Goal: Information Seeking & Learning: Learn about a topic

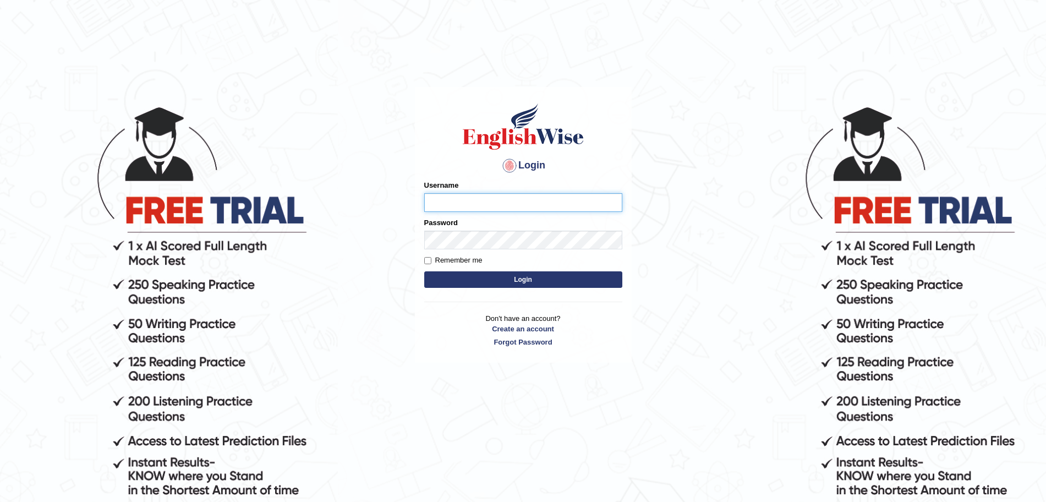
click at [466, 198] on input "Username" at bounding box center [523, 202] width 198 height 19
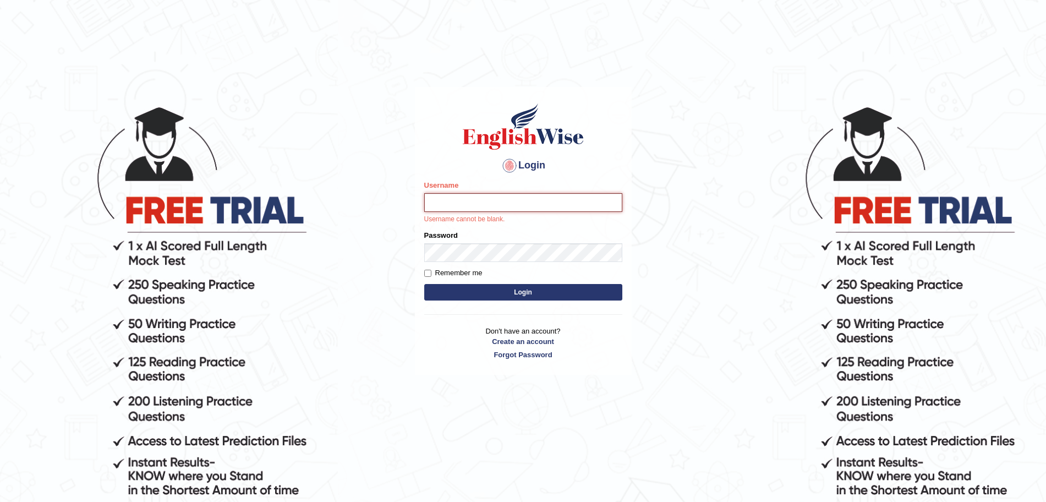
type input "surajshrestha100"
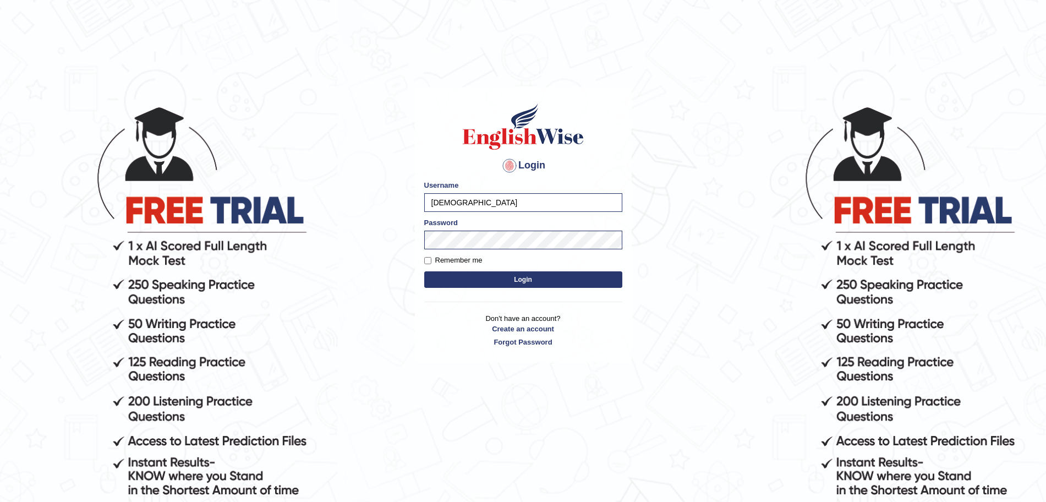
click at [505, 281] on button "Login" at bounding box center [523, 279] width 198 height 17
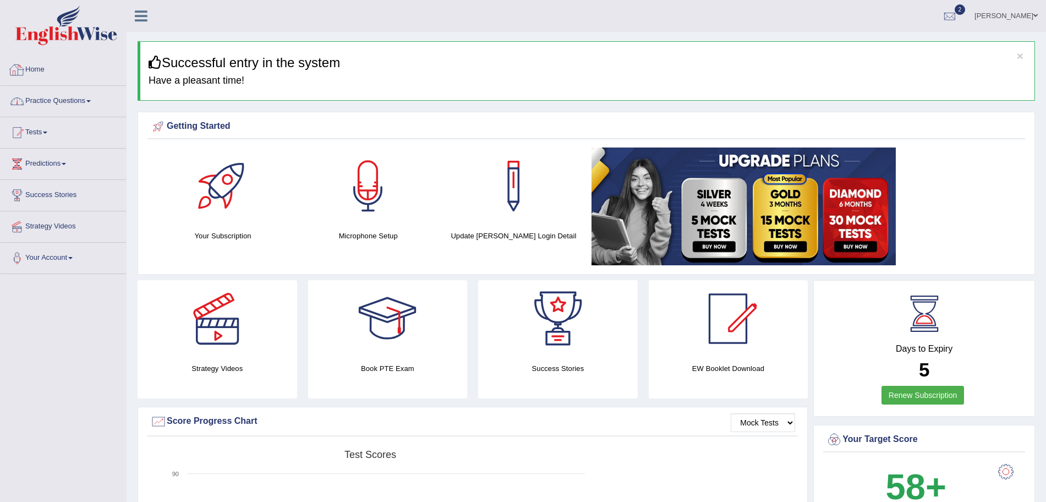
click at [82, 91] on link "Practice Questions" at bounding box center [63, 100] width 125 height 28
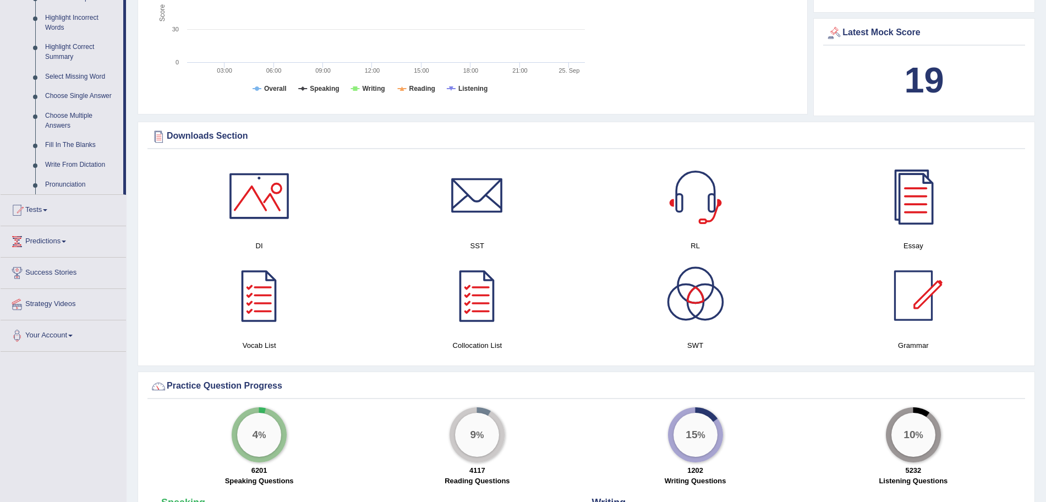
scroll to position [565, 0]
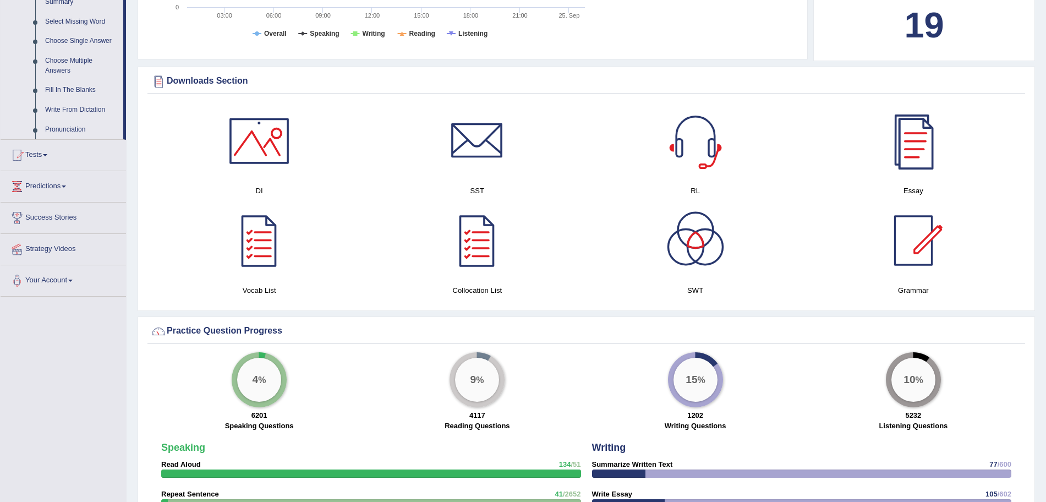
click at [64, 118] on link "Write From Dictation" at bounding box center [81, 110] width 83 height 20
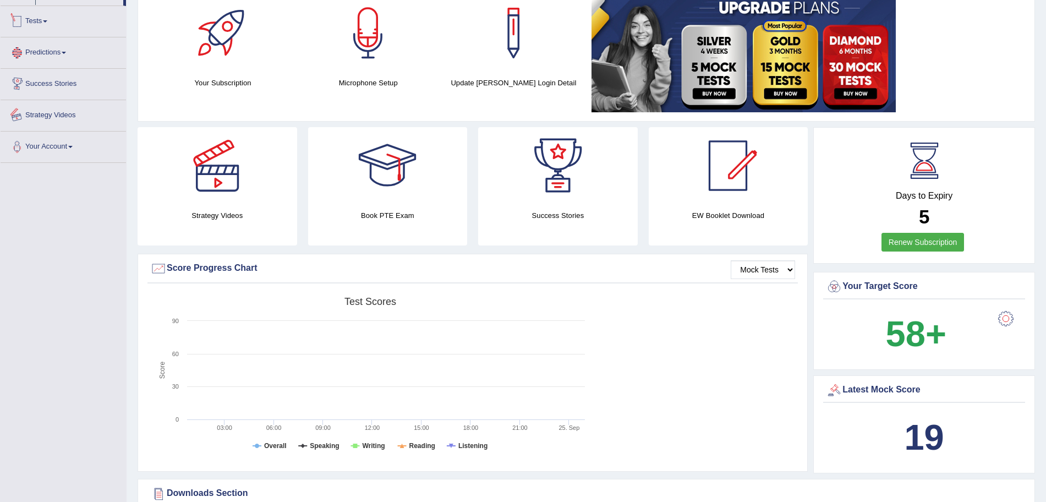
scroll to position [267, 0]
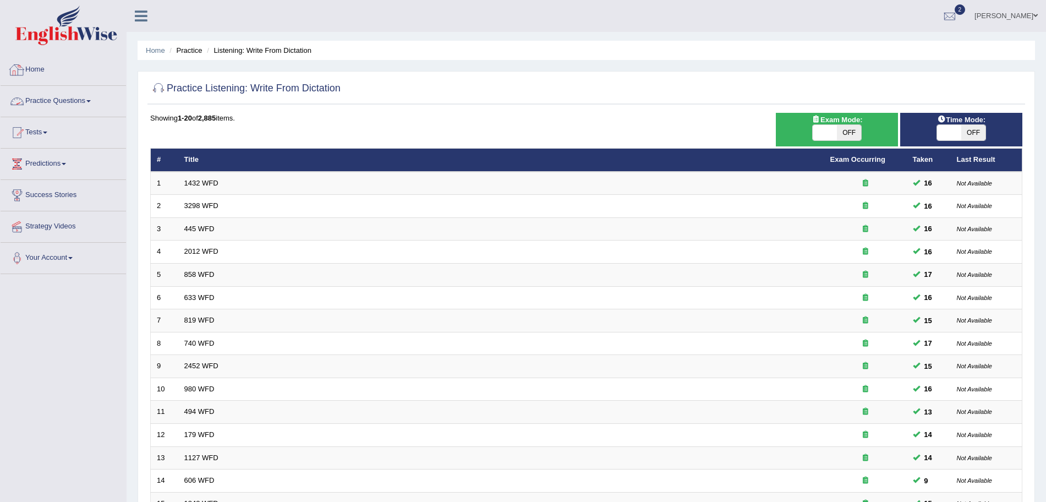
click at [81, 105] on link "Practice Questions" at bounding box center [63, 100] width 125 height 28
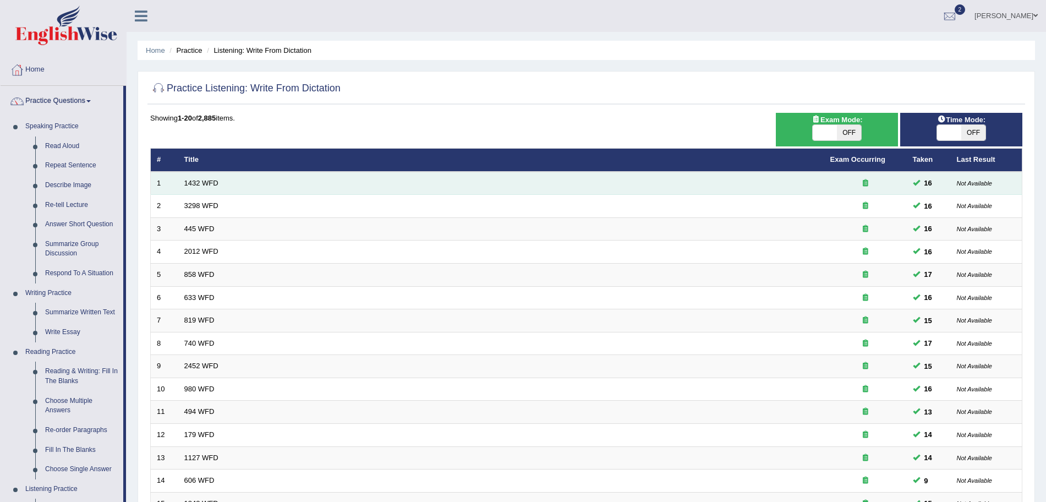
click at [199, 178] on td "1432 WFD" at bounding box center [501, 183] width 646 height 23
click at [196, 185] on link "1432 WFD" at bounding box center [201, 183] width 34 height 8
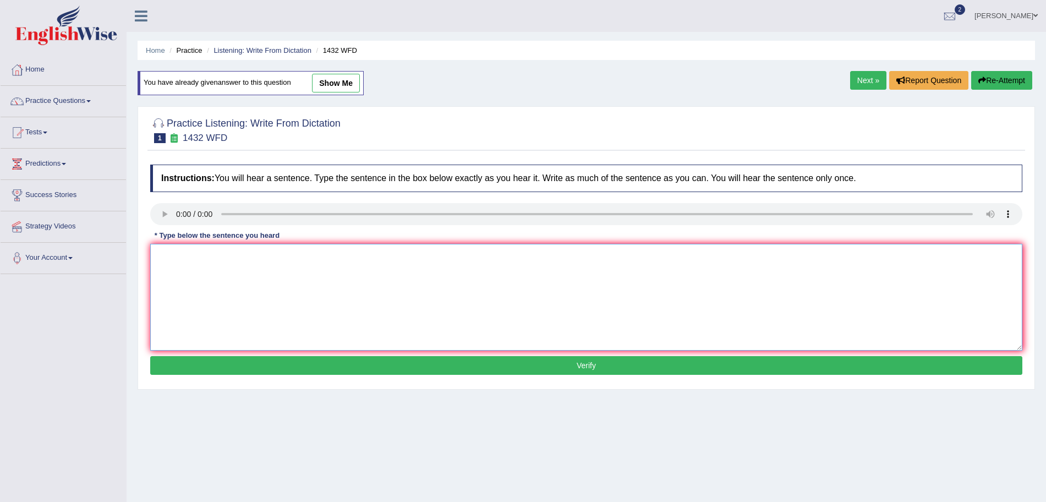
click at [342, 328] on textarea at bounding box center [586, 297] width 872 height 107
click at [183, 279] on textarea at bounding box center [586, 297] width 872 height 107
type textarea "More physical activity is beneficial to your health."
click at [232, 367] on button "Verify" at bounding box center [586, 365] width 872 height 19
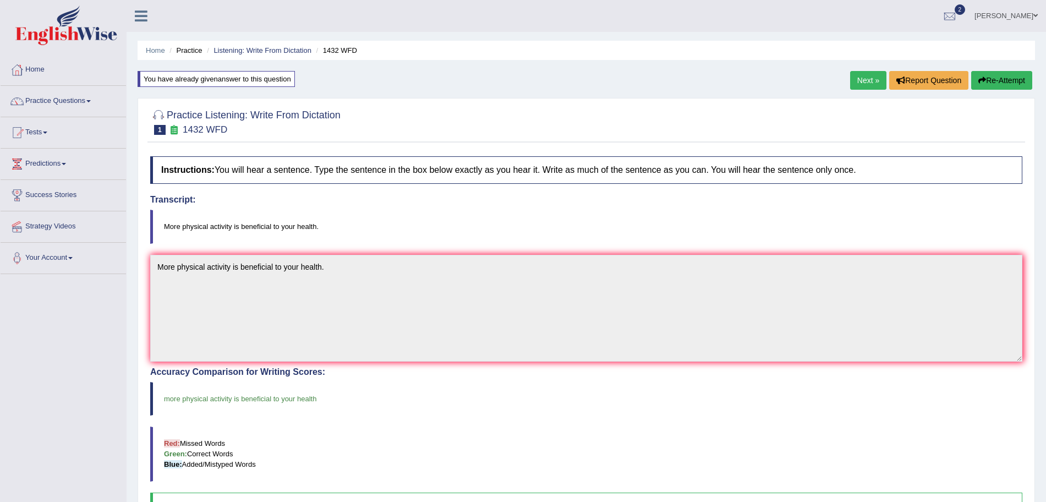
click at [870, 79] on link "Next »" at bounding box center [868, 80] width 36 height 19
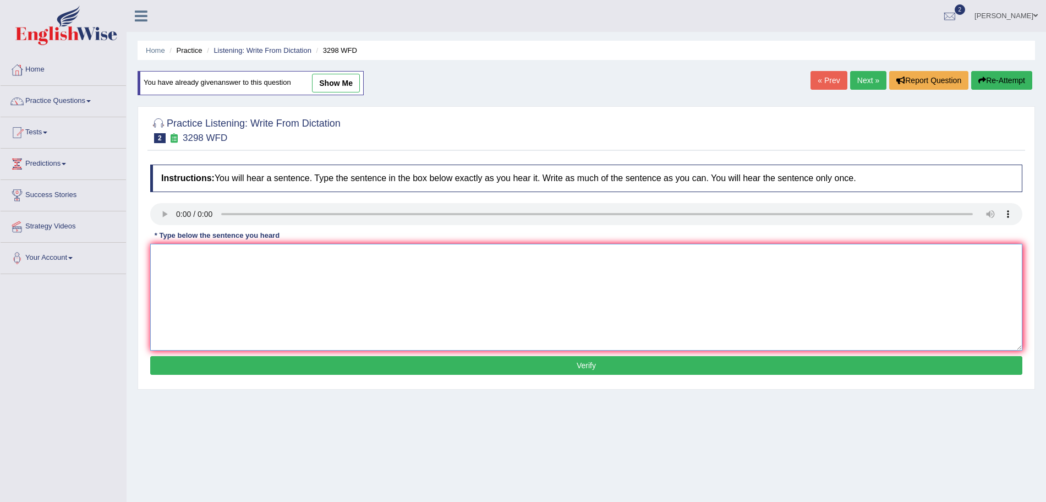
click at [199, 284] on textarea at bounding box center [586, 297] width 872 height 107
type textarea "Animal behavior appears to contain both similar and distinct aspects to that of…"
click at [241, 365] on button "Verify" at bounding box center [586, 365] width 872 height 19
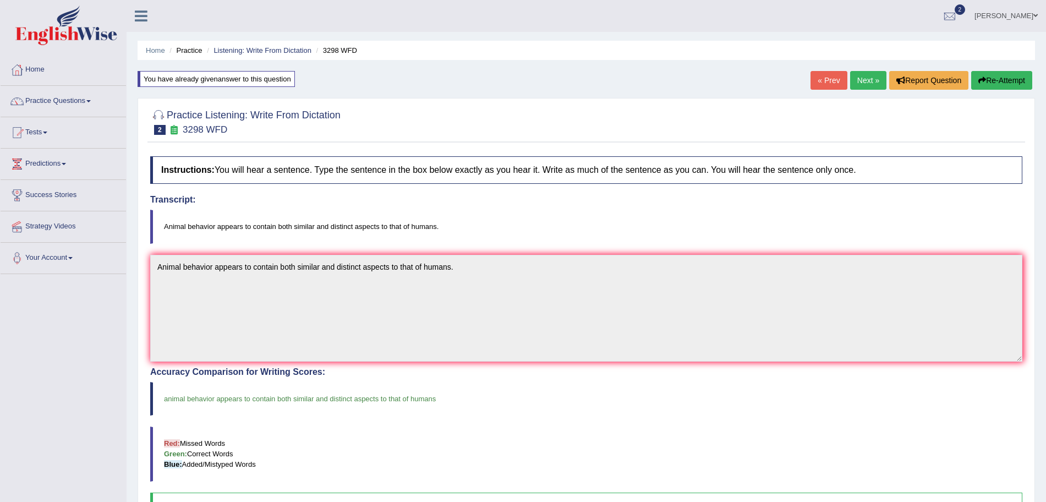
click at [860, 75] on link "Next »" at bounding box center [868, 80] width 36 height 19
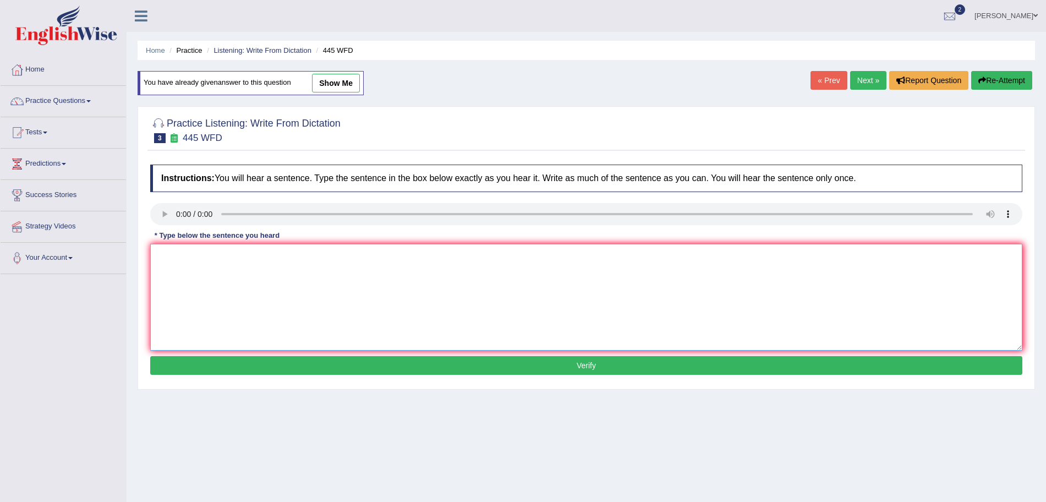
click at [192, 271] on textarea at bounding box center [586, 297] width 872 height 107
type textarea "The american astronomers made a plan for landing a spaceship on Mars."
click at [224, 366] on button "Verify" at bounding box center [586, 365] width 872 height 19
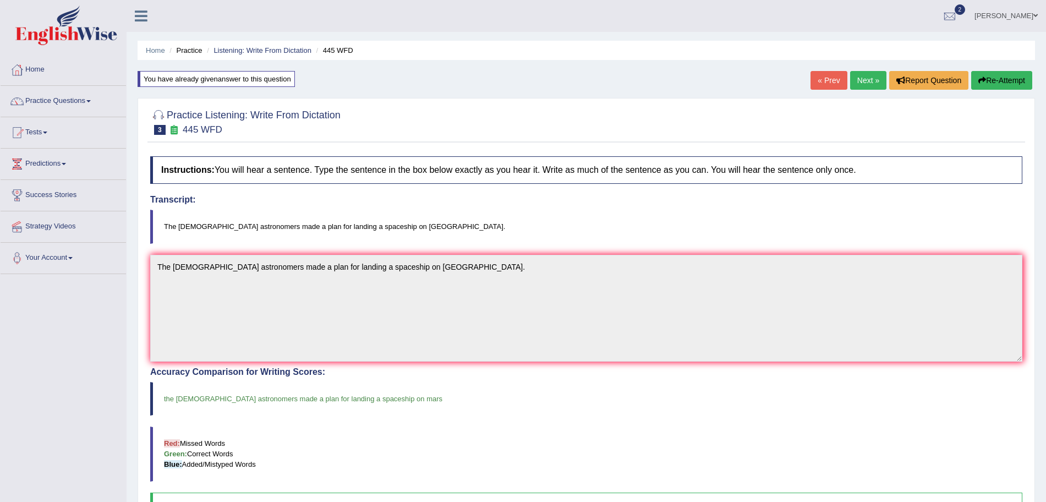
click at [851, 80] on link "Next »" at bounding box center [868, 80] width 36 height 19
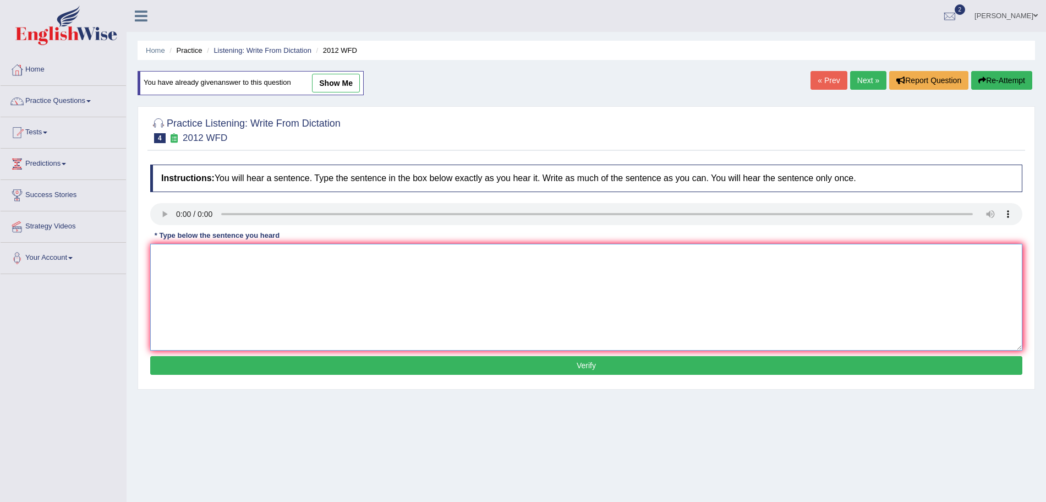
click at [185, 279] on textarea at bounding box center [586, 297] width 872 height 107
type textarea "There is a great deal of debate on this topic."
click at [243, 363] on button "Verify" at bounding box center [586, 365] width 872 height 19
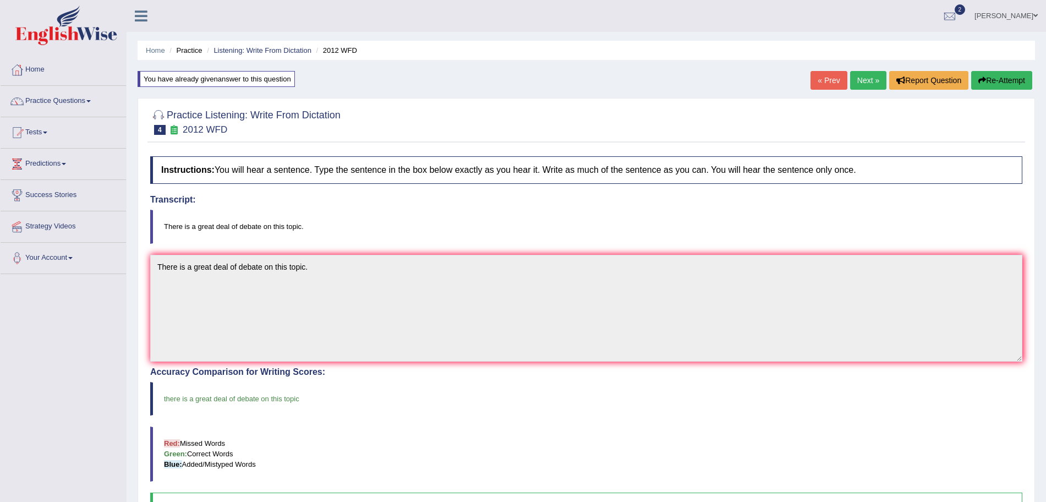
click at [855, 75] on link "Next »" at bounding box center [868, 80] width 36 height 19
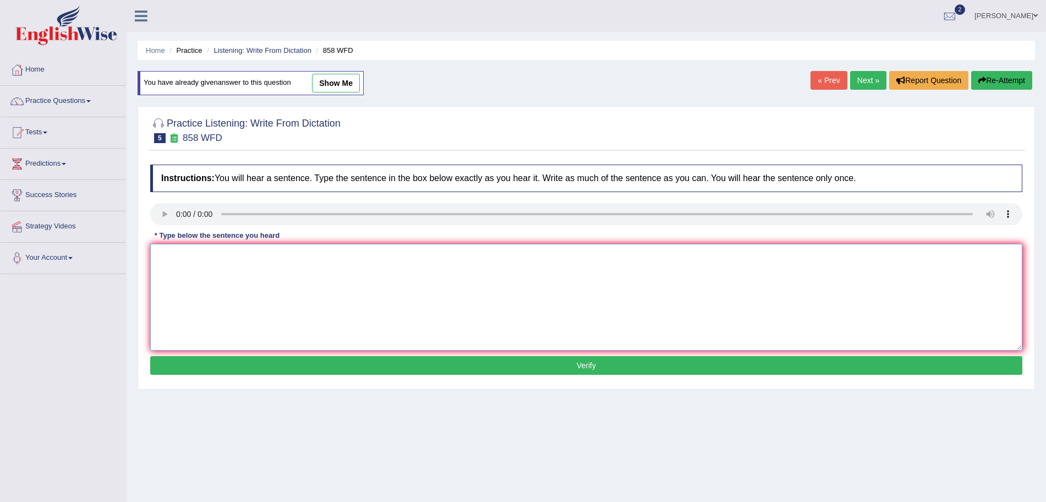
click at [201, 253] on textarea at bounding box center [586, 297] width 872 height 107
type textarea "The year when the ship of artifacts was wrecked interested historians."
click at [268, 368] on button "Verify" at bounding box center [586, 365] width 872 height 19
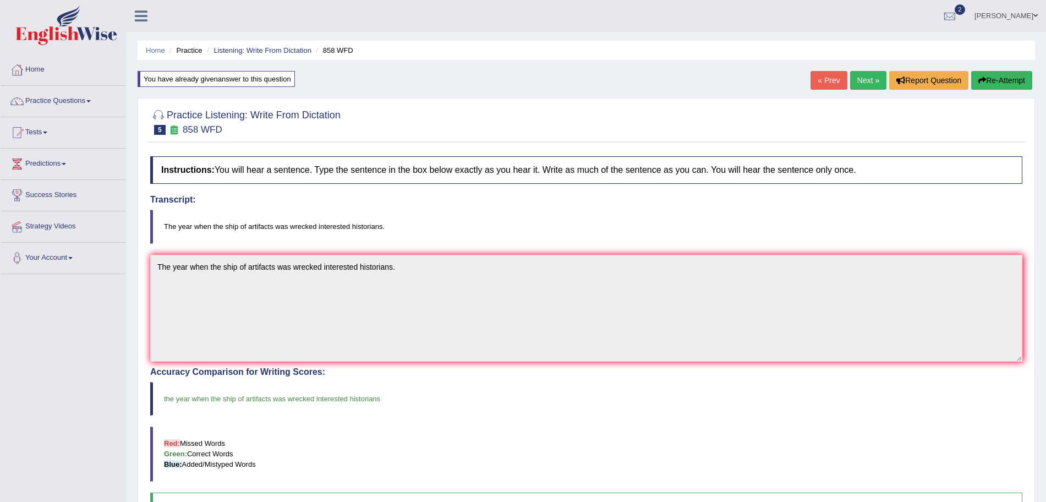
click at [856, 79] on link "Next »" at bounding box center [868, 80] width 36 height 19
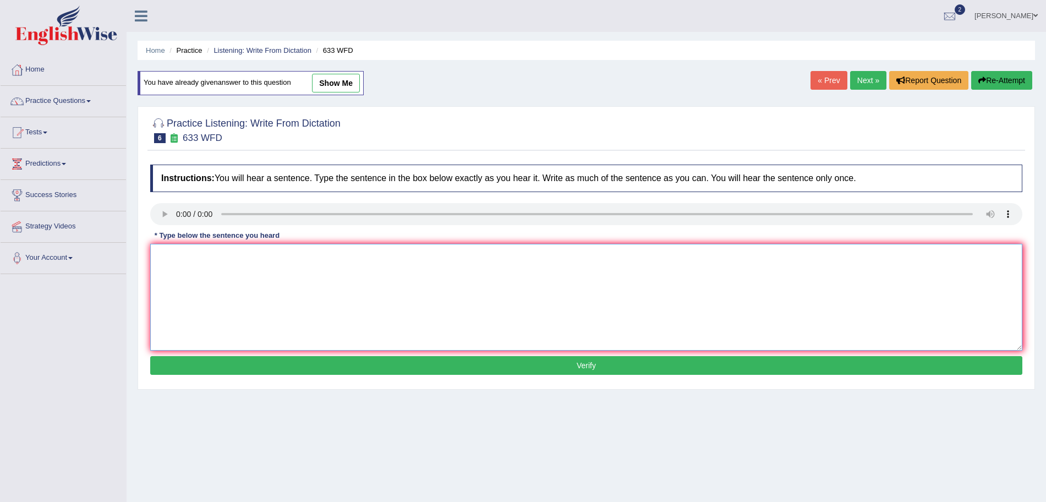
click at [195, 267] on textarea at bounding box center [586, 297] width 872 height 107
type textarea "Research shows that exercising makes us feel better."
click at [230, 373] on button "Verify" at bounding box center [586, 365] width 872 height 19
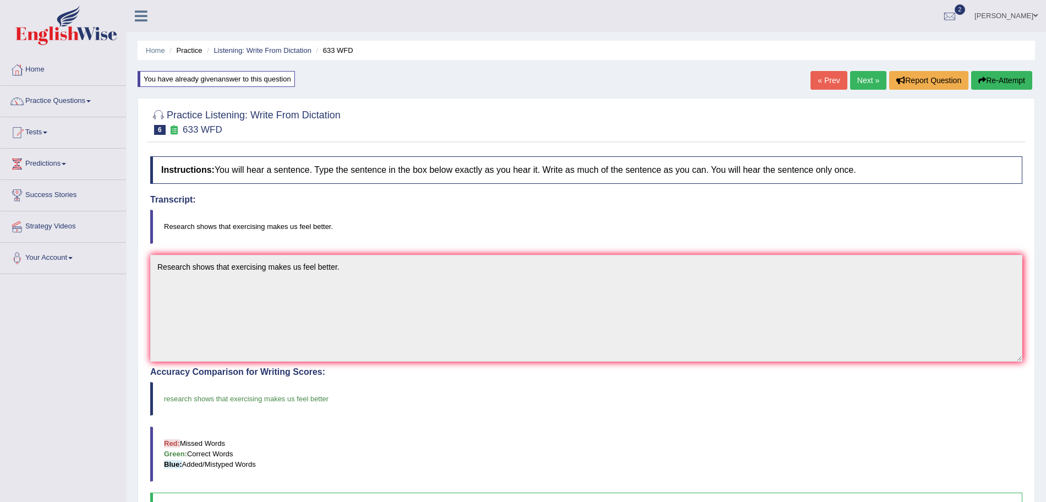
click at [868, 78] on link "Next »" at bounding box center [868, 80] width 36 height 19
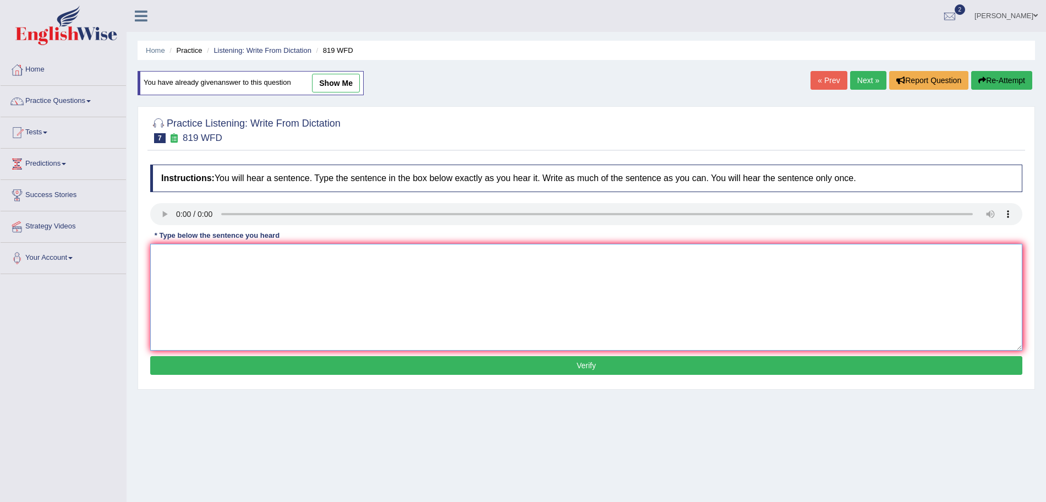
click at [200, 281] on textarea at bounding box center [586, 297] width 872 height 107
type textarea "Plants are able to continue growing throughout their lives."
click at [242, 366] on button "Verify" at bounding box center [586, 365] width 872 height 19
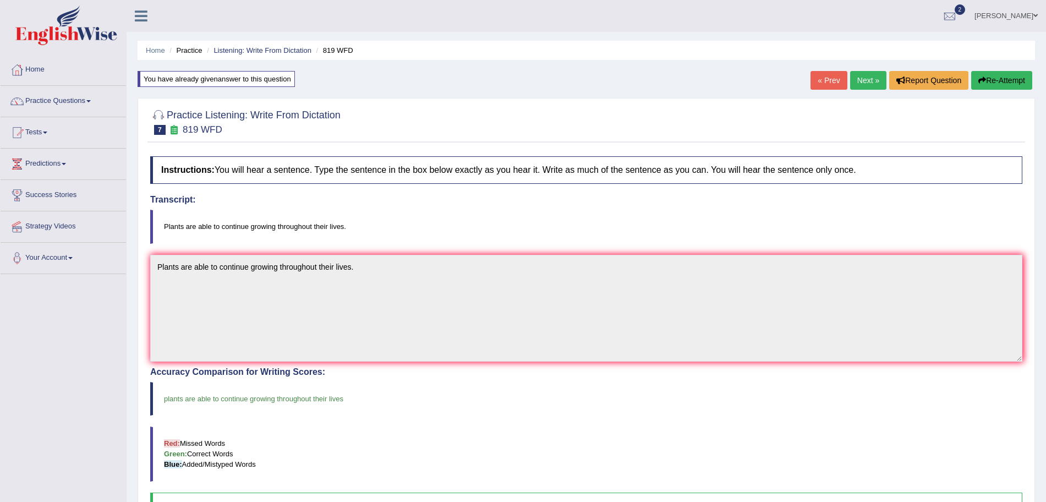
click at [860, 84] on link "Next »" at bounding box center [868, 80] width 36 height 19
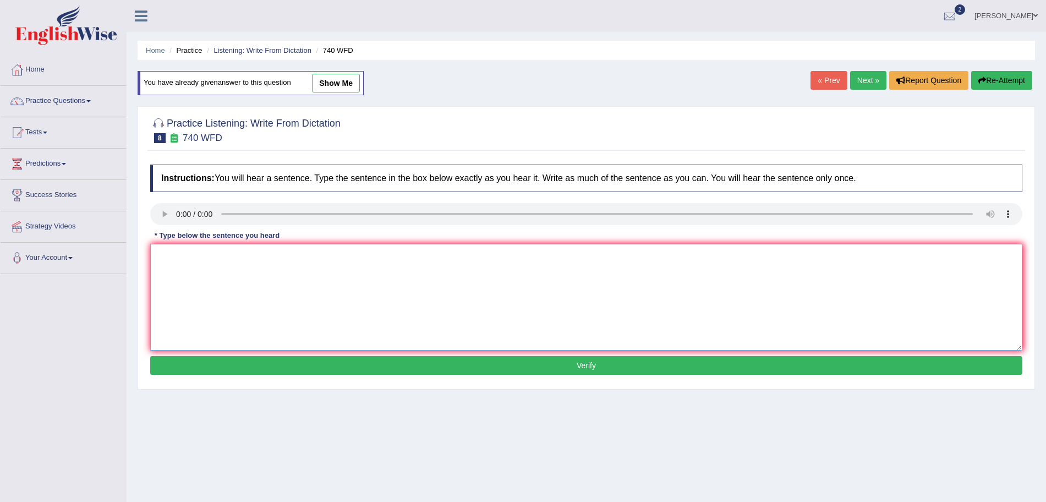
click at [178, 271] on textarea at bounding box center [586, 297] width 872 height 107
type textarea "A series of the observation were carried out in a classroom."
click at [235, 360] on button "Verify" at bounding box center [586, 365] width 872 height 19
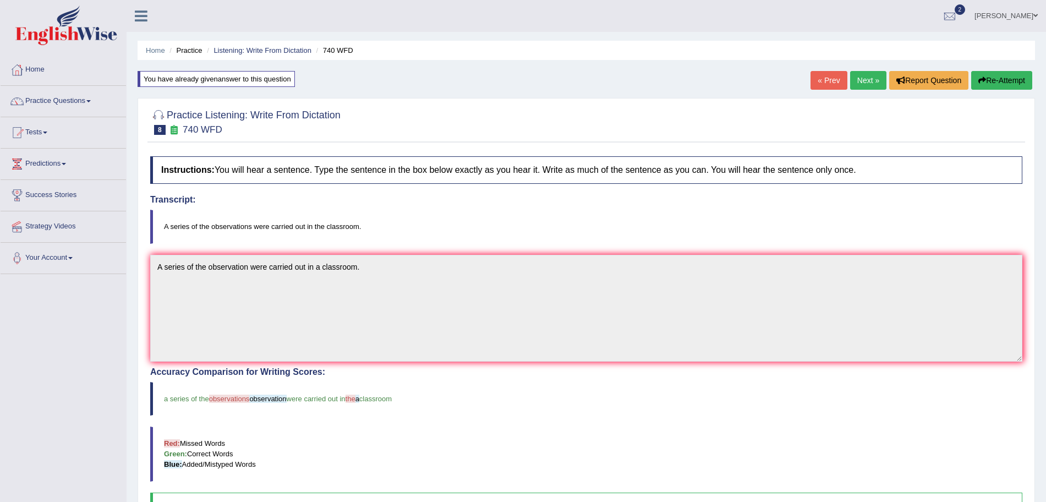
click at [988, 84] on button "Re-Attempt" at bounding box center [1001, 80] width 61 height 19
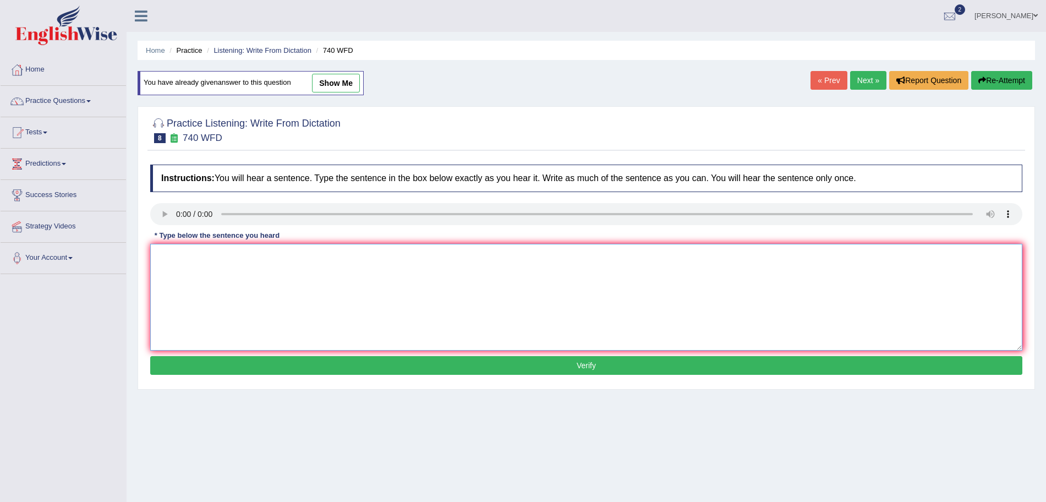
click at [182, 256] on textarea at bounding box center [586, 297] width 872 height 107
type textarea "A series of the observations were carried out in a classroom."
click at [320, 356] on button "Verify" at bounding box center [586, 365] width 872 height 19
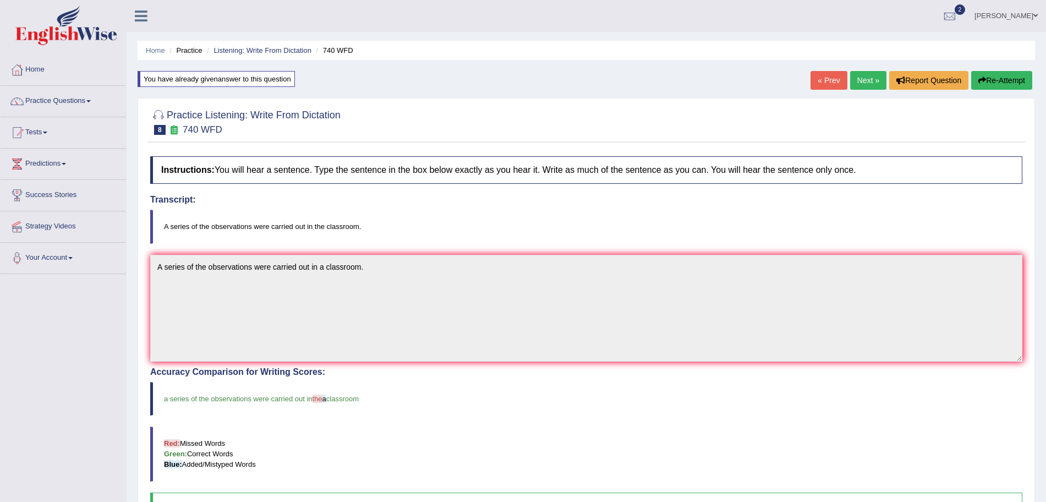
click at [868, 79] on link "Next »" at bounding box center [868, 80] width 36 height 19
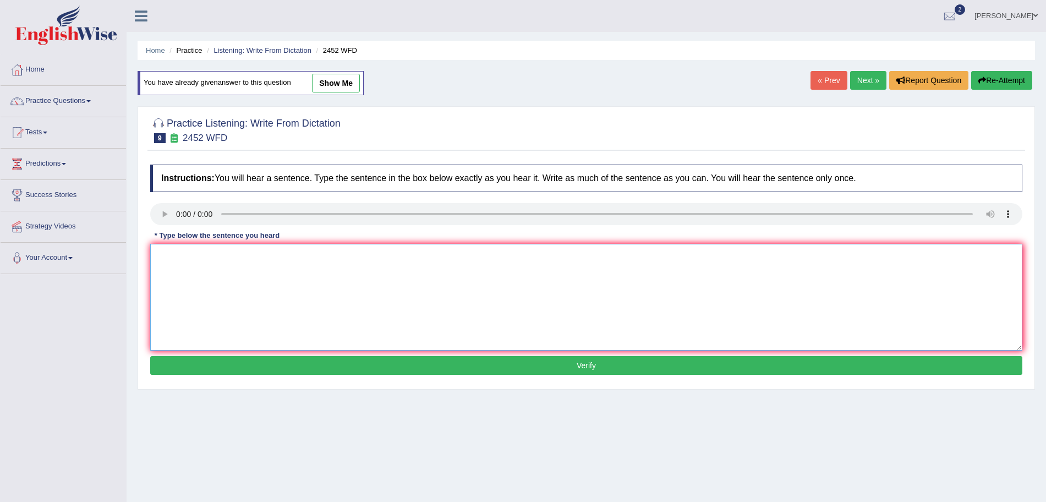
click at [191, 274] on textarea at bounding box center [586, 297] width 872 height 107
type textarea "It is a debate about the value of knowledge."
click at [278, 358] on button "Verify" at bounding box center [586, 365] width 872 height 19
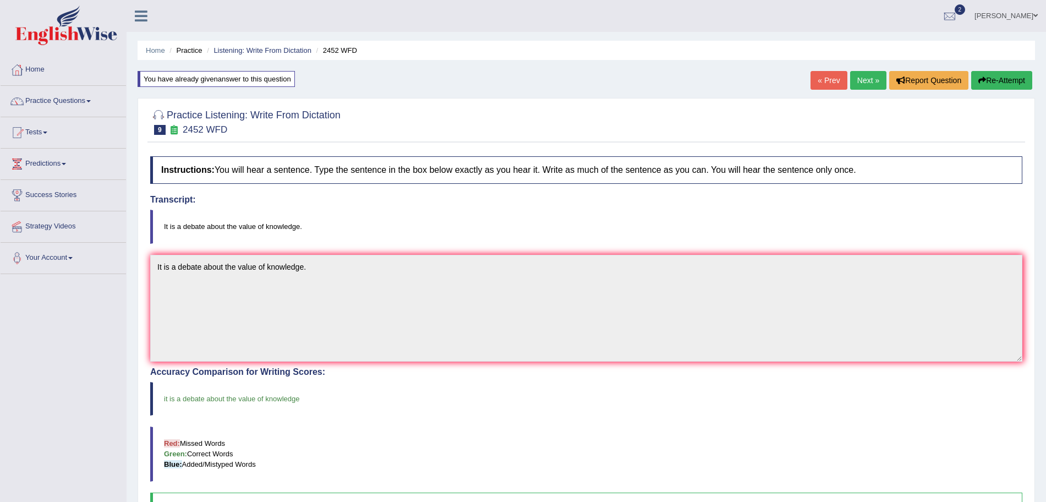
click at [859, 78] on link "Next »" at bounding box center [868, 80] width 36 height 19
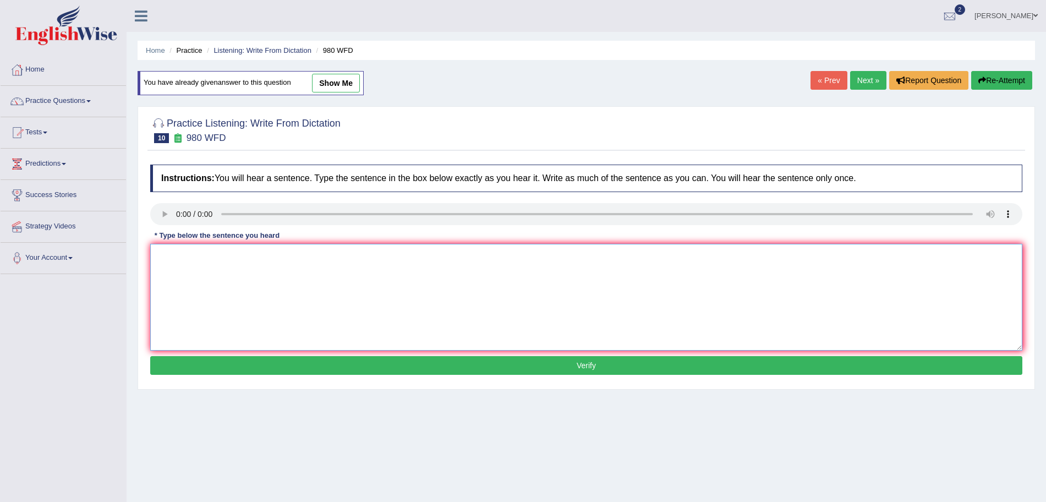
click at [180, 259] on textarea at bounding box center [586, 297] width 872 height 107
type textarea "Your ideas have been discussed and debated in seminars and tutorials."
click at [257, 361] on button "Verify" at bounding box center [586, 365] width 872 height 19
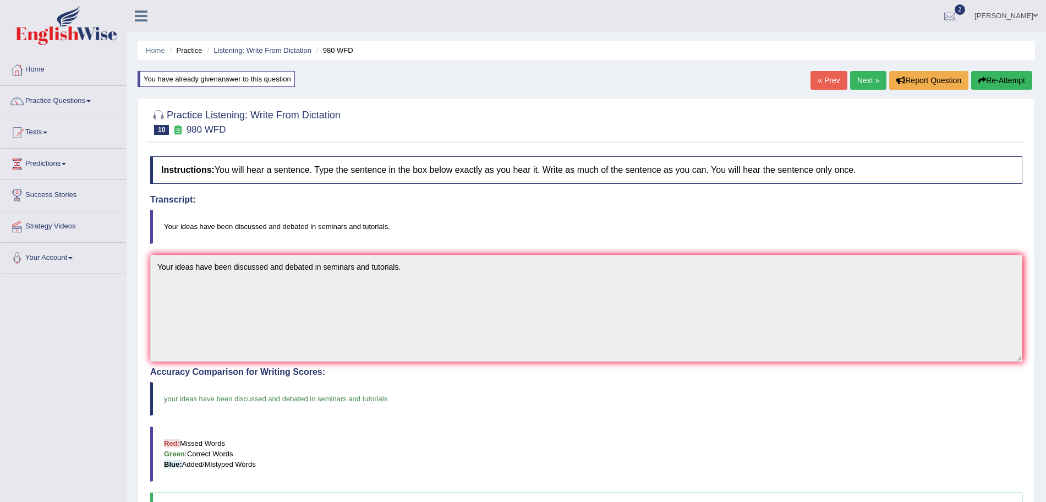
click at [863, 81] on link "Next »" at bounding box center [868, 80] width 36 height 19
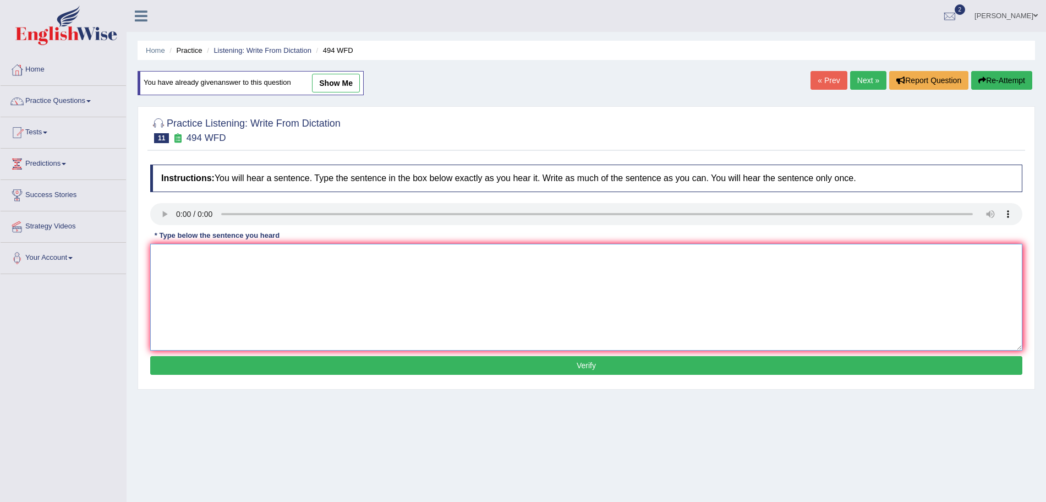
click at [200, 264] on textarea at bounding box center [586, 297] width 872 height 107
type textarea "The vocabulary that is peculiar in a specific field is called jargon."
drag, startPoint x: 284, startPoint y: 355, endPoint x: 288, endPoint y: 367, distance: 12.0
click at [288, 367] on div "Instructions: You will hear a sentence. Type the sentence in the box below exac…" at bounding box center [586, 271] width 878 height 224
click at [288, 367] on button "Verify" at bounding box center [586, 365] width 872 height 19
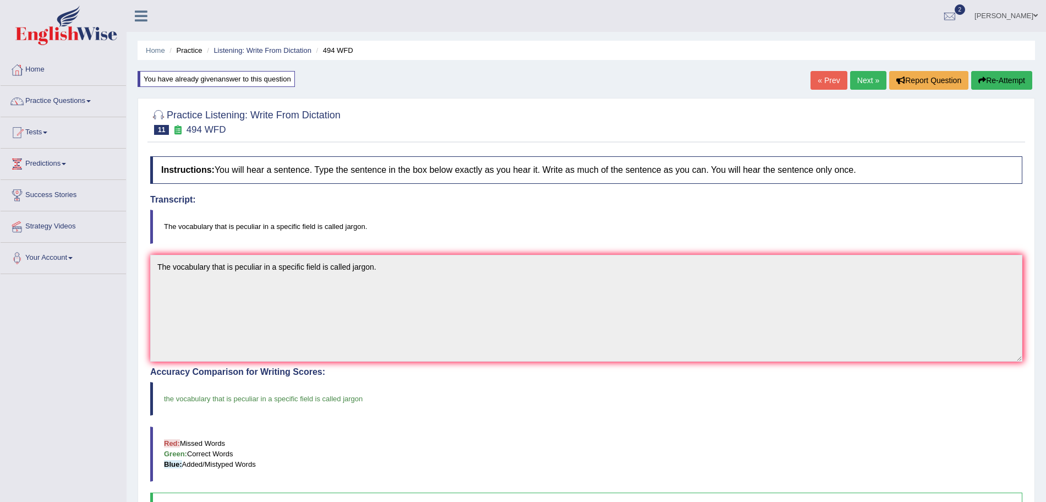
click at [855, 85] on link "Next »" at bounding box center [868, 80] width 36 height 19
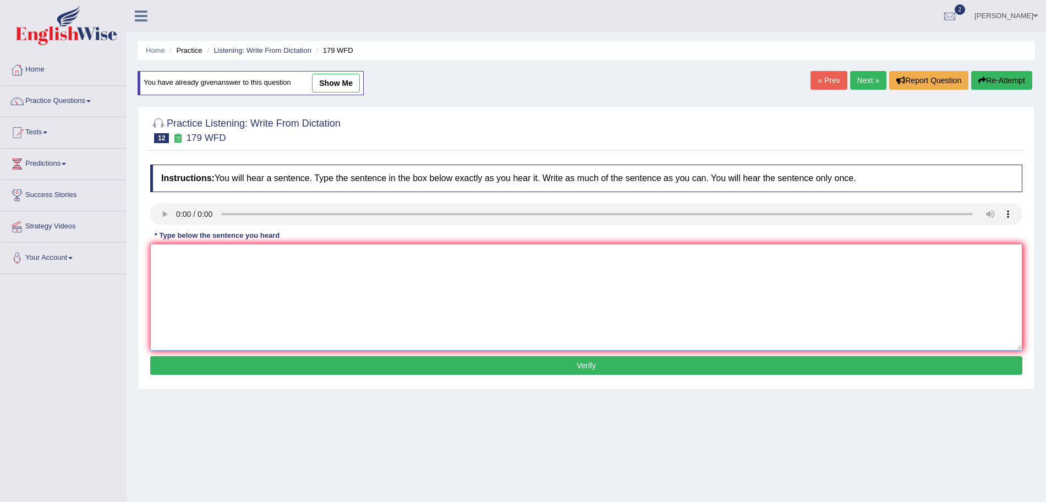
click at [193, 269] on textarea at bounding box center [586, 297] width 872 height 107
type textarea "Lectures are the oldest and the most formal teaching method at [GEOGRAPHIC_DATA…"
click at [296, 366] on button "Verify" at bounding box center [586, 365] width 872 height 19
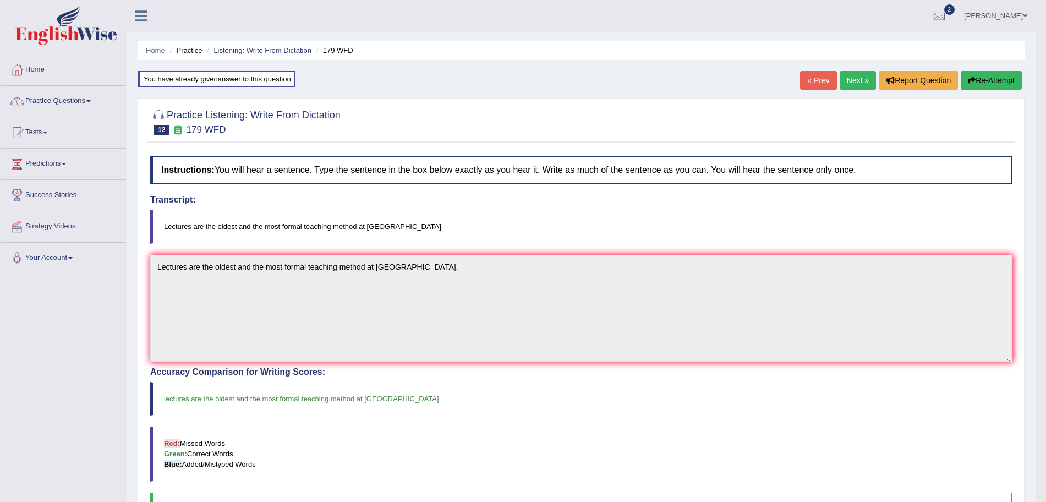
click at [75, 101] on link "Practice Questions" at bounding box center [63, 100] width 125 height 28
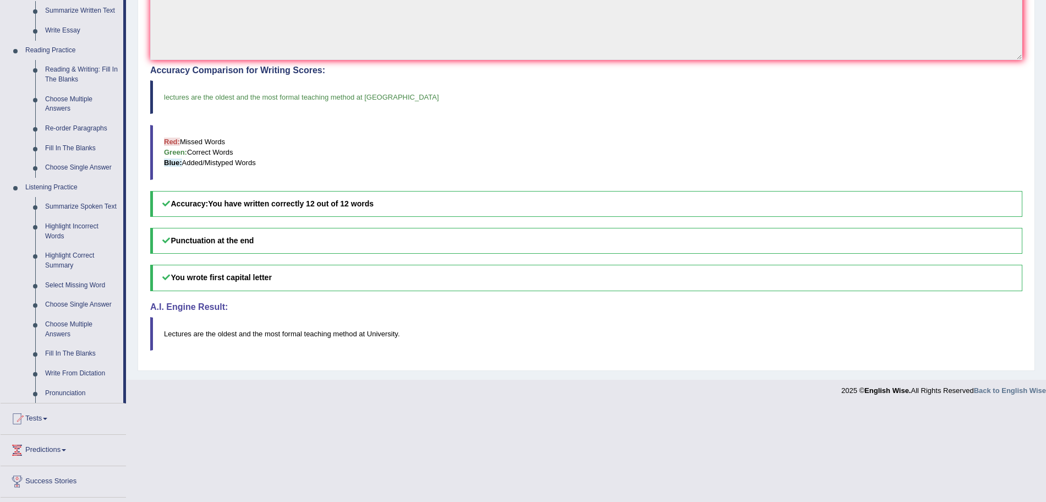
scroll to position [360, 0]
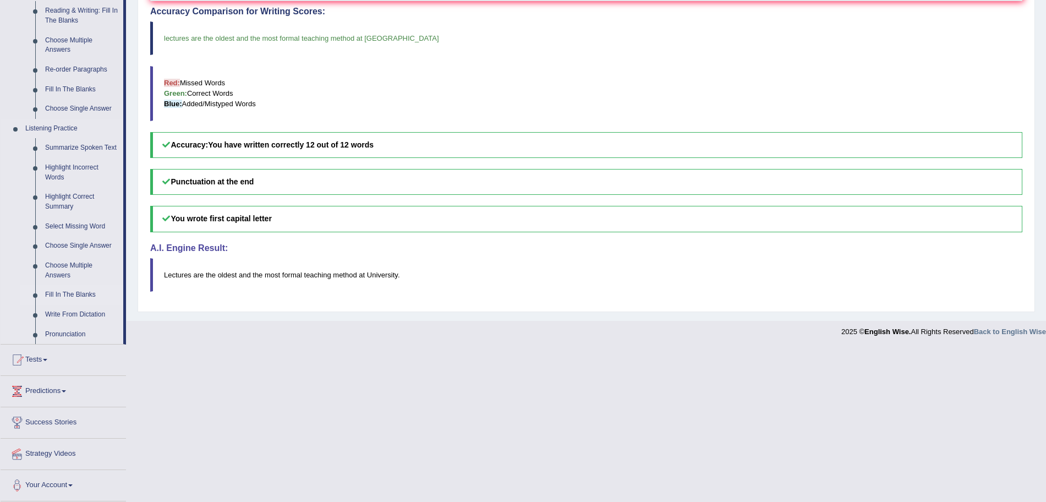
click at [80, 294] on link "Fill In The Blanks" at bounding box center [81, 295] width 83 height 20
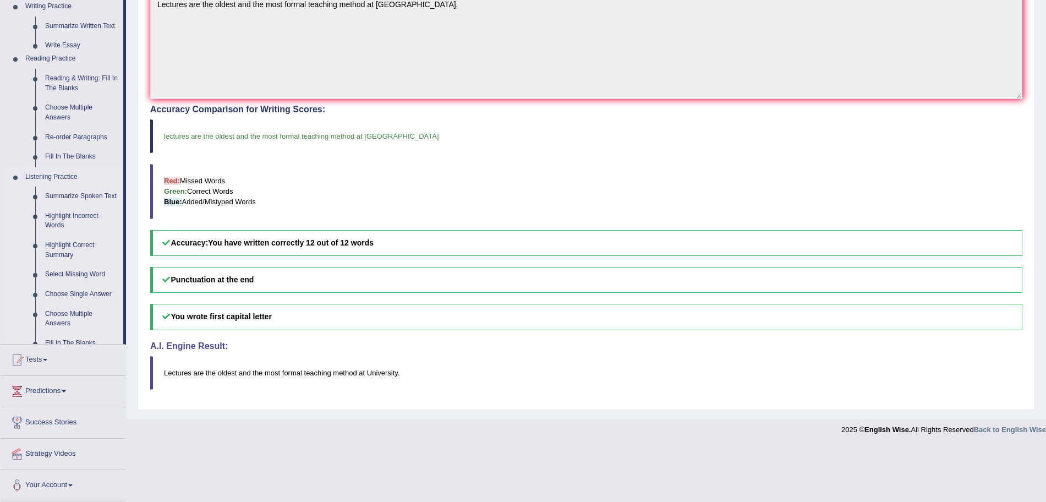
scroll to position [207, 0]
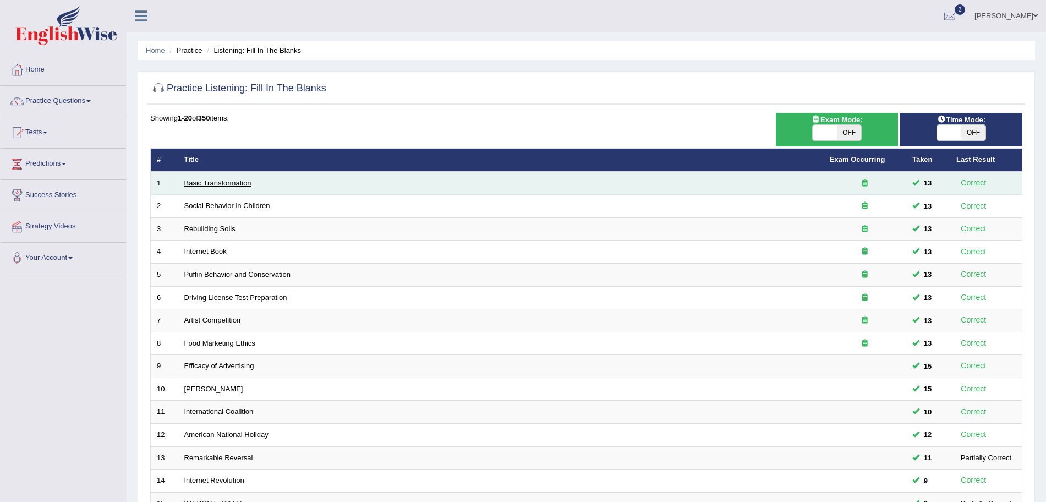
click at [223, 186] on link "Basic Transformation" at bounding box center [217, 183] width 67 height 8
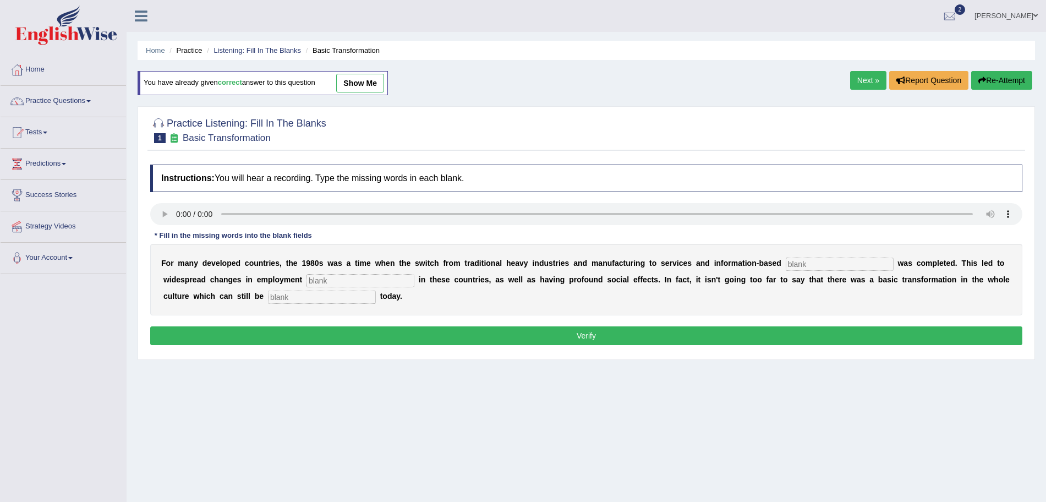
click at [814, 262] on input "text" at bounding box center [840, 263] width 108 height 13
type input "enterprise"
type input "patterns"
click at [318, 297] on input "text" at bounding box center [322, 297] width 108 height 13
type input "observed"
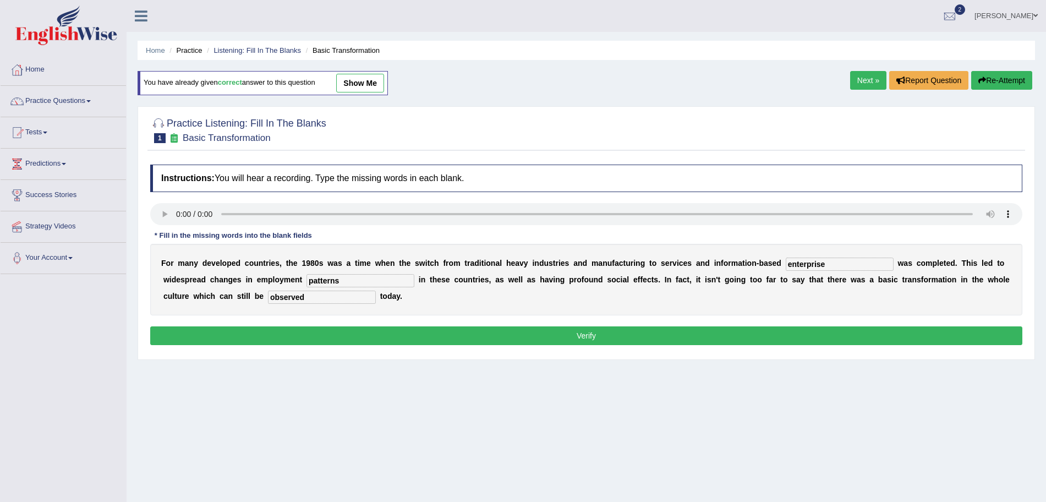
click at [332, 330] on button "Verify" at bounding box center [586, 335] width 872 height 19
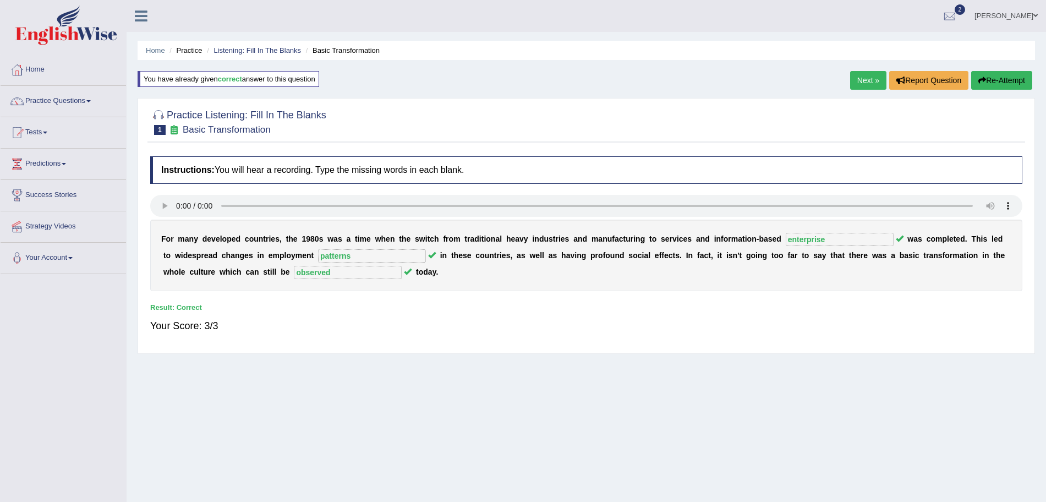
click at [864, 73] on link "Next »" at bounding box center [868, 80] width 36 height 19
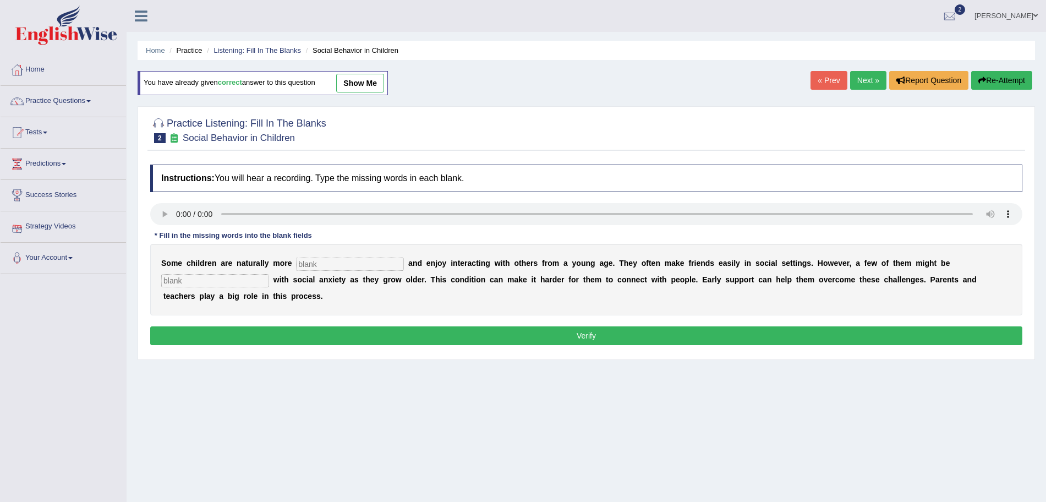
click at [366, 268] on input "text" at bounding box center [350, 263] width 108 height 13
type input "sociable"
type input "diagnosed"
click at [388, 345] on p "Verify" at bounding box center [586, 335] width 872 height 19
click at [407, 333] on button "Verify" at bounding box center [586, 335] width 872 height 19
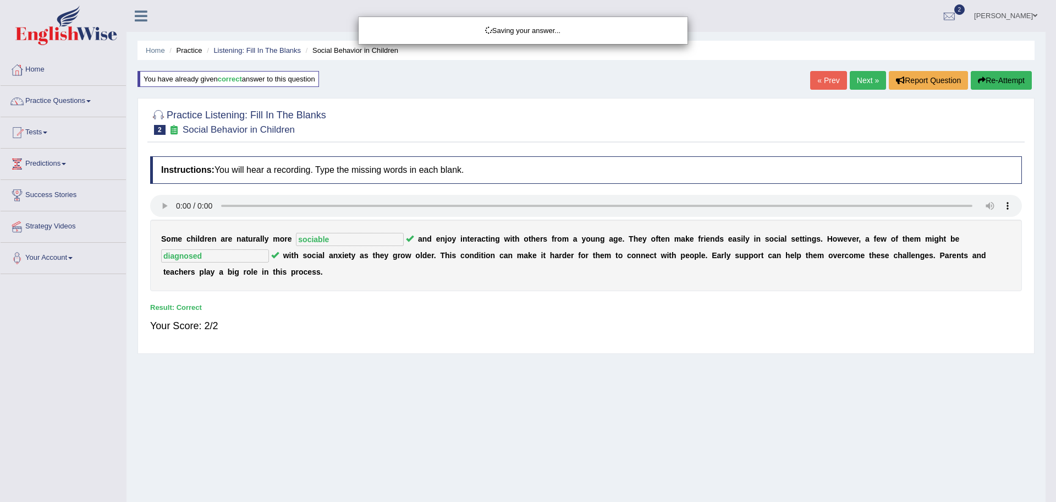
click at [864, 84] on div "Saving your answer..." at bounding box center [528, 251] width 1056 height 502
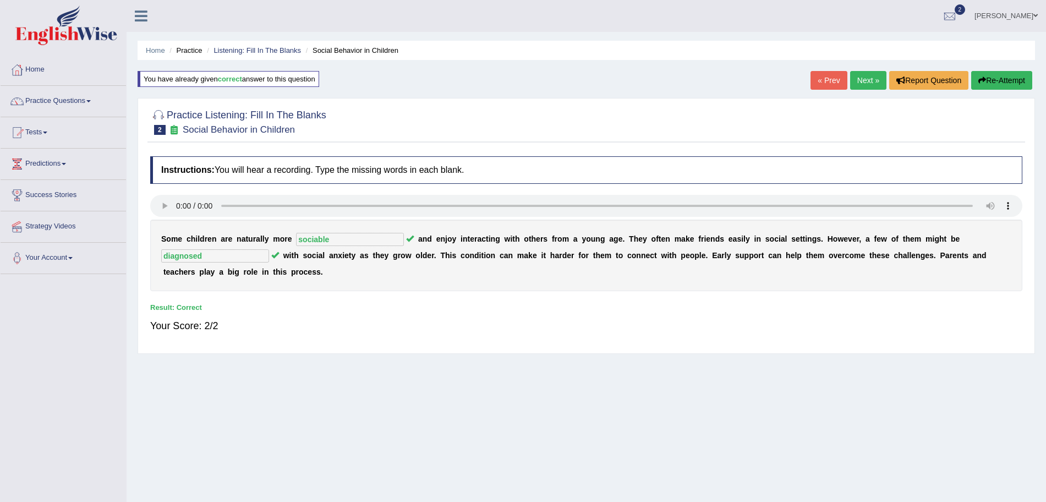
click at [856, 75] on link "Next »" at bounding box center [868, 80] width 36 height 19
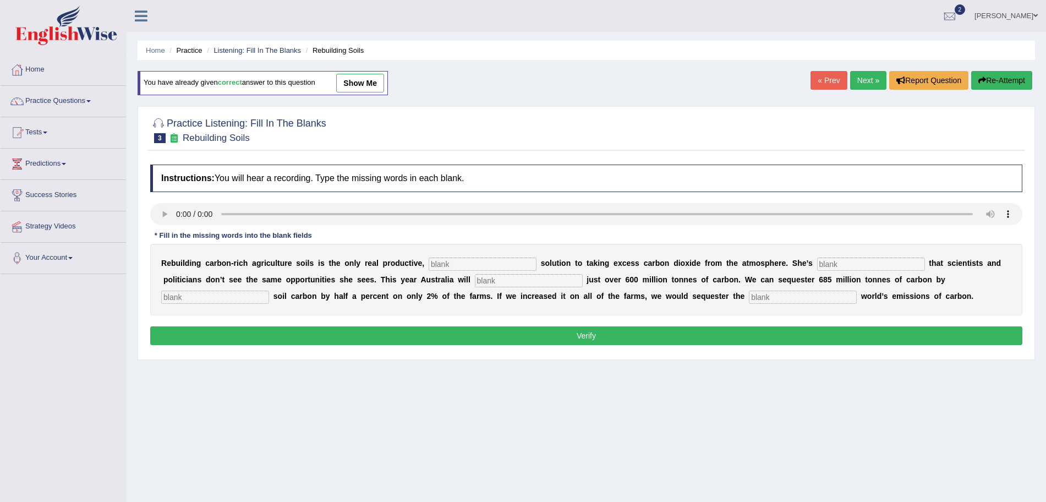
click at [454, 262] on input "text" at bounding box center [483, 263] width 108 height 13
type input "permanent"
type input "frustrated"
type input "emit"
type input "increasing"
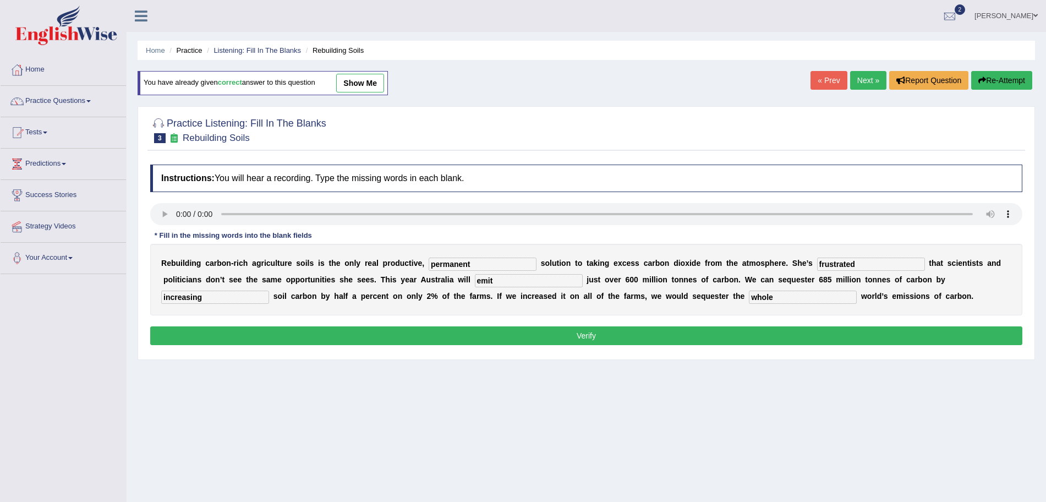
type input "whole"
click at [525, 341] on button "Verify" at bounding box center [586, 335] width 872 height 19
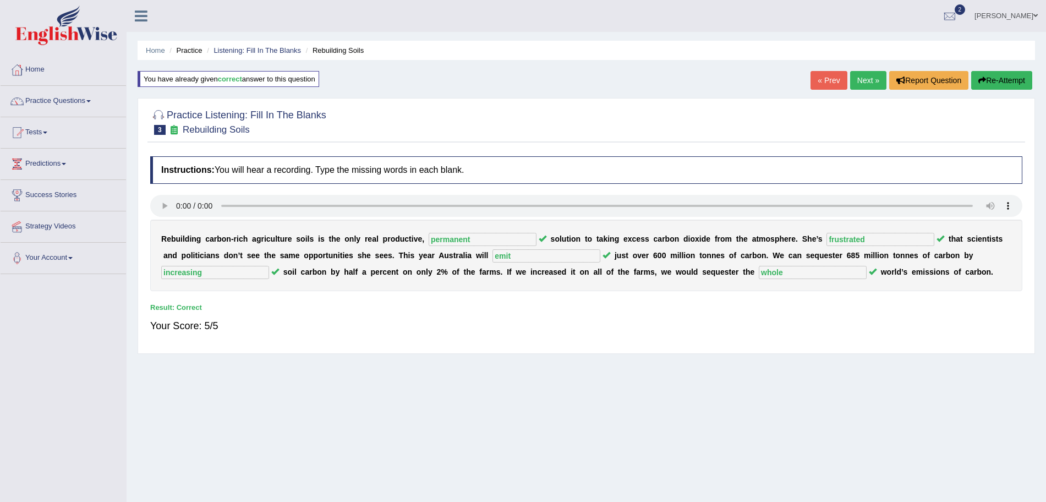
click at [859, 85] on link "Next »" at bounding box center [868, 80] width 36 height 19
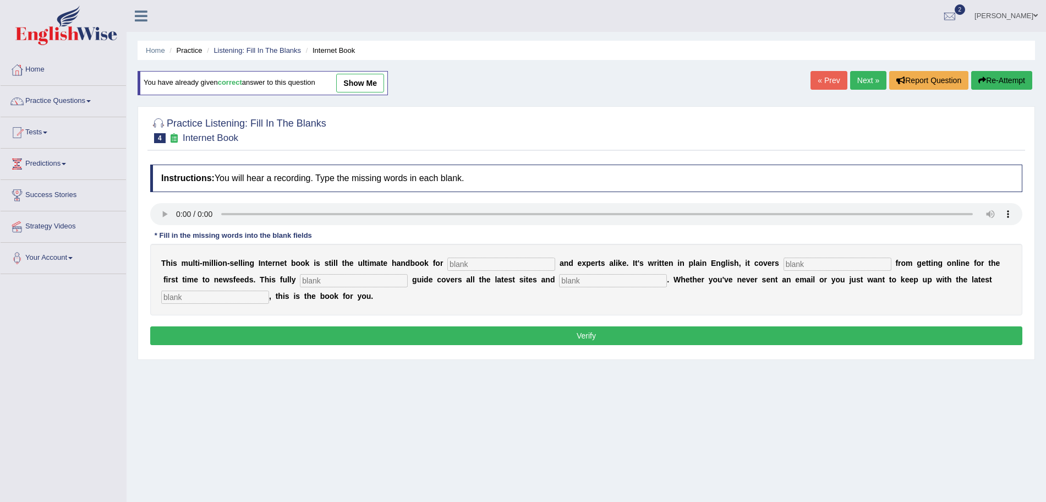
click at [464, 259] on input "text" at bounding box center [501, 263] width 108 height 13
type input "novices"
type input "everything"
type input "revised"
type input "crazes"
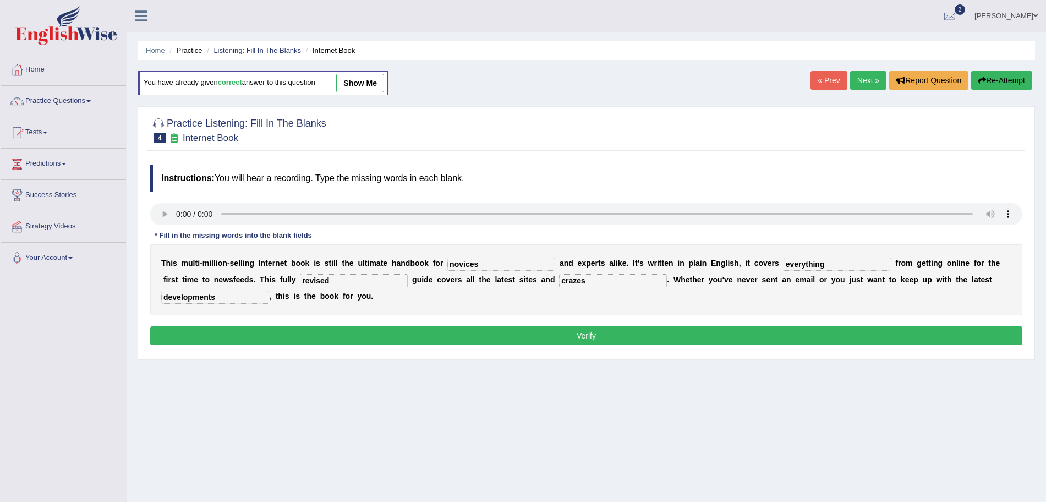
type input "developments"
click at [465, 334] on button "Verify" at bounding box center [586, 335] width 872 height 19
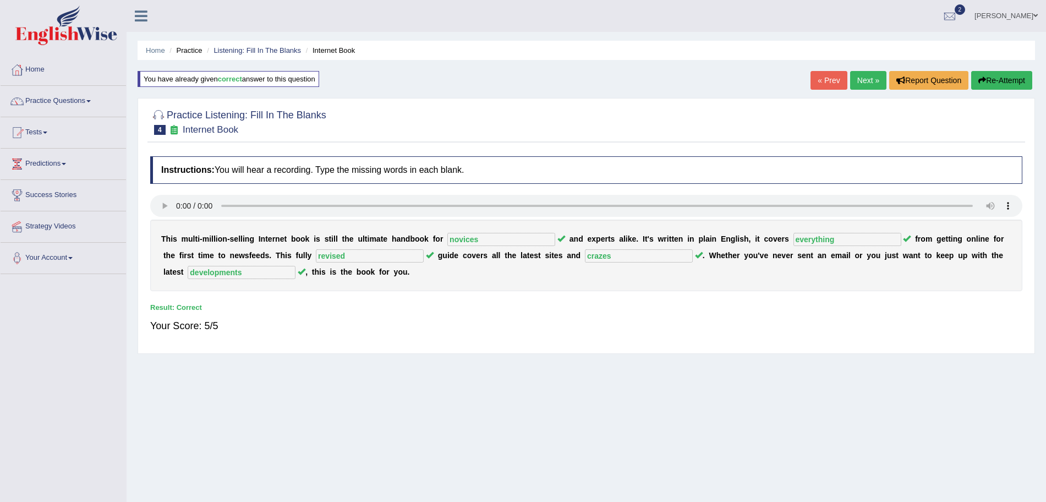
click at [863, 81] on link "Next »" at bounding box center [868, 80] width 36 height 19
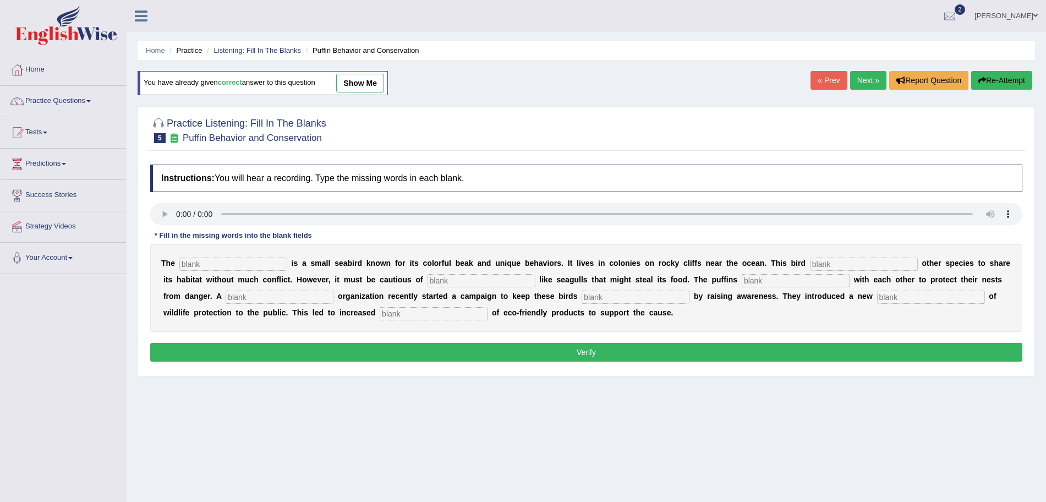
click at [210, 266] on input "text" at bounding box center [233, 263] width 108 height 13
type input "puffin"
type input "allows"
type input "predators"
type input "cooperate"
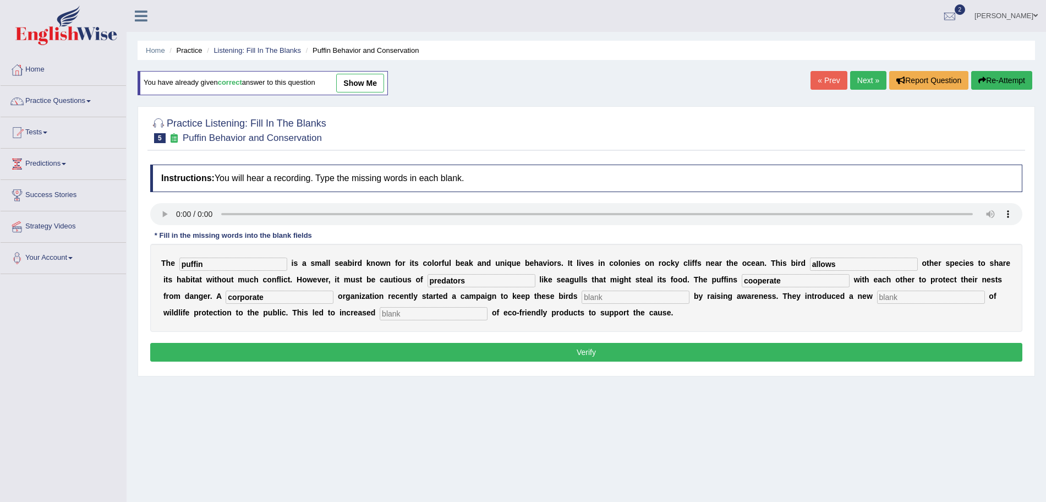
type input "corporate"
type input "safe"
type input "conception"
type input "consumption"
click at [415, 348] on button "Verify" at bounding box center [586, 352] width 872 height 19
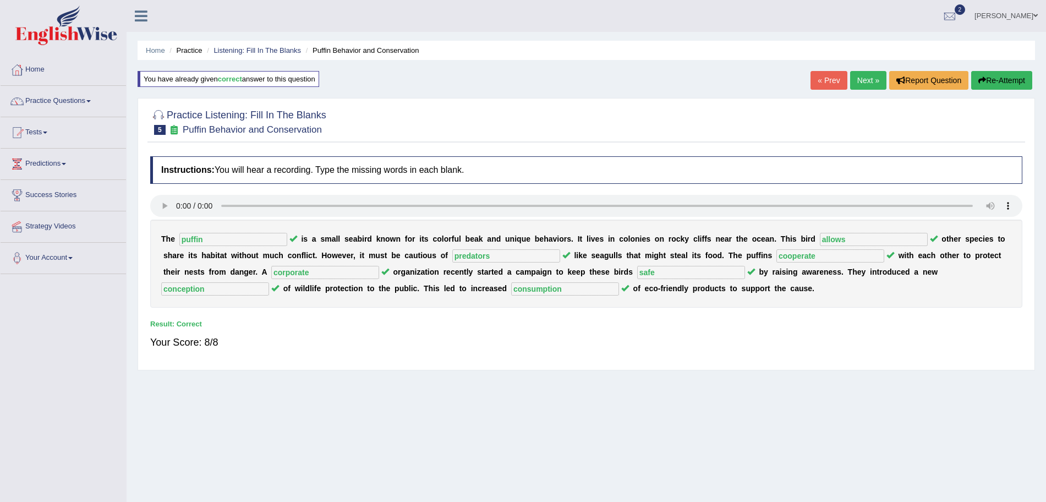
click at [874, 71] on link "Next »" at bounding box center [868, 80] width 36 height 19
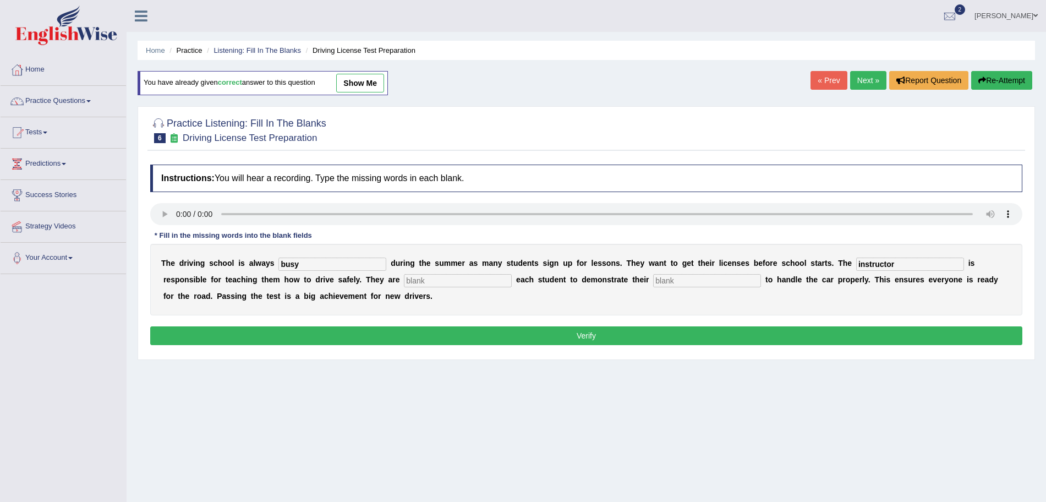
type input "instructor"
type input "requiring"
type input "ability"
click at [361, 335] on button "Verify" at bounding box center [586, 335] width 872 height 19
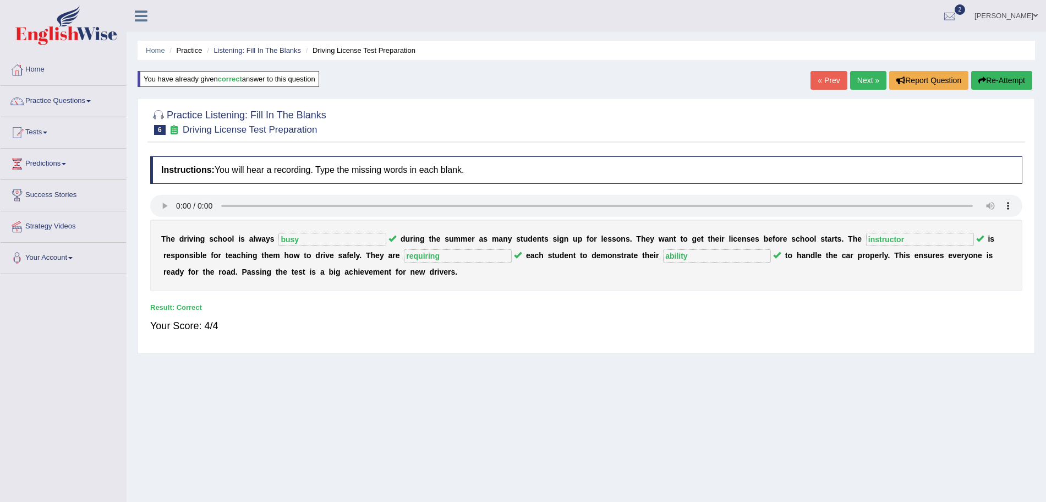
click at [855, 78] on link "Next »" at bounding box center [868, 80] width 36 height 19
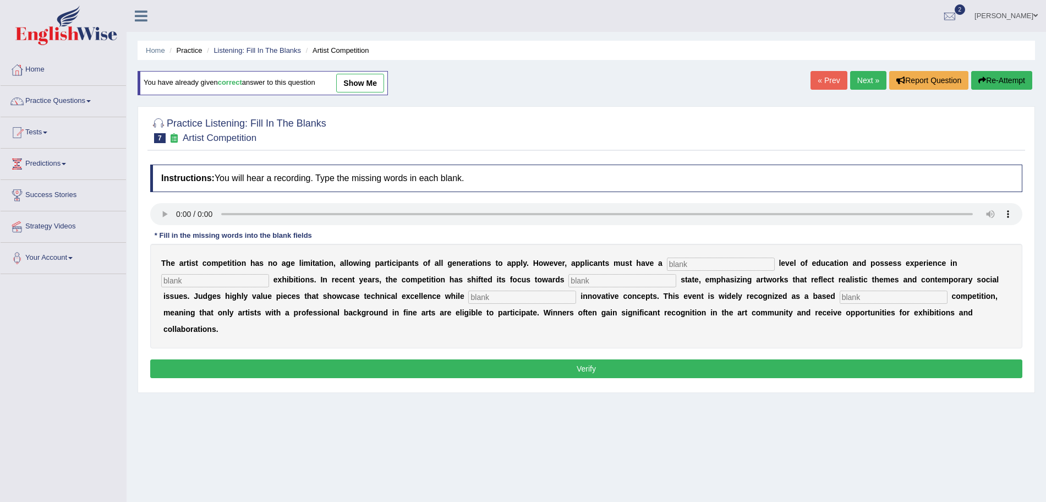
click at [694, 262] on input "text" at bounding box center [721, 263] width 108 height 13
type input "graduate"
type input "sculpture"
type input "real"
type input "incorporating"
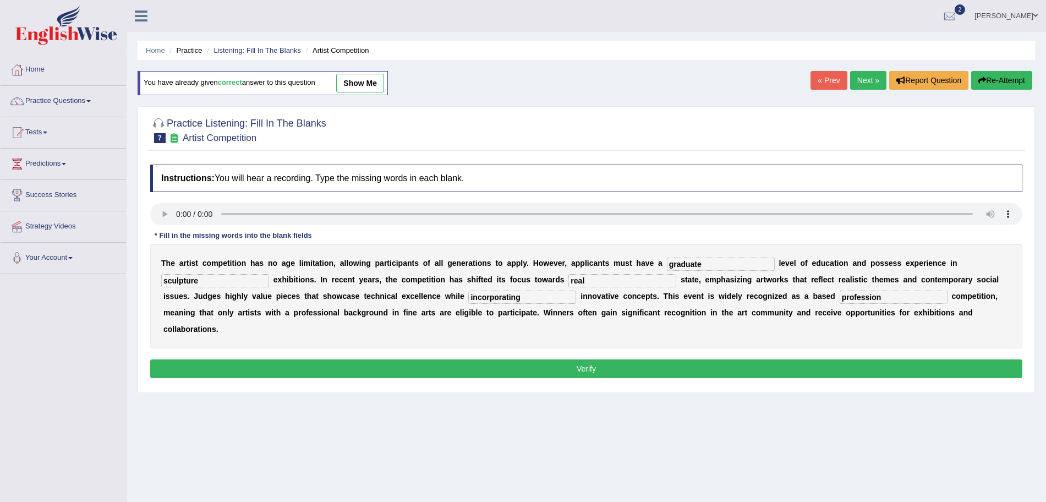
type input "profession"
click at [691, 369] on button "Verify" at bounding box center [586, 368] width 872 height 19
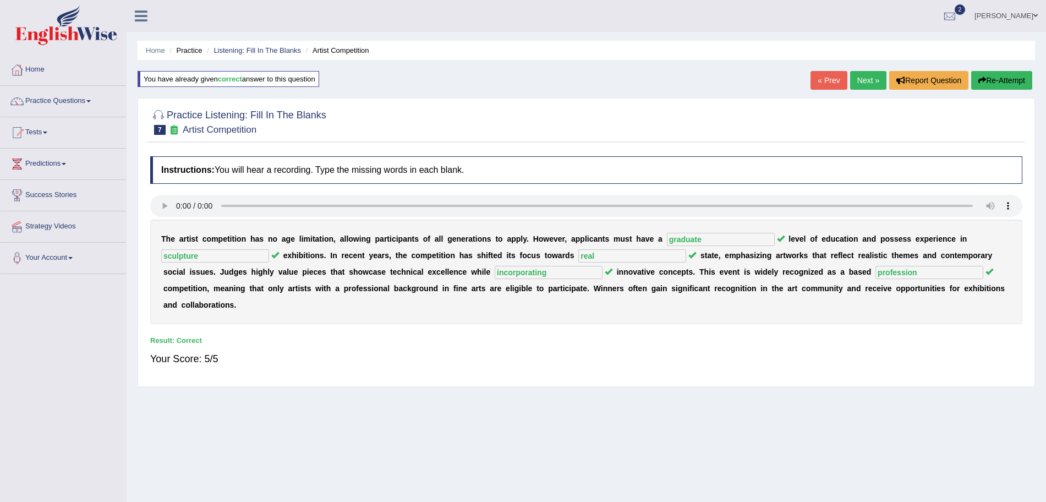
click at [862, 86] on link "Next »" at bounding box center [868, 80] width 36 height 19
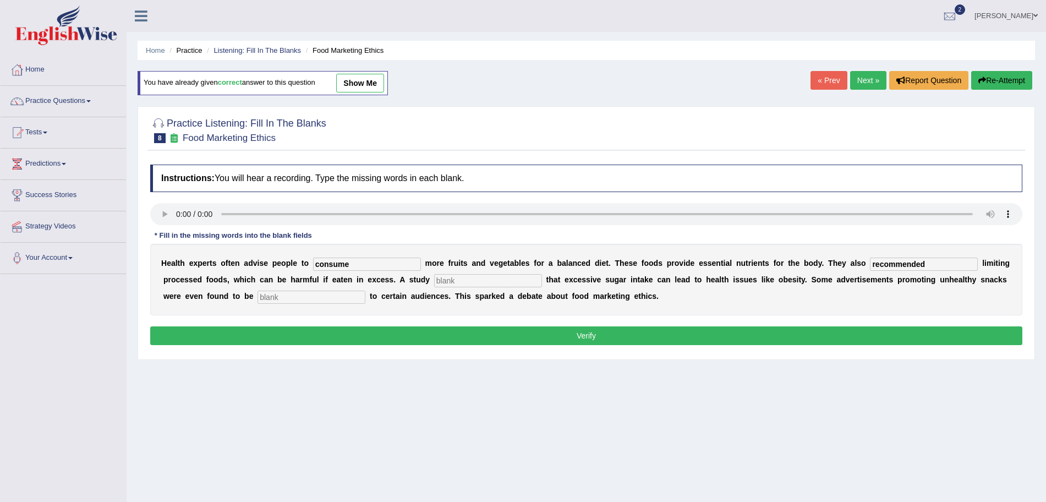
type input "recommended"
type input "diagnosed"
type input "offensive"
click at [388, 331] on button "Verify" at bounding box center [586, 335] width 872 height 19
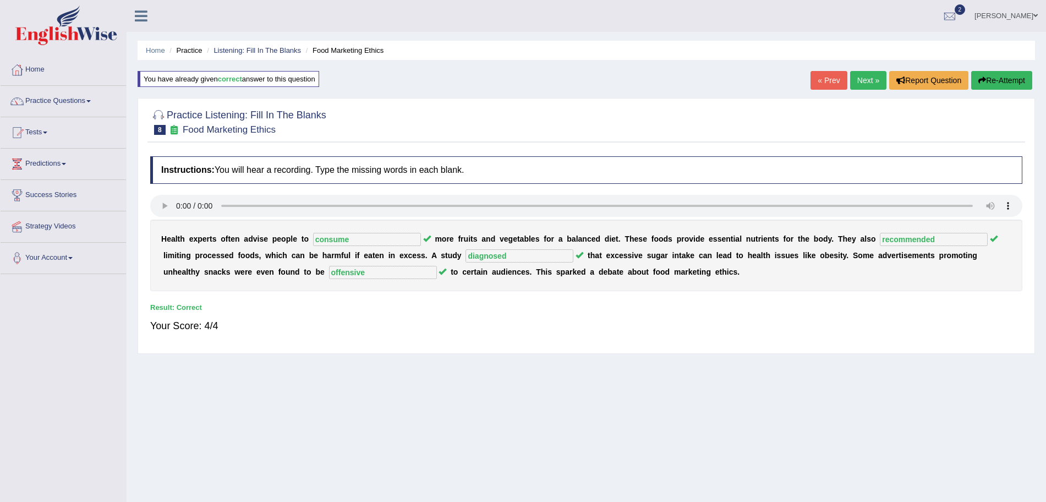
click at [870, 83] on link "Next »" at bounding box center [868, 80] width 36 height 19
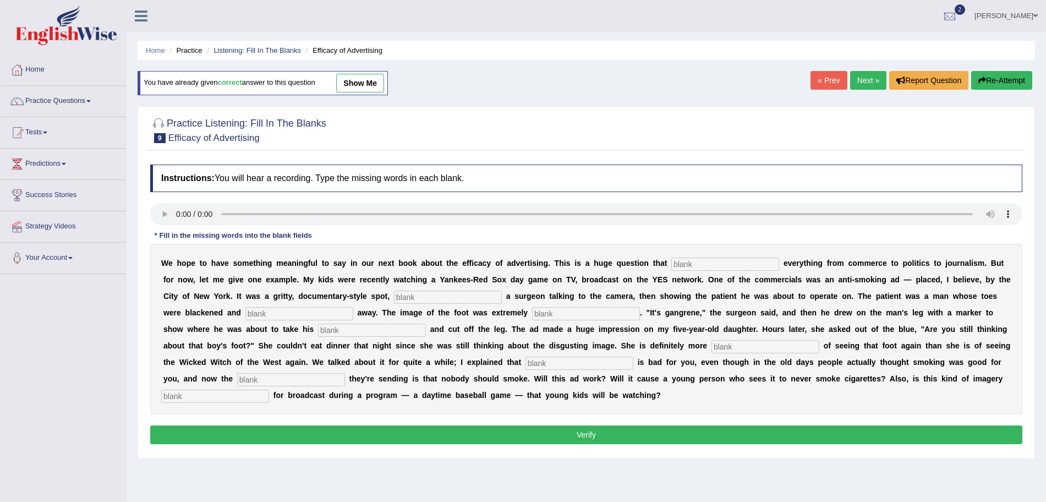
click at [719, 260] on input "text" at bounding box center [725, 263] width 108 height 13
type input "impacts"
type input "featuring"
type input "rotting"
type input "disgusting"
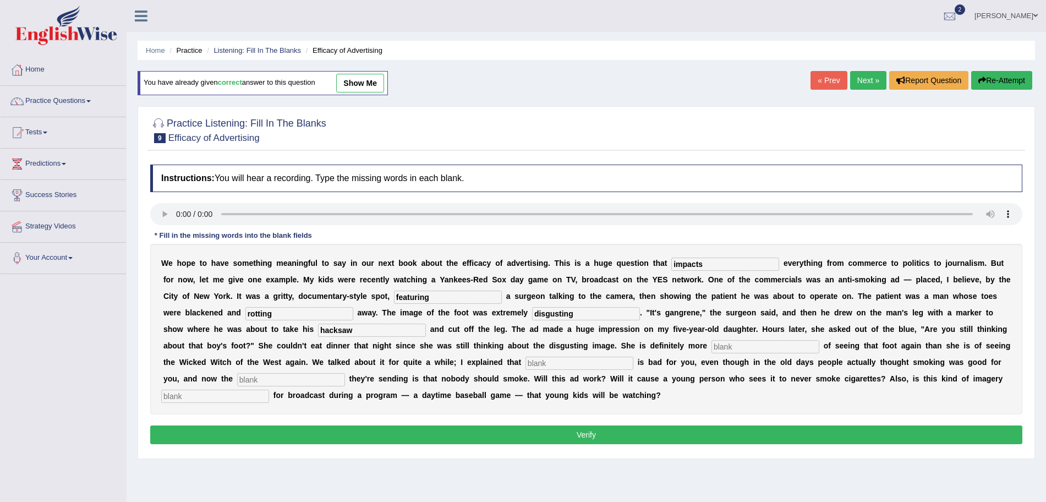
type input "hacksaw"
click at [739, 343] on input "text" at bounding box center [765, 346] width 108 height 13
click at [720, 344] on input "text" at bounding box center [765, 346] width 108 height 13
type input "scared"
type input "smoking"
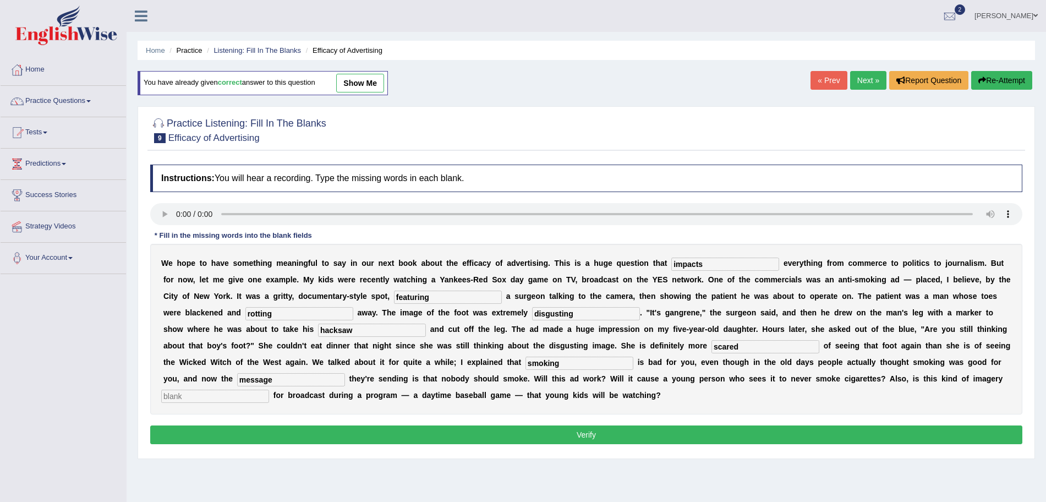
type input "message"
type input "appropriate"
click at [634, 431] on button "Verify" at bounding box center [586, 434] width 872 height 19
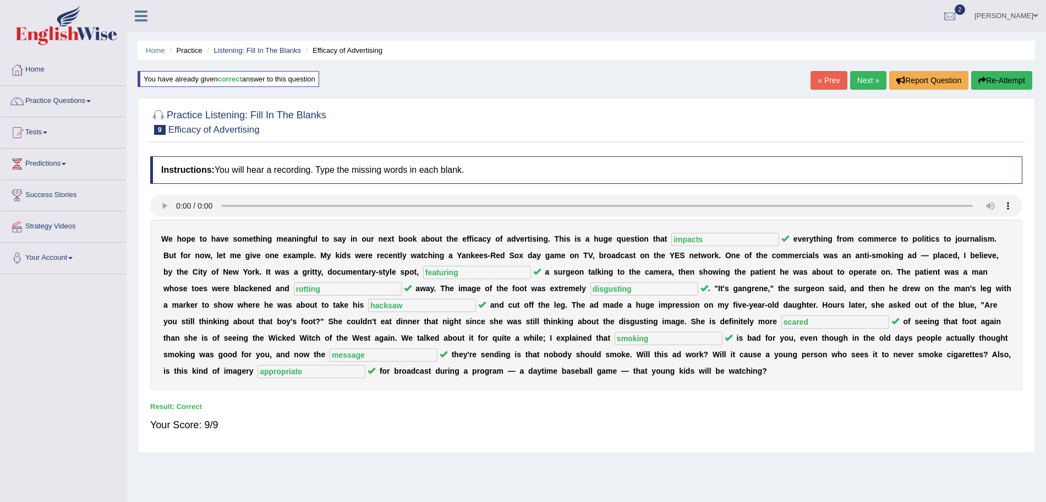
click at [869, 78] on link "Next »" at bounding box center [868, 80] width 36 height 19
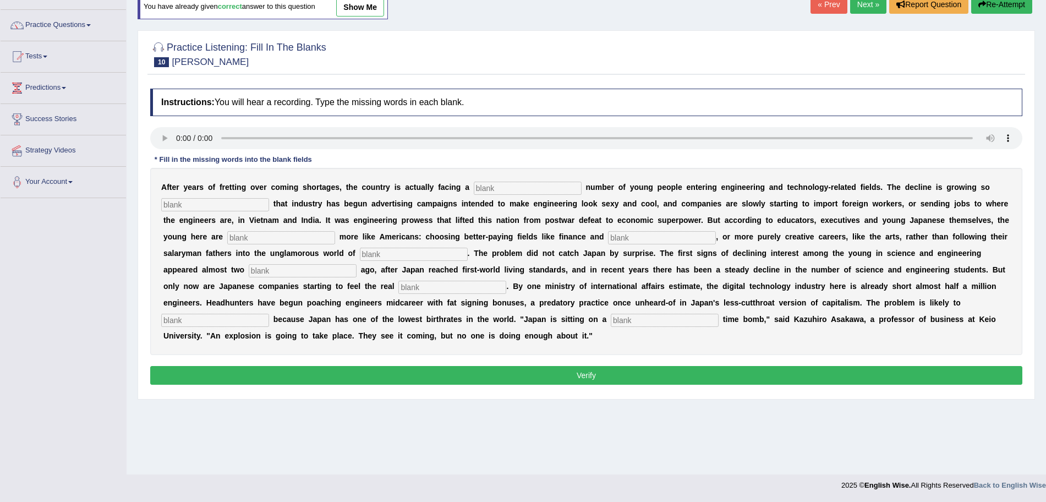
click at [497, 191] on input "text" at bounding box center [528, 188] width 108 height 13
type input "dwindling"
type input "drastic"
click at [321, 235] on input "text" at bounding box center [281, 237] width 108 height 13
type input "behaving"
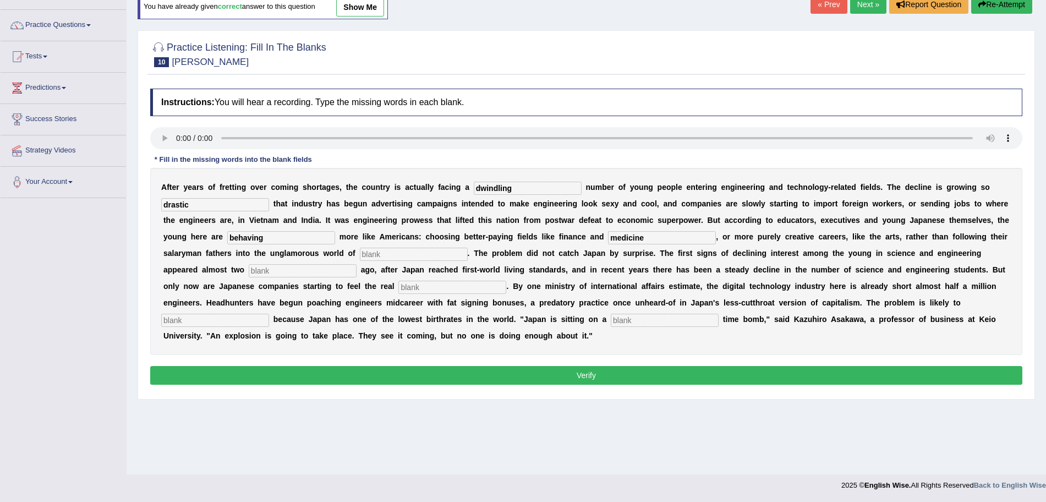
type input "medicine"
type input "manufacturing"
type input "decades"
type input "pinch"
type input "worsen"
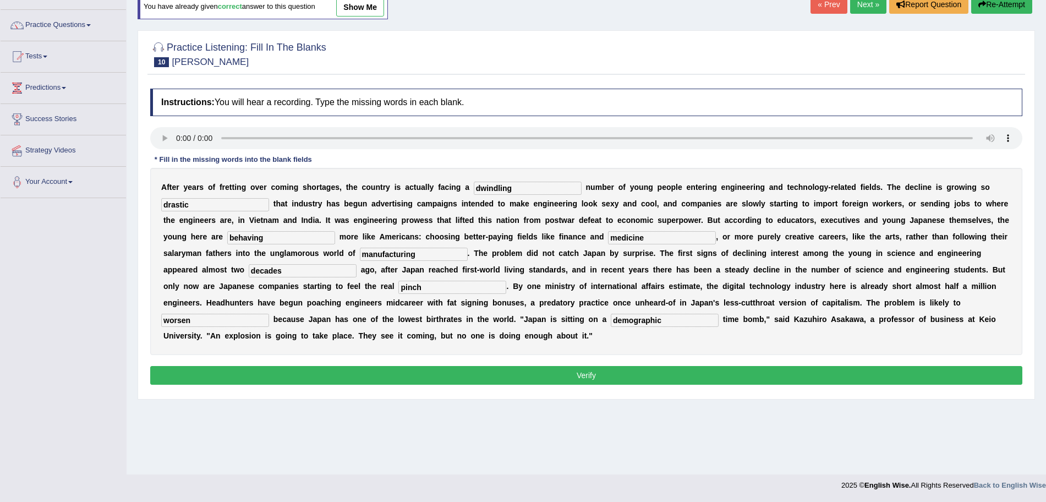
type input "demographic"
click at [352, 370] on button "Verify" at bounding box center [586, 375] width 872 height 19
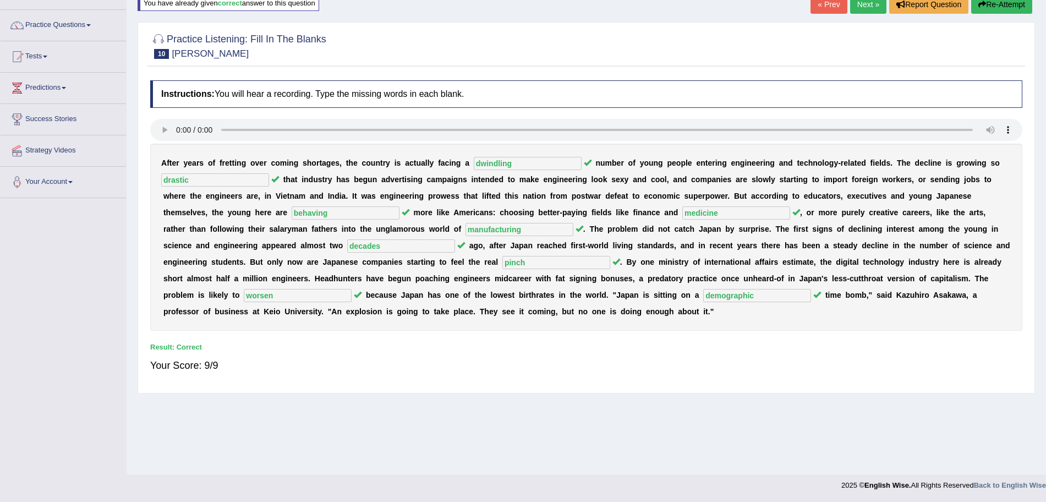
scroll to position [3, 0]
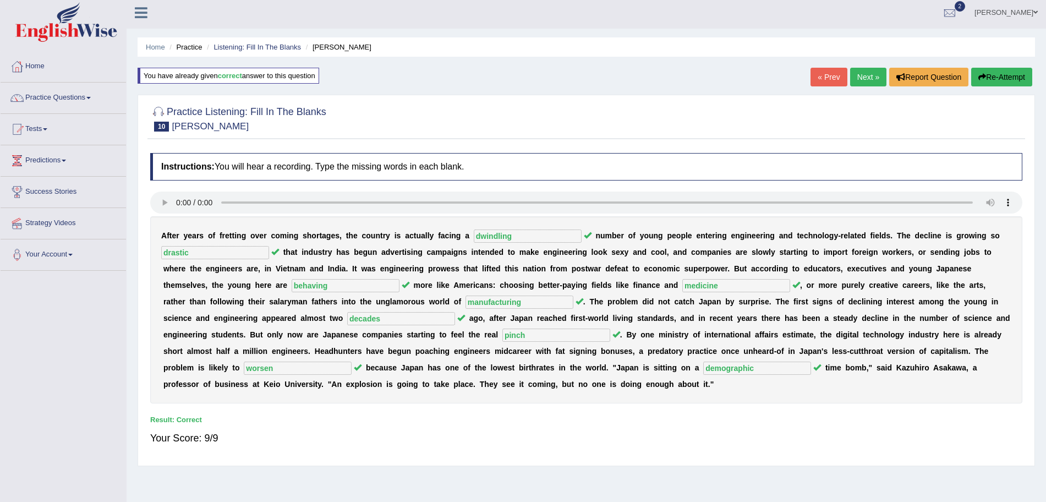
click at [861, 77] on link "Next »" at bounding box center [868, 77] width 36 height 19
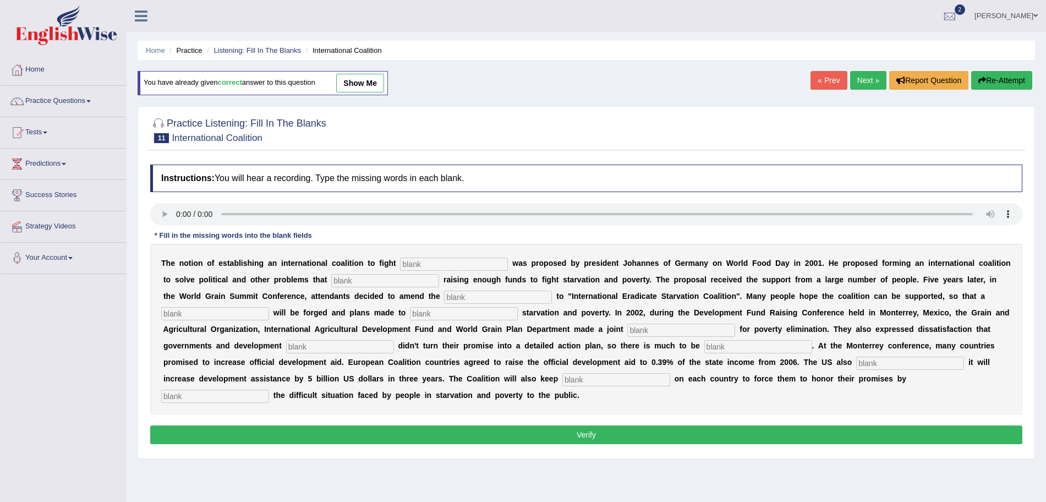
click at [421, 261] on input "text" at bounding box center [454, 263] width 108 height 13
type input "[MEDICAL_DATA]"
type input "obstruct"
type input "manifesto"
type input "resolution"
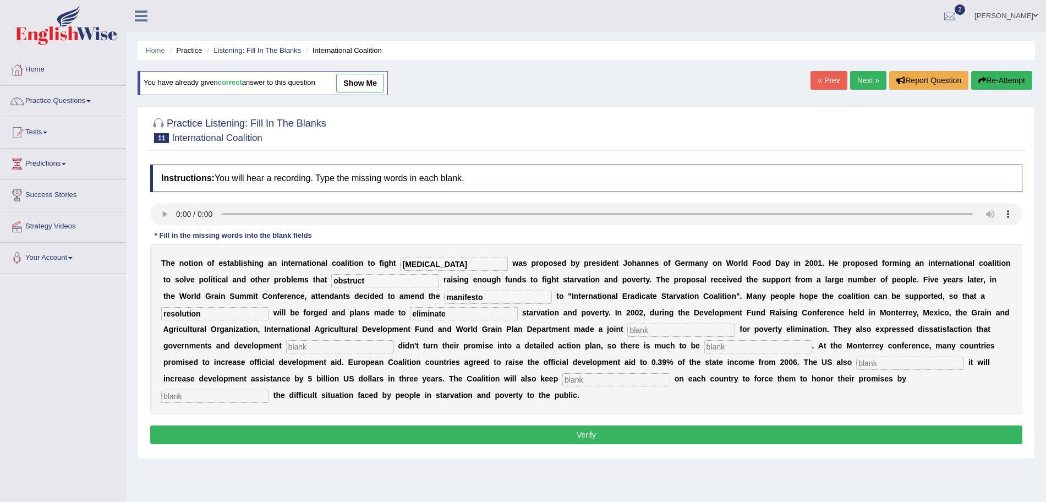
type input "eliminate"
click at [651, 327] on input "text" at bounding box center [681, 330] width 108 height 13
type input "appeal"
type input "partners"
type input "desired"
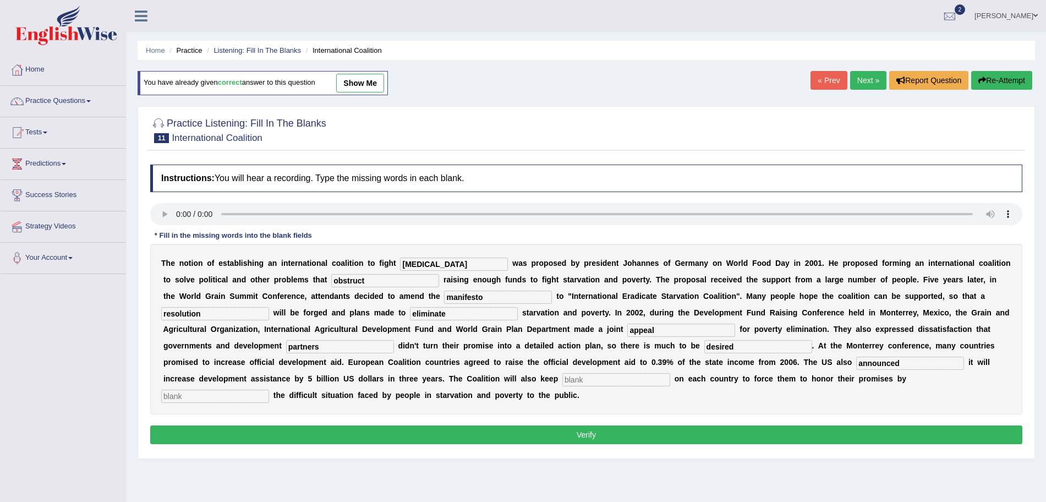
type input "announced"
type input "pressure"
type input "exposing"
click at [545, 437] on button "Verify" at bounding box center [586, 434] width 872 height 19
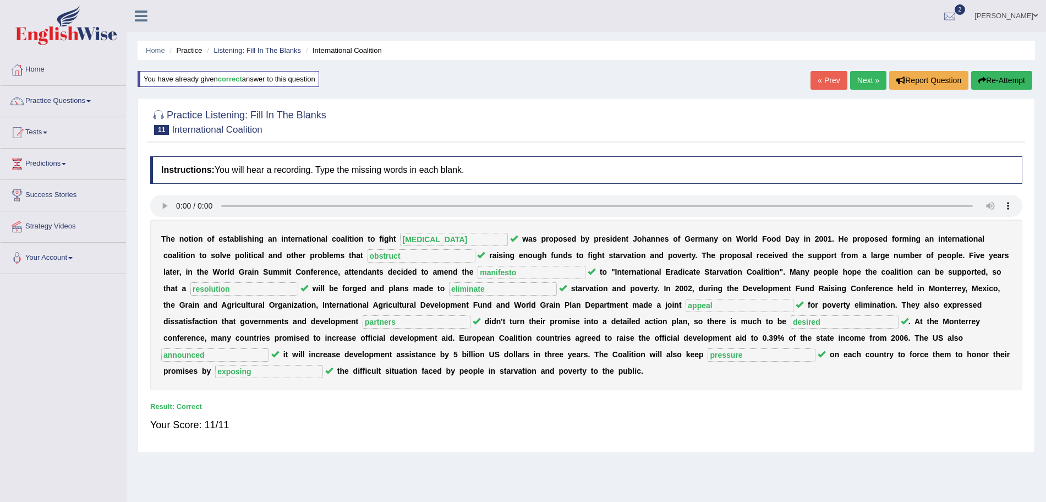
click at [862, 81] on link "Next »" at bounding box center [868, 80] width 36 height 19
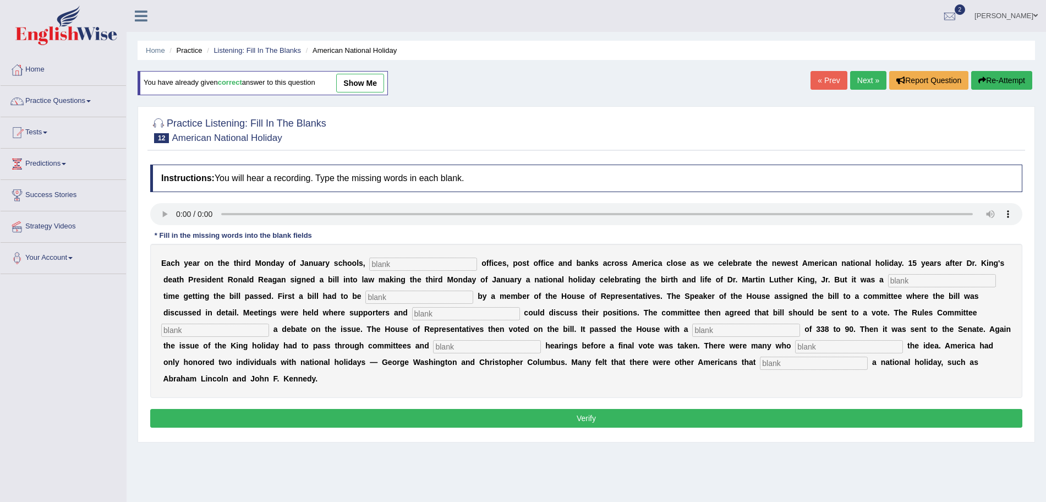
scroll to position [76, 0]
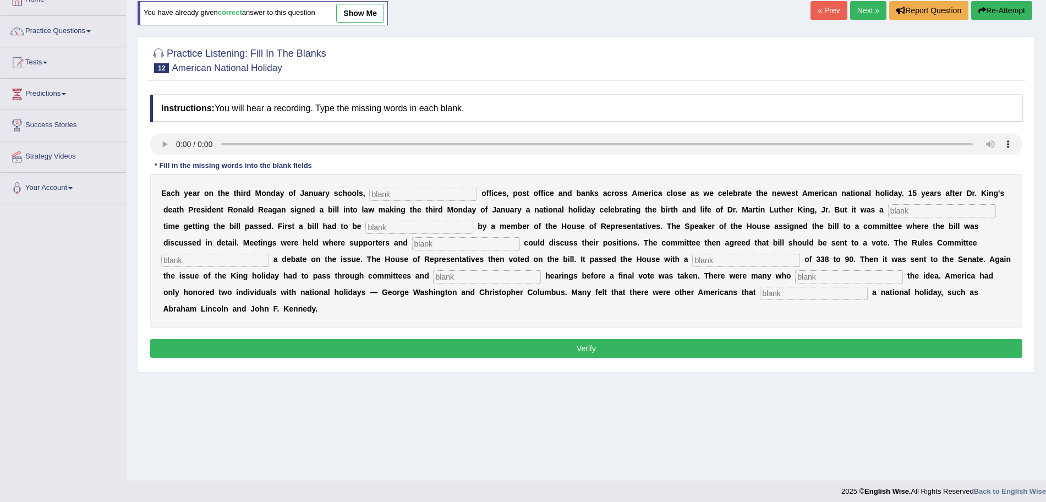
click at [1045, 213] on html "Toggle navigation Home Practice Questions Speaking Practice Read Aloud Repeat S…" at bounding box center [523, 181] width 1046 height 502
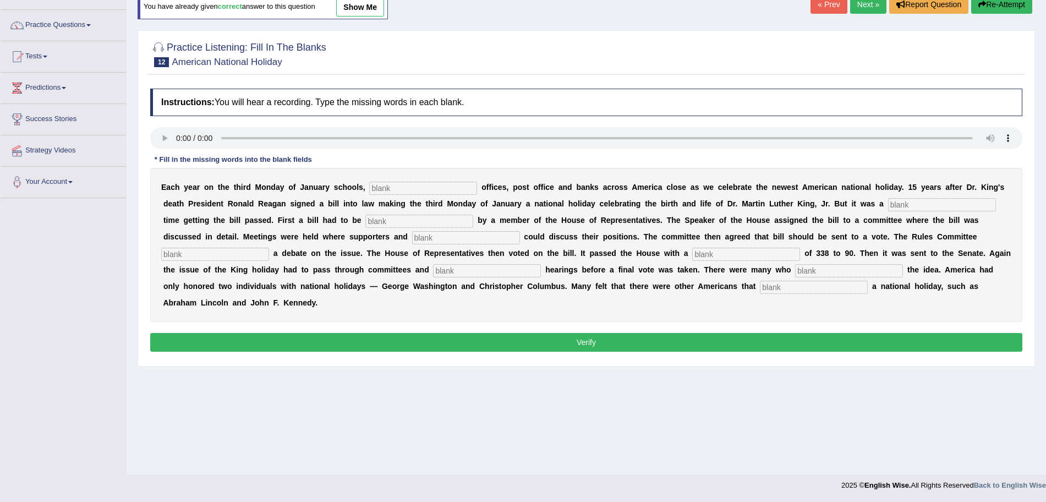
scroll to position [0, 0]
click at [403, 186] on input "text" at bounding box center [423, 188] width 108 height 13
type input "d"
type input "f"
click at [403, 186] on input "fedral" at bounding box center [423, 188] width 108 height 13
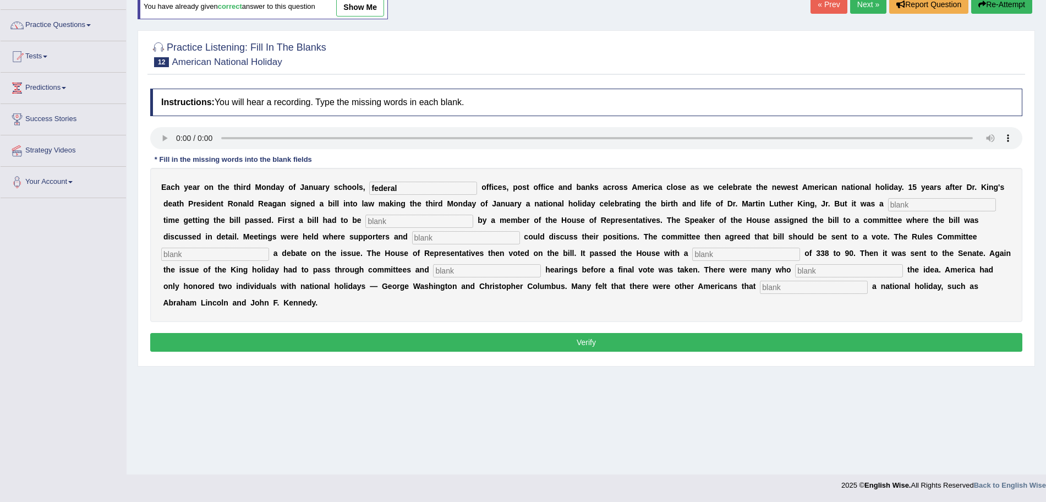
type input "federal"
type input "tough"
type input "introduced"
type input "opponents"
type input "scheduled"
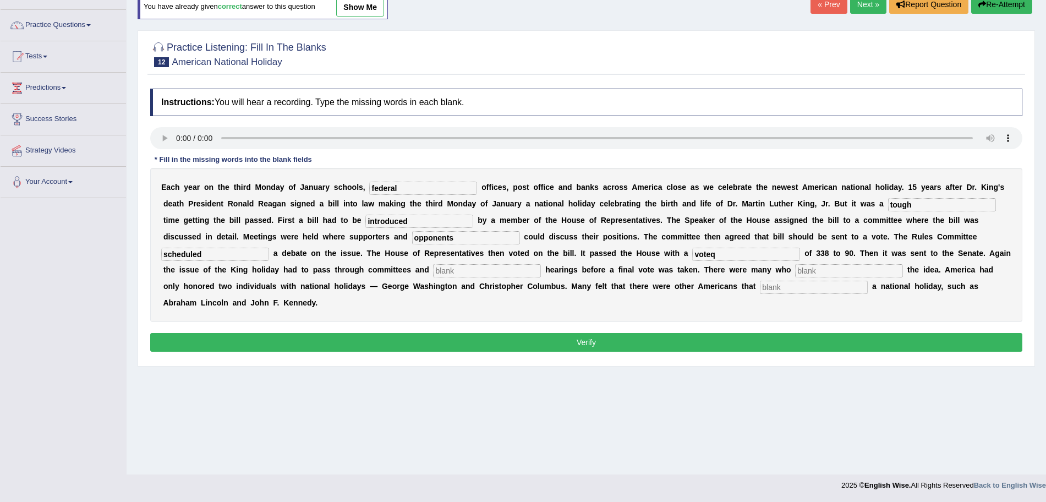
click at [765, 260] on input "voteq" at bounding box center [746, 254] width 108 height 13
click at [718, 250] on input "voteq" at bounding box center [746, 254] width 108 height 13
type input "vote"
type input "public"
type input "s"
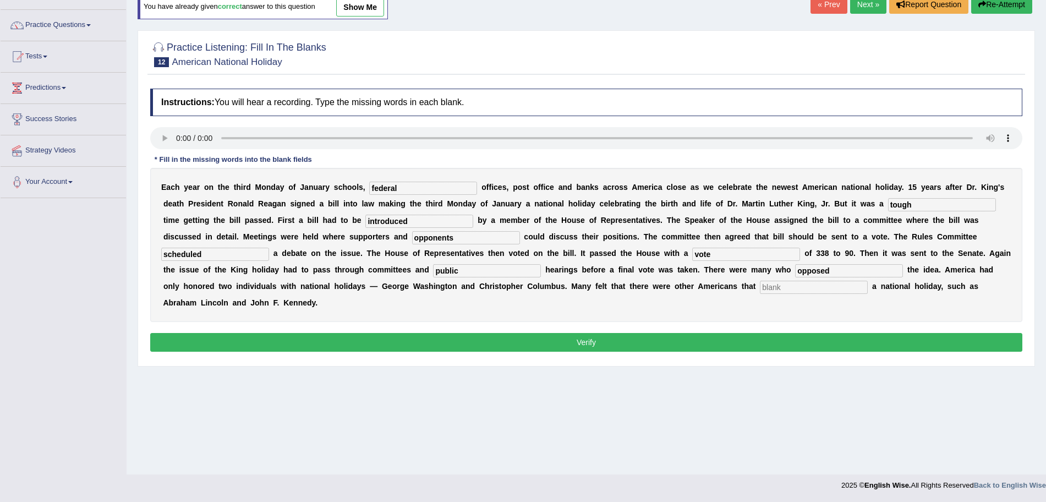
type input "opposed"
type input "deserved"
click at [548, 339] on button "Verify" at bounding box center [586, 342] width 872 height 19
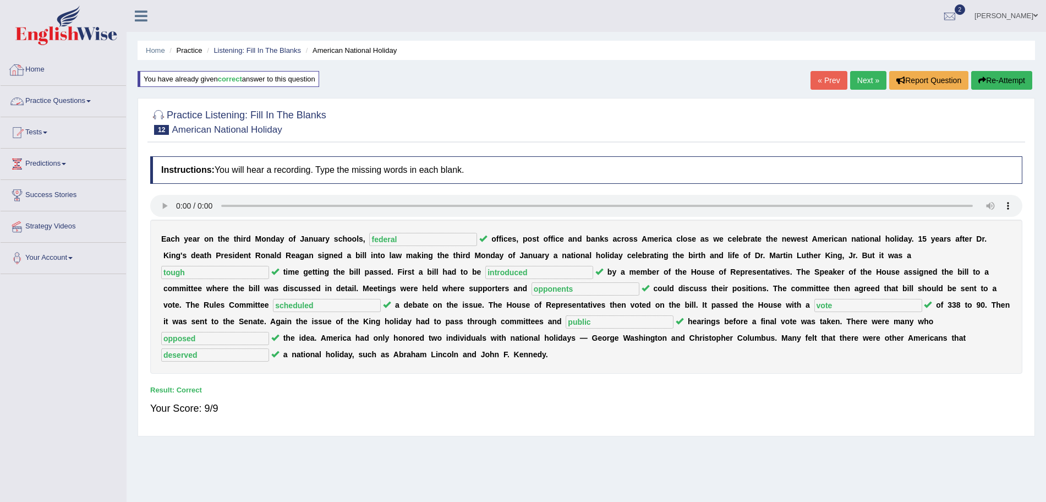
click at [22, 105] on div at bounding box center [17, 101] width 17 height 17
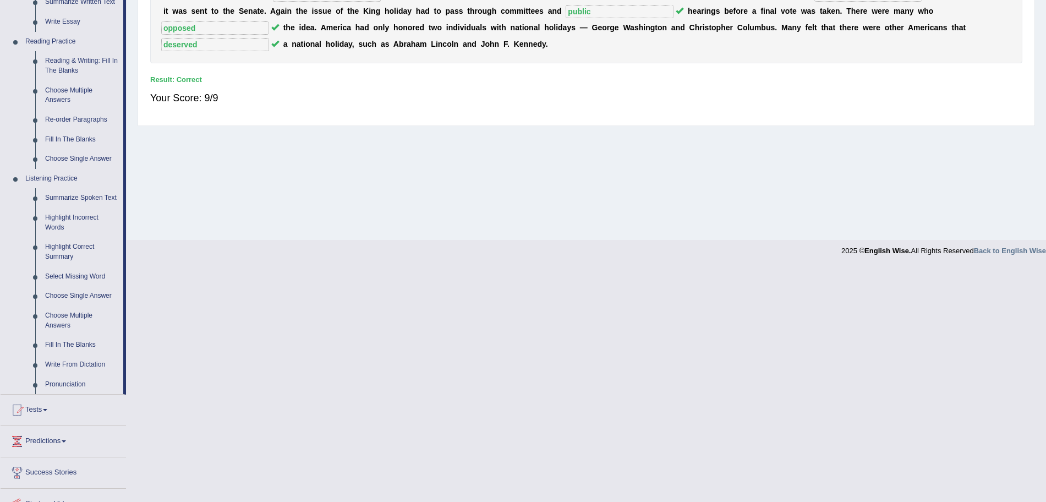
scroll to position [316, 0]
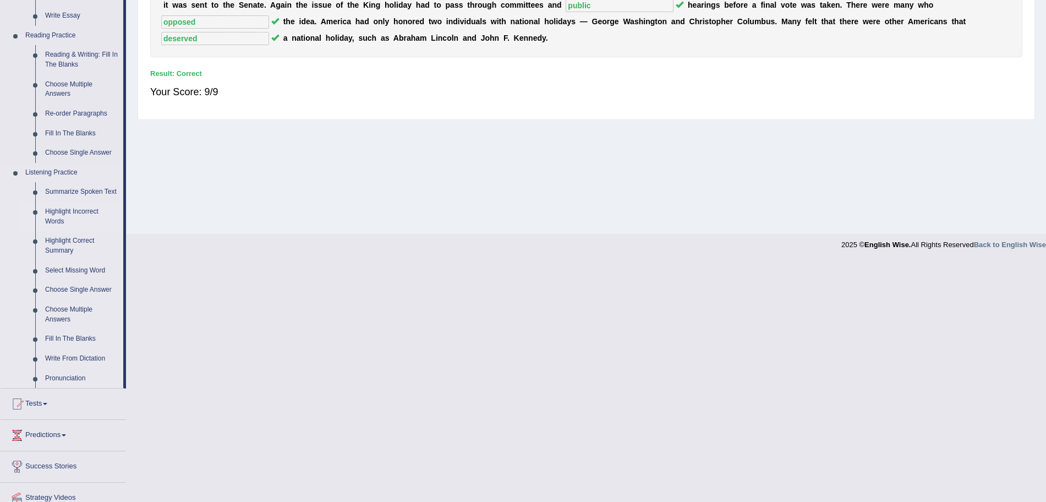
click at [53, 207] on link "Highlight Incorrect Words" at bounding box center [81, 216] width 83 height 29
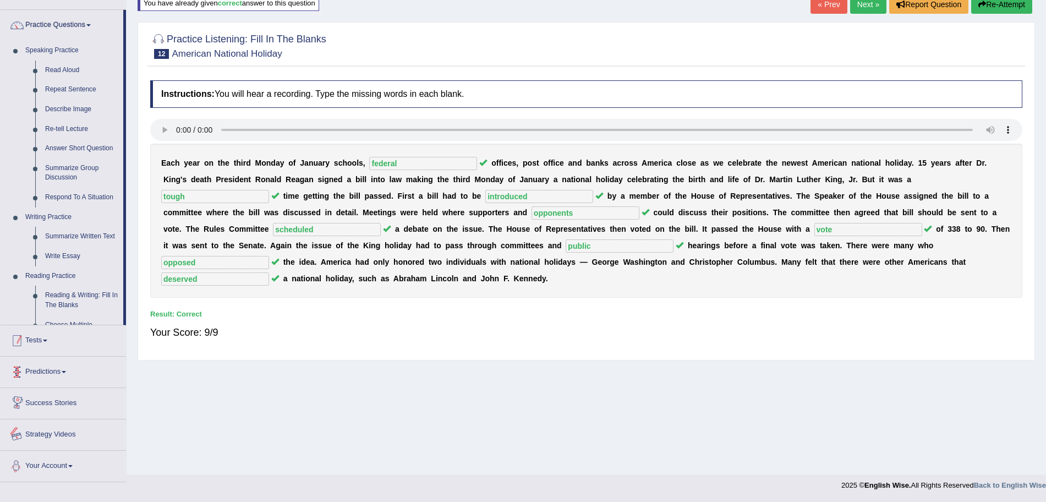
scroll to position [92, 0]
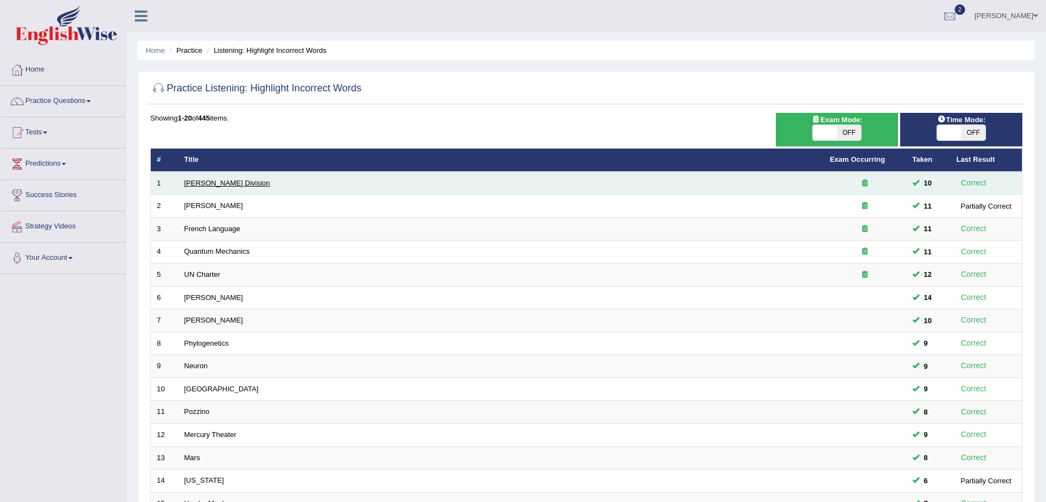
click at [205, 185] on link "[PERSON_NAME] Division" at bounding box center [227, 183] width 86 height 8
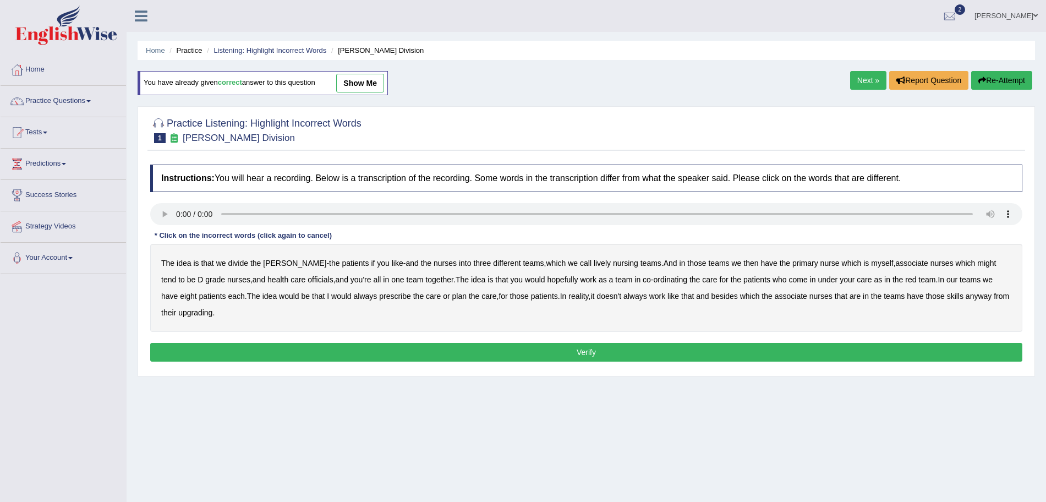
click at [594, 263] on b "lively" at bounding box center [602, 263] width 17 height 9
click at [977, 263] on b "might" at bounding box center [986, 263] width 19 height 9
click at [308, 281] on b "officials" at bounding box center [320, 279] width 25 height 9
click at [354, 295] on b "always" at bounding box center [366, 296] width 24 height 9
click at [183, 311] on b "upgrading" at bounding box center [195, 312] width 34 height 9
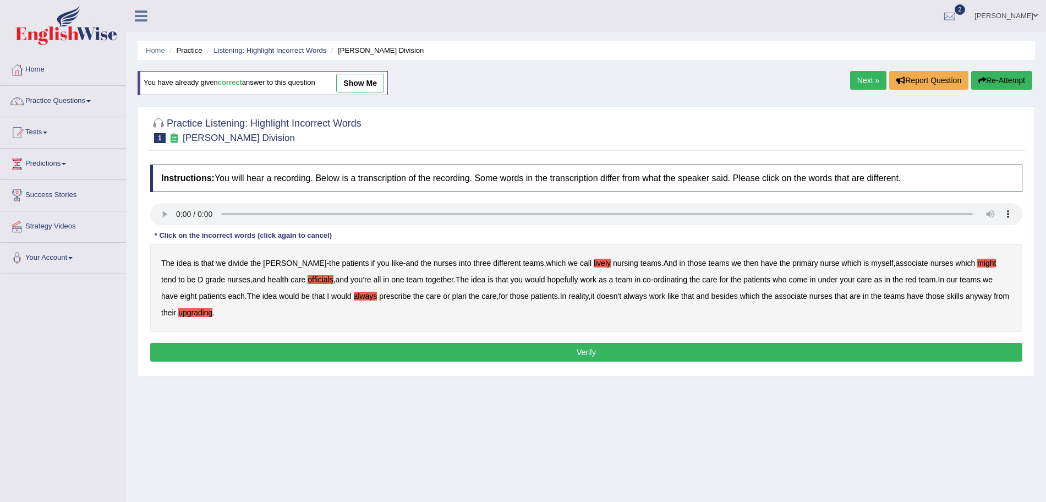
click at [435, 348] on button "Verify" at bounding box center [586, 352] width 872 height 19
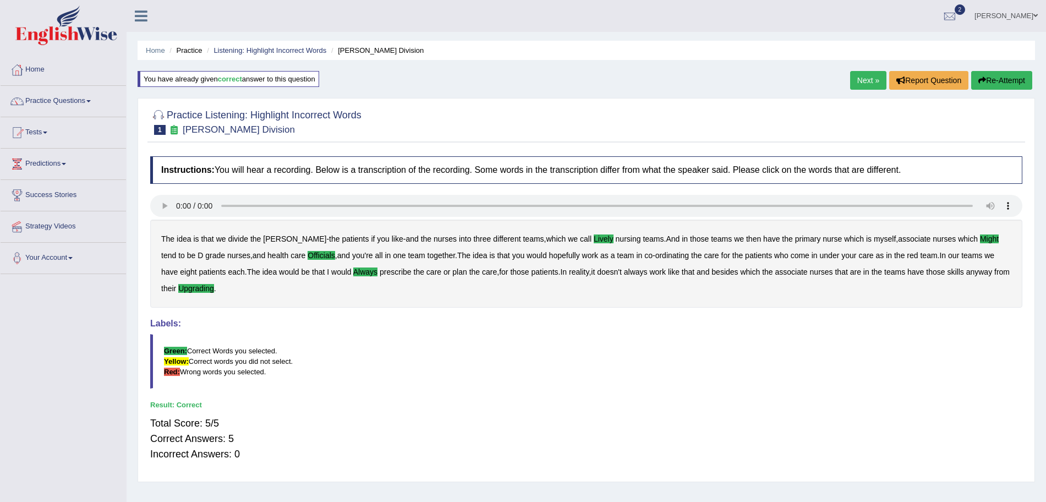
click at [867, 80] on link "Next »" at bounding box center [868, 80] width 36 height 19
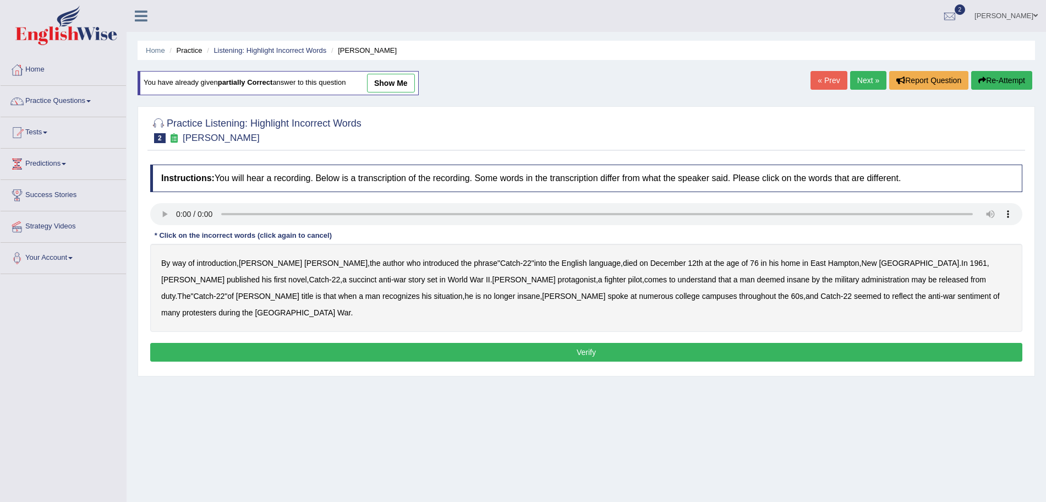
click at [349, 277] on b "succinct" at bounding box center [363, 279] width 28 height 9
click at [862, 282] on b "administration" at bounding box center [886, 279] width 48 height 9
click at [434, 293] on b "situation" at bounding box center [448, 296] width 29 height 9
click at [670, 343] on button "Verify" at bounding box center [586, 352] width 872 height 19
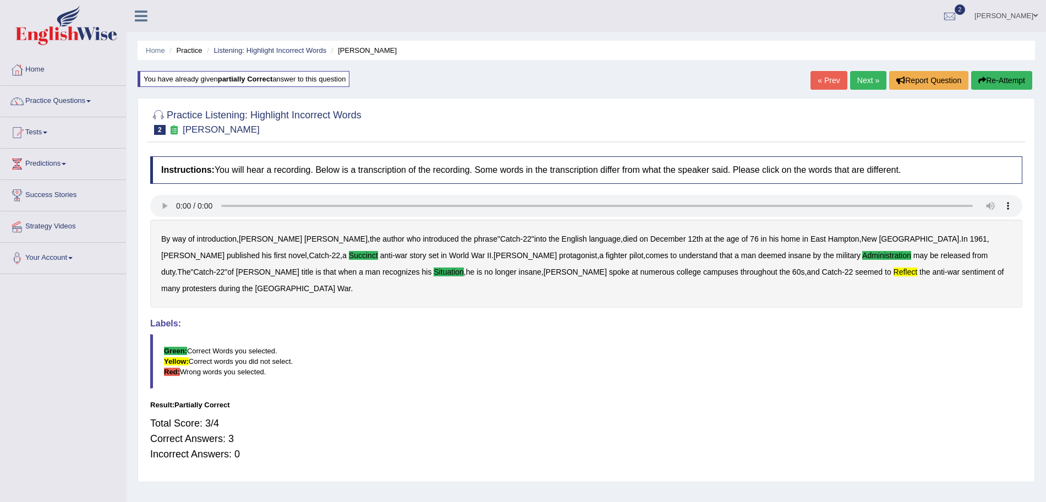
click at [868, 81] on link "Next »" at bounding box center [868, 80] width 36 height 19
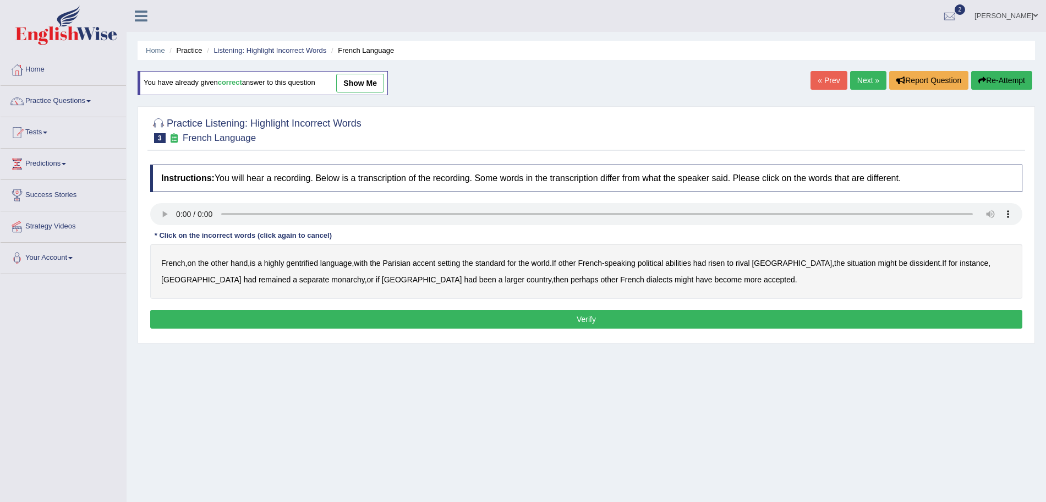
click at [311, 261] on b "gentrified" at bounding box center [302, 263] width 32 height 9
click at [689, 262] on b "abilities" at bounding box center [678, 263] width 26 height 9
click at [909, 265] on b "dissident" at bounding box center [924, 263] width 30 height 9
click at [331, 277] on b "monarchy" at bounding box center [347, 279] width 33 height 9
click at [472, 326] on button "Verify" at bounding box center [586, 319] width 872 height 19
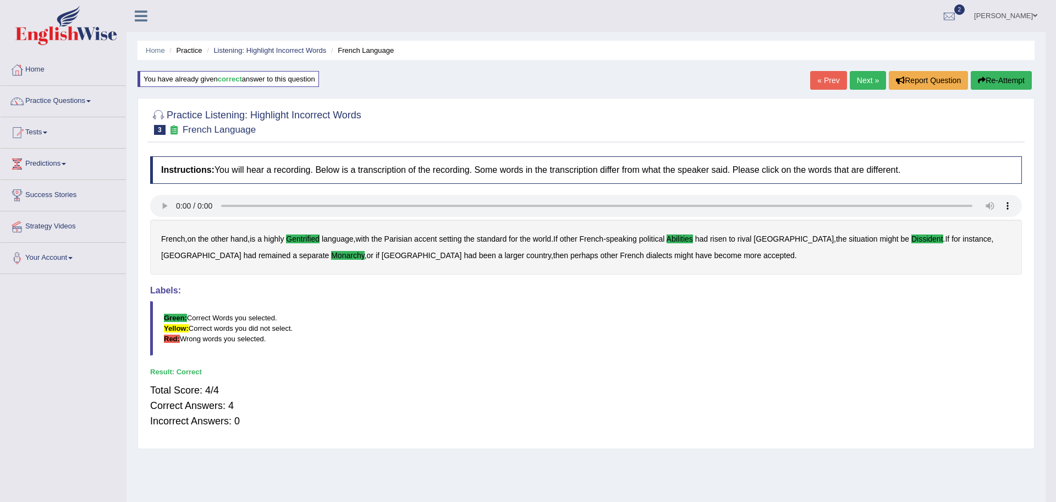
click at [861, 77] on body "Toggle navigation Home Practice Questions Speaking Practice Read Aloud Repeat S…" at bounding box center [528, 251] width 1056 height 502
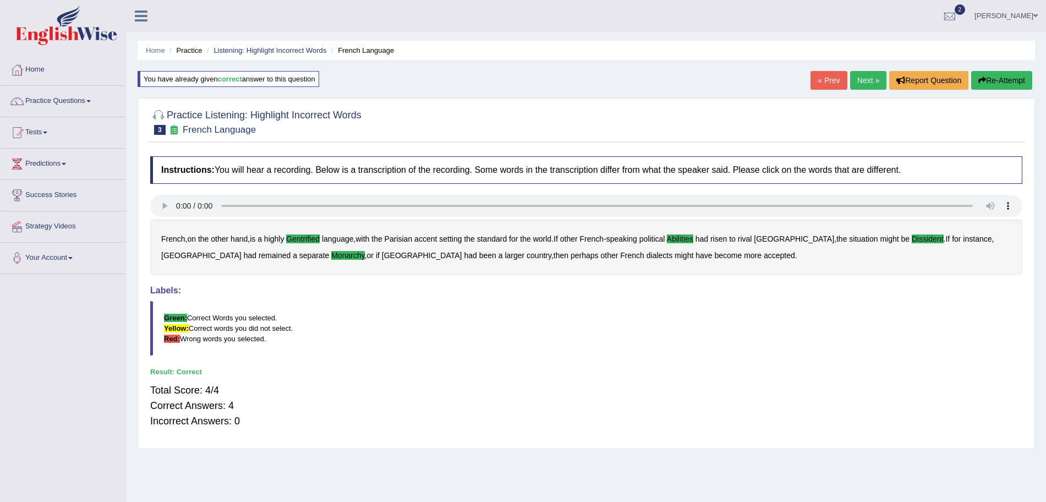
click at [861, 77] on link "Next »" at bounding box center [868, 80] width 36 height 19
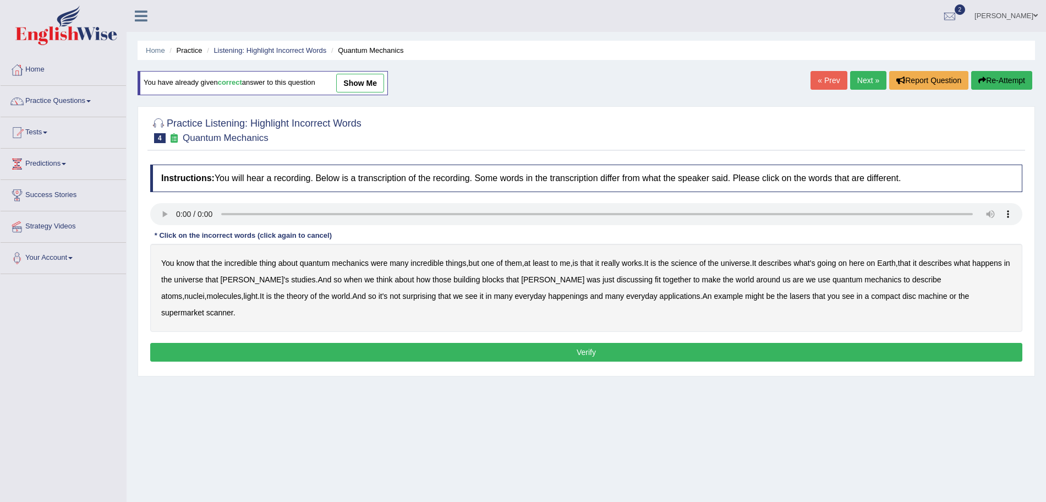
click at [688, 260] on b "science" at bounding box center [684, 263] width 26 height 9
click at [548, 299] on b "happenings" at bounding box center [568, 296] width 40 height 9
click at [918, 294] on b "machine" at bounding box center [932, 296] width 29 height 9
click at [685, 343] on button "Verify" at bounding box center [586, 352] width 872 height 19
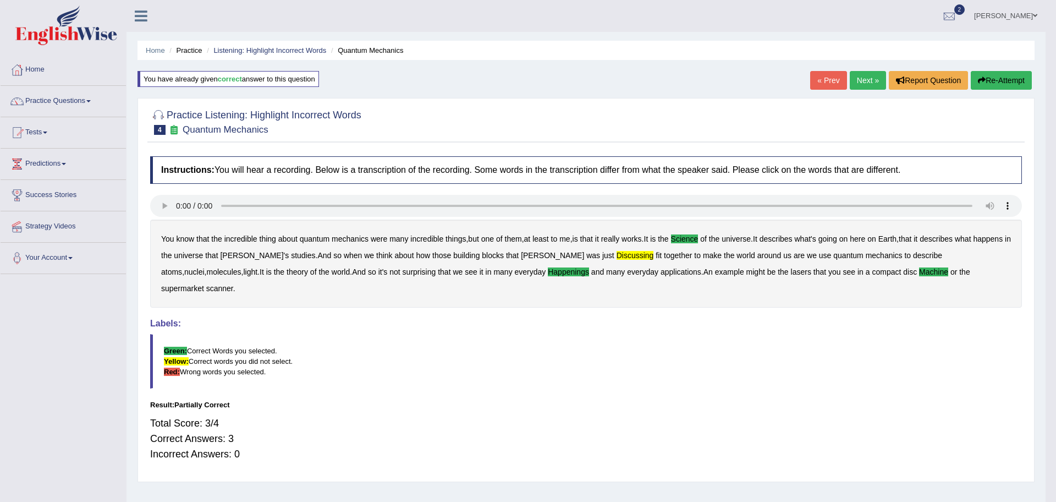
click at [869, 81] on div "Saving your answer..." at bounding box center [528, 251] width 1056 height 502
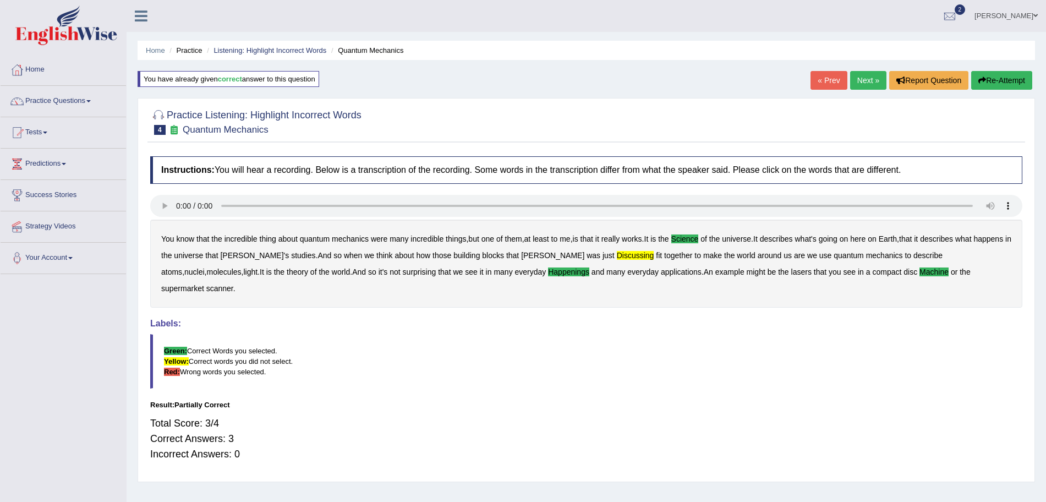
click at [864, 80] on link "Next »" at bounding box center [868, 80] width 36 height 19
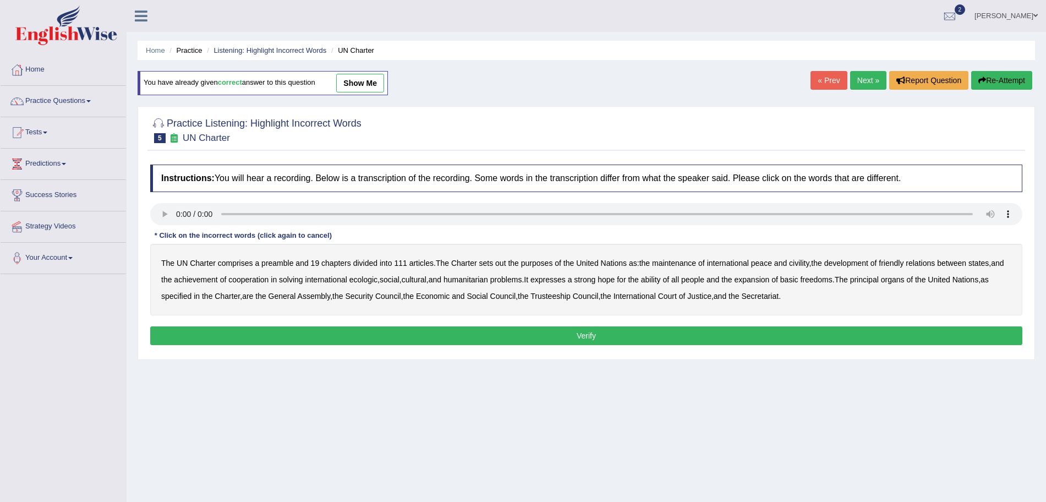
click at [498, 263] on b "out" at bounding box center [500, 263] width 10 height 9
click at [803, 264] on b "civility" at bounding box center [799, 263] width 20 height 9
click at [377, 278] on b "ecologic" at bounding box center [363, 279] width 28 height 9
click at [661, 281] on b "ability" at bounding box center [651, 279] width 20 height 9
click at [611, 339] on button "Verify" at bounding box center [586, 335] width 872 height 19
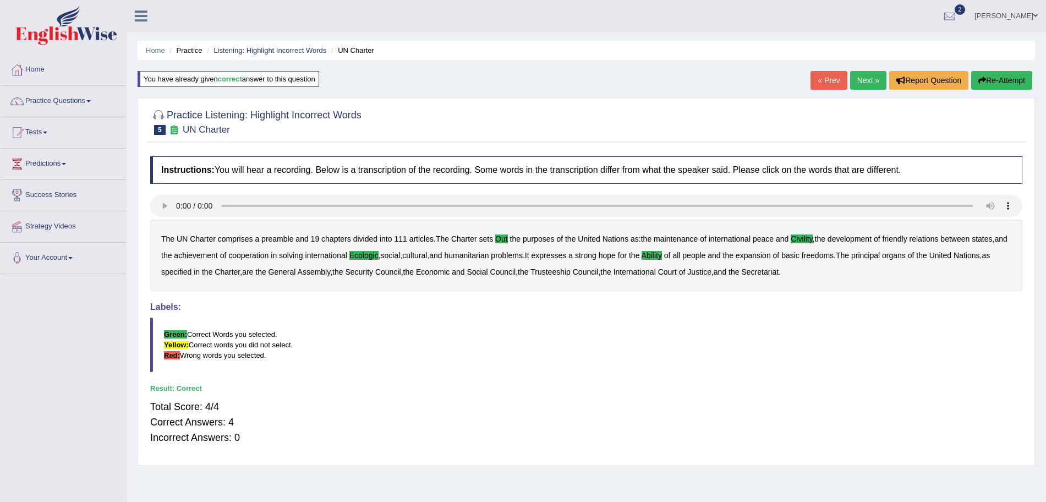
click at [864, 79] on link "Next »" at bounding box center [868, 80] width 36 height 19
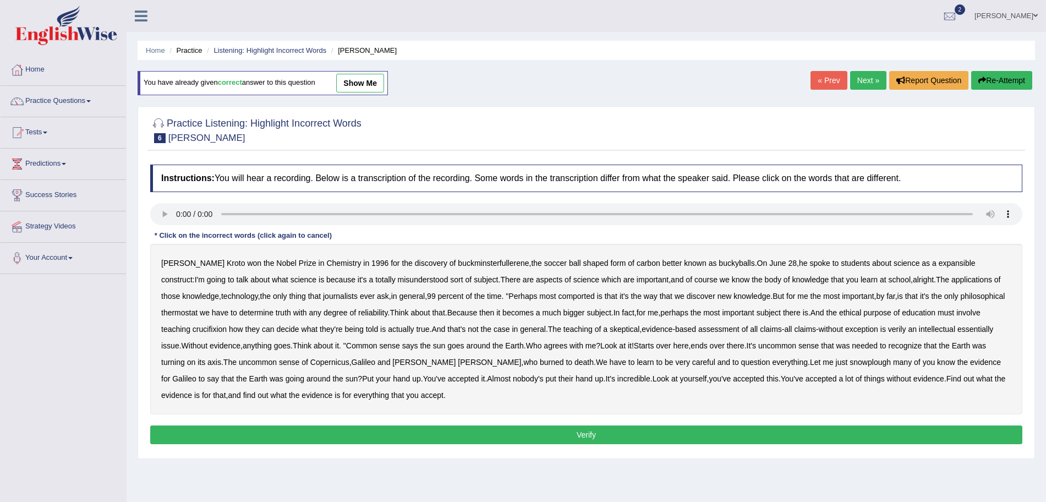
click at [939, 260] on b "expansible" at bounding box center [957, 263] width 37 height 9
click at [558, 297] on b "comported" at bounding box center [576, 296] width 36 height 9
click at [227, 325] on b "crucifixion" at bounding box center [210, 329] width 34 height 9
click at [888, 325] on b "verily" at bounding box center [897, 329] width 18 height 9
click at [957, 327] on b "essentially" at bounding box center [975, 329] width 36 height 9
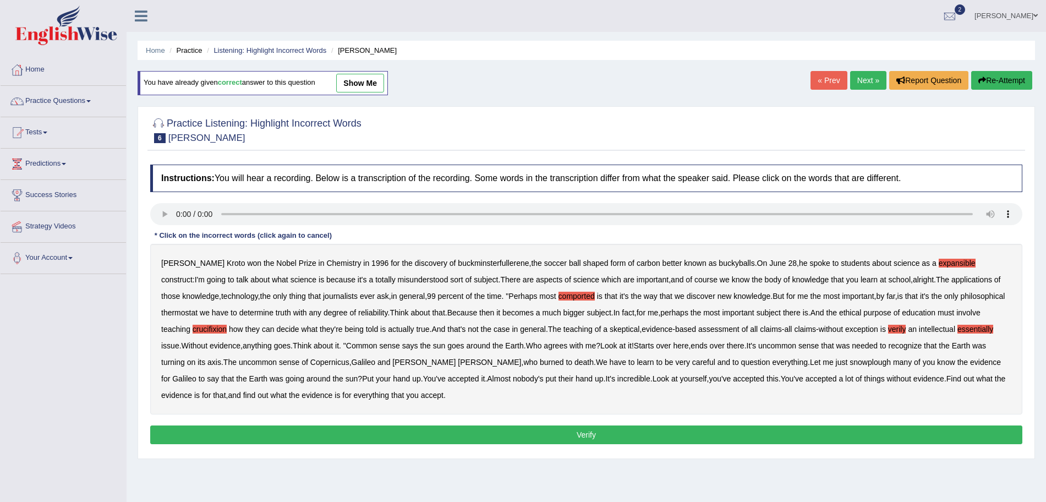
click at [850, 363] on b "snowplough" at bounding box center [870, 362] width 41 height 9
click at [587, 434] on button "Verify" at bounding box center [586, 434] width 872 height 19
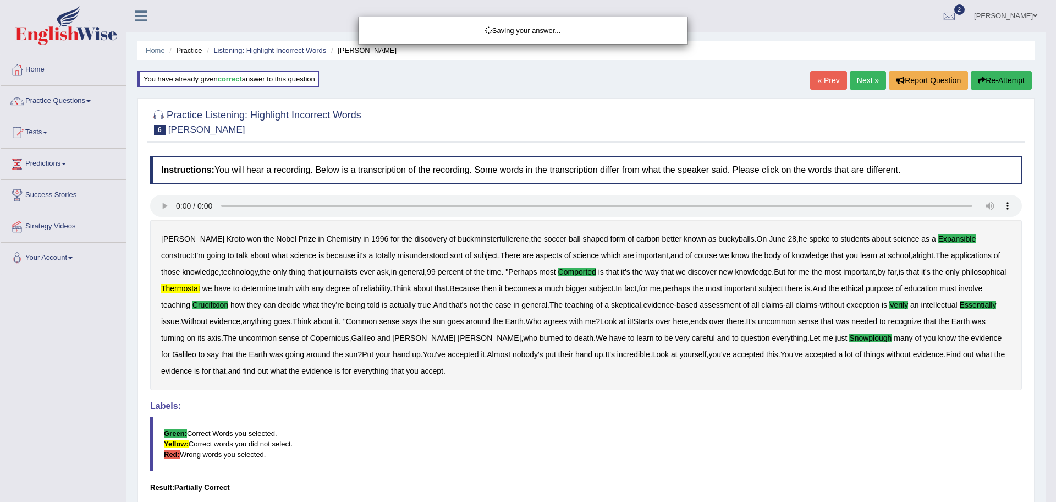
click at [864, 75] on div "Saving your answer..." at bounding box center [528, 251] width 1056 height 502
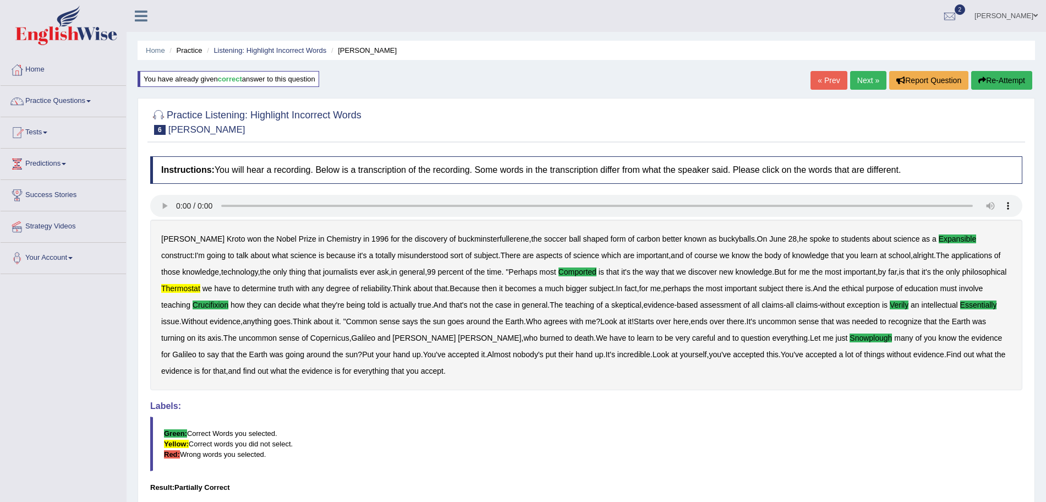
click at [859, 86] on link "Next »" at bounding box center [868, 80] width 36 height 19
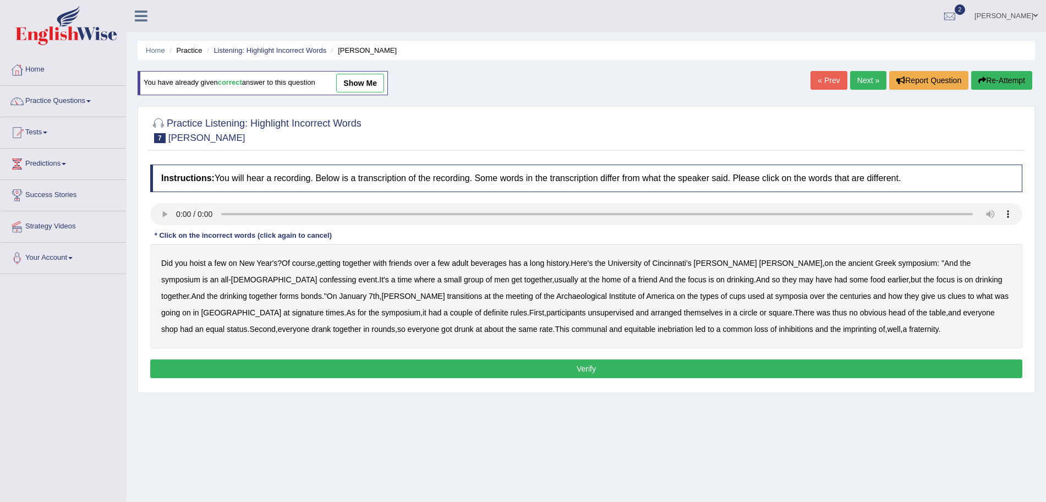
scroll to position [20, 0]
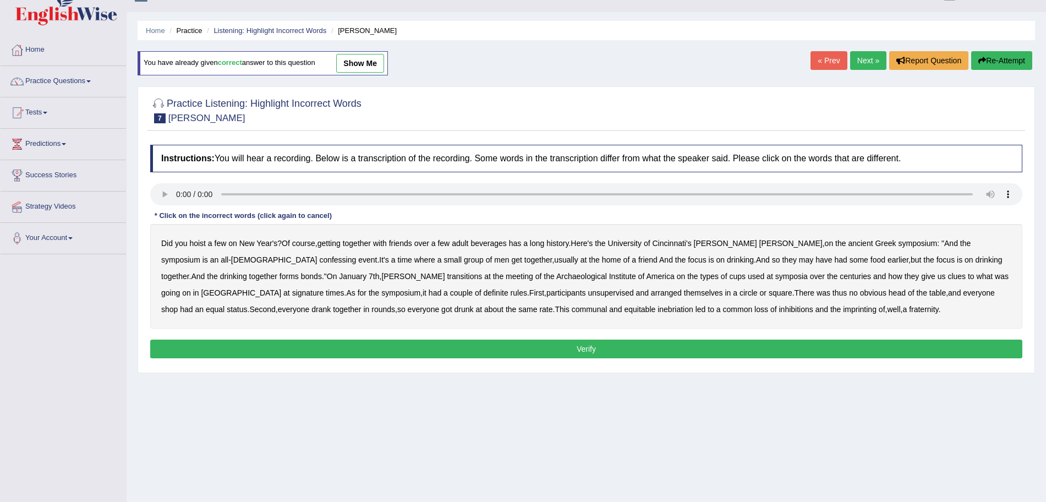
click at [319, 258] on b "confessing" at bounding box center [337, 259] width 37 height 9
click at [447, 278] on b "transitions" at bounding box center [464, 276] width 35 height 9
click at [588, 291] on b "unsupervised" at bounding box center [611, 292] width 46 height 9
click at [178, 305] on b "shop" at bounding box center [169, 309] width 17 height 9
click at [843, 310] on b "imprinting" at bounding box center [860, 309] width 34 height 9
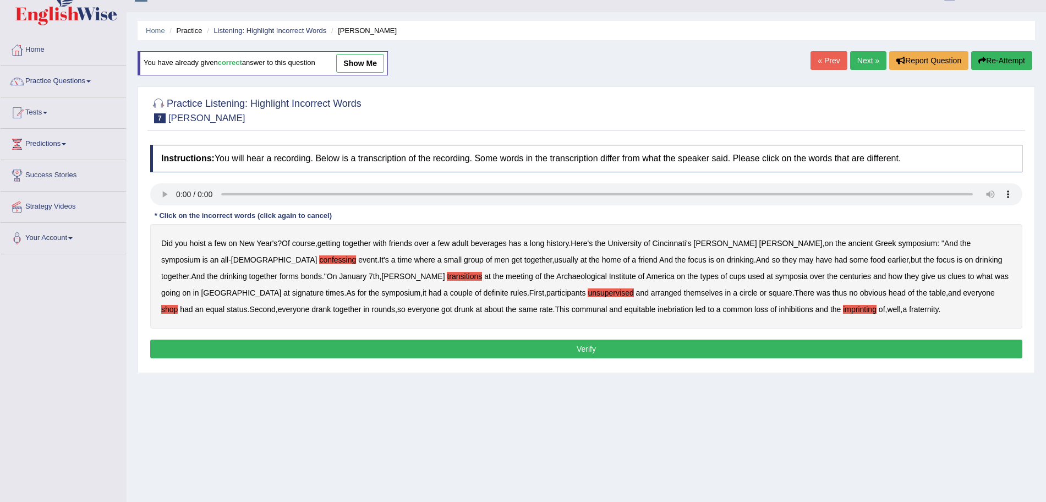
click at [606, 349] on button "Verify" at bounding box center [586, 348] width 872 height 19
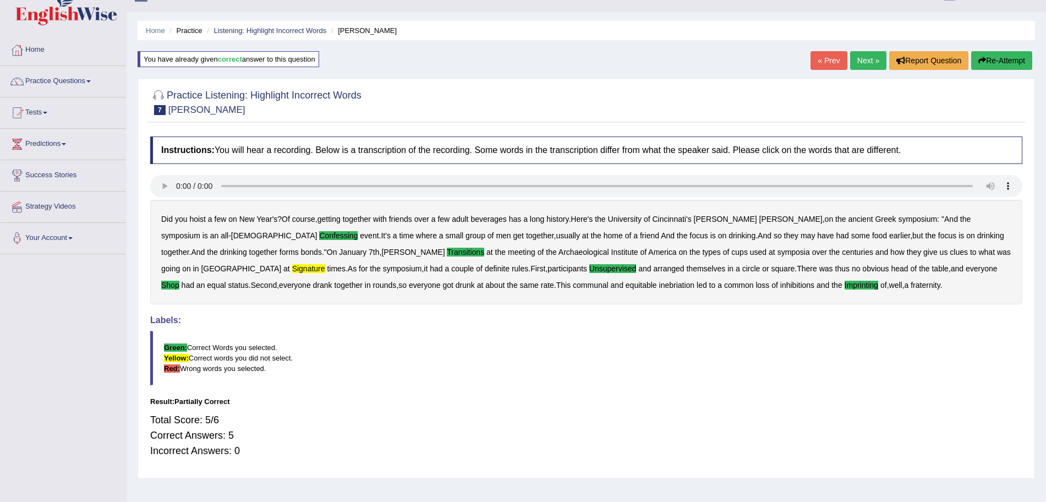
click at [858, 59] on link "Next »" at bounding box center [868, 60] width 36 height 19
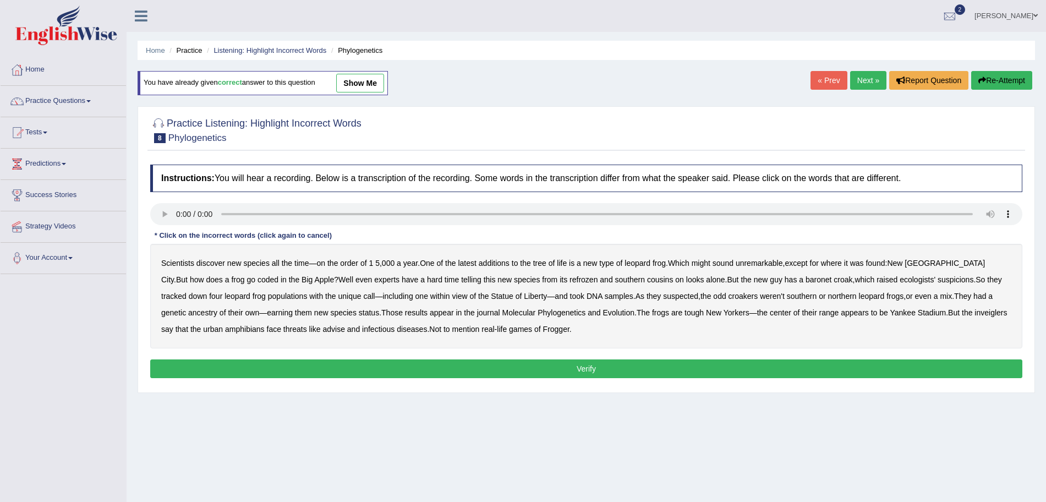
click at [257, 278] on b "coded" at bounding box center [267, 279] width 21 height 9
click at [569, 277] on b "refrozen" at bounding box center [583, 279] width 28 height 9
click at [805, 280] on b "baronet" at bounding box center [818, 279] width 26 height 9
click at [974, 310] on b "inveiglers" at bounding box center [990, 312] width 32 height 9
click at [322, 327] on b "advise" at bounding box center [333, 329] width 22 height 9
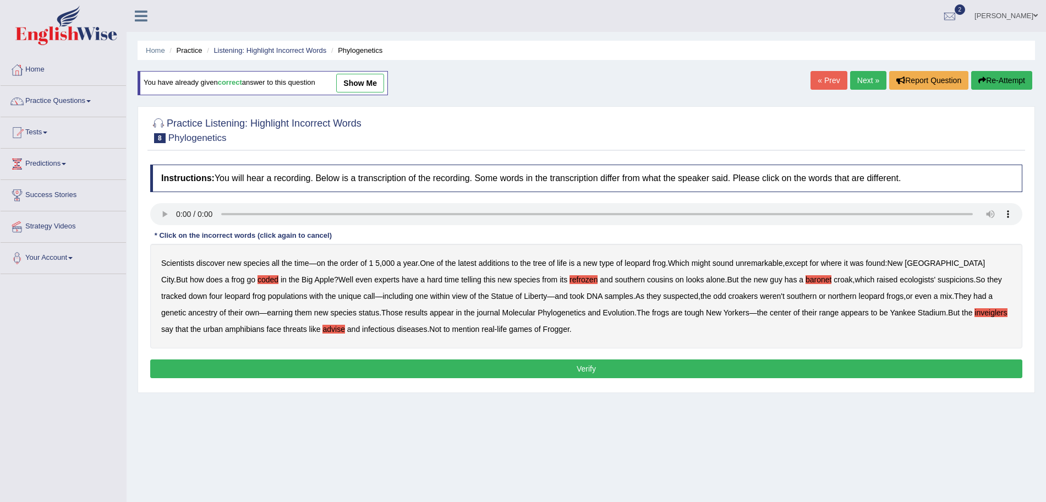
click at [540, 364] on button "Verify" at bounding box center [586, 368] width 872 height 19
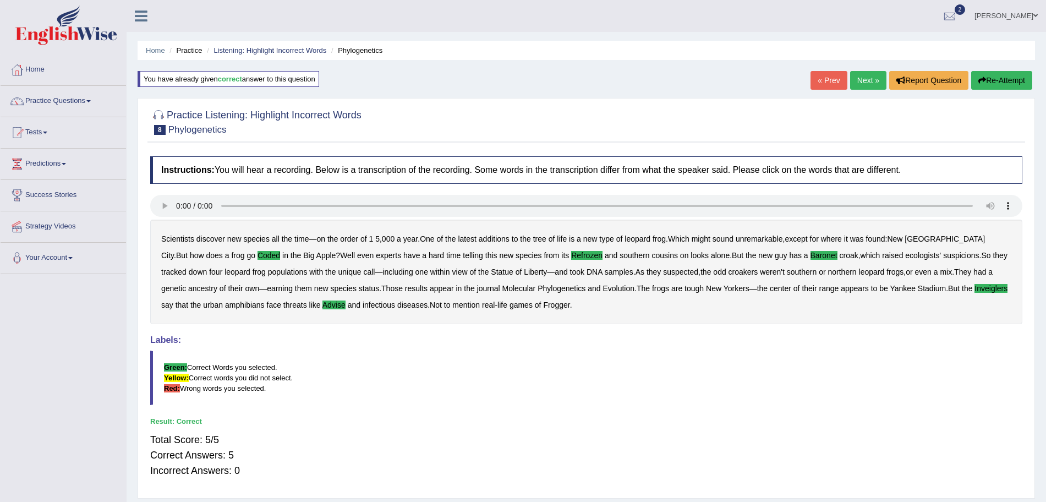
click at [864, 81] on link "Next »" at bounding box center [868, 80] width 36 height 19
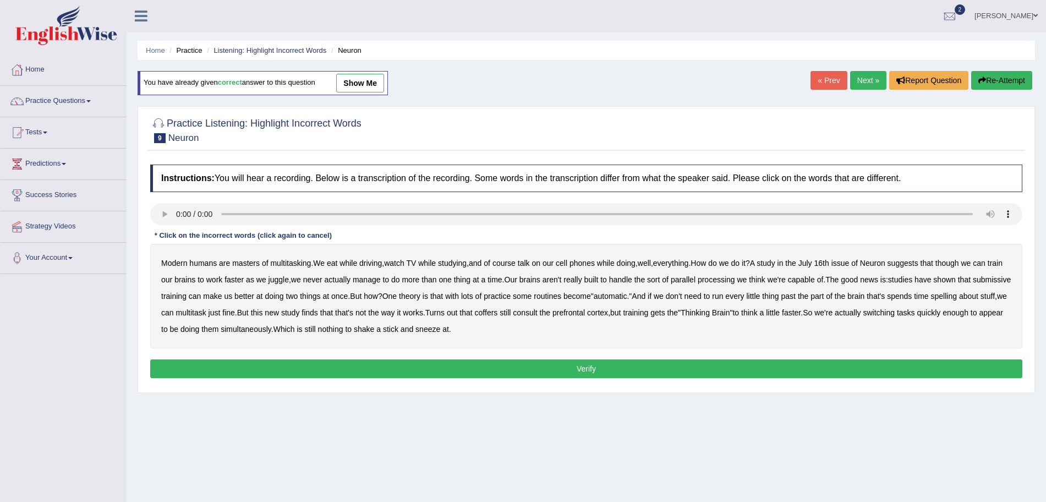
click at [368, 457] on div "Home Practice Listening: Highlight Incorrect Words Neuron You have already give…" at bounding box center [586, 275] width 919 height 550
click at [179, 288] on div "Modern humans are masters of multitasking . We eat while driving , watch TV whi…" at bounding box center [586, 296] width 872 height 105
click at [973, 284] on b "submissive" at bounding box center [992, 279] width 38 height 9
click at [498, 310] on b "coffers" at bounding box center [486, 312] width 23 height 9
click at [582, 366] on button "Verify" at bounding box center [586, 368] width 872 height 19
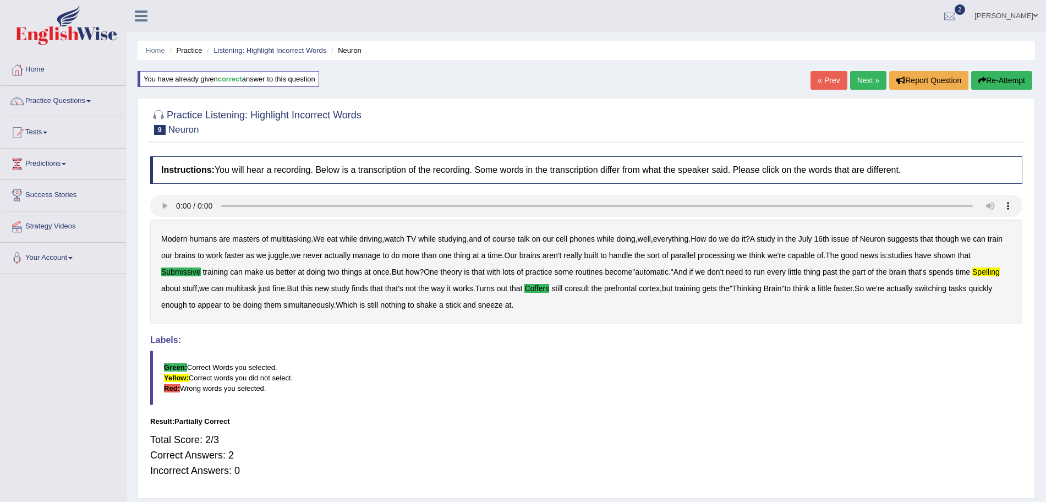
click at [875, 77] on link "Next »" at bounding box center [868, 80] width 36 height 19
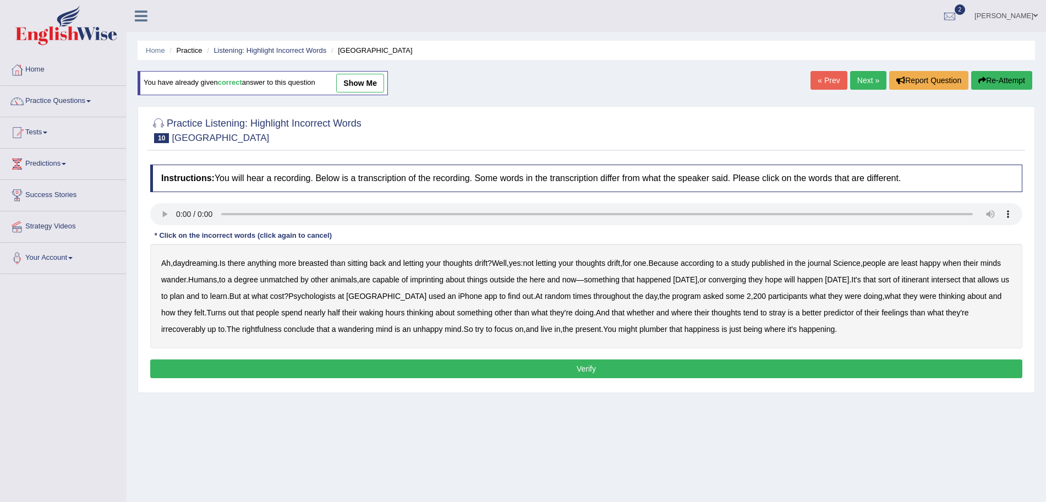
click at [315, 262] on b "breasted" at bounding box center [313, 263] width 30 height 9
click at [443, 280] on b "imprinting" at bounding box center [427, 279] width 34 height 9
click at [747, 282] on b "converging" at bounding box center [728, 279] width 38 height 9
click at [960, 278] on b "intersect" at bounding box center [945, 279] width 29 height 9
click at [181, 326] on b "irrecoverably" at bounding box center [183, 329] width 44 height 9
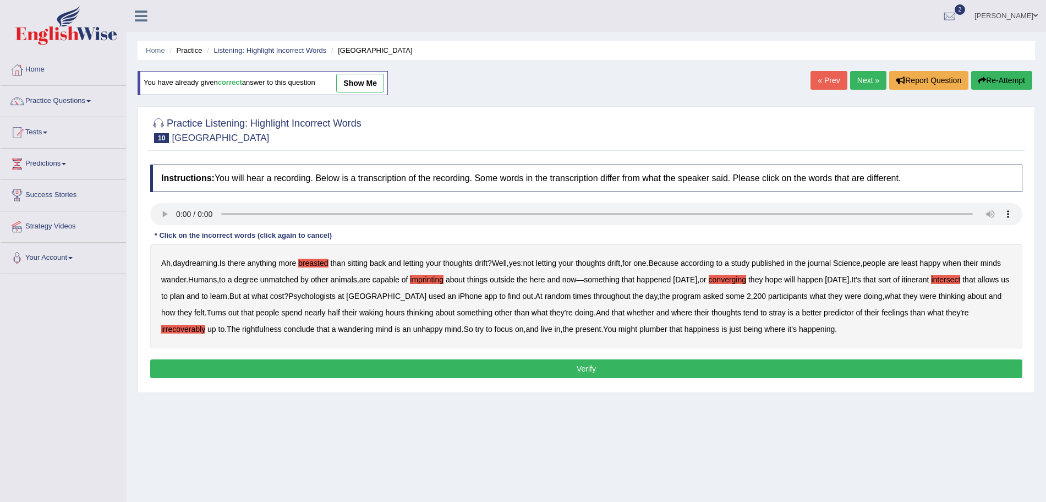
click at [259, 327] on b "rightfulness" at bounding box center [262, 329] width 40 height 9
click at [658, 328] on b "plumber" at bounding box center [653, 329] width 28 height 9
click at [573, 368] on button "Verify" at bounding box center [586, 368] width 872 height 19
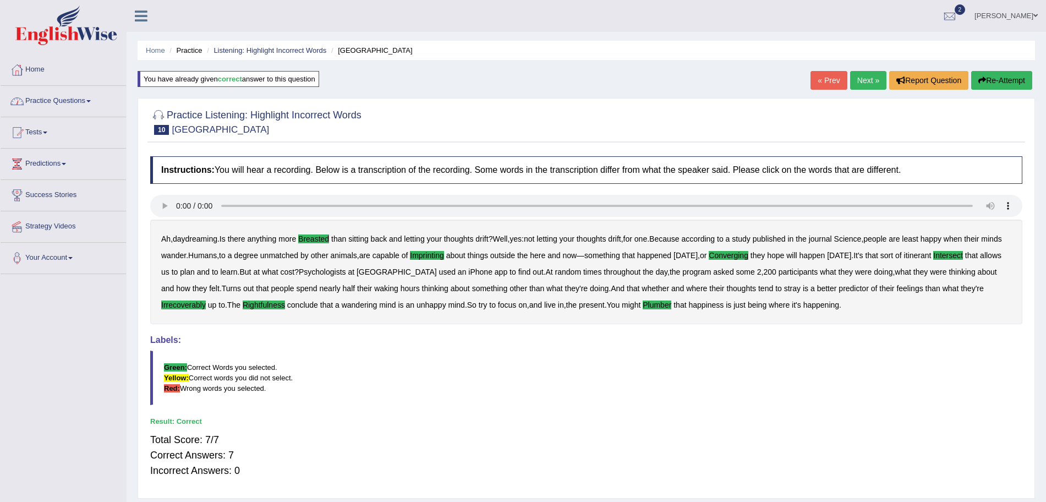
click at [91, 107] on link "Practice Questions" at bounding box center [63, 100] width 125 height 28
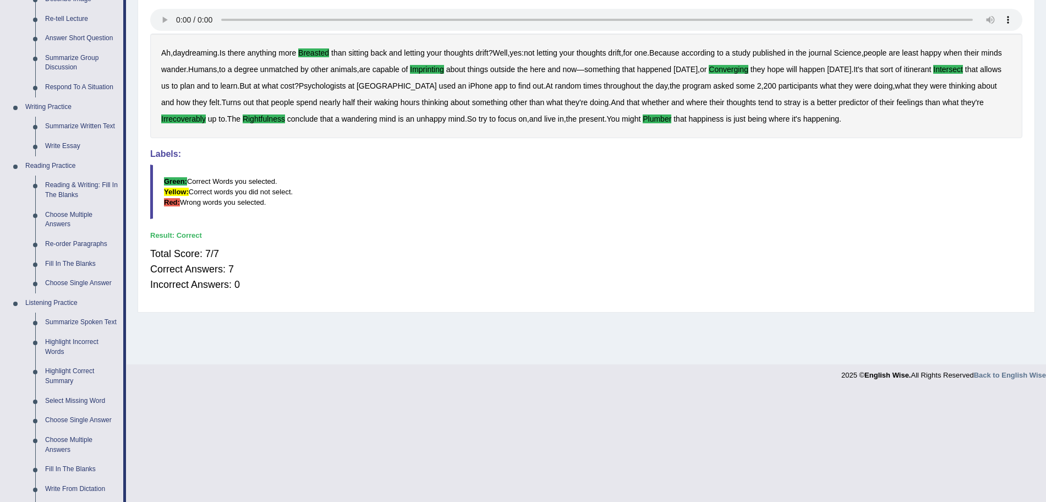
scroll to position [190, 0]
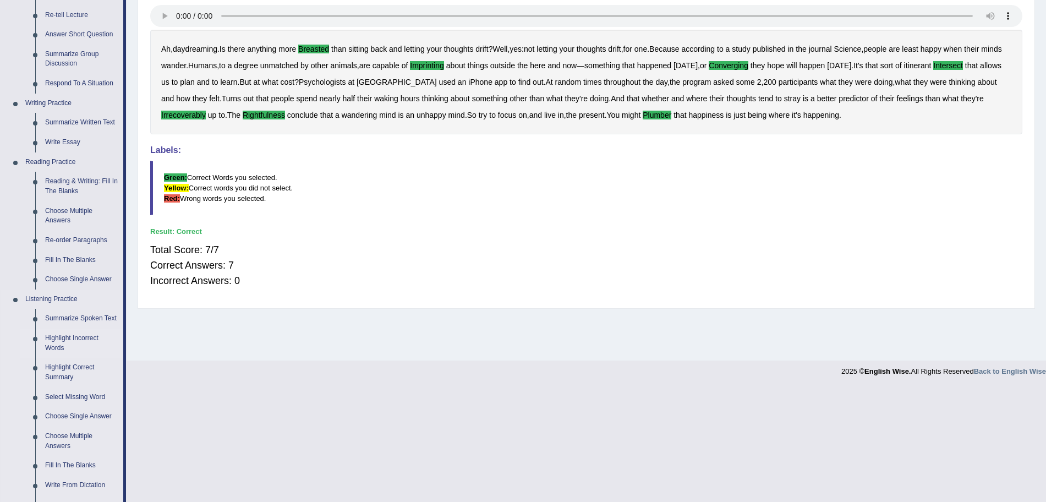
click at [56, 339] on link "Highlight Incorrect Words" at bounding box center [81, 342] width 83 height 29
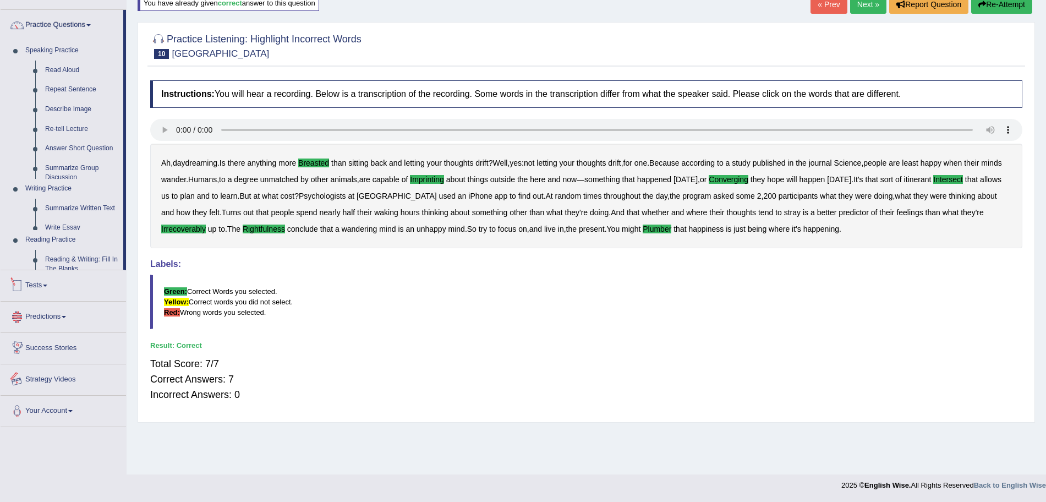
scroll to position [101, 0]
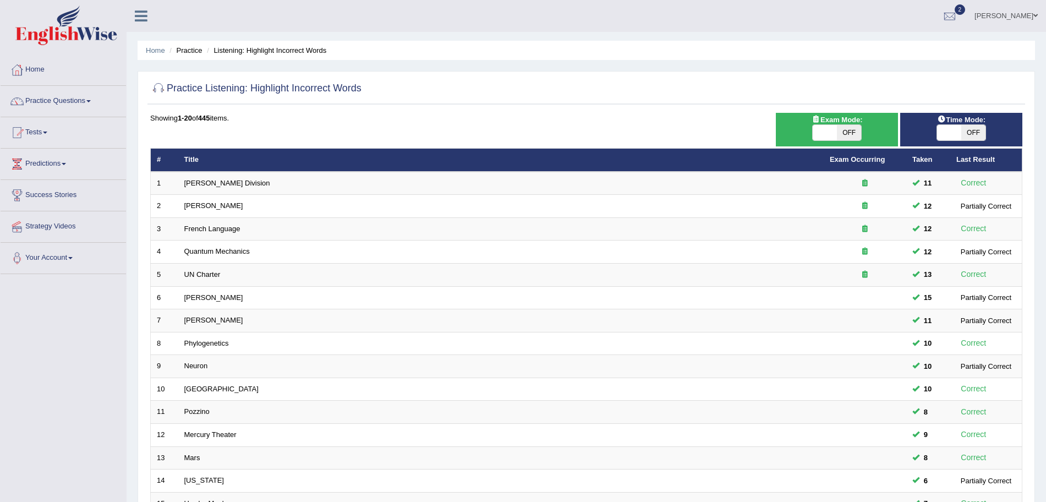
click at [1040, 81] on html "Toggle navigation Home Practice Questions Speaking Practice Read Aloud Repeat S…" at bounding box center [523, 251] width 1046 height 502
click at [80, 36] on img at bounding box center [66, 26] width 102 height 40
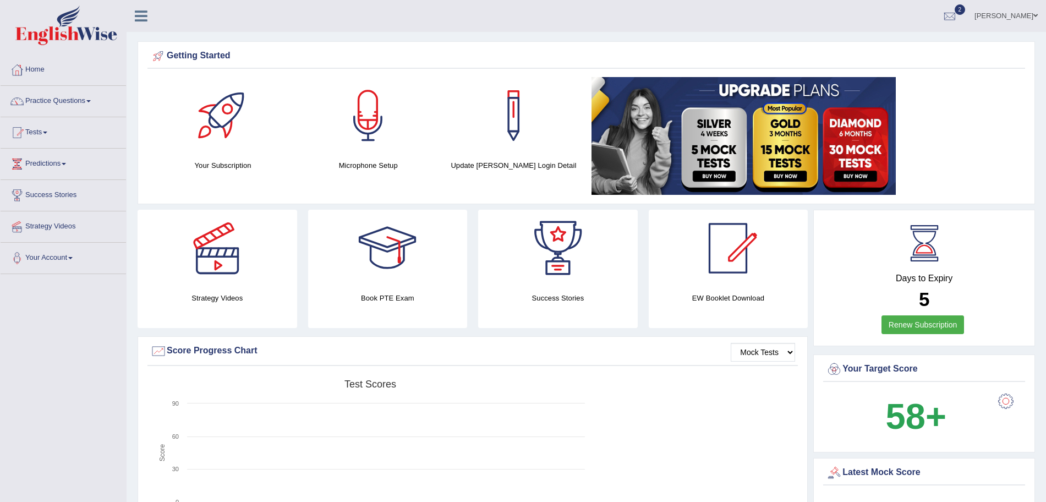
drag, startPoint x: 1056, startPoint y: 69, endPoint x: 1049, endPoint y: 18, distance: 52.2
click at [1045, 18] on html "Toggle navigation Home Practice Questions Speaking Practice Read Aloud Repeat S…" at bounding box center [523, 251] width 1046 height 502
click at [75, 99] on link "Practice Questions" at bounding box center [63, 100] width 125 height 28
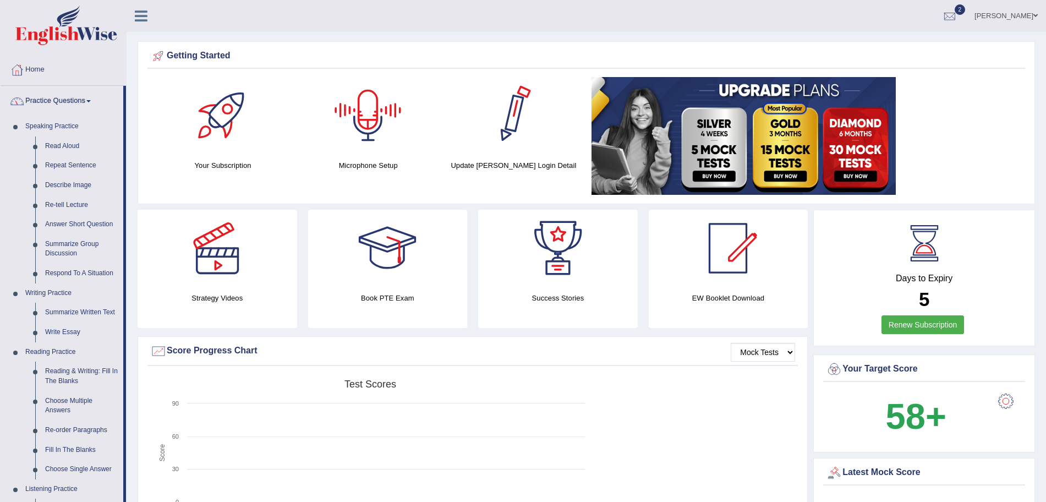
scroll to position [281, 0]
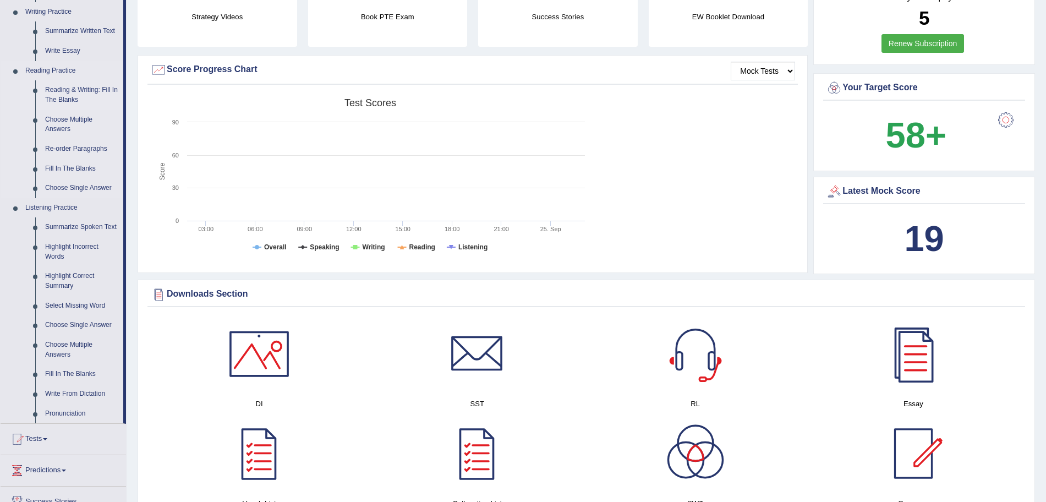
click at [61, 93] on link "Reading & Writing: Fill In The Blanks" at bounding box center [81, 94] width 83 height 29
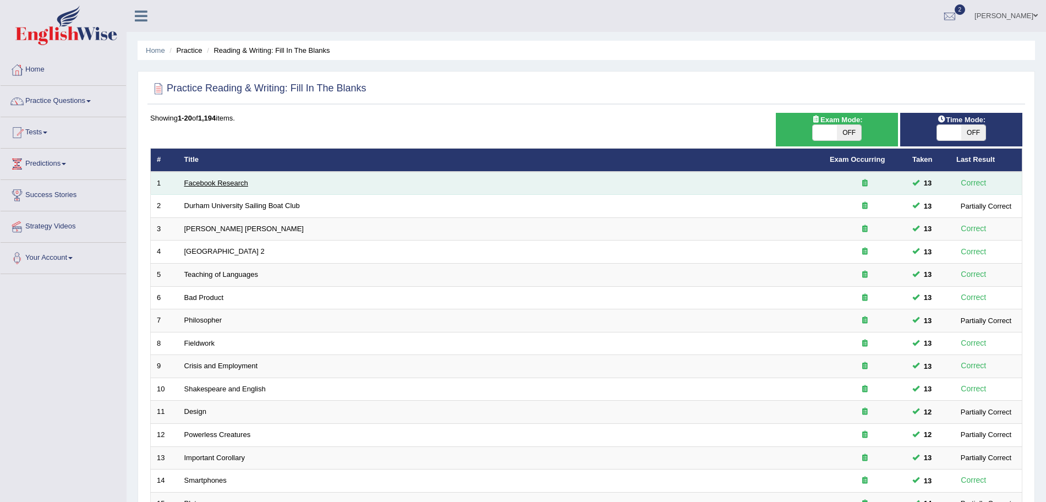
click at [223, 180] on link "Facebook Research" at bounding box center [216, 183] width 64 height 8
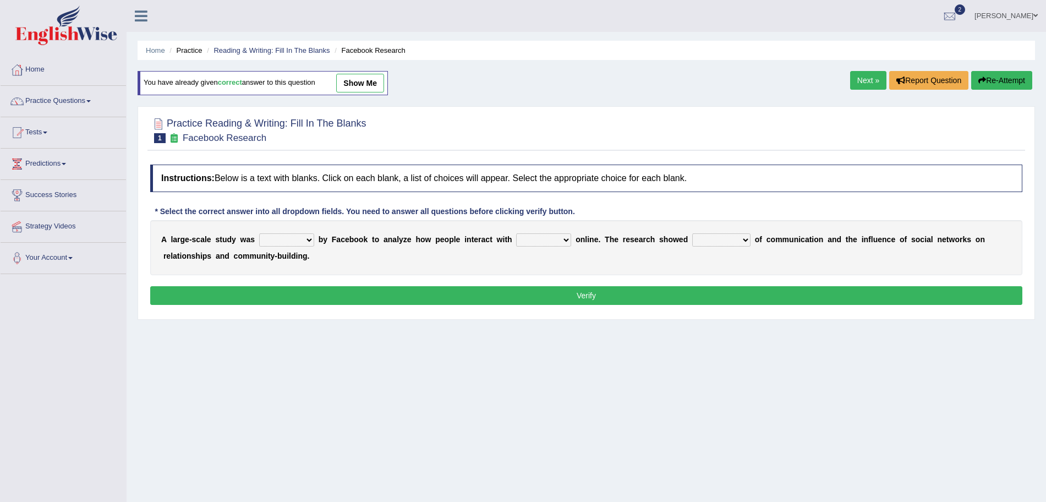
click at [282, 240] on select "surveyed had asked made" at bounding box center [286, 239] width 55 height 13
select select "made"
click at [259, 233] on select "surveyed had asked made" at bounding box center [286, 239] width 55 height 13
click at [556, 240] on select "together all each other another" at bounding box center [543, 239] width 55 height 13
select select "each other"
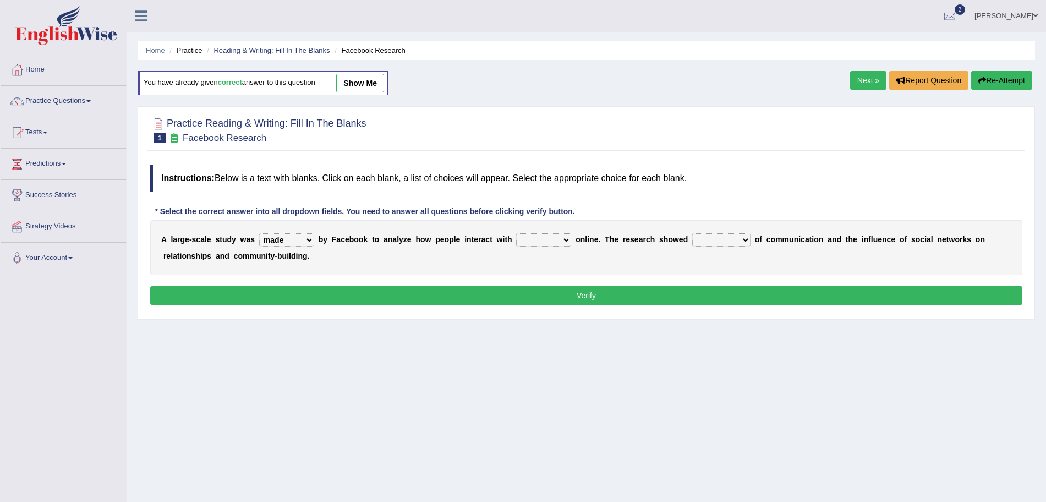
click at [516, 233] on select "together all each other another" at bounding box center [543, 239] width 55 height 13
click at [712, 246] on select "advantages standards fellowships patterns" at bounding box center [721, 239] width 58 height 13
select select "patterns"
click at [693, 233] on select "advantages standards fellowships patterns" at bounding box center [721, 239] width 58 height 13
click at [647, 301] on button "Verify" at bounding box center [586, 295] width 872 height 19
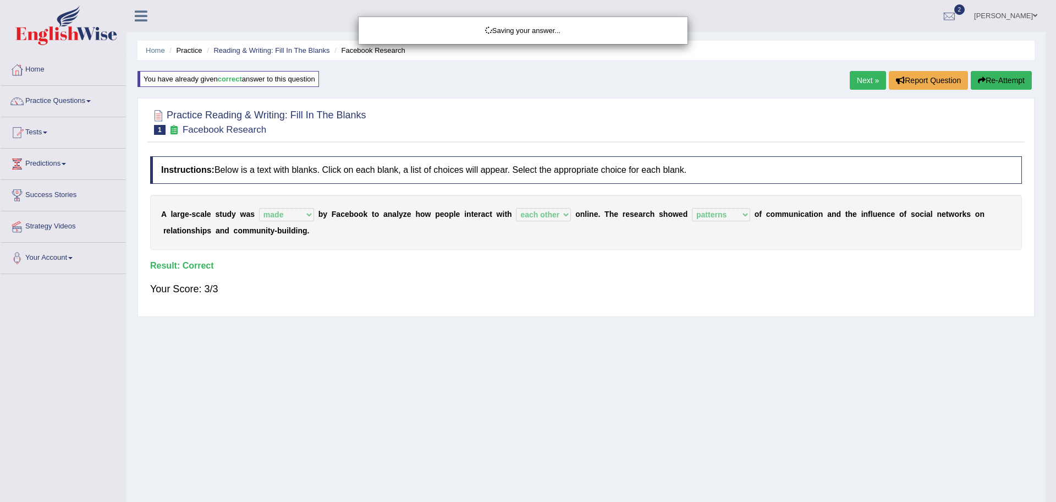
click at [853, 77] on div "Saving your answer..." at bounding box center [528, 251] width 1056 height 502
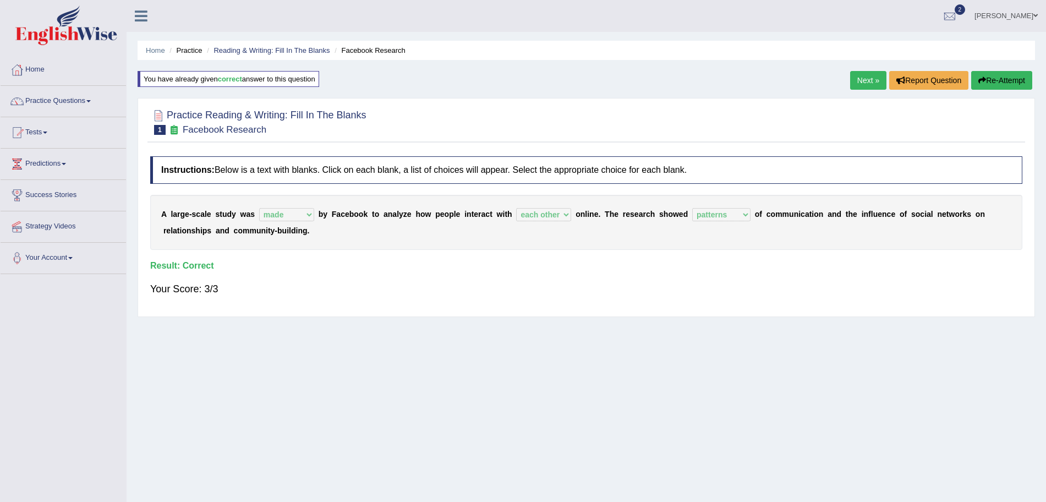
click at [864, 81] on link "Next »" at bounding box center [868, 80] width 36 height 19
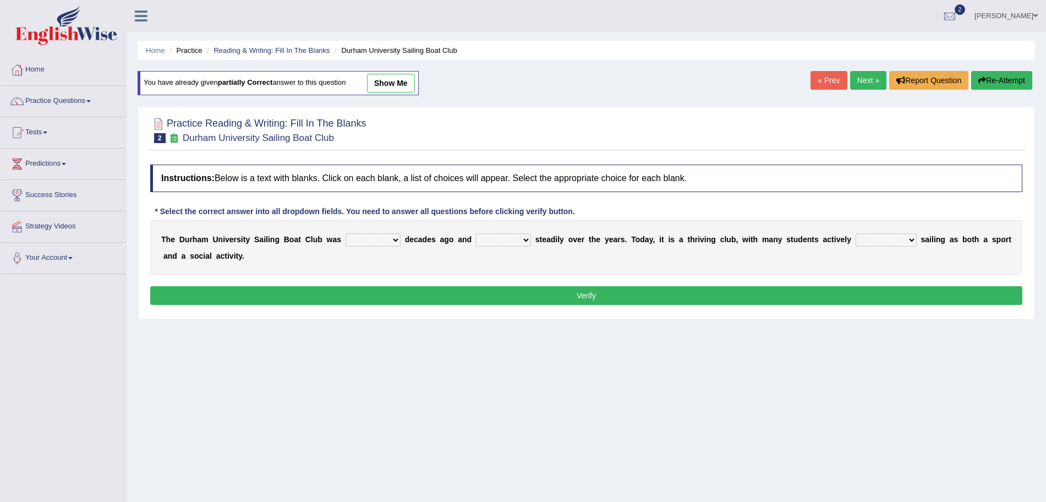
click at [366, 242] on select "found fund founded find" at bounding box center [373, 239] width 55 height 13
select select "founded"
click at [346, 233] on select "found fund founded find" at bounding box center [373, 239] width 55 height 13
click at [506, 240] on select "grow growing has grown grown" at bounding box center [503, 239] width 55 height 13
select select "grown"
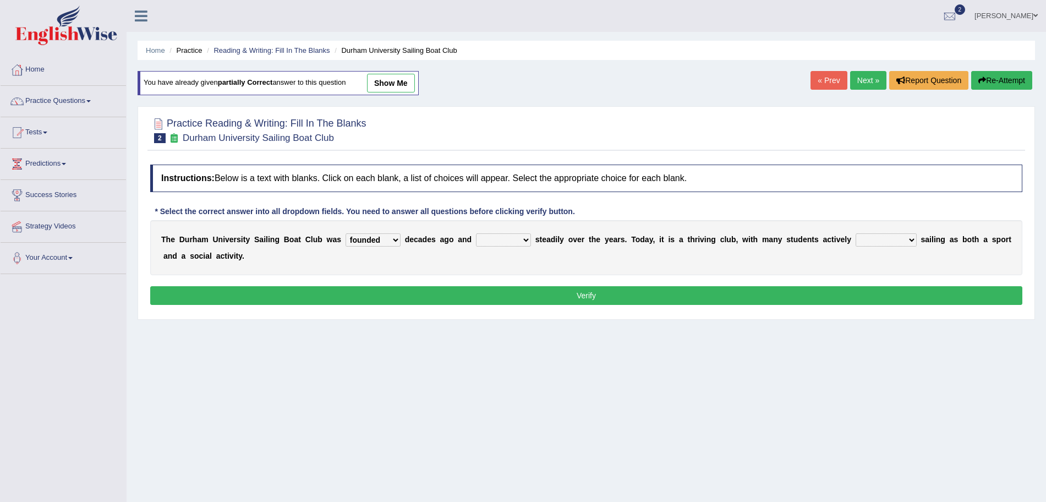
click at [476, 233] on select "grow growing has grown grown" at bounding box center [503, 239] width 55 height 13
click at [886, 246] on div "T h e D u r h a m U n i v e r s i t y S a i l i n g B o a t C l u b w a s found…" at bounding box center [586, 247] width 872 height 55
click at [881, 242] on select "enjoy enjoyed are enjoying enjoying" at bounding box center [886, 239] width 61 height 13
select select "enjoying"
click at [856, 233] on select "enjoy enjoyed are enjoying enjoying" at bounding box center [886, 239] width 61 height 13
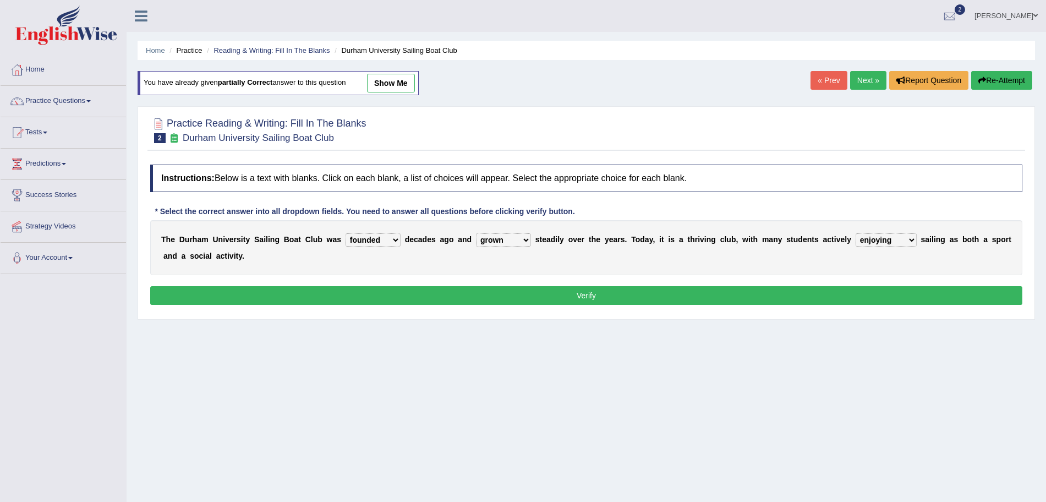
click at [716, 293] on button "Verify" at bounding box center [586, 295] width 872 height 19
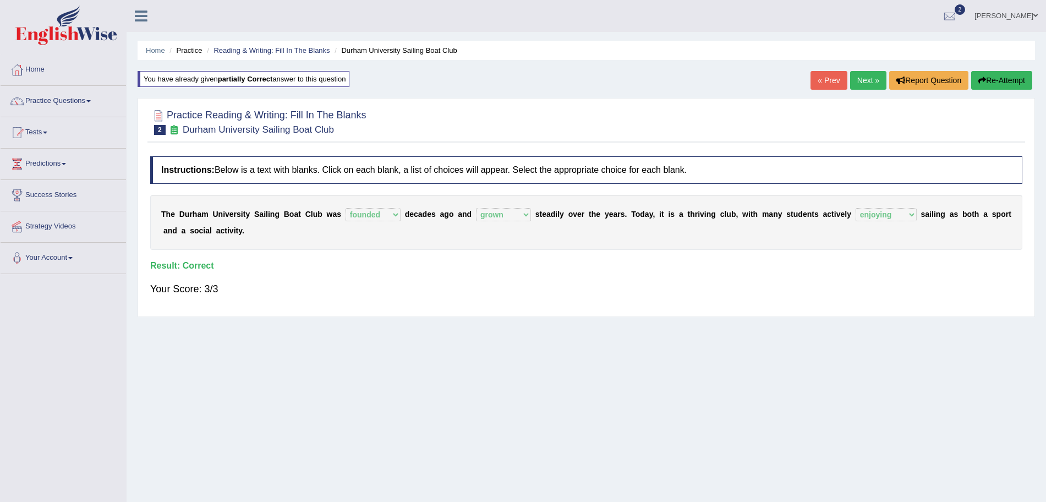
click at [863, 80] on link "Next »" at bounding box center [868, 80] width 36 height 19
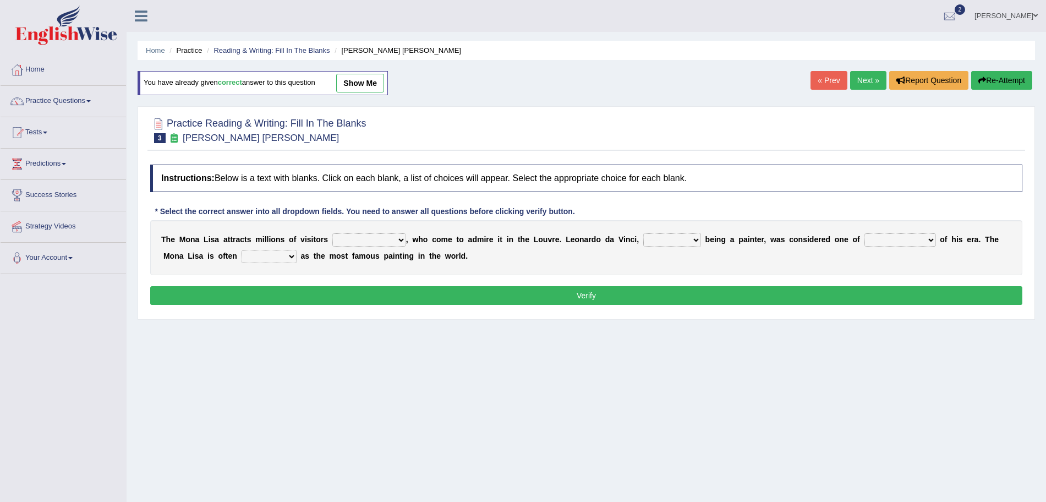
click at [351, 239] on select "around the year the all year all year round per year" at bounding box center [369, 239] width 74 height 13
select select "per year"
click at [332, 233] on select "around the year the all year all year round per year" at bounding box center [369, 239] width 74 height 13
click at [657, 237] on select "rather than as much as as well as as long as" at bounding box center [672, 239] width 58 height 13
select select "as well as"
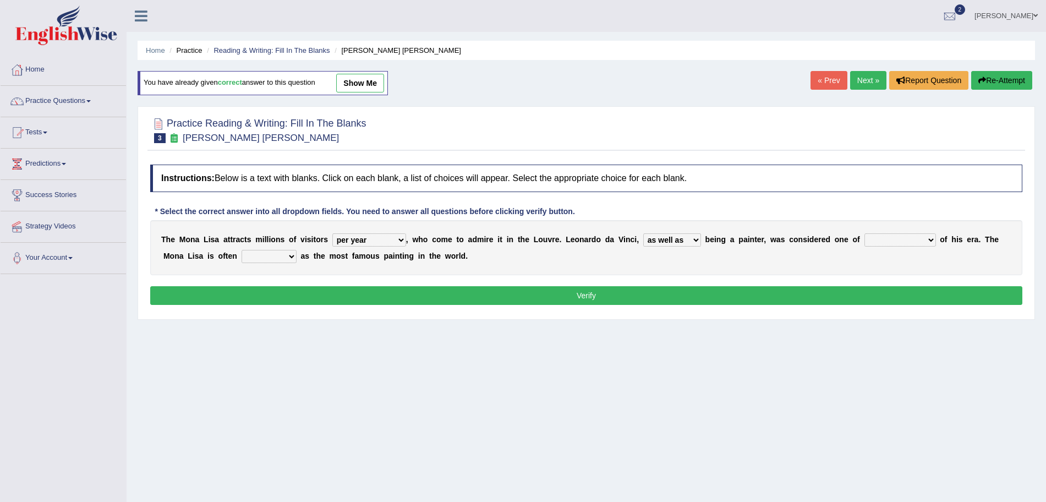
click at [644, 233] on select "rather than as much as as well as as long as" at bounding box center [672, 239] width 58 height 13
click at [884, 238] on select "better artists artist the better artist the best artists" at bounding box center [900, 239] width 72 height 13
select select "the best artists"
click at [867, 233] on select "better artists artist the better artist the best artists" at bounding box center [900, 239] width 72 height 13
click at [271, 257] on select "classified suggested predicted described" at bounding box center [269, 256] width 55 height 13
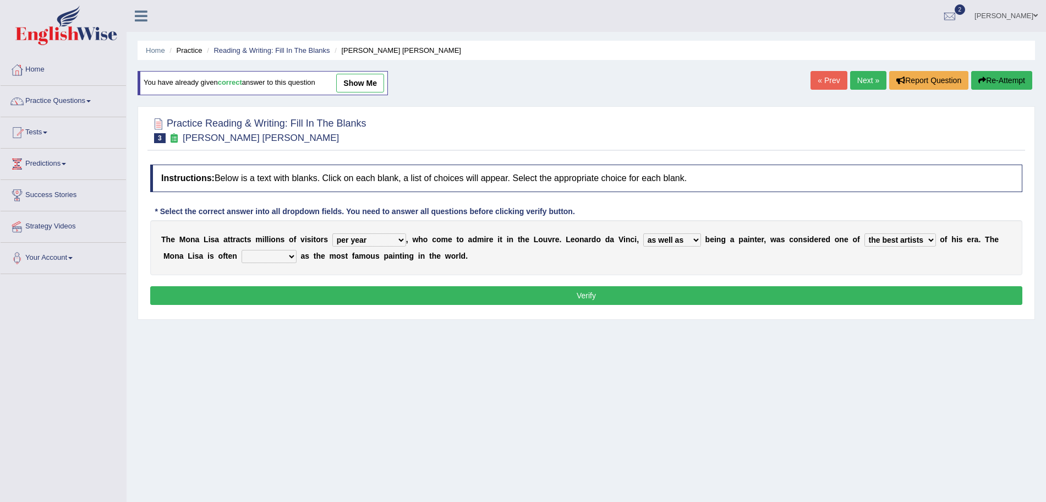
select select "described"
click at [242, 250] on select "classified suggested predicted described" at bounding box center [269, 256] width 55 height 13
click at [321, 300] on button "Verify" at bounding box center [586, 295] width 872 height 19
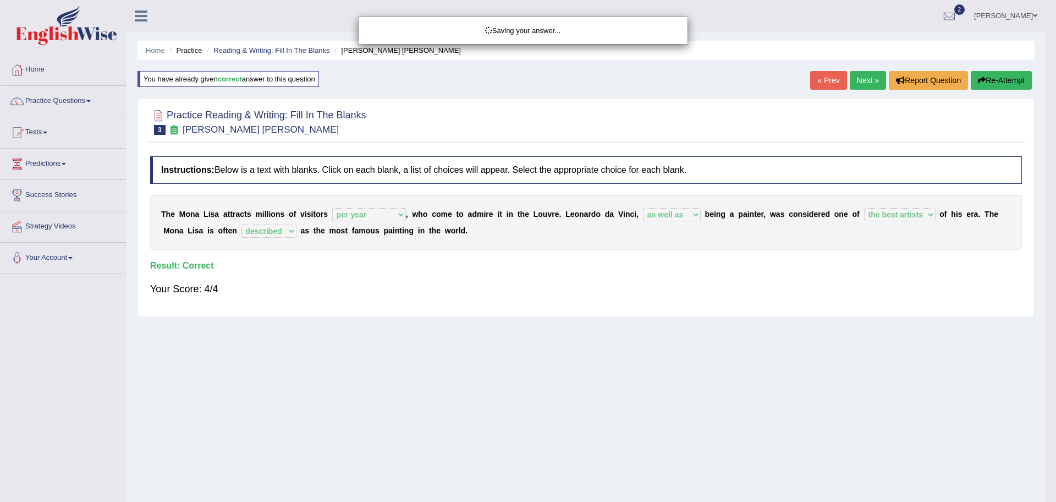
click at [864, 79] on div "Saving your answer..." at bounding box center [528, 251] width 1056 height 502
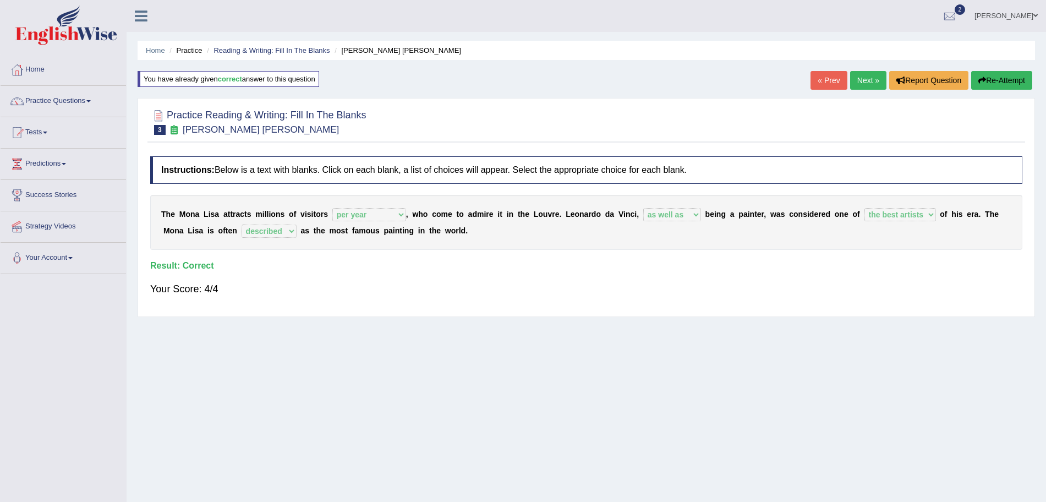
click at [864, 79] on link "Next »" at bounding box center [868, 80] width 36 height 19
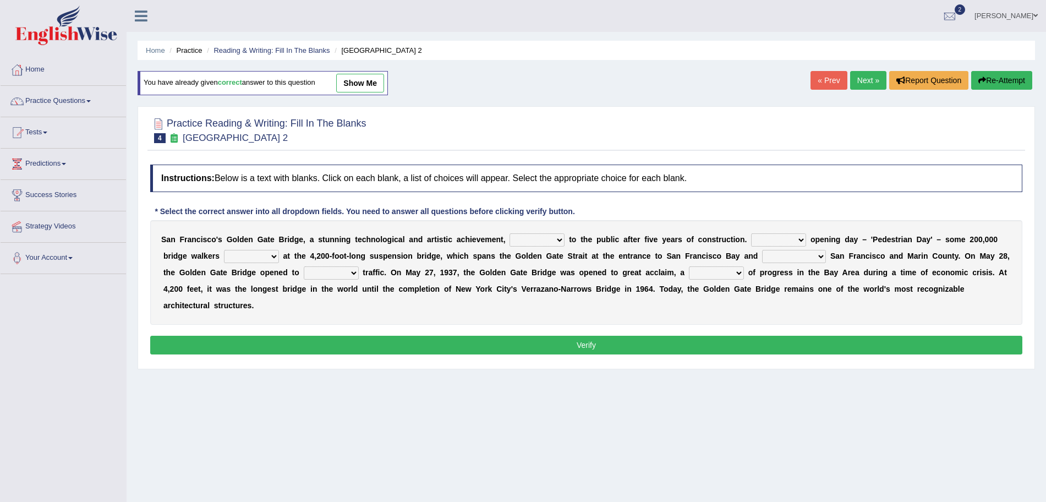
click at [532, 243] on select "opens closes appears equals" at bounding box center [536, 239] width 55 height 13
select select "opens"
click at [509, 233] on select "opens closes appears equals" at bounding box center [536, 239] width 55 height 13
click at [788, 242] on select "On During Since When" at bounding box center [778, 239] width 55 height 13
select select "On"
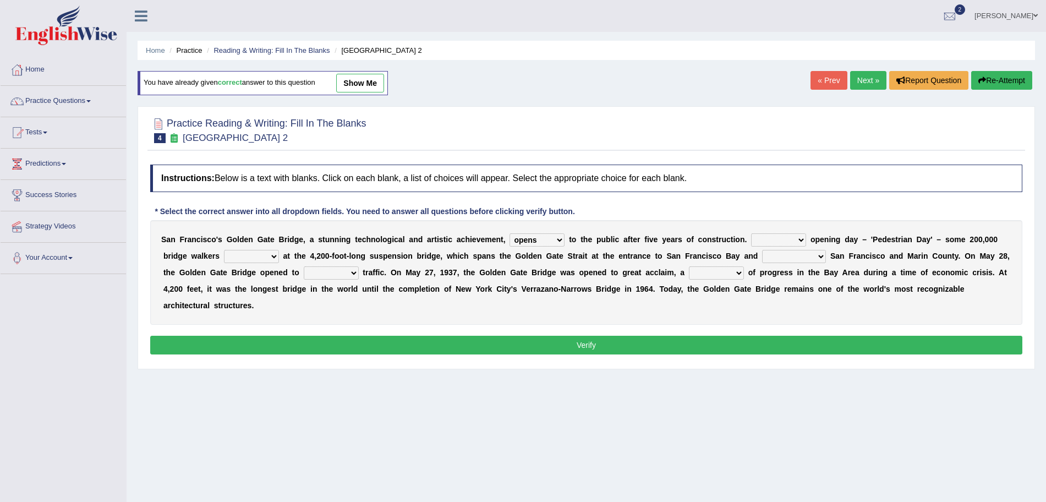
click at [751, 233] on select "On During Since When" at bounding box center [778, 239] width 55 height 13
click at [234, 257] on select "stationed looked marveled laughed" at bounding box center [251, 256] width 55 height 13
click at [640, 267] on div "S a n F r a n c i s c o ' s G o l d e n G a t e B r i d g e , a s t u n n i n g…" at bounding box center [586, 272] width 872 height 105
click at [244, 260] on select "stationed looked marveled laughed" at bounding box center [251, 256] width 55 height 13
select select "marveled"
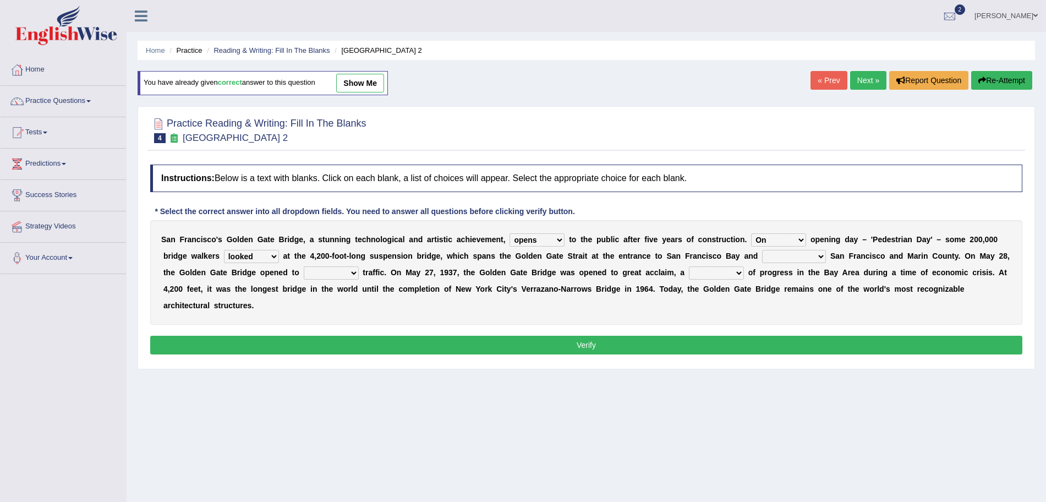
click at [224, 250] on select "stationed looked marveled laughed" at bounding box center [251, 256] width 55 height 13
click at [794, 256] on select "separates connects channels differentiates" at bounding box center [794, 256] width 64 height 13
select select "connects"
click at [762, 250] on select "separates connects channels differentiates" at bounding box center [794, 256] width 64 height 13
click at [339, 273] on select "aquatic vehicular airborne watertight" at bounding box center [331, 272] width 55 height 13
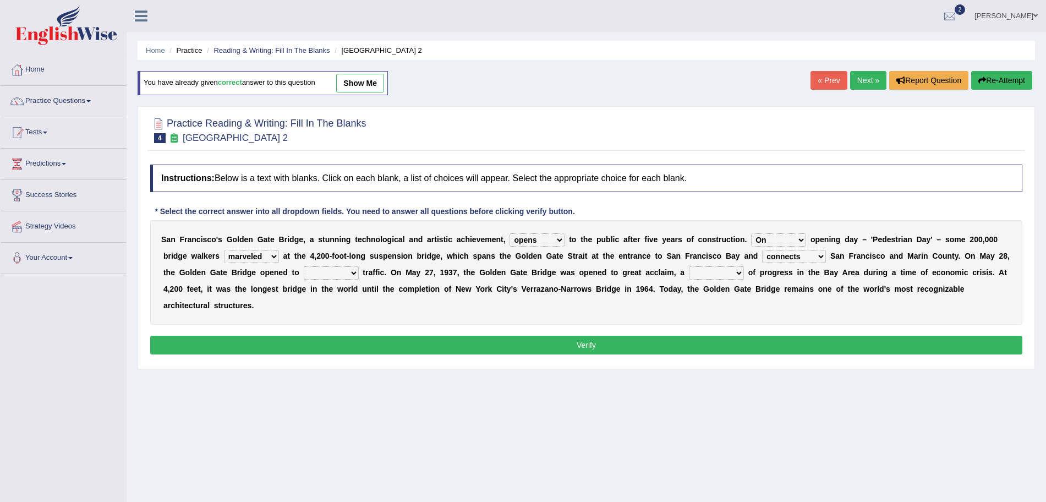
select select "vehicular"
click at [304, 266] on select "aquatic vehicular airborne watertight" at bounding box center [331, 272] width 55 height 13
click at [339, 273] on select "aquatic vehicular airborne watertight" at bounding box center [331, 272] width 55 height 13
click at [304, 266] on select "aquatic vehicular airborne watertight" at bounding box center [331, 272] width 55 height 13
click at [724, 270] on select "denial symbol technique yield" at bounding box center [716, 272] width 55 height 13
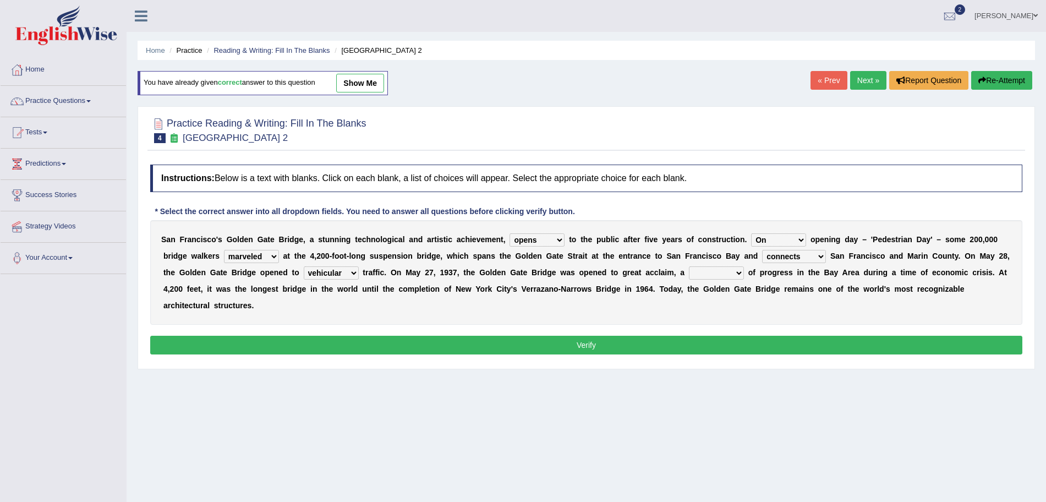
select select "symbol"
click at [689, 266] on select "denial symbol technique yield" at bounding box center [716, 272] width 55 height 13
click at [581, 345] on button "Verify" at bounding box center [586, 345] width 872 height 19
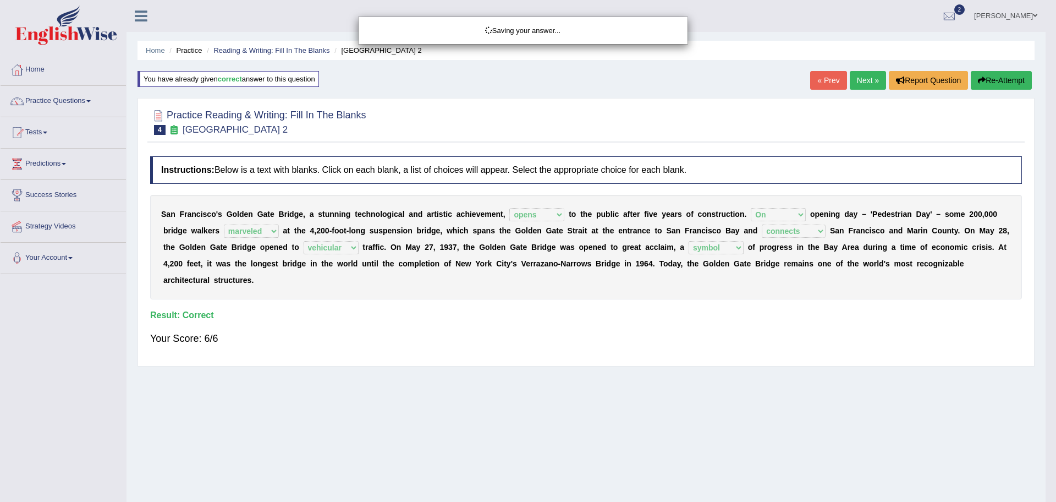
click at [857, 85] on div "Saving your answer..." at bounding box center [528, 251] width 1056 height 502
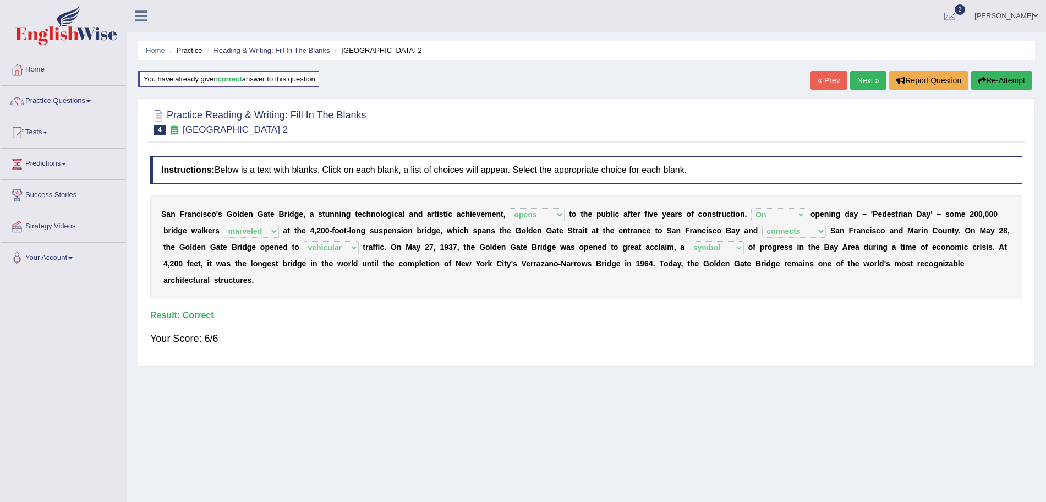
click at [859, 83] on link "Next »" at bounding box center [868, 80] width 36 height 19
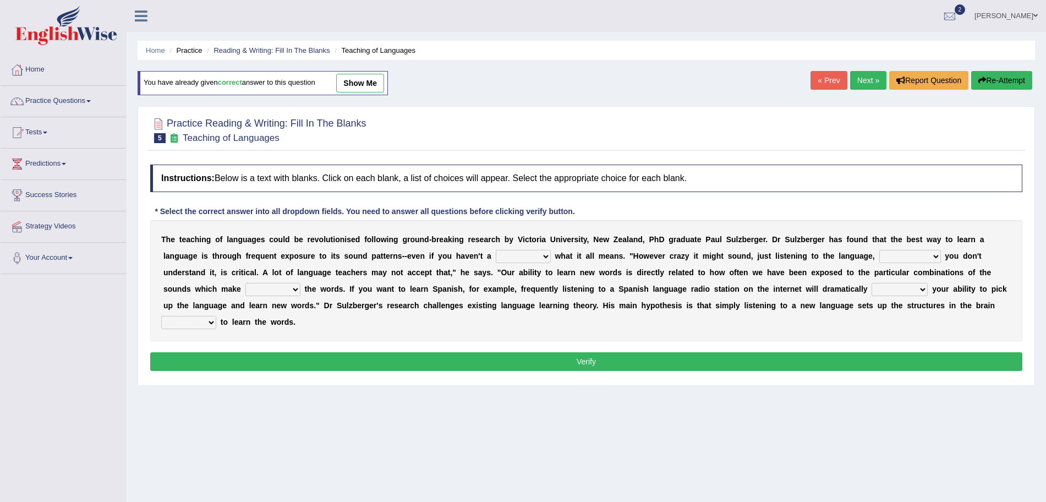
click at [523, 259] on select "dew claw clue due" at bounding box center [523, 256] width 55 height 13
select select "clue"
click at [496, 250] on select "dew claw clue due" at bounding box center [523, 256] width 55 height 13
click at [923, 259] on select "but also all together even though if so" at bounding box center [910, 256] width 62 height 13
select select "even though"
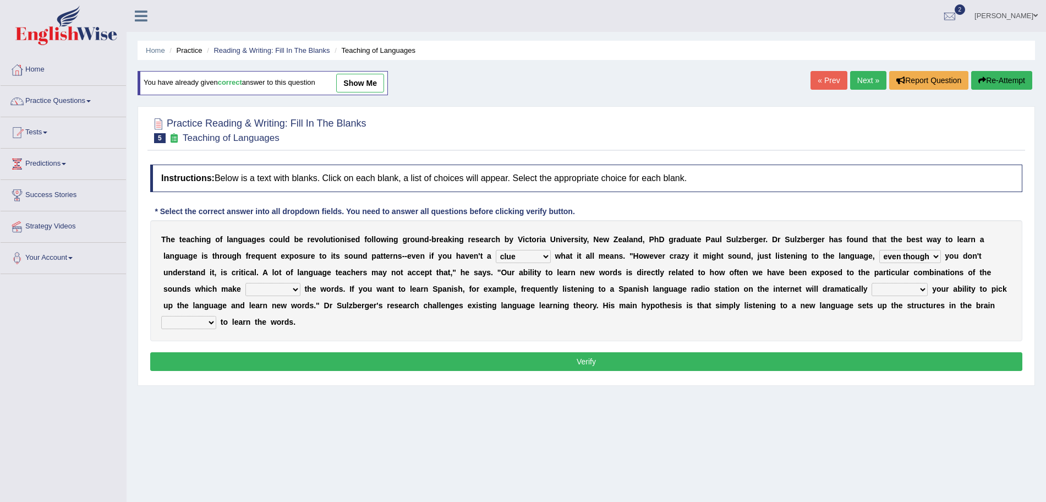
click at [879, 250] on select "but also all together even though if so" at bounding box center [910, 256] width 62 height 13
click at [263, 288] on select "down up of on" at bounding box center [272, 289] width 55 height 13
select select "up"
click at [245, 283] on select "down up of on" at bounding box center [272, 289] width 55 height 13
click at [885, 295] on select "evaluate exaggerate describe boost" at bounding box center [900, 289] width 56 height 13
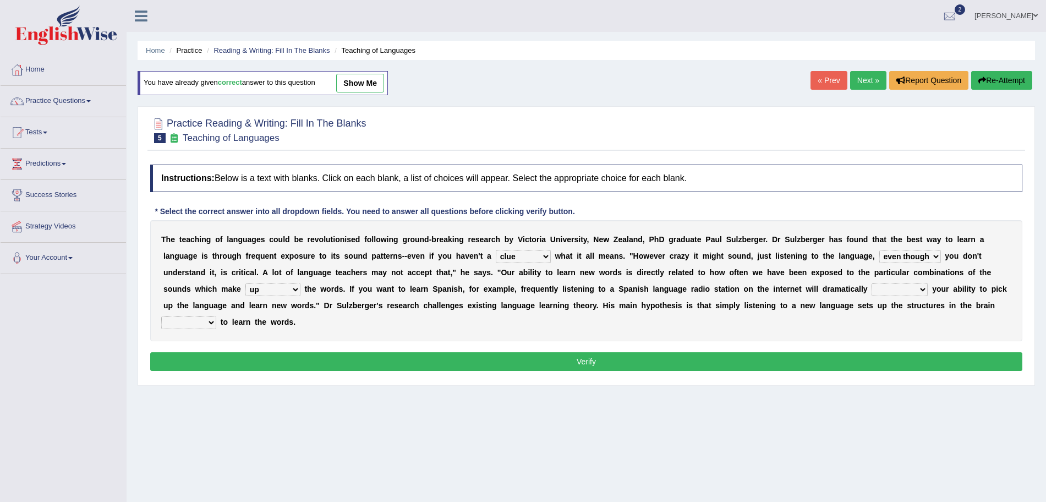
select select "boost"
click at [872, 283] on select "evaluate exaggerate describe boost" at bounding box center [900, 289] width 56 height 13
click at [191, 320] on select "requiring required directed to require" at bounding box center [188, 322] width 55 height 13
select select "required"
click at [161, 316] on select "requiring required directed to require" at bounding box center [188, 322] width 55 height 13
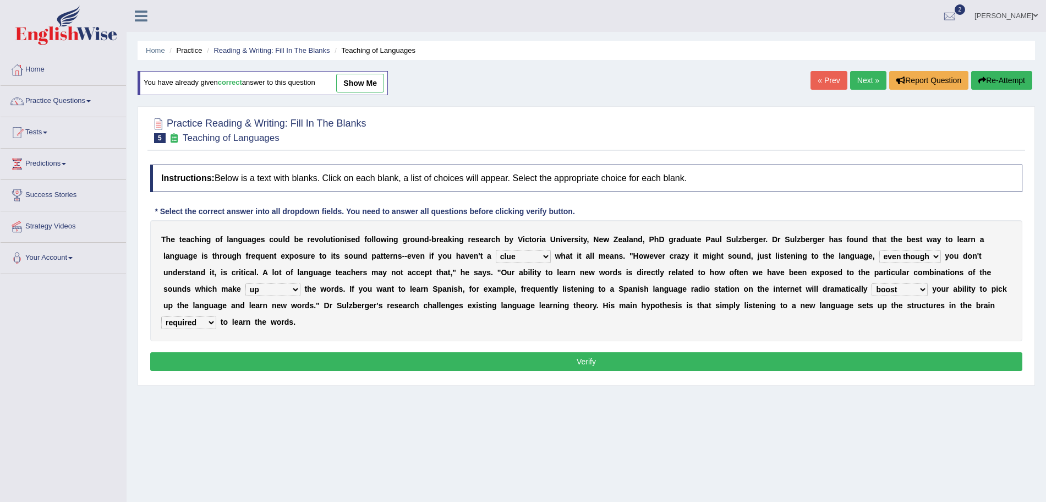
click at [310, 363] on button "Verify" at bounding box center [586, 361] width 872 height 19
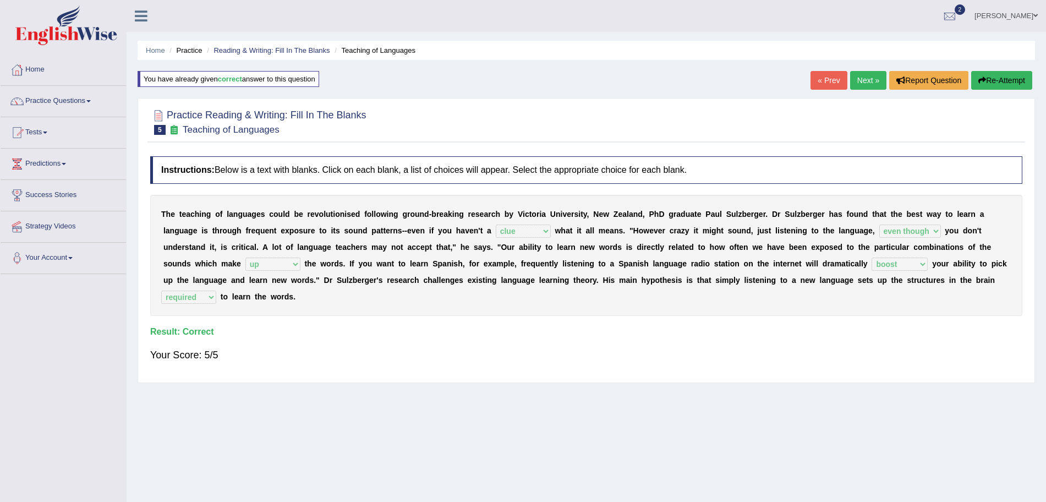
click at [864, 83] on link "Next »" at bounding box center [868, 80] width 36 height 19
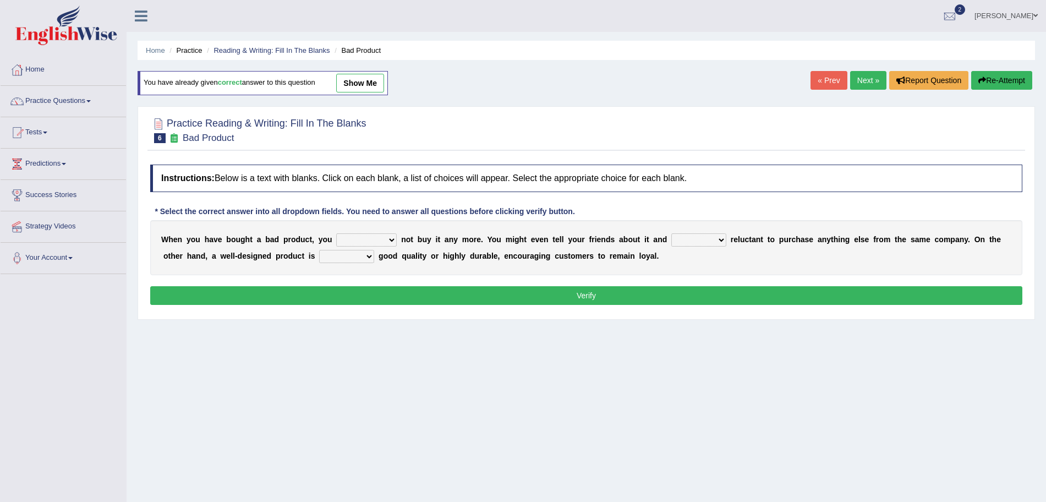
click at [347, 240] on select "would have should have should" at bounding box center [366, 239] width 61 height 13
select select "should"
click at [336, 233] on select "would have should have should" at bounding box center [366, 239] width 61 height 13
click at [679, 242] on select "is are be being" at bounding box center [698, 239] width 55 height 13
select select "be"
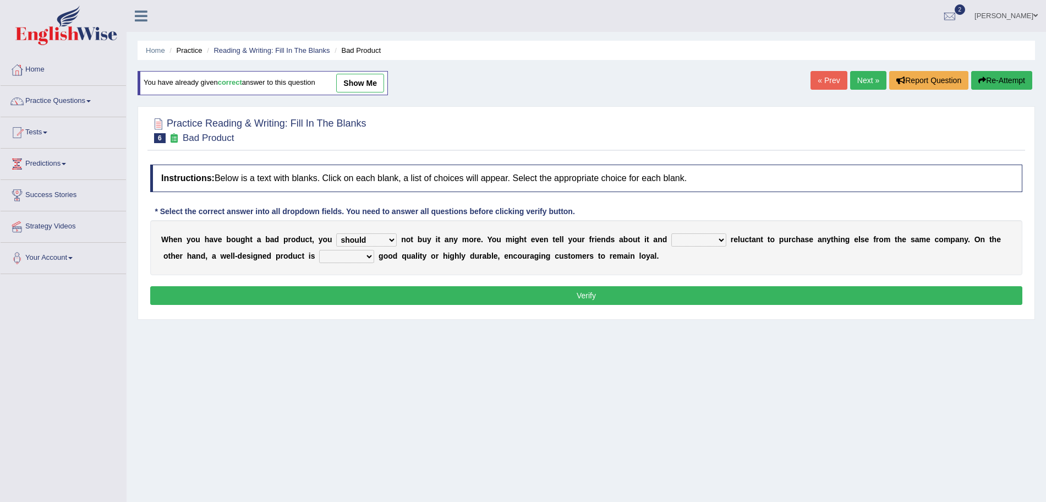
click at [673, 233] on select "is are be being" at bounding box center [698, 239] width 55 height 13
click at [342, 257] on select "both also neither either" at bounding box center [346, 256] width 55 height 13
select select "either"
click at [319, 250] on select "both also neither either" at bounding box center [346, 256] width 55 height 13
click at [377, 293] on button "Verify" at bounding box center [586, 295] width 872 height 19
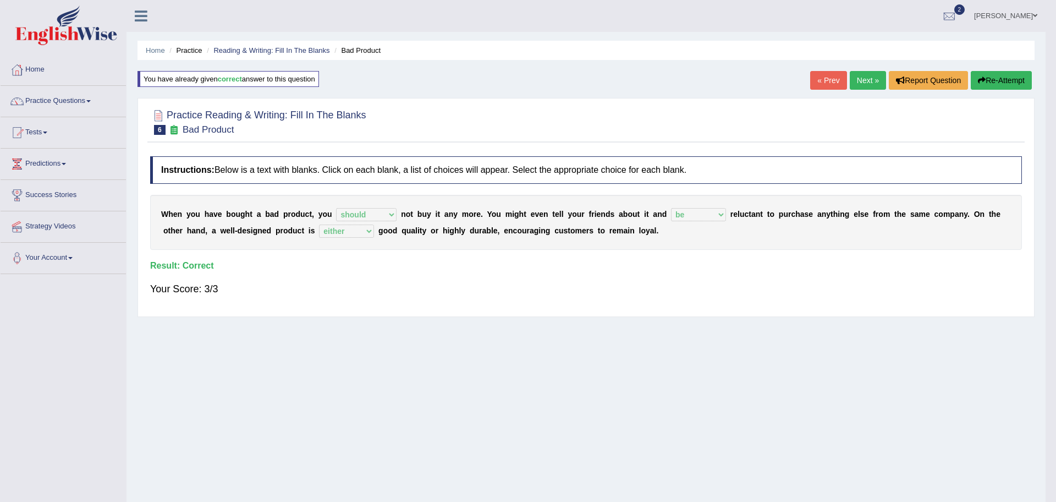
click at [865, 76] on div "Saving your answer..." at bounding box center [528, 251] width 1056 height 502
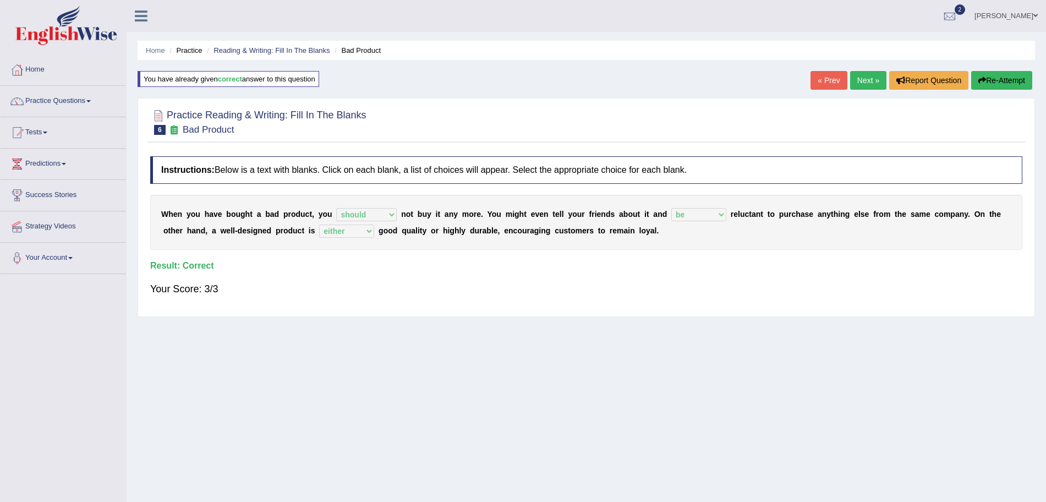
click at [864, 77] on link "Next »" at bounding box center [868, 80] width 36 height 19
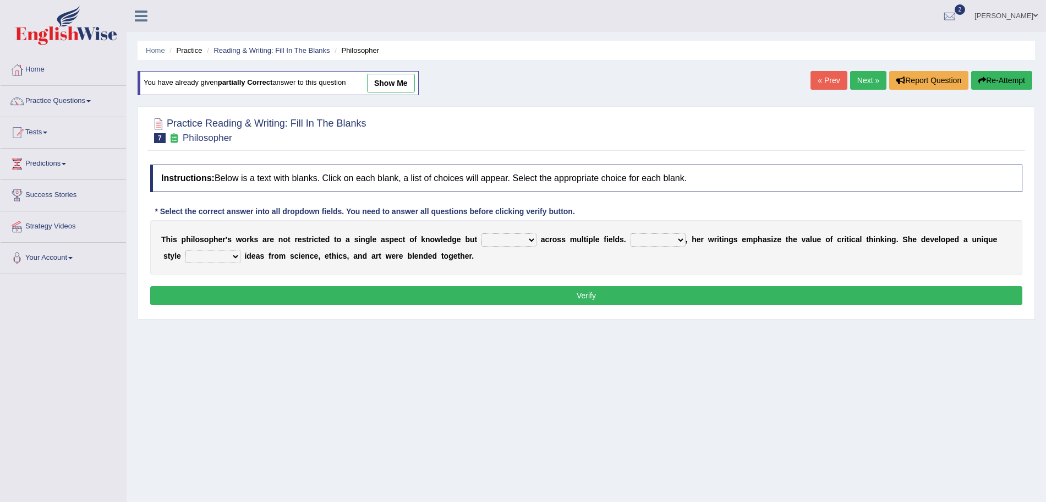
click at [508, 241] on select "constrain contain assemble extend" at bounding box center [508, 239] width 55 height 13
select select "extend"
click at [481, 233] on select "constrain contain assemble extend" at bounding box center [508, 239] width 55 height 13
click at [651, 240] on select "Rather So Moreover Likely" at bounding box center [658, 239] width 55 height 13
select select "So"
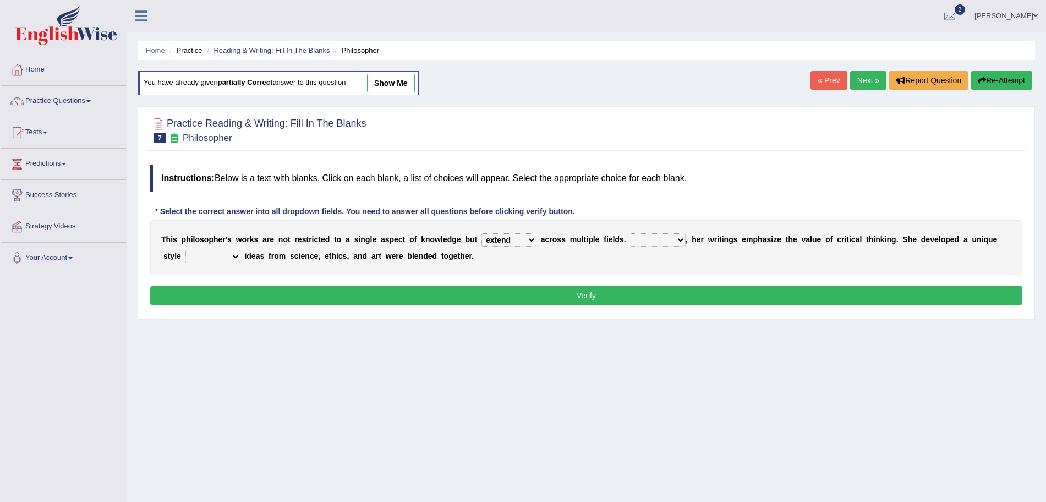
click at [631, 233] on select "Rather So Moreover Likely" at bounding box center [658, 239] width 55 height 13
click at [211, 261] on select "in that that which in which" at bounding box center [212, 256] width 55 height 13
select select "in which"
click at [185, 250] on select "in that that which in which" at bounding box center [212, 256] width 55 height 13
click at [324, 294] on button "Verify" at bounding box center [586, 295] width 872 height 19
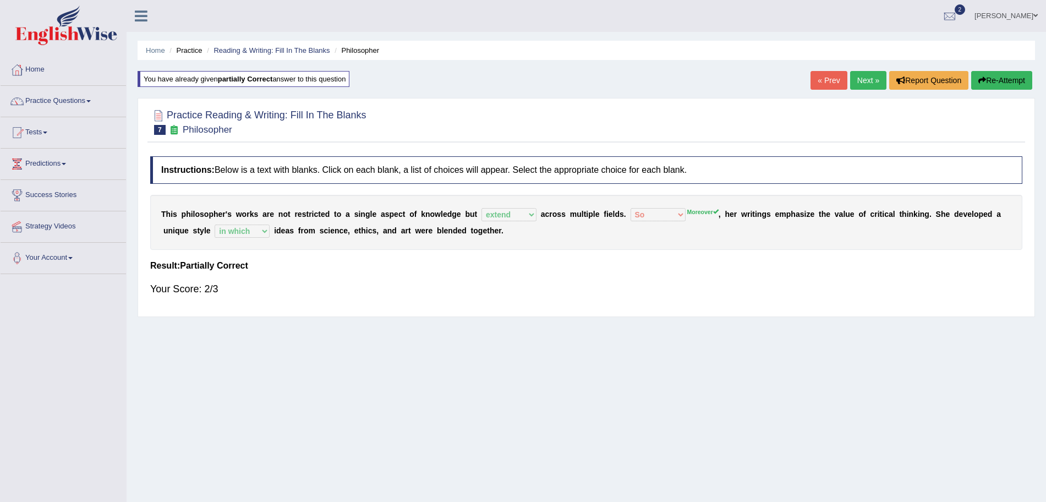
click at [862, 82] on link "Next »" at bounding box center [868, 80] width 36 height 19
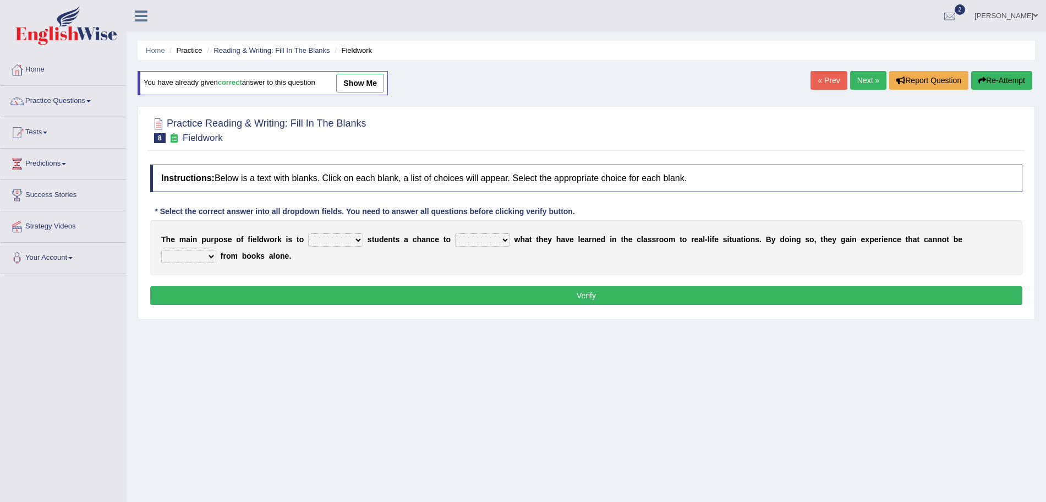
click at [324, 238] on select "resemble stow rave offer" at bounding box center [335, 239] width 55 height 13
select select "offer"
click at [308, 233] on select "resemble stow rave offer" at bounding box center [335, 239] width 55 height 13
click at [481, 237] on select "compare align apply dismount" at bounding box center [482, 239] width 55 height 13
select select "apply"
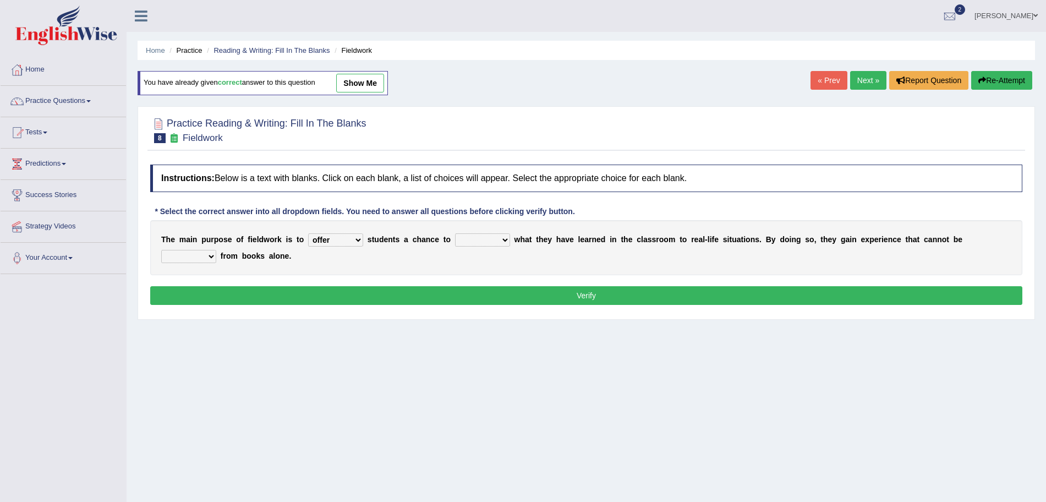
click at [455, 233] on select "compare align apply dismount" at bounding box center [482, 239] width 55 height 13
click at [190, 261] on select "originated prepared obtained touted" at bounding box center [188, 256] width 55 height 13
select select "obtained"
click at [161, 250] on select "originated prepared obtained touted" at bounding box center [188, 256] width 55 height 13
click at [278, 297] on button "Verify" at bounding box center [586, 295] width 872 height 19
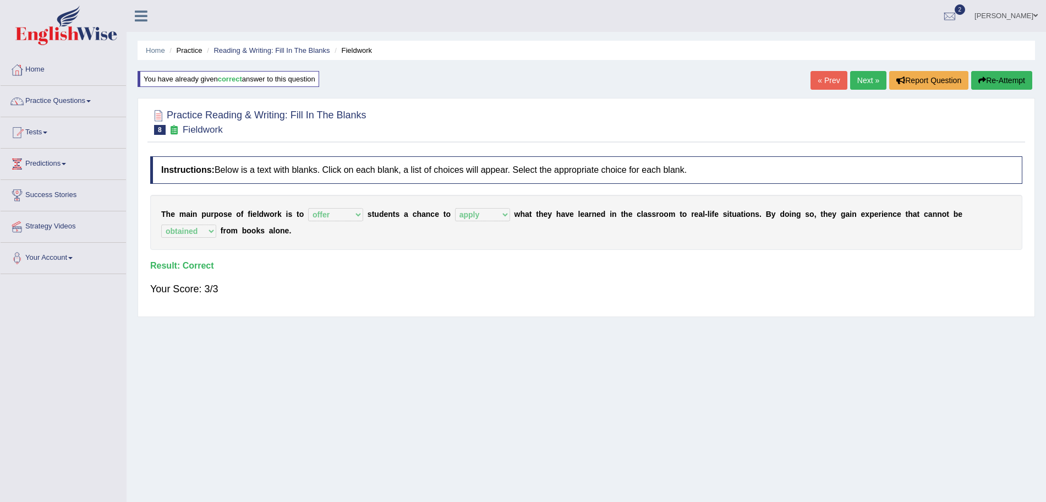
click at [859, 80] on link "Next »" at bounding box center [868, 80] width 36 height 19
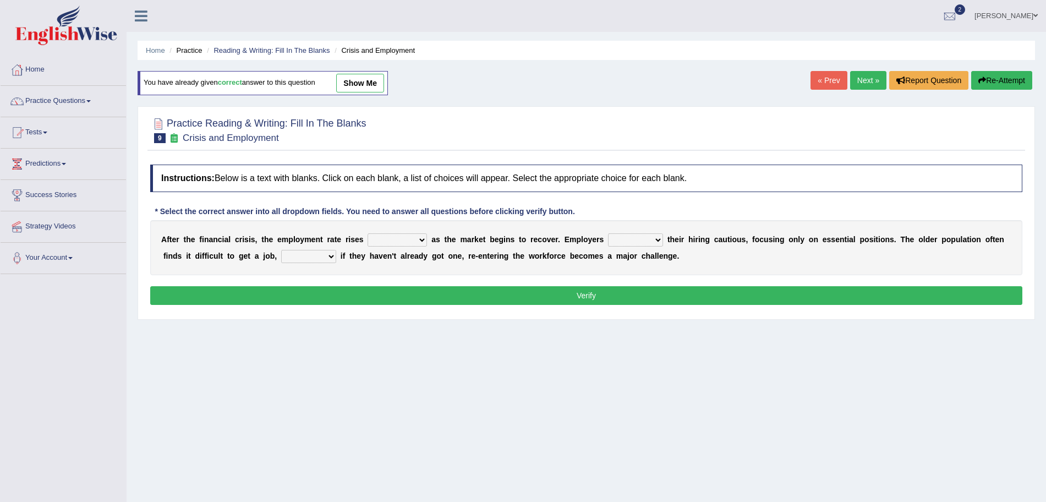
click at [385, 241] on select "normally conversely strenuously sharply" at bounding box center [397, 239] width 59 height 13
select select "strenuously"
click at [368, 233] on select "normally conversely strenuously sharply" at bounding box center [397, 239] width 59 height 13
click at [651, 237] on select "keeping kept keep are kept" at bounding box center [635, 239] width 55 height 13
select select "keep"
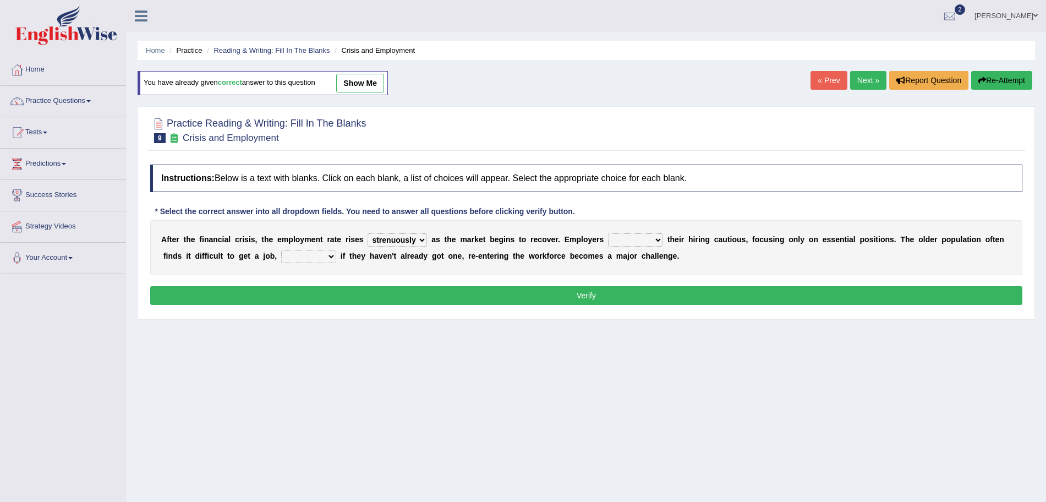
click at [610, 233] on select "keeping kept keep are kept" at bounding box center [635, 239] width 55 height 13
click at [307, 255] on select "although while then because" at bounding box center [308, 256] width 55 height 13
select select "although"
click at [281, 250] on select "although while then because" at bounding box center [308, 256] width 55 height 13
click at [370, 297] on button "Verify" at bounding box center [586, 295] width 872 height 19
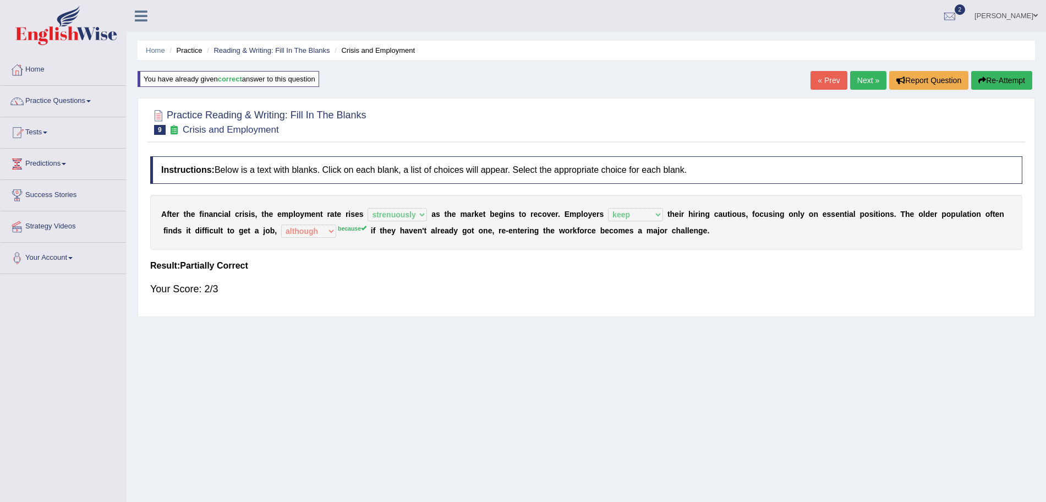
click at [868, 77] on link "Next »" at bounding box center [868, 80] width 36 height 19
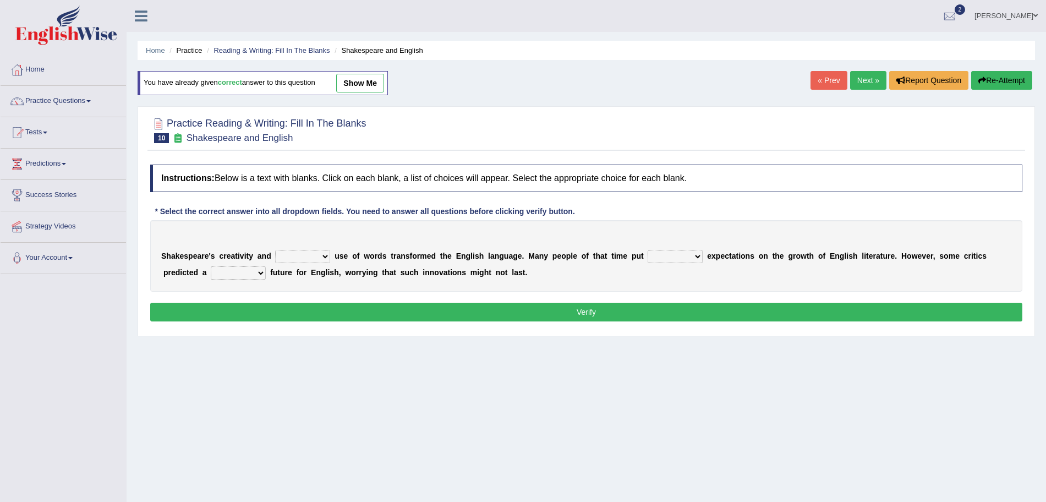
click at [310, 256] on select "idealized intensive fancied inventive" at bounding box center [302, 256] width 55 height 13
select select "inventive"
click at [275, 250] on select "idealized intensive fancied inventive" at bounding box center [302, 256] width 55 height 13
click at [681, 259] on select "wide much high more" at bounding box center [675, 256] width 55 height 13
select select "high"
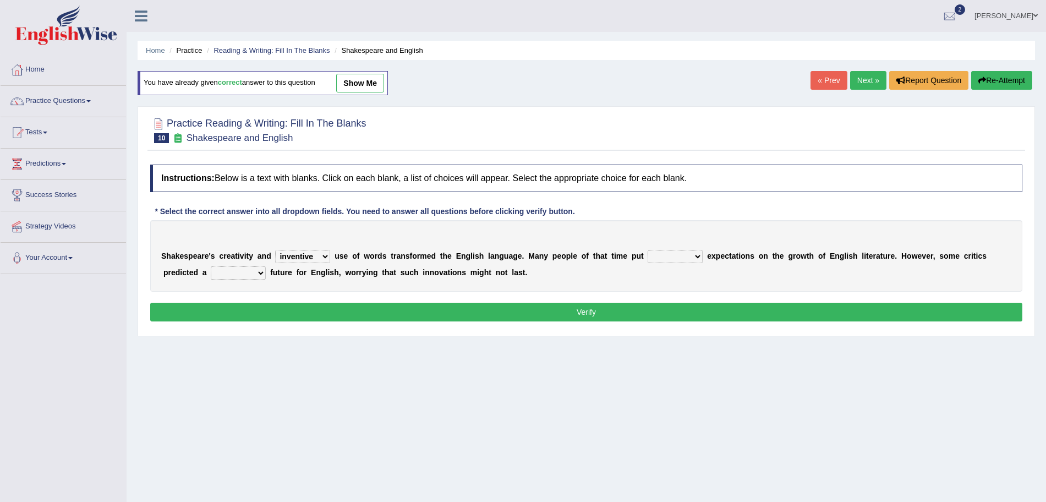
click at [648, 250] on select "wide much high more" at bounding box center [675, 256] width 55 height 13
click at [244, 276] on select "monetary promising irresistible daunting" at bounding box center [238, 272] width 55 height 13
select select "daunting"
click at [211, 266] on select "monetary promising irresistible daunting" at bounding box center [238, 272] width 55 height 13
click at [310, 314] on button "Verify" at bounding box center [586, 312] width 872 height 19
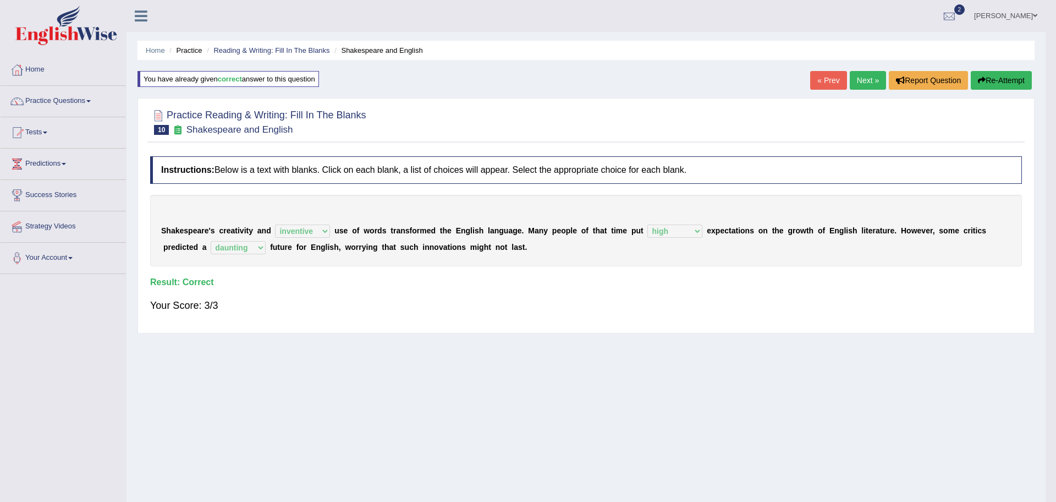
click at [859, 78] on body "Toggle navigation Home Practice Questions Speaking Practice Read Aloud Repeat S…" at bounding box center [528, 251] width 1056 height 502
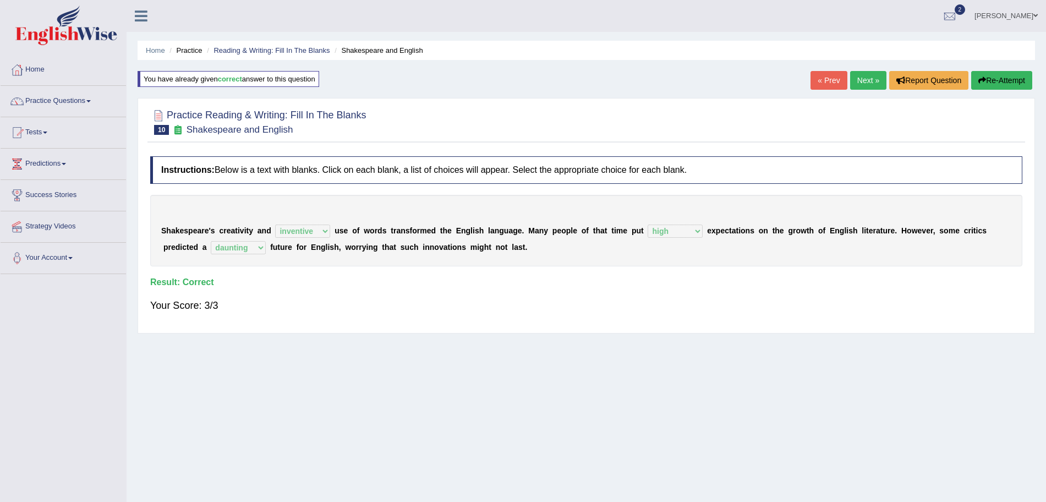
click at [859, 78] on link "Next »" at bounding box center [868, 80] width 36 height 19
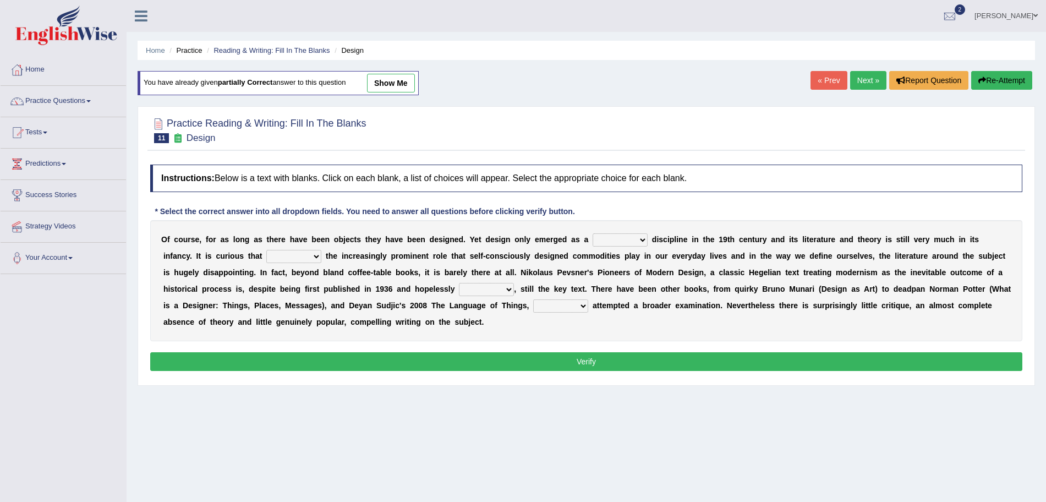
click at [628, 240] on select "bilateral ubiquitous foremost dedicated" at bounding box center [620, 239] width 55 height 13
select select "dedicated"
click at [593, 233] on select "bilateral ubiquitous foremost dedicated" at bounding box center [620, 239] width 55 height 13
click at [288, 260] on select "since despite within through" at bounding box center [293, 256] width 55 height 13
select select "despite"
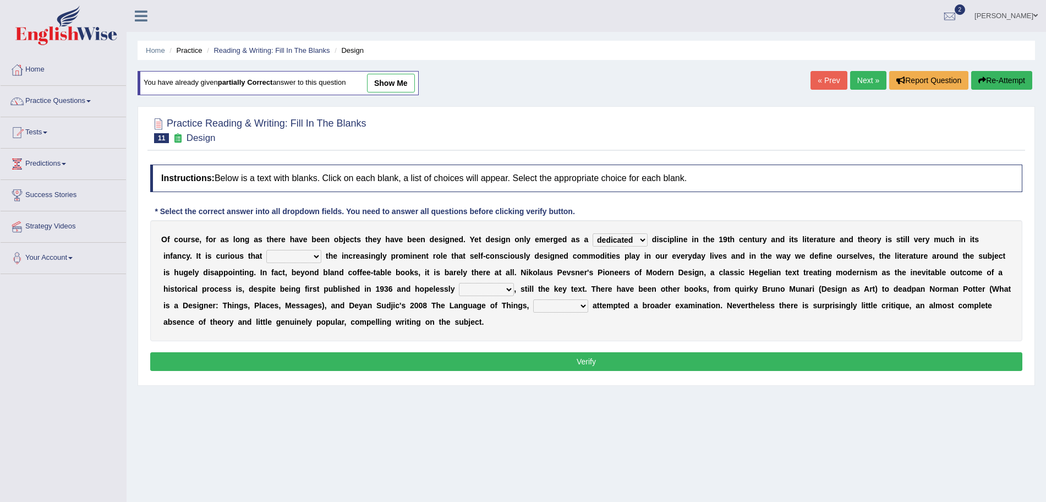
click at [266, 250] on select "since despite within through" at bounding box center [293, 256] width 55 height 13
click at [474, 288] on select "dates dating date dated" at bounding box center [486, 289] width 55 height 13
select select "dating"
click at [459, 283] on select "dates dating date dated" at bounding box center [486, 289] width 55 height 13
click at [548, 303] on select "which then however as" at bounding box center [560, 305] width 55 height 13
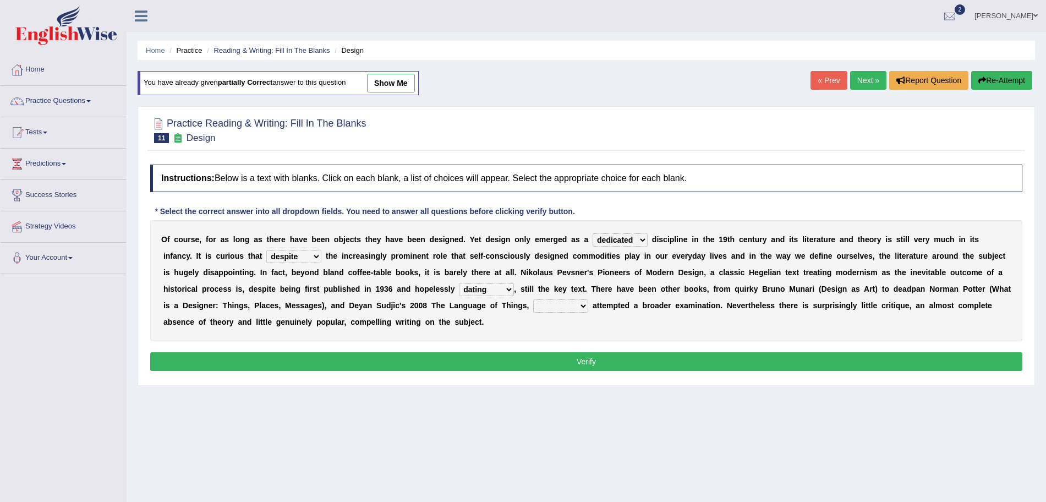
select select "which"
click at [533, 299] on select "which then however as" at bounding box center [560, 305] width 55 height 13
click at [484, 361] on button "Verify" at bounding box center [586, 361] width 872 height 19
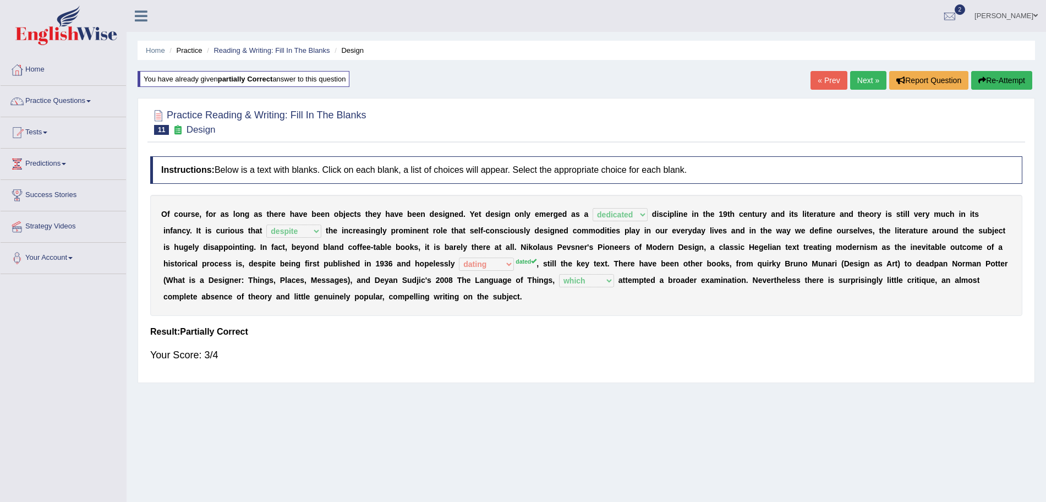
click at [860, 81] on link "Next »" at bounding box center [868, 80] width 36 height 19
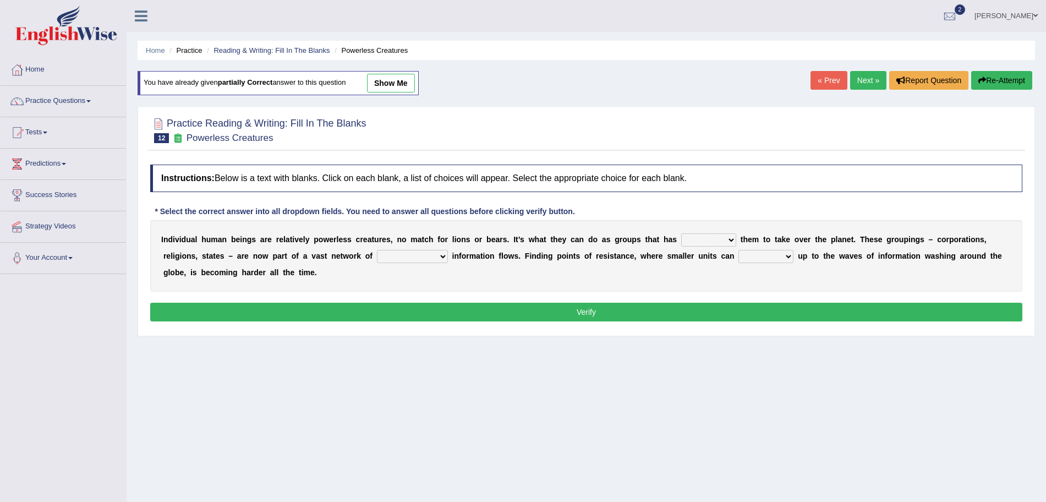
click at [706, 239] on select "enabled contended embodied conjured" at bounding box center [708, 239] width 55 height 13
select select "enabled"
click at [681, 233] on select "enabled contended embodied conjured" at bounding box center [708, 239] width 55 height 13
click at [413, 259] on select "interconnected overlapping fastened exploited" at bounding box center [412, 256] width 71 height 13
select select "interconnected"
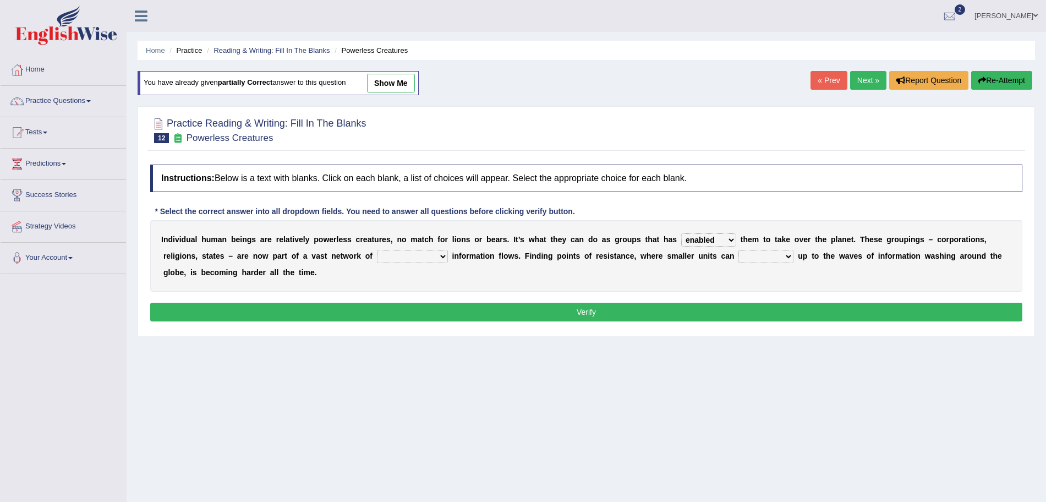
click at [377, 250] on select "interconnected overlapping fastened exploited" at bounding box center [412, 256] width 71 height 13
click at [772, 253] on select "stand raise hail pump" at bounding box center [765, 256] width 55 height 13
select select "stand"
click at [740, 250] on select "stand raise hail pump" at bounding box center [765, 256] width 55 height 13
click at [662, 308] on button "Verify" at bounding box center [586, 312] width 872 height 19
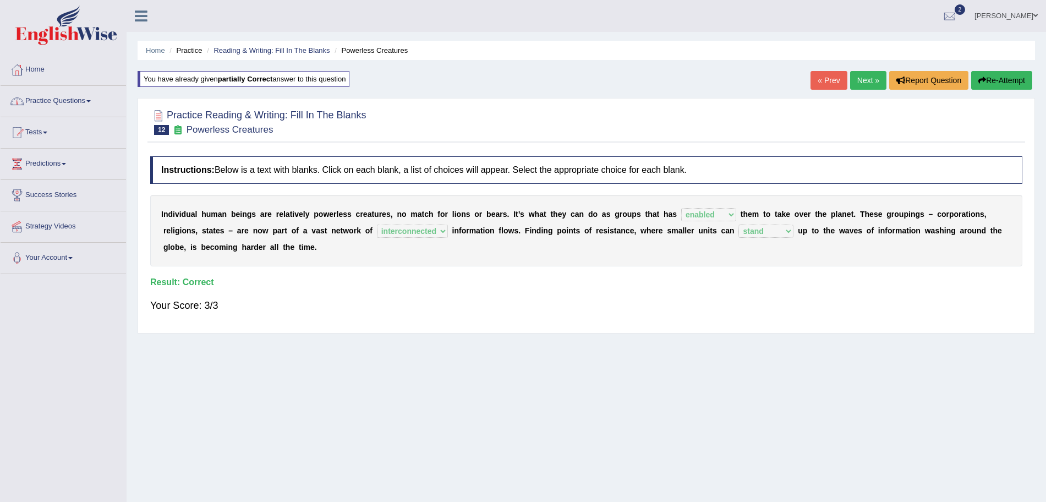
drag, startPoint x: 867, startPoint y: 70, endPoint x: 865, endPoint y: 82, distance: 12.2
click at [865, 82] on div "Home Practice Reading & Writing: Fill In The Blanks Powerless Creatures You hav…" at bounding box center [586, 275] width 919 height 550
click at [865, 82] on link "Next »" at bounding box center [868, 80] width 36 height 19
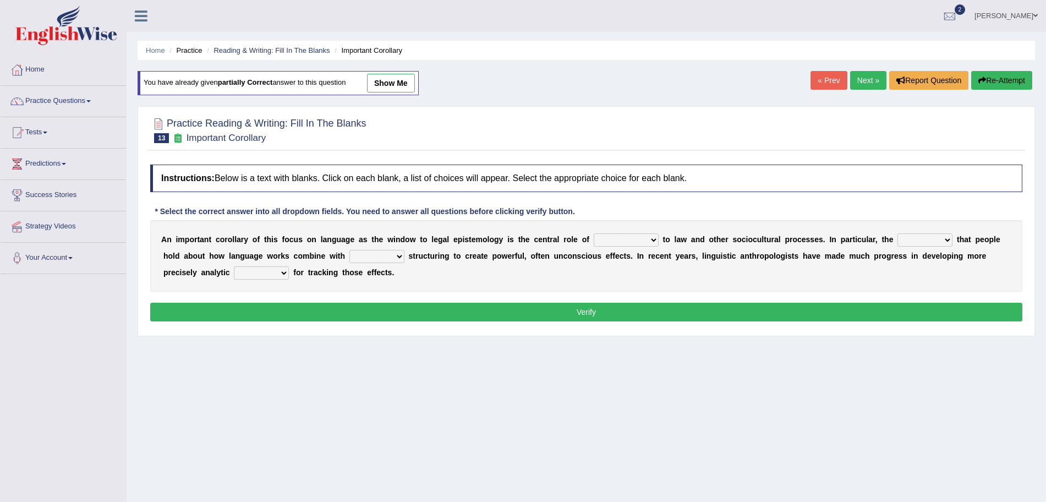
click at [617, 243] on select "discourse epoch dialect acquaintance" at bounding box center [626, 239] width 65 height 13
select select "discourse"
click at [594, 233] on select "discourse epoch dialect acquaintance" at bounding box center [626, 239] width 65 height 13
click at [934, 240] on select "deviation besmirch consent ideas" at bounding box center [924, 239] width 55 height 13
select select "ideas"
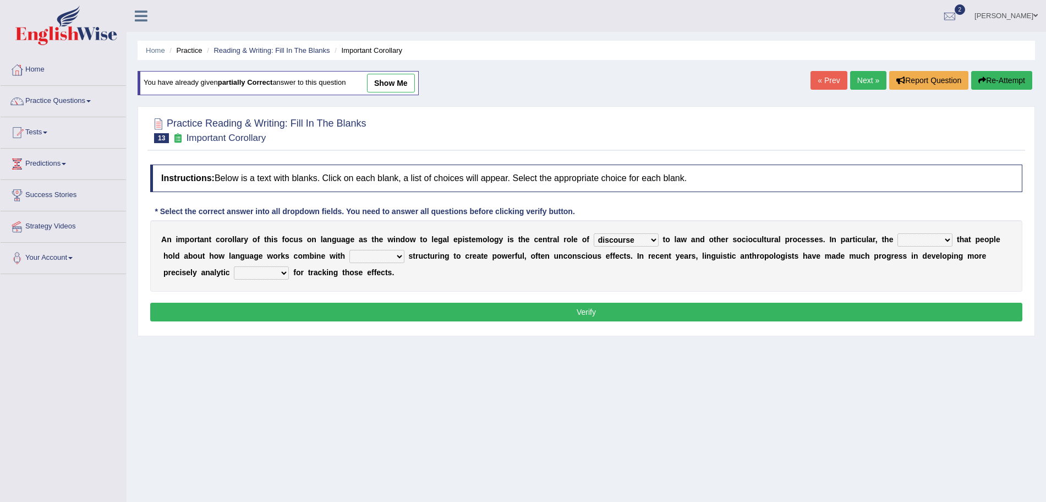
click at [899, 233] on select "deviation besmirch consent ideas" at bounding box center [924, 239] width 55 height 13
click at [369, 256] on select "mandatory linguistic legitimate customary" at bounding box center [376, 256] width 55 height 13
select select "linguistic"
click at [349, 250] on select "mandatory linguistic legitimate customary" at bounding box center [376, 256] width 55 height 13
click at [262, 267] on select "tools appetite albums stroke" at bounding box center [261, 272] width 55 height 13
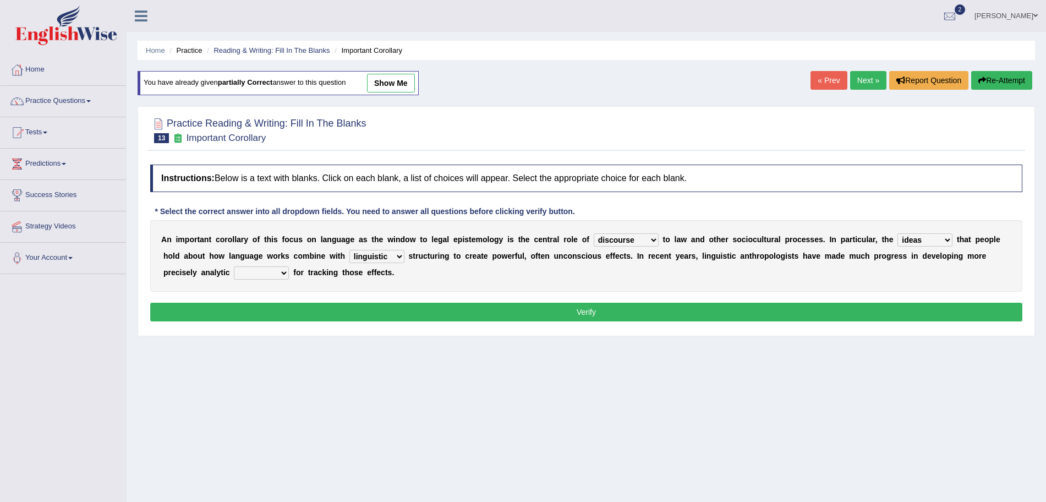
select select "tools"
click at [234, 266] on select "tools appetite albums stroke" at bounding box center [261, 272] width 55 height 13
click at [339, 313] on button "Verify" at bounding box center [586, 312] width 872 height 19
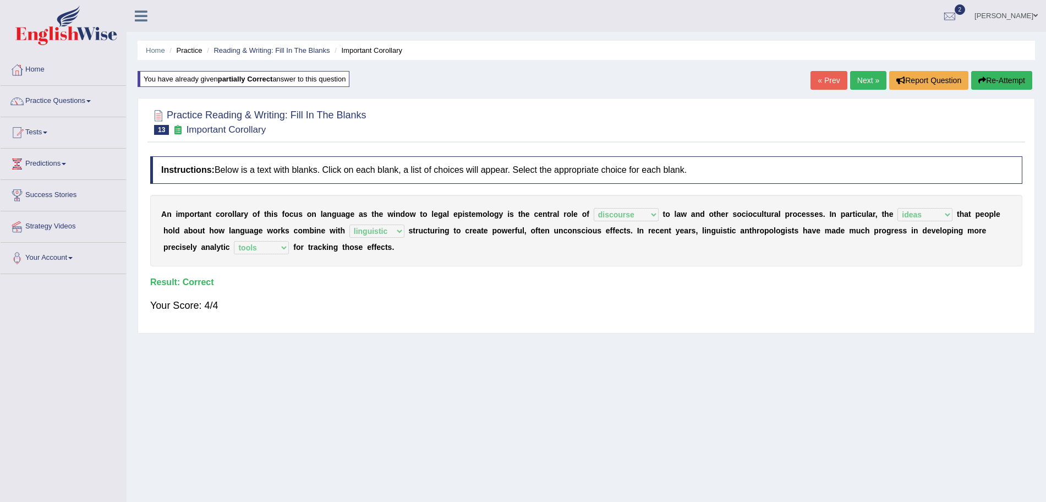
click at [863, 83] on link "Next »" at bounding box center [868, 80] width 36 height 19
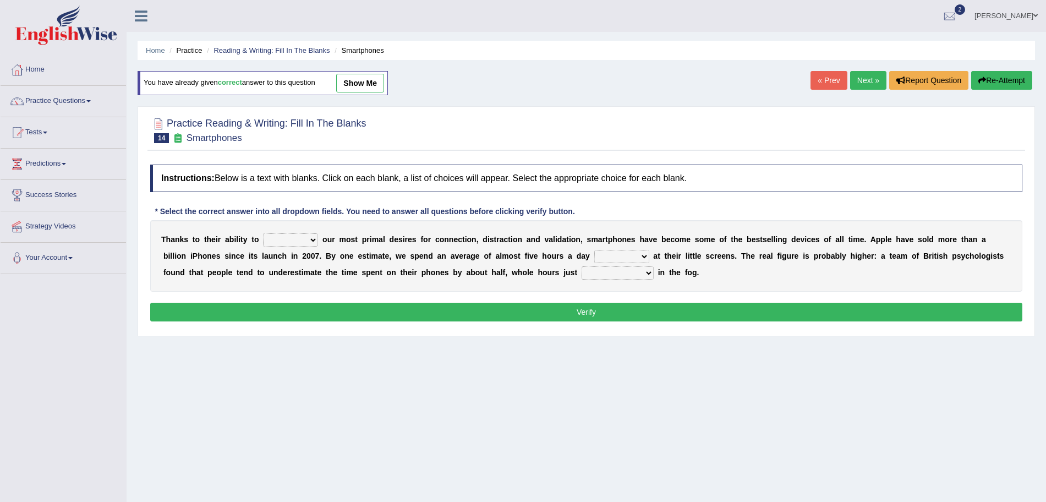
click at [303, 237] on select "hijack describe sharpen conserve" at bounding box center [290, 239] width 55 height 13
select select "hijack"
click at [263, 233] on select "hijack describe sharpen conserve" at bounding box center [290, 239] width 55 height 13
click at [620, 260] on select "watching waggling snoring staring" at bounding box center [621, 256] width 55 height 13
select select "watching"
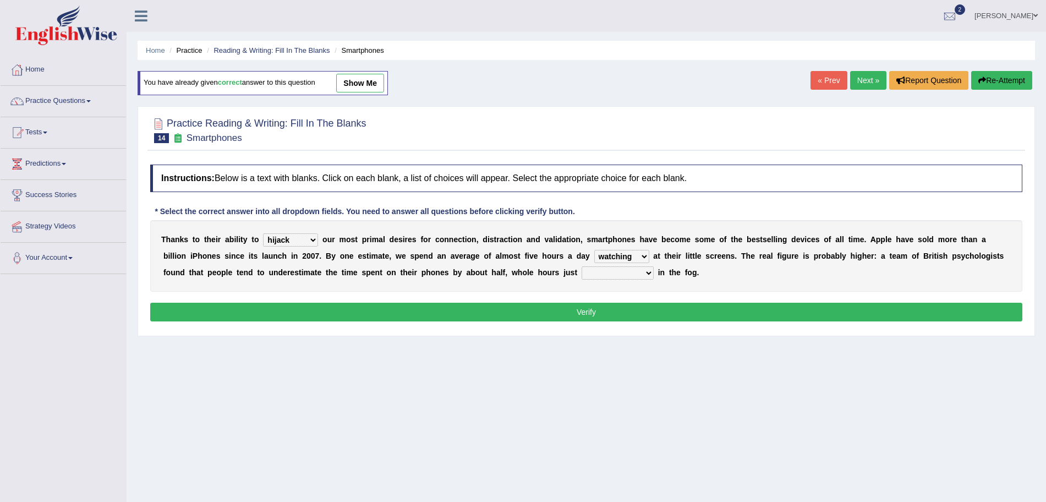
click at [594, 250] on select "watching waggling snoring staring" at bounding box center [621, 256] width 55 height 13
click at [602, 272] on select "has evaporated evaporating evaporate evaporates" at bounding box center [618, 272] width 72 height 13
select select "evaporating"
click at [582, 266] on select "has evaporated evaporating evaporate evaporates" at bounding box center [618, 272] width 72 height 13
click at [565, 312] on button "Verify" at bounding box center [586, 312] width 872 height 19
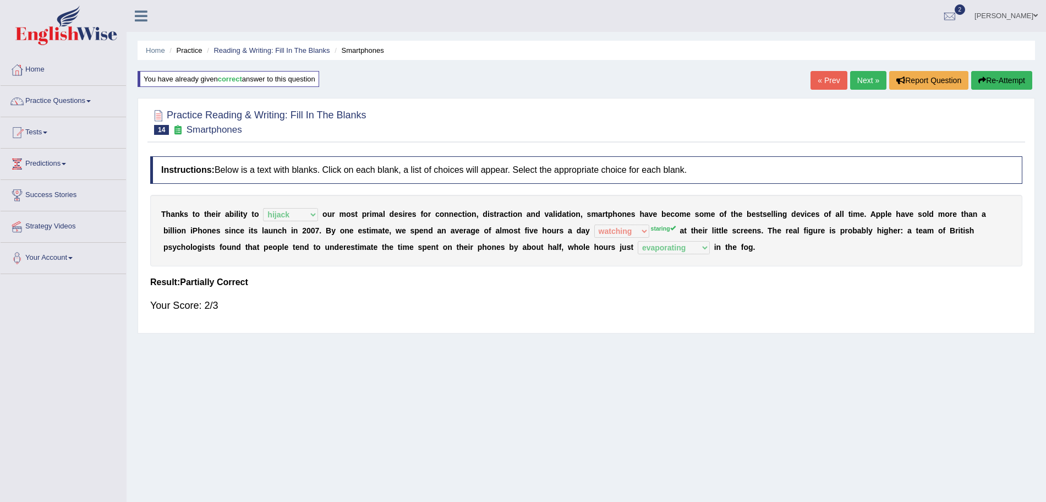
click at [859, 78] on link "Next »" at bounding box center [868, 80] width 36 height 19
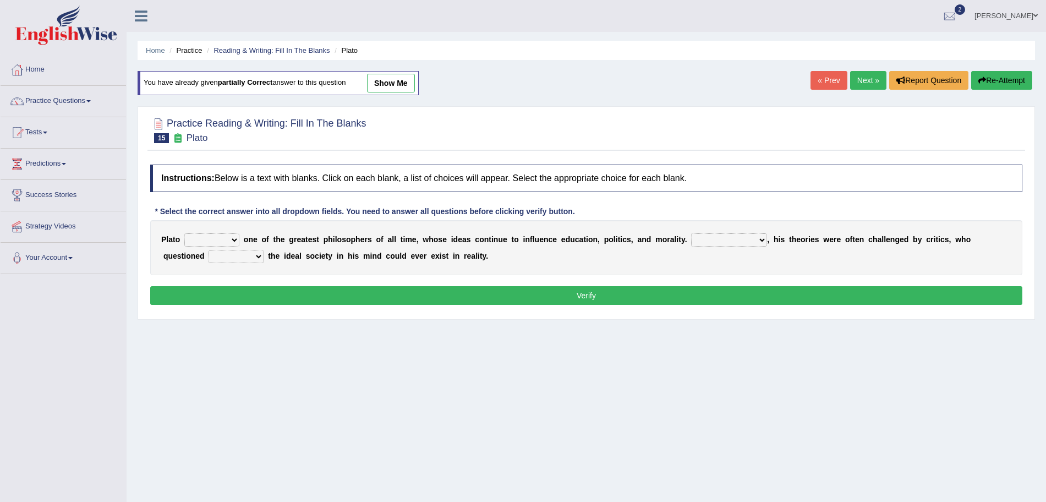
click at [215, 245] on select "keeps comes claims remains" at bounding box center [211, 239] width 55 height 13
select select "remains"
click at [184, 233] on select "keeps comes claims remains" at bounding box center [211, 239] width 55 height 13
click at [730, 242] on select "Notwithstanding So However Whatever" at bounding box center [729, 239] width 76 height 13
select select "Whatever"
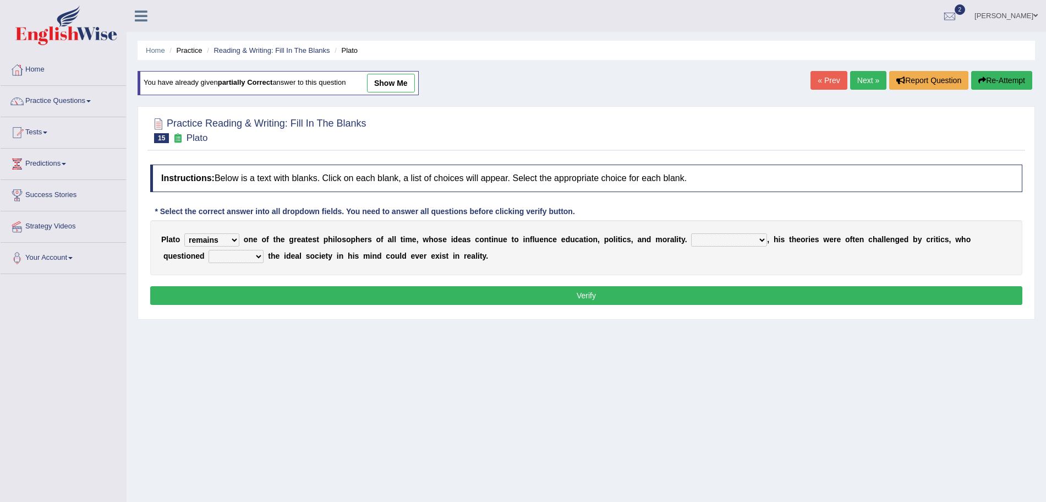
click at [691, 233] on select "Notwithstanding So However Whatever" at bounding box center [729, 239] width 76 height 13
click at [243, 254] on select "which what that whether" at bounding box center [236, 256] width 55 height 13
select select "whether"
click at [209, 250] on select "which what that whether" at bounding box center [236, 256] width 55 height 13
click at [359, 297] on button "Verify" at bounding box center [586, 295] width 872 height 19
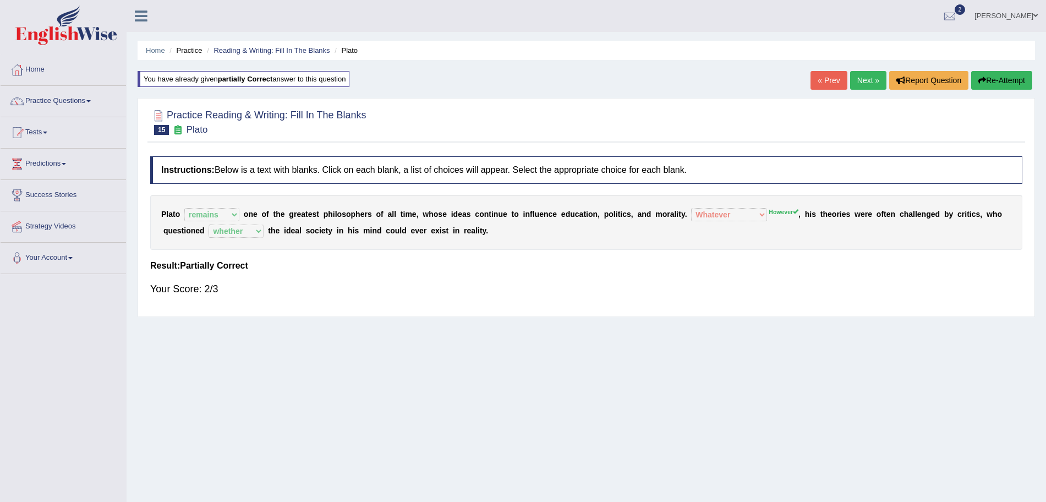
click at [863, 80] on link "Next »" at bounding box center [868, 80] width 36 height 19
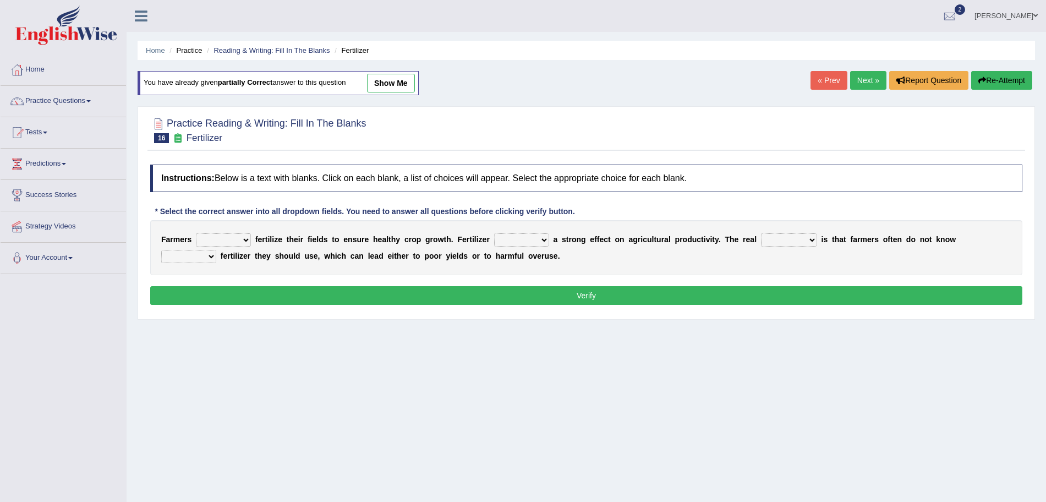
click at [232, 239] on select "must should need can" at bounding box center [223, 239] width 55 height 13
select select "should"
click at [196, 233] on select "must should need can" at bounding box center [223, 239] width 55 height 13
click at [528, 238] on select "has had have having" at bounding box center [521, 239] width 55 height 13
select select "has"
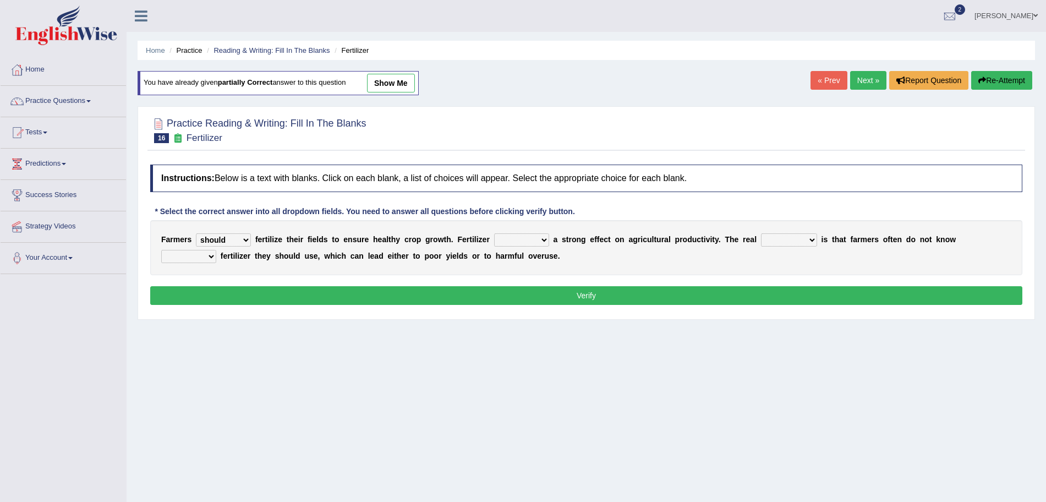
click at [494, 233] on select "has had have having" at bounding box center [521, 239] width 55 height 13
click at [792, 239] on select "problem question conclusion answer" at bounding box center [789, 239] width 56 height 13
select select "problem"
click at [761, 233] on select "problem question conclusion answer" at bounding box center [789, 239] width 56 height 13
click at [196, 253] on select "how much how many however so much" at bounding box center [188, 256] width 55 height 13
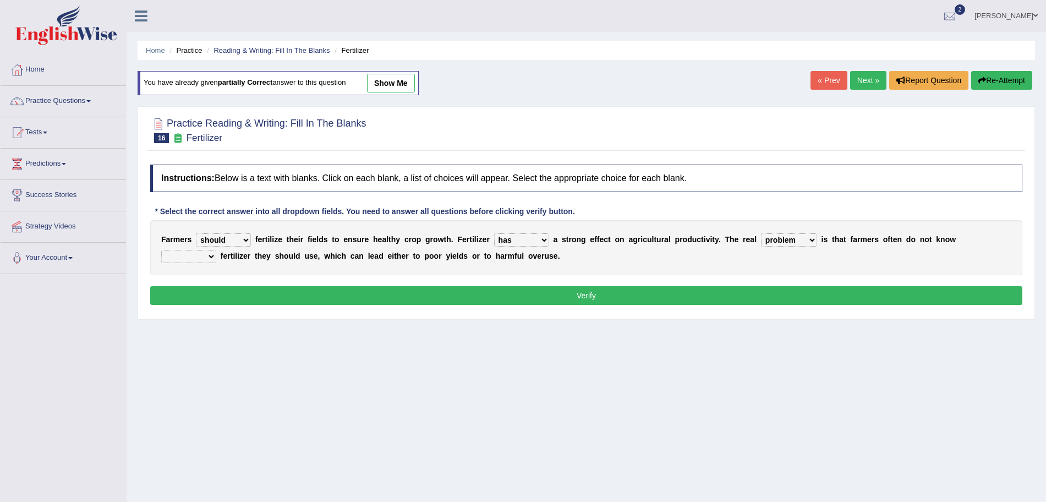
select select "how much"
click at [161, 250] on select "how much how many however so much" at bounding box center [188, 256] width 55 height 13
click at [304, 304] on button "Verify" at bounding box center [586, 295] width 872 height 19
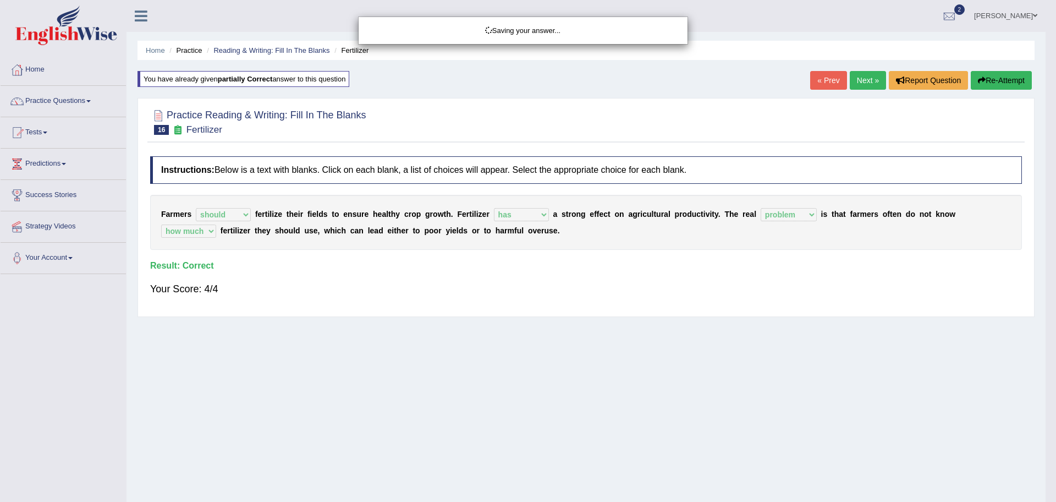
click at [863, 78] on div "Saving your answer..." at bounding box center [528, 251] width 1056 height 502
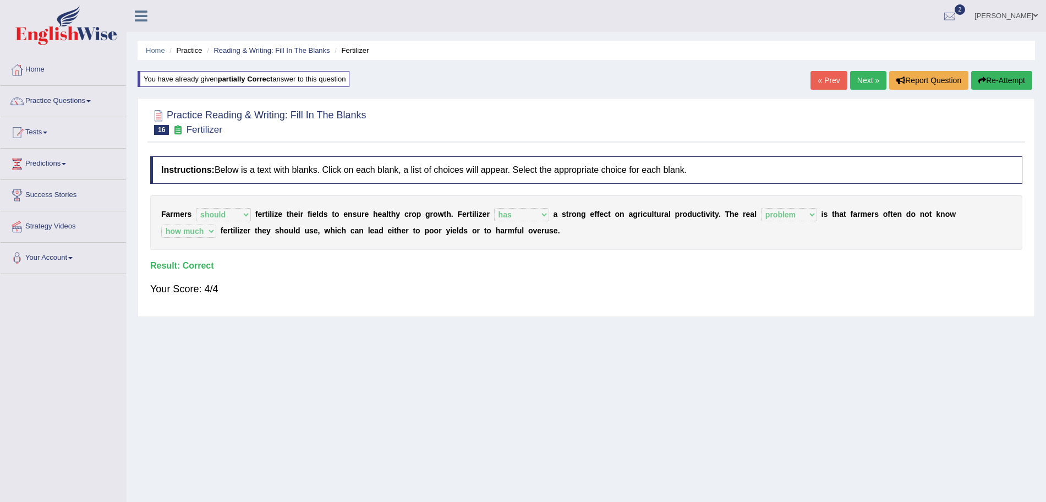
click at [861, 78] on link "Next »" at bounding box center [868, 80] width 36 height 19
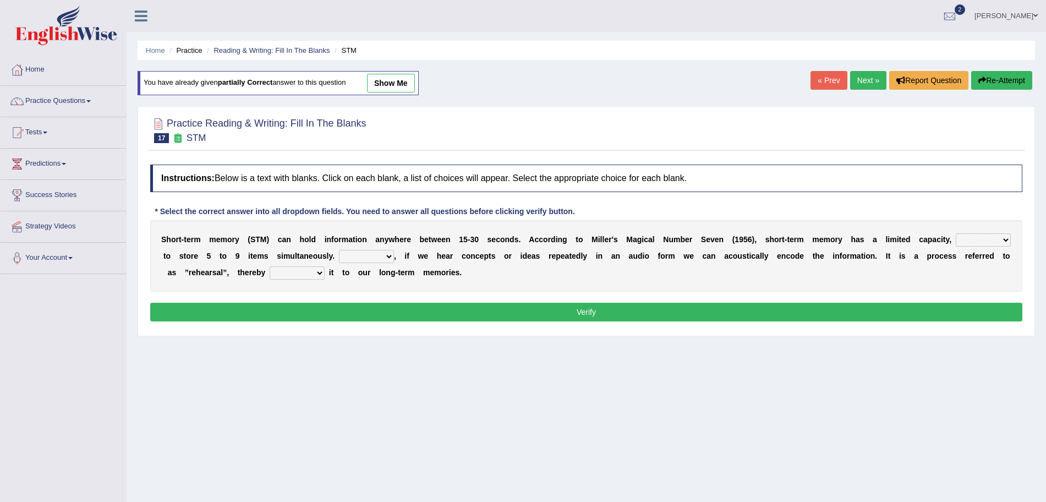
click at [364, 259] on select "However So Moreover Therefore" at bounding box center [366, 256] width 55 height 13
click at [776, 255] on b at bounding box center [774, 255] width 4 height 9
click at [974, 238] on select "being able is able be able unable" at bounding box center [983, 239] width 55 height 13
select select "be able"
click at [956, 233] on select "being able is able be able unable" at bounding box center [983, 239] width 55 height 13
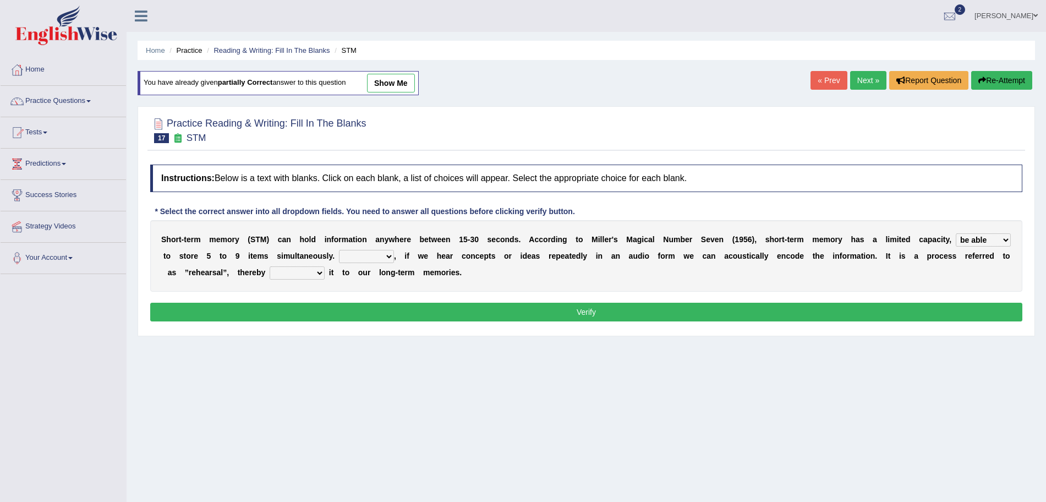
click at [374, 254] on select "However So Moreover Therefore" at bounding box center [366, 256] width 55 height 13
select select "However"
click at [339, 250] on select "However So Moreover Therefore" at bounding box center [366, 256] width 55 height 13
click at [305, 273] on select "commit commits commiting commited" at bounding box center [297, 272] width 55 height 13
select select "commiting"
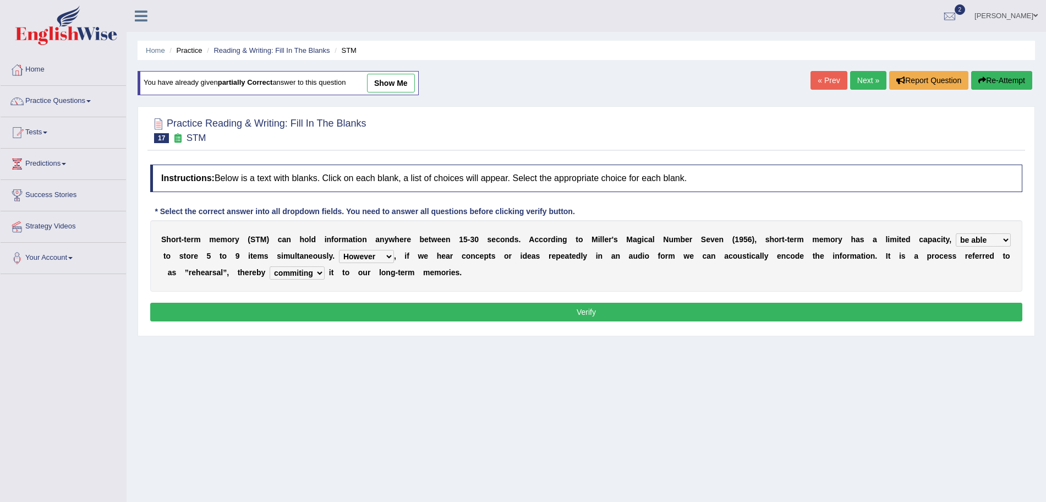
click at [270, 266] on select "commit commits commiting commited" at bounding box center [297, 272] width 55 height 13
click at [426, 316] on button "Verify" at bounding box center [586, 312] width 872 height 19
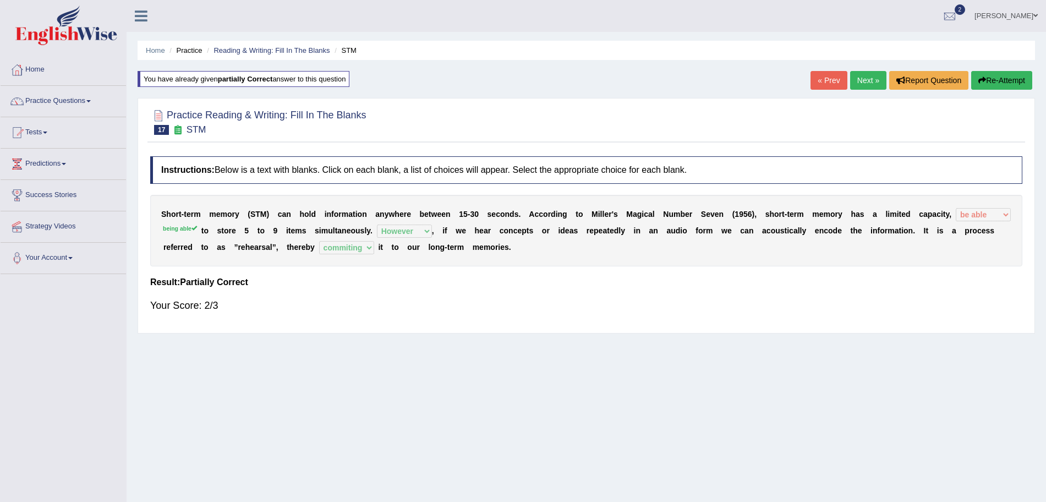
click at [859, 83] on link "Next »" at bounding box center [868, 80] width 36 height 19
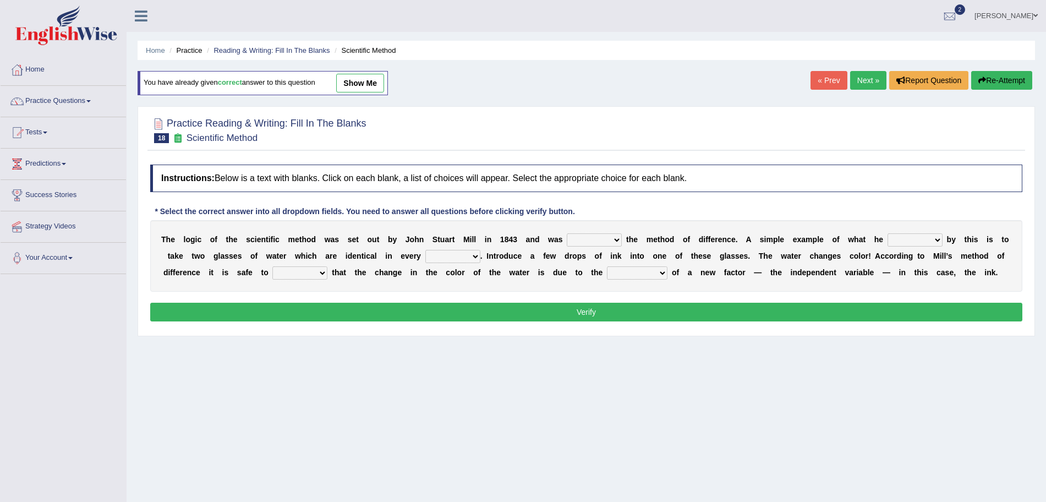
click at [597, 236] on select "pointed claimed demanded named" at bounding box center [594, 239] width 55 height 13
select select "named"
click at [567, 233] on select "pointed claimed demanded named" at bounding box center [594, 239] width 55 height 13
click at [914, 242] on select "capped charged found meant" at bounding box center [914, 239] width 55 height 13
select select "meant"
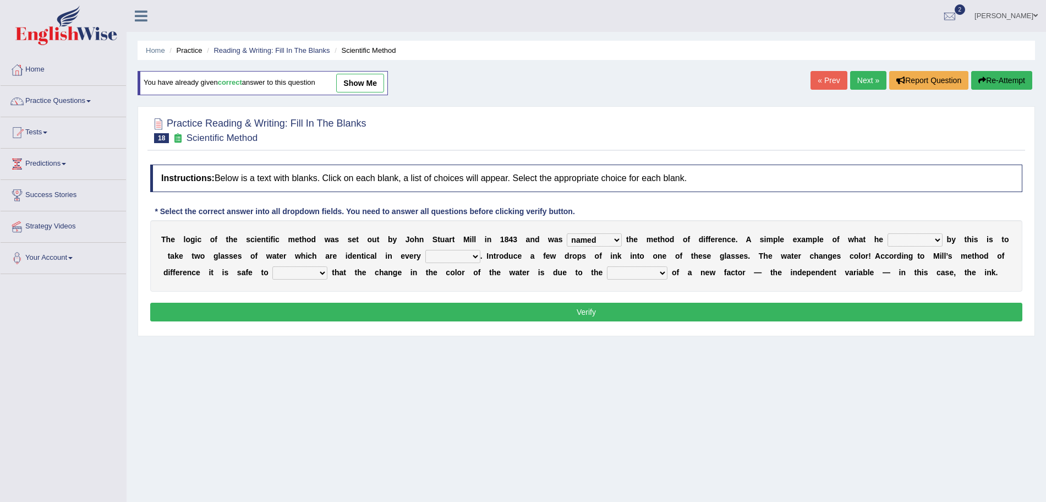
click at [888, 233] on select "capped charged found meant" at bounding box center [914, 239] width 55 height 13
click at [446, 260] on select "thought identity measure respect" at bounding box center [452, 256] width 55 height 13
select select "respect"
click at [425, 250] on select "thought identity measure respect" at bounding box center [452, 256] width 55 height 13
click at [296, 273] on select "assume discuss prefer acclaim" at bounding box center [299, 272] width 55 height 13
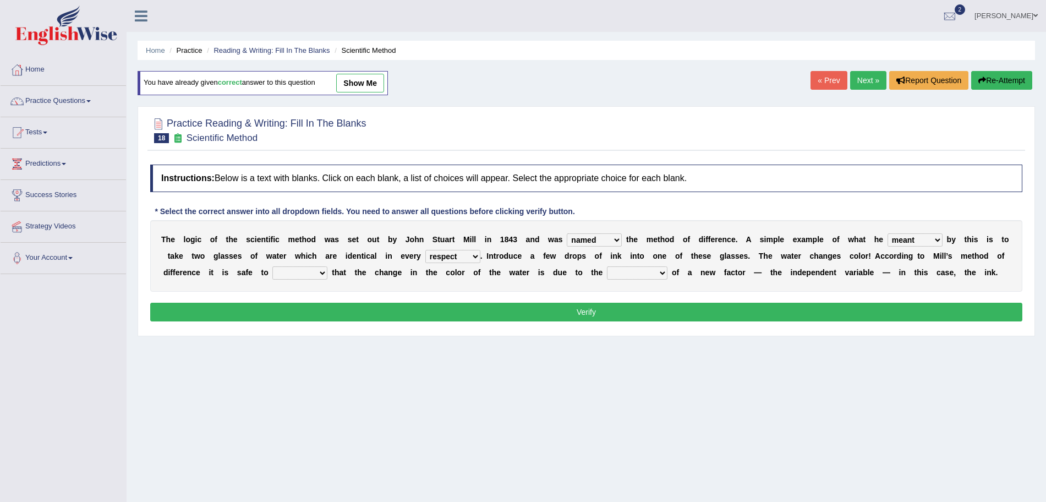
select select "assume"
click at [272, 266] on select "assume discuss prefer acclaim" at bounding box center [299, 272] width 55 height 13
click at [640, 277] on select "introduction magnitude preparation purification" at bounding box center [637, 272] width 61 height 13
select select "introduction"
click at [607, 266] on select "introduction magnitude preparation purification" at bounding box center [637, 272] width 61 height 13
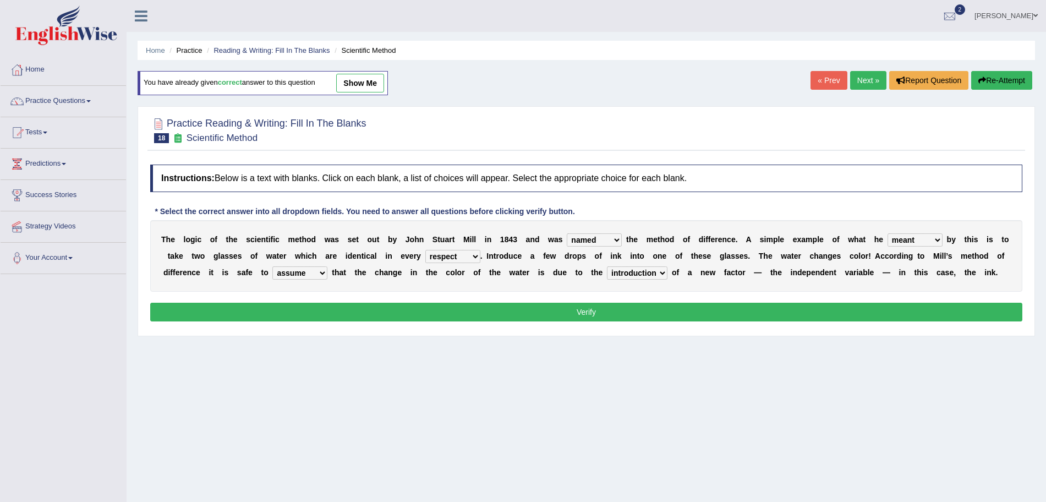
click at [561, 318] on button "Verify" at bounding box center [586, 312] width 872 height 19
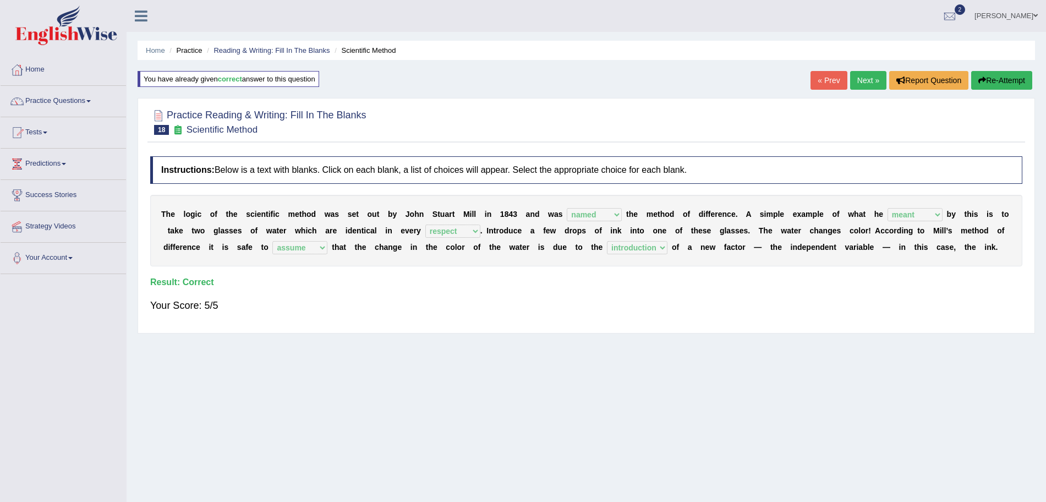
click at [865, 79] on link "Next »" at bounding box center [868, 80] width 36 height 19
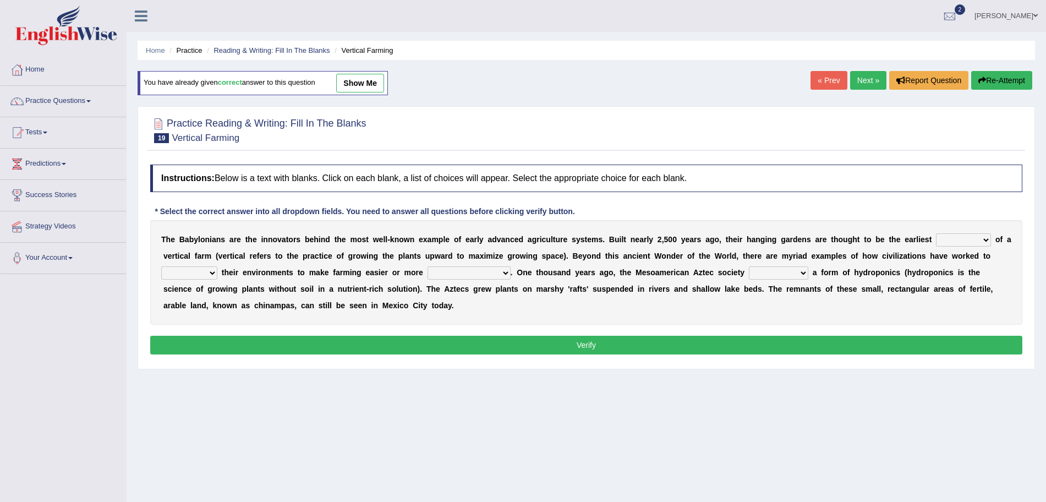
click at [963, 238] on select "prototype failure discredit protocol" at bounding box center [963, 239] width 55 height 13
select select "prototype"
click at [936, 233] on select "prototype failure discredit protocol" at bounding box center [963, 239] width 55 height 13
click at [194, 273] on select "manipulate escape respect disarrange" at bounding box center [189, 272] width 56 height 13
select select "manipulate"
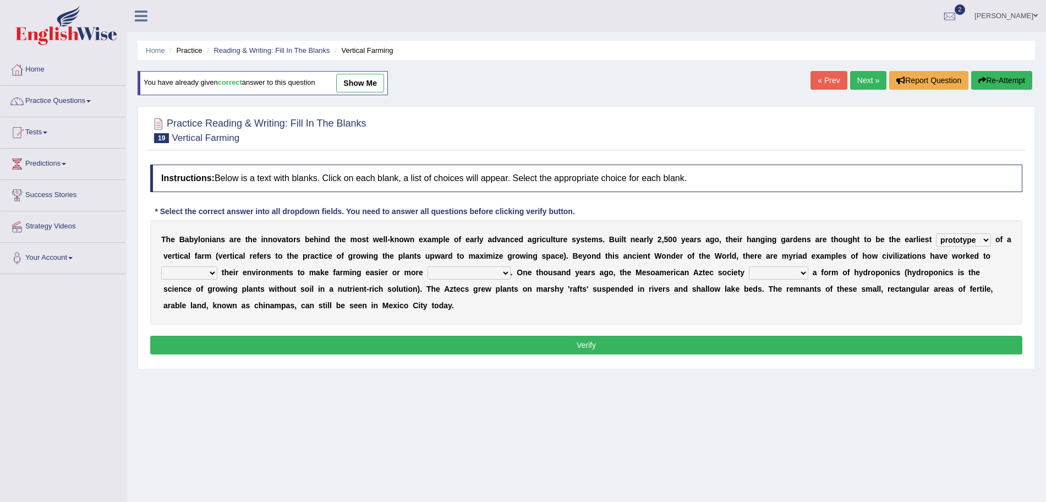
click at [161, 266] on select "manipulate escape respect disarrange" at bounding box center [189, 272] width 56 height 13
click at [461, 273] on select "productive constructive connective counterproductive" at bounding box center [469, 272] width 83 height 13
select select "productive"
click at [429, 266] on select "productive constructive connective counterproductive" at bounding box center [469, 272] width 83 height 13
click at [766, 265] on div "T h e B a b y l o n i a n s a r e t h e i n n o v a t o r s b e h i n d t h e m…" at bounding box center [586, 272] width 872 height 105
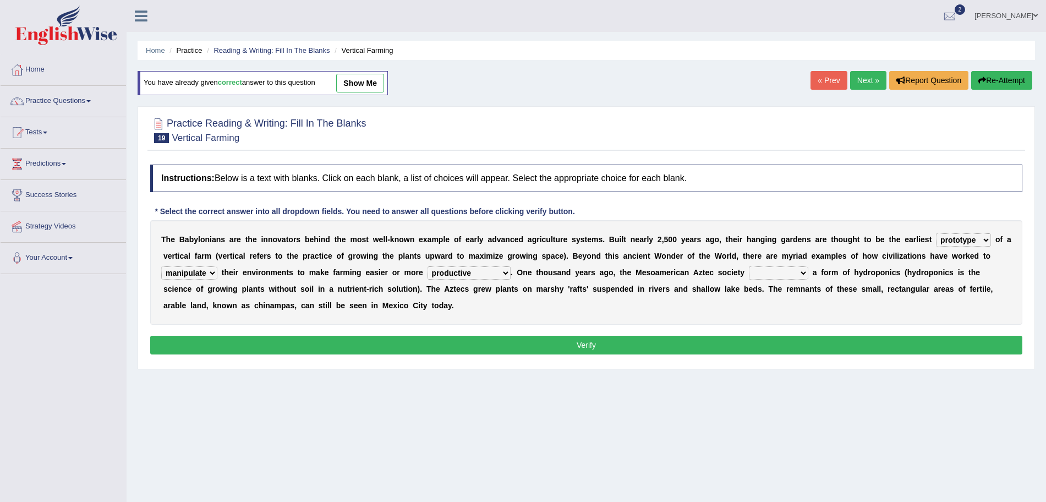
click at [790, 275] on select "domineered volunteered pioneered engineered" at bounding box center [778, 272] width 59 height 13
select select "pioneered"
click at [752, 266] on select "domineered volunteered pioneered engineered" at bounding box center [778, 272] width 59 height 13
click at [690, 338] on button "Verify" at bounding box center [586, 345] width 872 height 19
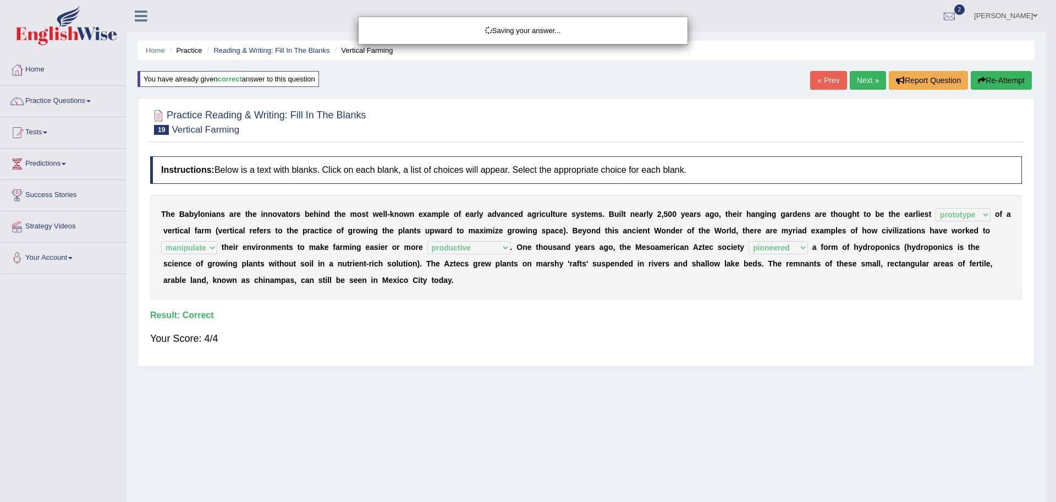
click at [869, 82] on div "Saving your answer..." at bounding box center [528, 251] width 1056 height 502
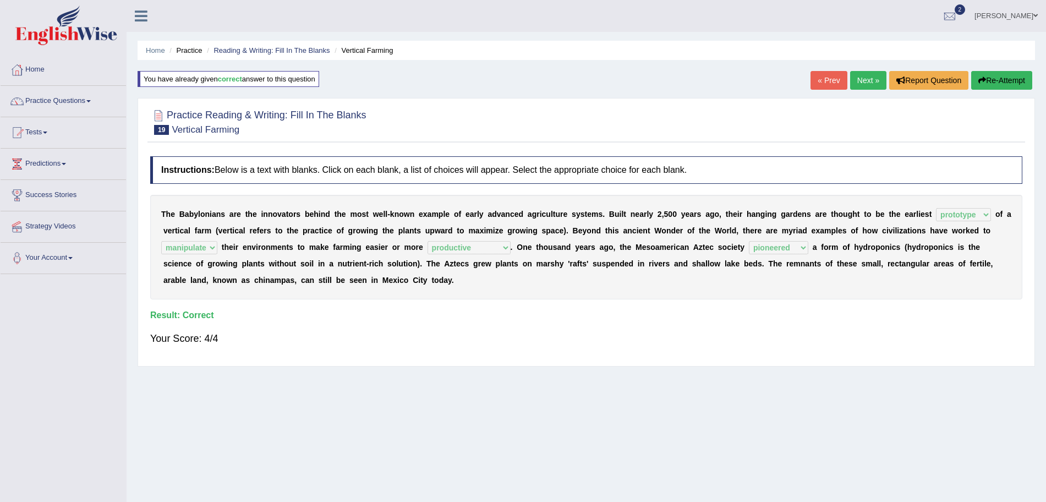
click at [864, 80] on link "Next »" at bounding box center [868, 80] width 36 height 19
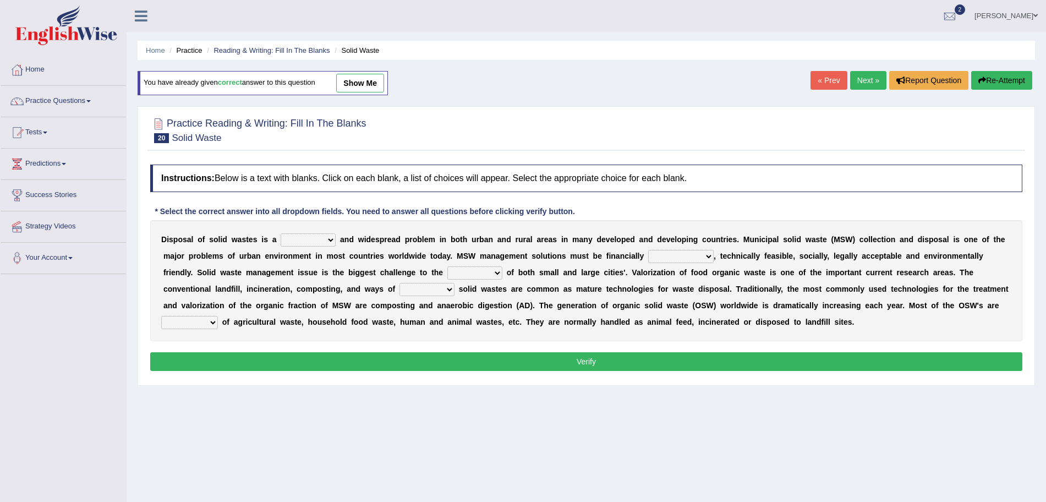
click at [315, 243] on select "slanting stinging stalling shafting" at bounding box center [308, 239] width 55 height 13
select select "stinging"
click at [281, 233] on select "slanting stinging stalling shafting" at bounding box center [308, 239] width 55 height 13
click at [696, 255] on select "unattainable sustainable objectionable treasonable" at bounding box center [680, 256] width 65 height 13
select select "sustainable"
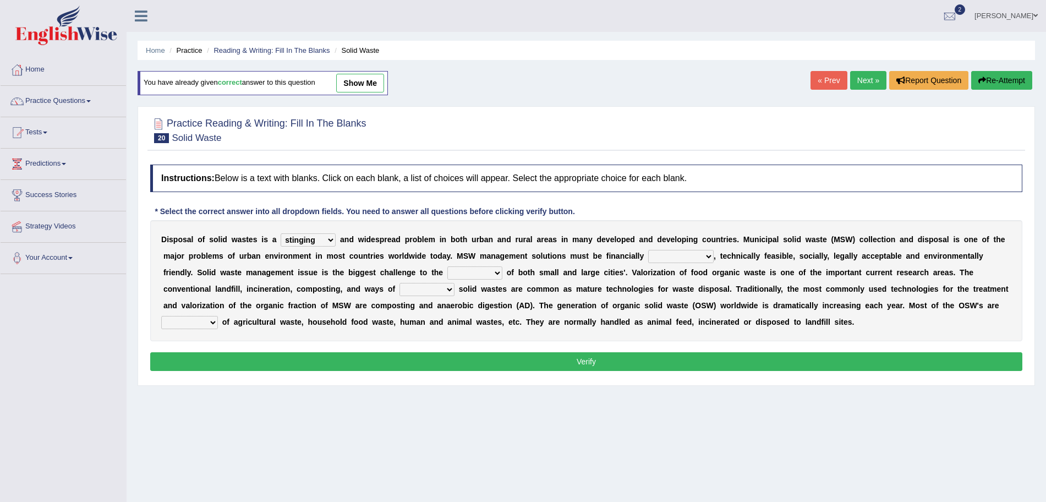
click at [648, 250] on select "unattainable sustainable objectionable treasonable" at bounding box center [680, 256] width 65 height 13
click at [480, 270] on select "plants culture authorities history" at bounding box center [474, 272] width 55 height 13
select select "authorities"
click at [447, 266] on select "plants culture authorities history" at bounding box center [474, 272] width 55 height 13
click at [415, 297] on div "D i s p o s a l o f s o l i d w a s t e s i s a slanting stinging stalling shaf…" at bounding box center [586, 280] width 872 height 121
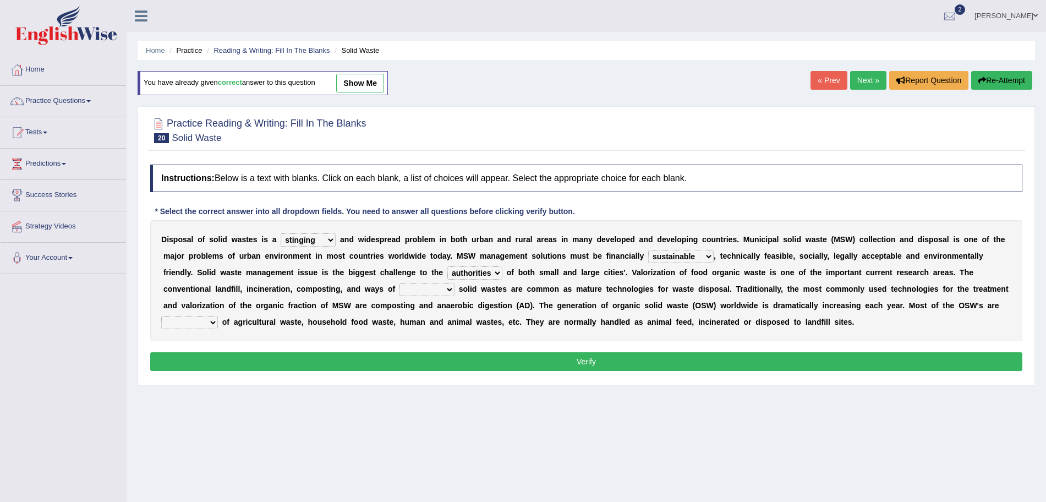
click at [421, 295] on select "reserving preserving deserving handling" at bounding box center [426, 289] width 55 height 13
select select "handling"
click at [399, 283] on select "reserving preserving deserving handling" at bounding box center [426, 289] width 55 height 13
click at [195, 324] on select "composed disposed composing disposing" at bounding box center [189, 322] width 57 height 13
select select "composed"
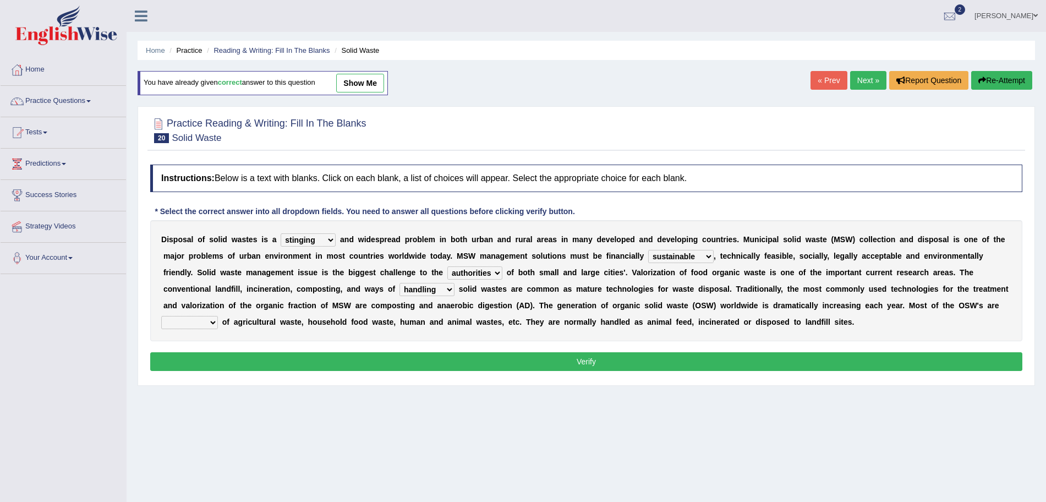
click at [161, 316] on select "composed disposed composing disposing" at bounding box center [189, 322] width 57 height 13
click at [270, 366] on button "Verify" at bounding box center [586, 361] width 872 height 19
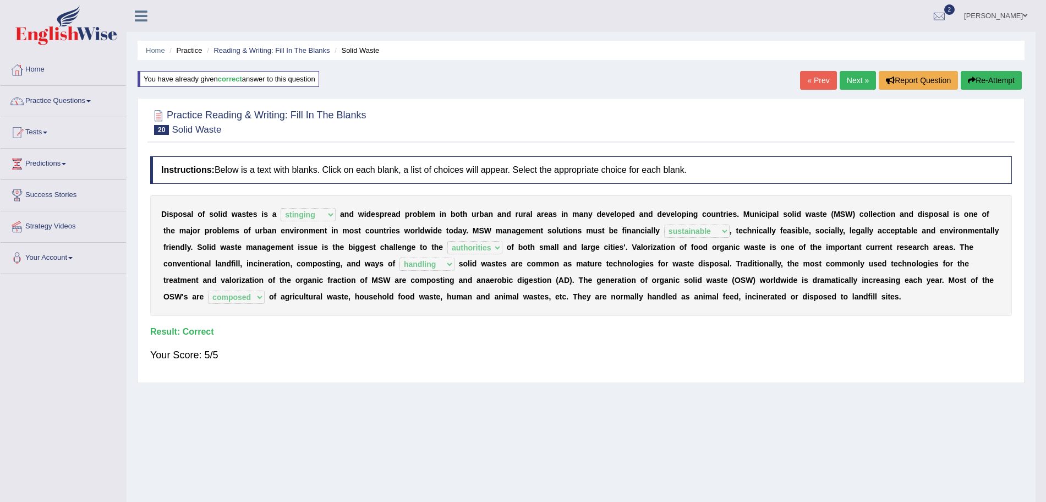
click at [85, 100] on link "Practice Questions" at bounding box center [63, 100] width 125 height 28
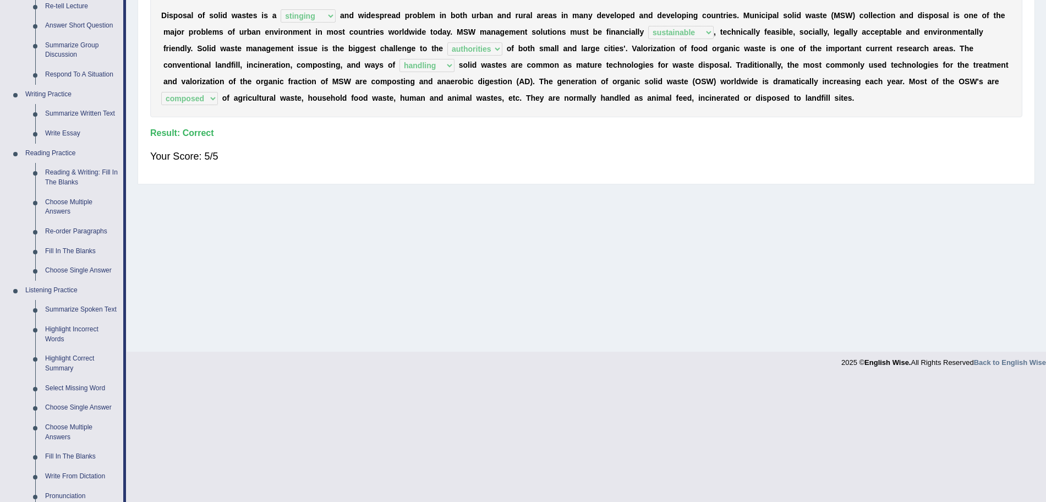
scroll to position [202, 0]
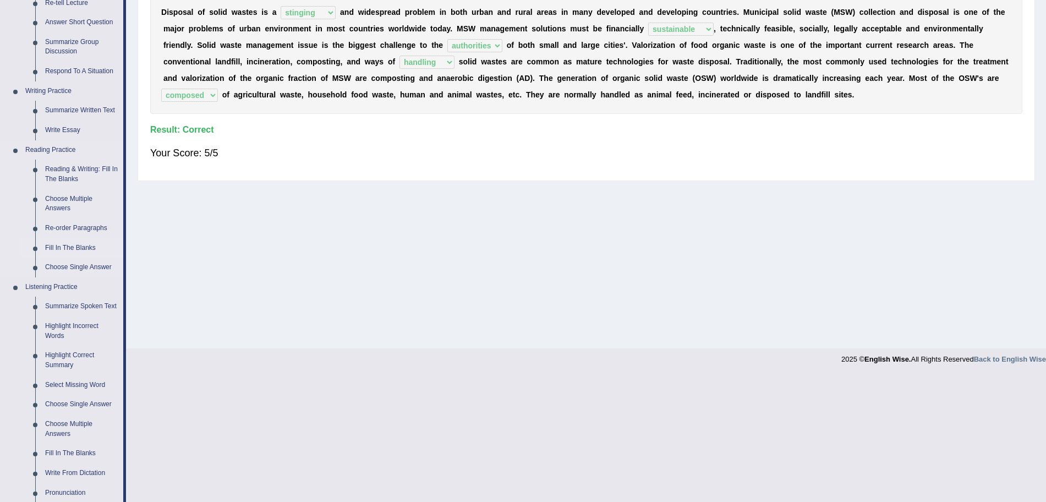
click at [63, 246] on link "Fill In The Blanks" at bounding box center [81, 248] width 83 height 20
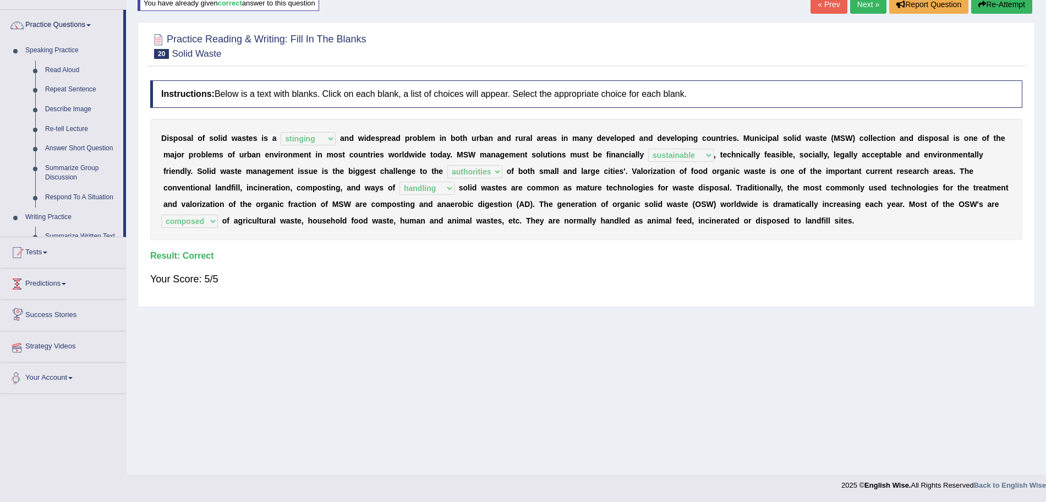
scroll to position [99, 0]
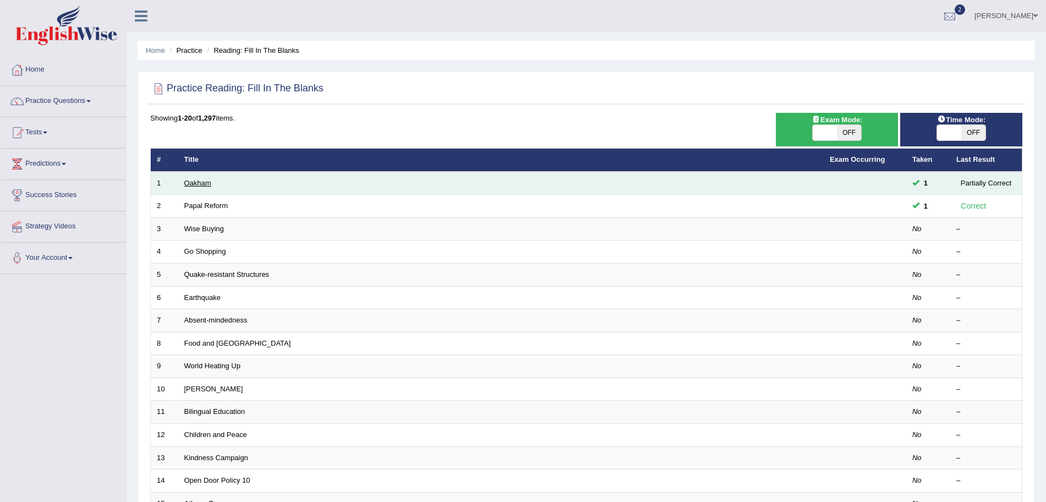
click at [203, 180] on link "Oakham" at bounding box center [197, 183] width 27 height 8
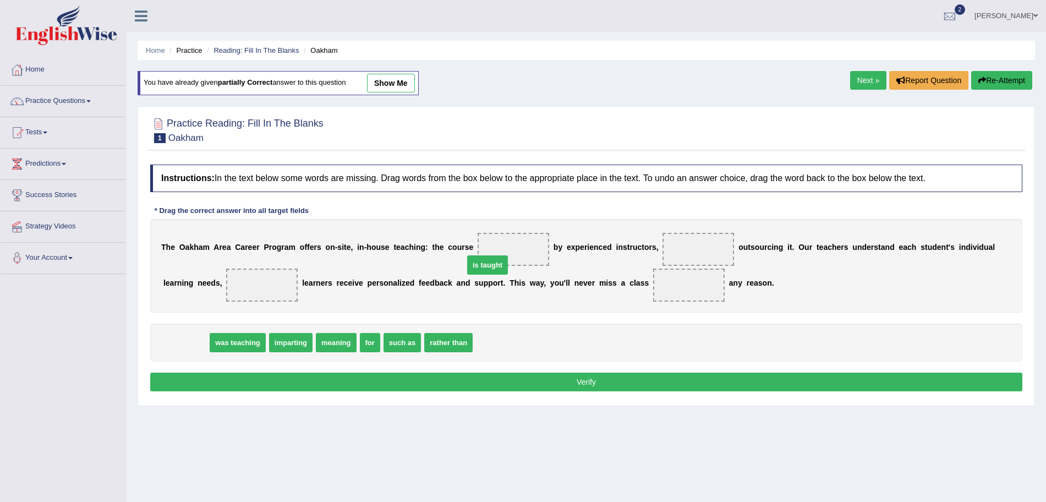
drag, startPoint x: 192, startPoint y: 341, endPoint x: 528, endPoint y: 255, distance: 346.4
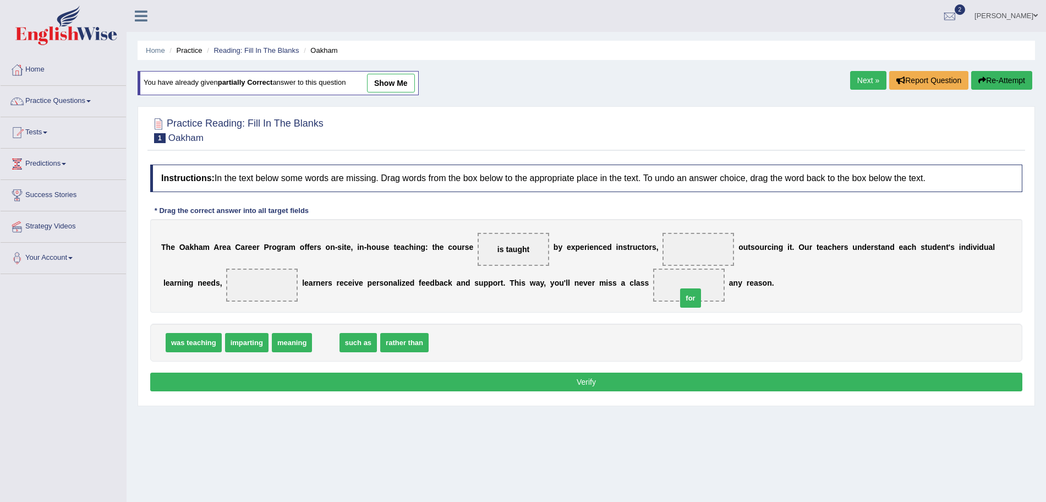
drag, startPoint x: 321, startPoint y: 348, endPoint x: 687, endPoint y: 303, distance: 368.2
drag, startPoint x: 369, startPoint y: 346, endPoint x: 679, endPoint y: 254, distance: 323.6
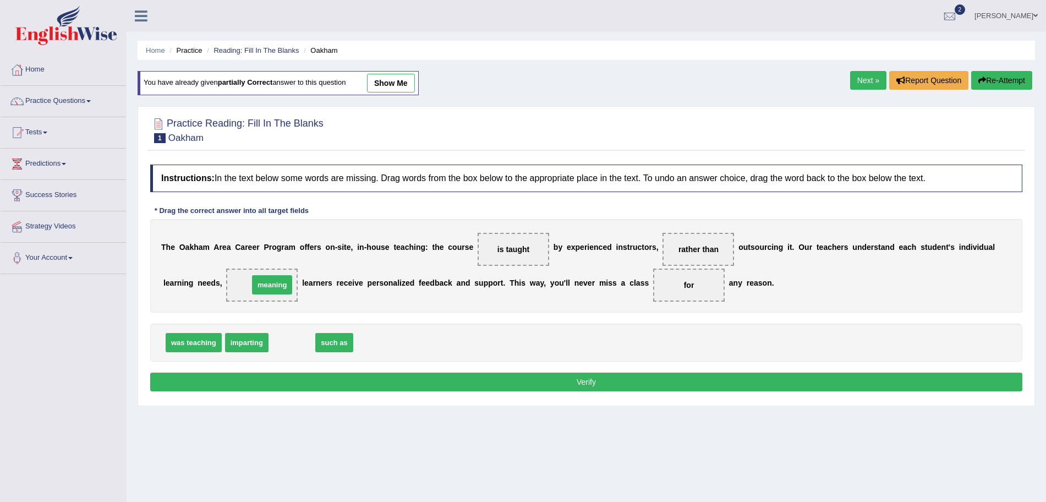
drag, startPoint x: 286, startPoint y: 339, endPoint x: 260, endPoint y: 276, distance: 68.4
click at [353, 384] on button "Verify" at bounding box center [586, 381] width 872 height 19
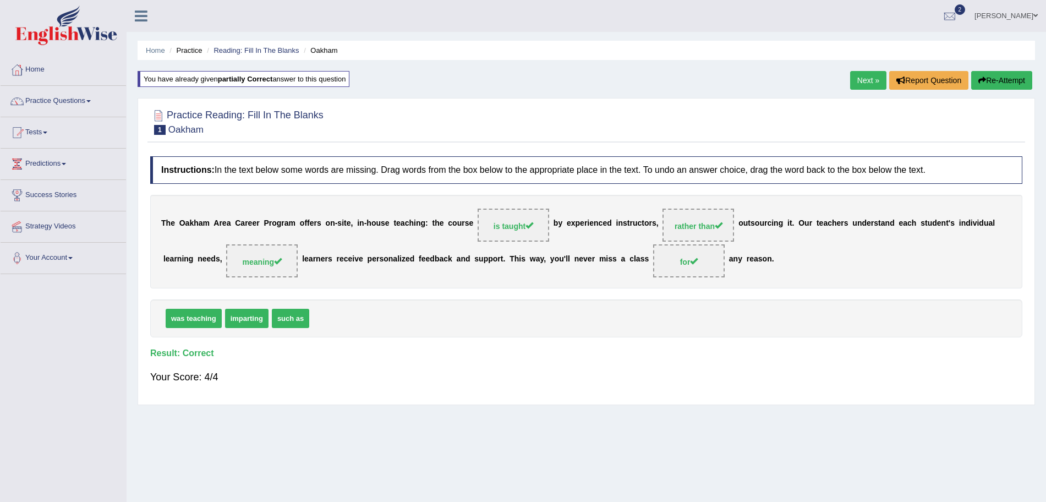
click at [865, 78] on link "Next »" at bounding box center [868, 80] width 36 height 19
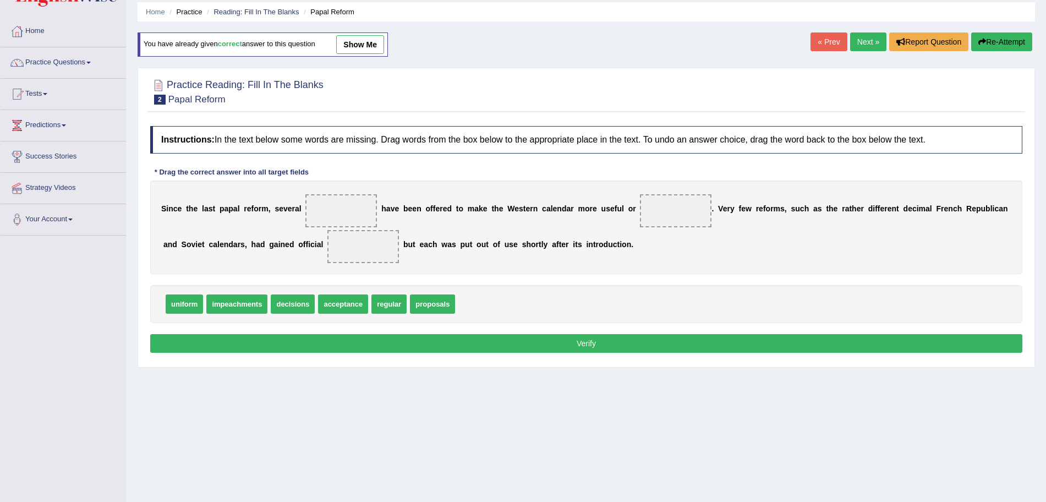
scroll to position [61, 0]
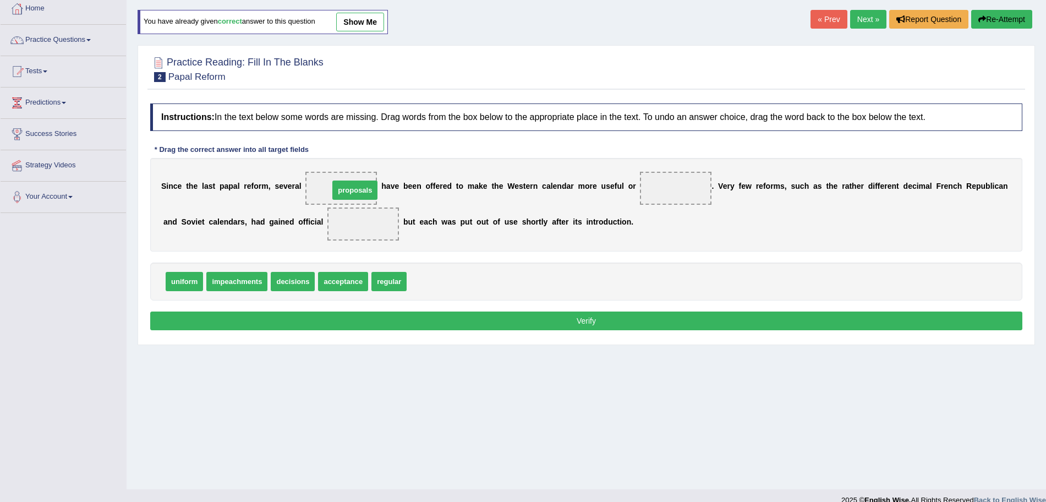
drag, startPoint x: 441, startPoint y: 282, endPoint x: 352, endPoint y: 188, distance: 128.8
drag, startPoint x: 255, startPoint y: 283, endPoint x: 372, endPoint y: 226, distance: 131.2
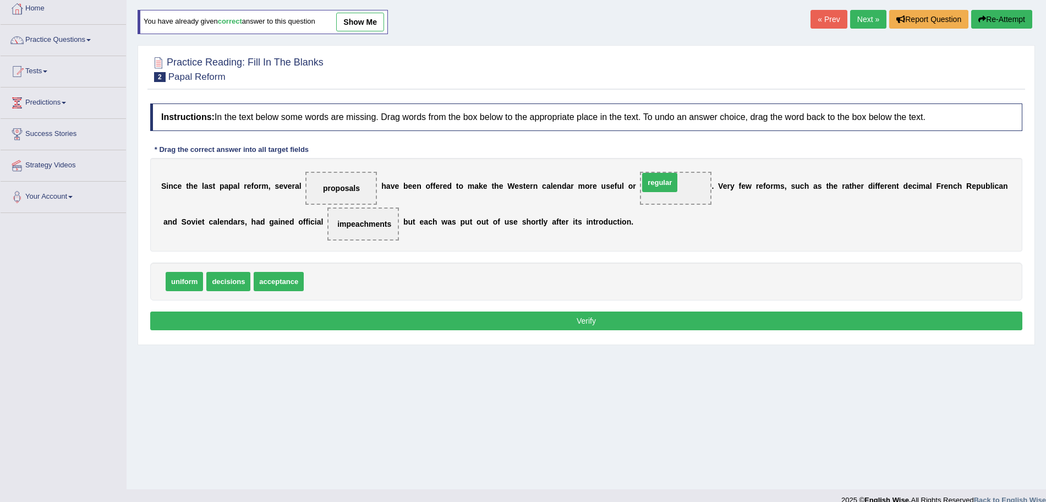
drag, startPoint x: 335, startPoint y: 282, endPoint x: 675, endPoint y: 187, distance: 352.9
click at [539, 326] on button "Verify" at bounding box center [586, 320] width 872 height 19
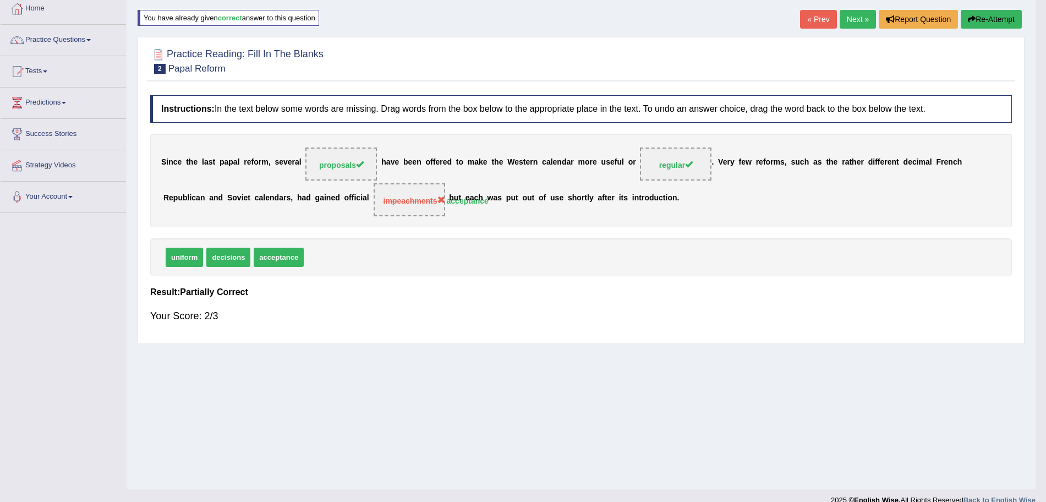
click at [856, 18] on link "Next »" at bounding box center [858, 19] width 36 height 19
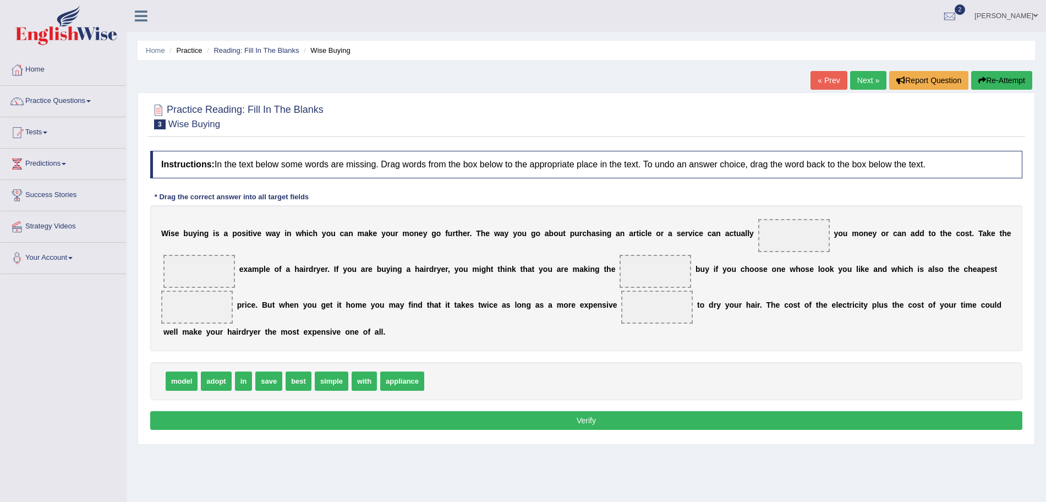
scroll to position [52, 0]
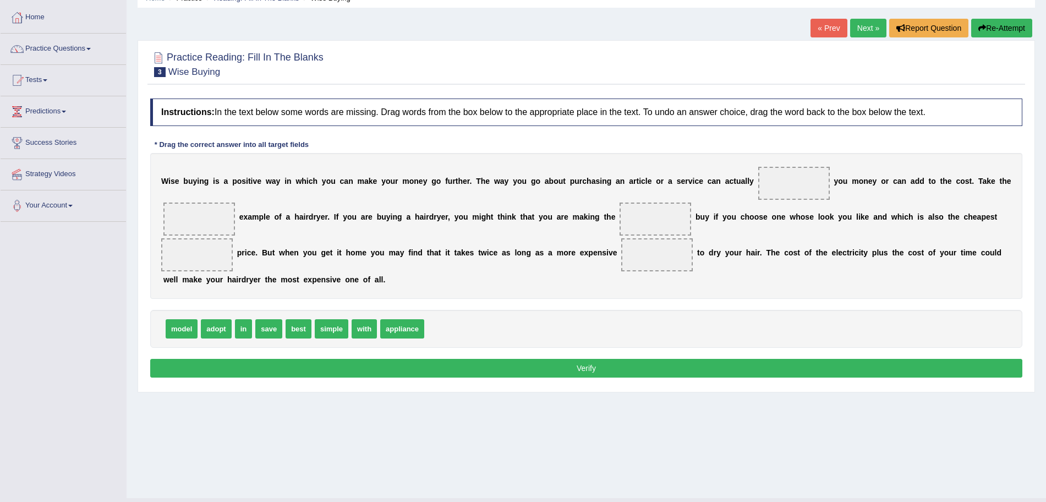
drag, startPoint x: 1056, startPoint y: 128, endPoint x: 1056, endPoint y: 172, distance: 43.5
click at [1046, 172] on html "Toggle navigation Home Practice Questions Speaking Practice Read Aloud Repeat S…" at bounding box center [523, 199] width 1046 height 502
click at [860, 23] on link "Next »" at bounding box center [868, 28] width 36 height 19
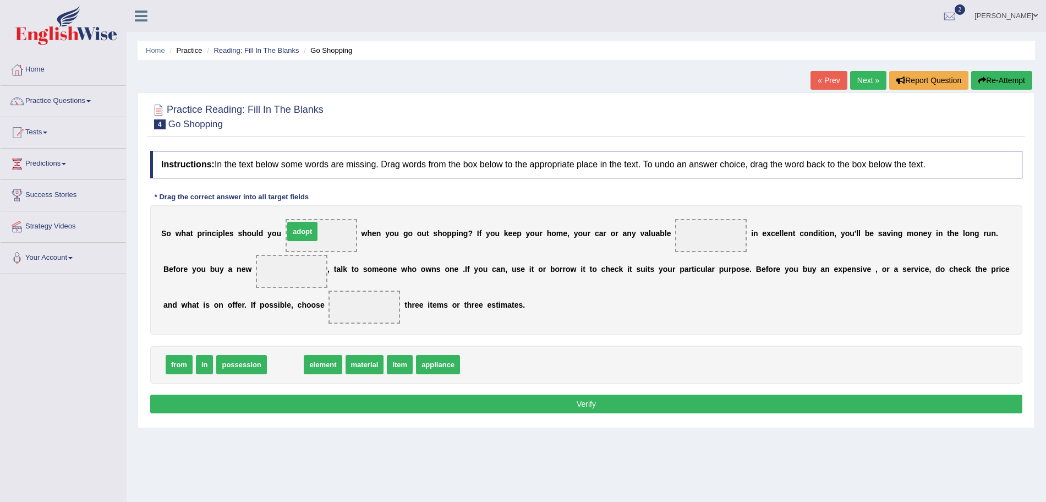
drag, startPoint x: 296, startPoint y: 364, endPoint x: 313, endPoint y: 231, distance: 134.2
click at [365, 357] on span "item" at bounding box center [366, 364] width 26 height 19
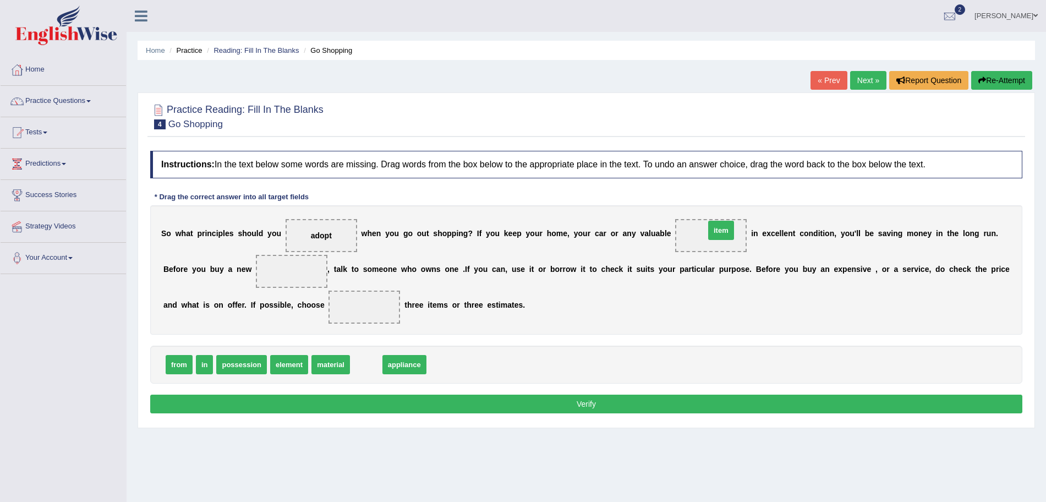
drag, startPoint x: 371, startPoint y: 359, endPoint x: 738, endPoint y: 225, distance: 390.2
drag, startPoint x: 387, startPoint y: 367, endPoint x: 310, endPoint y: 270, distance: 123.7
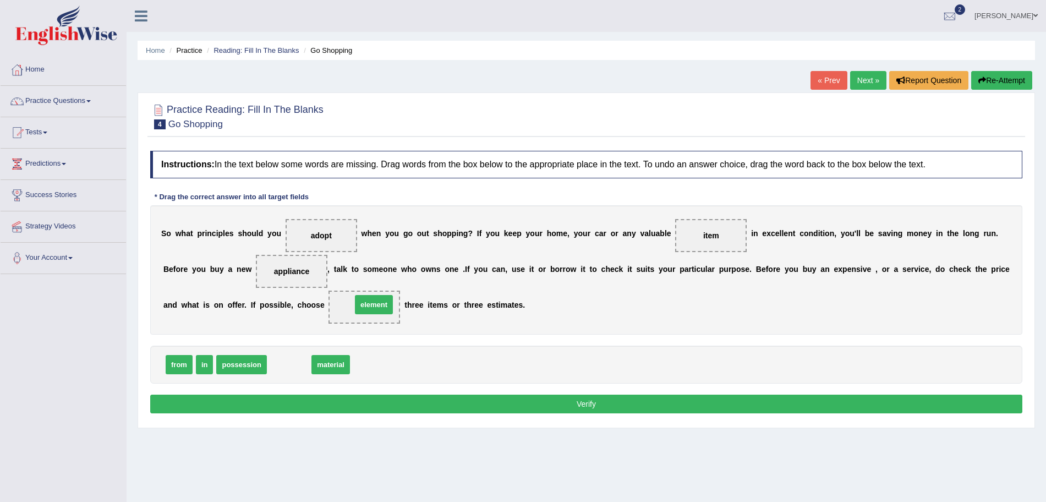
drag, startPoint x: 289, startPoint y: 360, endPoint x: 374, endPoint y: 300, distance: 103.8
click at [324, 407] on button "Verify" at bounding box center [586, 403] width 872 height 19
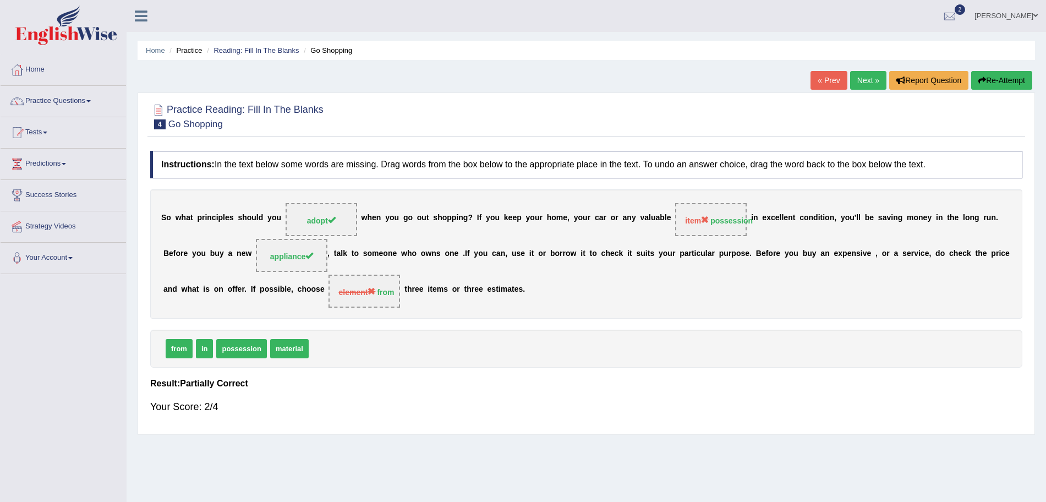
click at [861, 82] on link "Next »" at bounding box center [868, 80] width 36 height 19
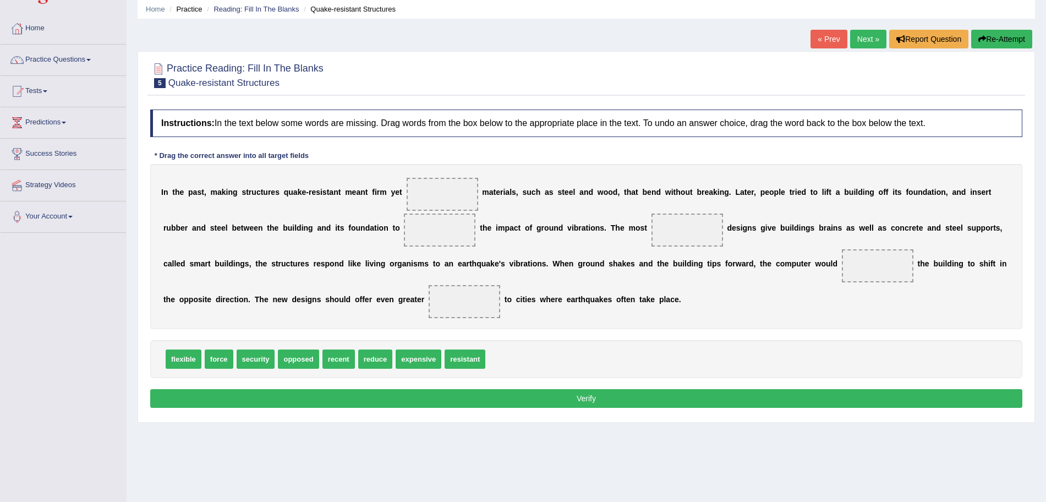
scroll to position [43, 0]
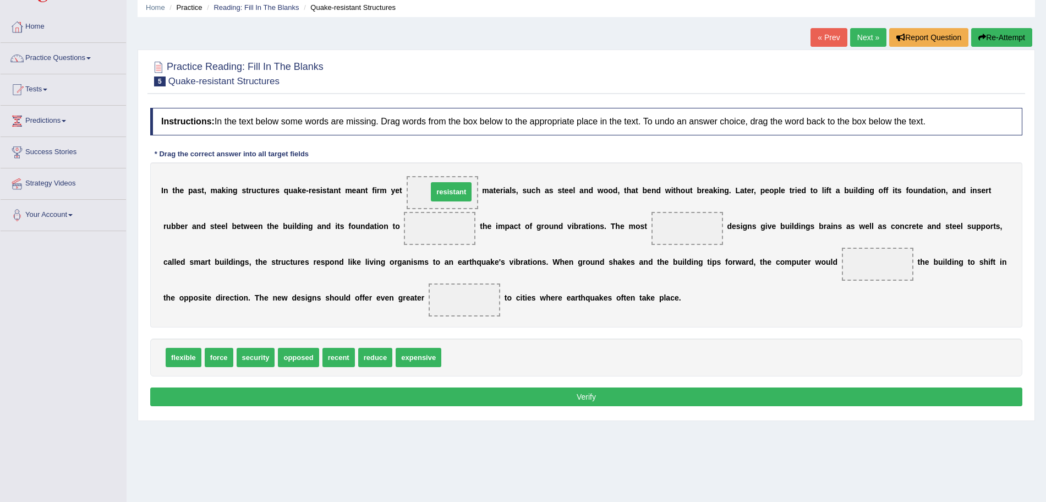
drag, startPoint x: 467, startPoint y: 355, endPoint x: 452, endPoint y: 192, distance: 164.1
drag, startPoint x: 423, startPoint y: 359, endPoint x: 447, endPoint y: 229, distance: 132.0
drag, startPoint x: 441, startPoint y: 223, endPoint x: 300, endPoint y: 367, distance: 201.5
click at [300, 367] on div "Instructions: In the text below some words are missing. Drag words from the box…" at bounding box center [586, 258] width 878 height 313
drag, startPoint x: 335, startPoint y: 355, endPoint x: 665, endPoint y: 234, distance: 351.6
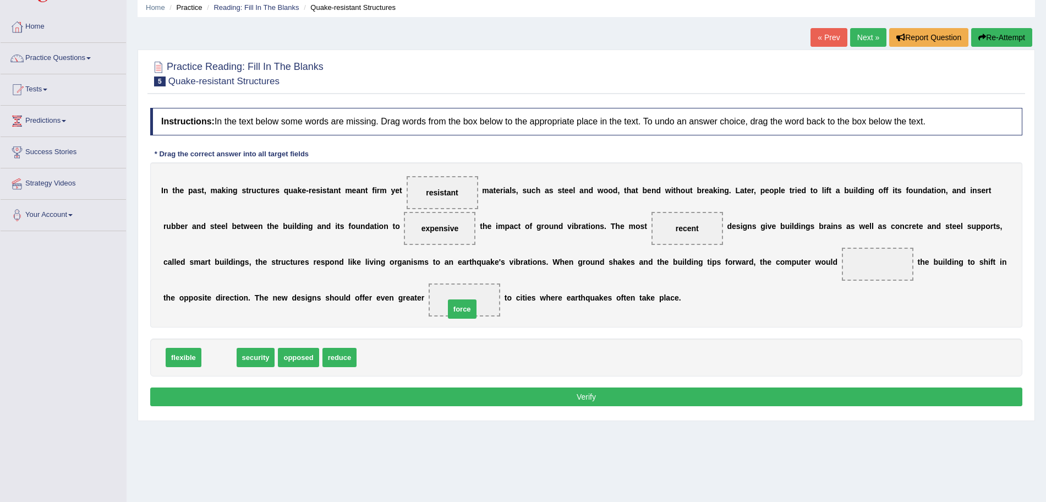
drag, startPoint x: 227, startPoint y: 358, endPoint x: 472, endPoint y: 308, distance: 249.8
drag, startPoint x: 225, startPoint y: 357, endPoint x: 872, endPoint y: 257, distance: 654.7
click at [613, 397] on button "Verify" at bounding box center [586, 396] width 872 height 19
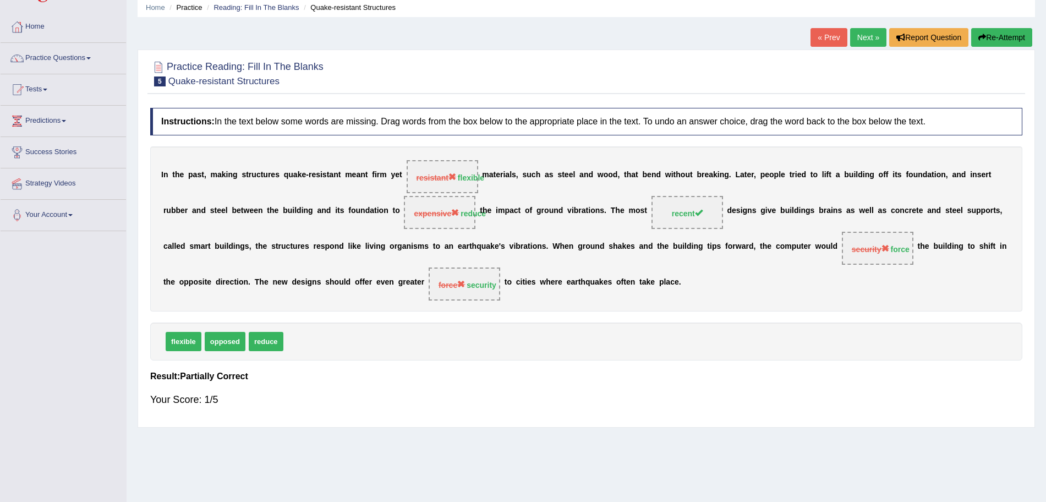
click at [854, 37] on link "Next »" at bounding box center [868, 37] width 36 height 19
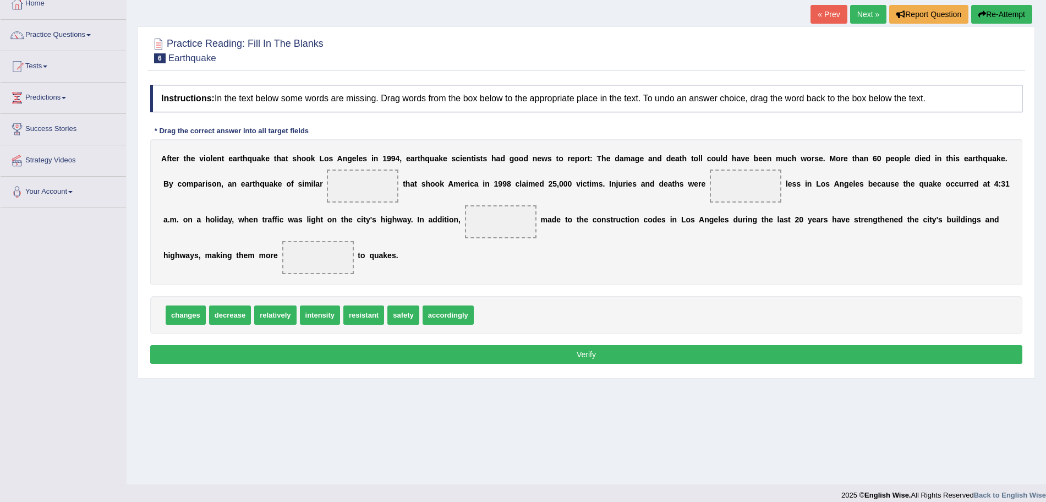
scroll to position [67, 0]
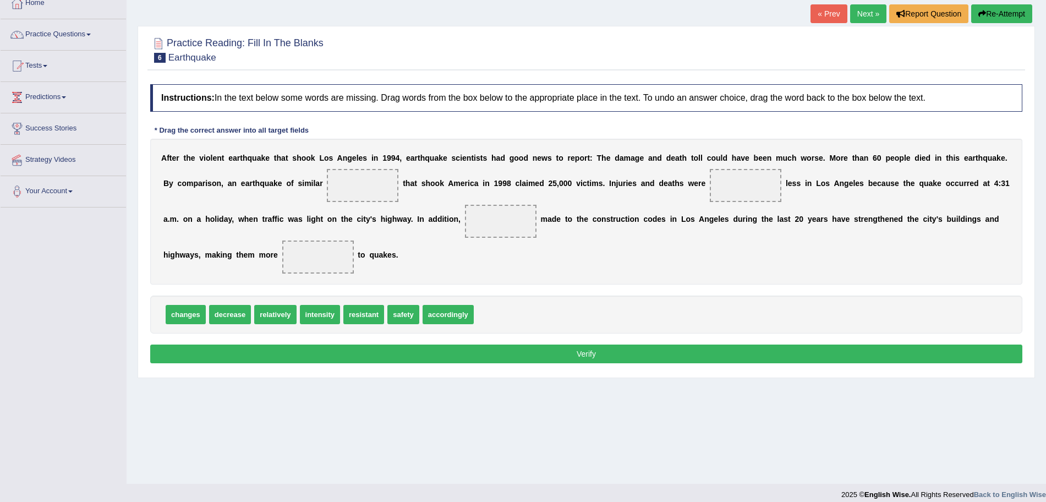
drag, startPoint x: 1056, startPoint y: 133, endPoint x: 1056, endPoint y: 188, distance: 55.0
click at [1045, 188] on html "Toggle navigation Home Practice Questions Speaking Practice Read Aloud Repeat S…" at bounding box center [523, 184] width 1046 height 502
drag, startPoint x: 322, startPoint y: 311, endPoint x: 369, endPoint y: 180, distance: 139.0
drag, startPoint x: 273, startPoint y: 310, endPoint x: 733, endPoint y: 180, distance: 477.9
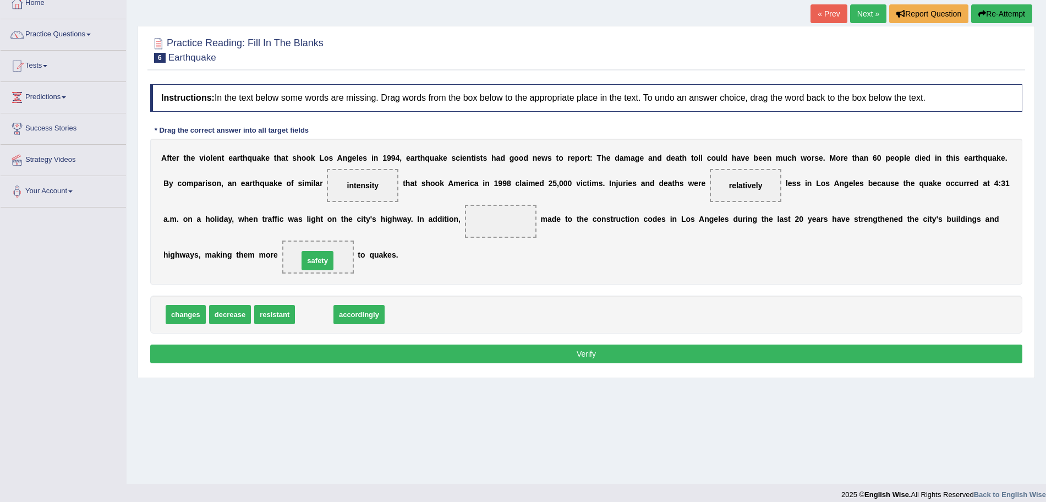
drag, startPoint x: 305, startPoint y: 311, endPoint x: 307, endPoint y: 250, distance: 61.1
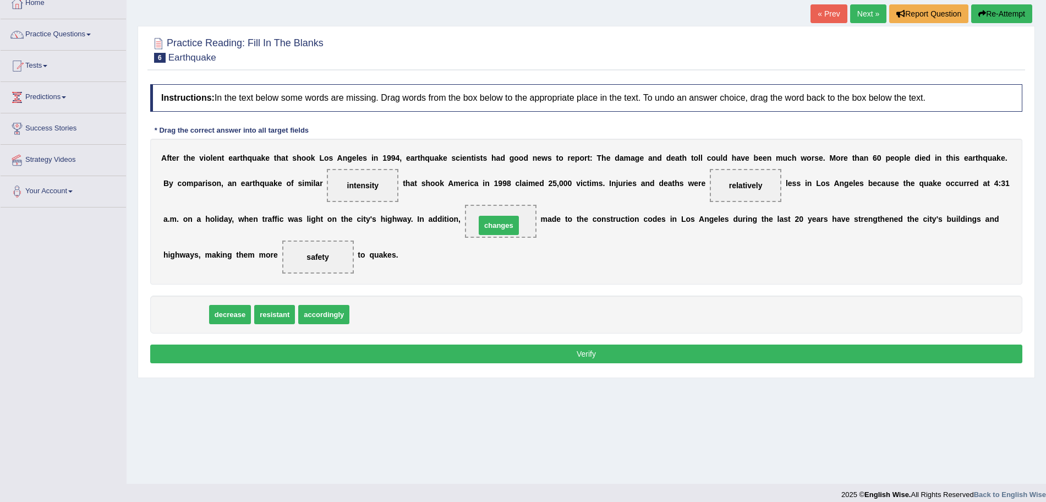
drag, startPoint x: 196, startPoint y: 313, endPoint x: 508, endPoint y: 223, distance: 325.0
click at [470, 351] on button "Verify" at bounding box center [586, 353] width 872 height 19
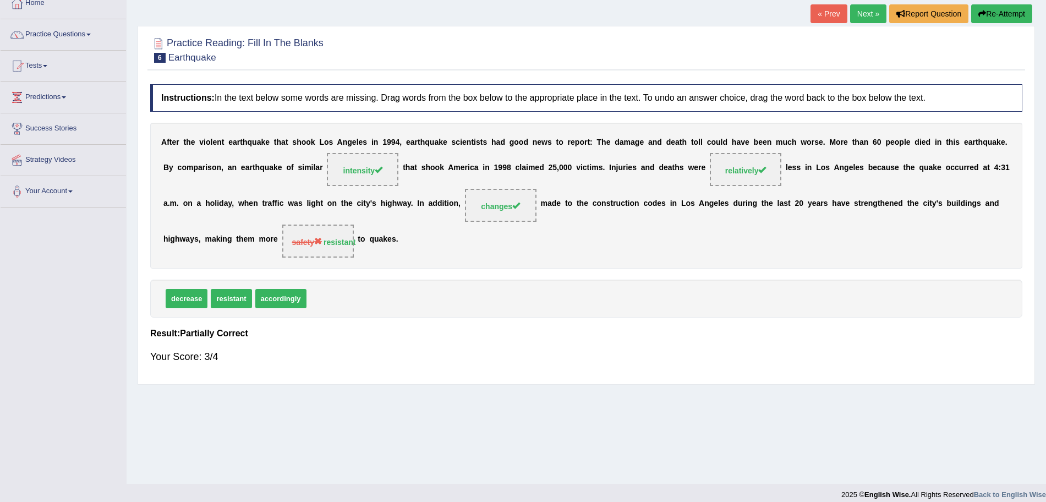
click at [859, 11] on link "Next »" at bounding box center [868, 13] width 36 height 19
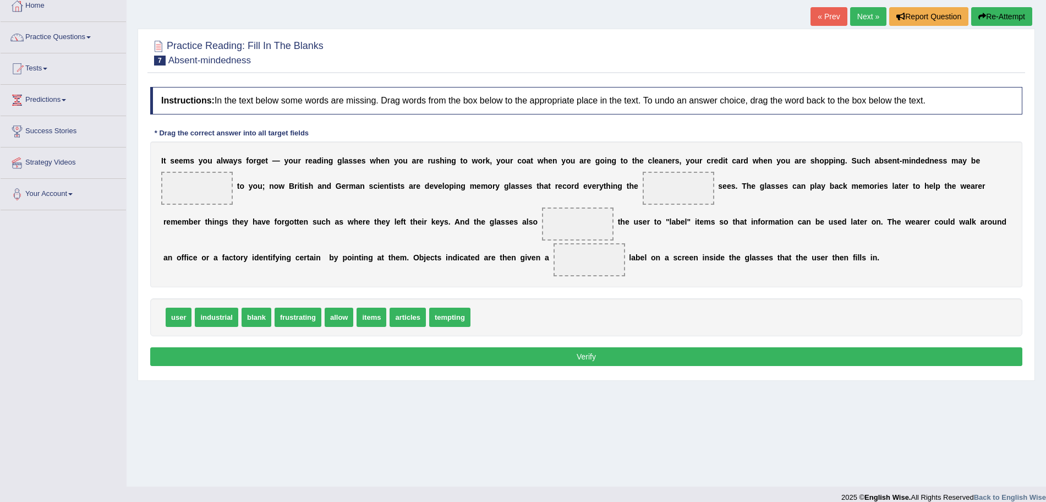
scroll to position [65, 0]
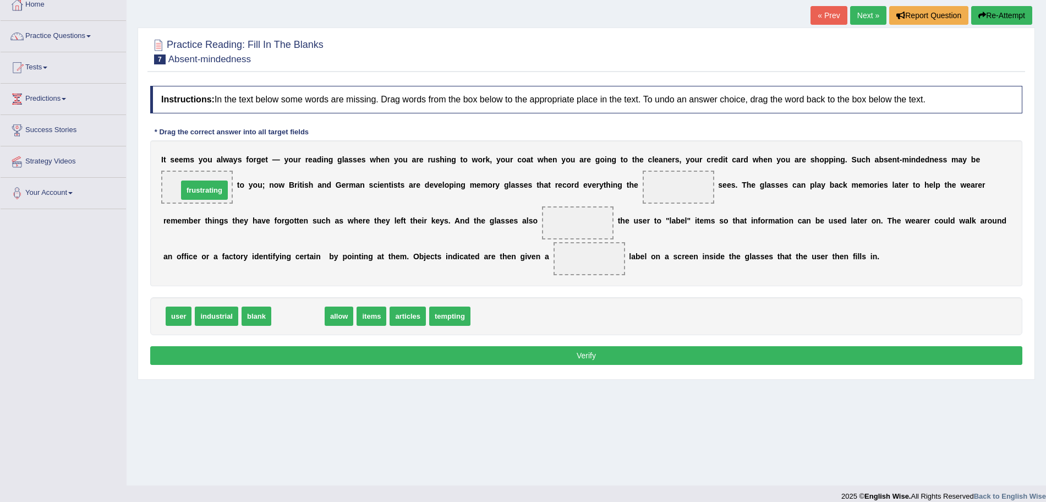
drag, startPoint x: 310, startPoint y: 314, endPoint x: 215, endPoint y: 187, distance: 158.0
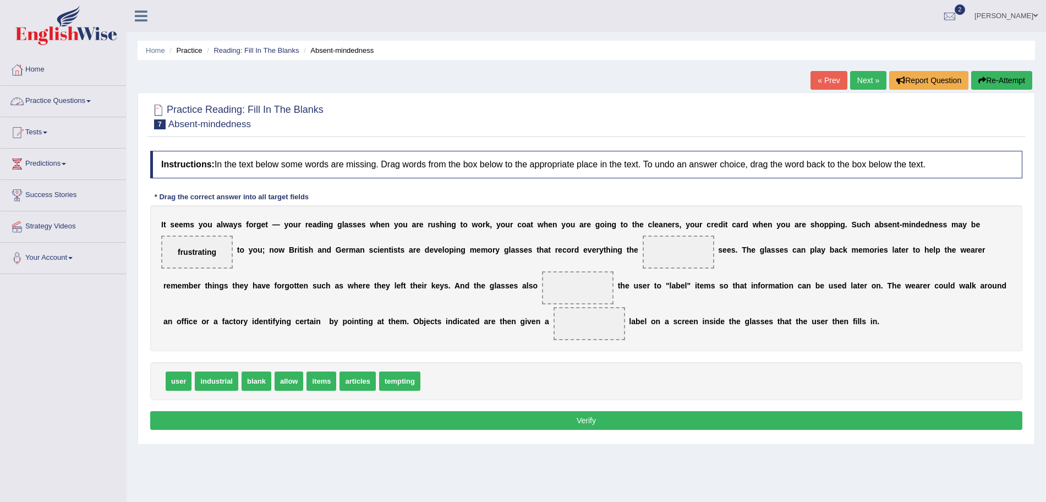
click at [101, 98] on link "Practice Questions" at bounding box center [63, 100] width 125 height 28
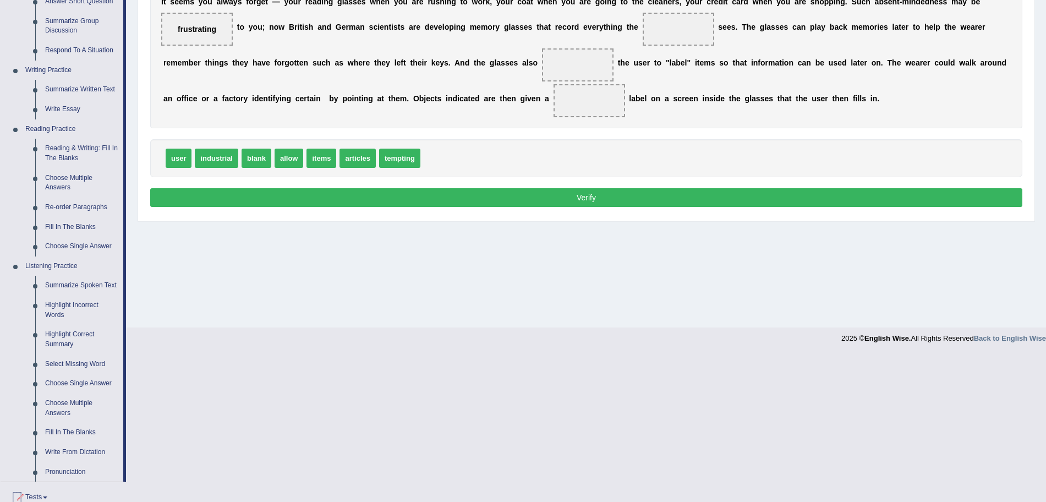
scroll to position [242, 0]
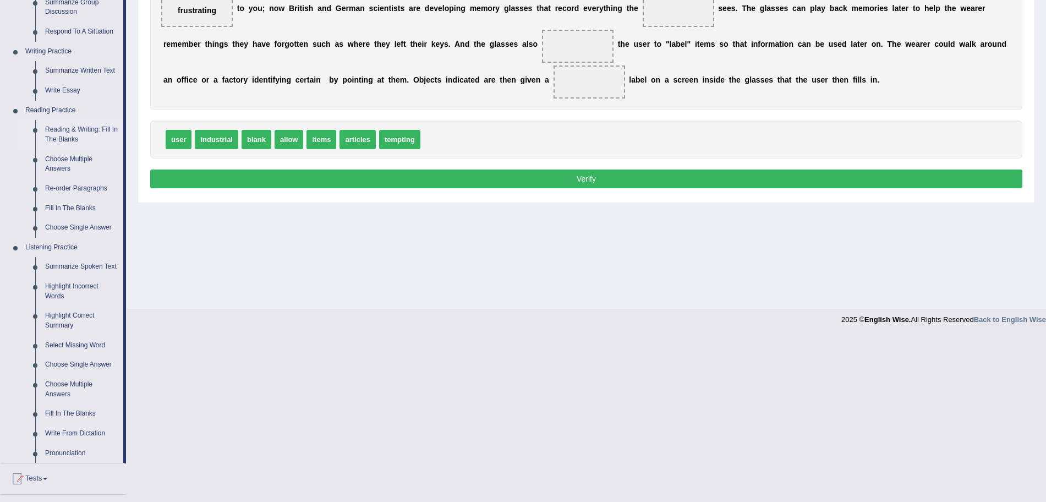
click at [65, 131] on link "Reading & Writing: Fill In The Blanks" at bounding box center [81, 134] width 83 height 29
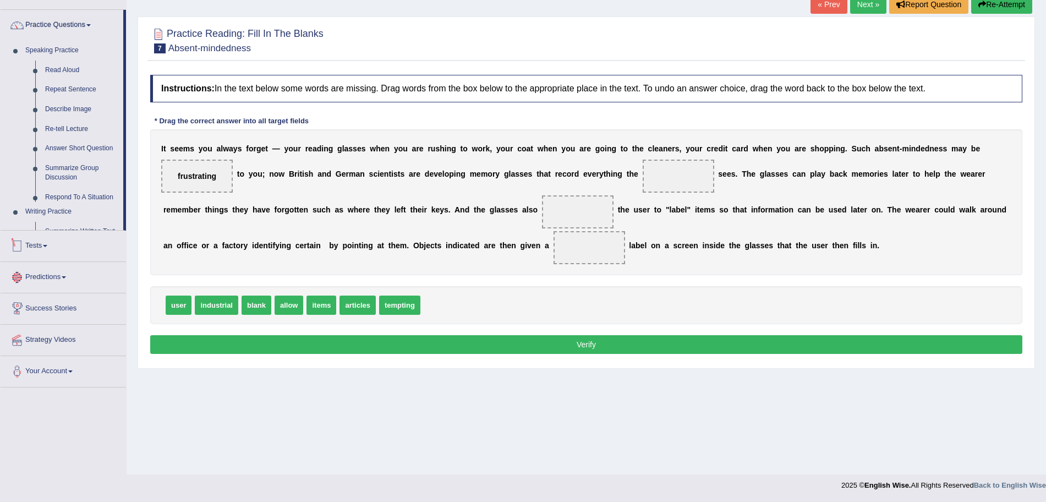
scroll to position [92, 0]
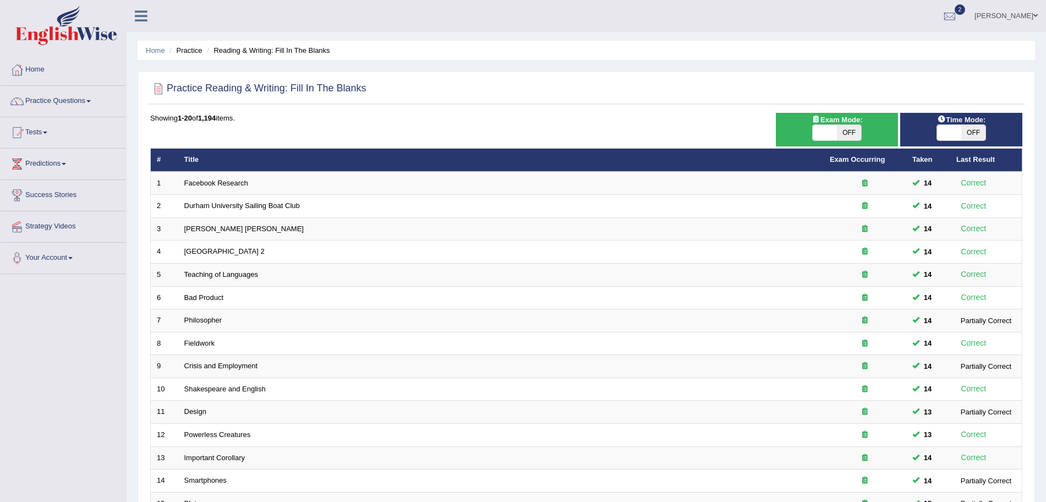
scroll to position [227, 0]
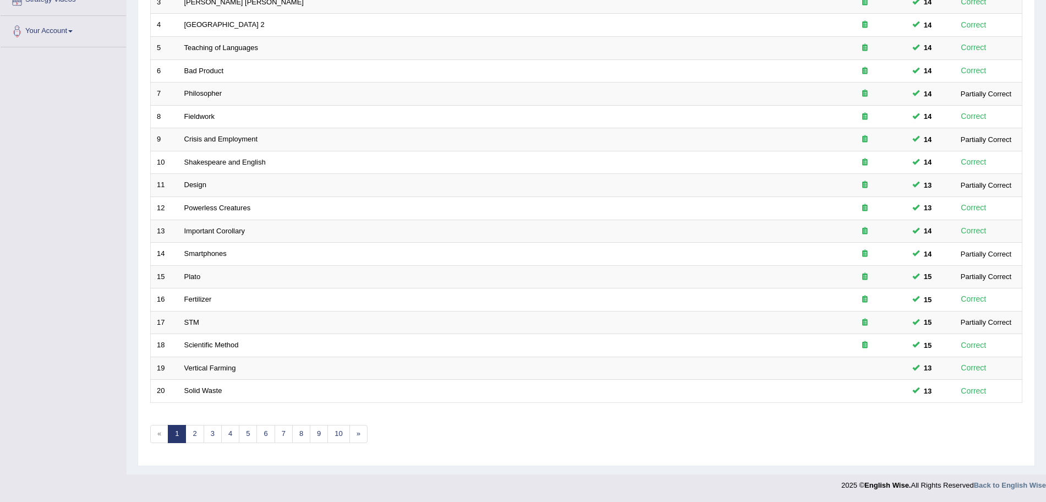
drag, startPoint x: 0, startPoint y: 0, endPoint x: 1056, endPoint y: 361, distance: 1115.8
click at [1045, 275] on html "Toggle navigation Home Practice Questions Speaking Practice Read Aloud Repeat S…" at bounding box center [523, 24] width 1046 height 502
click at [194, 432] on link "2" at bounding box center [194, 434] width 18 height 18
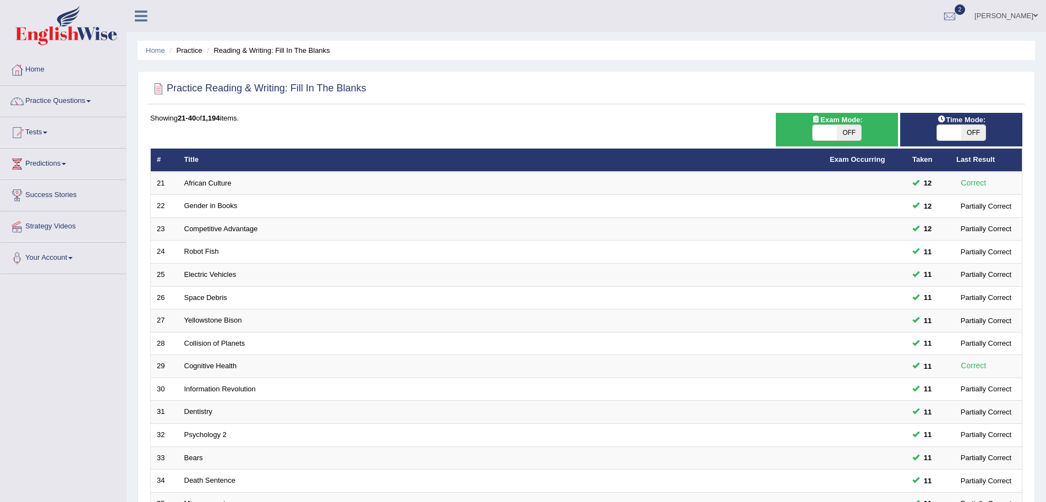
scroll to position [227, 0]
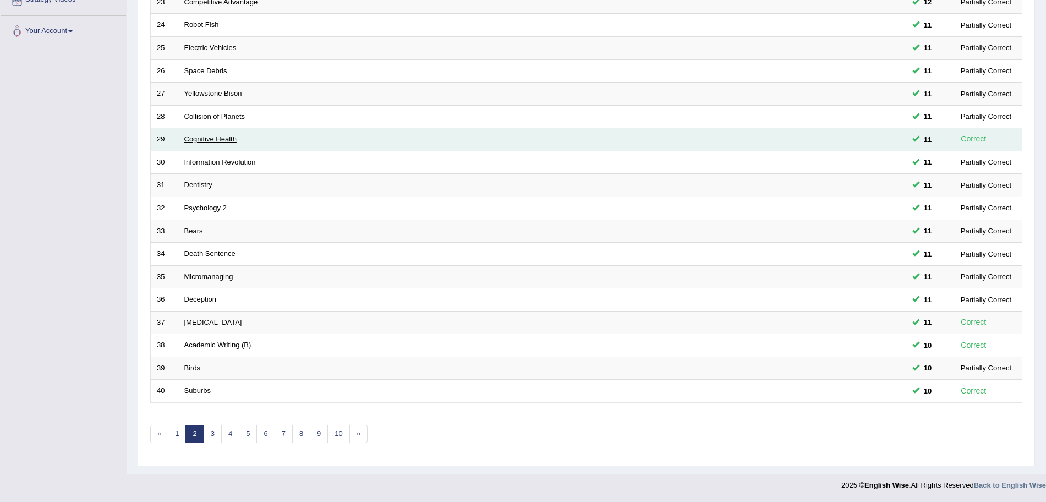
click at [218, 140] on link "Cognitive Health" at bounding box center [210, 139] width 52 height 8
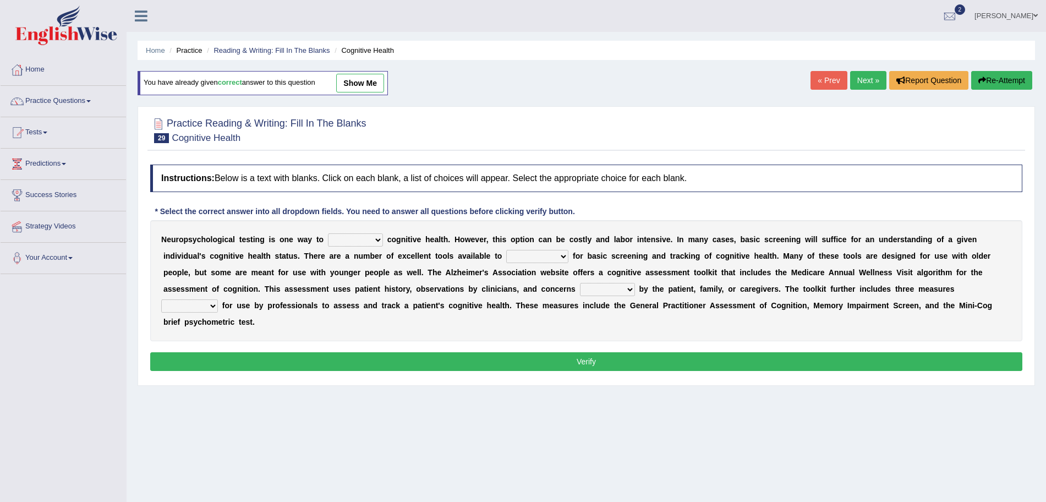
click at [347, 239] on select "obsess assess possess access" at bounding box center [355, 239] width 55 height 13
select select "assess"
click at [328, 233] on select "obsess assess possess access" at bounding box center [355, 239] width 55 height 13
click at [548, 255] on select "stationers practitioners petitioners questioners" at bounding box center [537, 256] width 62 height 13
select select "practitioners"
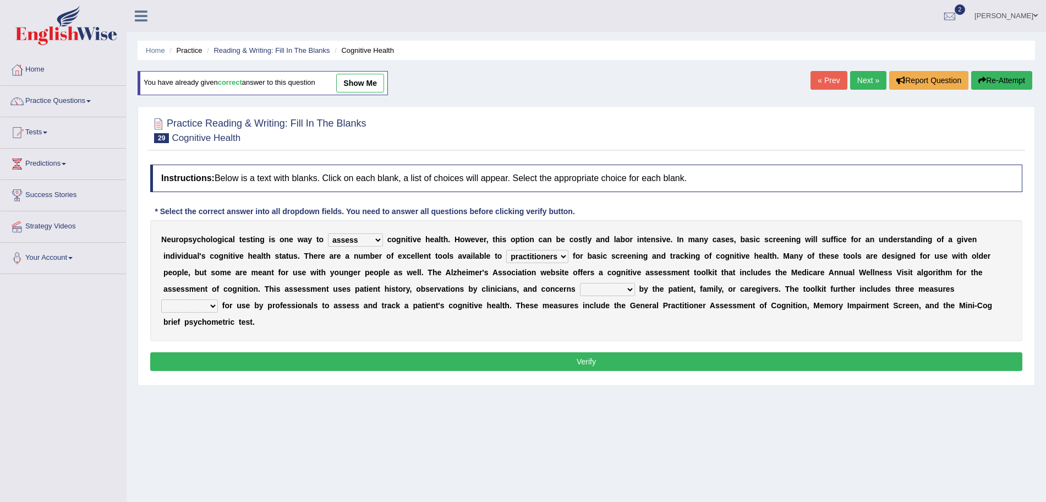
click at [647, 254] on b "g" at bounding box center [645, 255] width 5 height 9
click at [80, 95] on link "Practice Questions" at bounding box center [63, 100] width 125 height 28
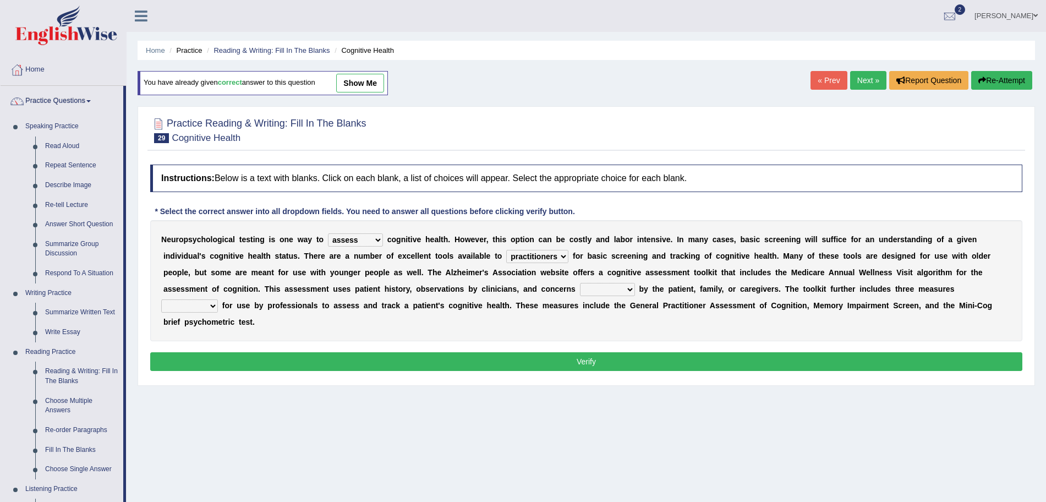
scroll to position [161, 0]
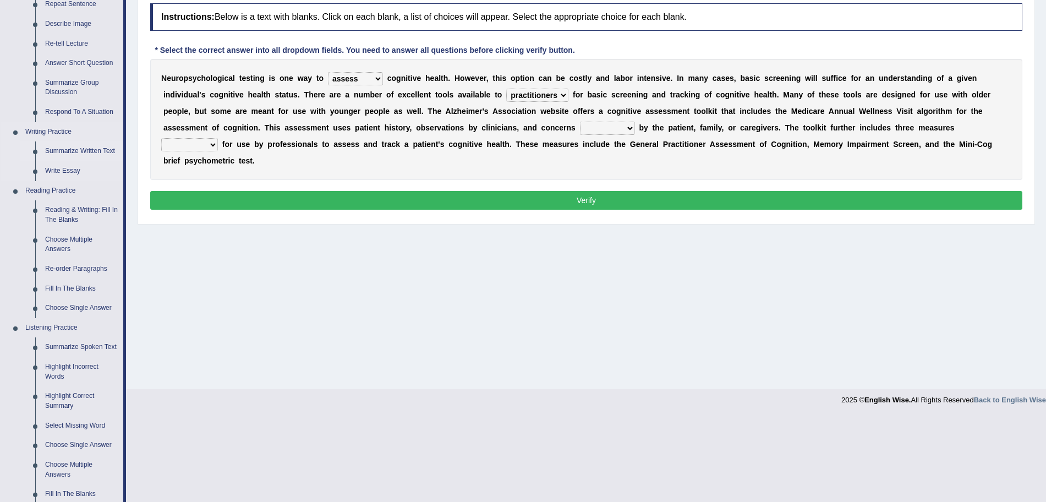
click at [72, 148] on link "Summarize Written Text" at bounding box center [81, 151] width 83 height 20
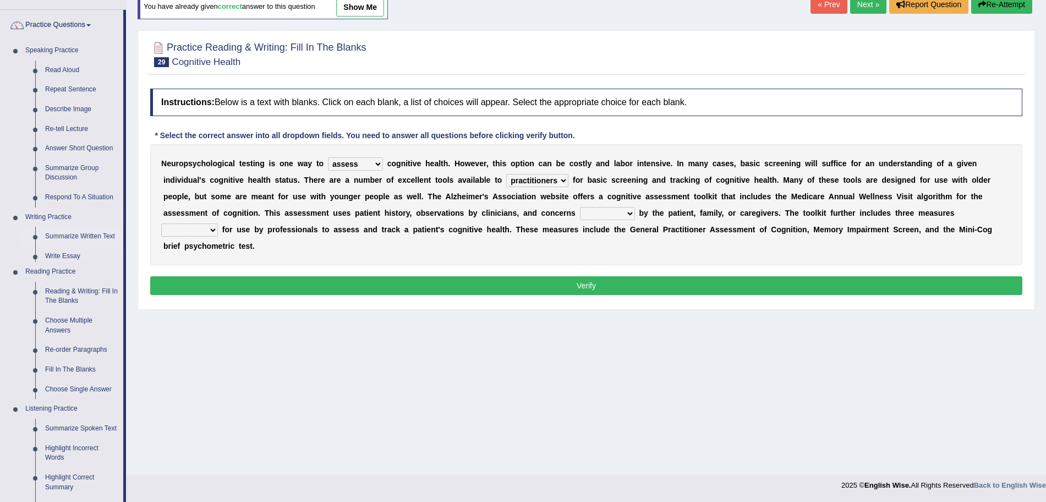
scroll to position [97, 0]
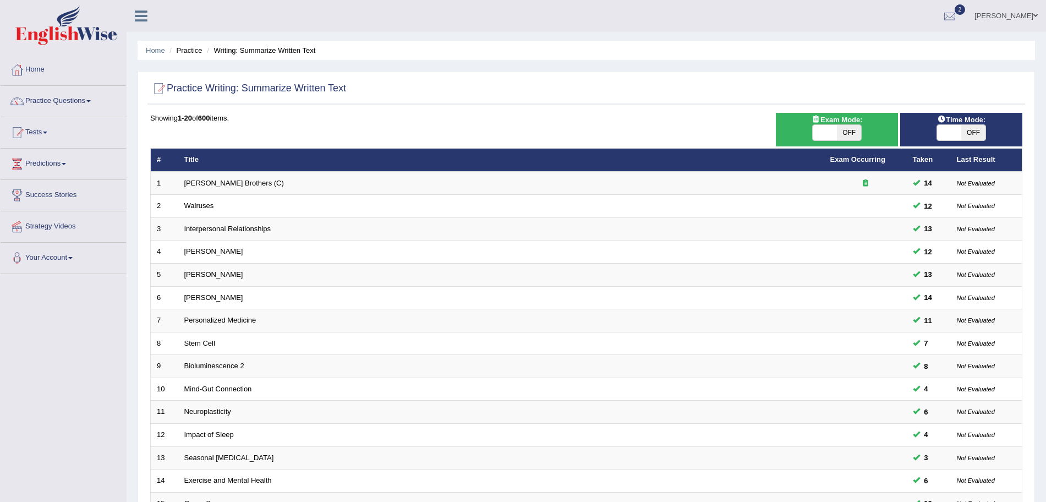
scroll to position [227, 0]
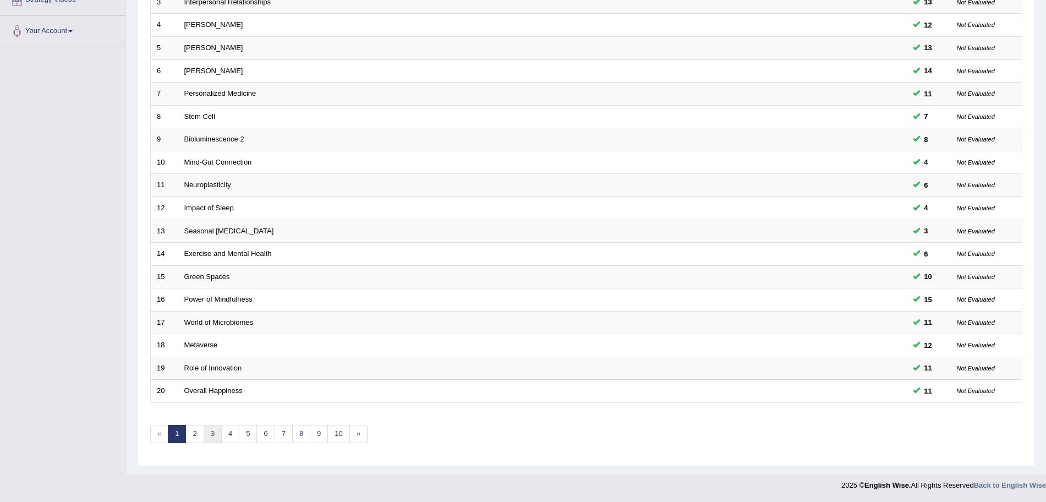
click at [208, 432] on link "3" at bounding box center [213, 434] width 18 height 18
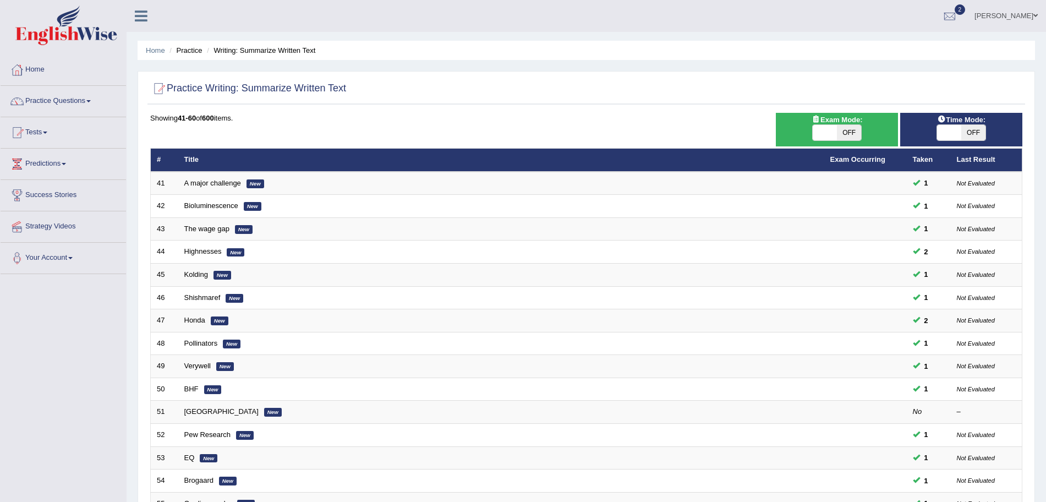
scroll to position [227, 0]
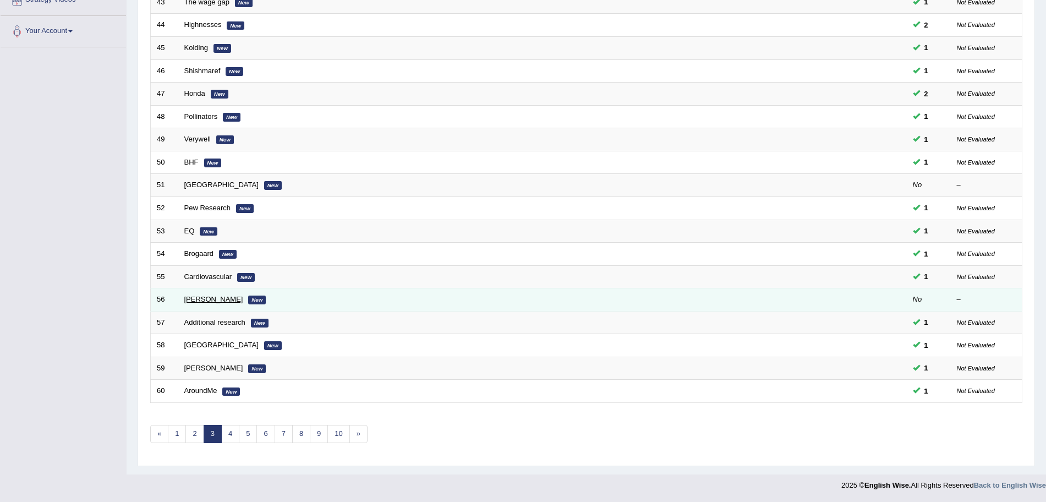
click at [193, 296] on link "[PERSON_NAME]" at bounding box center [213, 299] width 59 height 8
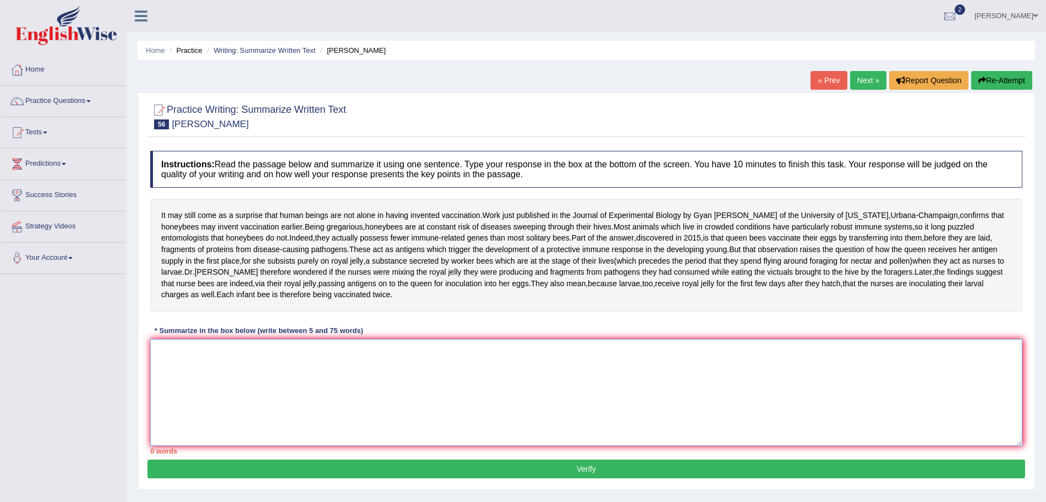
click at [260, 436] on textarea at bounding box center [586, 392] width 872 height 107
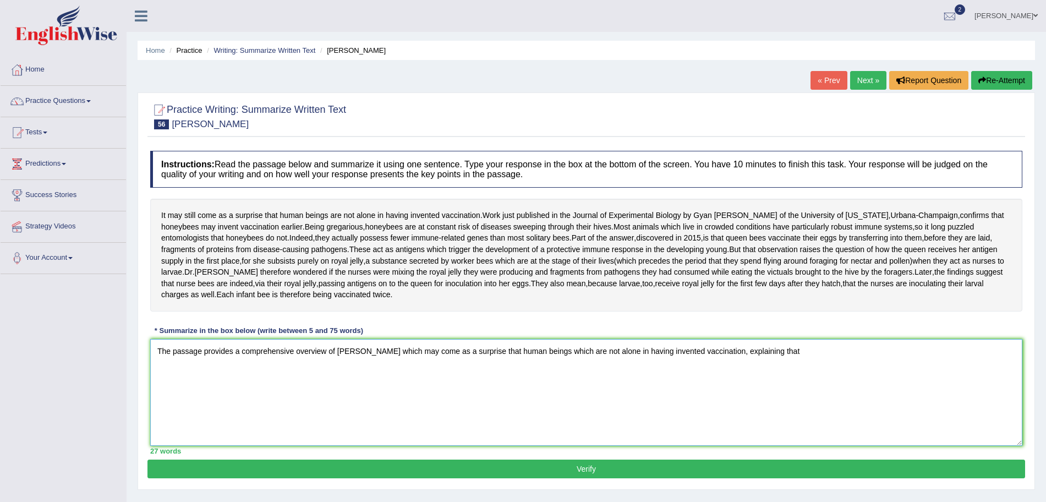
type textarea "The passage provides a comprehensive overview of [PERSON_NAME] which may come a…"
click at [628, 446] on textarea "The passage provides a comprehensive overview of [PERSON_NAME] which may come a…" at bounding box center [586, 392] width 872 height 107
click at [82, 102] on link "Practice Questions" at bounding box center [63, 100] width 125 height 28
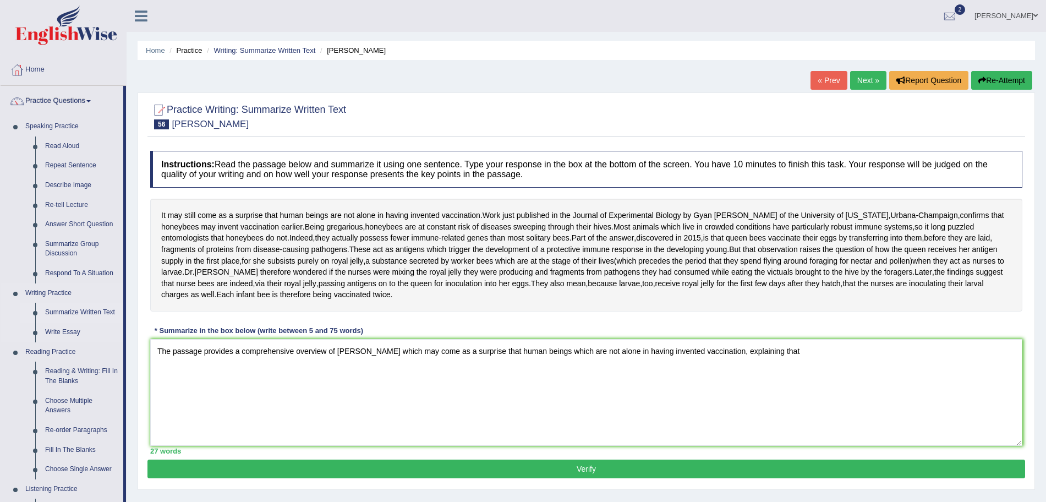
click at [79, 308] on link "Summarize Written Text" at bounding box center [81, 313] width 83 height 20
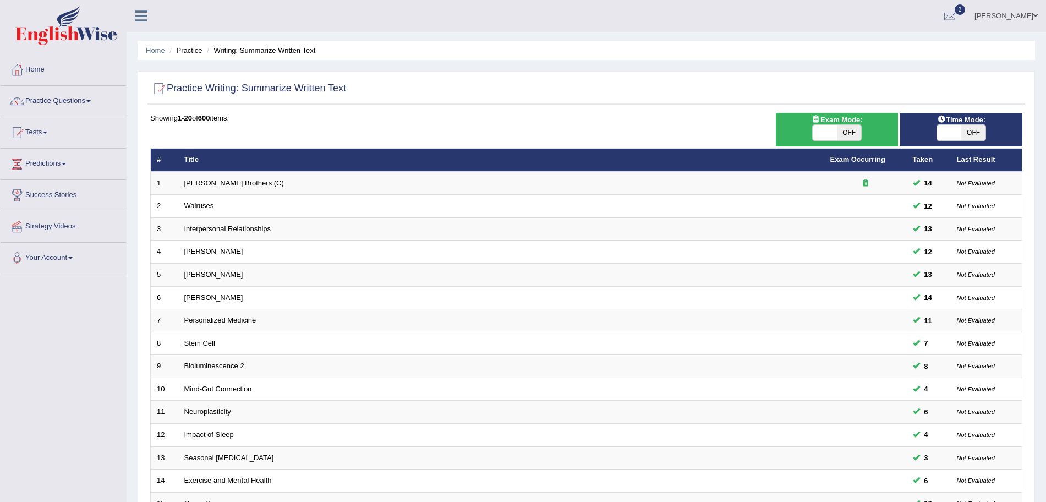
scroll to position [227, 0]
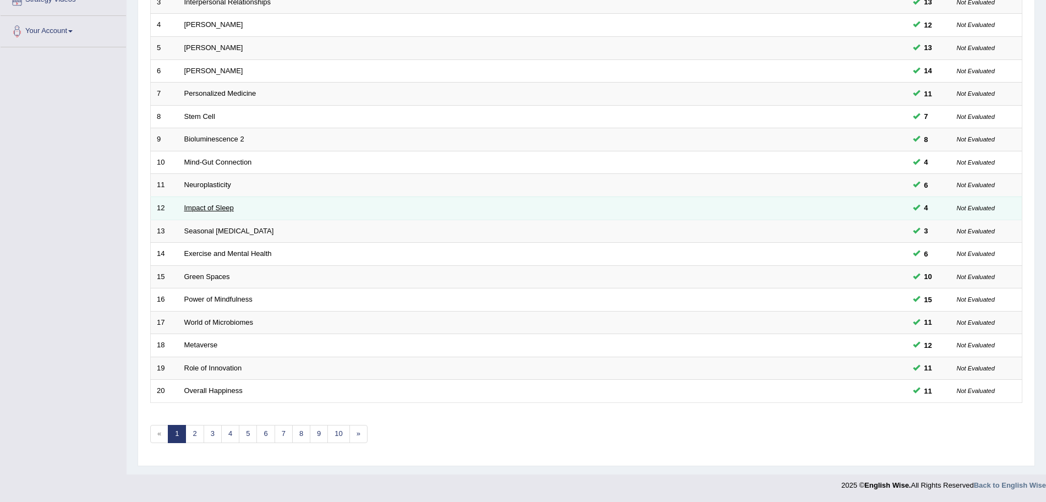
click at [221, 204] on link "Impact of Sleep" at bounding box center [209, 208] width 50 height 8
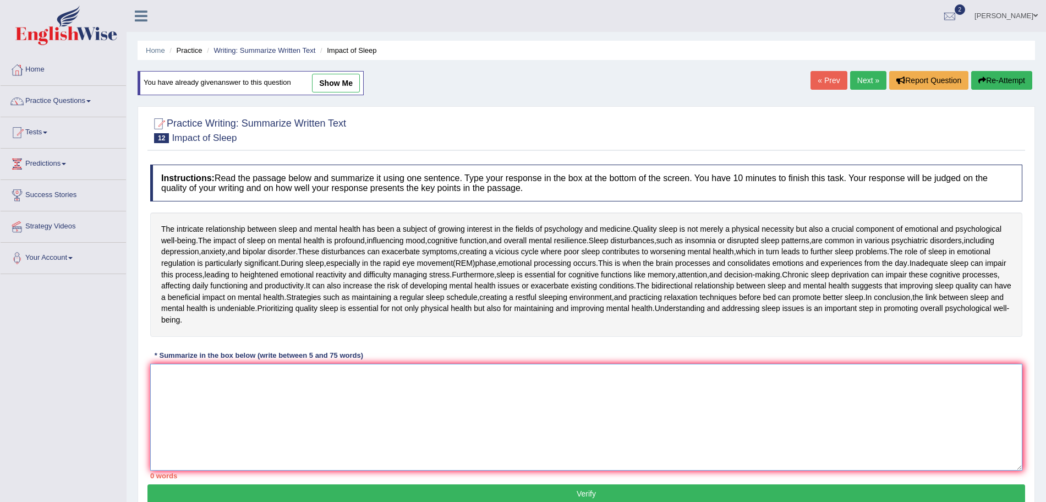
click at [313, 401] on textarea at bounding box center [586, 417] width 872 height 107
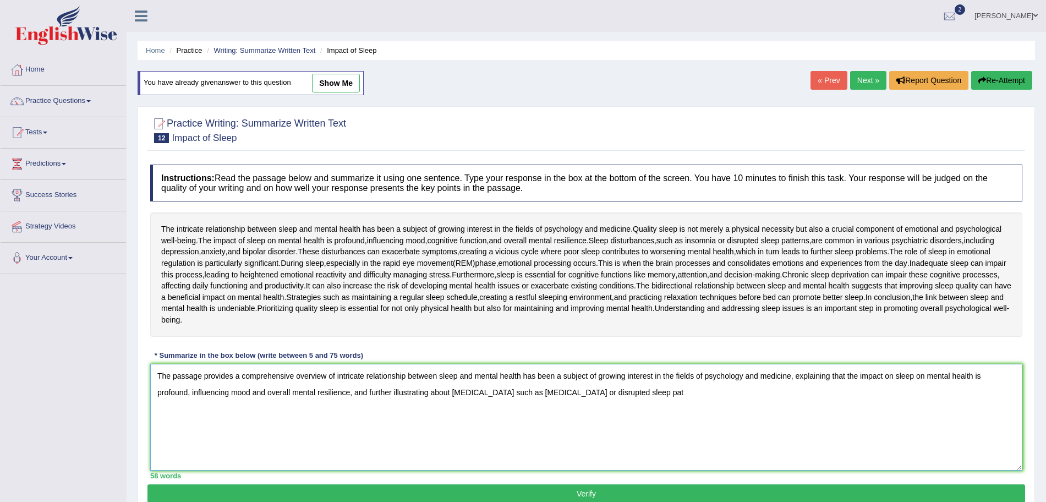
type textarea "The passage provides a comprehensive overview of intricate relationship between…"
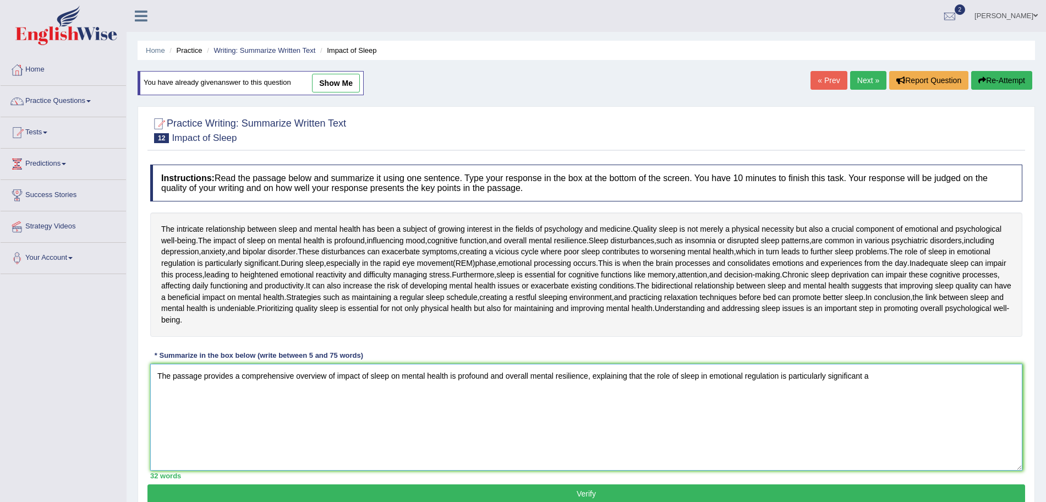
type textarea "The passage provides a comprehensive overview of impact of sleep on mental heal…"
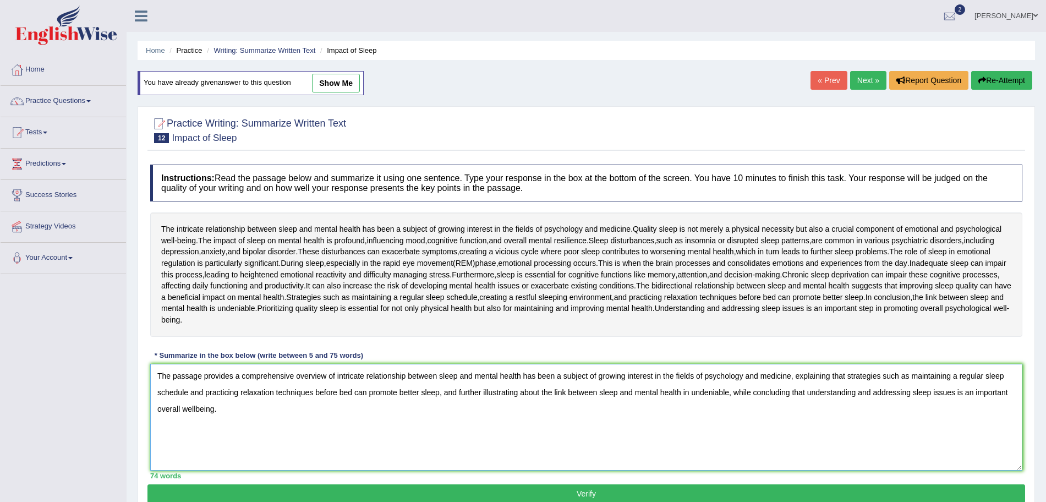
scroll to position [76, 0]
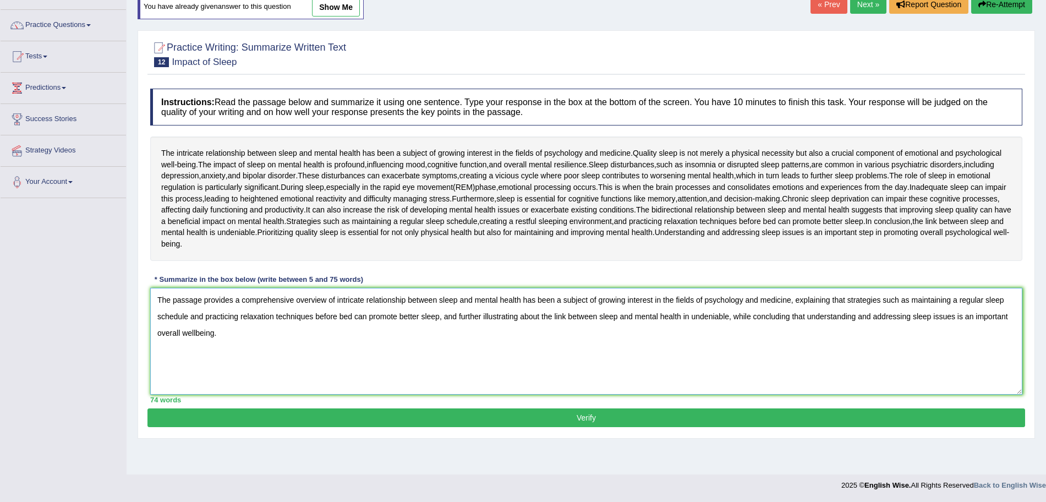
type textarea "The passage provides a comprehensive overview of intricate relationship between…"
click at [731, 416] on button "Verify" at bounding box center [586, 417] width 878 height 19
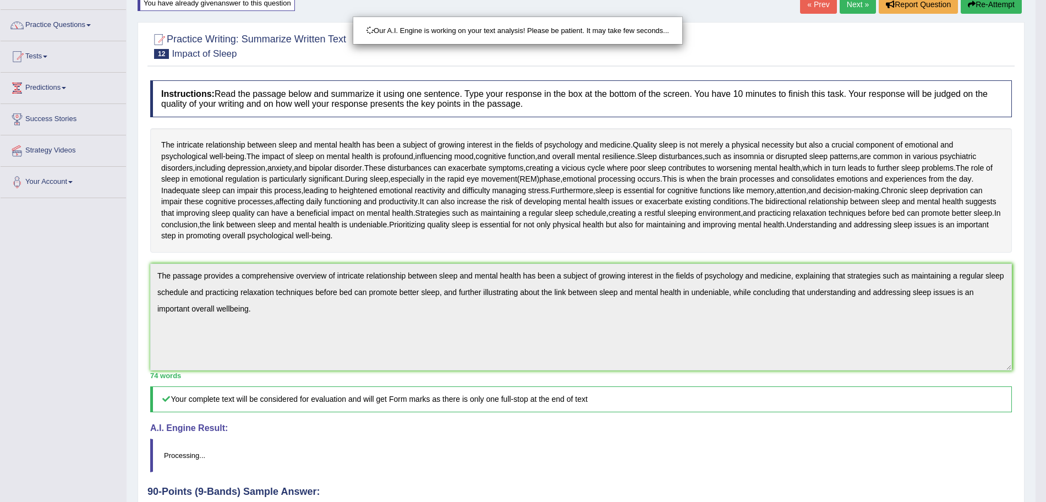
drag, startPoint x: 1056, startPoint y: 222, endPoint x: 1056, endPoint y: 349, distance: 127.1
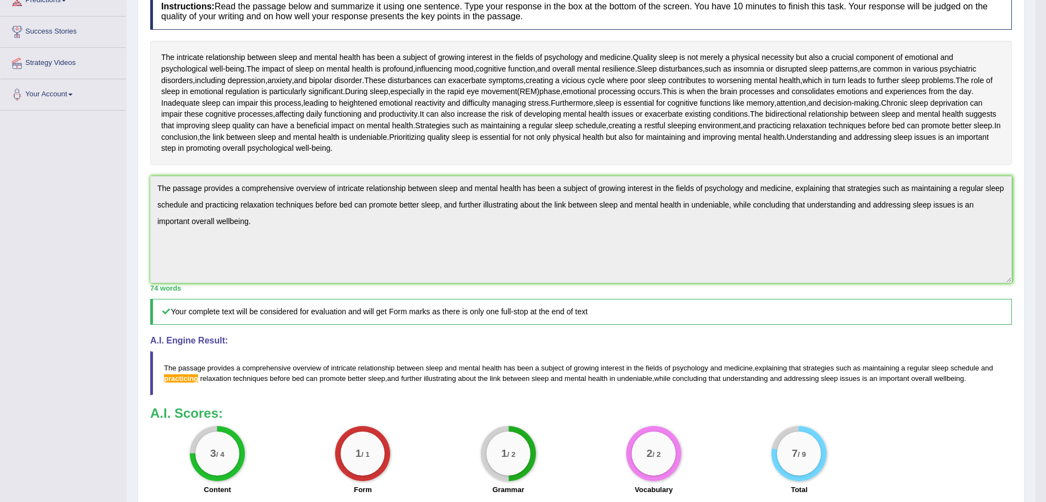
drag, startPoint x: 1056, startPoint y: 320, endPoint x: 1054, endPoint y: 369, distance: 49.0
click at [1046, 338] on html "Toggle navigation Home Practice Questions Speaking Practice Read Aloud Repeat S…" at bounding box center [523, 88] width 1046 height 502
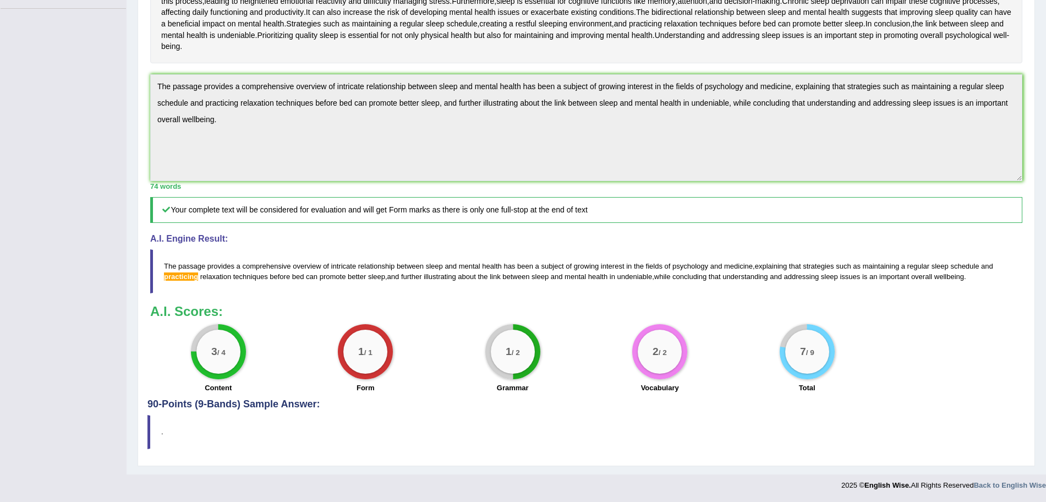
scroll to position [0, 0]
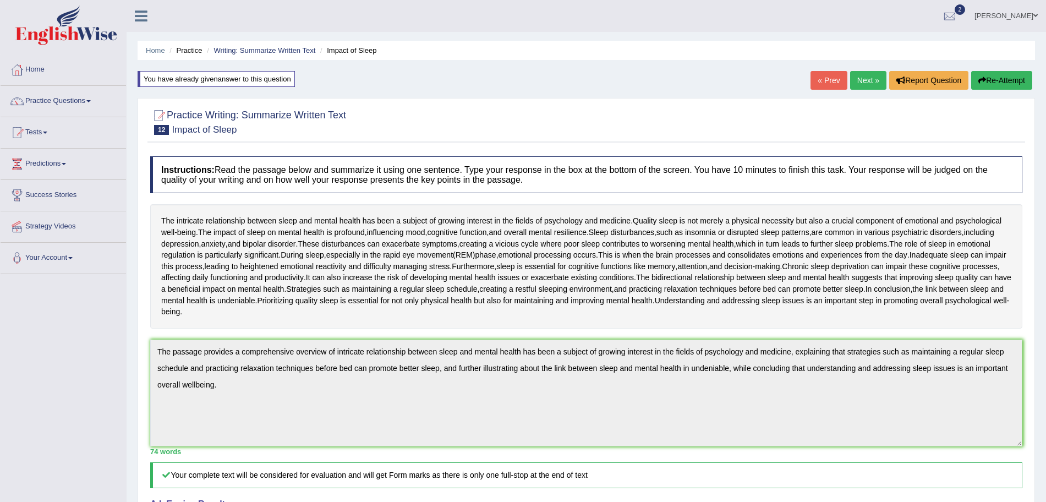
click at [856, 76] on link "Next »" at bounding box center [868, 80] width 36 height 19
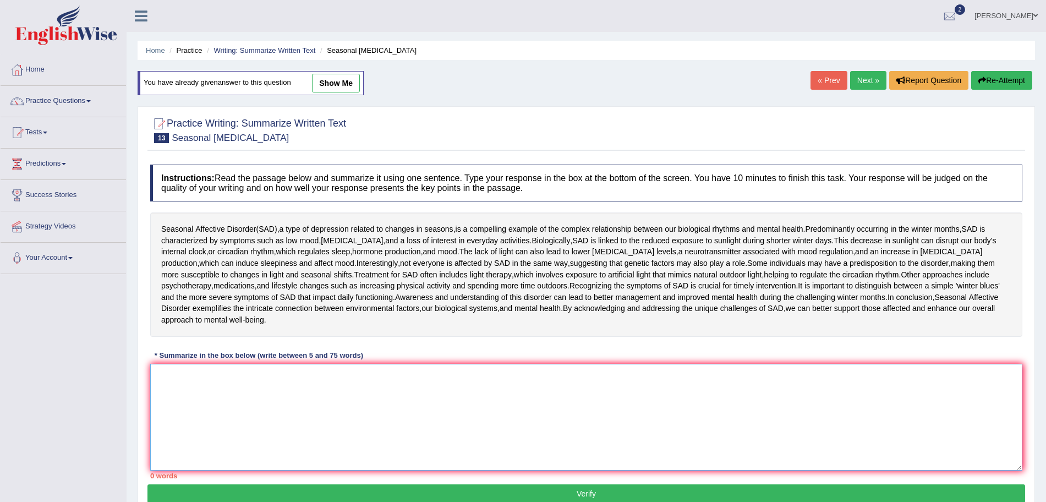
click at [518, 407] on textarea at bounding box center [586, 417] width 872 height 107
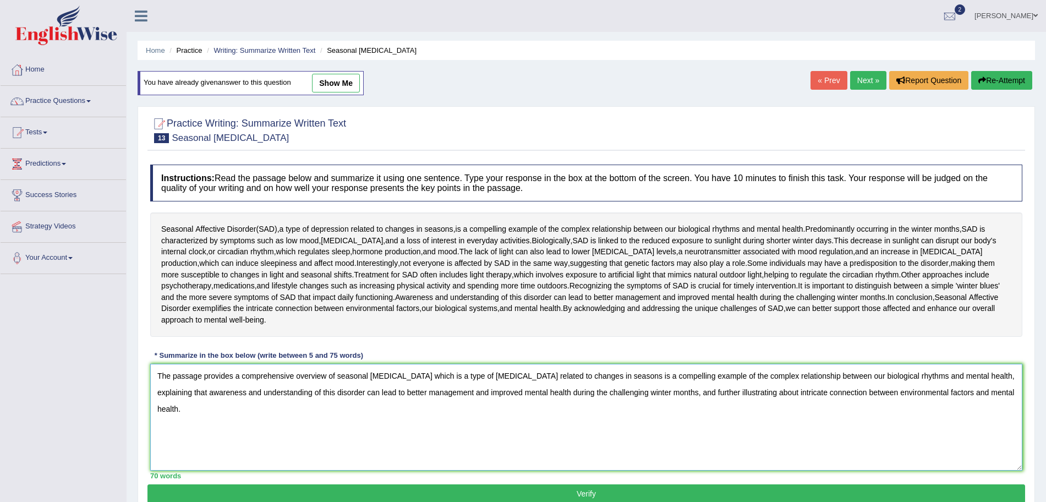
scroll to position [52, 0]
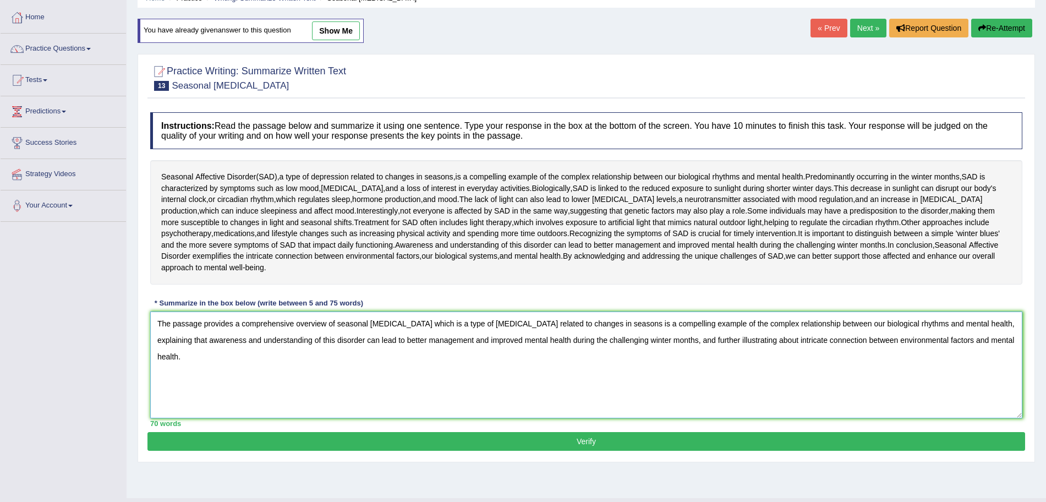
type textarea "The passage provides a comprehensive overview of seasonal affective disorder wh…"
click at [667, 440] on button "Verify" at bounding box center [586, 441] width 878 height 19
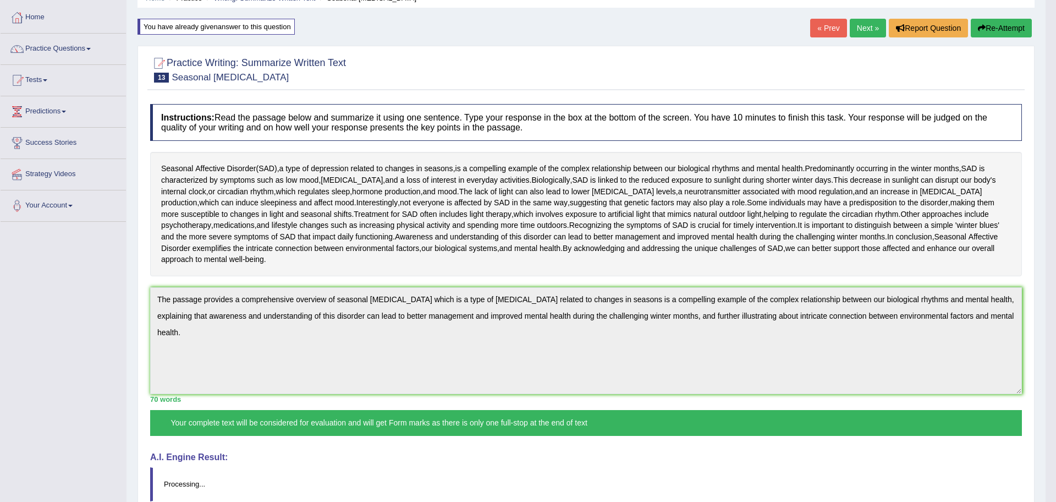
drag, startPoint x: 1056, startPoint y: 141, endPoint x: 1056, endPoint y: 299, distance: 157.4
click at [1045, 299] on html "Toggle navigation Home Practice Questions Speaking Practice Read Aloud Repeat S…" at bounding box center [528, 199] width 1056 height 502
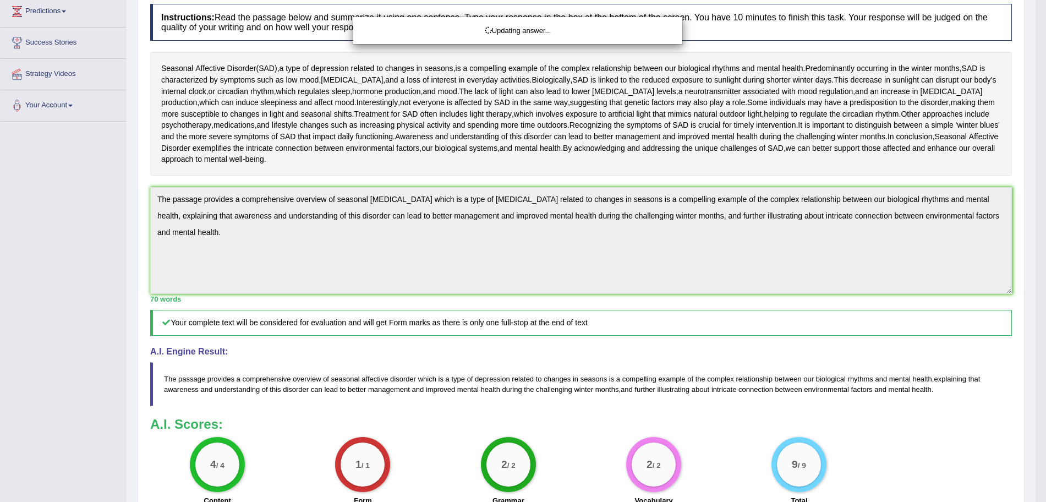
scroll to position [0, 0]
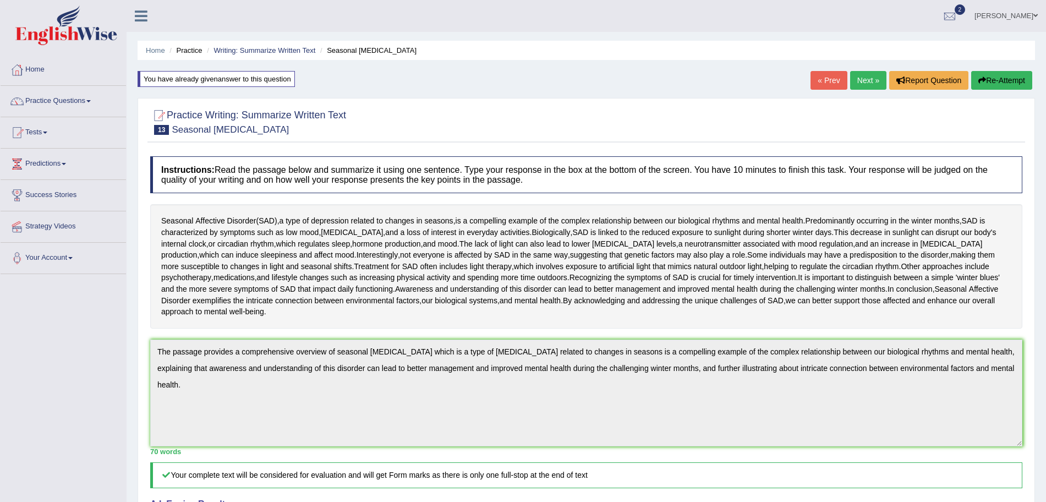
click at [858, 74] on link "Next »" at bounding box center [868, 80] width 36 height 19
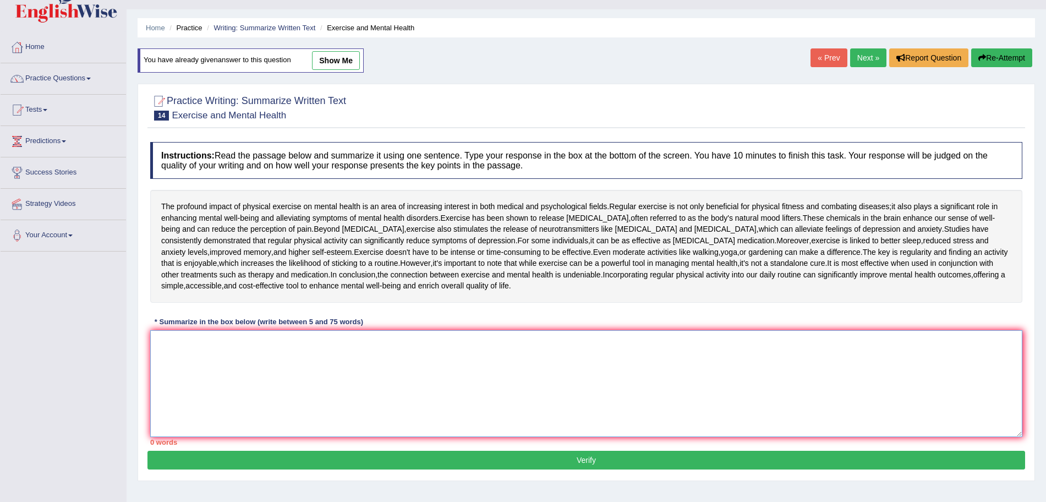
click at [550, 436] on textarea at bounding box center [586, 383] width 872 height 107
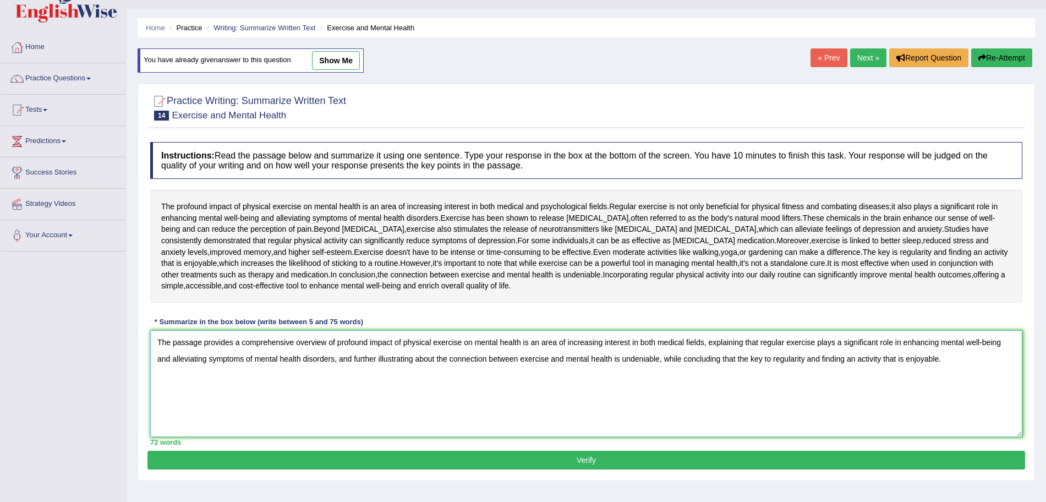
scroll to position [76, 0]
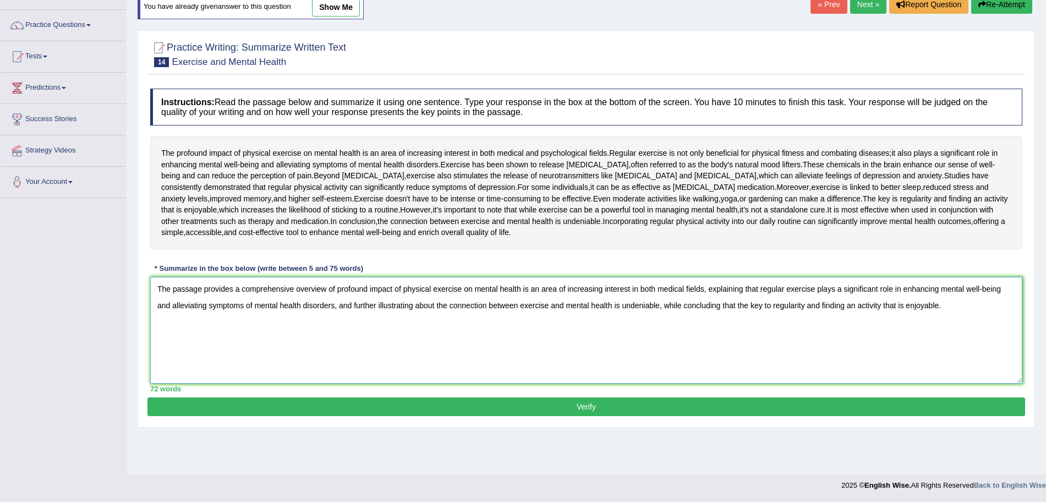
type textarea "The passage provides a comprehensive overview of profound impact of physical ex…"
click at [642, 416] on button "Verify" at bounding box center [586, 406] width 878 height 19
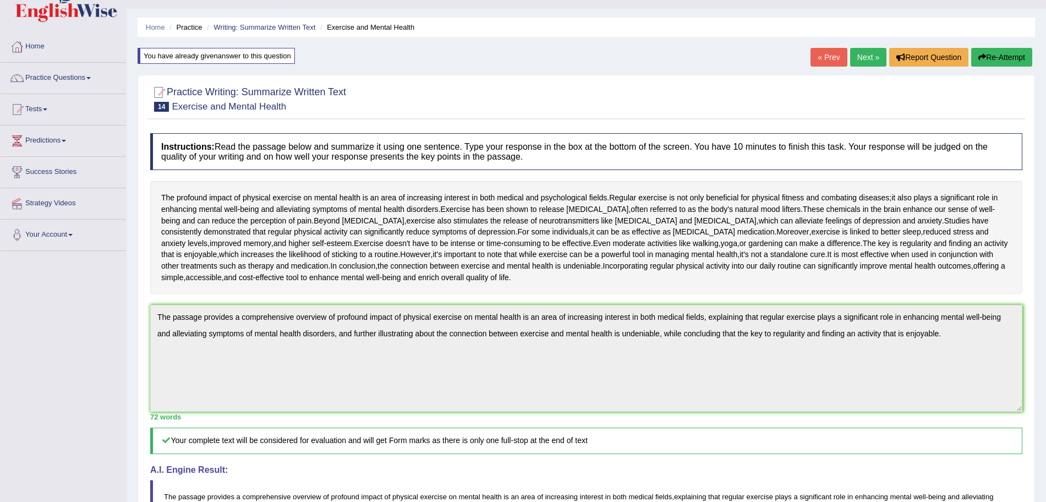
scroll to position [0, 0]
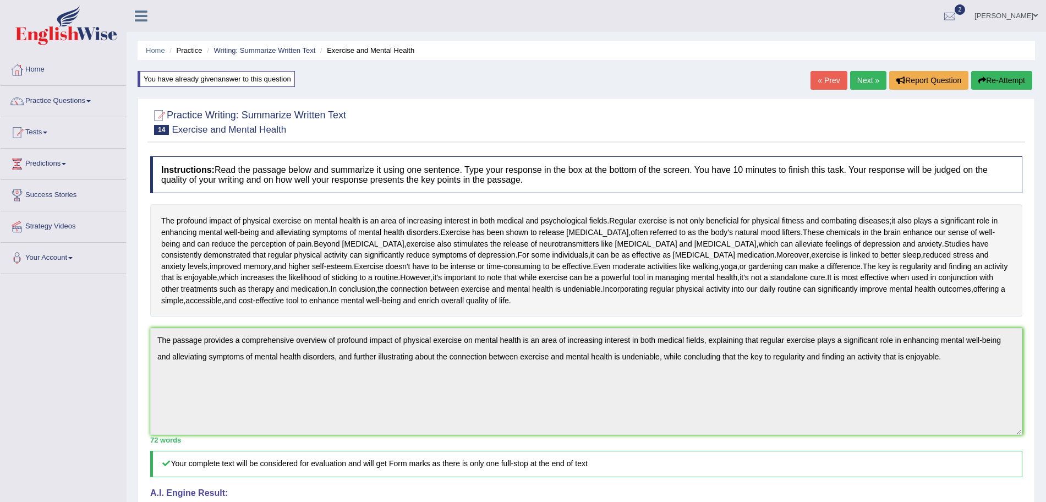
click at [858, 76] on link "Next »" at bounding box center [868, 80] width 36 height 19
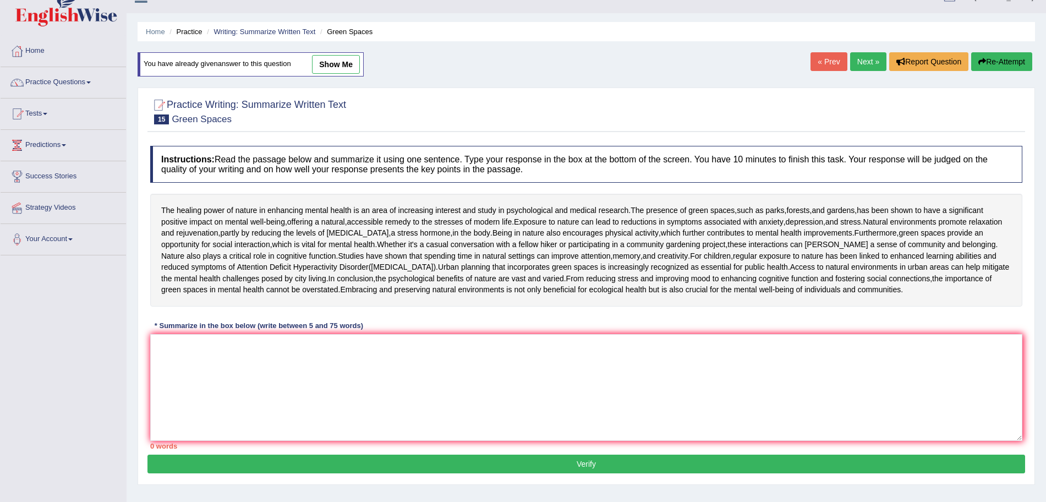
scroll to position [53, 0]
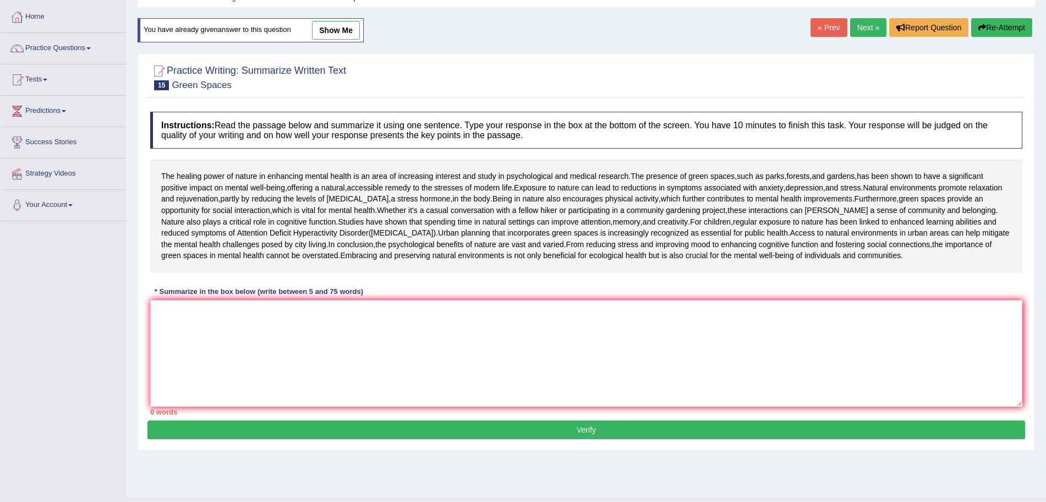
drag, startPoint x: 0, startPoint y: 0, endPoint x: 1056, endPoint y: 201, distance: 1074.9
click at [1045, 201] on html "Toggle navigation Home Practice Questions Speaking Practice Read Aloud Repeat S…" at bounding box center [523, 198] width 1046 height 502
click at [508, 407] on textarea at bounding box center [586, 353] width 872 height 107
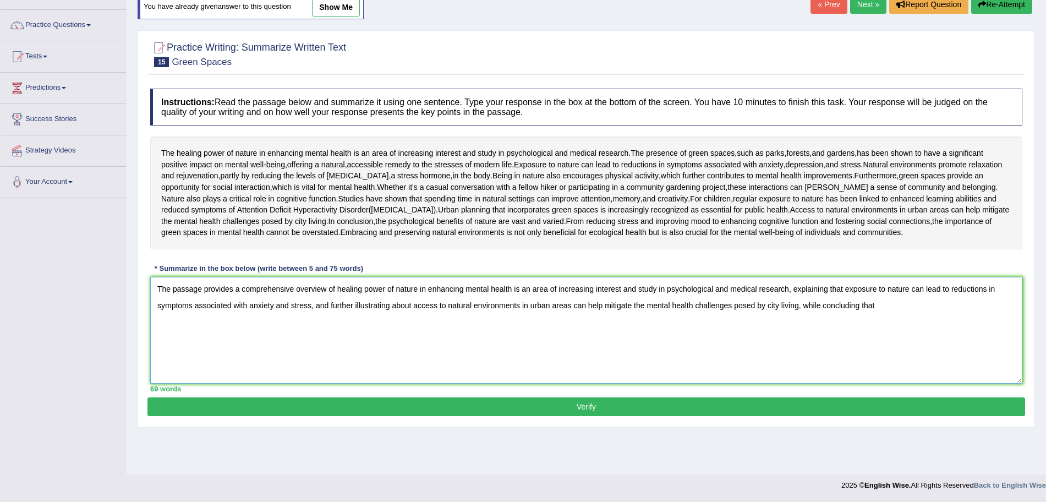
scroll to position [112, 0]
type textarea "The passage provides a comprehensive overview of healing power of nature in enh…"
click at [513, 416] on button "Verify" at bounding box center [586, 406] width 878 height 19
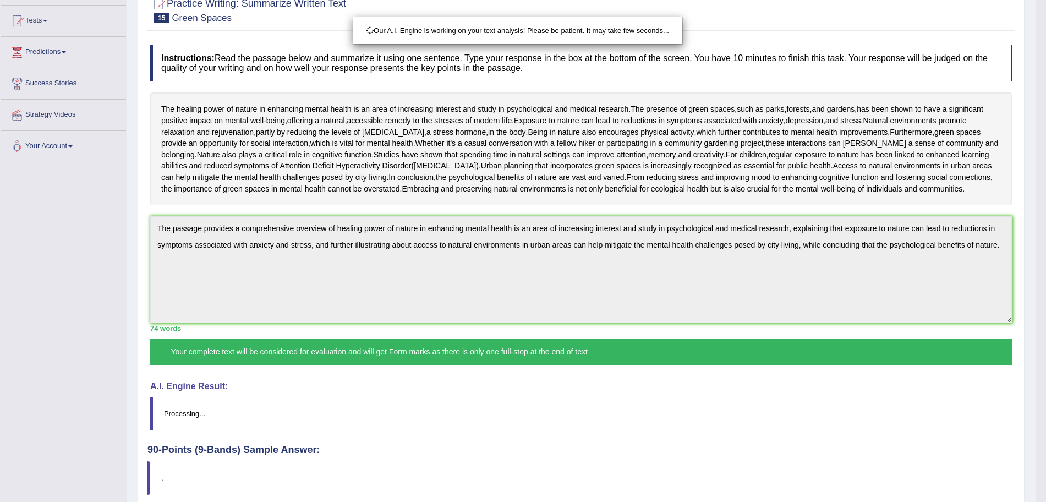
drag, startPoint x: 1056, startPoint y: 132, endPoint x: 1056, endPoint y: 300, distance: 168.4
click at [1045, 300] on html "Toggle navigation Home Practice Questions Speaking Practice Read Aloud Repeat S…" at bounding box center [523, 139] width 1046 height 502
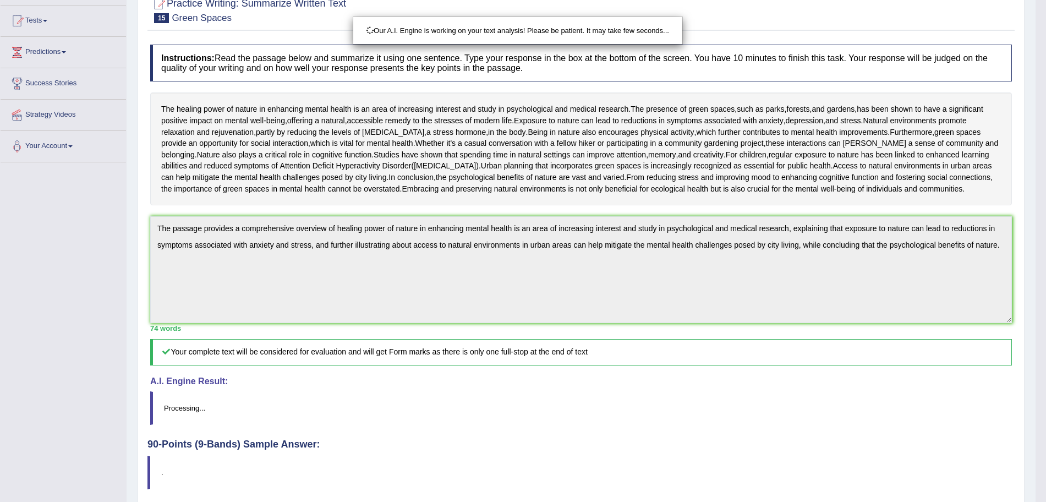
scroll to position [243, 0]
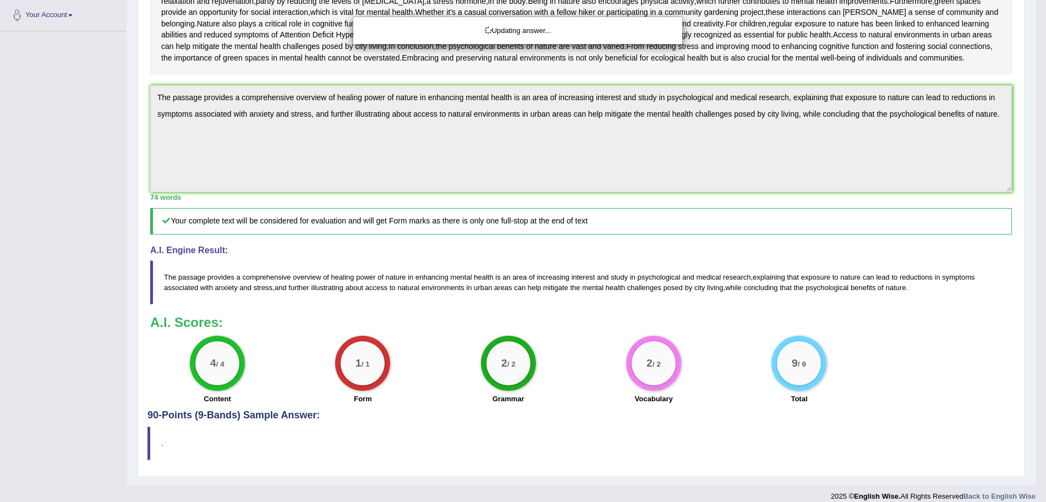
drag, startPoint x: 1056, startPoint y: 298, endPoint x: 1048, endPoint y: 143, distance: 154.8
click at [1045, 143] on html "Toggle navigation Home Practice Questions Speaking Practice Read Aloud Repeat S…" at bounding box center [523, 8] width 1046 height 502
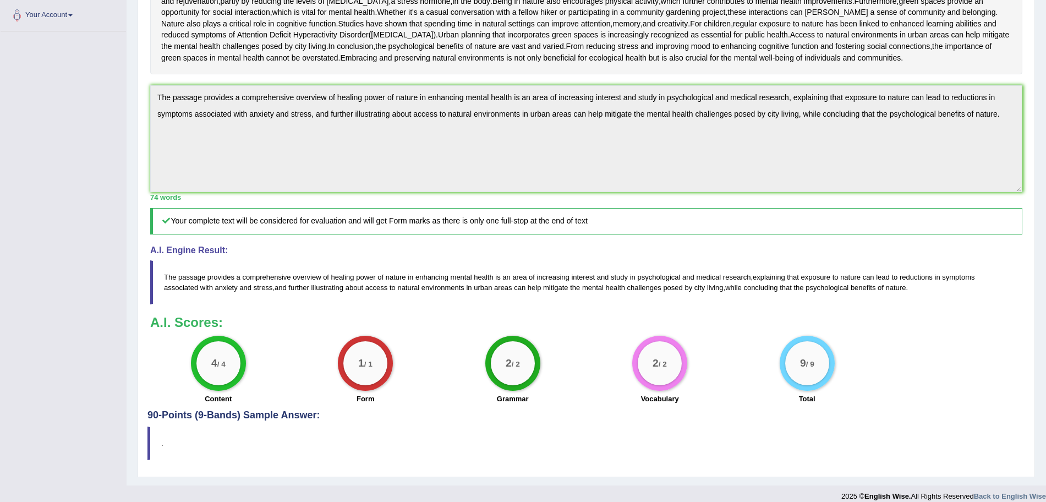
scroll to position [0, 0]
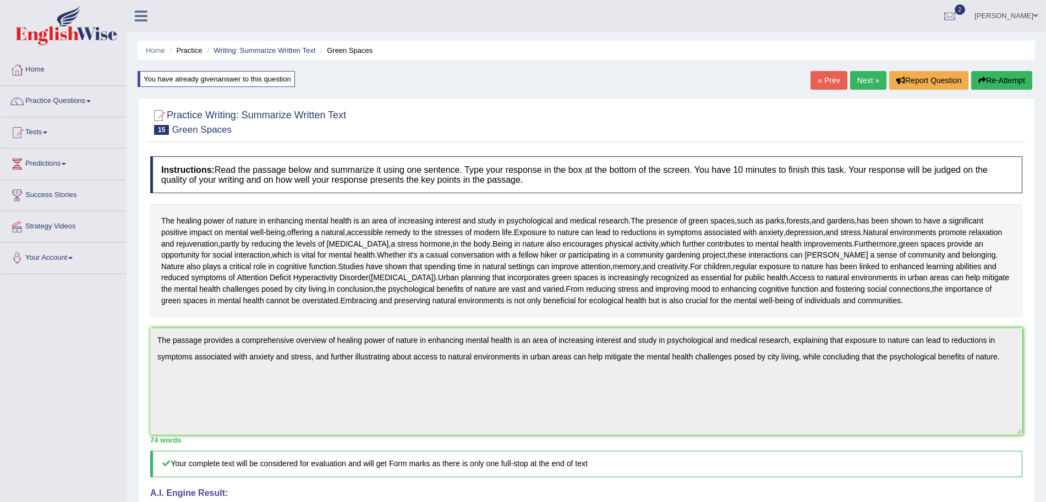
click at [862, 81] on link "Next »" at bounding box center [868, 80] width 36 height 19
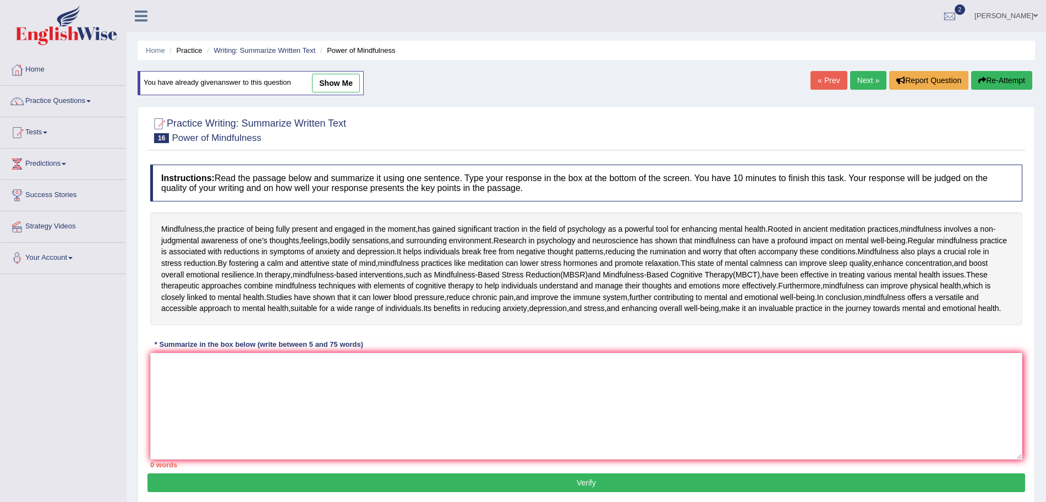
scroll to position [65, 0]
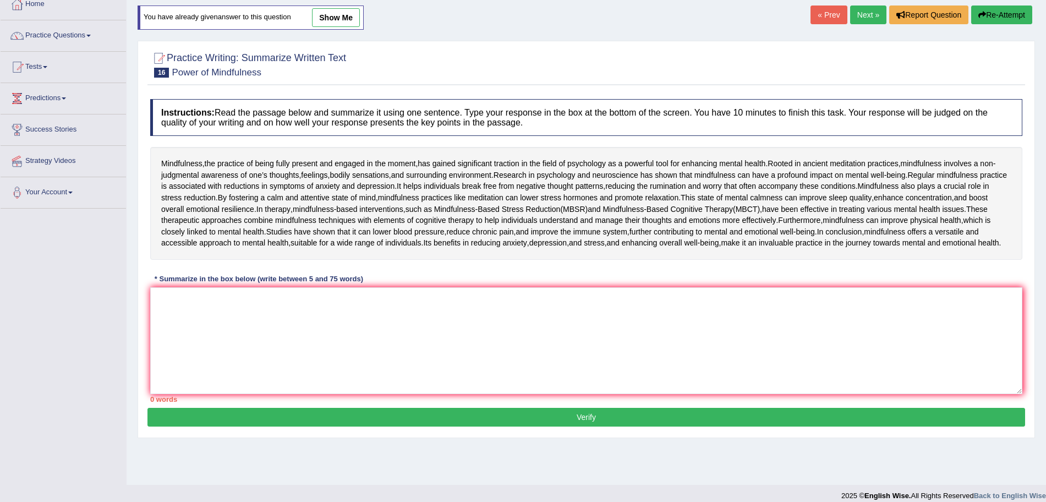
click at [683, 376] on div "Instructions: Read the passage below and summarize it using one sentence. Type …" at bounding box center [586, 251] width 878 height 314
click at [611, 394] on textarea at bounding box center [586, 340] width 872 height 107
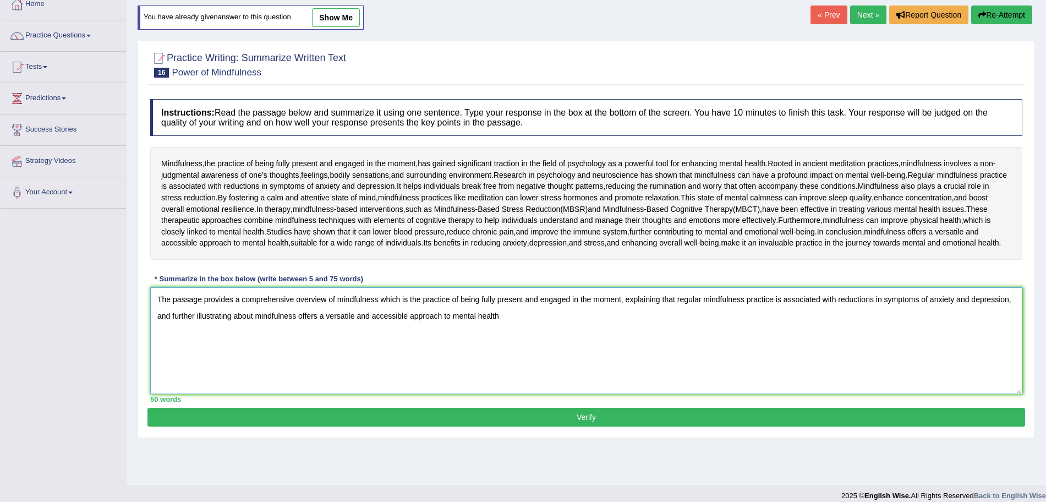
scroll to position [139, 0]
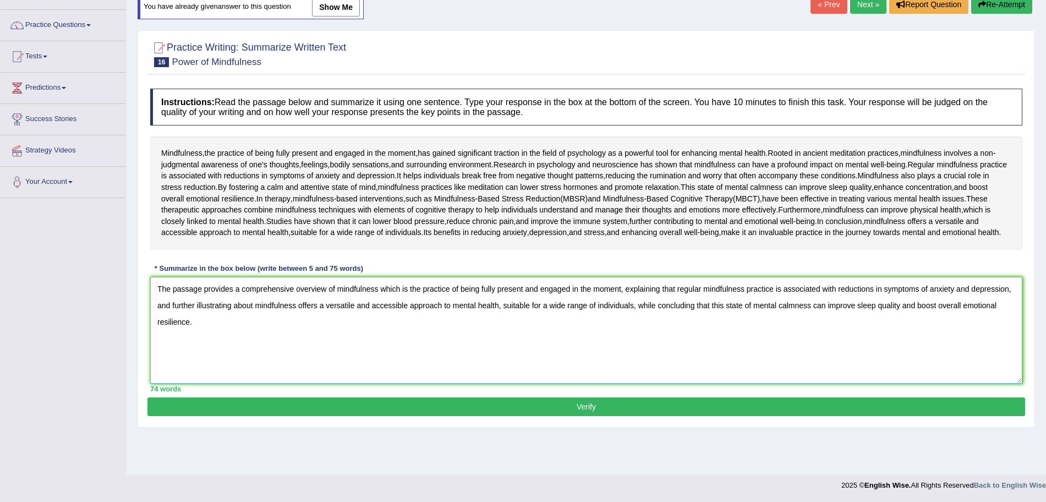
type textarea "The passage provides a comprehensive overview of mindfulness which is the pract…"
click at [802, 416] on button "Verify" at bounding box center [586, 406] width 878 height 19
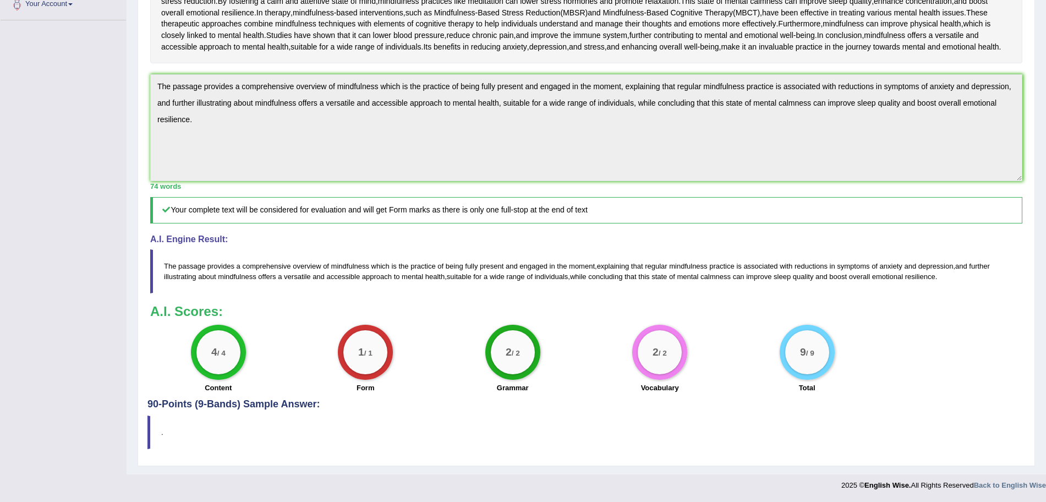
scroll to position [0, 0]
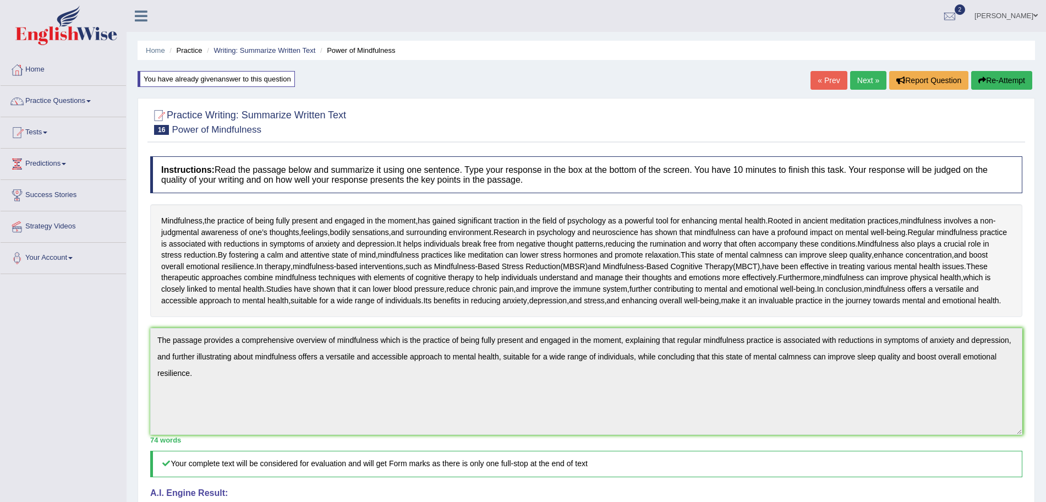
click at [864, 83] on link "Next »" at bounding box center [868, 80] width 36 height 19
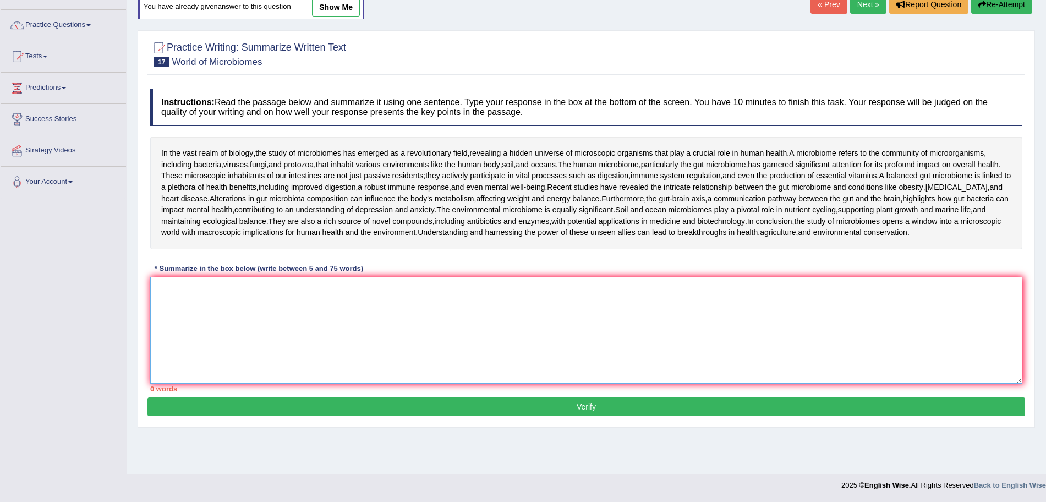
click at [589, 383] on textarea at bounding box center [586, 330] width 872 height 107
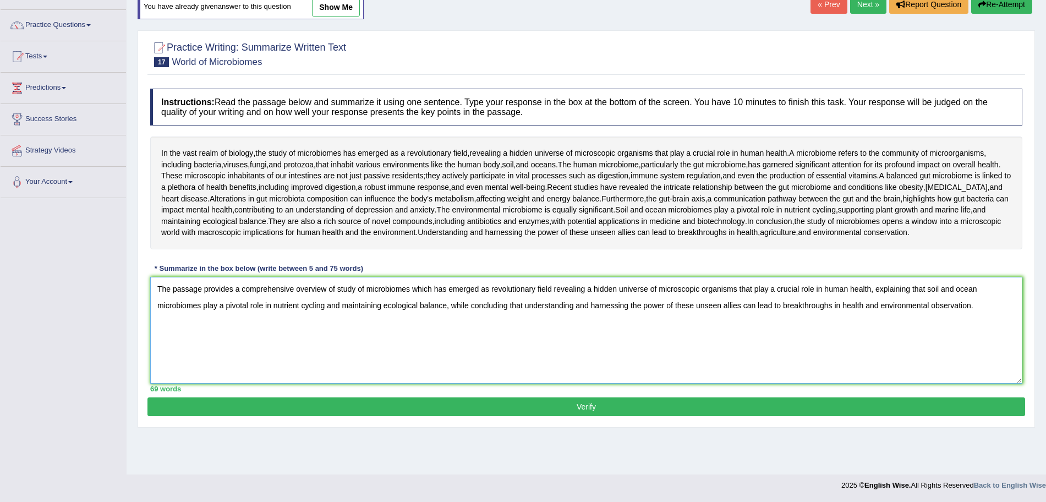
type textarea "The passage provides a comprehensive overview of study of microbiomes which has…"
click at [650, 416] on button "Verify" at bounding box center [586, 406] width 878 height 19
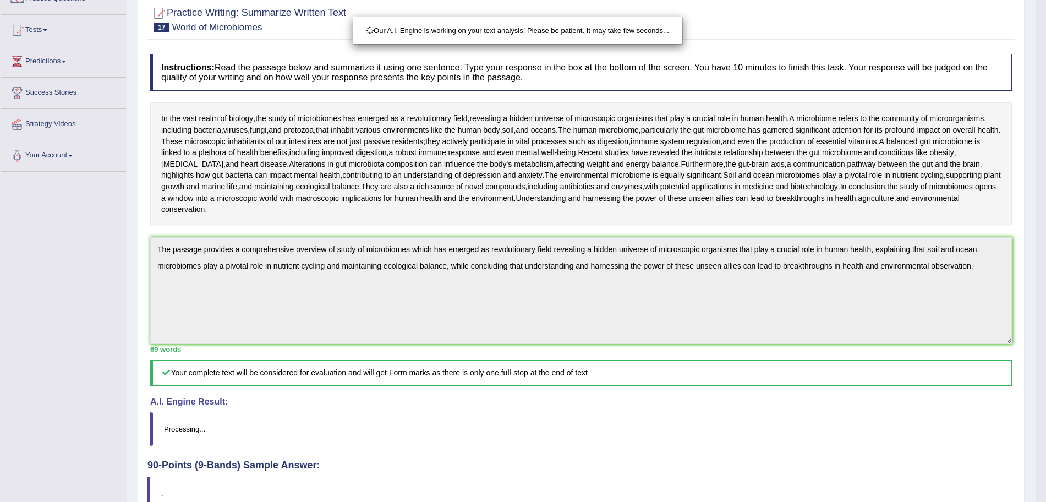
scroll to position [232, 0]
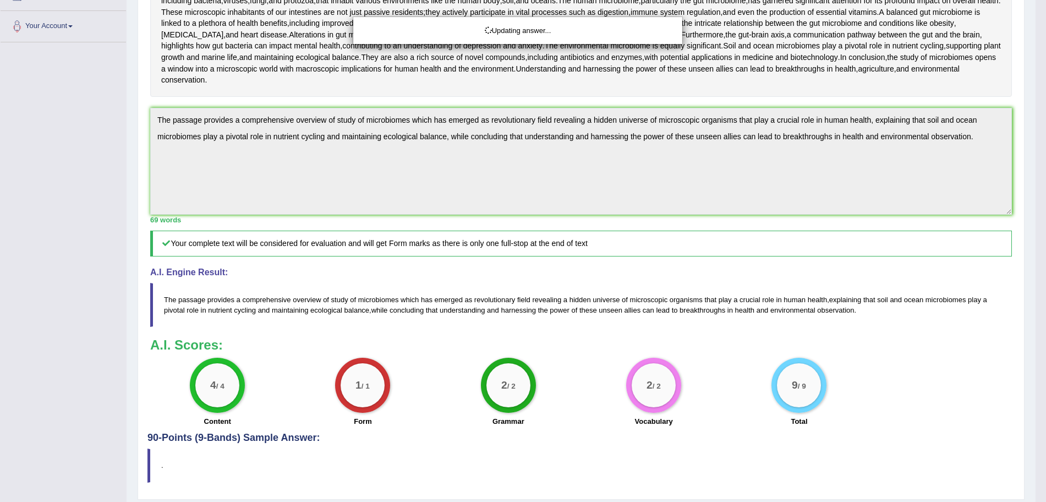
drag, startPoint x: 1056, startPoint y: 255, endPoint x: 1055, endPoint y: 144, distance: 111.1
click at [1045, 144] on html "Toggle navigation Home Practice Questions Speaking Practice Read Aloud Repeat S…" at bounding box center [523, 19] width 1046 height 502
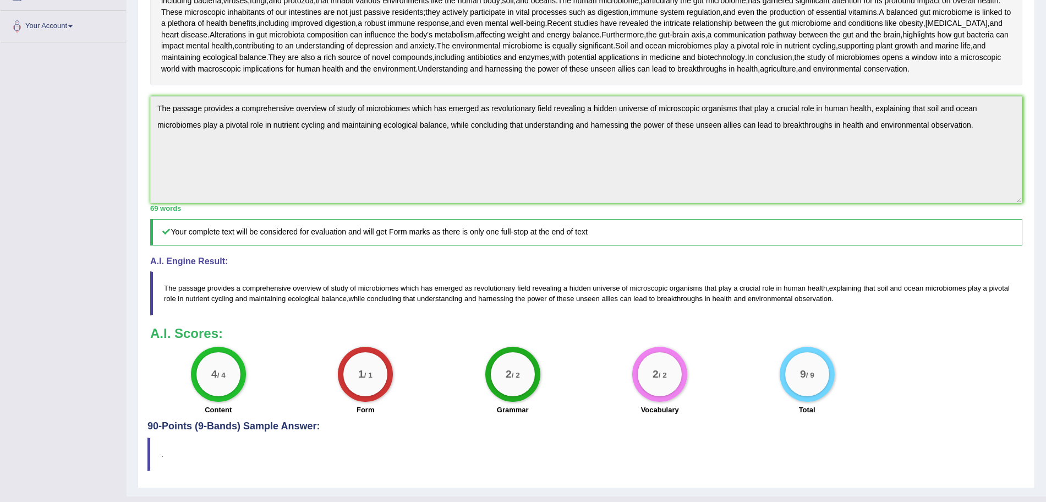
scroll to position [0, 0]
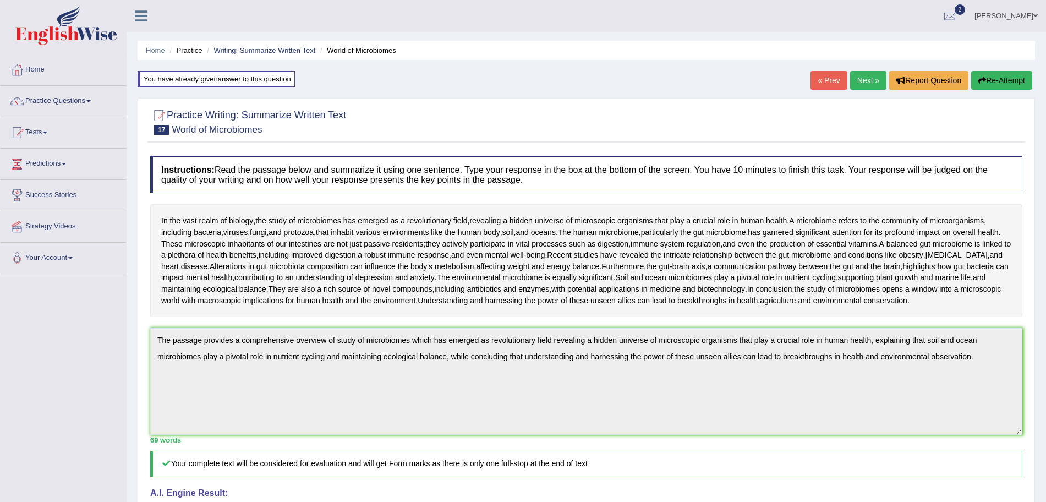
click at [858, 79] on link "Next »" at bounding box center [868, 80] width 36 height 19
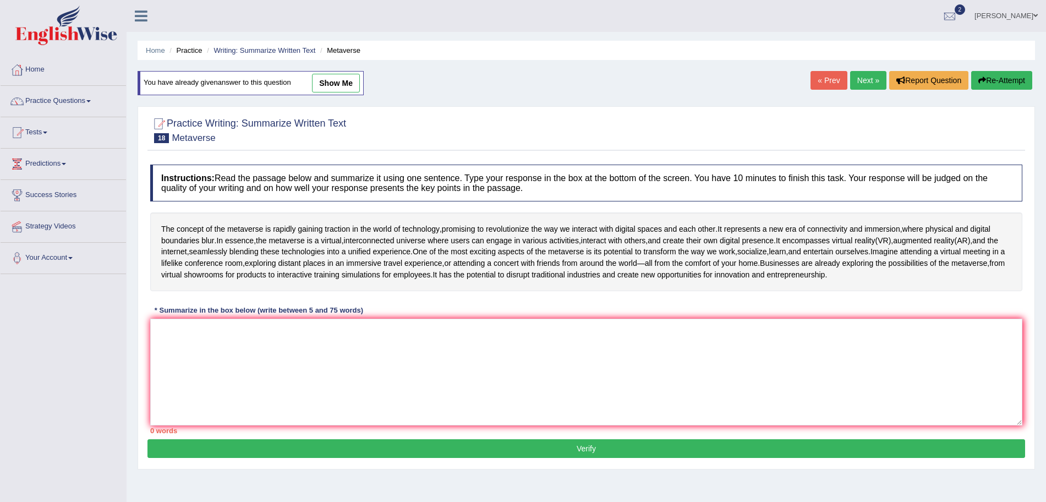
scroll to position [39, 0]
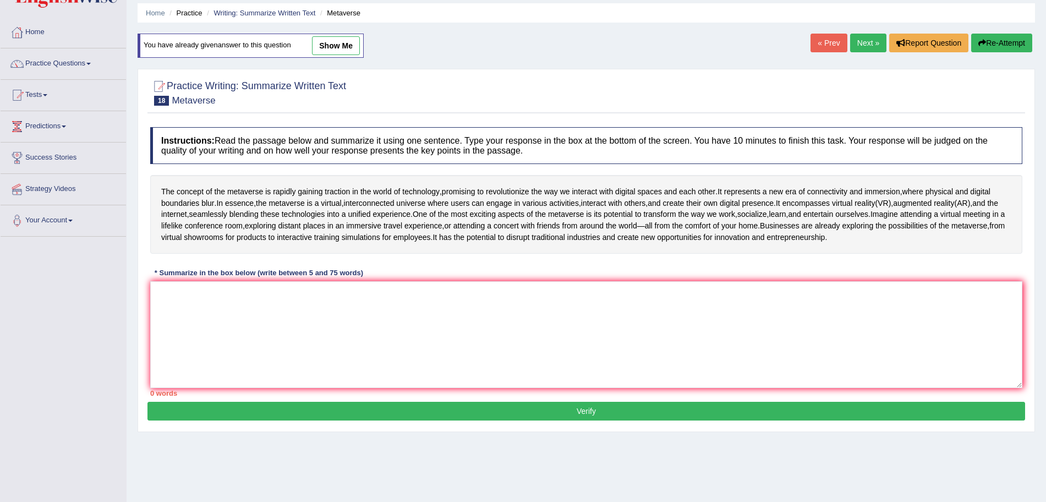
click at [1045, 184] on html "Toggle navigation Home Practice Questions Speaking Practice Read Aloud Repeat S…" at bounding box center [523, 214] width 1046 height 502
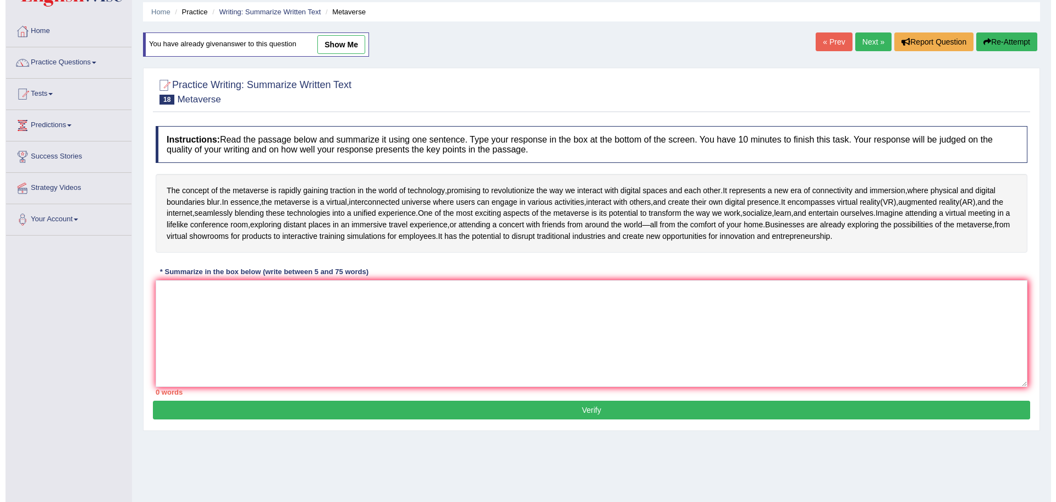
scroll to position [0, 0]
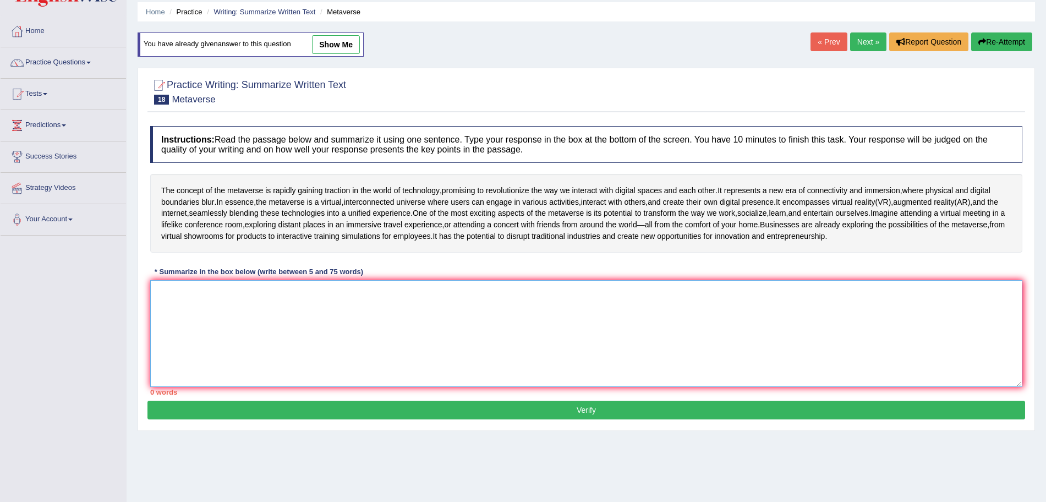
click at [533, 316] on textarea at bounding box center [586, 333] width 872 height 107
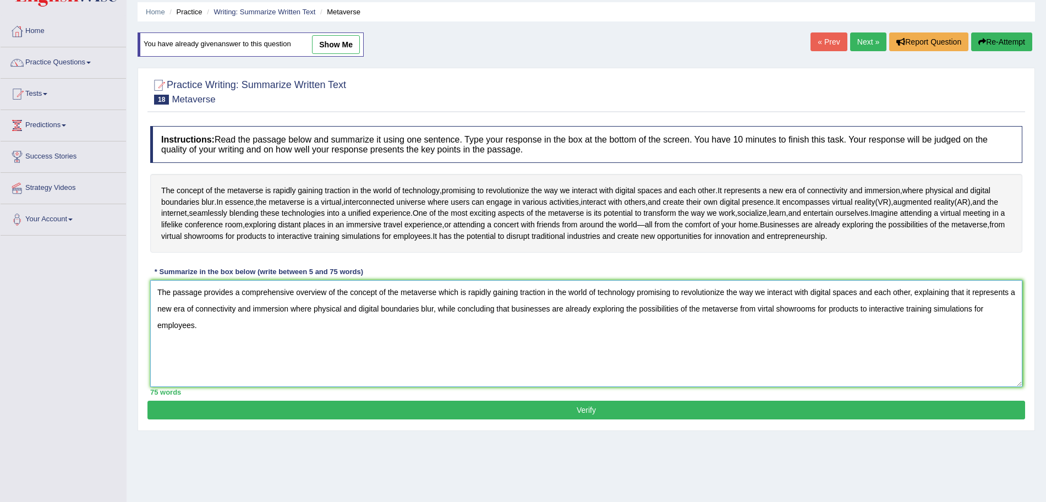
type textarea "The passage provides a comprehensive overview of the concept of the metaverse w…"
click at [578, 419] on button "Verify" at bounding box center [586, 410] width 878 height 19
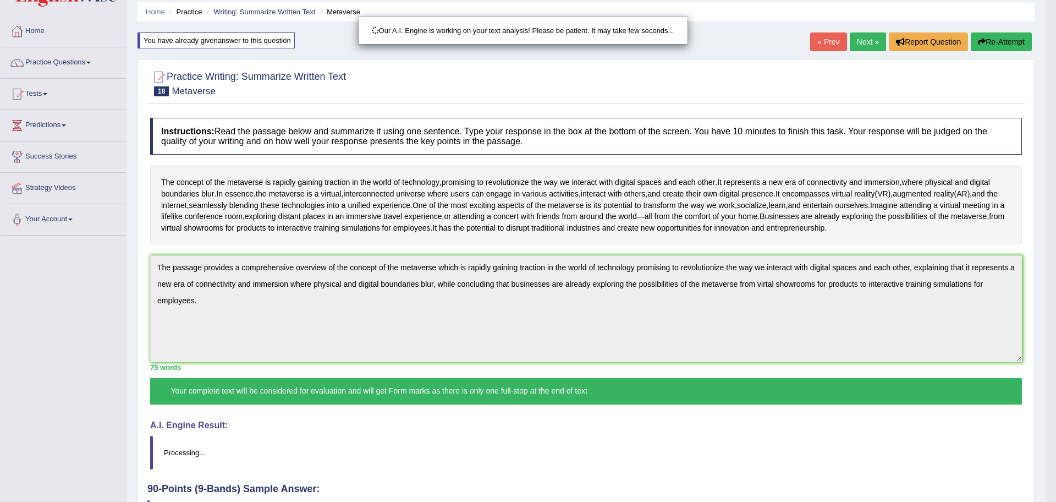
drag, startPoint x: 1056, startPoint y: 237, endPoint x: 1056, endPoint y: 330, distance: 92.4
click at [1045, 330] on html "Toggle navigation Home Practice Questions Speaking Practice Read Aloud Repeat S…" at bounding box center [528, 212] width 1056 height 502
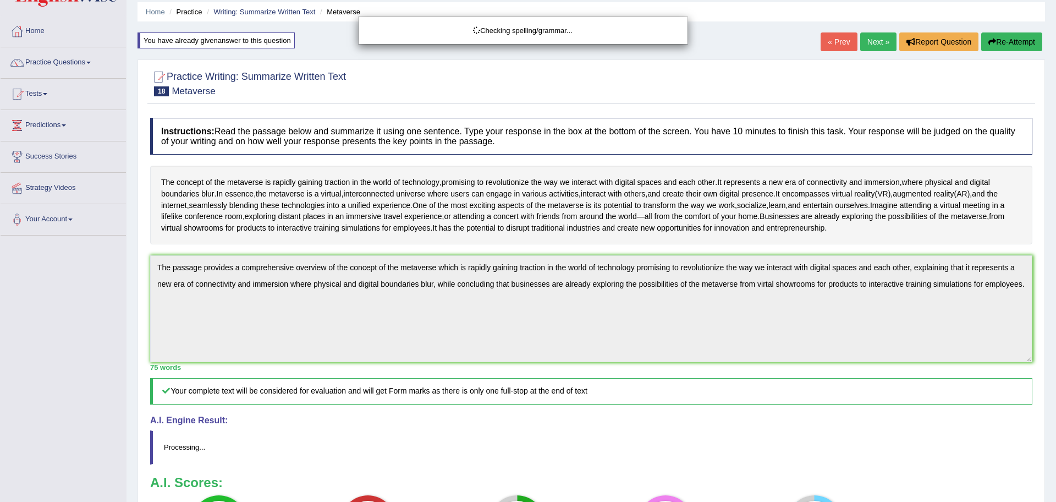
drag, startPoint x: 1056, startPoint y: 229, endPoint x: 1056, endPoint y: 365, distance: 135.3
click at [1045, 365] on html "Toggle navigation Home Practice Questions Speaking Practice Read Aloud Repeat S…" at bounding box center [528, 212] width 1056 height 502
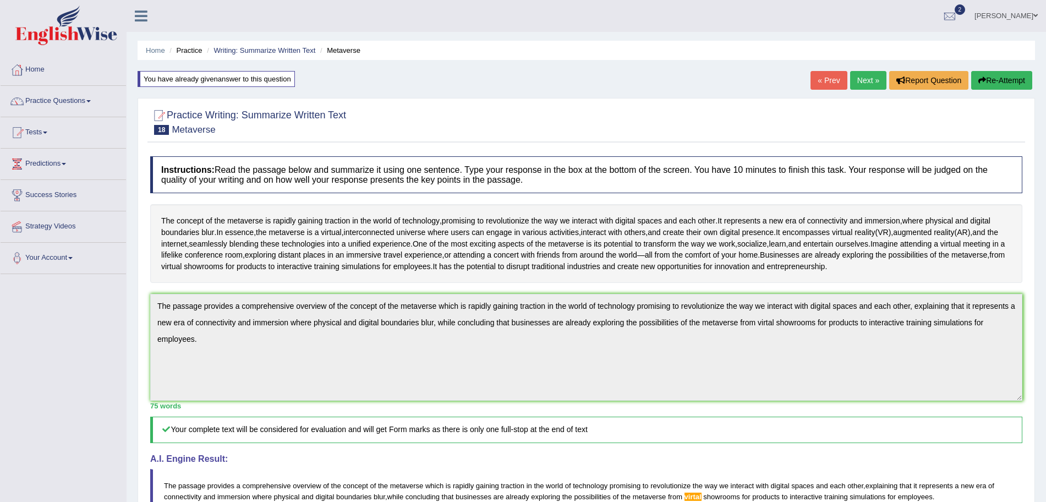
click at [1000, 85] on button "Re-Attempt" at bounding box center [1001, 80] width 61 height 19
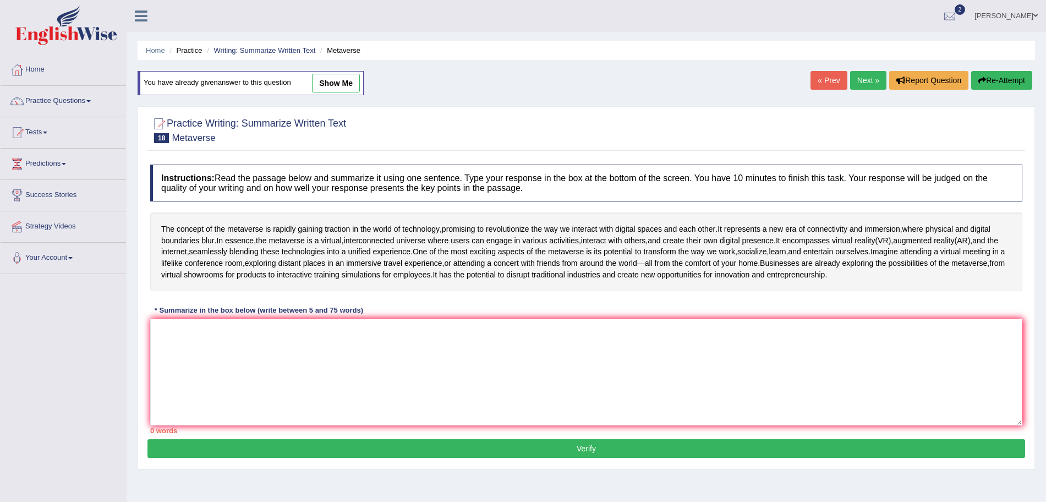
scroll to position [58, 0]
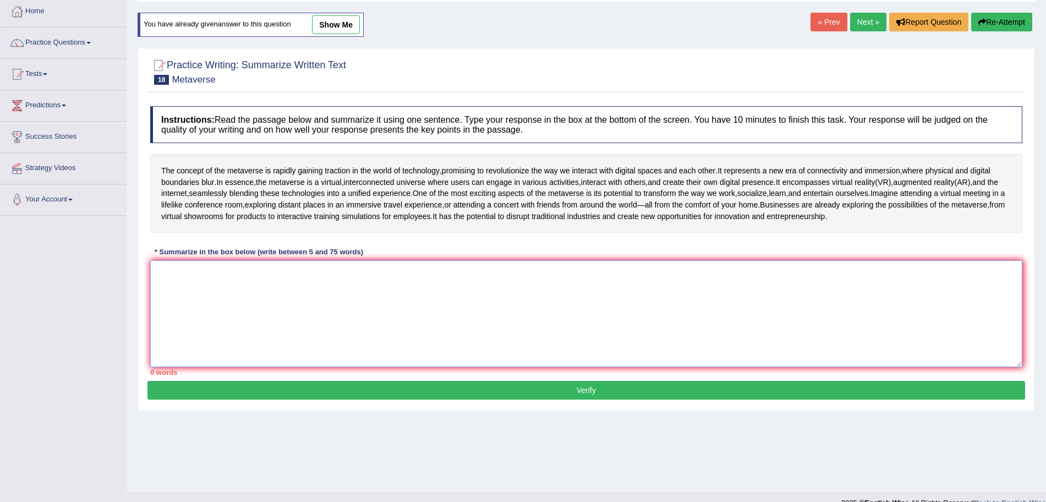
click at [763, 336] on textarea at bounding box center [586, 313] width 872 height 107
paste textarea "The passage provides a comprehensive overview of the concept of the metaverse w…"
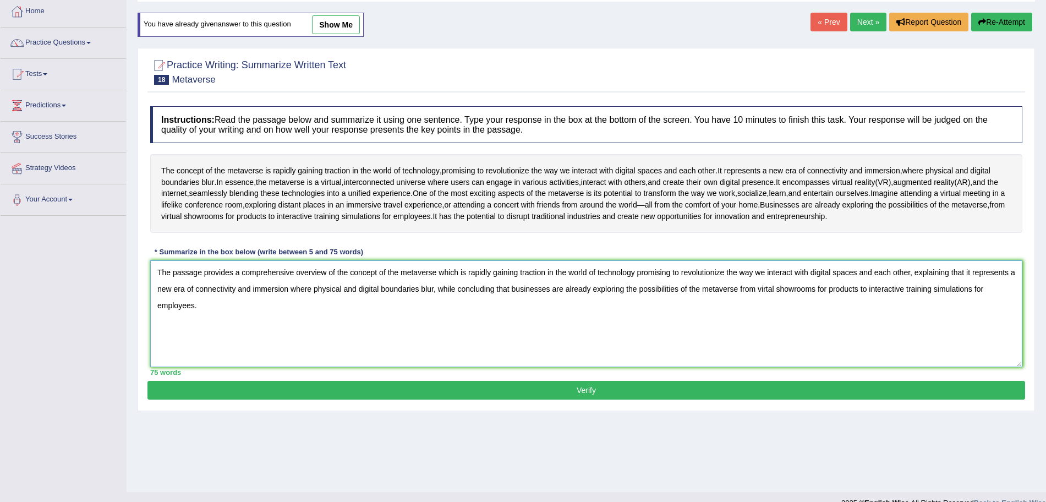
click at [770, 312] on textarea "The passage provides a comprehensive overview of the concept of the metaverse w…" at bounding box center [586, 313] width 872 height 107
type textarea "The passage provides a comprehensive overview of the concept of the metaverse w…"
click at [656, 399] on button "Verify" at bounding box center [586, 390] width 878 height 19
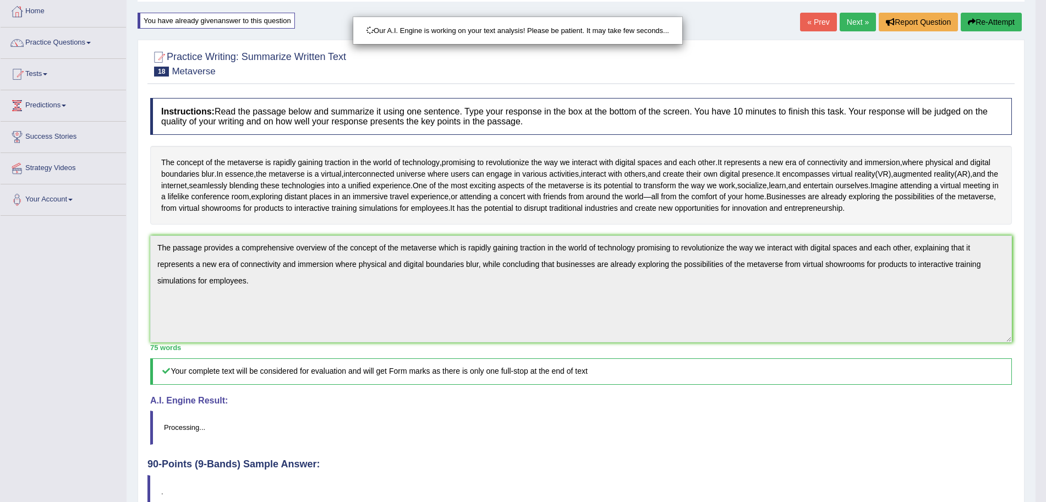
scroll to position [141, 0]
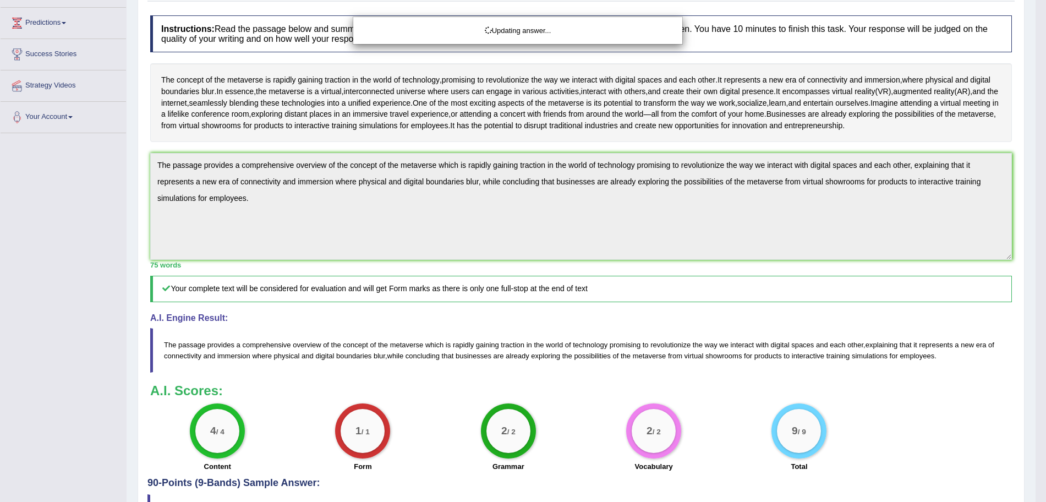
drag, startPoint x: 1056, startPoint y: 283, endPoint x: 1056, endPoint y: 106, distance: 177.2
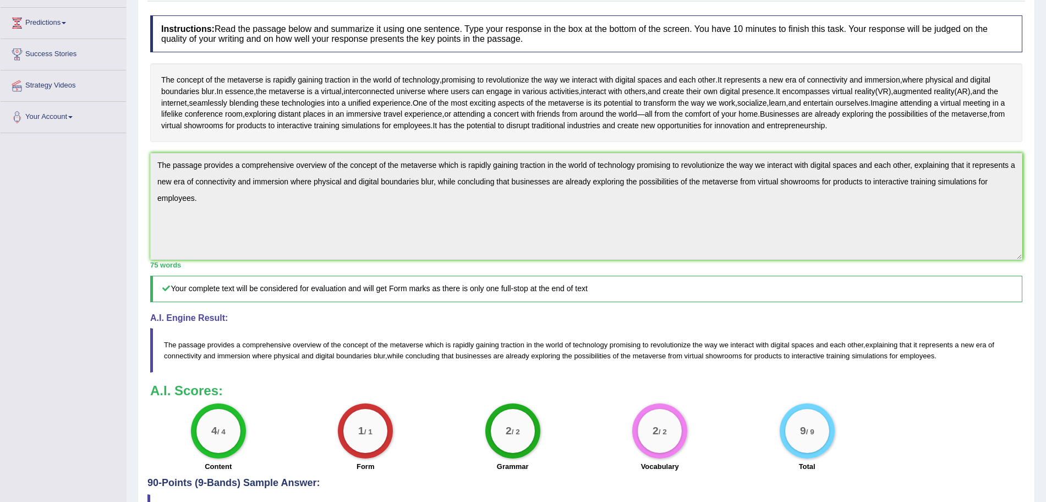
scroll to position [0, 0]
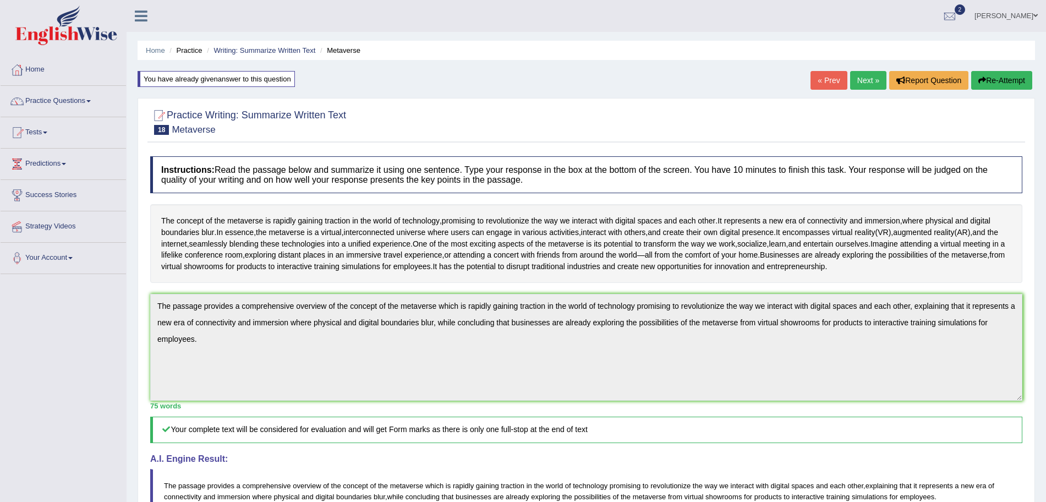
click at [867, 75] on link "Next »" at bounding box center [868, 80] width 36 height 19
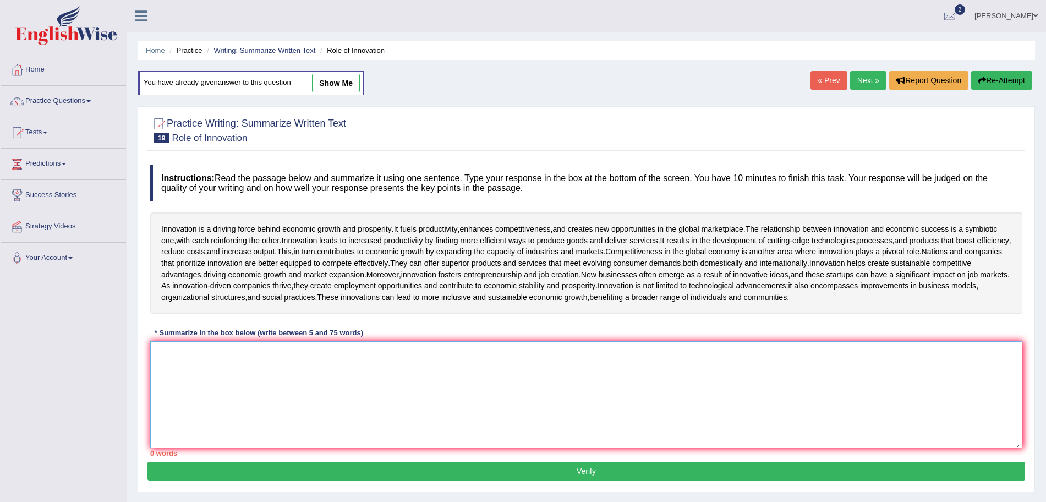
click at [438, 397] on textarea at bounding box center [586, 394] width 872 height 107
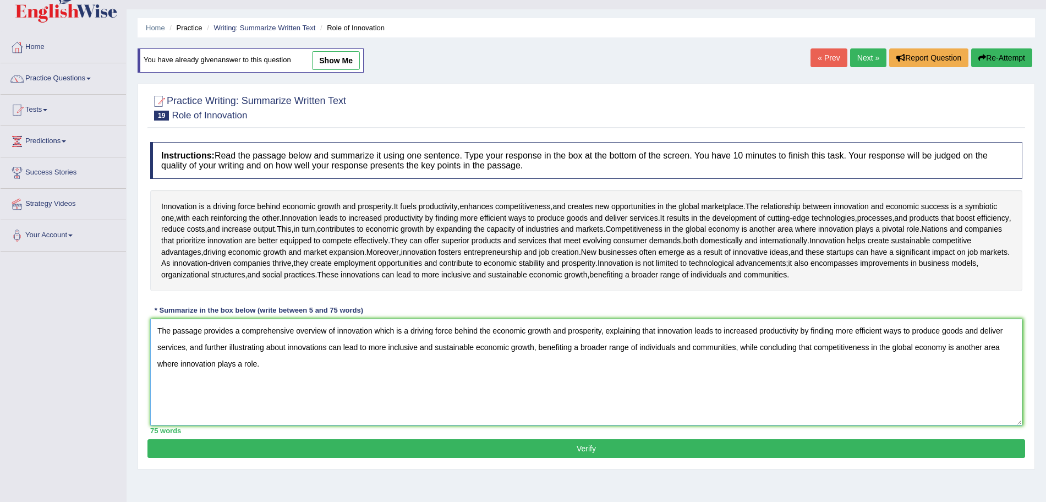
scroll to position [76, 0]
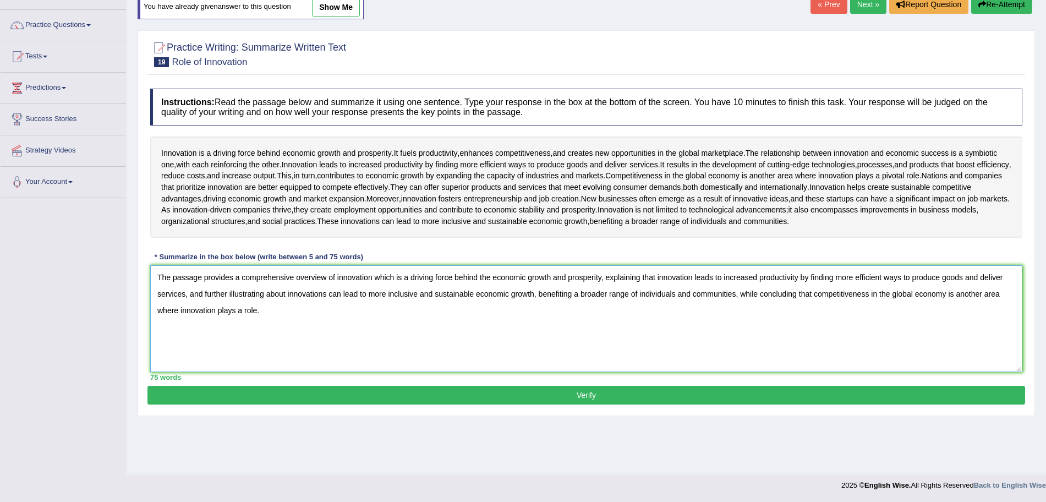
type textarea "The passage provides a comprehensive overview of innovation which is a driving …"
click at [621, 404] on button "Verify" at bounding box center [586, 395] width 878 height 19
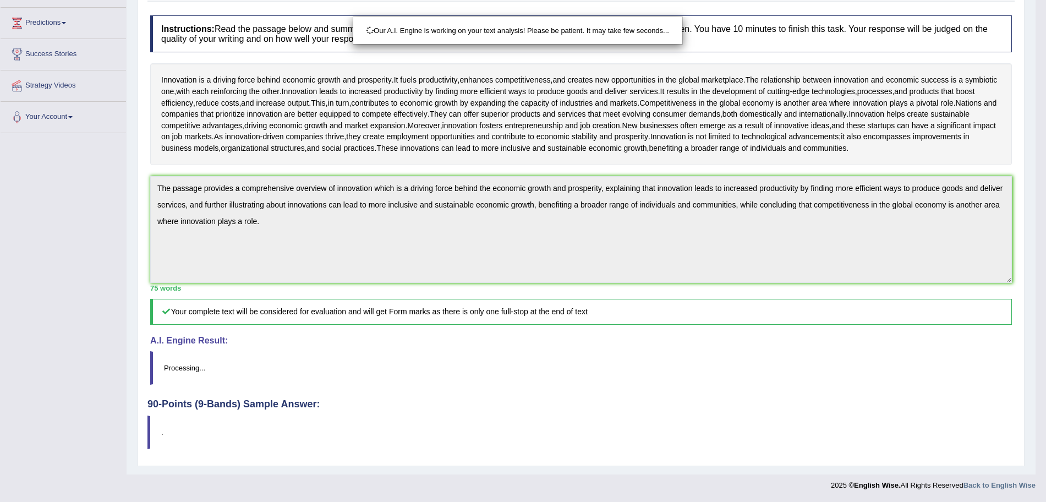
scroll to position [186, 0]
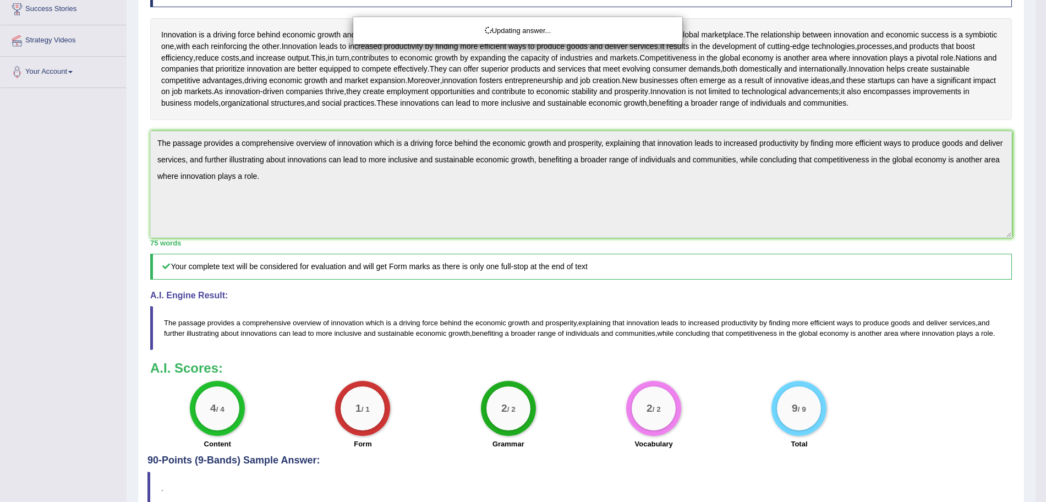
drag, startPoint x: 1056, startPoint y: 245, endPoint x: 1053, endPoint y: 111, distance: 134.8
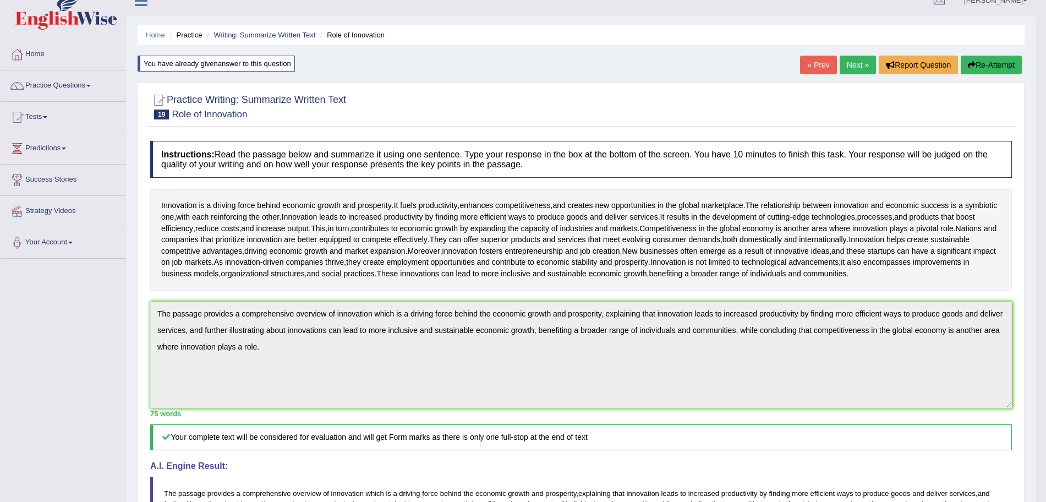
scroll to position [0, 0]
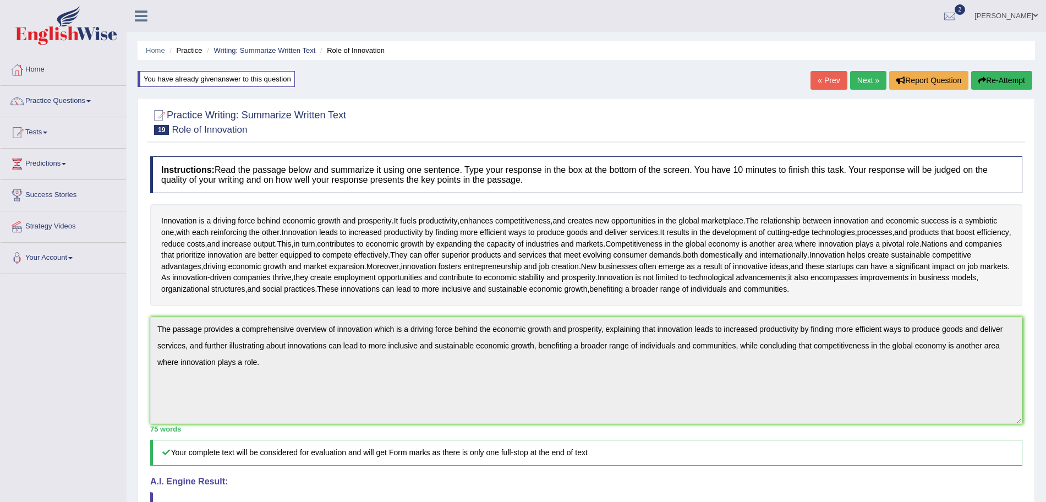
click at [856, 75] on link "Next »" at bounding box center [868, 80] width 36 height 19
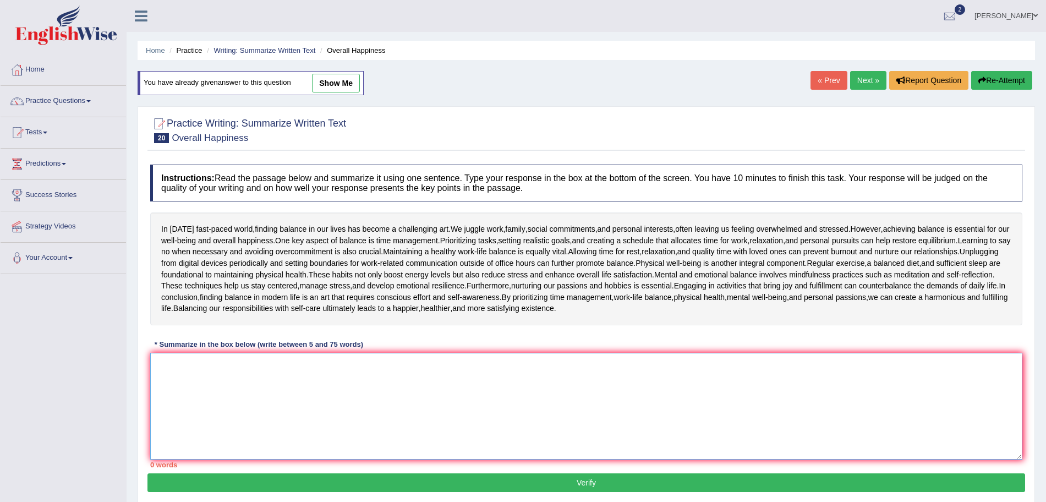
click at [478, 391] on textarea at bounding box center [586, 406] width 872 height 107
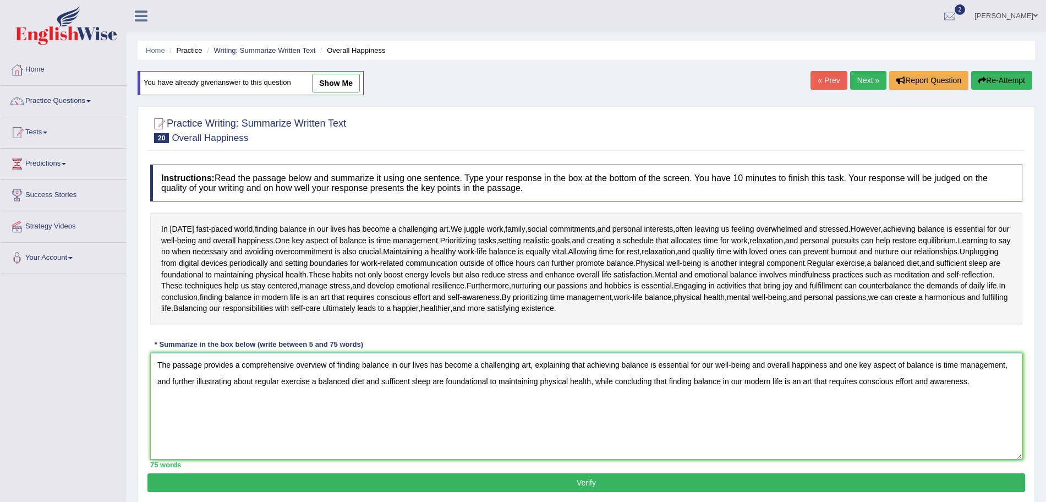
scroll to position [68, 0]
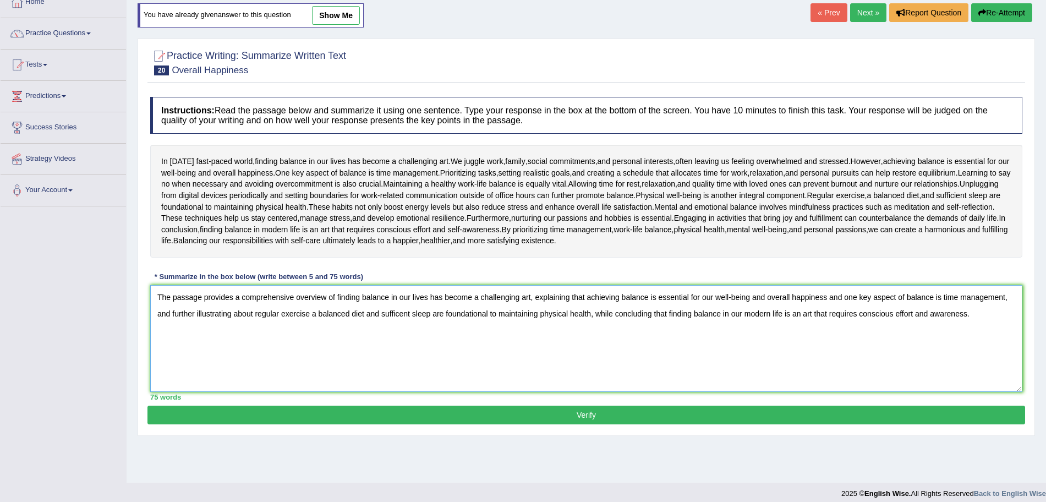
type textarea "The passage provides a comprehensive overview of finding balance in our lives h…"
click at [738, 418] on button "Verify" at bounding box center [586, 414] width 878 height 19
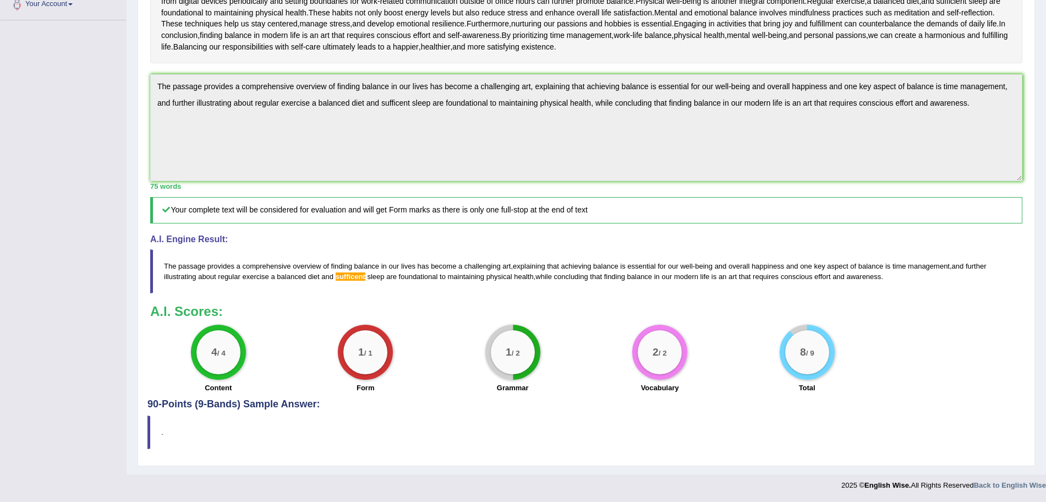
scroll to position [0, 0]
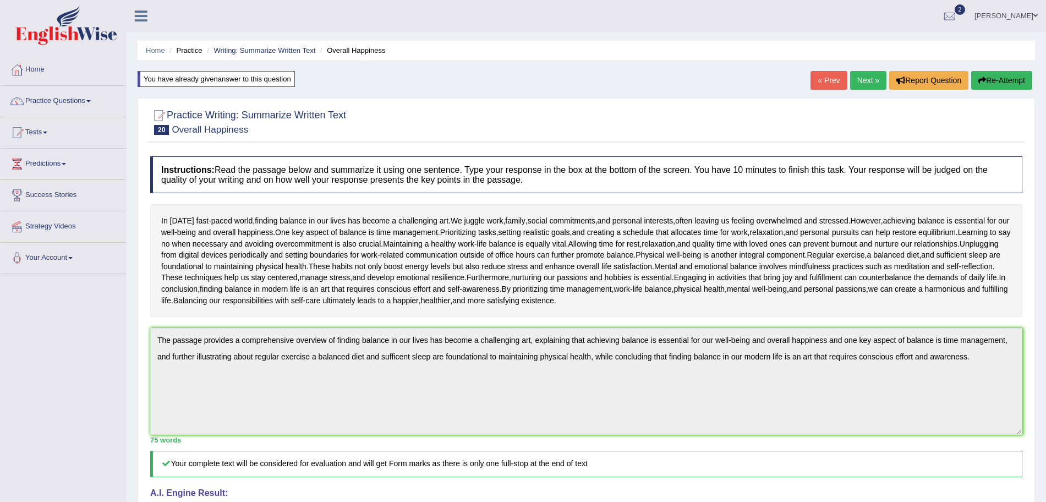
click at [996, 77] on button "Re-Attempt" at bounding box center [1001, 80] width 61 height 19
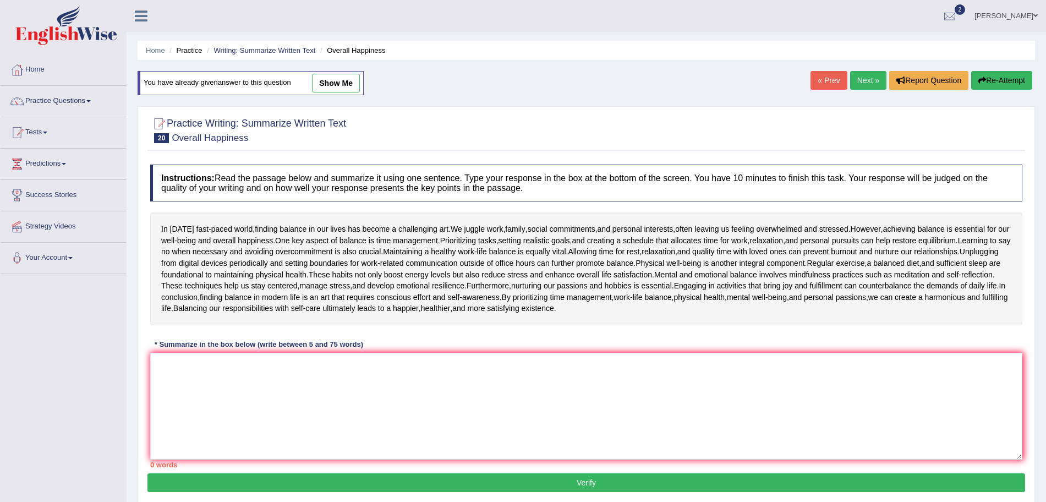
scroll to position [76, 0]
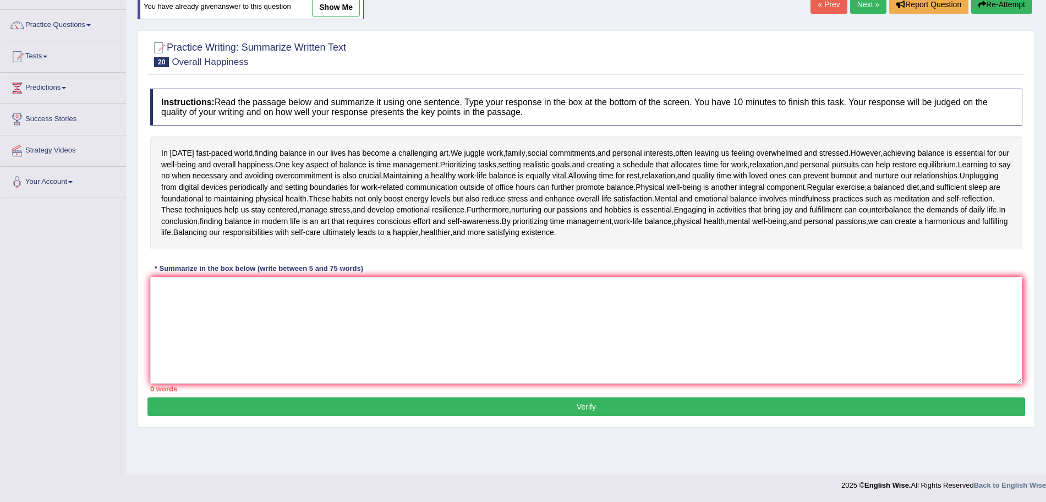
click at [626, 394] on div "Instructions: Read the passage below and summarize it using one sentence. Type …" at bounding box center [586, 240] width 878 height 314
click at [540, 349] on textarea at bounding box center [586, 330] width 872 height 107
paste textarea "The passage provides a comprehensive overview of finding balance in our lives h…"
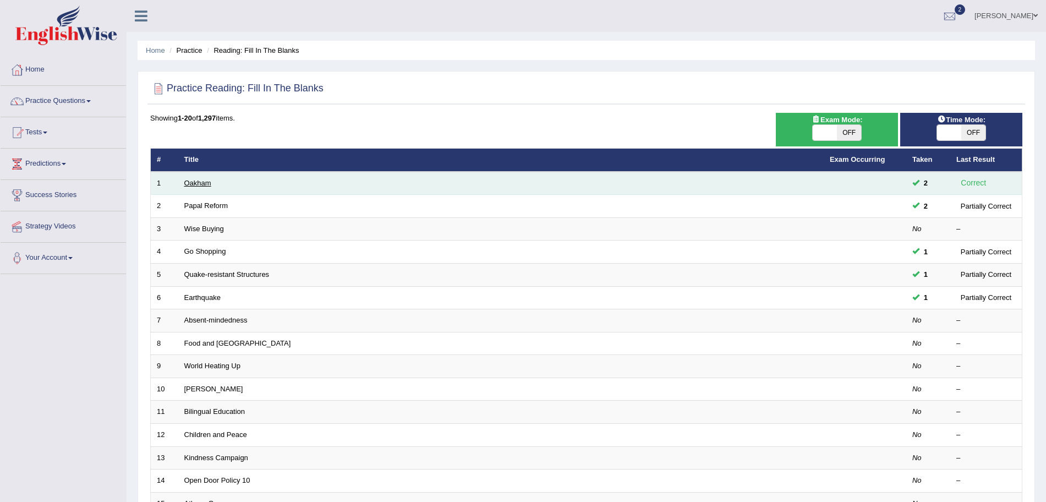
click at [193, 186] on link "Oakham" at bounding box center [197, 183] width 27 height 8
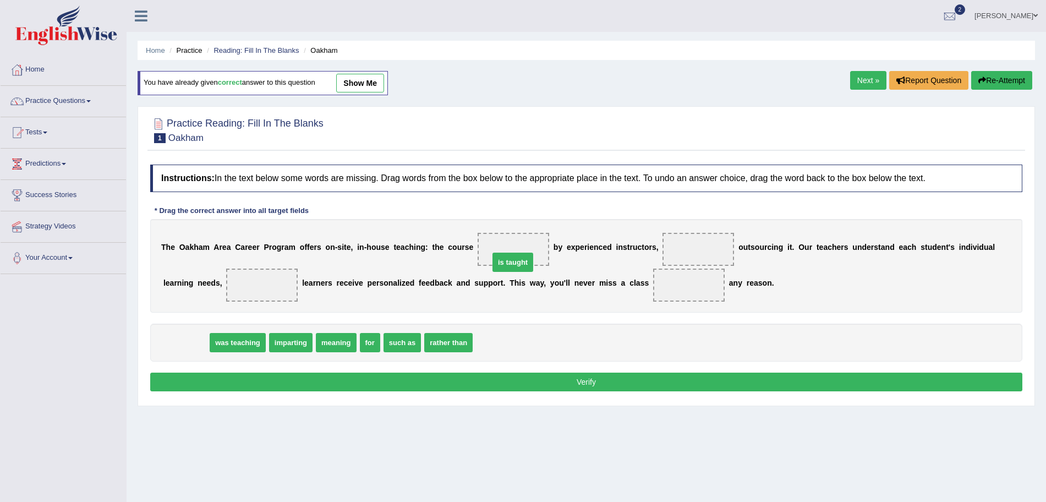
drag, startPoint x: 182, startPoint y: 339, endPoint x: 509, endPoint y: 259, distance: 336.5
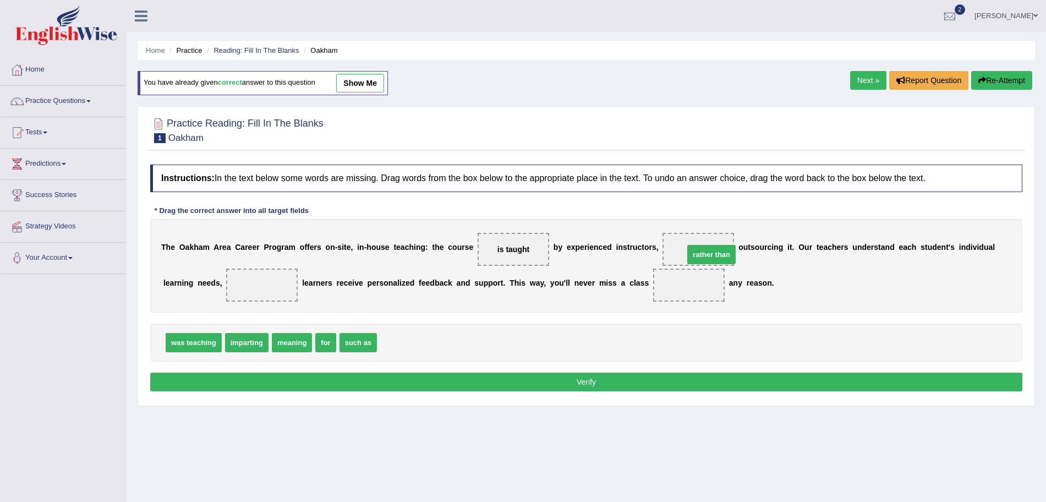
drag, startPoint x: 411, startPoint y: 341, endPoint x: 718, endPoint y: 253, distance: 319.4
drag, startPoint x: 250, startPoint y: 344, endPoint x: 260, endPoint y: 268, distance: 77.0
drag, startPoint x: 273, startPoint y: 341, endPoint x: 705, endPoint y: 291, distance: 434.8
click at [635, 383] on button "Verify" at bounding box center [586, 381] width 872 height 19
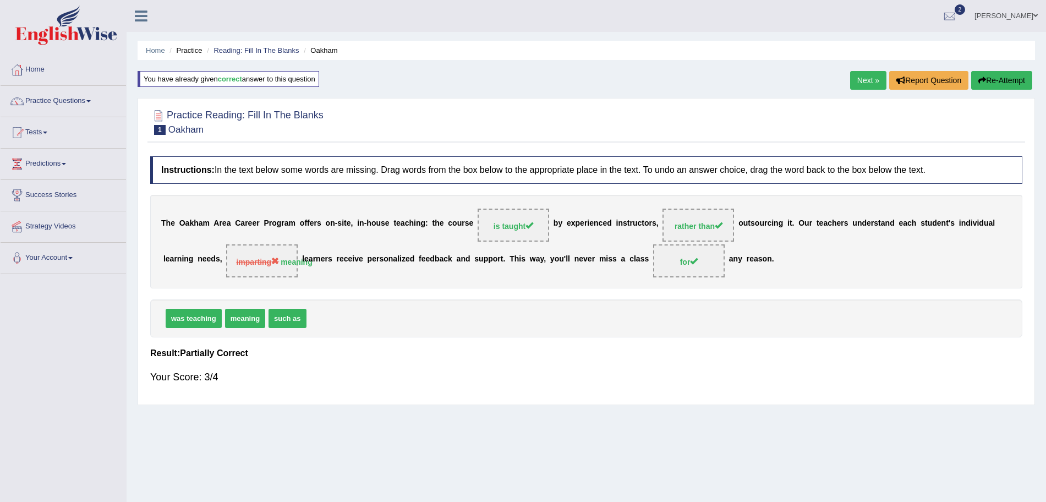
click at [861, 83] on link "Next »" at bounding box center [868, 80] width 36 height 19
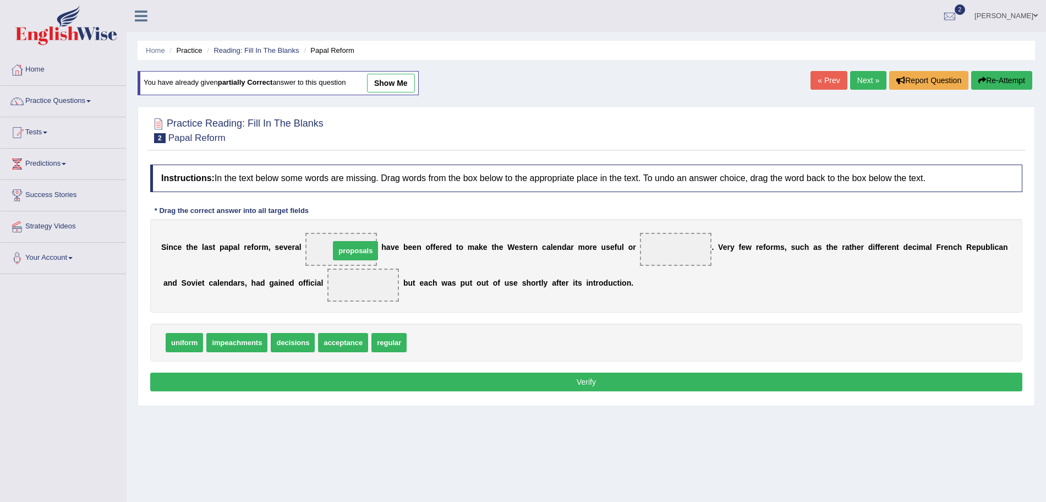
drag, startPoint x: 426, startPoint y: 342, endPoint x: 341, endPoint y: 244, distance: 129.9
drag, startPoint x: 337, startPoint y: 345, endPoint x: 346, endPoint y: 282, distance: 63.8
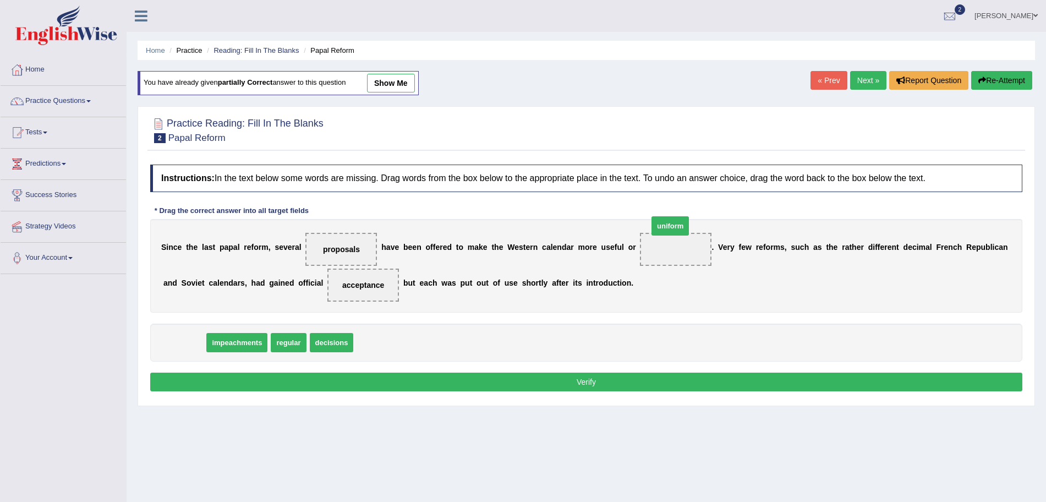
drag, startPoint x: 182, startPoint y: 346, endPoint x: 666, endPoint y: 246, distance: 494.4
click at [558, 376] on button "Verify" at bounding box center [586, 381] width 872 height 19
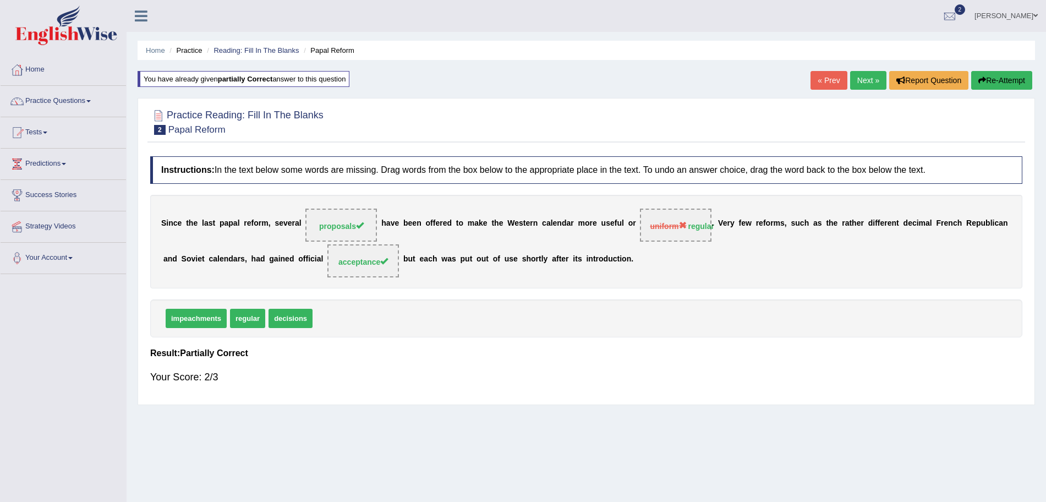
click at [854, 80] on link "Next »" at bounding box center [868, 80] width 36 height 19
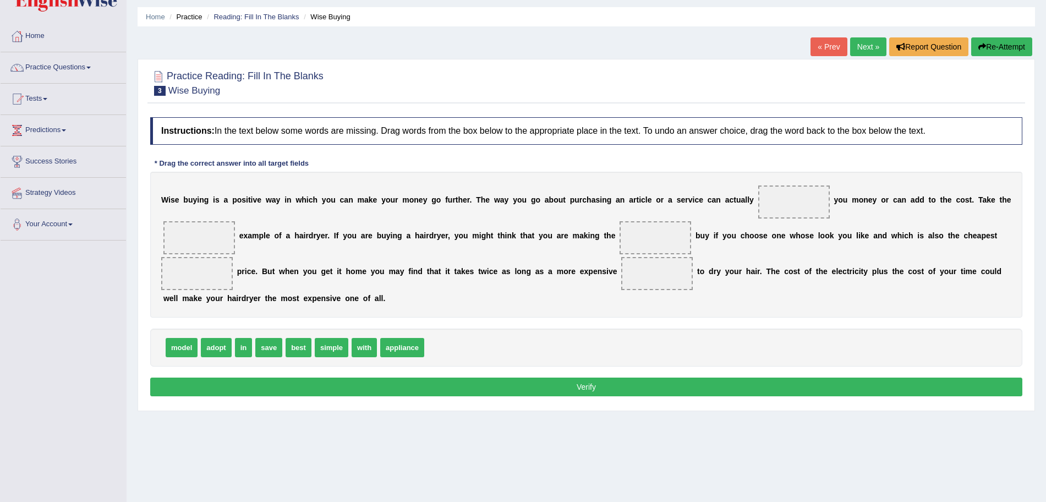
scroll to position [46, 0]
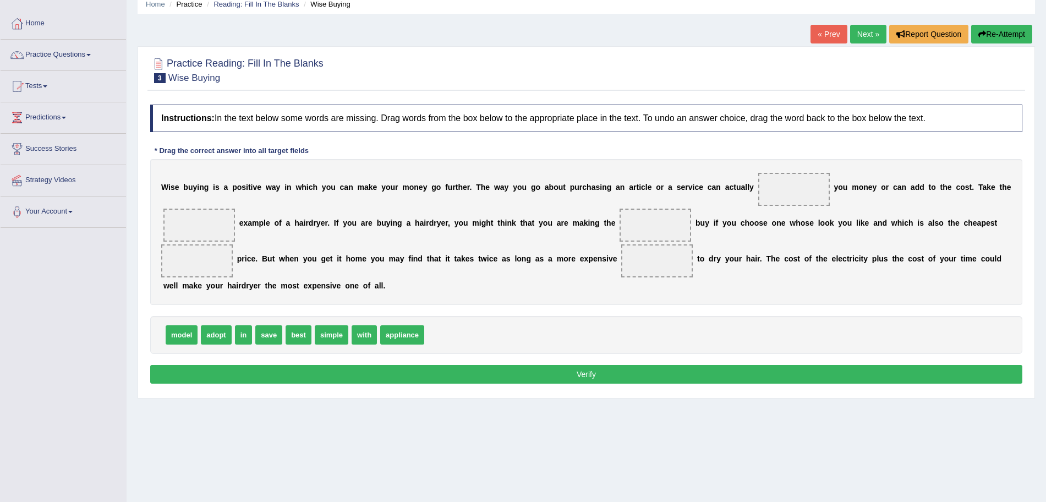
drag, startPoint x: 0, startPoint y: 0, endPoint x: 1056, endPoint y: 157, distance: 1067.4
click at [1045, 157] on html "Toggle navigation Home Practice Questions Speaking Practice Read Aloud Repeat S…" at bounding box center [523, 205] width 1046 height 502
drag, startPoint x: 215, startPoint y: 335, endPoint x: 794, endPoint y: 199, distance: 594.5
drag, startPoint x: 274, startPoint y: 331, endPoint x: 217, endPoint y: 218, distance: 126.7
drag, startPoint x: 179, startPoint y: 333, endPoint x: 674, endPoint y: 217, distance: 508.6
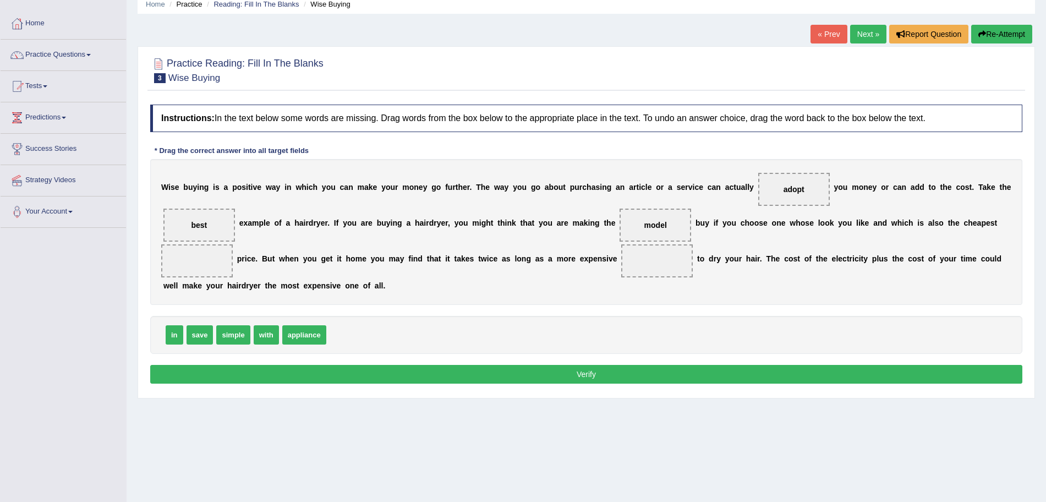
drag, startPoint x: 664, startPoint y: 220, endPoint x: 232, endPoint y: 267, distance: 435.1
click at [232, 267] on div "W i s e b u y i n g i s a p o s i t i v e w a y i n w h i c h y o u c a n m a k…" at bounding box center [586, 232] width 872 height 146
drag, startPoint x: 308, startPoint y: 337, endPoint x: 649, endPoint y: 267, distance: 347.6
drag, startPoint x: 200, startPoint y: 333, endPoint x: 199, endPoint y: 253, distance: 80.3
click at [314, 372] on button "Verify" at bounding box center [586, 374] width 872 height 19
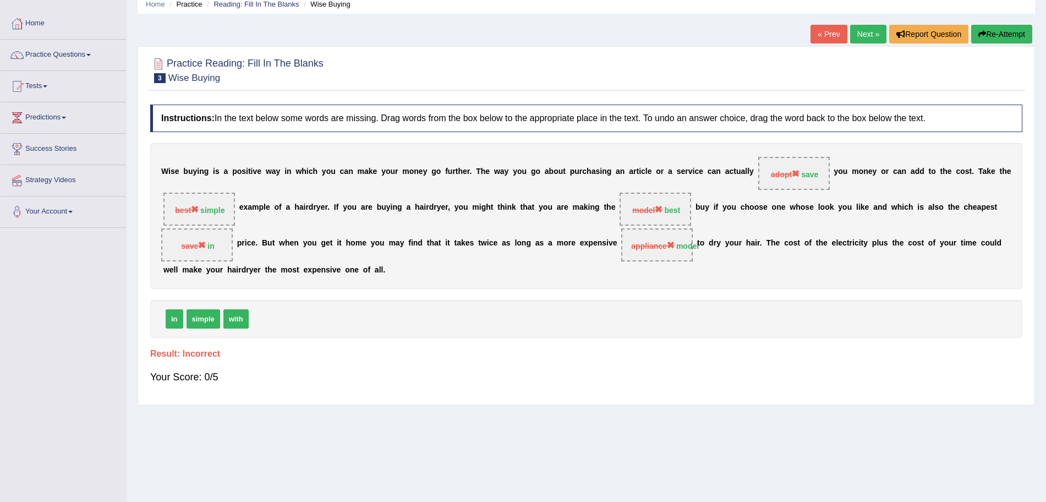
click at [860, 36] on link "Next »" at bounding box center [868, 34] width 36 height 19
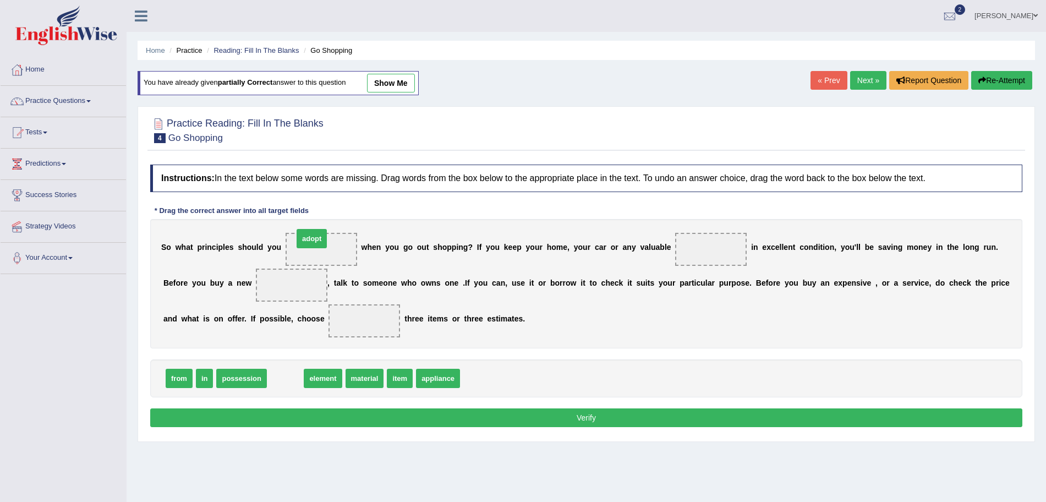
drag, startPoint x: 294, startPoint y: 384, endPoint x: 321, endPoint y: 248, distance: 138.5
drag, startPoint x: 363, startPoint y: 379, endPoint x: 706, endPoint y: 247, distance: 367.3
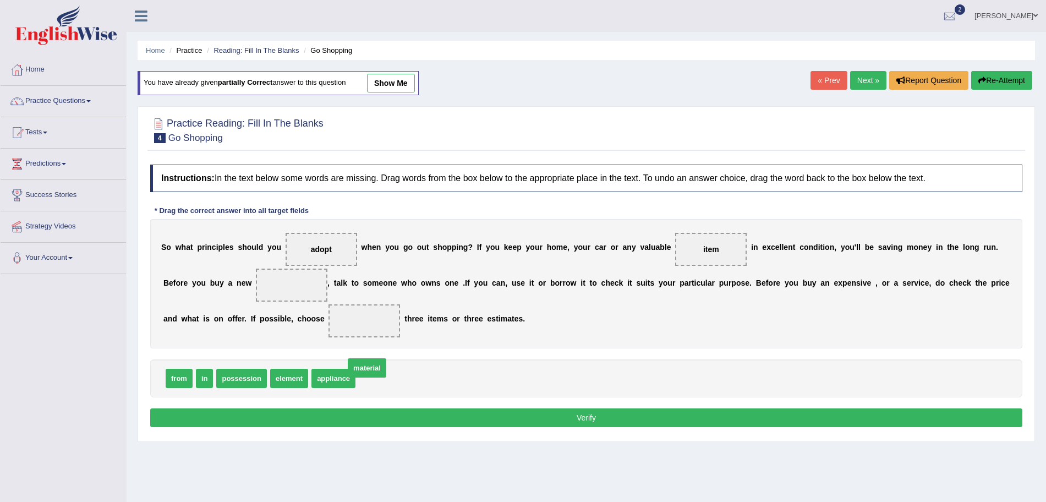
drag, startPoint x: 382, startPoint y: 382, endPoint x: 370, endPoint y: 370, distance: 17.5
drag, startPoint x: 345, startPoint y: 373, endPoint x: 297, endPoint y: 279, distance: 105.6
drag, startPoint x: 243, startPoint y: 379, endPoint x: 368, endPoint y: 319, distance: 138.1
click at [405, 421] on button "Verify" at bounding box center [586, 417] width 872 height 19
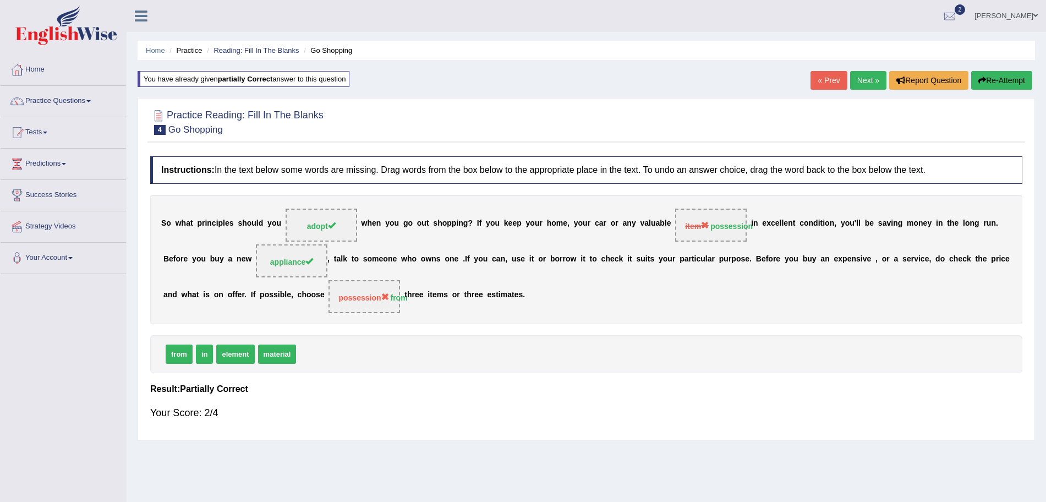
click at [856, 80] on link "Next »" at bounding box center [868, 80] width 36 height 19
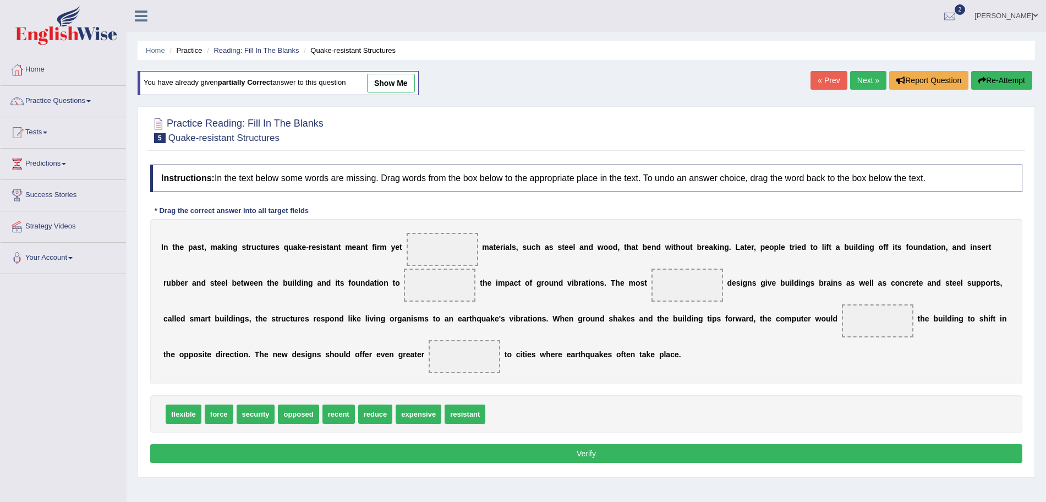
scroll to position [42, 0]
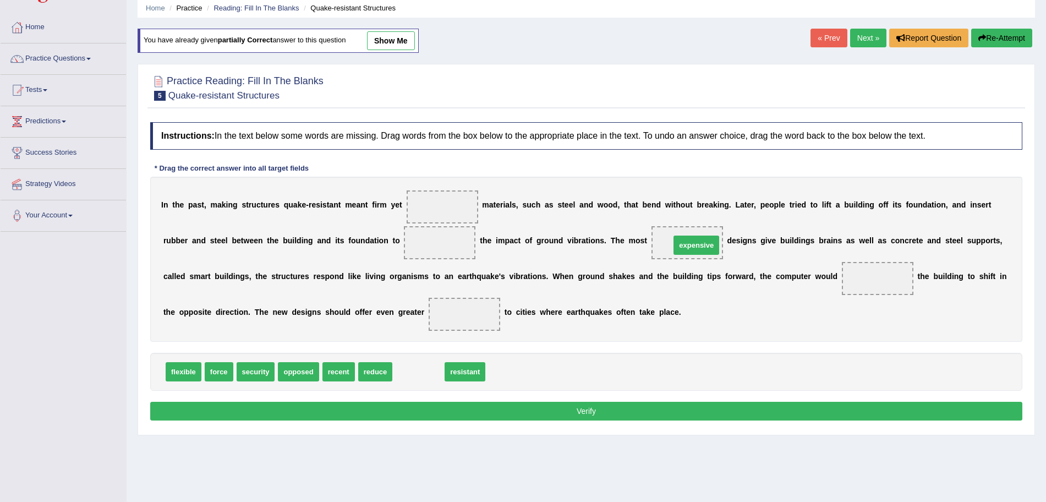
drag, startPoint x: 441, startPoint y: 372, endPoint x: 719, endPoint y: 245, distance: 305.3
drag, startPoint x: 421, startPoint y: 375, endPoint x: 481, endPoint y: 305, distance: 92.4
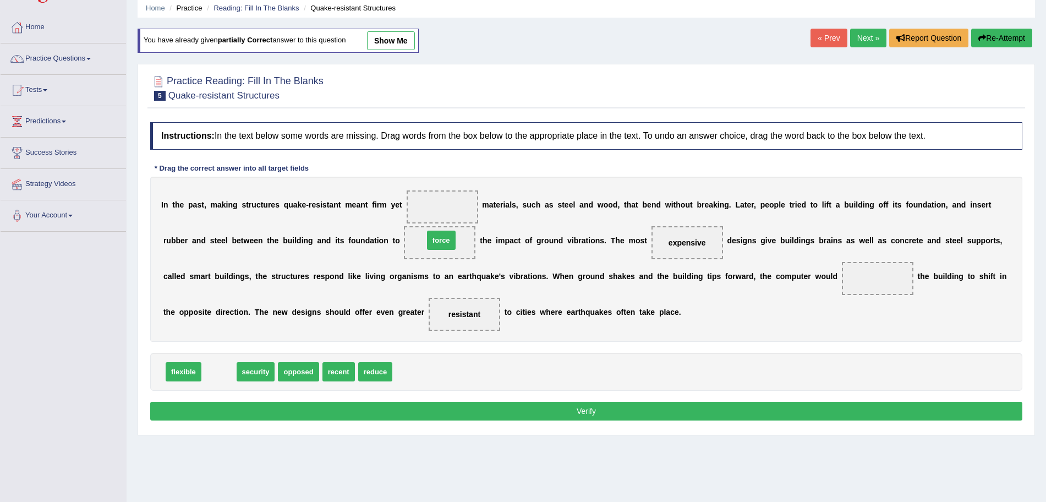
drag, startPoint x: 225, startPoint y: 374, endPoint x: 447, endPoint y: 243, distance: 258.3
drag, startPoint x: 276, startPoint y: 372, endPoint x: 445, endPoint y: 224, distance: 225.4
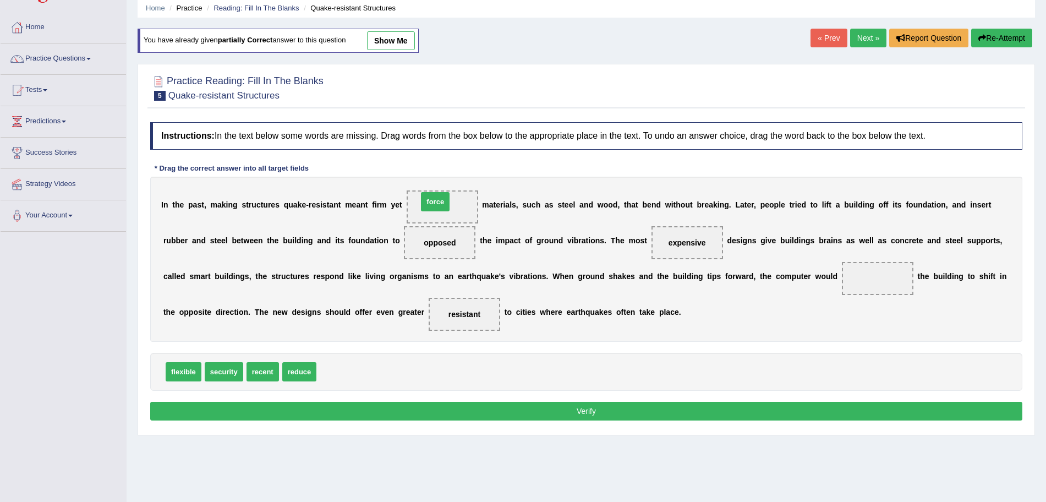
drag, startPoint x: 333, startPoint y: 369, endPoint x: 434, endPoint y: 199, distance: 197.9
click at [446, 405] on button "Verify" at bounding box center [586, 411] width 872 height 19
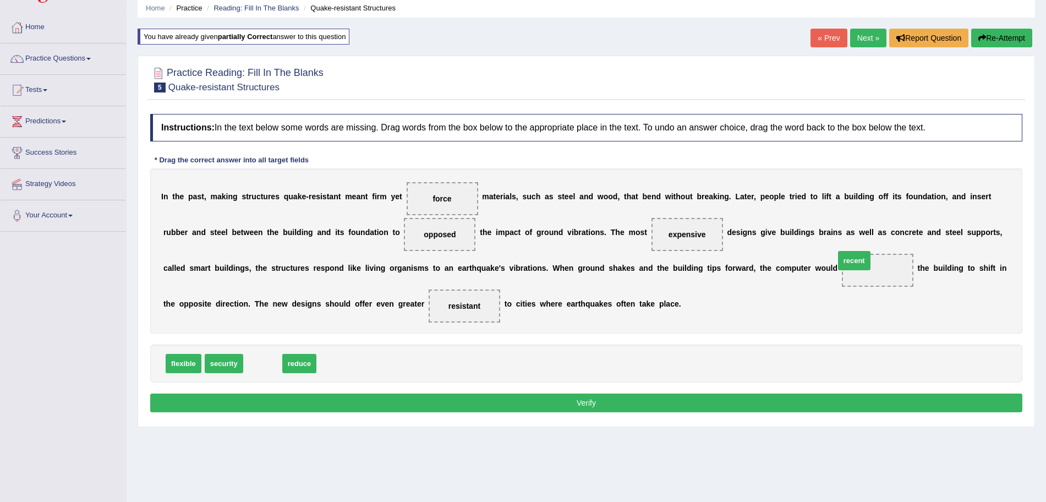
drag, startPoint x: 259, startPoint y: 368, endPoint x: 854, endPoint y: 271, distance: 603.7
click at [642, 400] on button "Verify" at bounding box center [586, 402] width 872 height 19
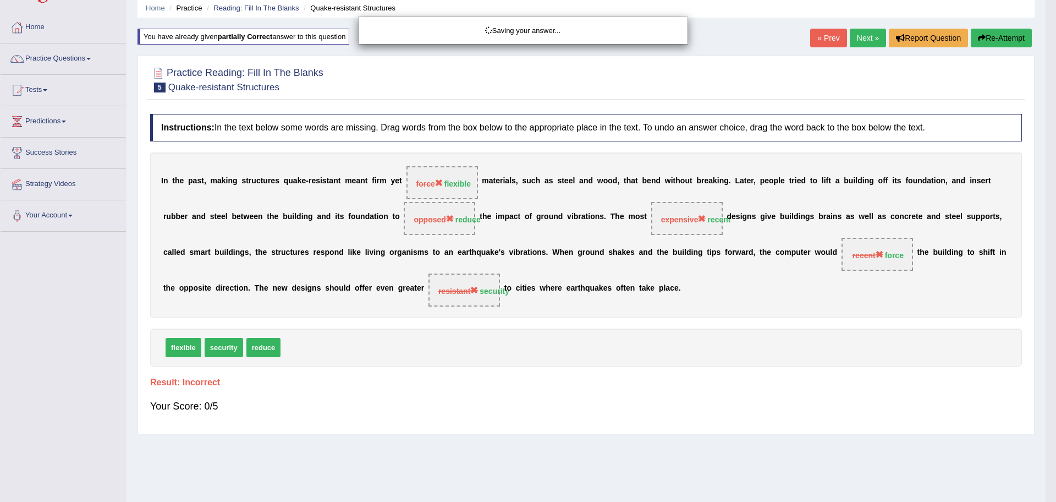
click at [864, 39] on div "Saving your answer..." at bounding box center [528, 251] width 1056 height 502
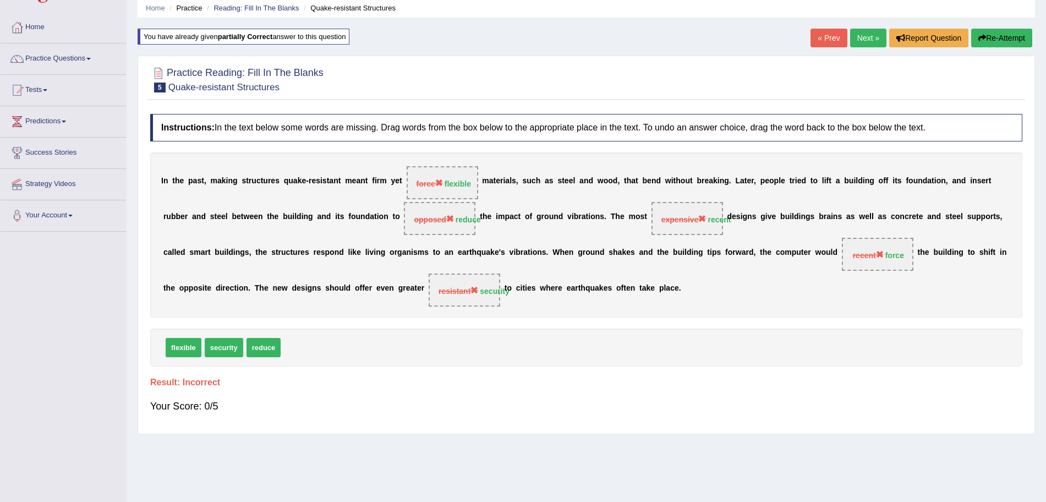
click at [858, 39] on link "Next »" at bounding box center [868, 38] width 36 height 19
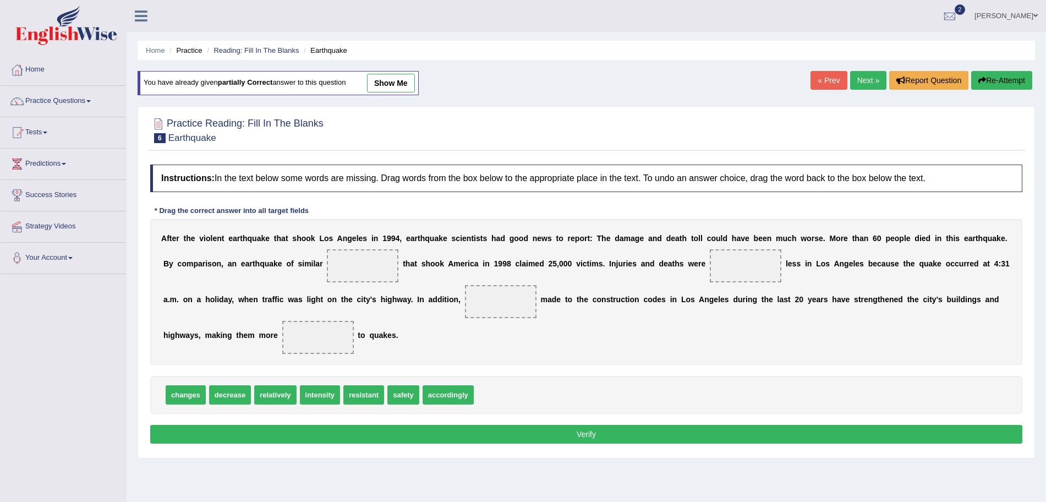
scroll to position [36, 0]
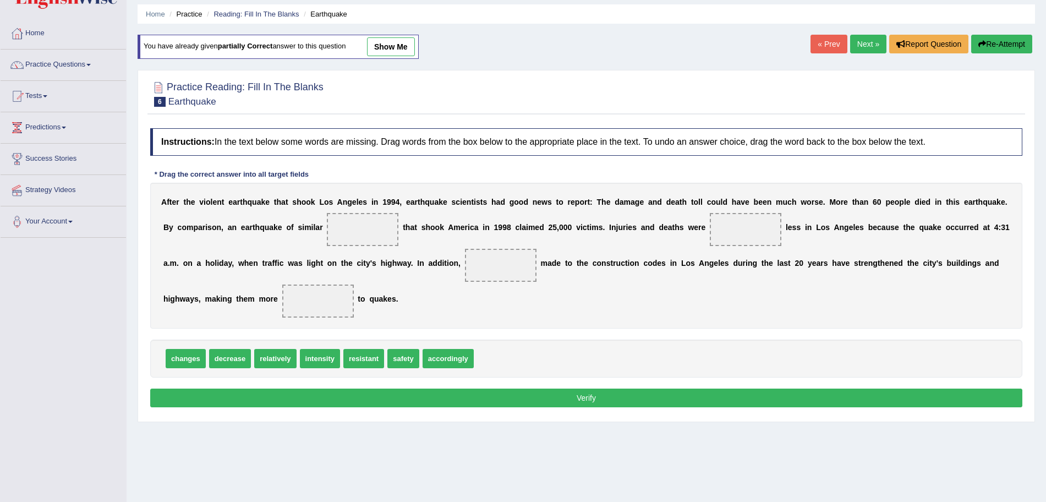
drag, startPoint x: 1056, startPoint y: 152, endPoint x: 1056, endPoint y: 183, distance: 30.3
click at [1045, 183] on html "Toggle navigation Home Practice Questions Speaking Practice Read Aloud Repeat S…" at bounding box center [523, 215] width 1046 height 502
drag, startPoint x: 320, startPoint y: 360, endPoint x: 330, endPoint y: 235, distance: 124.7
drag, startPoint x: 271, startPoint y: 361, endPoint x: 739, endPoint y: 241, distance: 483.3
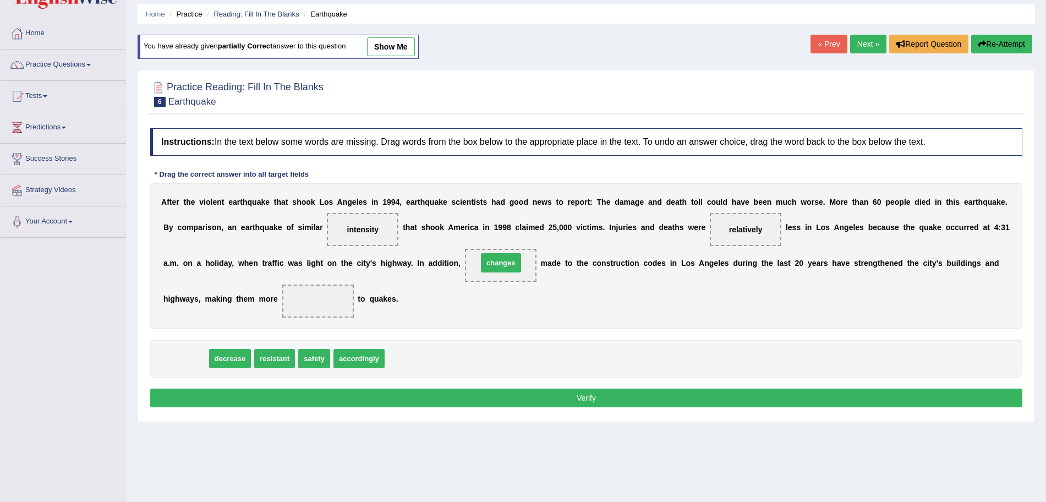
drag, startPoint x: 186, startPoint y: 363, endPoint x: 503, endPoint y: 267, distance: 331.6
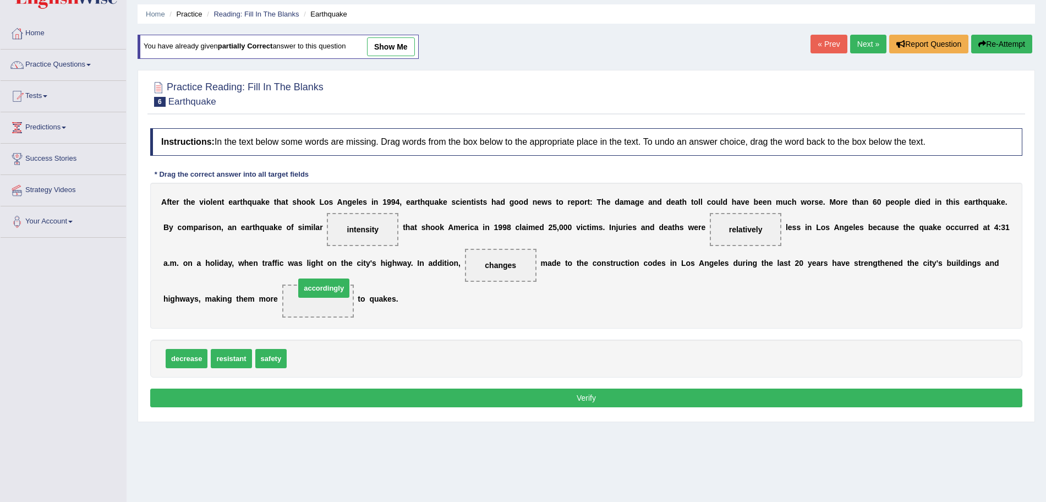
drag, startPoint x: 325, startPoint y: 355, endPoint x: 333, endPoint y: 284, distance: 70.9
click at [407, 406] on button "Verify" at bounding box center [586, 397] width 872 height 19
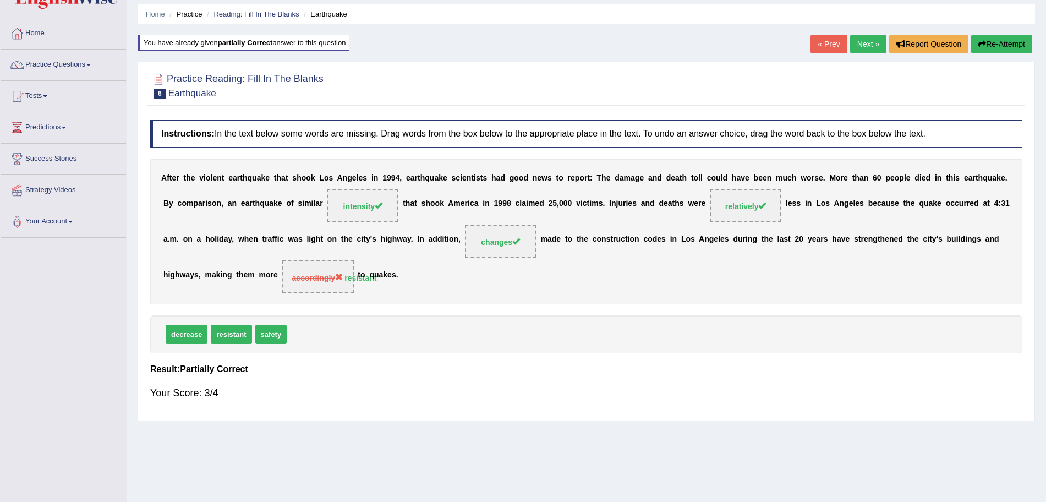
click at [860, 46] on link "Next »" at bounding box center [868, 44] width 36 height 19
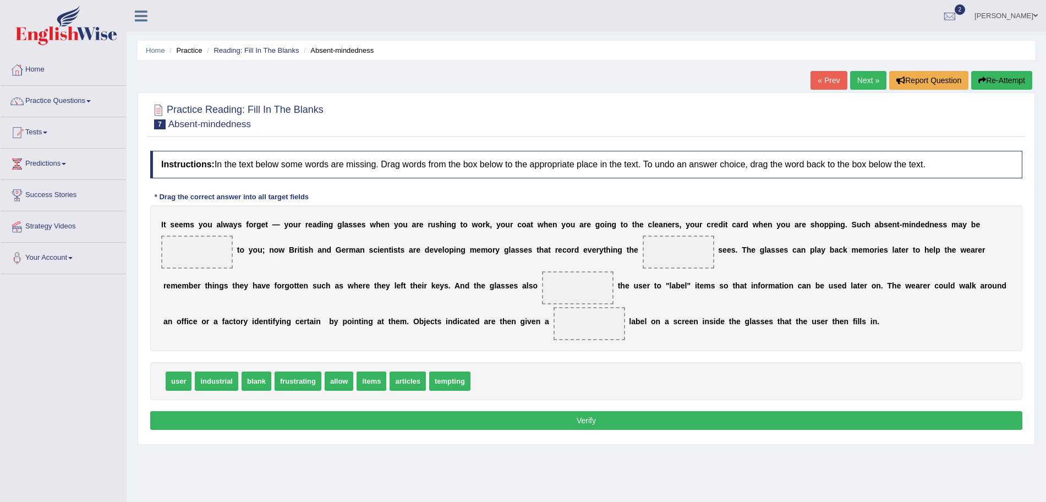
click at [1045, 130] on html "Toggle navigation Home Practice Questions Speaking Practice Read Aloud Repeat S…" at bounding box center [523, 251] width 1046 height 502
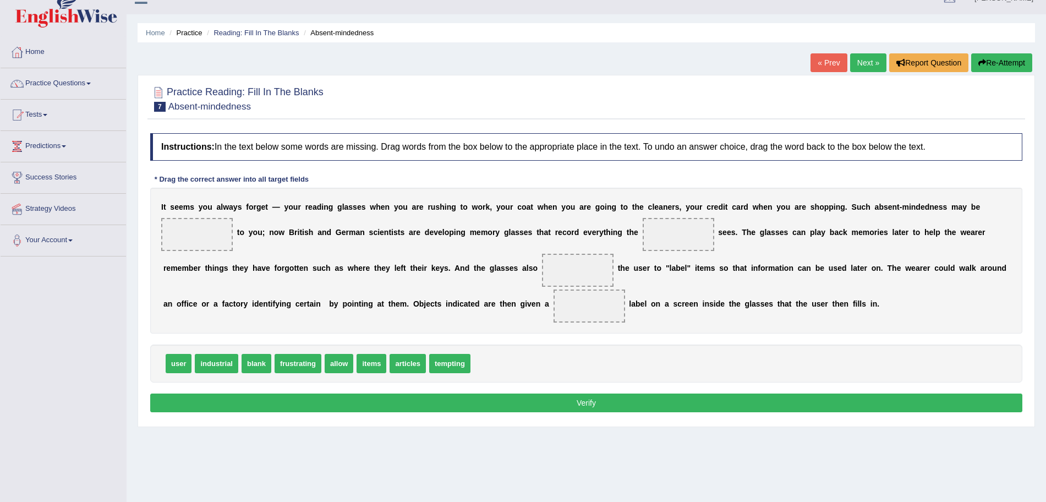
scroll to position [24, 0]
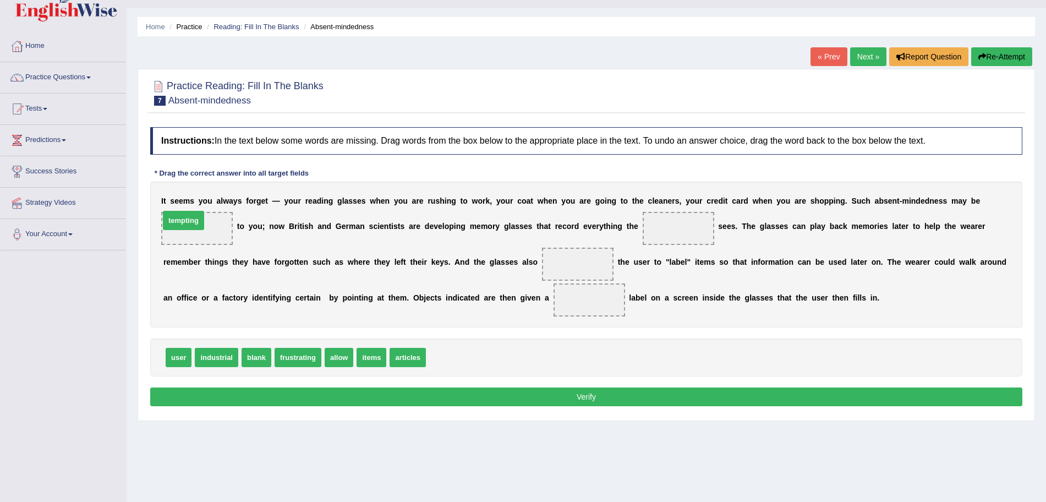
drag, startPoint x: 458, startPoint y: 350, endPoint x: 191, endPoint y: 213, distance: 299.2
drag, startPoint x: 258, startPoint y: 355, endPoint x: 587, endPoint y: 304, distance: 333.1
drag, startPoint x: 304, startPoint y: 359, endPoint x: 579, endPoint y: 266, distance: 290.4
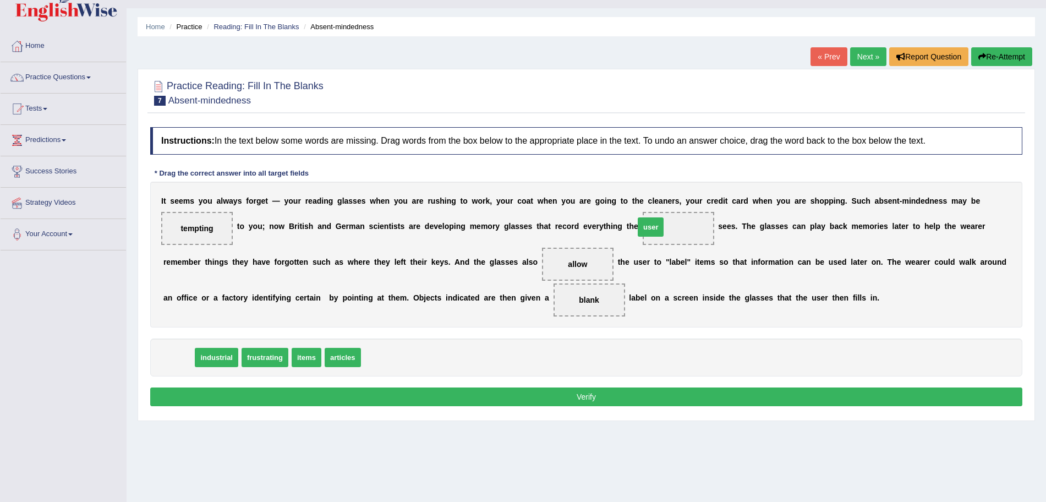
drag, startPoint x: 187, startPoint y: 360, endPoint x: 664, endPoint y: 230, distance: 494.9
click at [565, 407] on div "Instructions: In the text below some words are missing. Drag words from the box…" at bounding box center [586, 268] width 878 height 293
click at [570, 401] on button "Verify" at bounding box center [586, 396] width 872 height 19
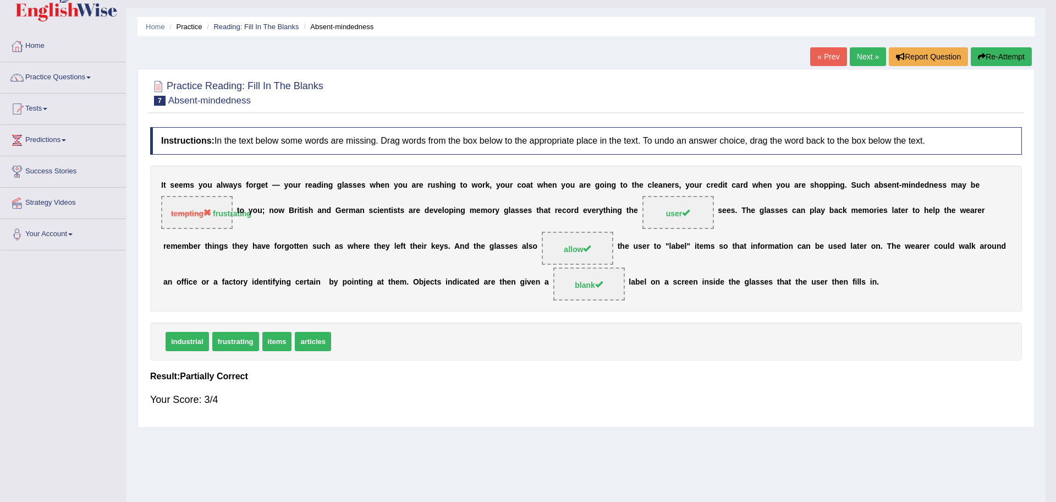
click at [863, 51] on div "Saving your answer..." at bounding box center [528, 251] width 1056 height 502
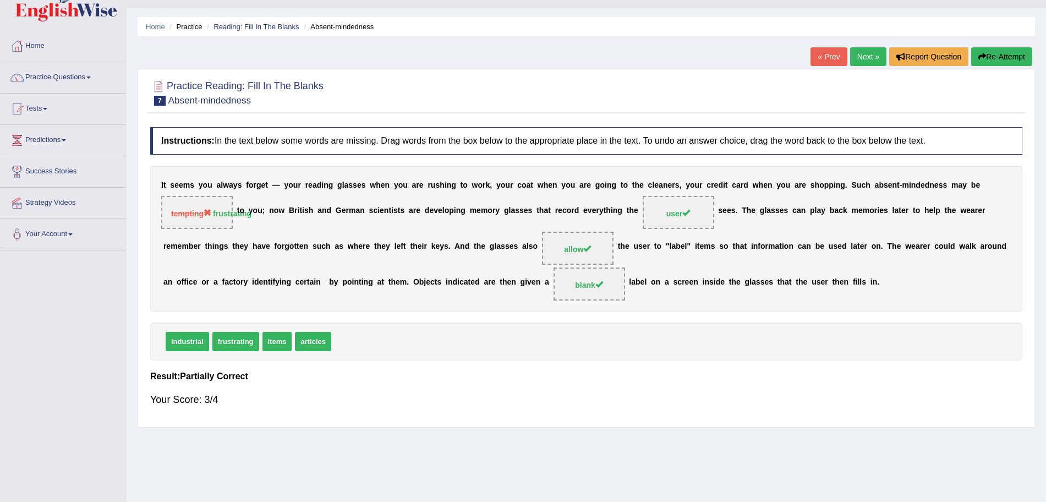
click at [863, 51] on link "Next »" at bounding box center [868, 56] width 36 height 19
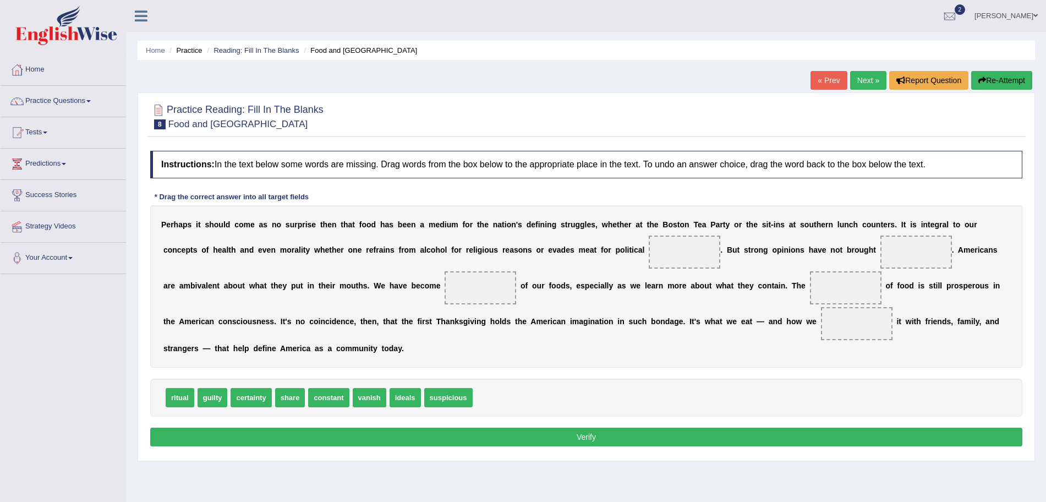
scroll to position [76, 0]
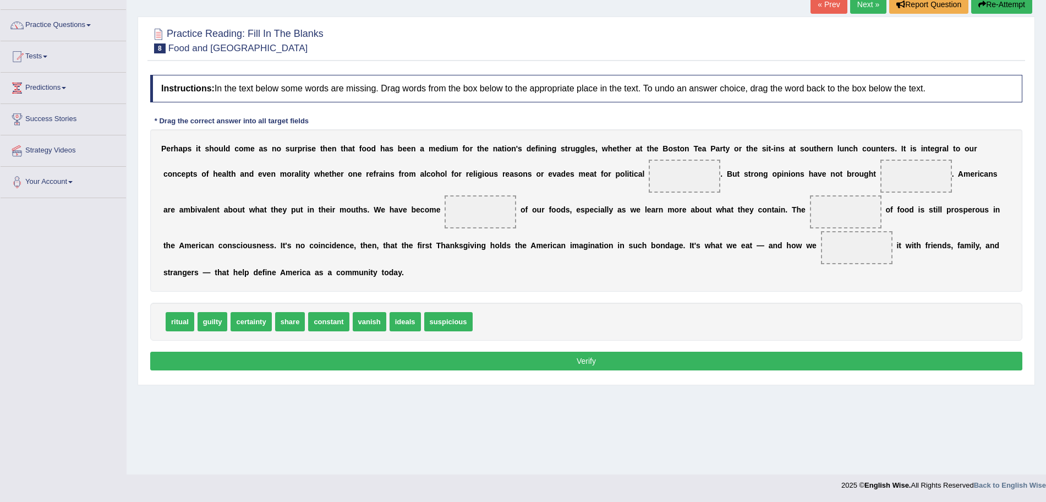
click at [1045, 173] on html "Toggle navigation Home Practice Questions Speaking Practice Read Aloud Repeat S…" at bounding box center [523, 175] width 1046 height 502
drag, startPoint x: 405, startPoint y: 321, endPoint x: 683, endPoint y: 143, distance: 329.7
click at [683, 167] on span "ideals" at bounding box center [671, 176] width 31 height 19
drag, startPoint x: 398, startPoint y: 325, endPoint x: 678, endPoint y: 180, distance: 315.2
drag, startPoint x: 174, startPoint y: 321, endPoint x: 911, endPoint y: 174, distance: 751.2
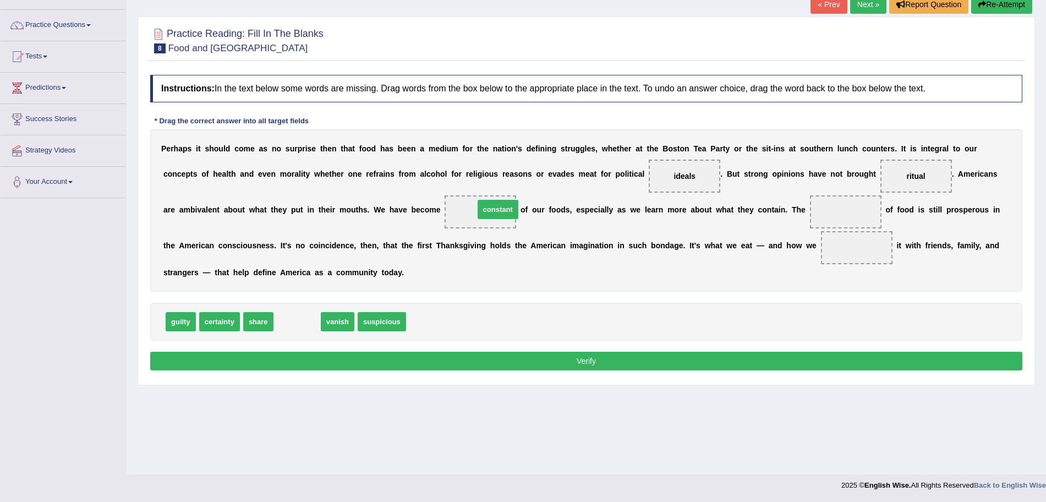
drag, startPoint x: 293, startPoint y: 321, endPoint x: 496, endPoint y: 211, distance: 231.4
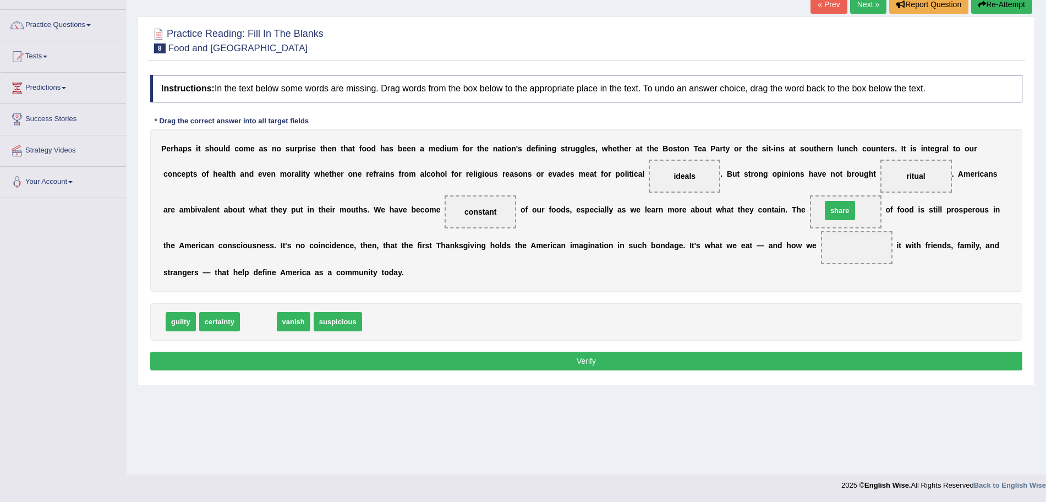
drag, startPoint x: 259, startPoint y: 322, endPoint x: 840, endPoint y: 211, distance: 591.5
drag, startPoint x: 183, startPoint y: 320, endPoint x: 832, endPoint y: 244, distance: 653.6
click at [651, 357] on button "Verify" at bounding box center [586, 361] width 872 height 19
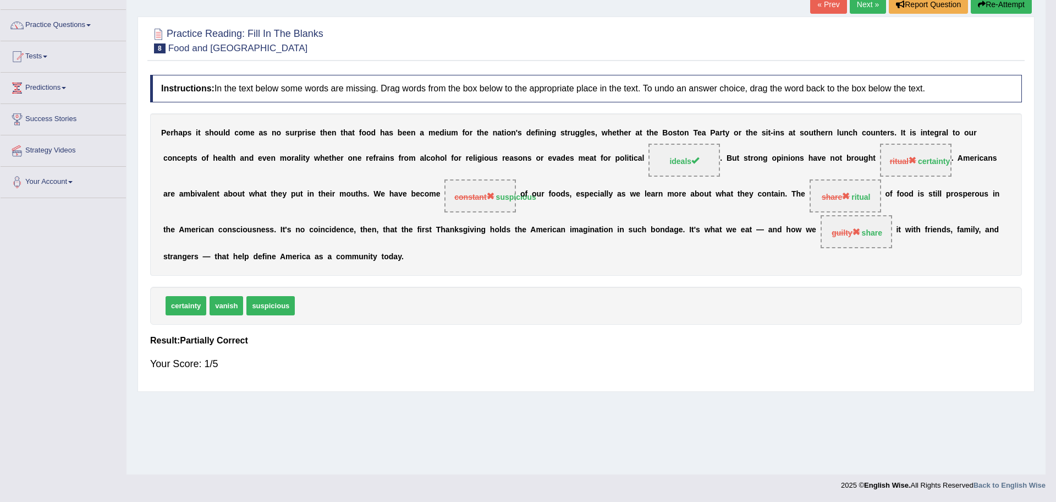
click at [1045, 140] on body "Toggle navigation Home Practice Questions Speaking Practice Read Aloud Repeat S…" at bounding box center [528, 175] width 1056 height 502
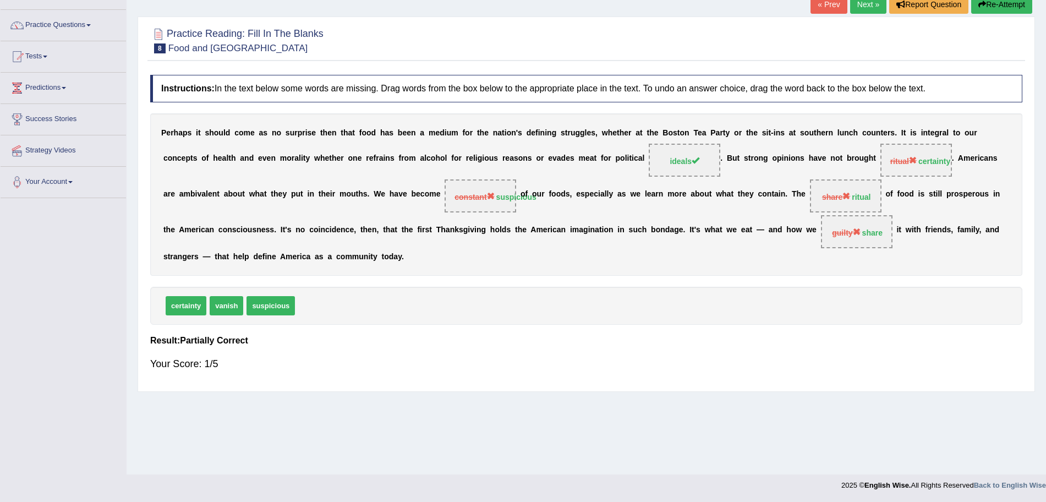
drag, startPoint x: 1056, startPoint y: 140, endPoint x: 1056, endPoint y: 95, distance: 45.7
click at [1045, 95] on html "Toggle navigation Home Practice Questions Speaking Practice Read Aloud Repeat S…" at bounding box center [523, 175] width 1046 height 502
click at [856, 4] on link "Next »" at bounding box center [868, 4] width 36 height 19
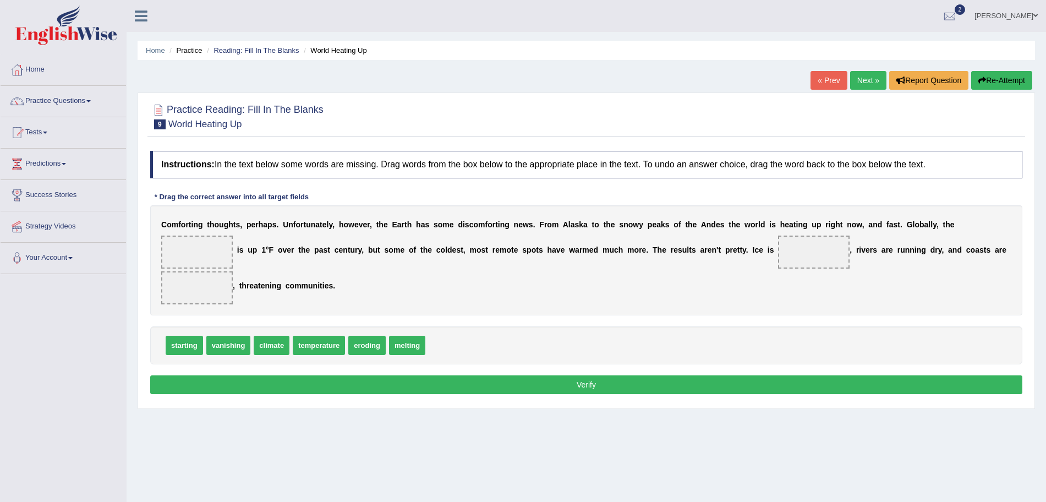
scroll to position [54, 0]
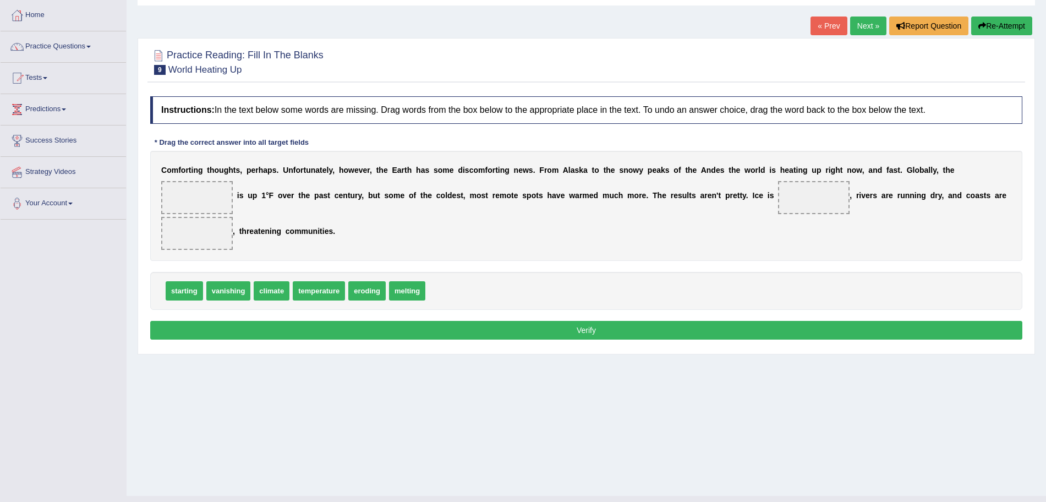
drag, startPoint x: 0, startPoint y: 0, endPoint x: 1056, endPoint y: 197, distance: 1074.0
click at [1045, 197] on html "Toggle navigation Home Practice Questions Speaking Practice Read Aloud Repeat S…" at bounding box center [523, 197] width 1046 height 502
drag, startPoint x: 272, startPoint y: 293, endPoint x: 210, endPoint y: 200, distance: 111.9
click at [379, 292] on span "melting" at bounding box center [368, 290] width 36 height 19
drag, startPoint x: 360, startPoint y: 294, endPoint x: 813, endPoint y: 204, distance: 461.3
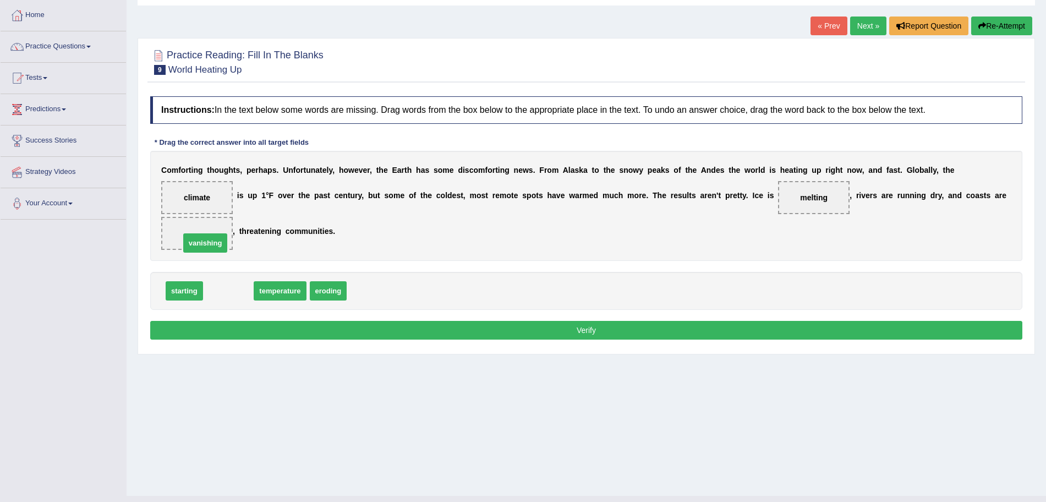
drag, startPoint x: 234, startPoint y: 292, endPoint x: 211, endPoint y: 244, distance: 53.2
click at [321, 324] on button "Verify" at bounding box center [586, 330] width 872 height 19
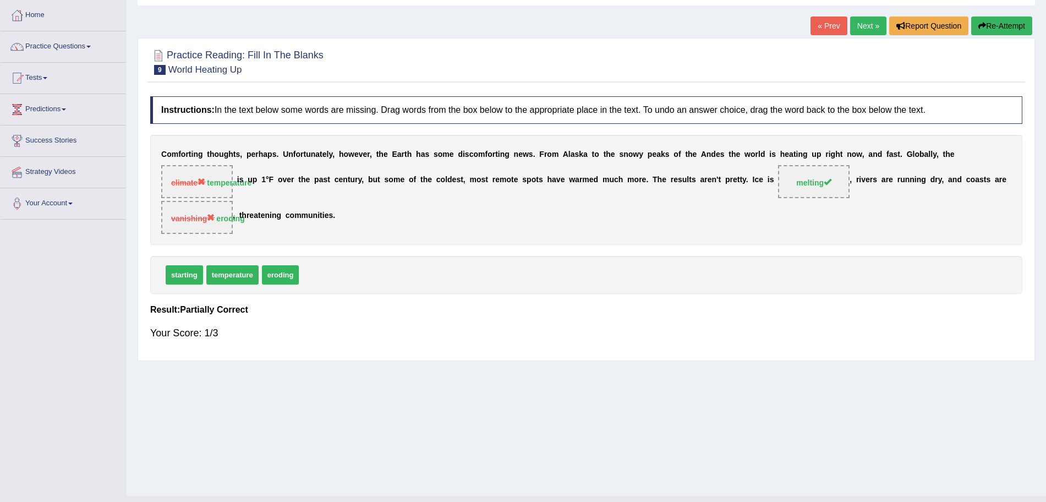
click at [859, 27] on link "Next »" at bounding box center [868, 26] width 36 height 19
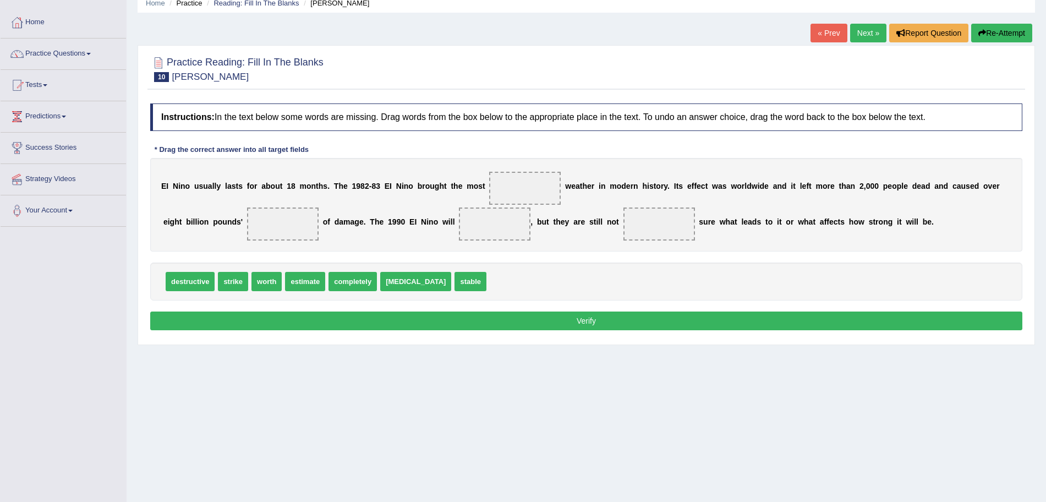
drag, startPoint x: 1056, startPoint y: 145, endPoint x: 1056, endPoint y: 187, distance: 41.3
click at [1045, 187] on html "Toggle navigation Home Practice Questions Speaking Practice Read Aloud Repeat S…" at bounding box center [523, 204] width 1046 height 502
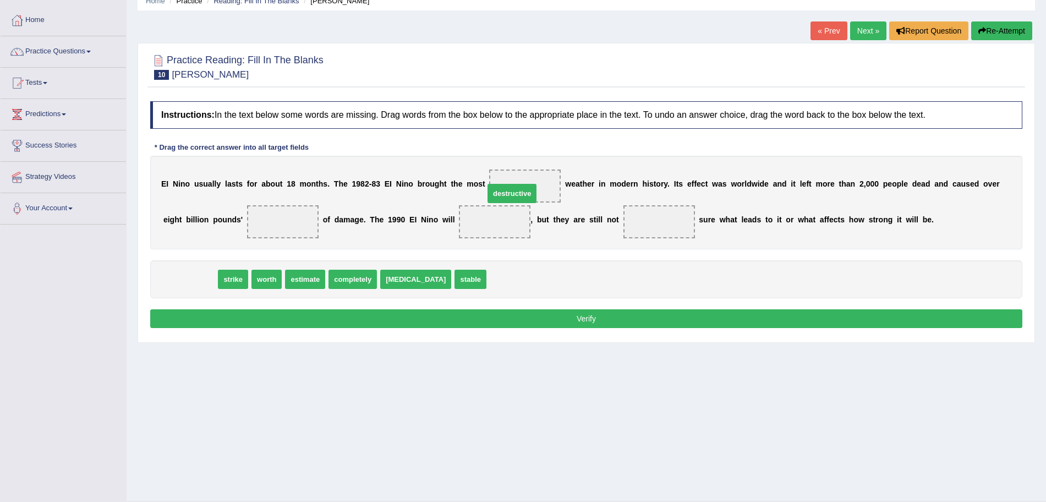
drag, startPoint x: 194, startPoint y: 279, endPoint x: 518, endPoint y: 193, distance: 334.7
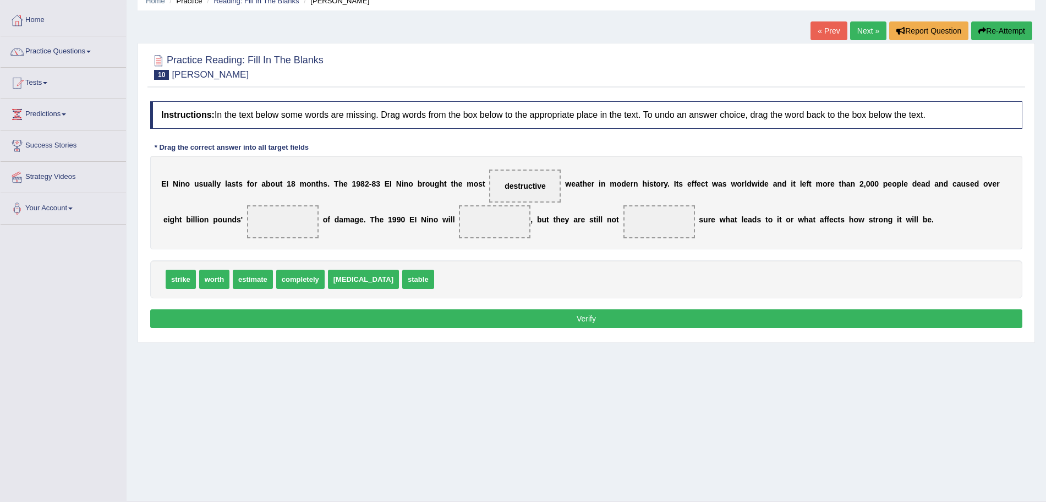
drag, startPoint x: 217, startPoint y: 289, endPoint x: 213, endPoint y: 275, distance: 14.1
click at [213, 275] on div "strike worth estimate completely [MEDICAL_DATA] stable" at bounding box center [586, 279] width 872 height 38
drag, startPoint x: 213, startPoint y: 275, endPoint x: 297, endPoint y: 206, distance: 108.6
drag, startPoint x: 274, startPoint y: 276, endPoint x: 657, endPoint y: 214, distance: 388.0
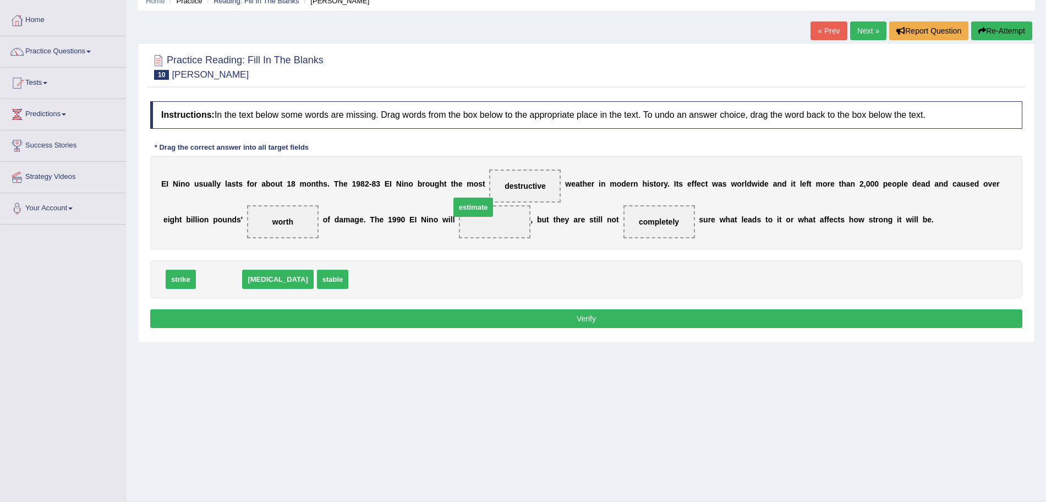
drag, startPoint x: 221, startPoint y: 280, endPoint x: 483, endPoint y: 220, distance: 268.7
click at [437, 322] on button "Verify" at bounding box center [586, 318] width 872 height 19
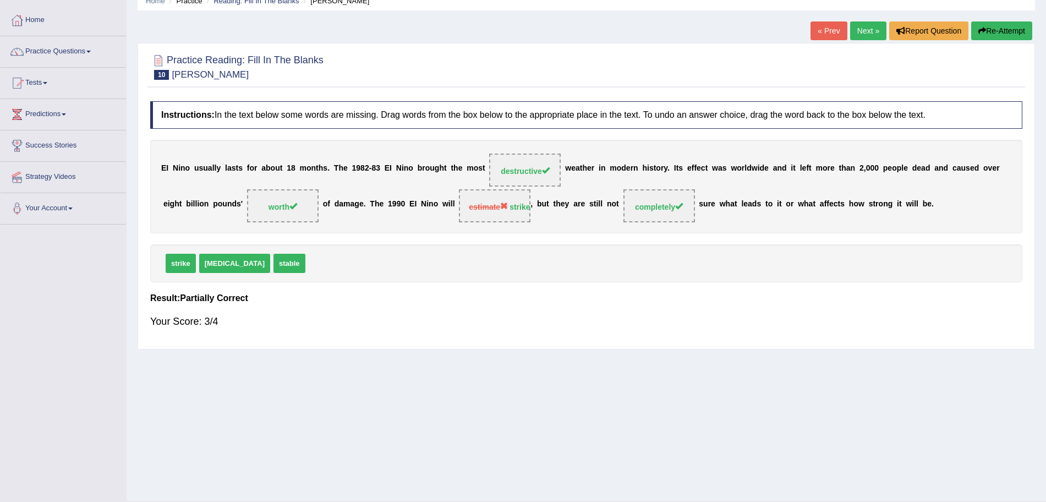
click at [859, 26] on link "Next »" at bounding box center [868, 30] width 36 height 19
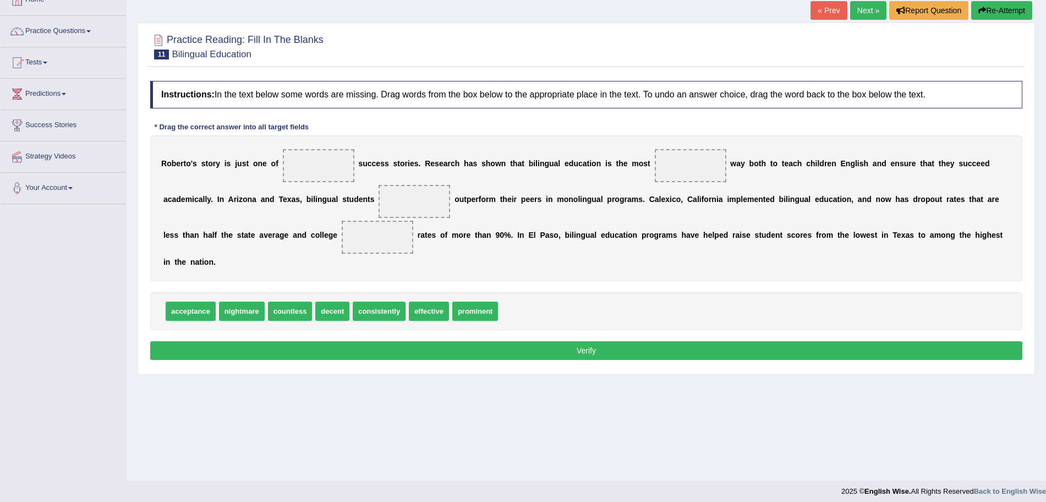
scroll to position [75, 0]
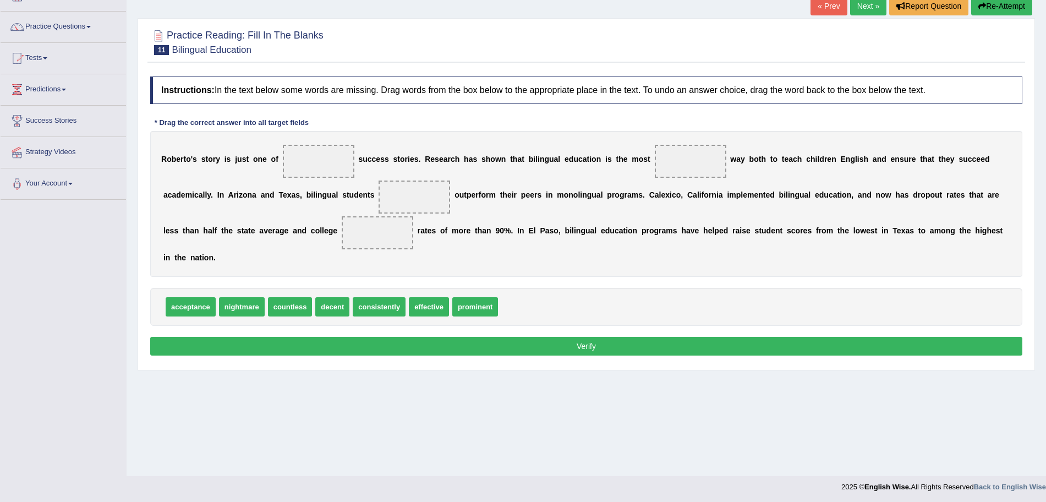
drag, startPoint x: 0, startPoint y: 0, endPoint x: 1056, endPoint y: 189, distance: 1072.6
click at [1045, 189] on html "Toggle navigation Home Practice Questions Speaking Practice Read Aloud Repeat S…" at bounding box center [523, 177] width 1046 height 502
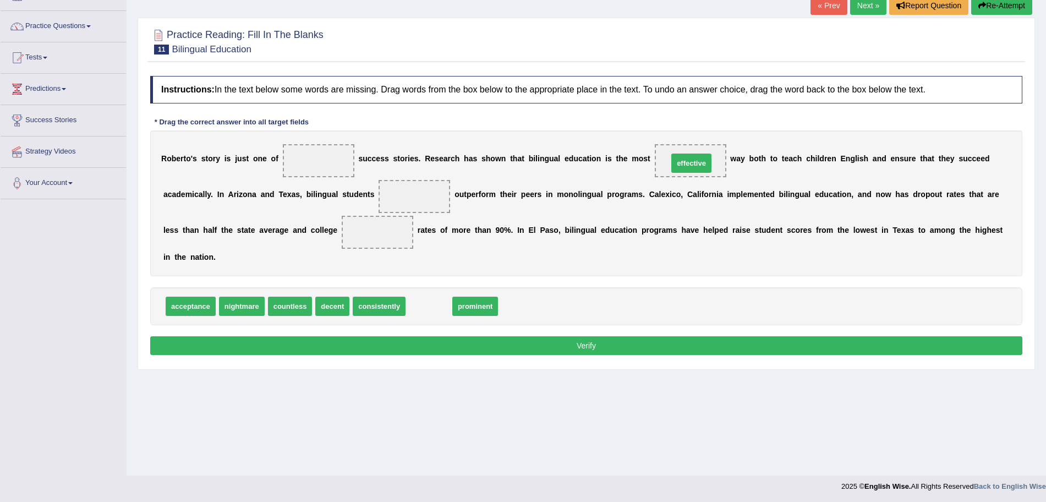
drag, startPoint x: 428, startPoint y: 309, endPoint x: 690, endPoint y: 166, distance: 298.9
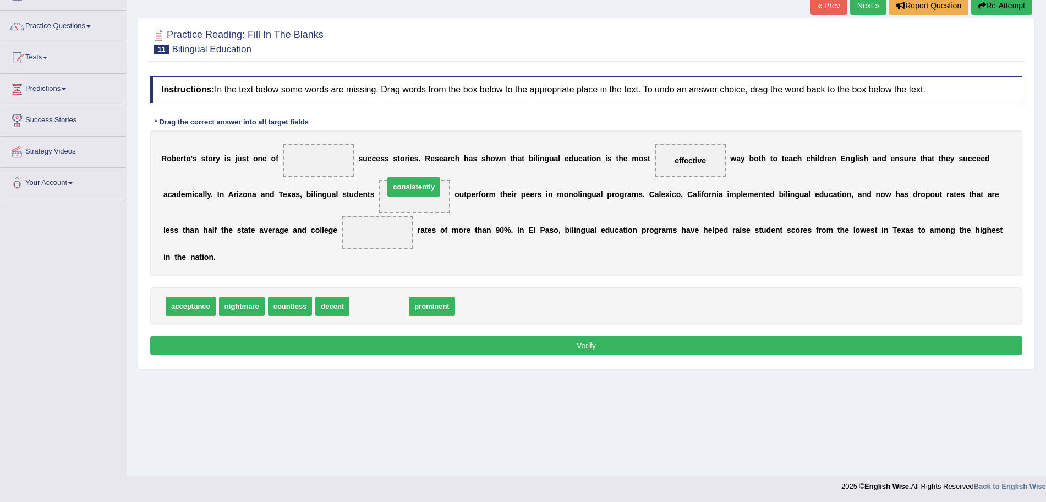
drag, startPoint x: 388, startPoint y: 304, endPoint x: 423, endPoint y: 185, distance: 124.3
click at [338, 309] on span "decent" at bounding box center [332, 306] width 34 height 19
drag, startPoint x: 380, startPoint y: 305, endPoint x: 322, endPoint y: 153, distance: 162.8
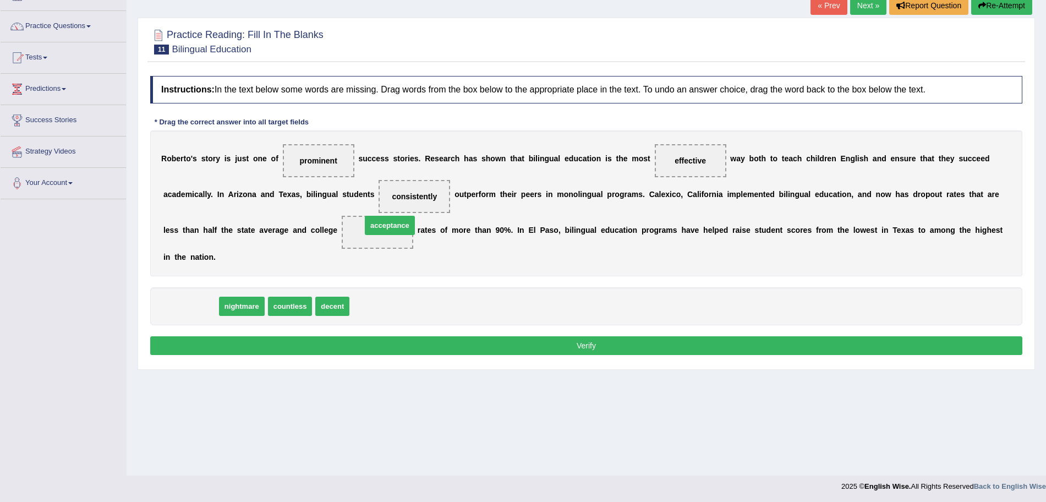
drag, startPoint x: 187, startPoint y: 304, endPoint x: 387, endPoint y: 227, distance: 214.1
click at [422, 342] on button "Verify" at bounding box center [586, 345] width 872 height 19
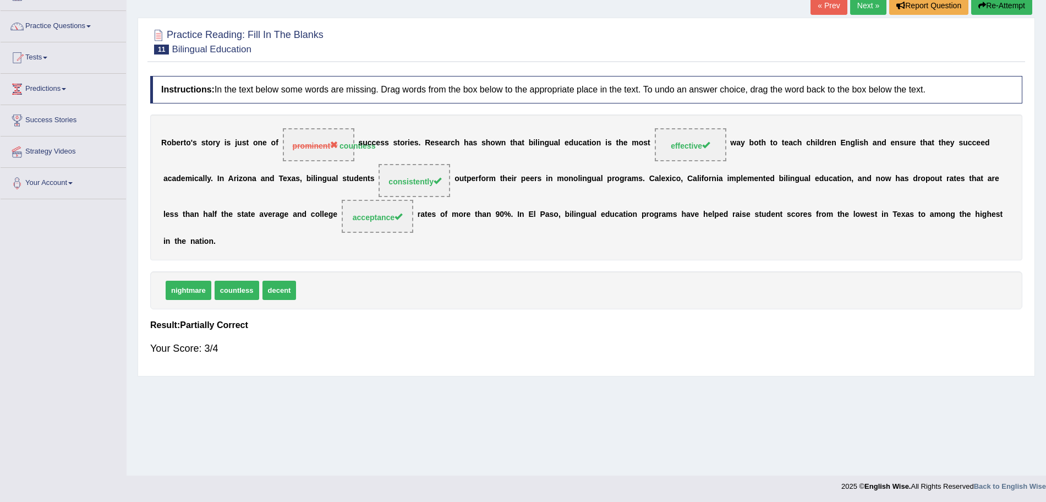
click at [864, 2] on link "Next »" at bounding box center [868, 5] width 36 height 19
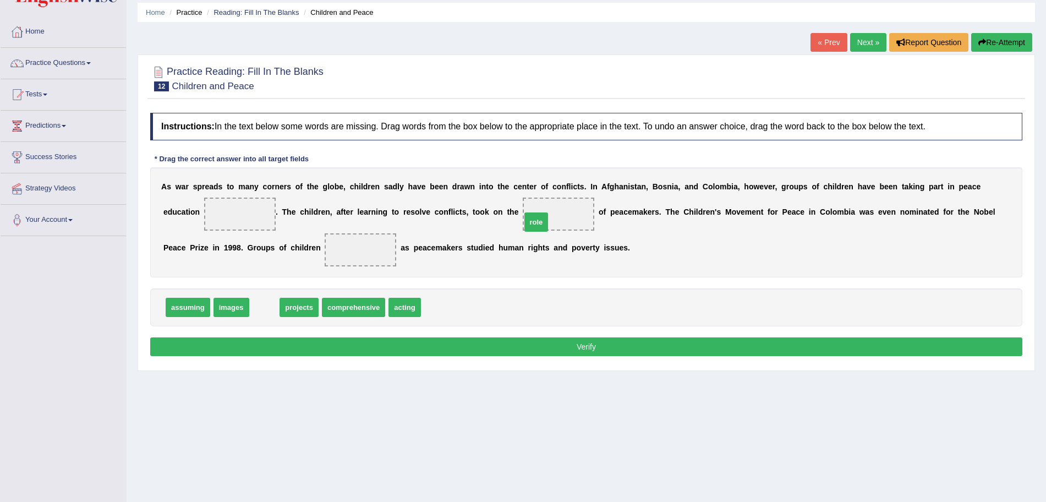
drag, startPoint x: 262, startPoint y: 304, endPoint x: 538, endPoint y: 216, distance: 289.4
drag, startPoint x: 374, startPoint y: 314, endPoint x: 363, endPoint y: 248, distance: 66.4
drag, startPoint x: 271, startPoint y: 303, endPoint x: 244, endPoint y: 216, distance: 91.2
click at [344, 347] on button "Verify" at bounding box center [586, 346] width 872 height 19
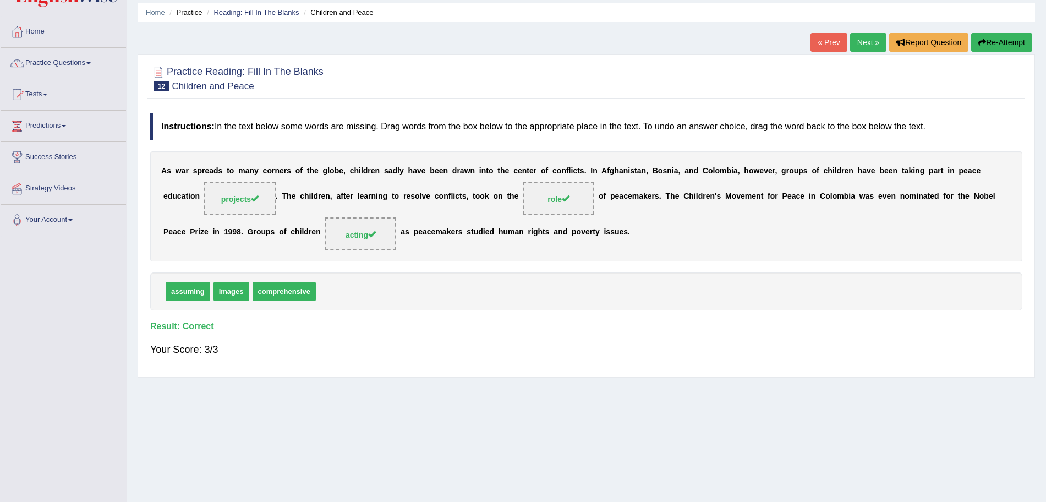
click at [861, 43] on link "Next »" at bounding box center [868, 42] width 36 height 19
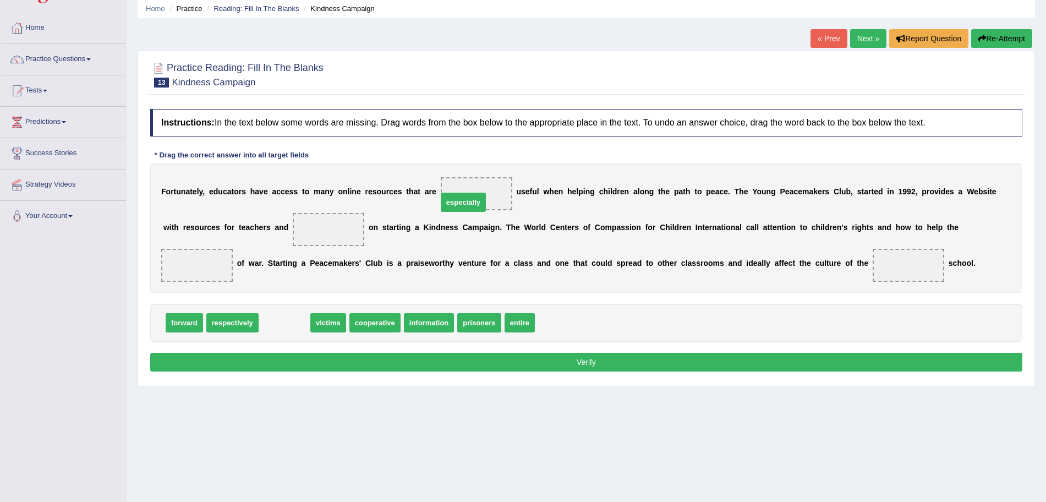
drag, startPoint x: 284, startPoint y: 318, endPoint x: 470, endPoint y: 194, distance: 223.4
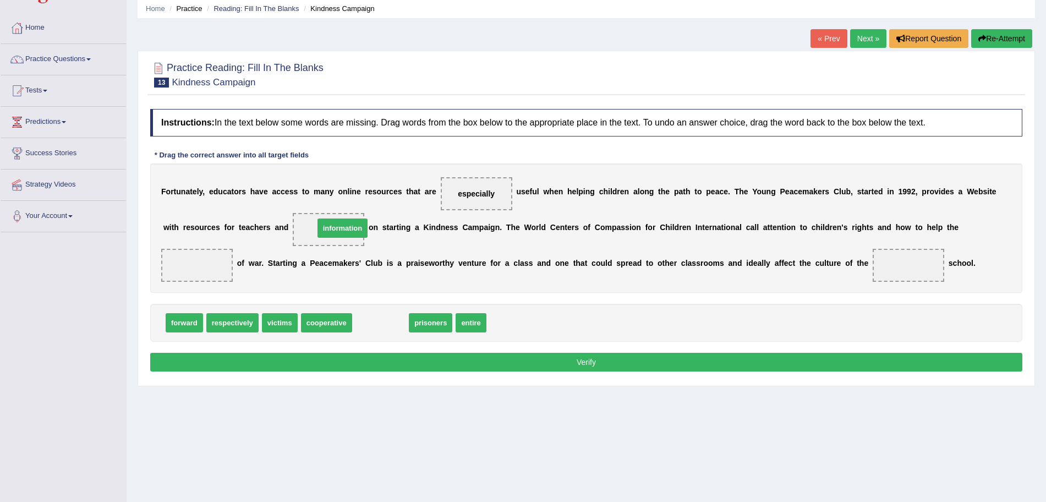
drag, startPoint x: 380, startPoint y: 322, endPoint x: 337, endPoint y: 222, distance: 108.9
drag, startPoint x: 376, startPoint y: 321, endPoint x: 202, endPoint y: 260, distance: 183.8
click at [372, 317] on span "entire" at bounding box center [370, 322] width 30 height 19
drag, startPoint x: 366, startPoint y: 322, endPoint x: 909, endPoint y: 272, distance: 545.3
click at [726, 360] on button "Verify" at bounding box center [586, 362] width 872 height 19
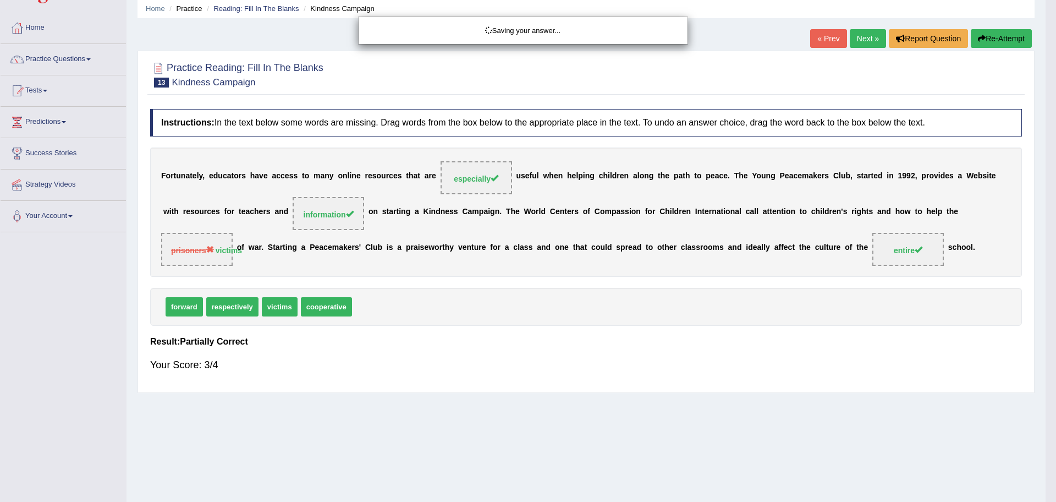
click at [867, 36] on div "Saving your answer..." at bounding box center [528, 251] width 1056 height 502
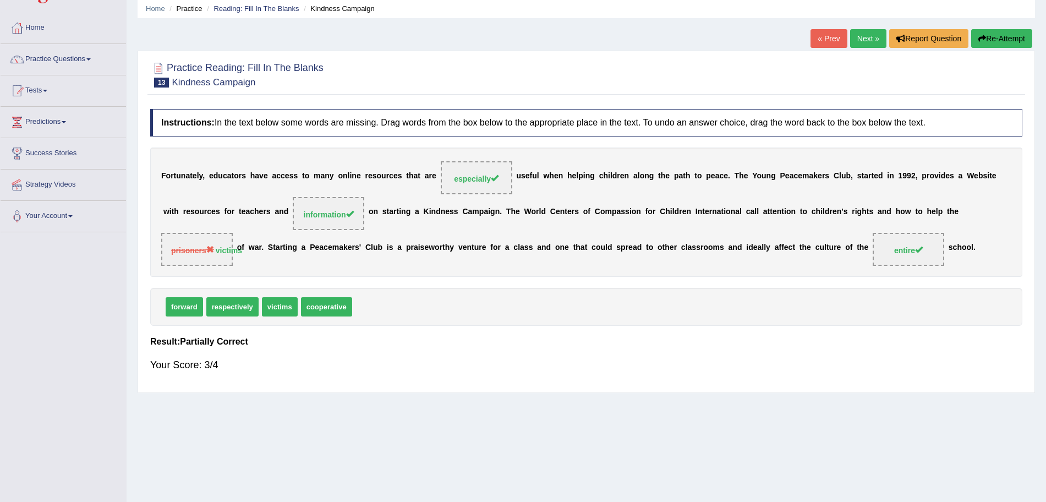
click at [867, 36] on link "Next »" at bounding box center [868, 38] width 36 height 19
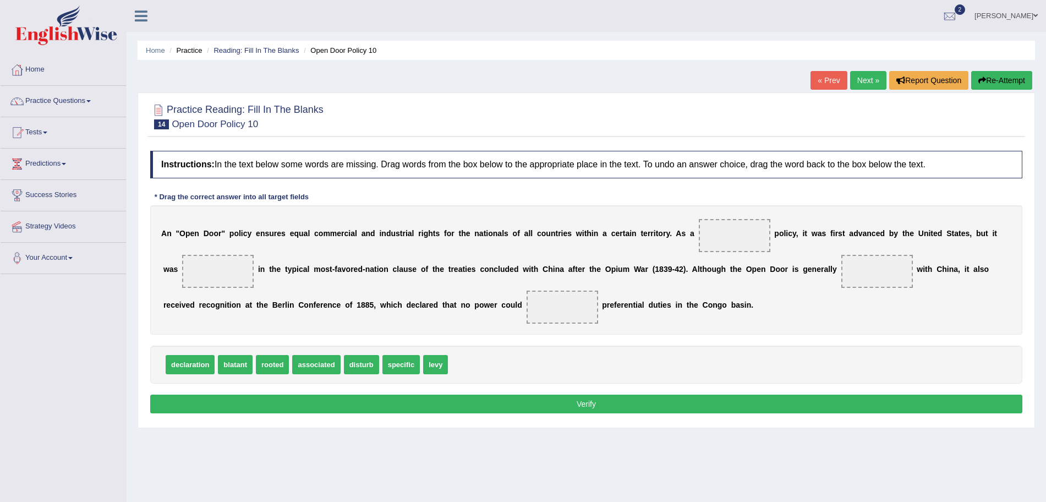
scroll to position [32, 0]
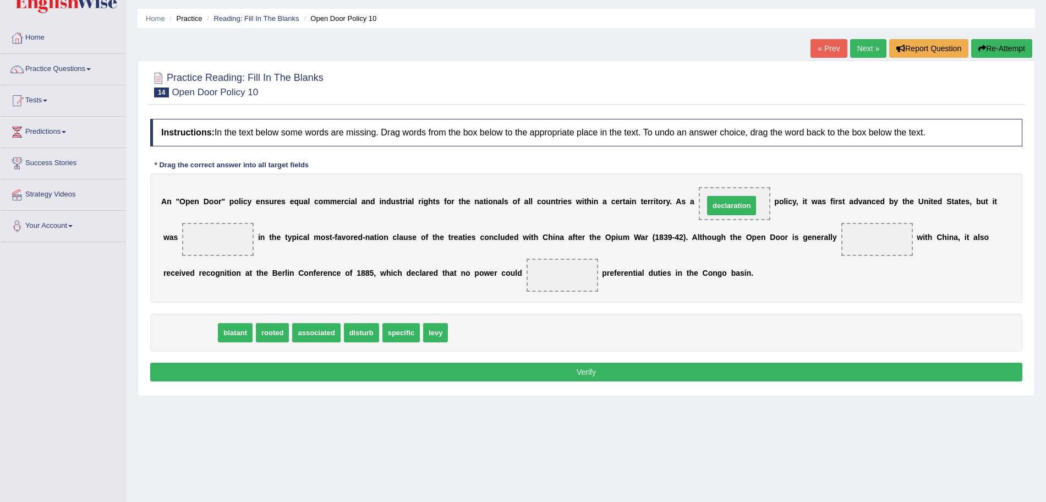
drag, startPoint x: 193, startPoint y: 327, endPoint x: 733, endPoint y: 201, distance: 554.9
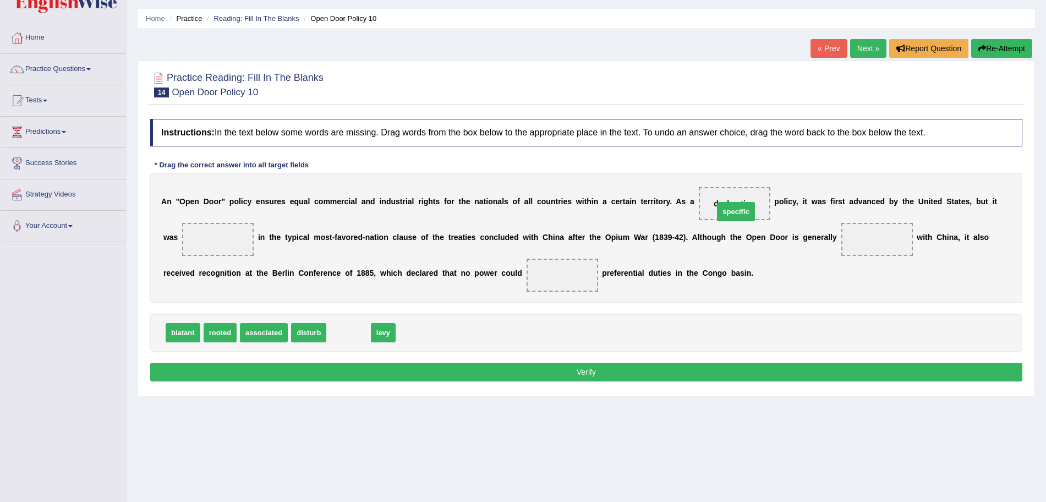
drag, startPoint x: 351, startPoint y: 332, endPoint x: 738, endPoint y: 211, distance: 405.8
drag, startPoint x: 220, startPoint y: 331, endPoint x: 218, endPoint y: 237, distance: 94.6
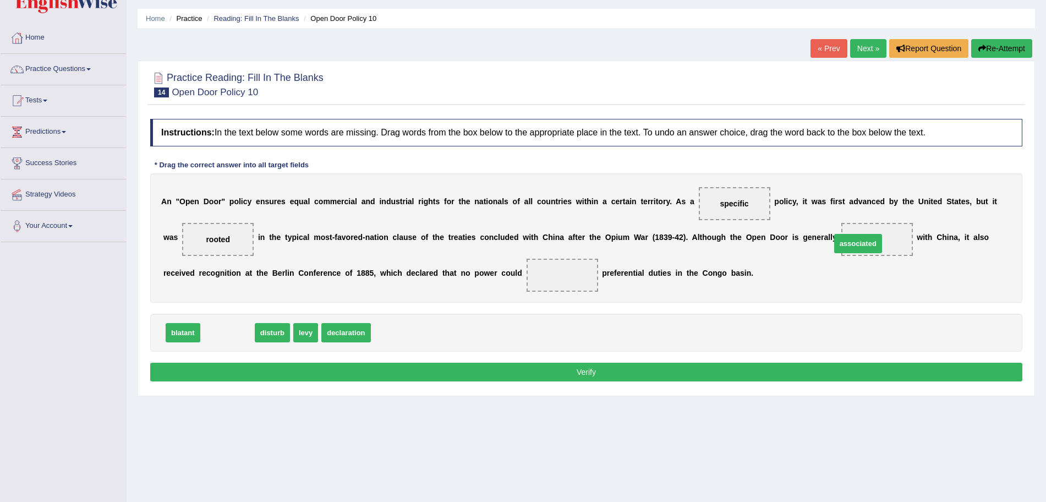
drag, startPoint x: 223, startPoint y: 326, endPoint x: 855, endPoint y: 237, distance: 637.9
drag, startPoint x: 222, startPoint y: 335, endPoint x: 562, endPoint y: 284, distance: 343.7
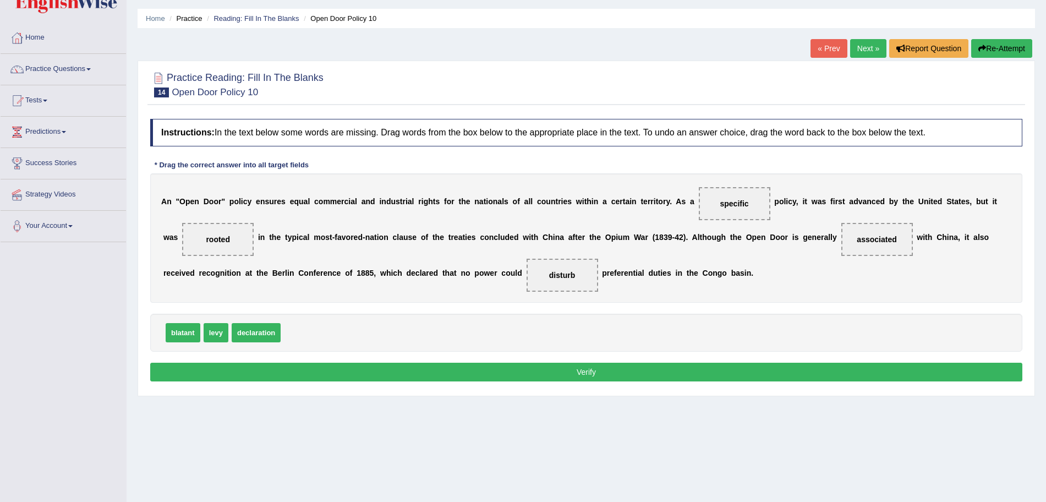
click at [521, 374] on button "Verify" at bounding box center [586, 372] width 872 height 19
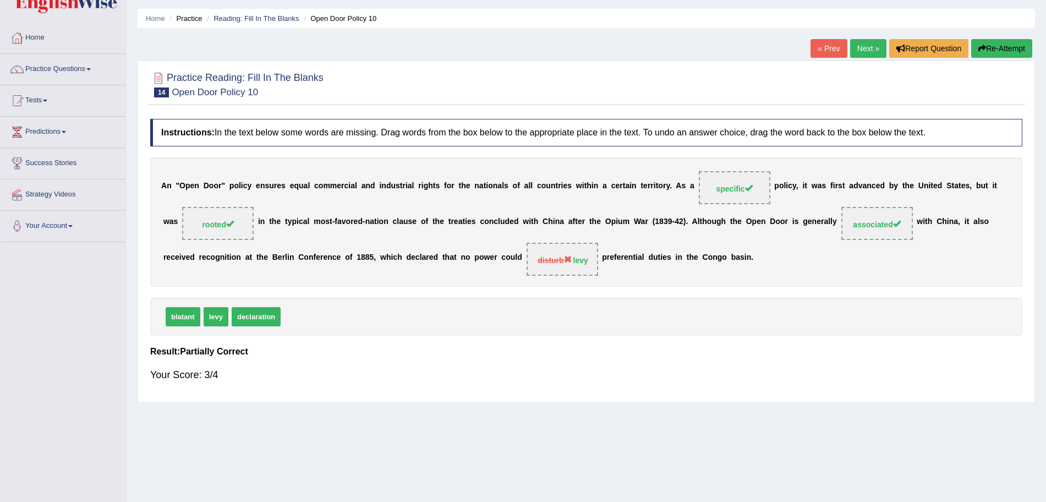
click at [856, 47] on link "Next »" at bounding box center [868, 48] width 36 height 19
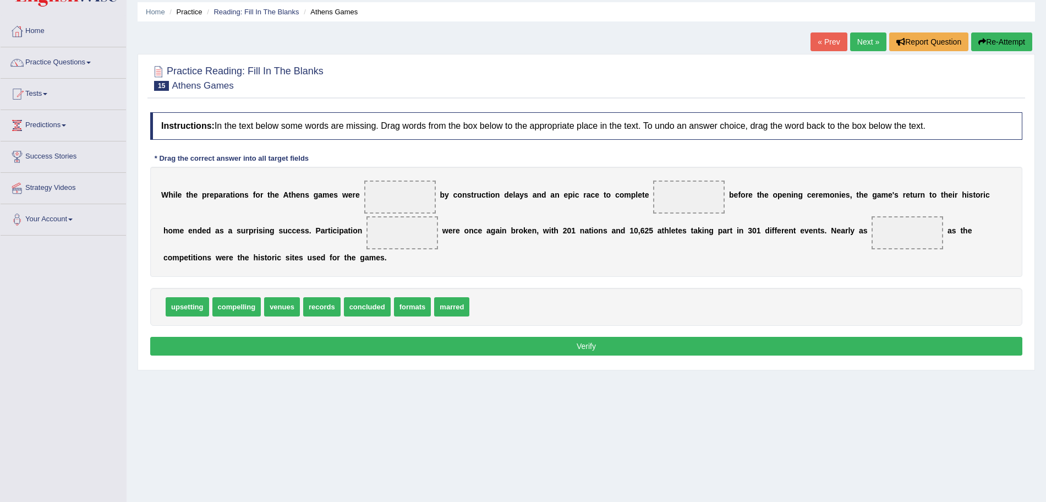
drag, startPoint x: 1056, startPoint y: 121, endPoint x: 1056, endPoint y: 154, distance: 32.5
click at [1045, 154] on html "Toggle navigation Home Practice Questions Speaking Practice Read Aloud Repeat S…" at bounding box center [523, 212] width 1046 height 502
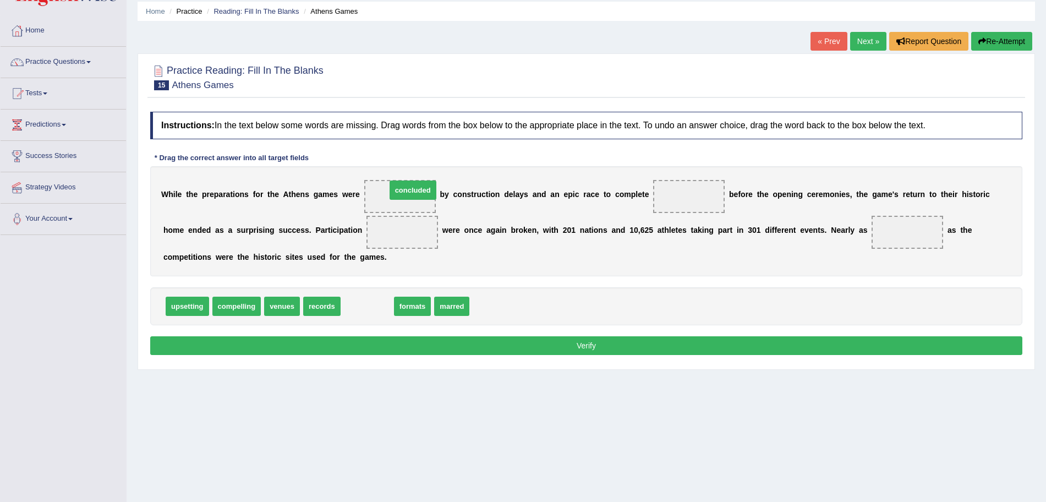
drag, startPoint x: 360, startPoint y: 307, endPoint x: 405, endPoint y: 191, distance: 124.8
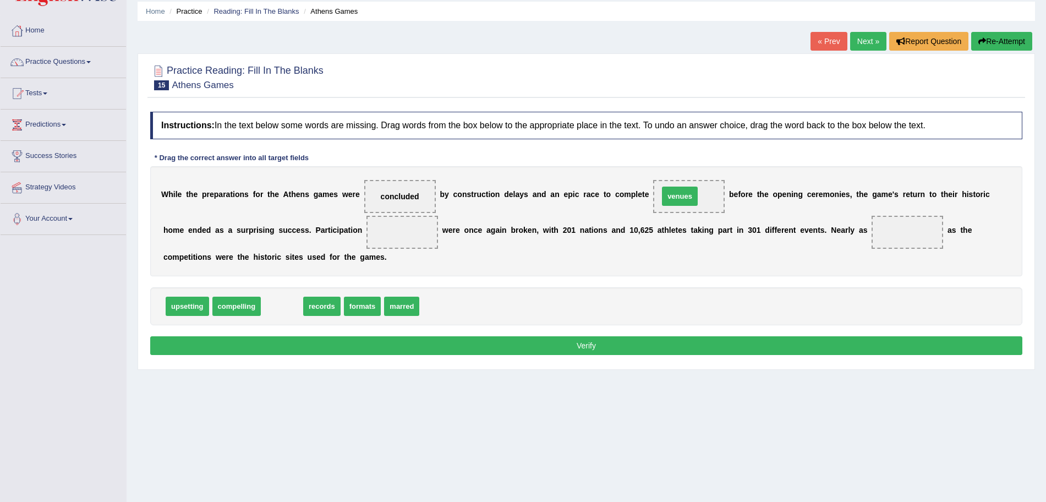
drag, startPoint x: 291, startPoint y: 304, endPoint x: 689, endPoint y: 194, distance: 413.3
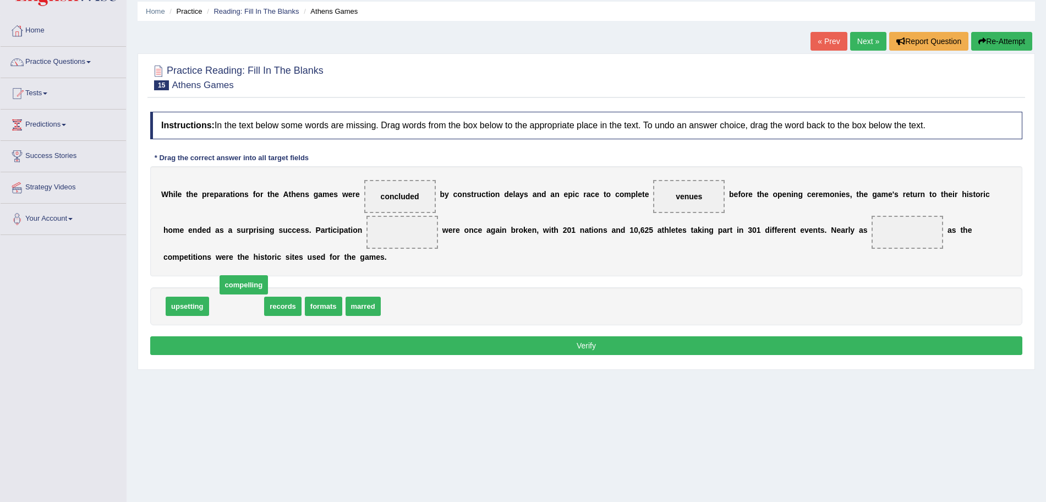
drag, startPoint x: 239, startPoint y: 300, endPoint x: 234, endPoint y: 289, distance: 12.1
drag, startPoint x: 234, startPoint y: 306, endPoint x: 405, endPoint y: 233, distance: 185.4
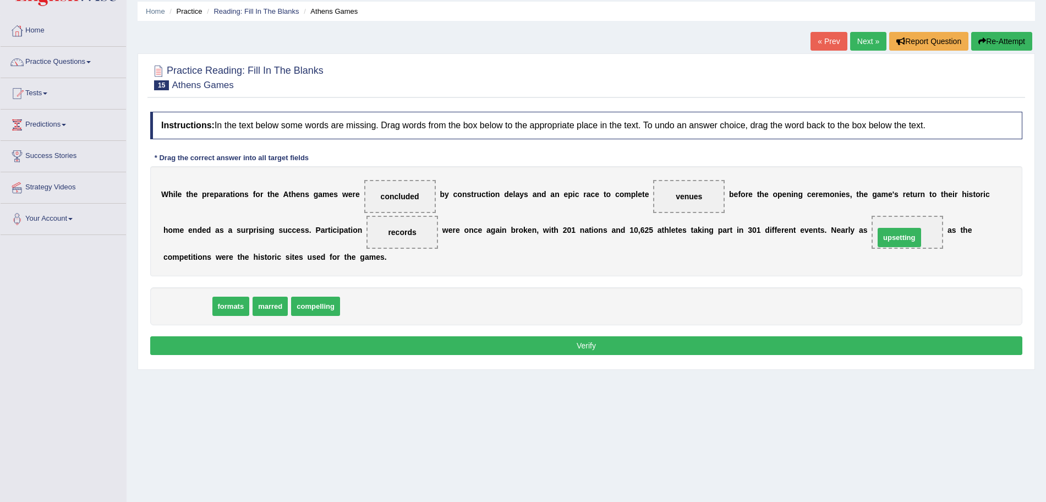
drag, startPoint x: 191, startPoint y: 306, endPoint x: 903, endPoint y: 238, distance: 715.2
click at [632, 347] on button "Verify" at bounding box center [586, 345] width 872 height 19
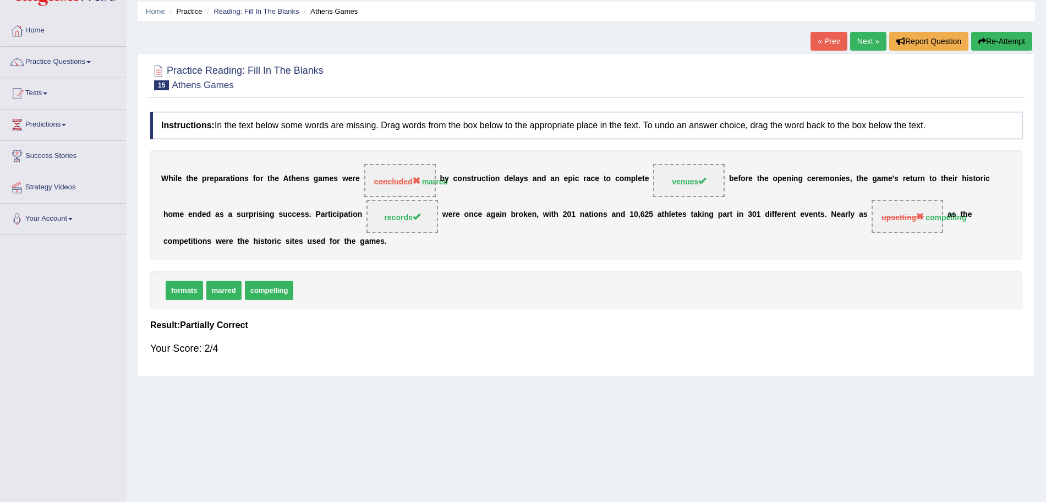
click at [864, 41] on link "Next »" at bounding box center [868, 41] width 36 height 19
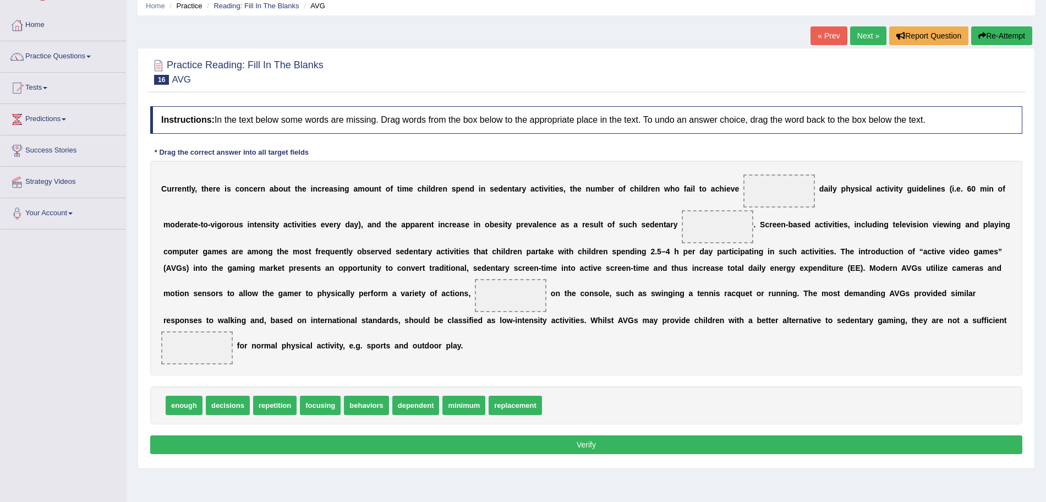
drag, startPoint x: 0, startPoint y: 0, endPoint x: 1056, endPoint y: 167, distance: 1068.9
click at [1045, 167] on html "Toggle navigation Home Practice Questions Speaking Practice Read Aloud Repeat S…" at bounding box center [523, 206] width 1046 height 502
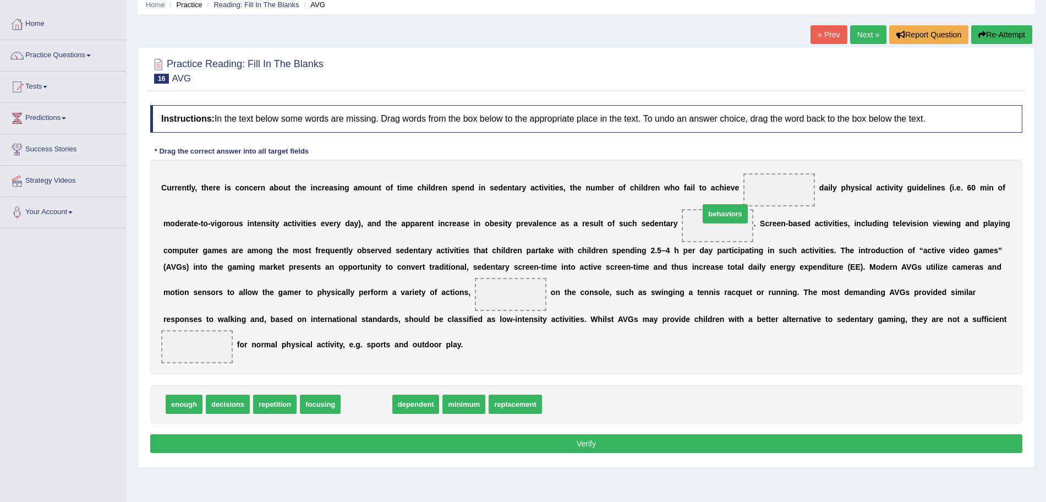
drag, startPoint x: 374, startPoint y: 401, endPoint x: 729, endPoint y: 212, distance: 402.4
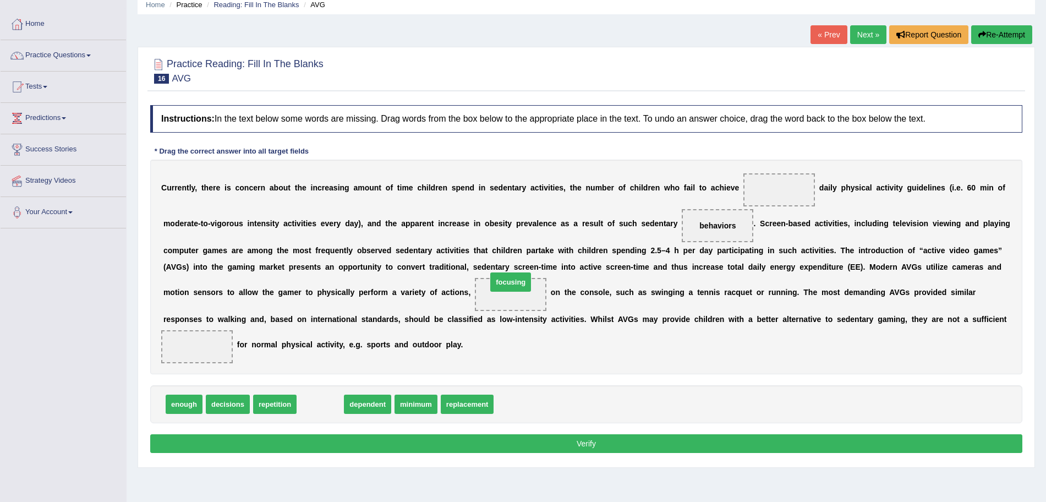
drag, startPoint x: 328, startPoint y: 405, endPoint x: 530, endPoint y: 283, distance: 236.5
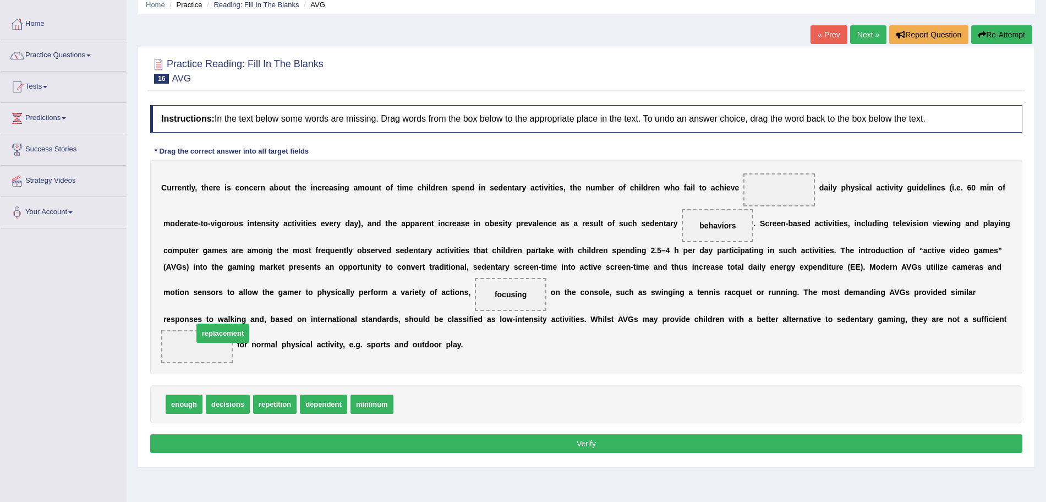
drag, startPoint x: 430, startPoint y: 404, endPoint x: 211, endPoint y: 347, distance: 226.3
drag, startPoint x: 176, startPoint y: 407, endPoint x: 761, endPoint y: 171, distance: 631.7
click at [482, 445] on button "Verify" at bounding box center [586, 443] width 872 height 19
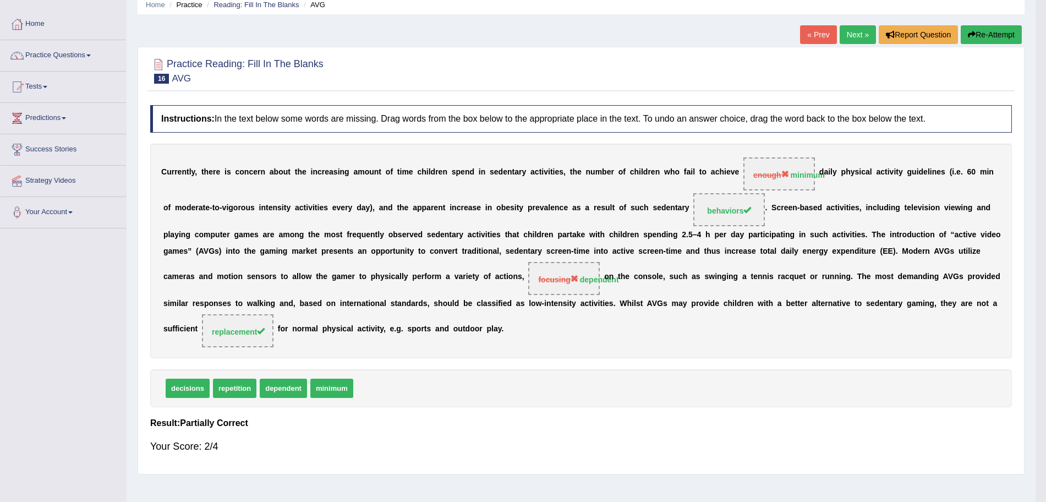
click at [864, 36] on link "Next »" at bounding box center [858, 34] width 36 height 19
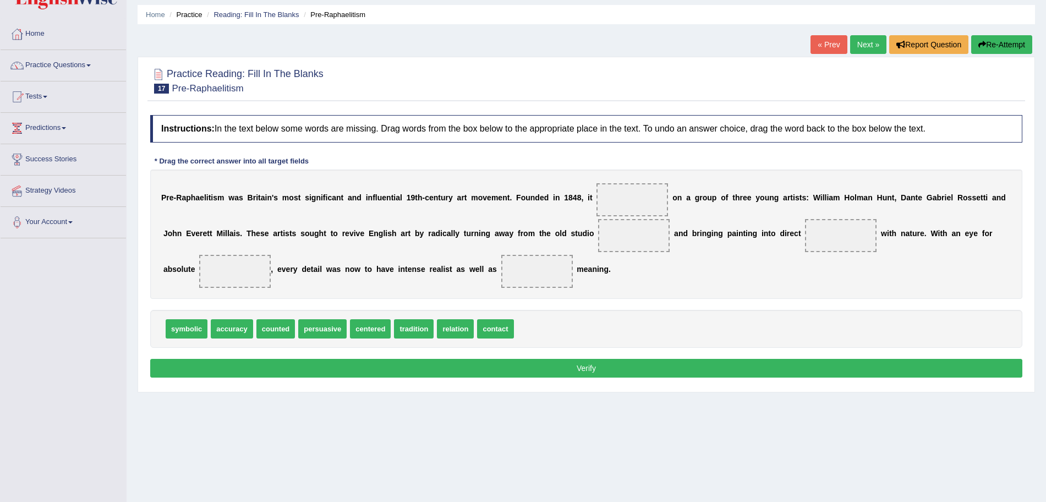
scroll to position [38, 0]
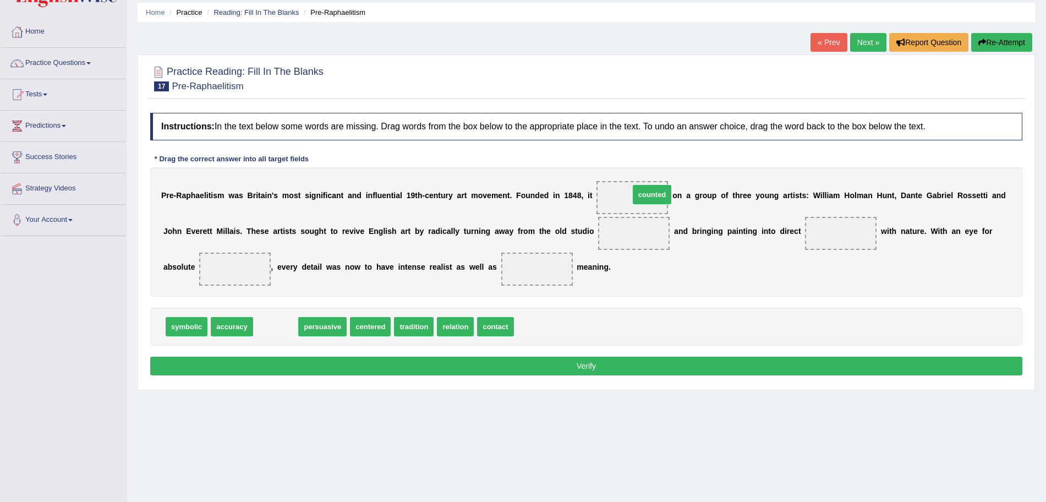
drag, startPoint x: 284, startPoint y: 333, endPoint x: 661, endPoint y: 201, distance: 399.3
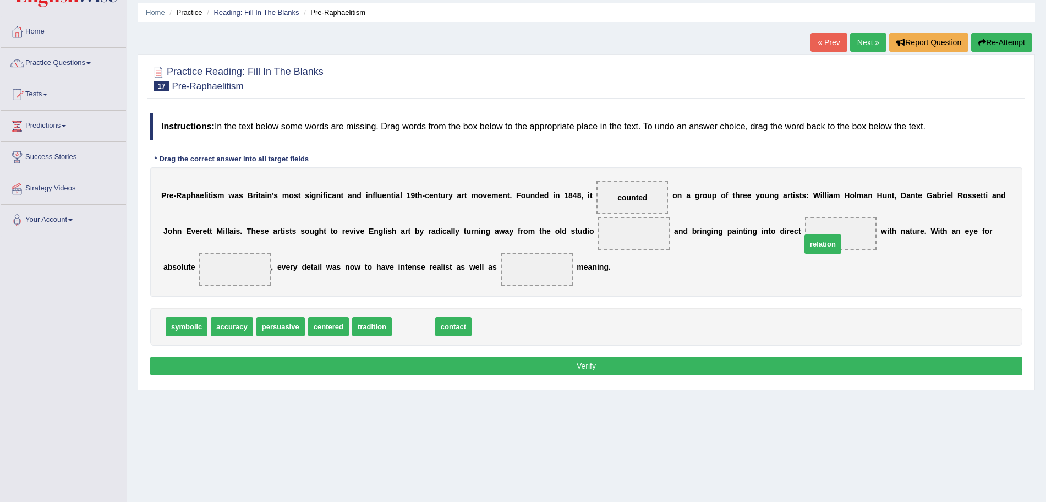
drag, startPoint x: 414, startPoint y: 333, endPoint x: 827, endPoint y: 246, distance: 422.1
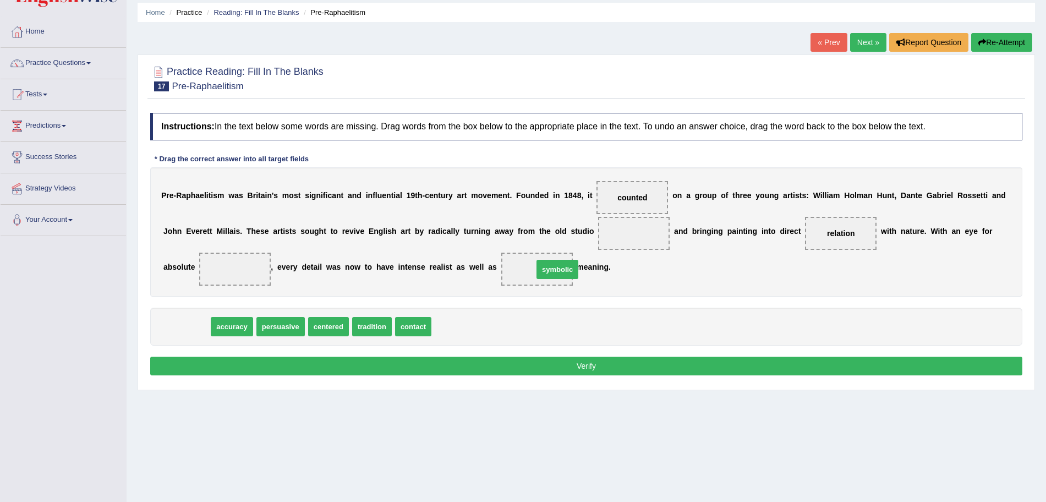
drag, startPoint x: 186, startPoint y: 328, endPoint x: 558, endPoint y: 271, distance: 376.3
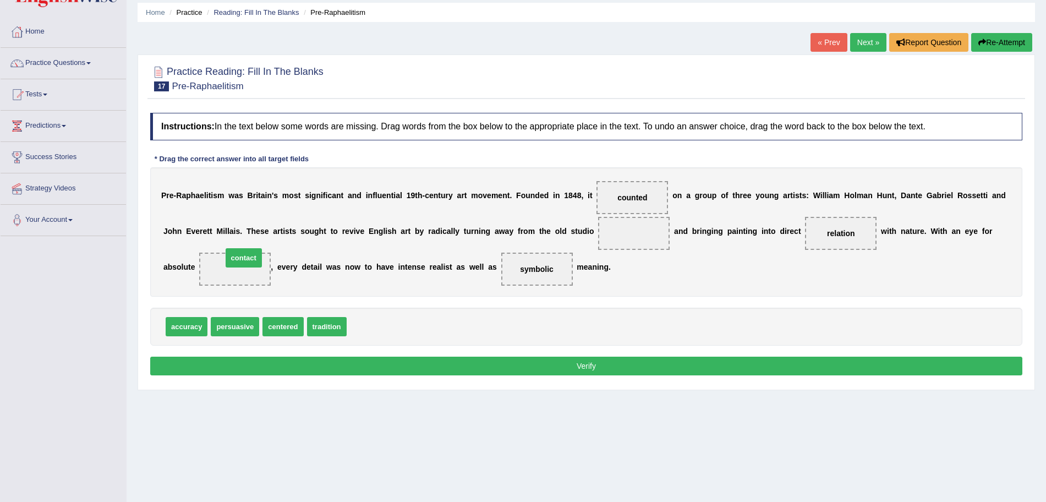
drag, startPoint x: 381, startPoint y: 321, endPoint x: 255, endPoint y: 254, distance: 143.2
drag, startPoint x: 324, startPoint y: 327, endPoint x: 636, endPoint y: 233, distance: 326.5
click at [589, 368] on button "Verify" at bounding box center [586, 366] width 872 height 19
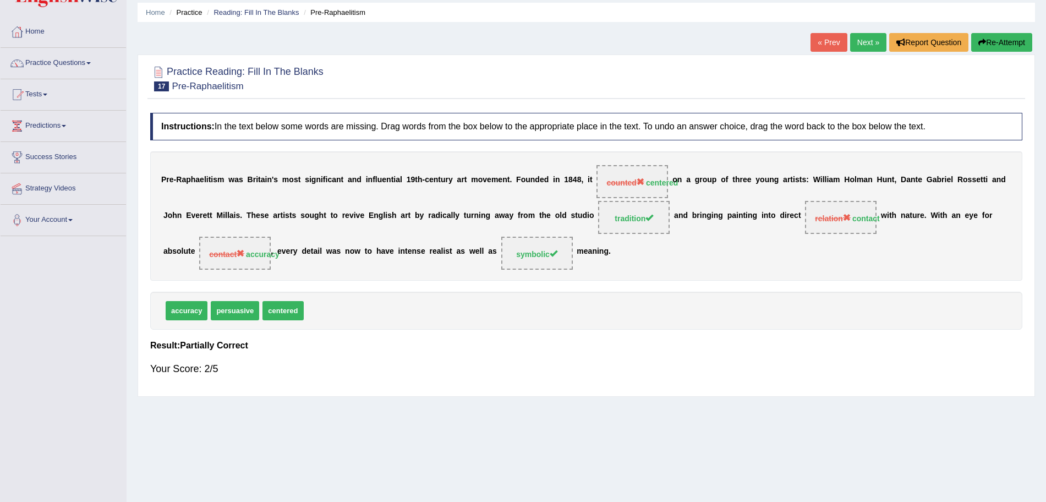
click at [862, 42] on link "Next »" at bounding box center [868, 42] width 36 height 19
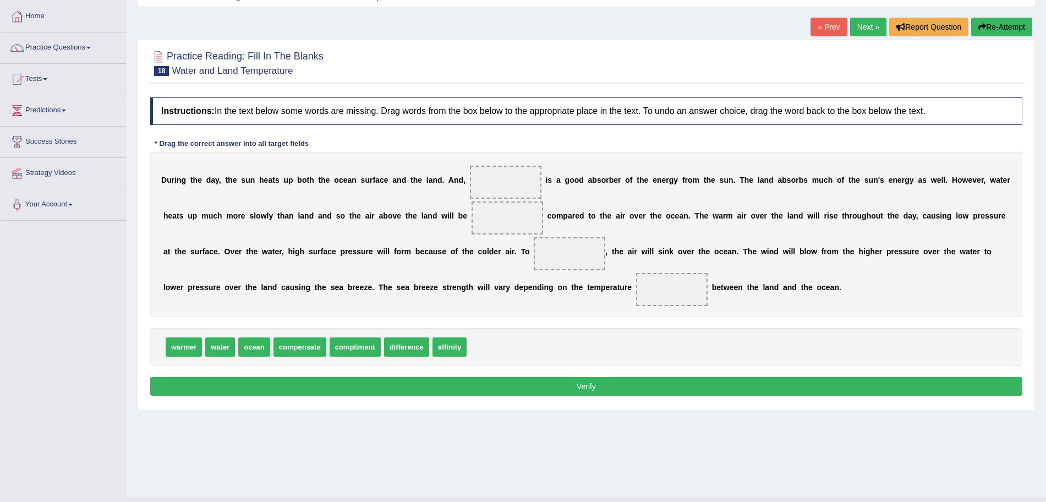
scroll to position [54, 0]
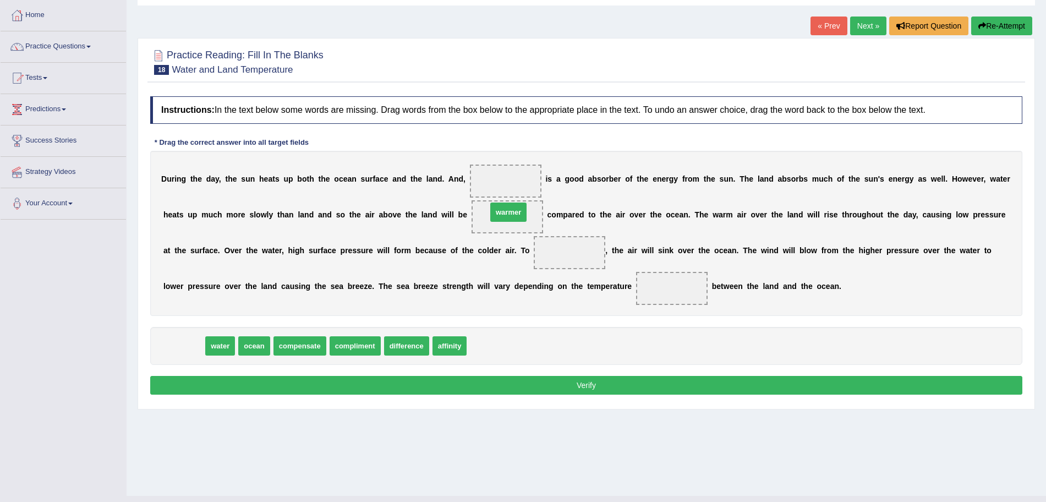
drag, startPoint x: 189, startPoint y: 342, endPoint x: 517, endPoint y: 211, distance: 353.6
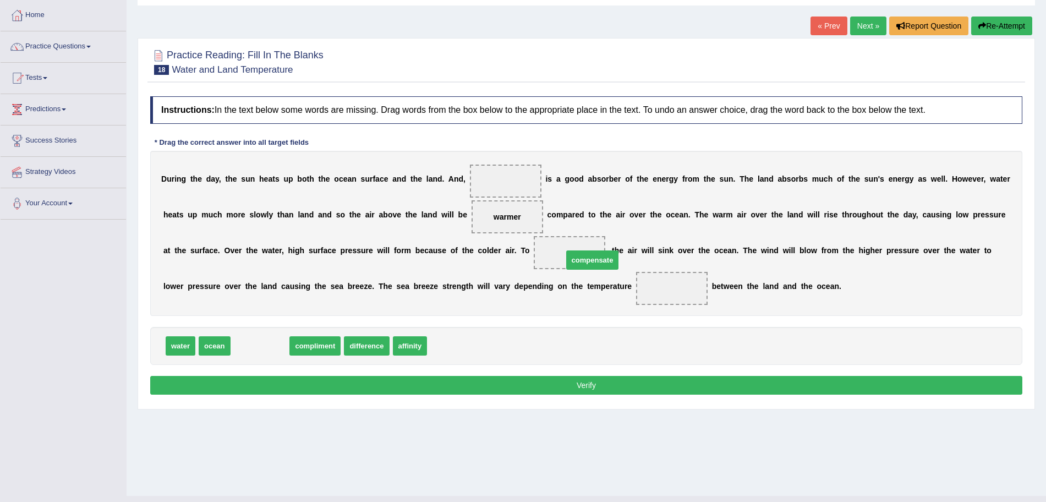
drag, startPoint x: 256, startPoint y: 348, endPoint x: 588, endPoint y: 262, distance: 342.7
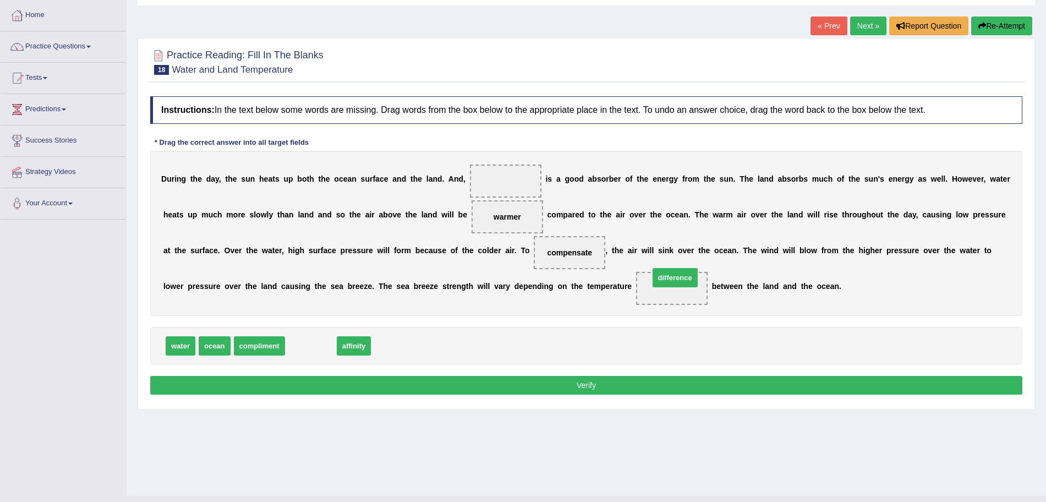
drag, startPoint x: 304, startPoint y: 347, endPoint x: 670, endPoint y: 284, distance: 370.8
drag, startPoint x: 303, startPoint y: 352, endPoint x: 508, endPoint y: 182, distance: 266.1
drag, startPoint x: 182, startPoint y: 348, endPoint x: 510, endPoint y: 184, distance: 367.1
click at [464, 388] on button "Verify" at bounding box center [586, 385] width 872 height 19
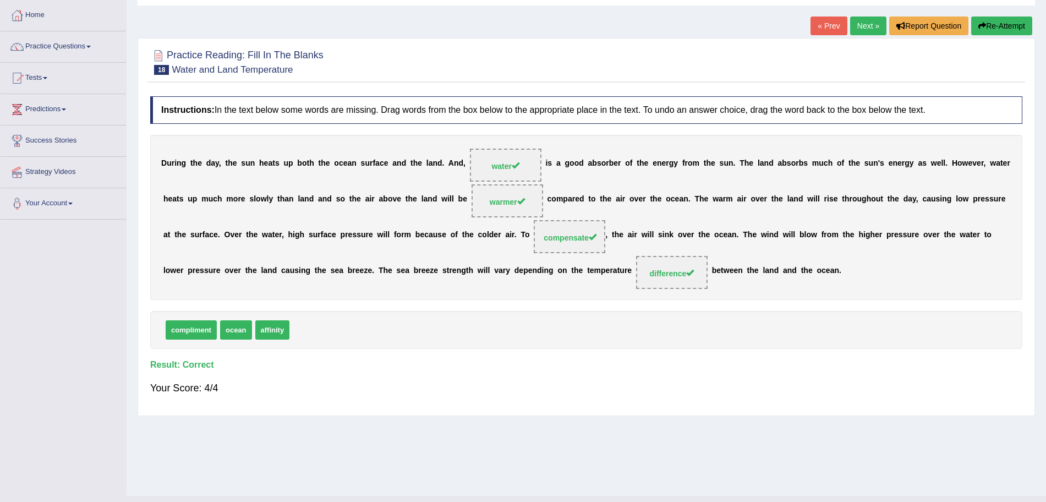
click at [862, 24] on link "Next »" at bounding box center [868, 26] width 36 height 19
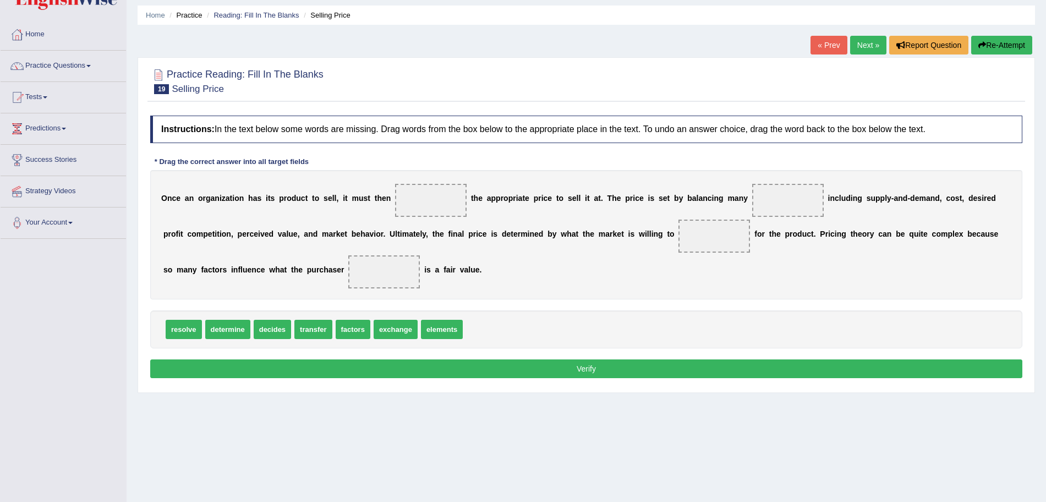
scroll to position [36, 0]
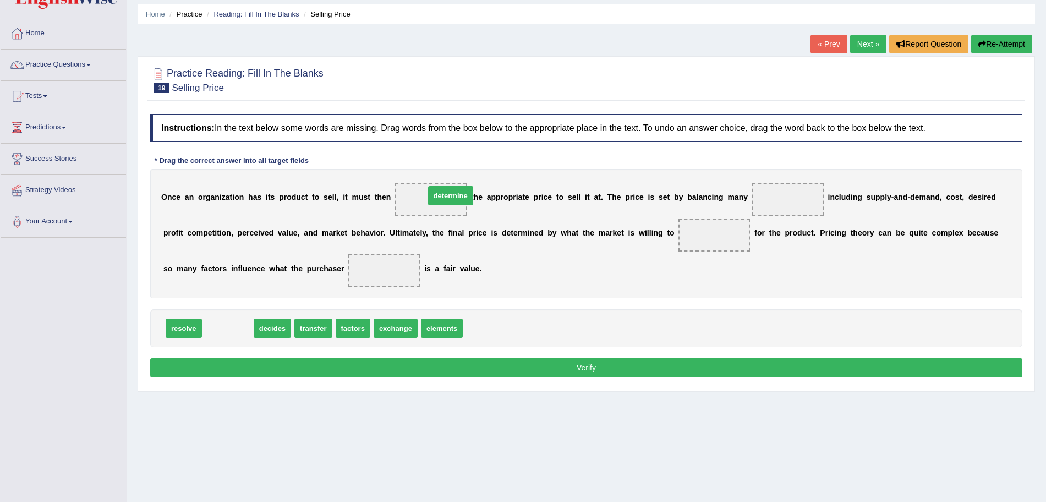
drag, startPoint x: 224, startPoint y: 327, endPoint x: 447, endPoint y: 196, distance: 258.5
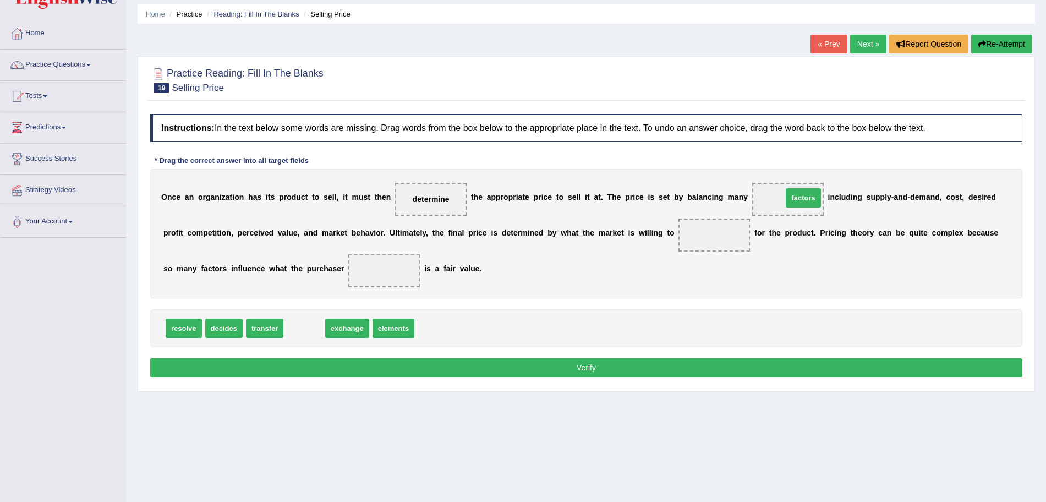
drag, startPoint x: 300, startPoint y: 327, endPoint x: 799, endPoint y: 198, distance: 515.6
drag, startPoint x: 322, startPoint y: 325, endPoint x: 757, endPoint y: 238, distance: 443.3
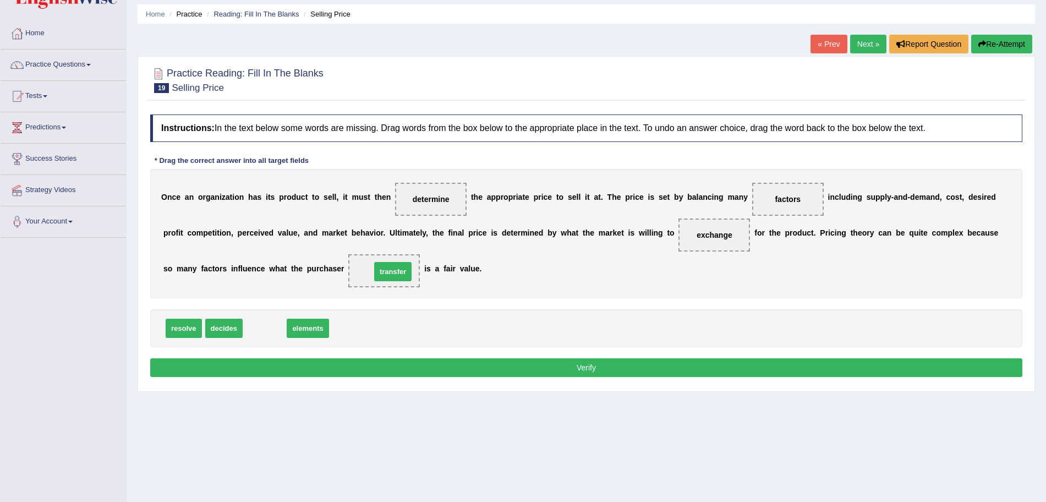
drag, startPoint x: 265, startPoint y: 329, endPoint x: 393, endPoint y: 272, distance: 140.4
click at [416, 369] on button "Verify" at bounding box center [586, 367] width 872 height 19
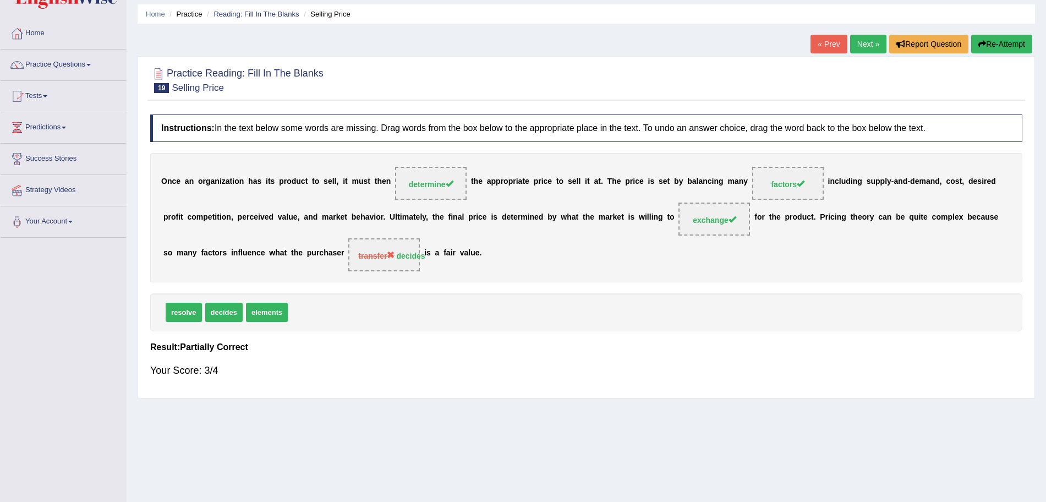
click at [861, 39] on link "Next »" at bounding box center [868, 44] width 36 height 19
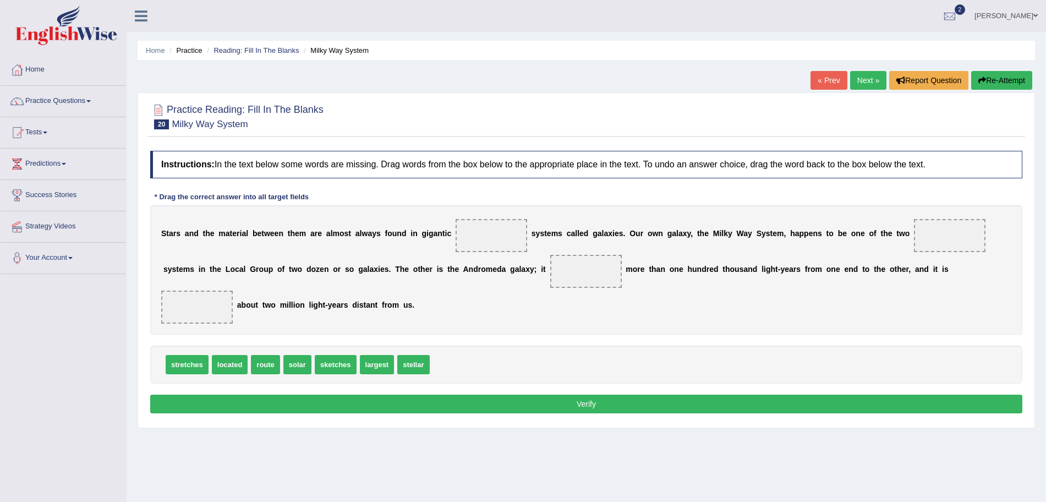
scroll to position [54, 0]
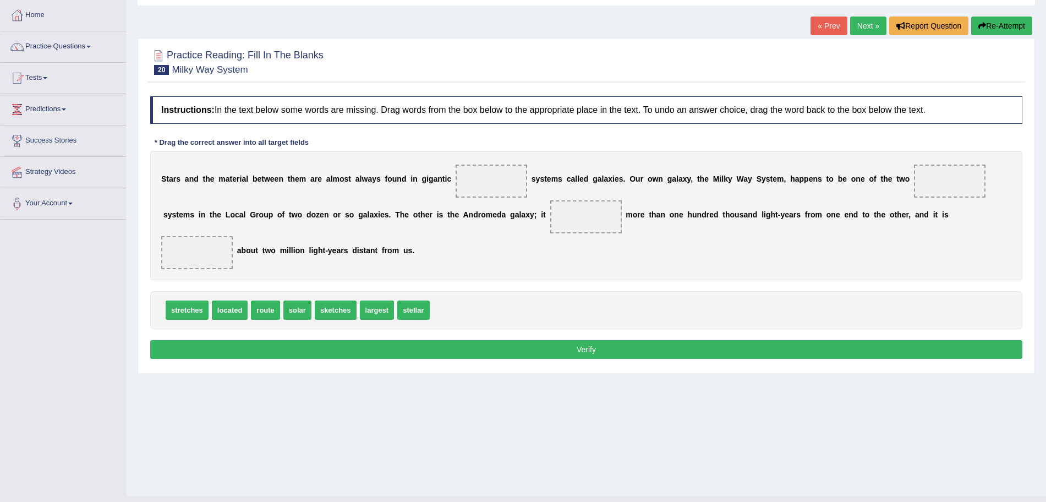
drag, startPoint x: 0, startPoint y: 0, endPoint x: 1056, endPoint y: 183, distance: 1071.6
click at [1045, 183] on html "Toggle navigation Home Practice Questions Speaking Practice Read Aloud Repeat S…" at bounding box center [523, 197] width 1046 height 502
drag, startPoint x: 298, startPoint y: 309, endPoint x: 488, endPoint y: 185, distance: 227.4
drag, startPoint x: 387, startPoint y: 310, endPoint x: 967, endPoint y: 175, distance: 595.4
drag, startPoint x: 240, startPoint y: 308, endPoint x: 204, endPoint y: 248, distance: 69.9
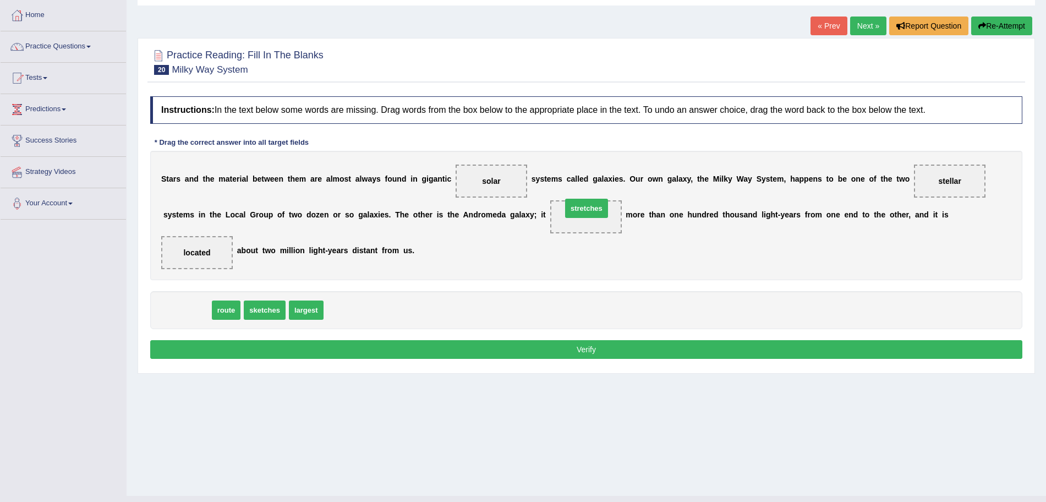
drag, startPoint x: 200, startPoint y: 310, endPoint x: 580, endPoint y: 218, distance: 390.5
click at [517, 345] on button "Verify" at bounding box center [586, 349] width 872 height 19
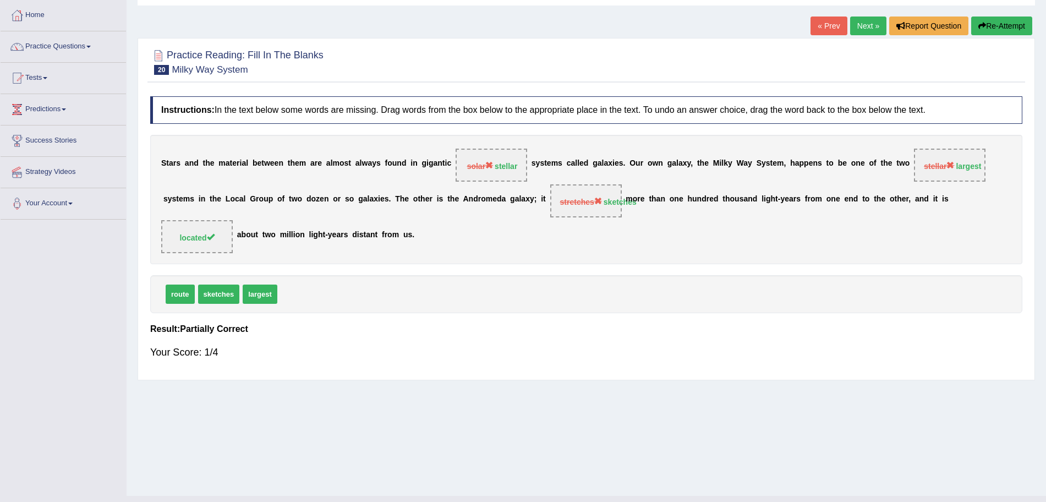
click at [864, 19] on link "Next »" at bounding box center [868, 26] width 36 height 19
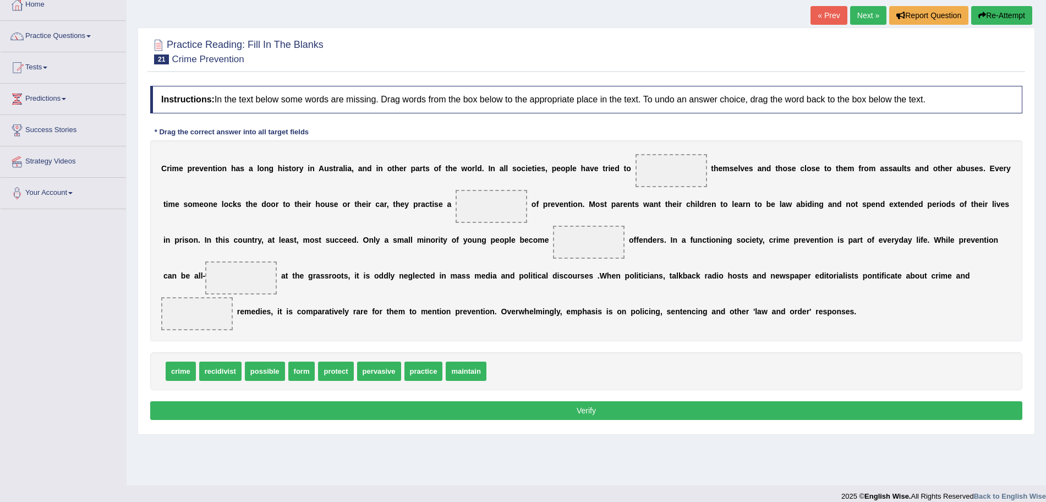
click at [1045, 169] on html "Toggle navigation Home Practice Questions Speaking Practice Read Aloud Repeat S…" at bounding box center [523, 186] width 1046 height 502
drag, startPoint x: 303, startPoint y: 366, endPoint x: 506, endPoint y: 201, distance: 261.7
drag, startPoint x: 271, startPoint y: 371, endPoint x: 613, endPoint y: 240, distance: 365.7
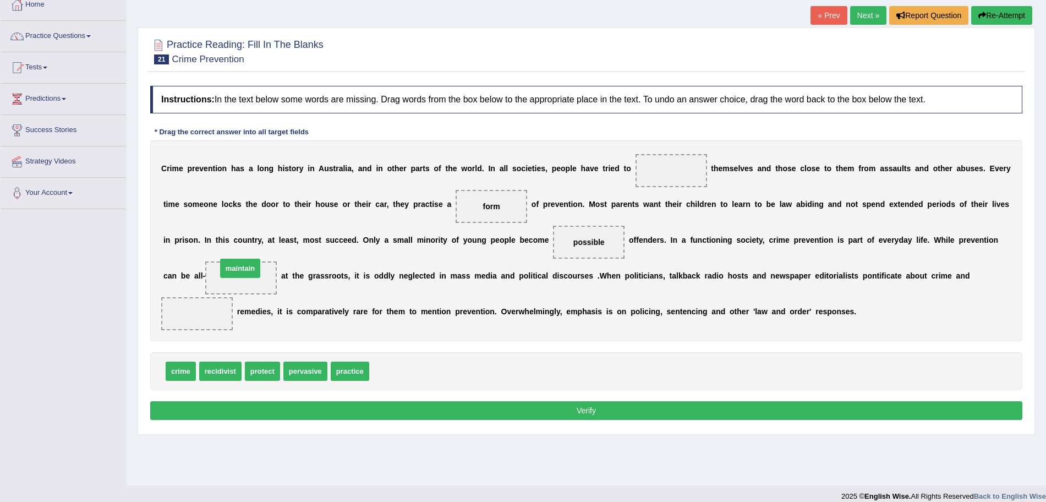
drag, startPoint x: 404, startPoint y: 368, endPoint x: 251, endPoint y: 265, distance: 183.9
drag, startPoint x: 308, startPoint y: 371, endPoint x: 203, endPoint y: 311, distance: 120.2
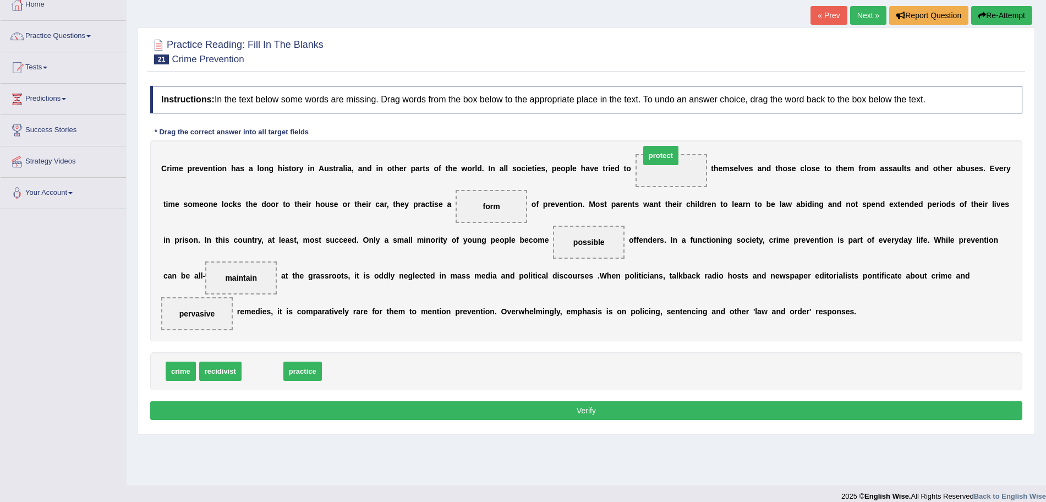
drag, startPoint x: 268, startPoint y: 366, endPoint x: 686, endPoint y: 161, distance: 465.5
click at [609, 410] on button "Verify" at bounding box center [586, 410] width 872 height 19
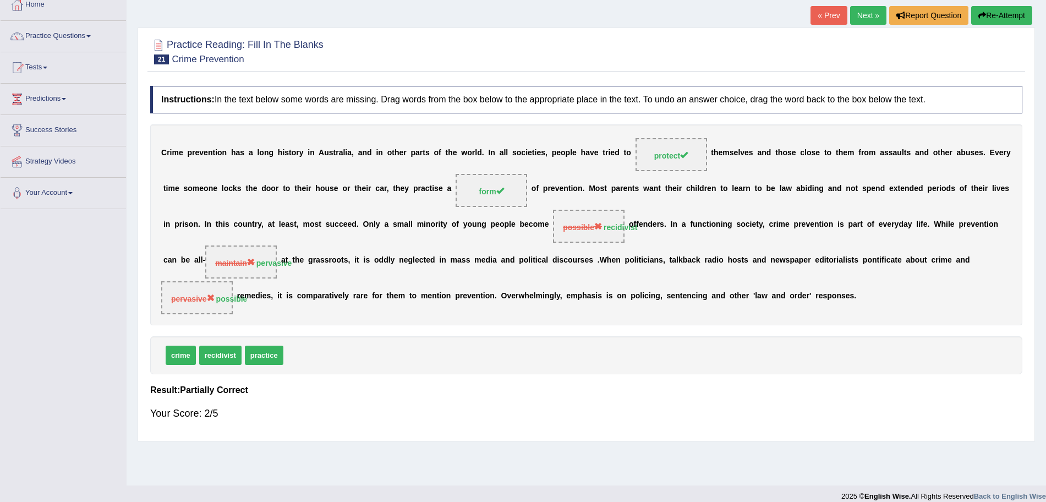
click at [867, 17] on link "Next »" at bounding box center [868, 15] width 36 height 19
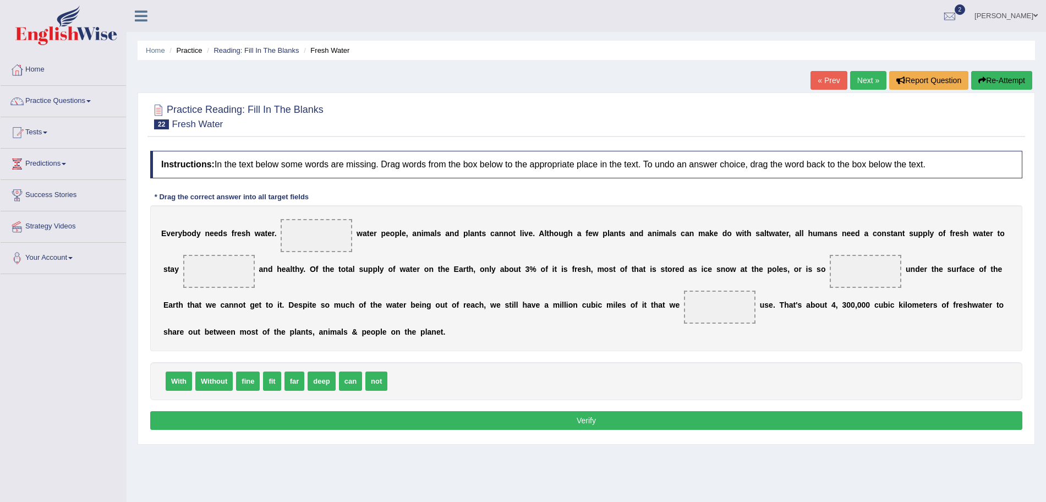
scroll to position [41, 0]
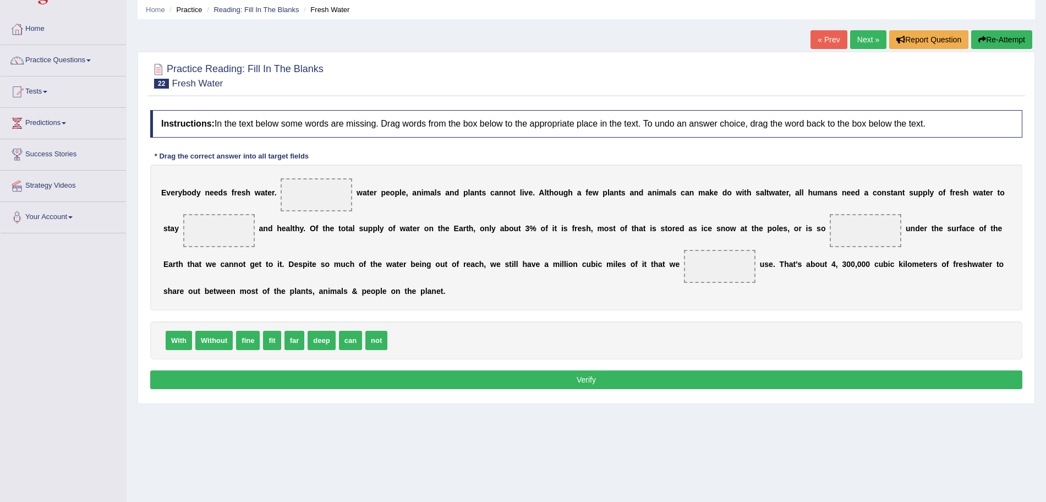
drag, startPoint x: 0, startPoint y: 0, endPoint x: 1056, endPoint y: 177, distance: 1070.5
click at [1045, 177] on html "Toggle navigation Home Practice Questions Speaking Practice Read Aloud Repeat S…" at bounding box center [523, 210] width 1046 height 502
drag, startPoint x: 217, startPoint y: 347, endPoint x: 327, endPoint y: 202, distance: 182.1
drag, startPoint x: 231, startPoint y: 342, endPoint x: 228, endPoint y: 244, distance: 98.0
drag, startPoint x: 287, startPoint y: 341, endPoint x: 719, endPoint y: 271, distance: 437.5
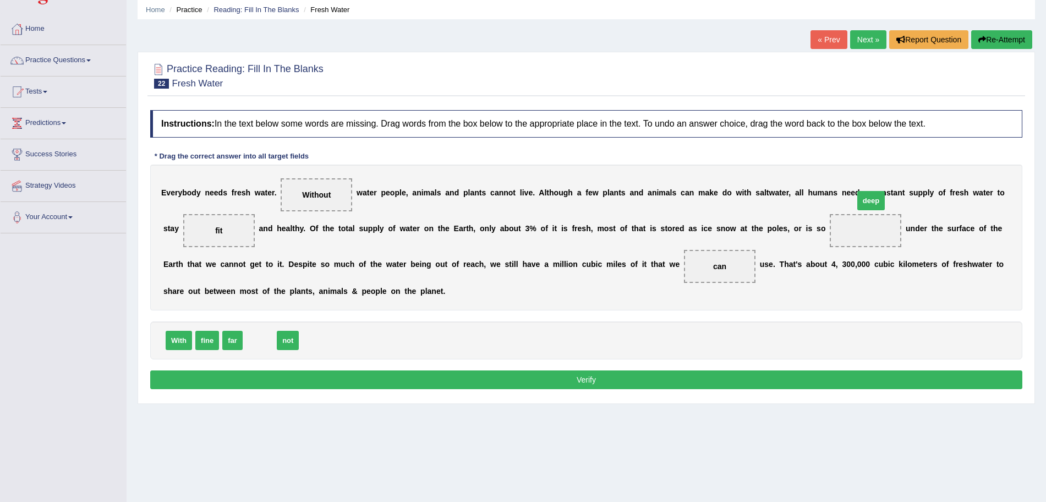
drag, startPoint x: 262, startPoint y: 339, endPoint x: 881, endPoint y: 226, distance: 629.3
click at [650, 392] on div "Instructions: In the text below some words are missing. Drag words from the box…" at bounding box center [586, 251] width 878 height 293
click at [631, 377] on button "Verify" at bounding box center [586, 379] width 872 height 19
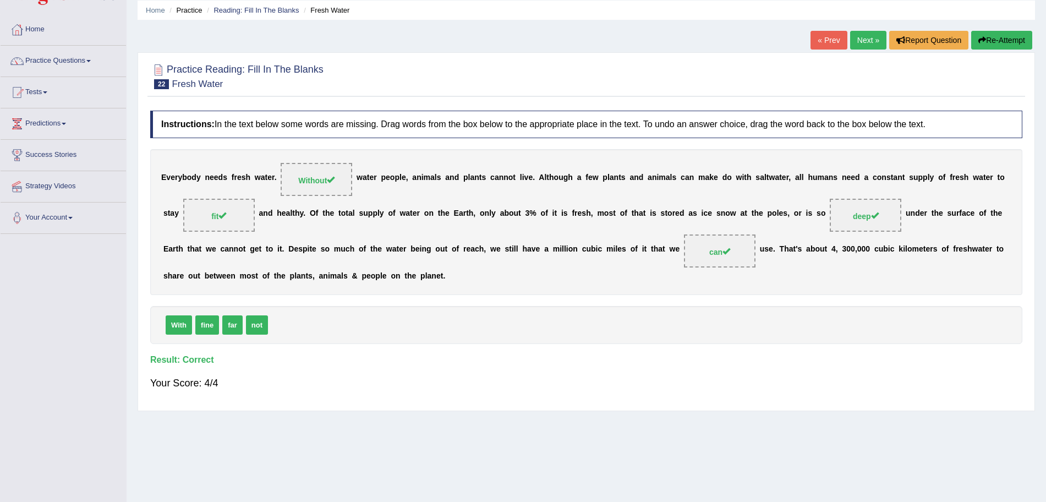
scroll to position [0, 0]
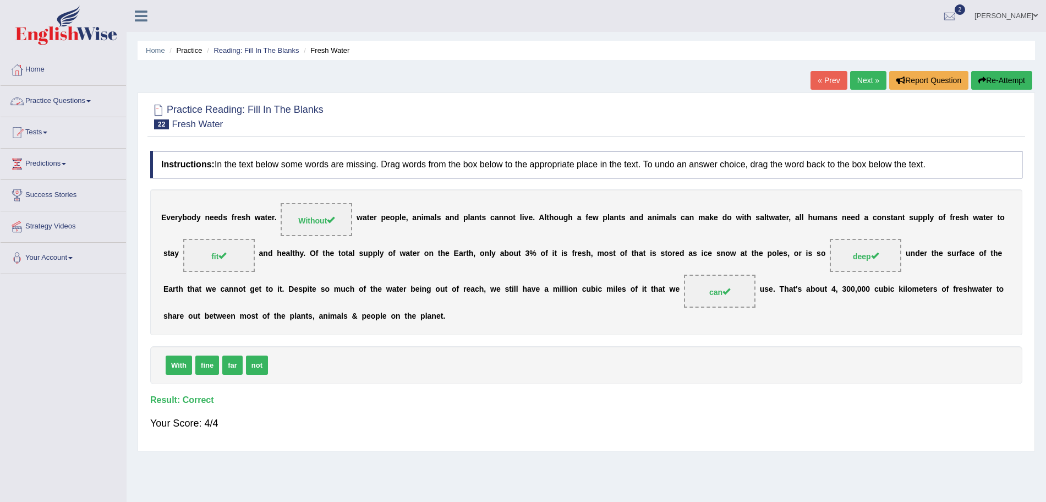
click at [70, 97] on link "Practice Questions" at bounding box center [63, 100] width 125 height 28
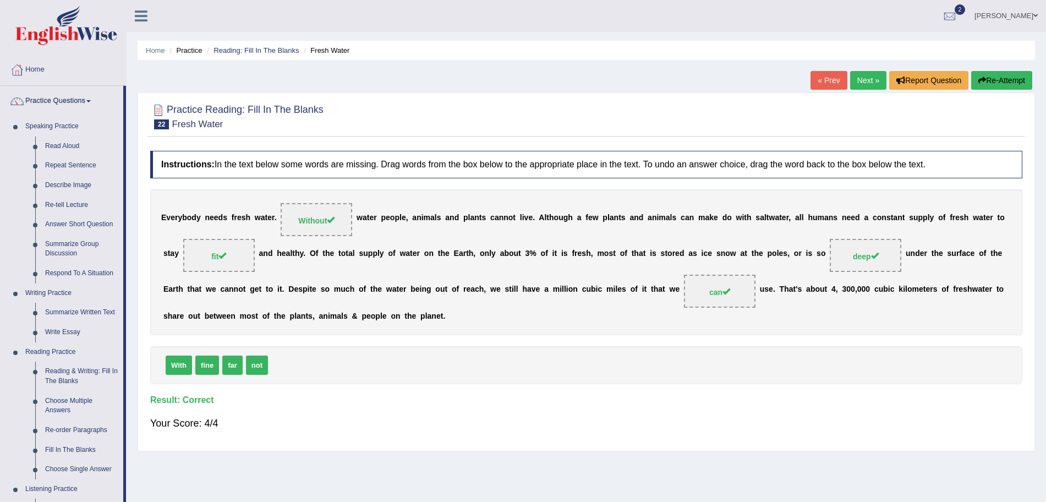
scroll to position [149, 0]
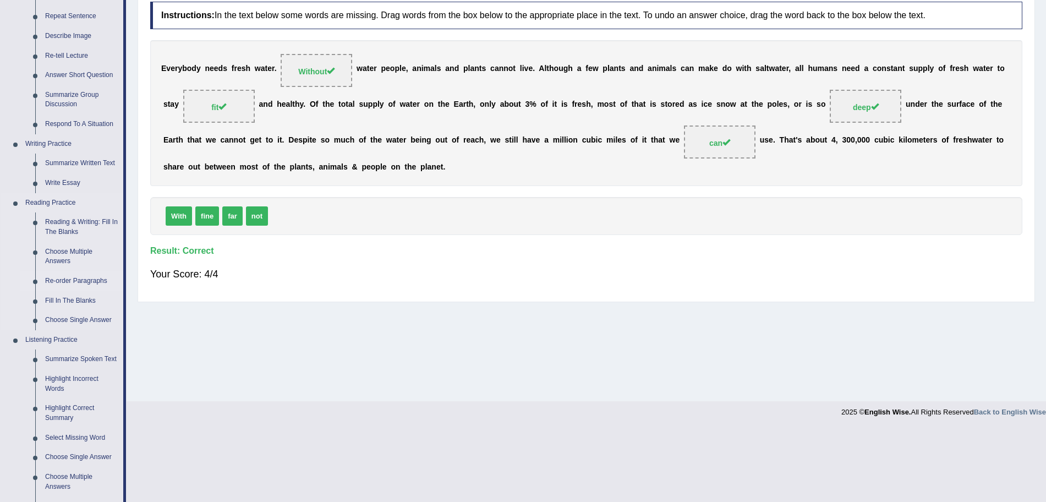
click at [68, 281] on link "Re-order Paragraphs" at bounding box center [81, 281] width 83 height 20
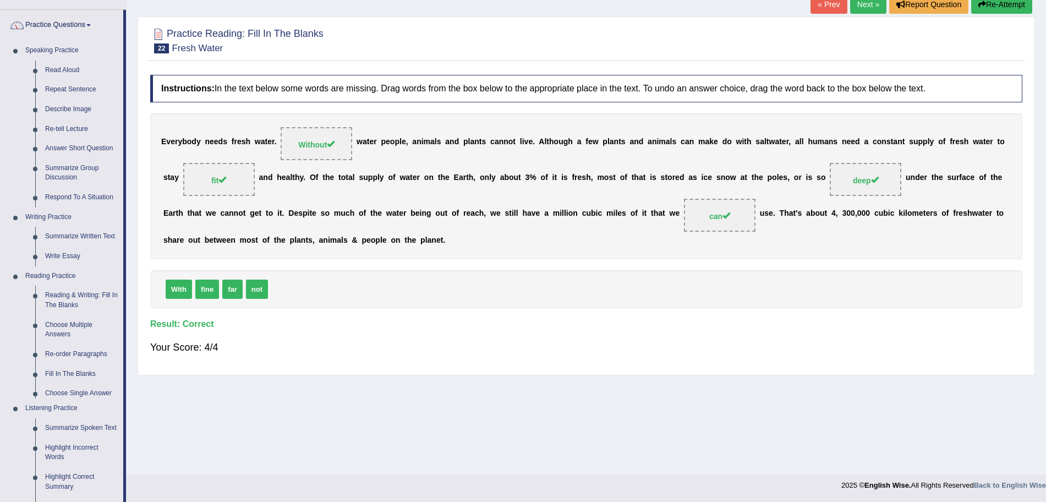
scroll to position [97, 0]
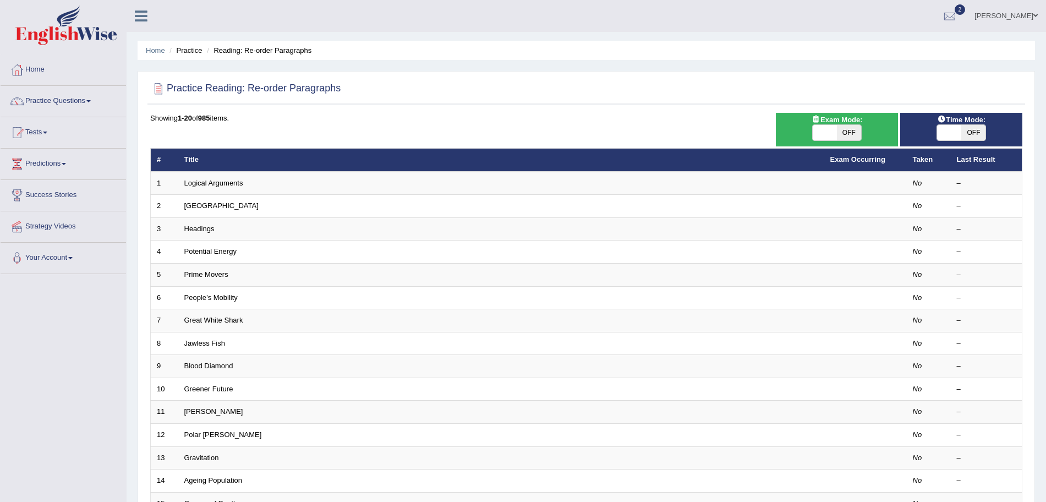
click at [1045, 0] on html "Toggle navigation Home Practice Questions Speaking Practice Read Aloud Repeat S…" at bounding box center [523, 251] width 1046 height 502
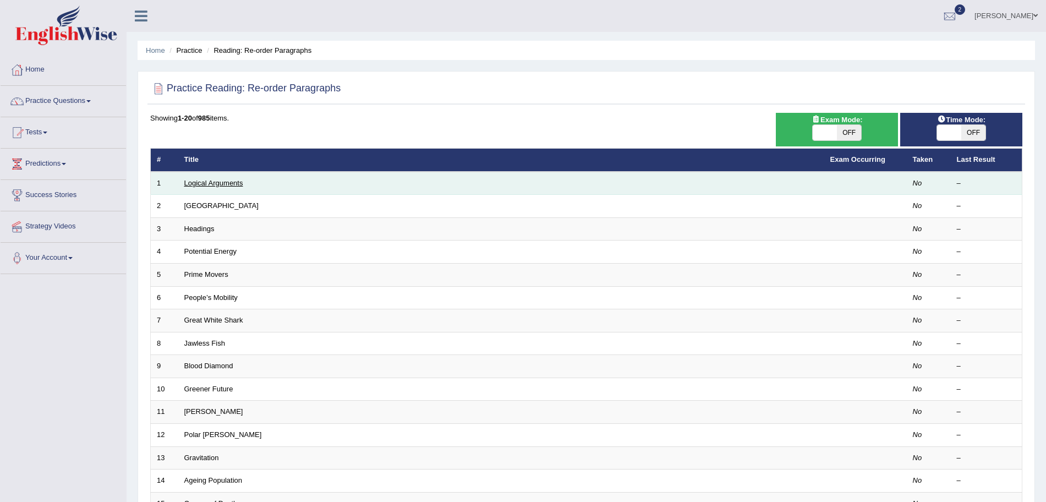
click at [202, 179] on link "Logical Arguments" at bounding box center [213, 183] width 59 height 8
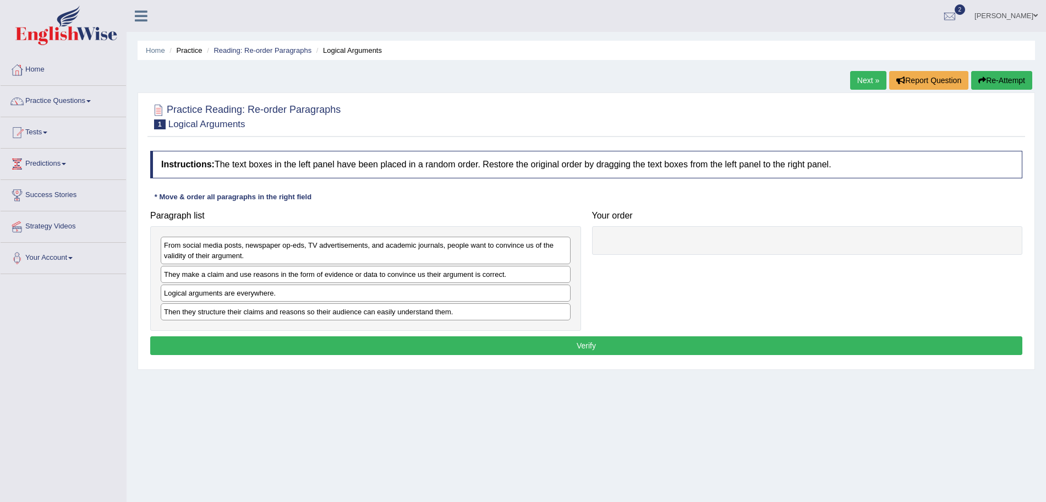
scroll to position [54, 0]
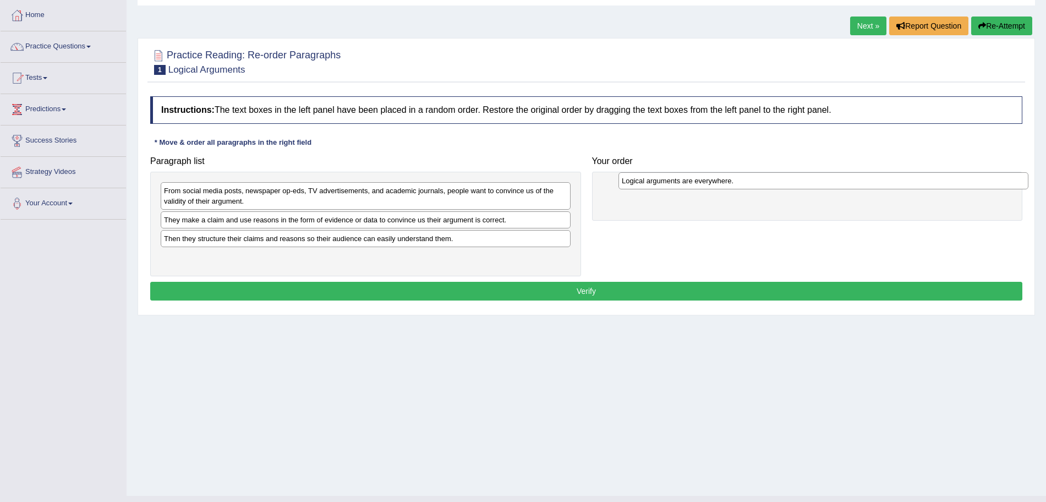
drag, startPoint x: 231, startPoint y: 238, endPoint x: 689, endPoint y: 180, distance: 461.4
click at [689, 180] on div "Logical arguments are everywhere." at bounding box center [823, 180] width 410 height 17
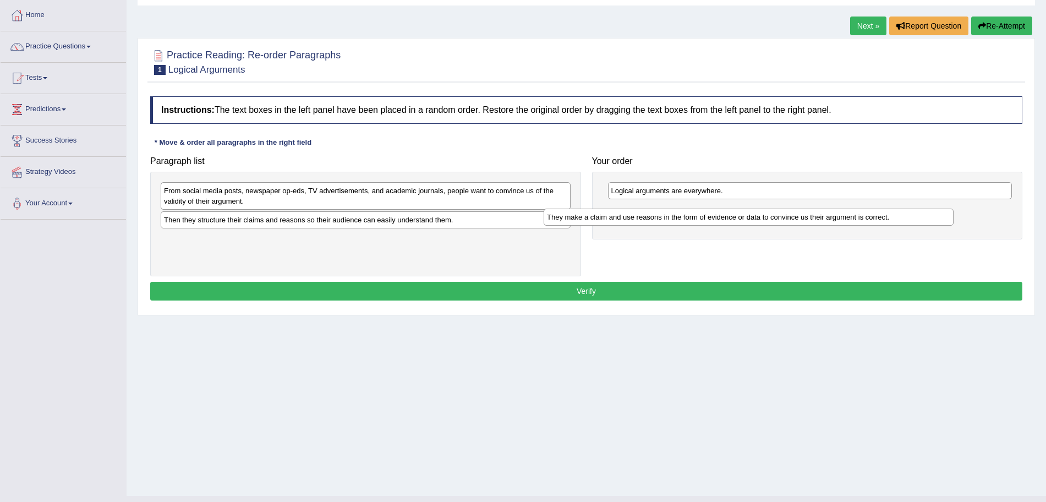
drag, startPoint x: 437, startPoint y: 221, endPoint x: 822, endPoint y: 218, distance: 384.6
click at [822, 218] on div "They make a claim and use reasons in the form of evidence or data to convince u…" at bounding box center [749, 217] width 410 height 17
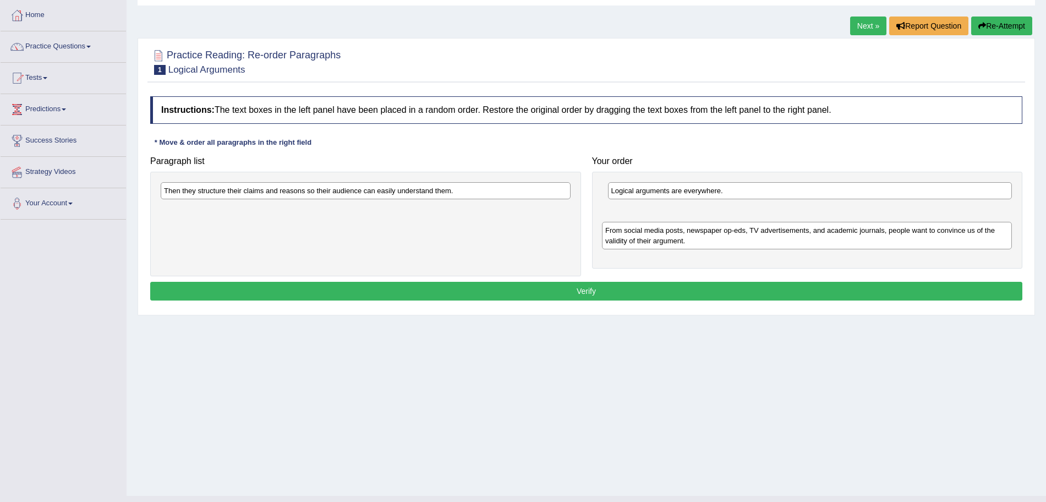
drag, startPoint x: 421, startPoint y: 199, endPoint x: 863, endPoint y: 238, distance: 443.0
click at [863, 238] on div "From social media posts, newspaper op-eds, TV advertisements, and academic jour…" at bounding box center [807, 236] width 410 height 28
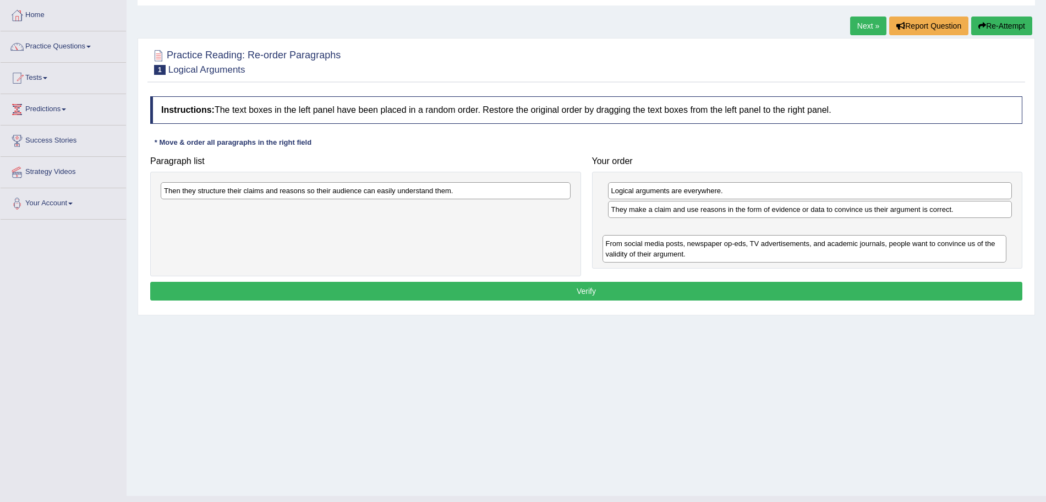
drag, startPoint x: 749, startPoint y: 212, endPoint x: 744, endPoint y: 250, distance: 38.4
click at [744, 250] on div "From social media posts, newspaper op-eds, TV advertisements, and academic jour…" at bounding box center [804, 249] width 404 height 28
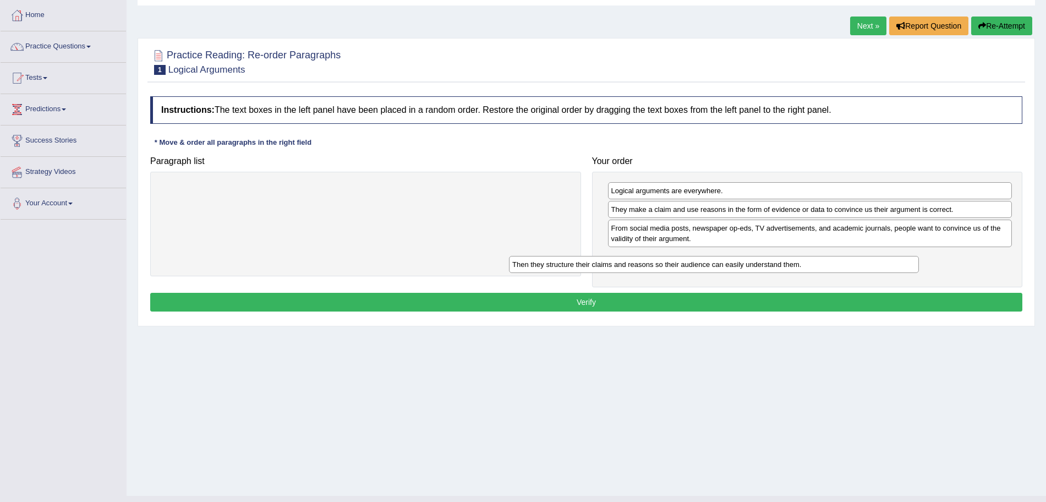
drag, startPoint x: 463, startPoint y: 198, endPoint x: 811, endPoint y: 272, distance: 356.0
click at [811, 272] on div "Then they structure their claims and reasons so their audience can easily under…" at bounding box center [714, 264] width 410 height 17
click at [672, 299] on button "Verify" at bounding box center [586, 302] width 872 height 19
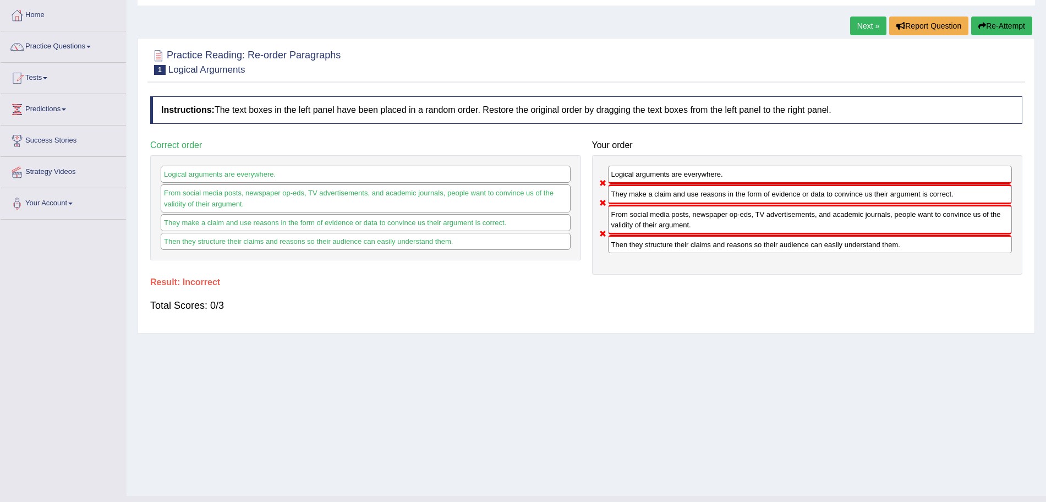
click at [866, 21] on link "Next »" at bounding box center [868, 26] width 36 height 19
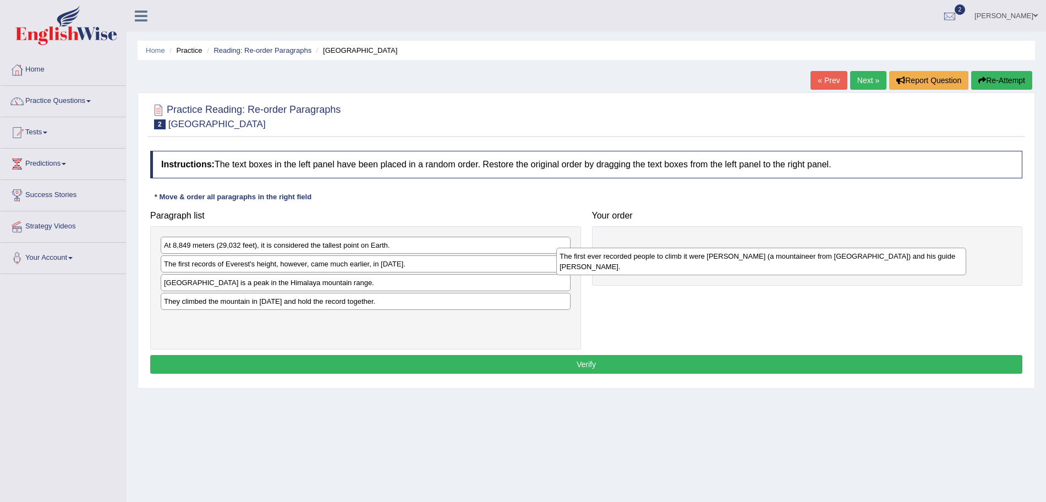
drag, startPoint x: 491, startPoint y: 251, endPoint x: 887, endPoint y: 262, distance: 395.7
click at [887, 262] on div "The first ever recorded people to climb it were Edmund Hillary (a mountaineer f…" at bounding box center [761, 262] width 410 height 28
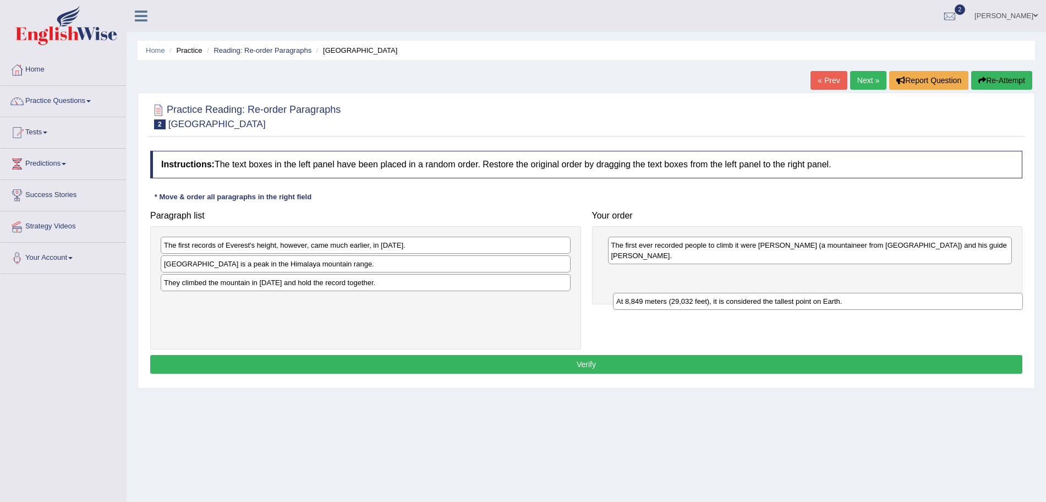
drag, startPoint x: 299, startPoint y: 248, endPoint x: 752, endPoint y: 304, distance: 455.7
click at [752, 304] on div "At 8,849 meters (29,032 feet), it is considered the tallest point on Earth." at bounding box center [818, 301] width 410 height 17
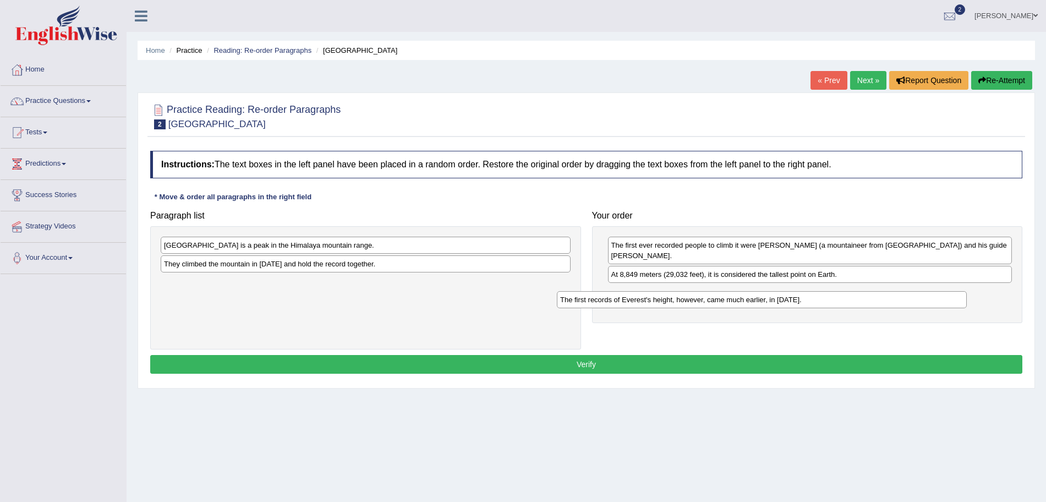
drag, startPoint x: 286, startPoint y: 239, endPoint x: 697, endPoint y: 317, distance: 418.9
click at [697, 308] on div "The first records of Everest's height, however, came much earlier, in 1856." at bounding box center [762, 299] width 410 height 17
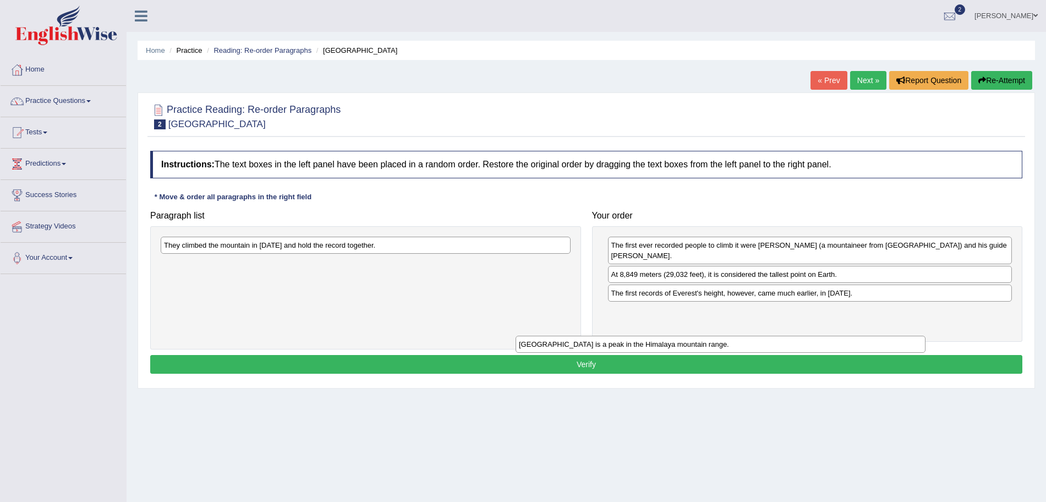
drag, startPoint x: 332, startPoint y: 246, endPoint x: 687, endPoint y: 346, distance: 369.0
click at [687, 346] on div "Mount Everest is a peak in the Himalaya mountain range." at bounding box center [721, 344] width 410 height 17
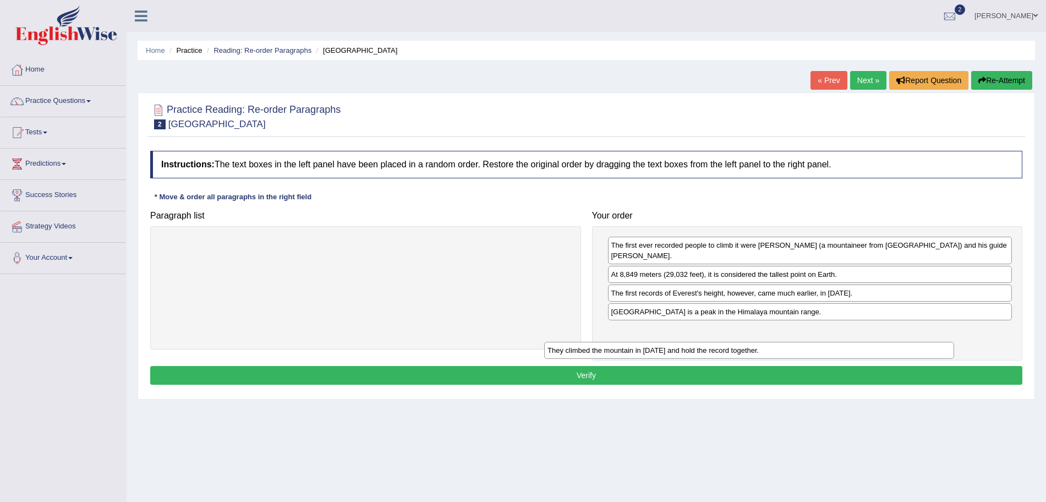
drag, startPoint x: 405, startPoint y: 247, endPoint x: 790, endPoint y: 352, distance: 398.7
click at [790, 352] on div "They climbed the mountain in 1953 and hold the record together." at bounding box center [749, 350] width 410 height 17
click at [673, 375] on button "Verify" at bounding box center [586, 375] width 872 height 19
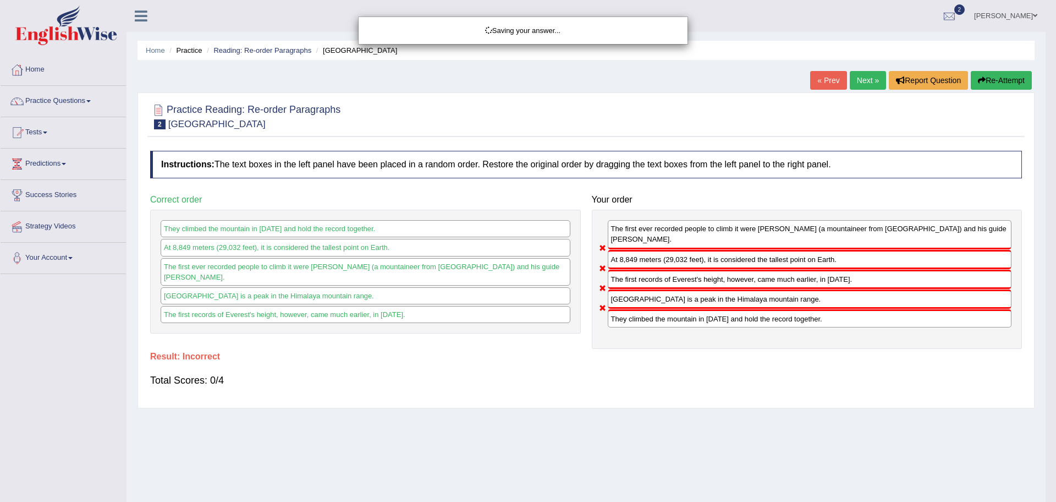
click at [859, 81] on div "Saving your answer..." at bounding box center [528, 251] width 1056 height 502
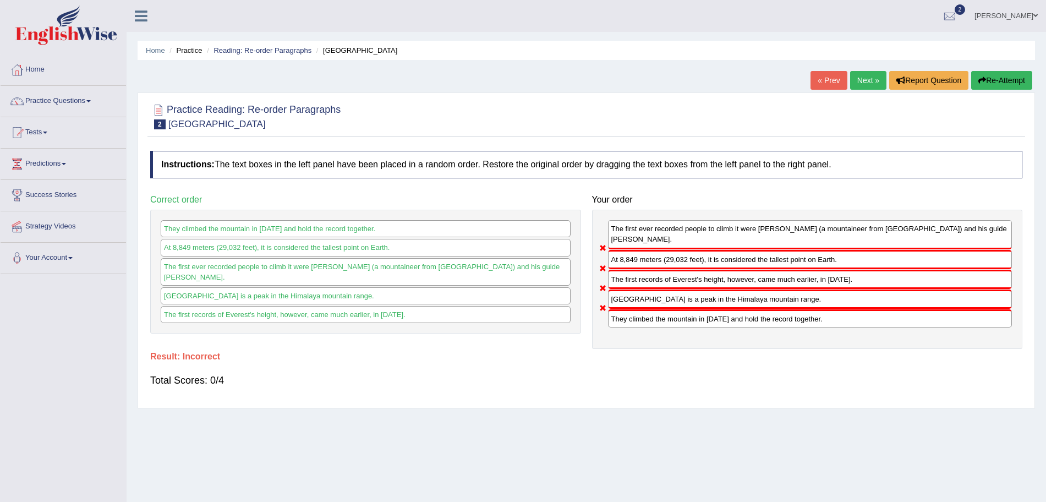
click at [859, 81] on link "Next »" at bounding box center [868, 80] width 36 height 19
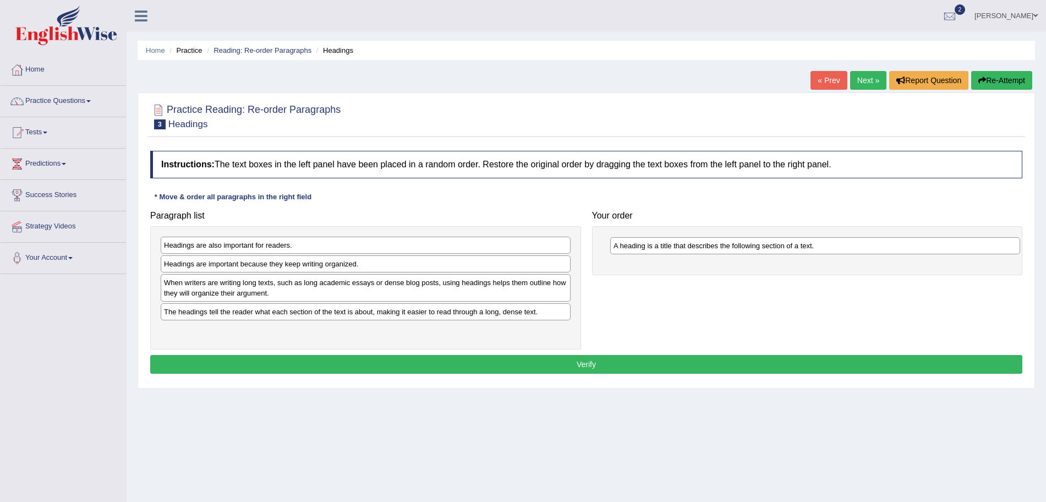
drag, startPoint x: 282, startPoint y: 266, endPoint x: 731, endPoint y: 250, distance: 449.2
click at [731, 250] on div "A heading is a title that describes the following section of a text." at bounding box center [815, 245] width 410 height 17
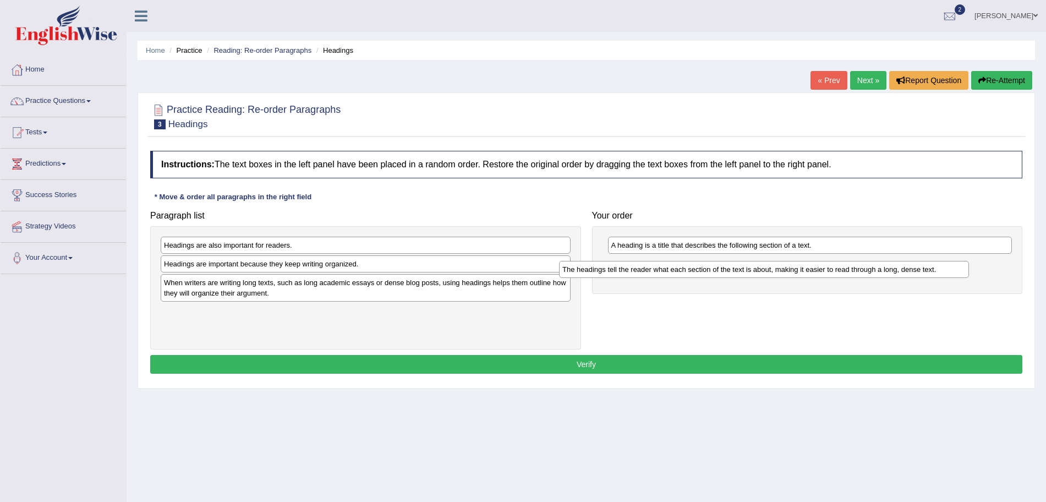
drag, startPoint x: 262, startPoint y: 311, endPoint x: 661, endPoint y: 269, distance: 400.6
click at [661, 269] on div "The headings tell the reader what each section of the text is about, making it …" at bounding box center [764, 269] width 410 height 17
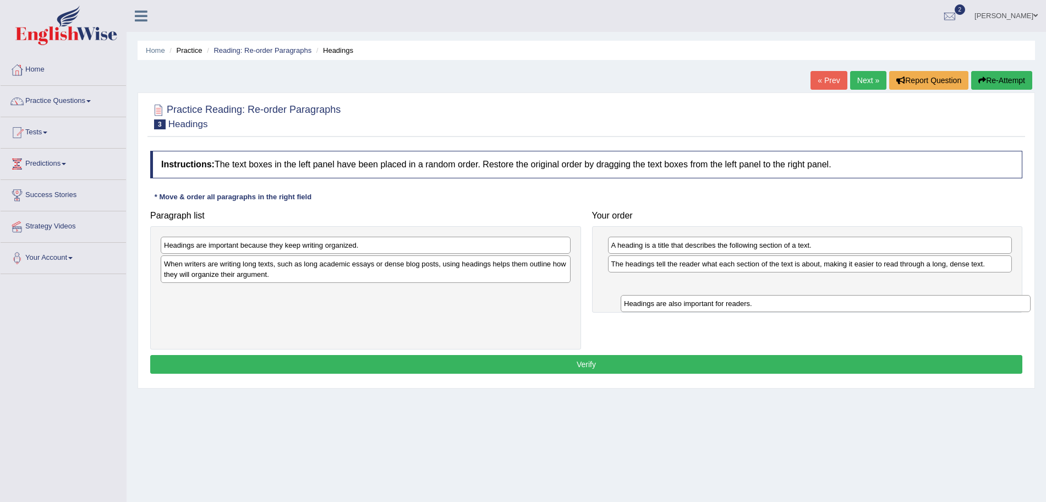
drag, startPoint x: 240, startPoint y: 246, endPoint x: 686, endPoint y: 297, distance: 449.0
click at [686, 297] on div "Headings are also important for readers." at bounding box center [826, 303] width 410 height 17
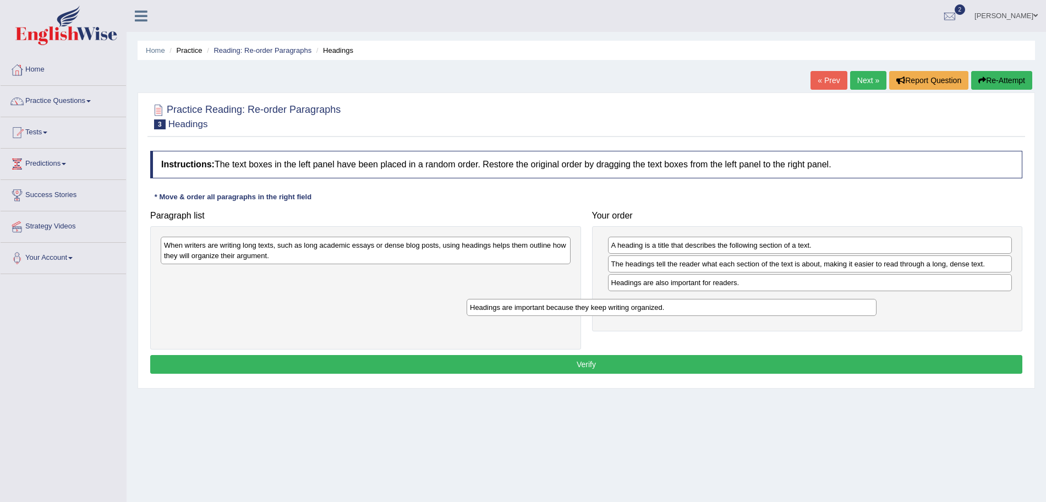
drag, startPoint x: 376, startPoint y: 250, endPoint x: 682, endPoint y: 313, distance: 312.2
click at [682, 313] on div "Headings are important because they keep writing organized." at bounding box center [672, 307] width 410 height 17
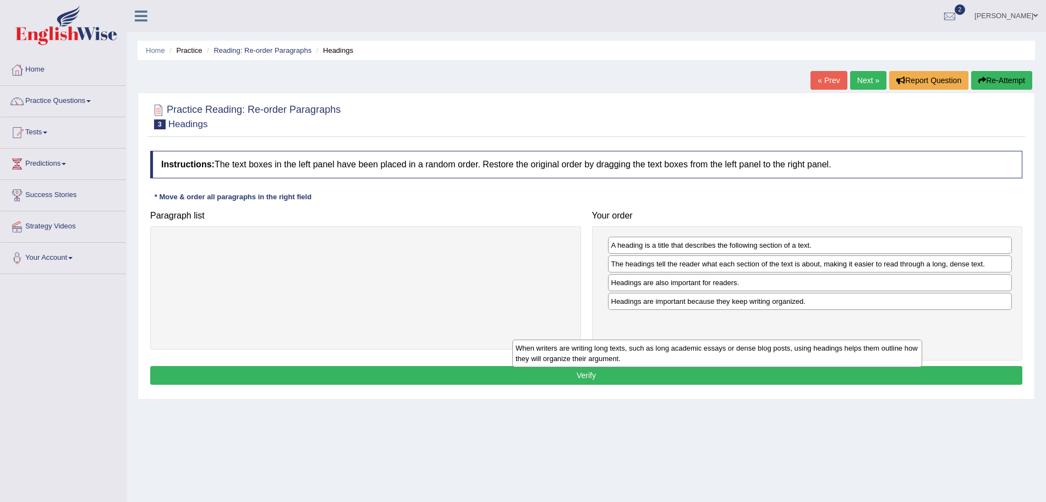
drag, startPoint x: 428, startPoint y: 251, endPoint x: 782, endPoint y: 346, distance: 366.7
click at [782, 346] on div "When writers are writing long texts, such as long academic essays or dense blog…" at bounding box center [717, 353] width 410 height 28
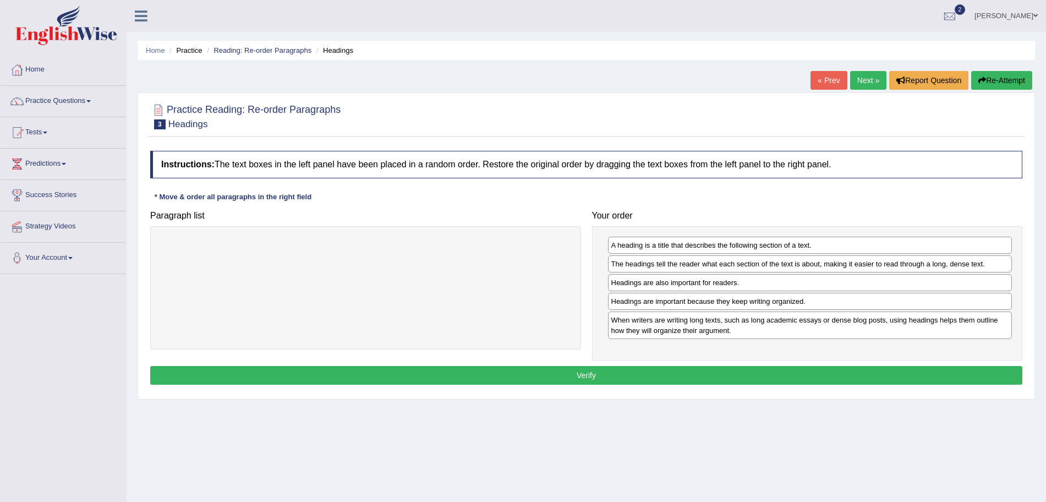
click at [676, 373] on button "Verify" at bounding box center [586, 375] width 872 height 19
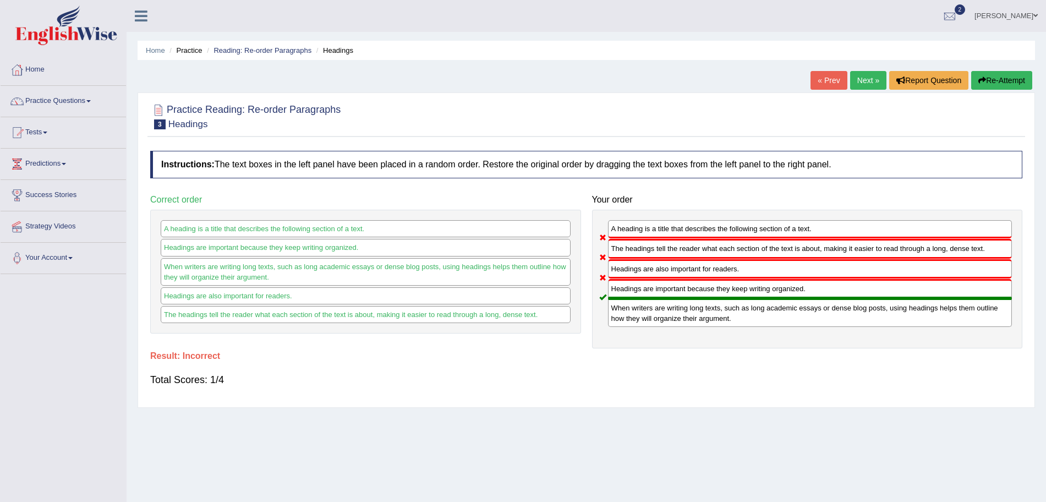
click at [862, 76] on link "Next »" at bounding box center [868, 80] width 36 height 19
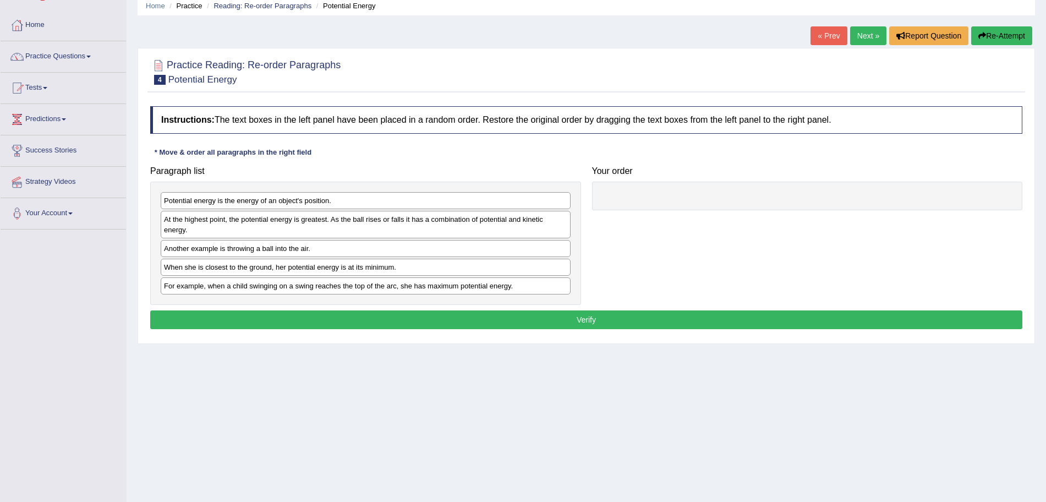
drag, startPoint x: 0, startPoint y: 0, endPoint x: 1056, endPoint y: 190, distance: 1072.9
click at [1046, 190] on html "Toggle navigation Home Practice Questions Speaking Practice Read Aloud Repeat S…" at bounding box center [523, 206] width 1046 height 502
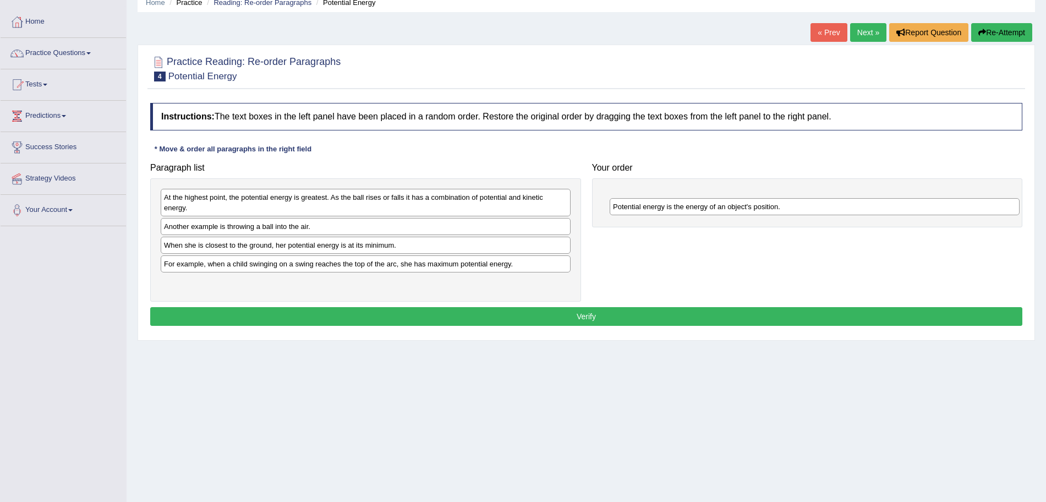
drag, startPoint x: 305, startPoint y: 196, endPoint x: 754, endPoint y: 205, distance: 449.1
click at [754, 205] on div "Potential energy is the energy of an object's position." at bounding box center [815, 206] width 410 height 17
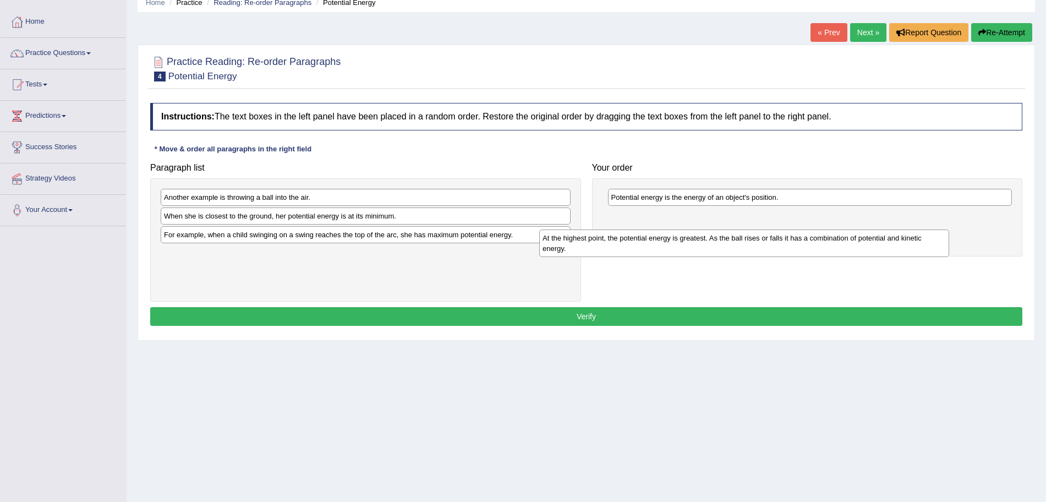
drag, startPoint x: 387, startPoint y: 201, endPoint x: 767, endPoint y: 242, distance: 382.4
click at [767, 242] on div "At the highest point, the potential energy is greatest. As the ball rises or fa…" at bounding box center [744, 243] width 410 height 28
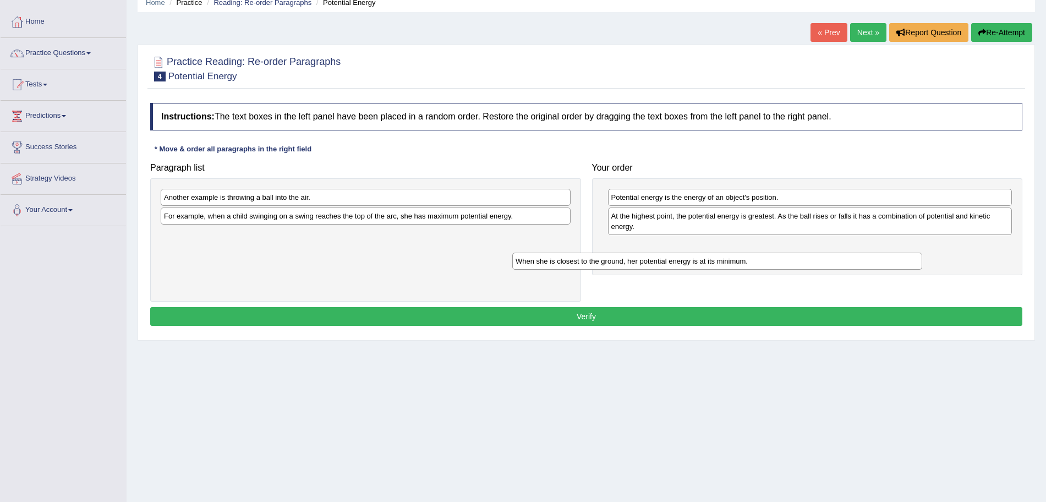
drag, startPoint x: 396, startPoint y: 217, endPoint x: 748, endPoint y: 262, distance: 355.0
click at [748, 262] on div "When she is closest to the ground, her potential energy is at its minimum." at bounding box center [717, 261] width 410 height 17
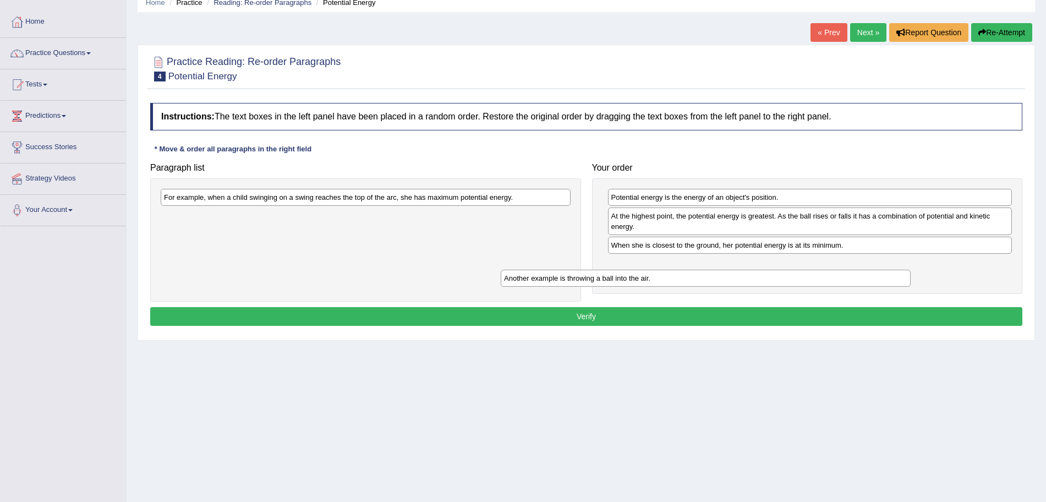
drag, startPoint x: 398, startPoint y: 200, endPoint x: 765, endPoint y: 293, distance: 379.0
click at [765, 287] on div "Another example is throwing a ball into the air." at bounding box center [706, 278] width 410 height 17
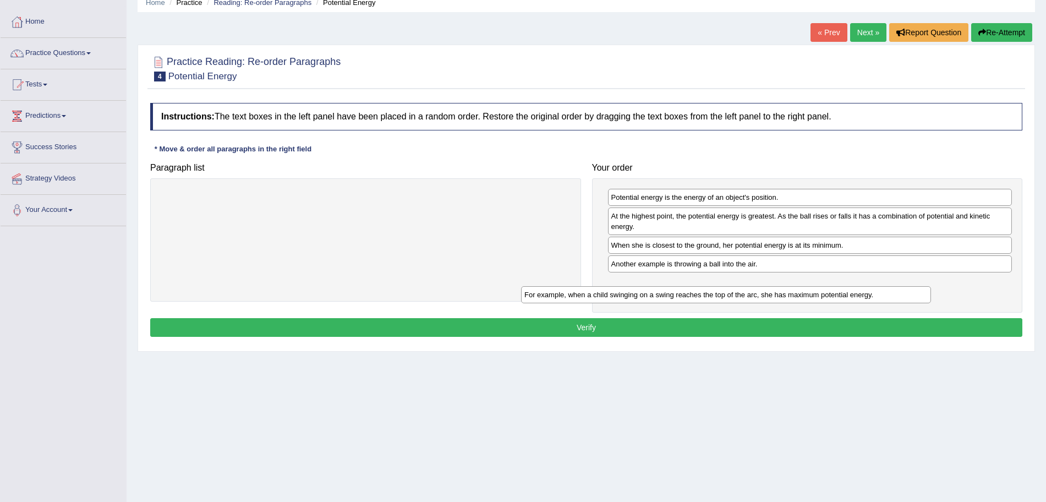
drag, startPoint x: 430, startPoint y: 199, endPoint x: 790, endPoint y: 297, distance: 372.8
click at [790, 297] on div "For example, when a child swinging on a swing reaches the top of the arc, she h…" at bounding box center [726, 294] width 410 height 17
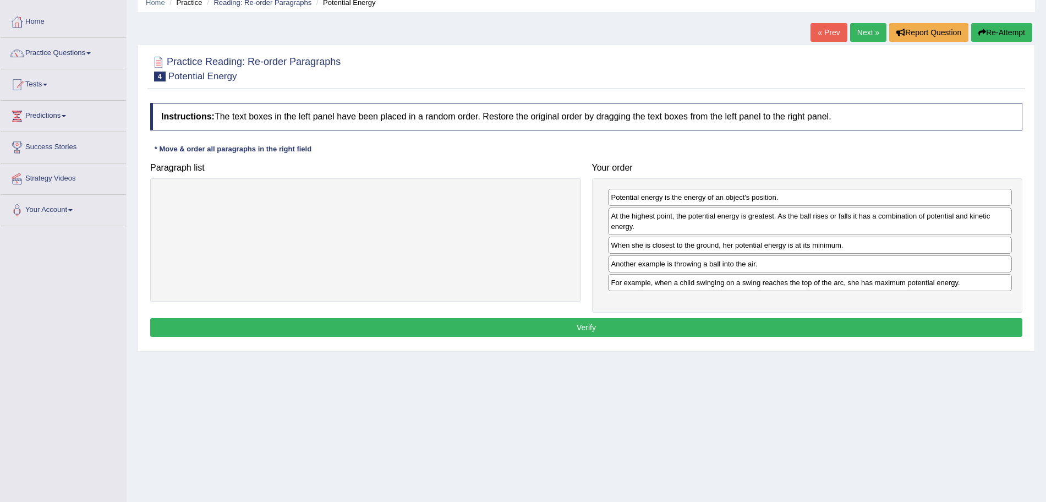
click at [664, 317] on div "Instructions: The text boxes in the left panel have been placed in a random ord…" at bounding box center [586, 221] width 878 height 248
click at [657, 322] on button "Verify" at bounding box center [586, 327] width 872 height 19
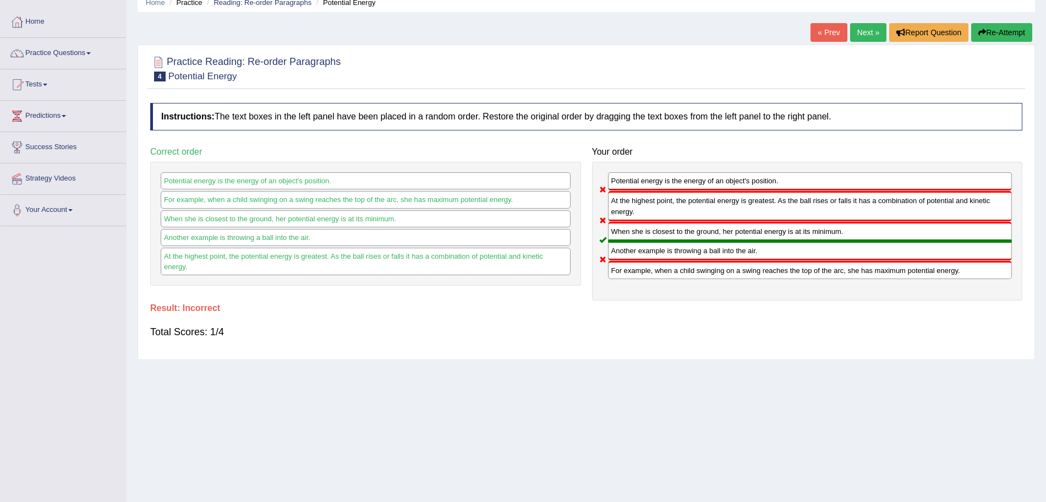
click at [869, 33] on link "Next »" at bounding box center [868, 32] width 36 height 19
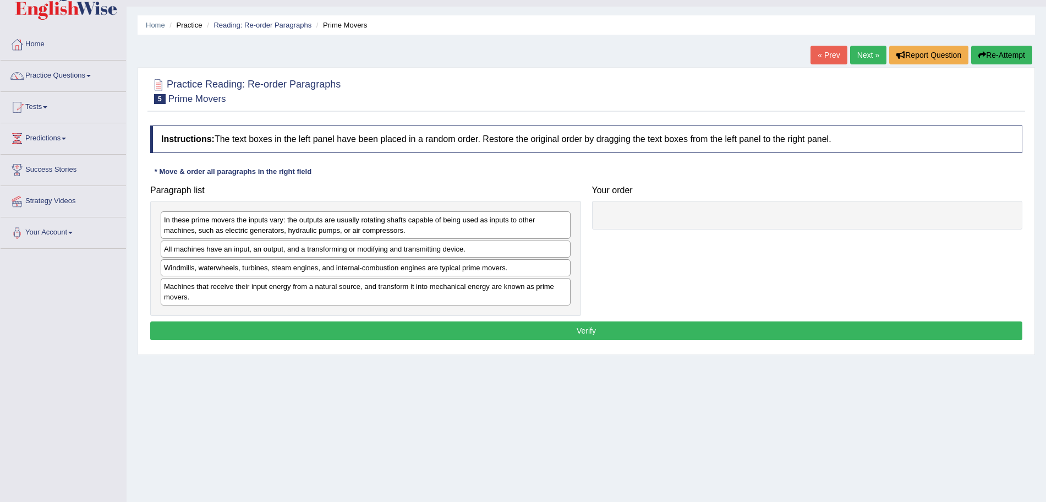
drag, startPoint x: 1056, startPoint y: 135, endPoint x: 1056, endPoint y: 157, distance: 21.5
click at [1045, 157] on html "Toggle navigation Home Practice Questions Speaking Practice Read Aloud Repeat S…" at bounding box center [523, 226] width 1046 height 502
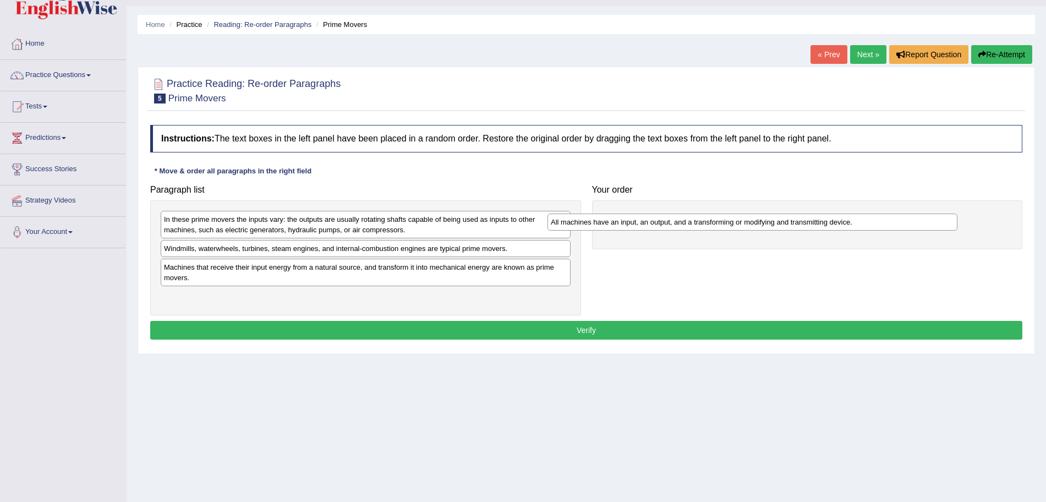
drag, startPoint x: 267, startPoint y: 248, endPoint x: 658, endPoint y: 221, distance: 391.5
click at [658, 221] on div "All machines have an input, an output, and a transforming or modifying and tran…" at bounding box center [752, 221] width 410 height 17
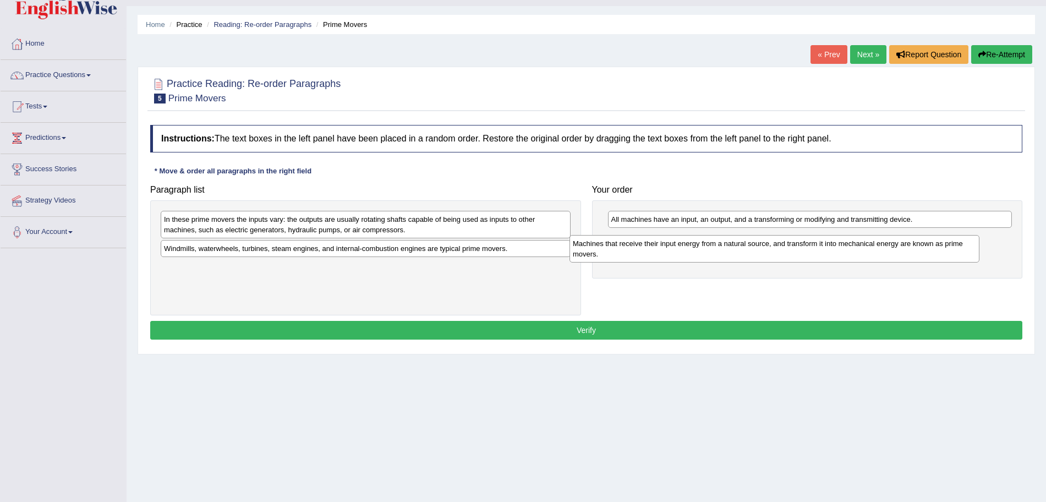
drag, startPoint x: 452, startPoint y: 277, endPoint x: 861, endPoint y: 253, distance: 409.5
click at [861, 253] on div "Machines that receive their input energy from a natural source, and transform i…" at bounding box center [774, 249] width 410 height 28
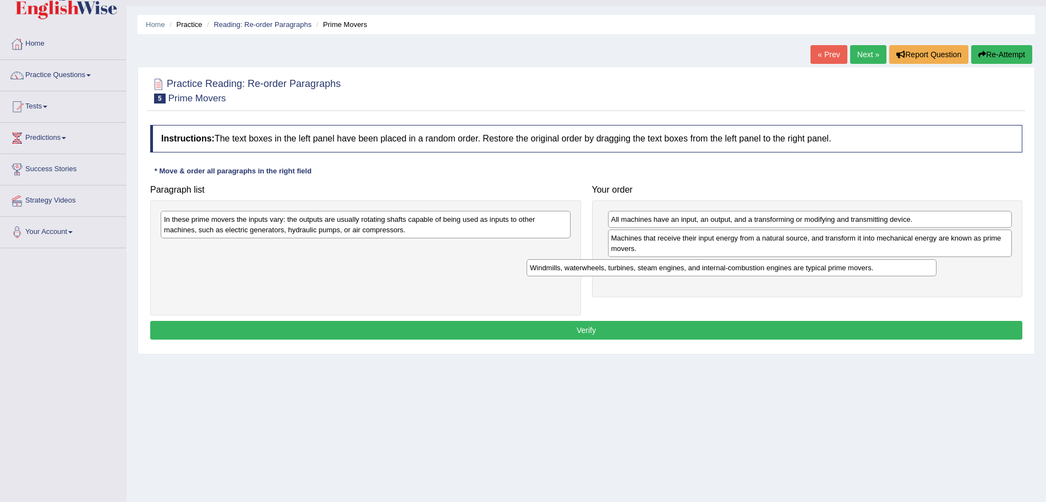
drag, startPoint x: 414, startPoint y: 249, endPoint x: 780, endPoint y: 268, distance: 366.9
click at [780, 268] on div "Windmills, waterwheels, turbines, steam engines, and internal-combustion engine…" at bounding box center [732, 267] width 410 height 17
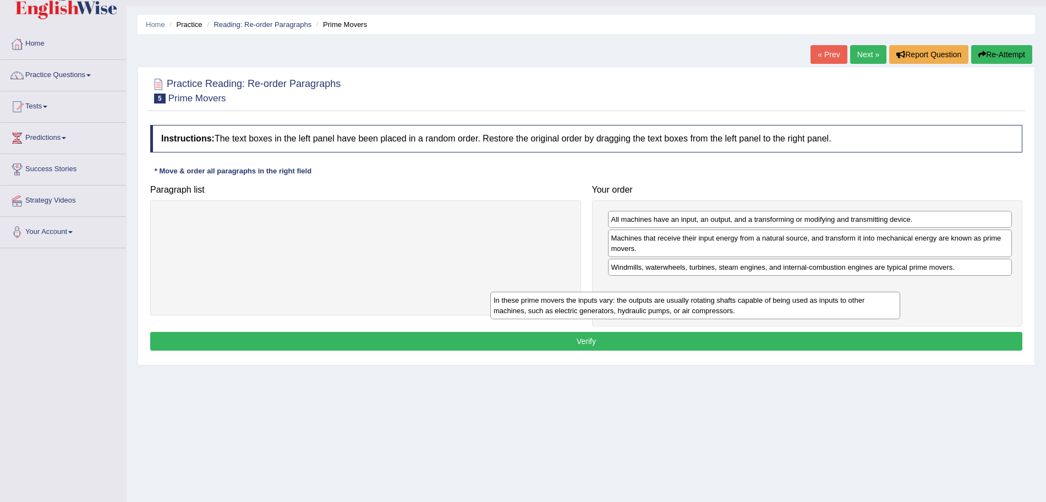
drag, startPoint x: 452, startPoint y: 228, endPoint x: 782, endPoint y: 309, distance: 340.5
click at [782, 309] on div "In these prime movers the inputs vary: the outputs are usually rotating shafts …" at bounding box center [695, 306] width 410 height 28
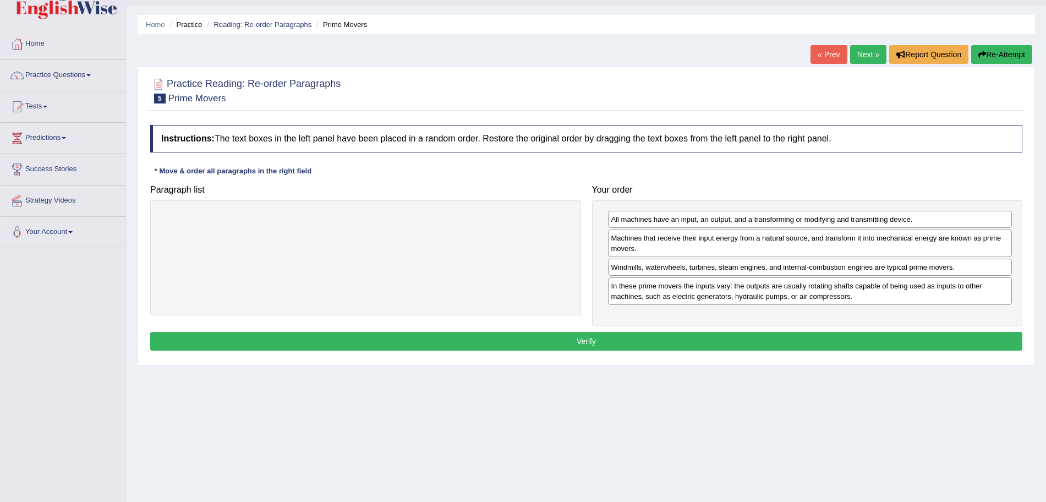
click at [598, 346] on button "Verify" at bounding box center [586, 341] width 872 height 19
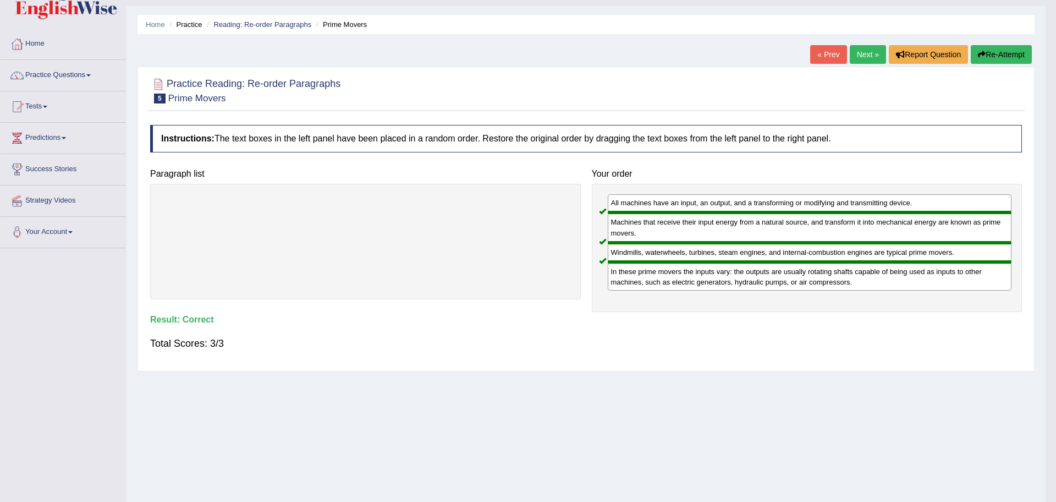
click at [867, 57] on body "Toggle navigation Home Practice Questions Speaking Practice Read Aloud Repeat S…" at bounding box center [528, 225] width 1056 height 502
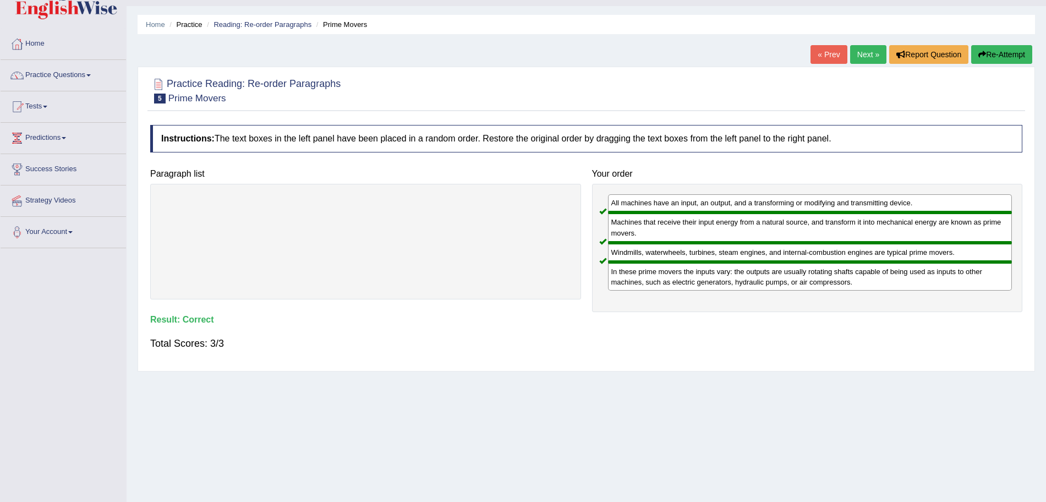
click at [867, 57] on link "Next »" at bounding box center [868, 54] width 36 height 19
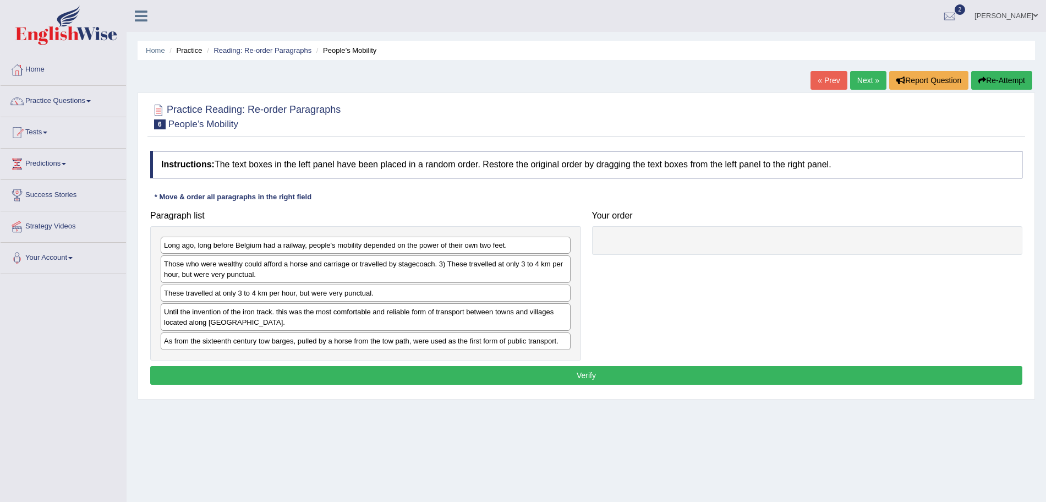
click at [865, 80] on link "Next »" at bounding box center [868, 80] width 36 height 19
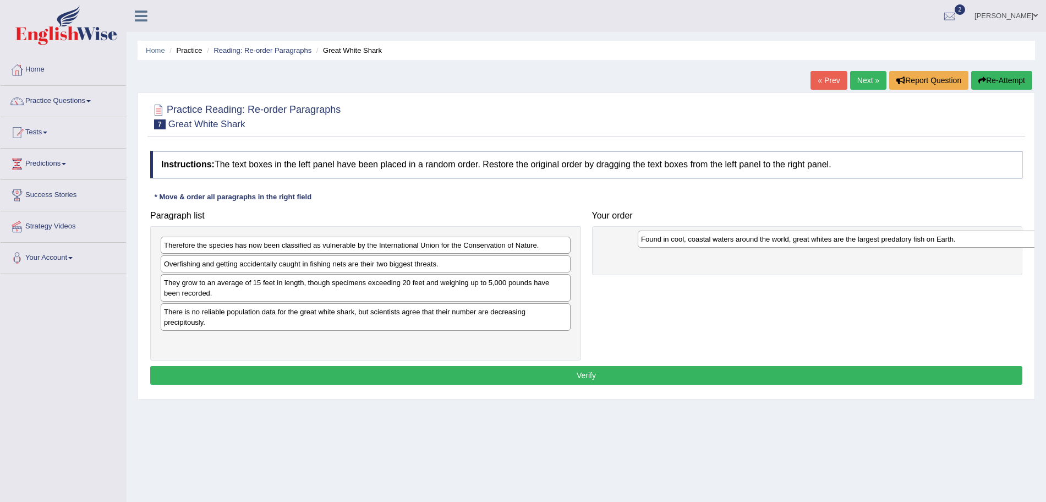
drag, startPoint x: 237, startPoint y: 317, endPoint x: 681, endPoint y: 249, distance: 448.7
click at [681, 248] on div "Found in cool, coastal waters around the world, great whites are the largest pr…" at bounding box center [843, 239] width 410 height 17
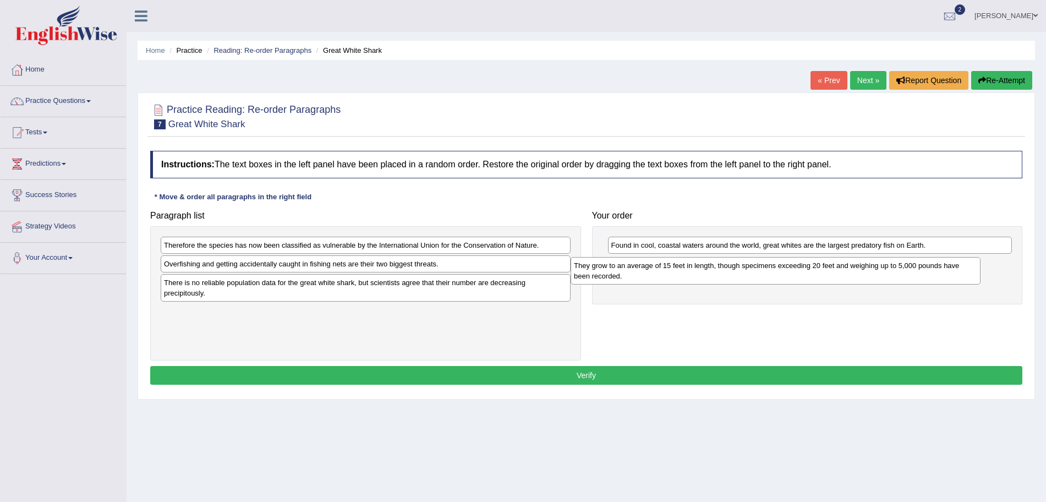
drag, startPoint x: 474, startPoint y: 292, endPoint x: 883, endPoint y: 275, distance: 409.7
click at [883, 275] on div "They grow to an average of 15 feet in length, though specimens exceeding 20 fee…" at bounding box center [776, 271] width 410 height 28
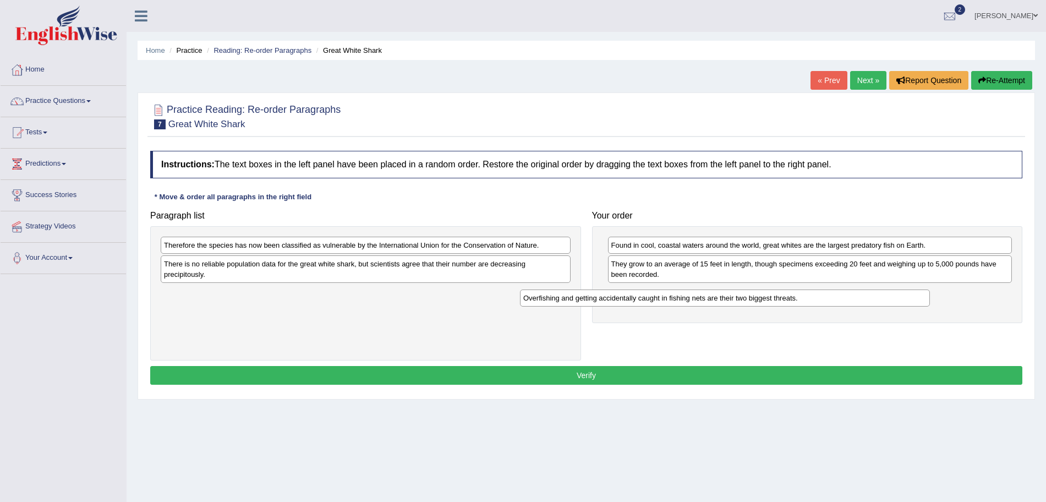
drag, startPoint x: 403, startPoint y: 267, endPoint x: 763, endPoint y: 302, distance: 362.0
click at [763, 302] on div "Overfishing and getting accidentally caught in fishing nets are their two bigge…" at bounding box center [725, 297] width 410 height 17
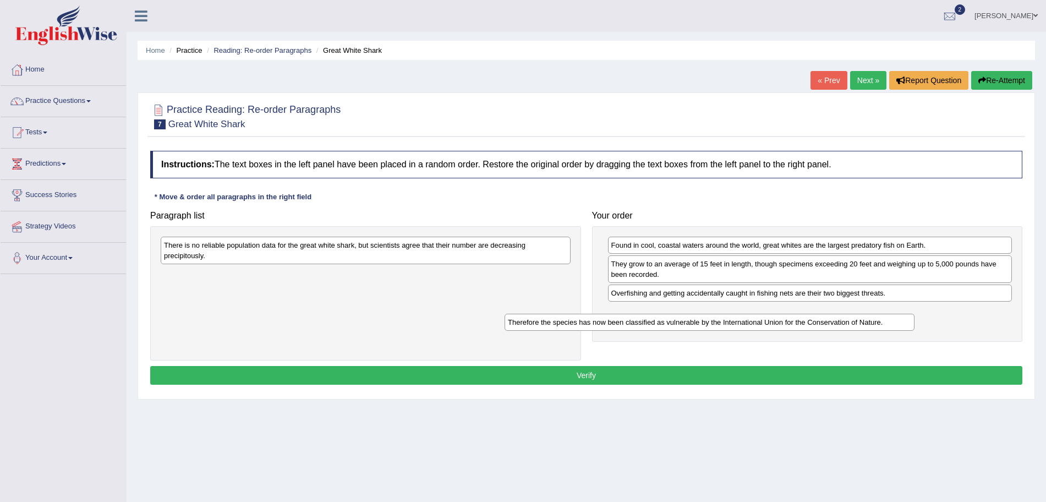
drag, startPoint x: 460, startPoint y: 249, endPoint x: 804, endPoint y: 326, distance: 352.4
click at [804, 326] on div "Therefore the species has now been classified as vulnerable by the Internationa…" at bounding box center [710, 322] width 410 height 17
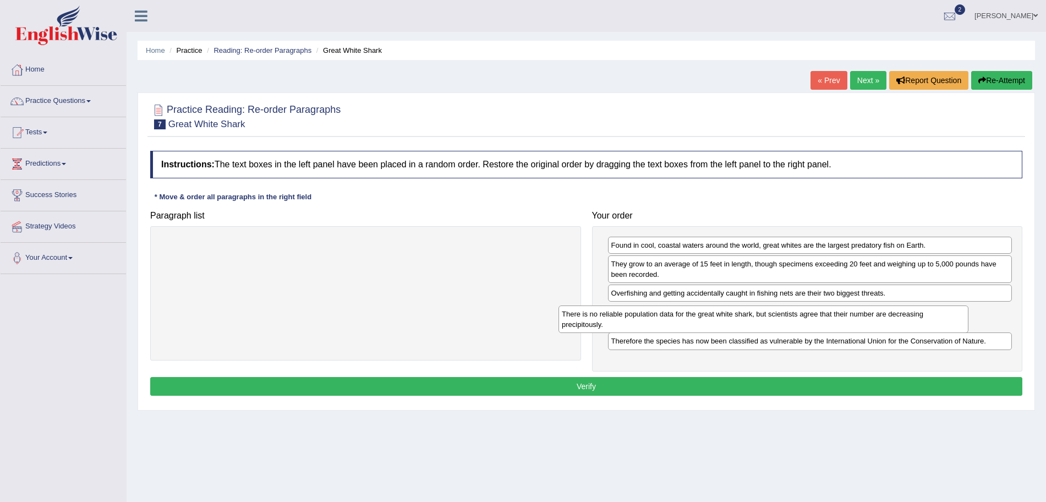
drag, startPoint x: 413, startPoint y: 252, endPoint x: 811, endPoint y: 321, distance: 403.7
click at [811, 321] on div "There is no reliable population data for the great white shark, but scientists …" at bounding box center [763, 319] width 410 height 28
click at [585, 394] on button "Verify" at bounding box center [586, 386] width 872 height 19
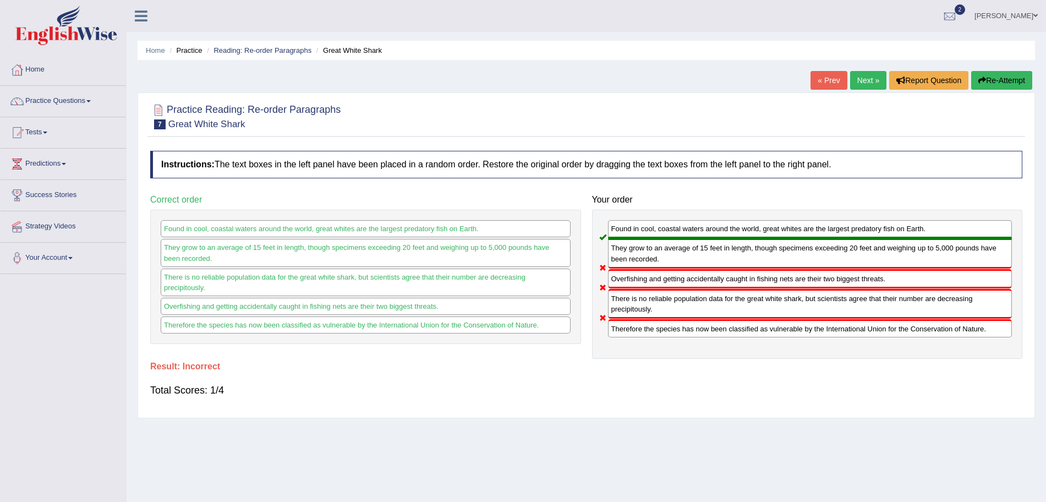
click at [863, 80] on link "Next »" at bounding box center [868, 80] width 36 height 19
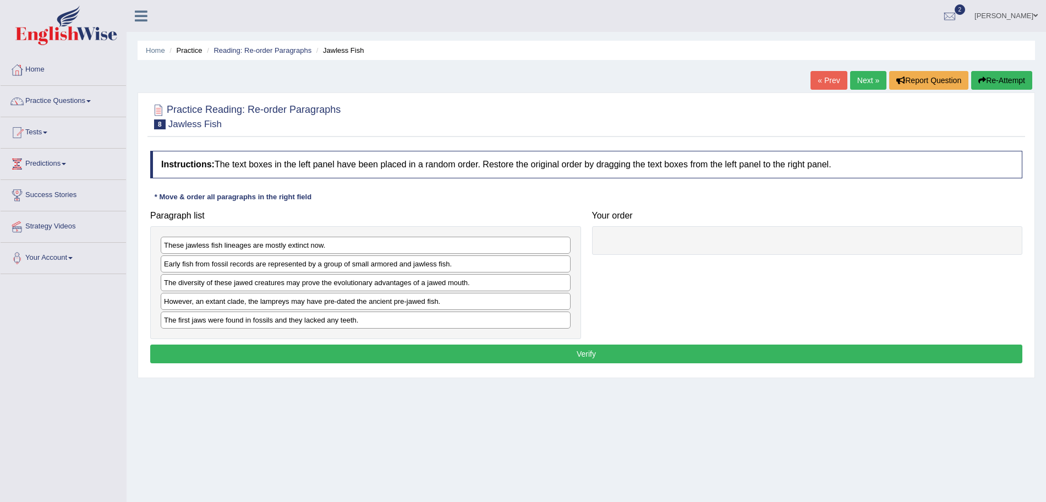
drag, startPoint x: 1027, startPoint y: 109, endPoint x: 1035, endPoint y: 133, distance: 25.1
click at [1035, 133] on div "Home Practice Reading: Re-order Paragraphs Jawless Fish « Prev Next » Report Qu…" at bounding box center [586, 275] width 919 height 550
drag, startPoint x: 1035, startPoint y: 133, endPoint x: 1043, endPoint y: 156, distance: 24.7
click at [1043, 156] on div "Home Practice Reading: Re-order Paragraphs Jawless Fish « Prev Next » Report Qu…" at bounding box center [586, 275] width 919 height 550
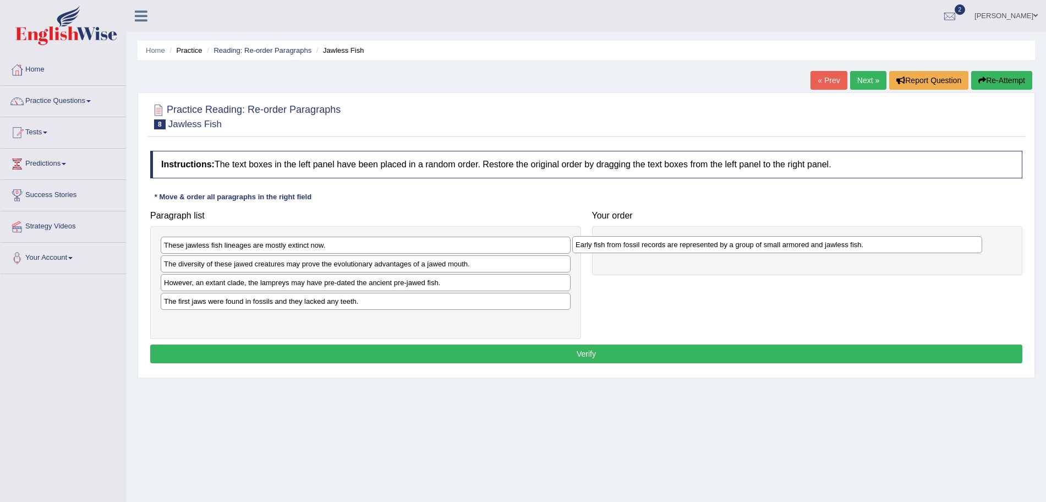
drag, startPoint x: 324, startPoint y: 262, endPoint x: 738, endPoint y: 246, distance: 415.1
click at [738, 246] on div "Early fish from fossil records are represented by a group of small armored and …" at bounding box center [777, 244] width 410 height 17
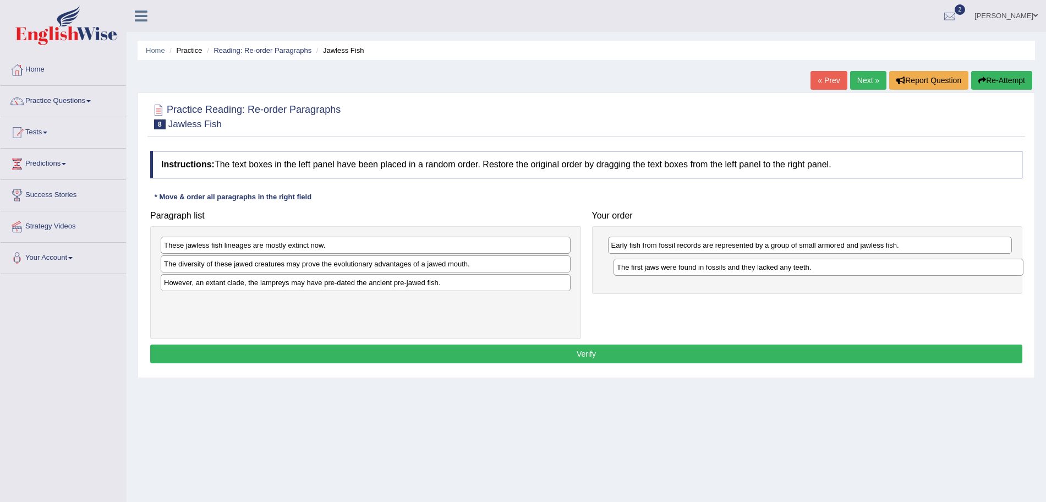
drag, startPoint x: 292, startPoint y: 302, endPoint x: 746, endPoint y: 268, distance: 454.6
click at [746, 268] on div "The first jaws were found in fossils and they lacked any teeth." at bounding box center [818, 267] width 410 height 17
click at [382, 234] on div "These jawless fish lineages are mostly extinct now. The diversity of these jawe…" at bounding box center [365, 282] width 431 height 113
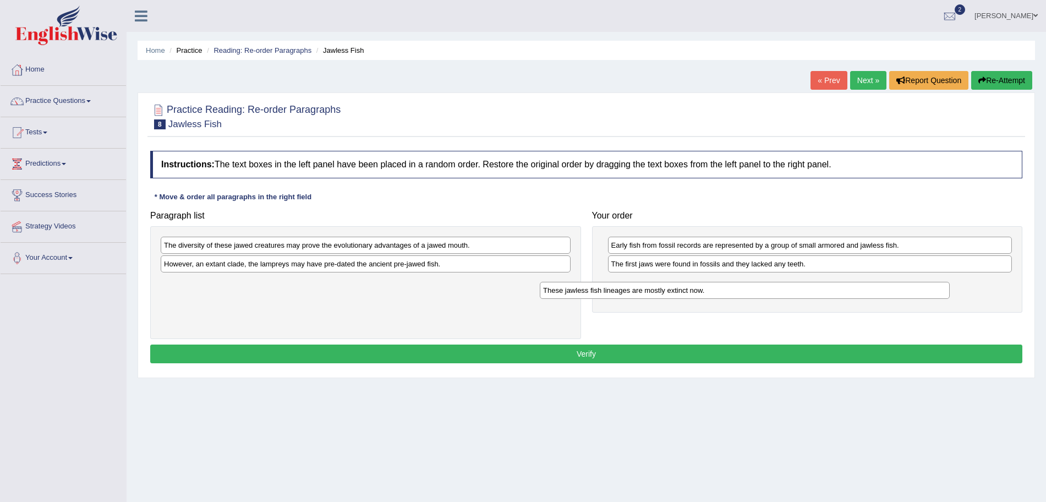
drag, startPoint x: 363, startPoint y: 245, endPoint x: 749, endPoint y: 284, distance: 388.7
click at [749, 284] on div "These jawless fish lineages are mostly extinct now." at bounding box center [745, 290] width 410 height 17
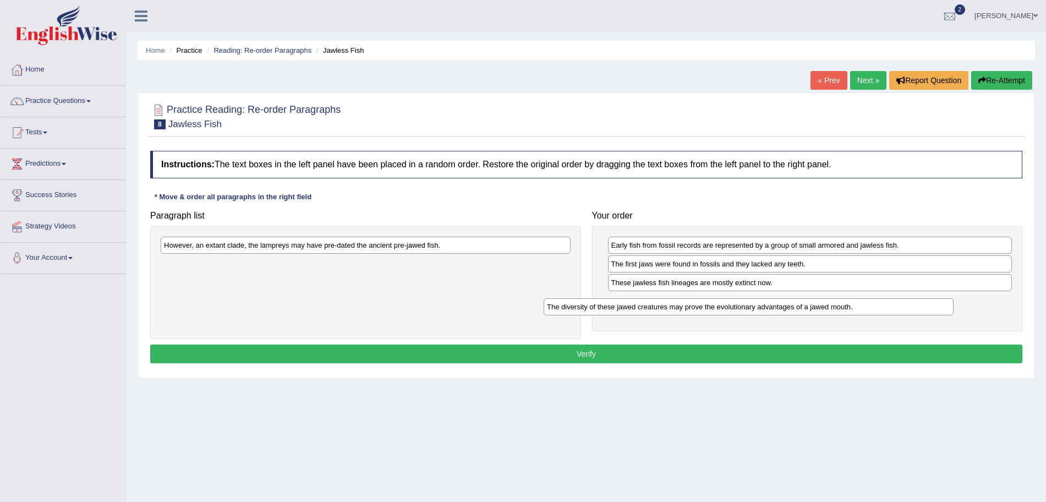
drag, startPoint x: 242, startPoint y: 241, endPoint x: 624, endPoint y: 308, distance: 388.1
click at [624, 308] on div "The diversity of these jawed creatures may prove the evolutionary advantages of…" at bounding box center [749, 306] width 410 height 17
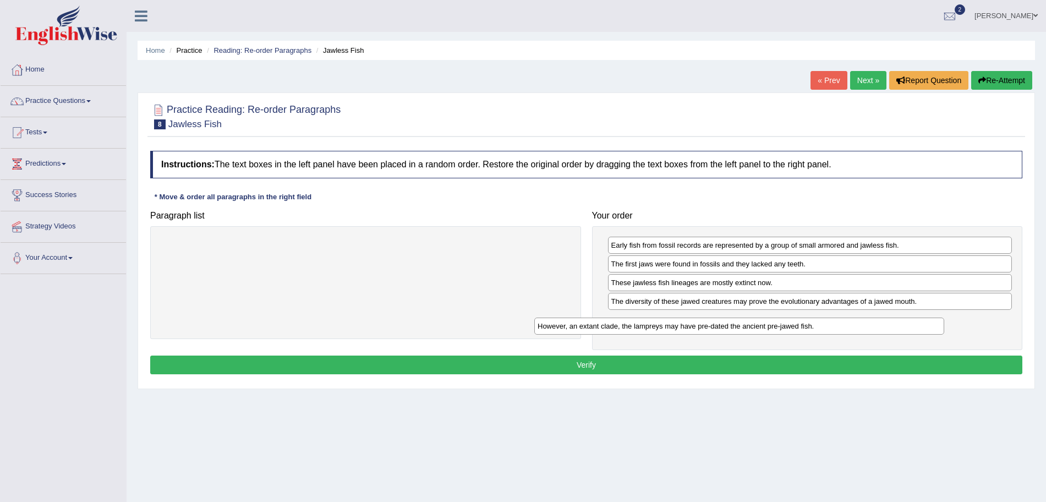
drag, startPoint x: 350, startPoint y: 246, endPoint x: 737, endPoint y: 324, distance: 393.8
click at [737, 324] on div "However, an extant clade, the lampreys may have pre-dated the ancient pre-jawed…" at bounding box center [739, 325] width 410 height 17
click at [634, 365] on button "Verify" at bounding box center [586, 364] width 872 height 19
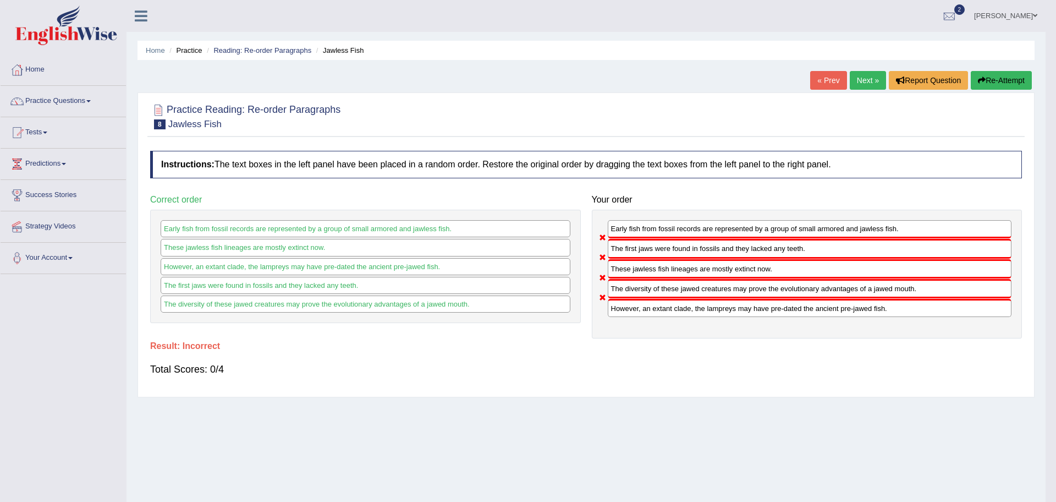
click at [865, 78] on body "Toggle navigation Home Practice Questions Speaking Practice Read Aloud Repeat S…" at bounding box center [528, 251] width 1056 height 502
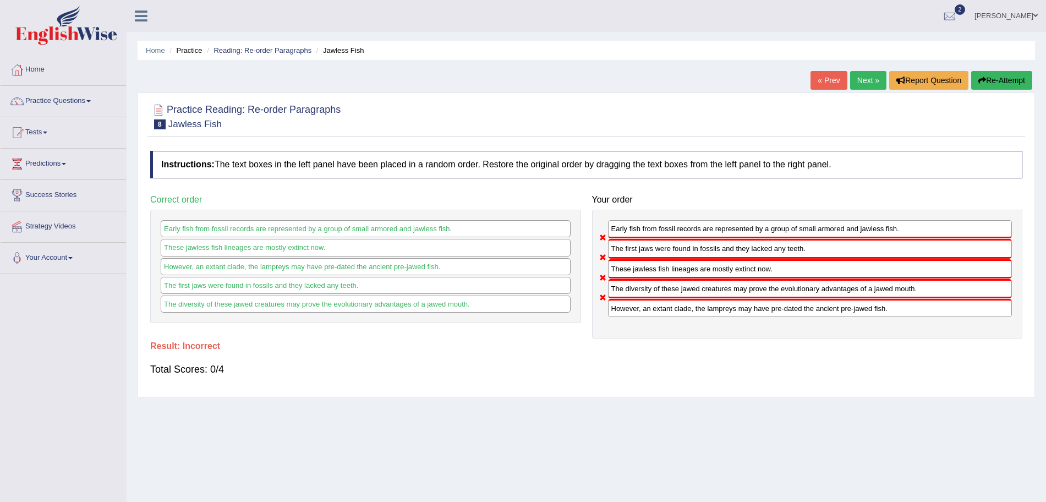
click at [865, 78] on link "Next »" at bounding box center [868, 80] width 36 height 19
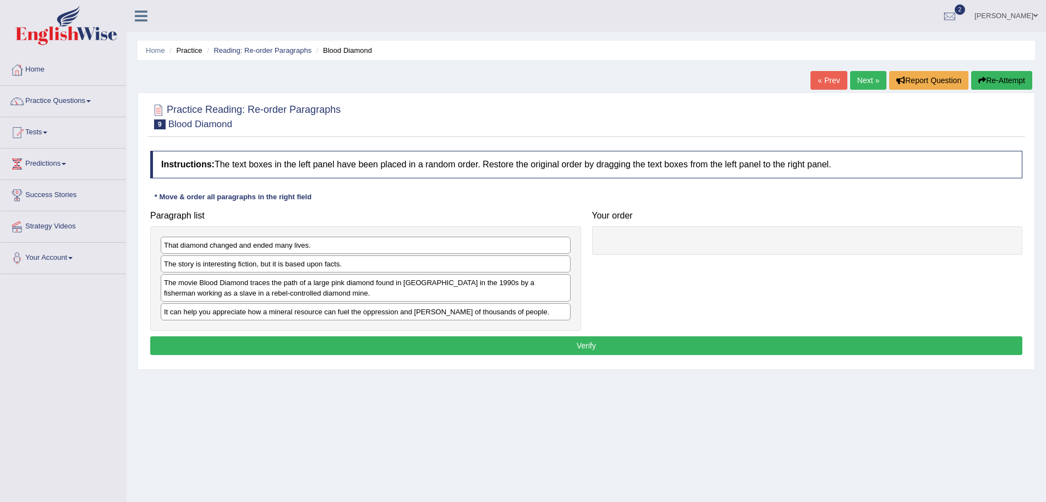
scroll to position [46, 0]
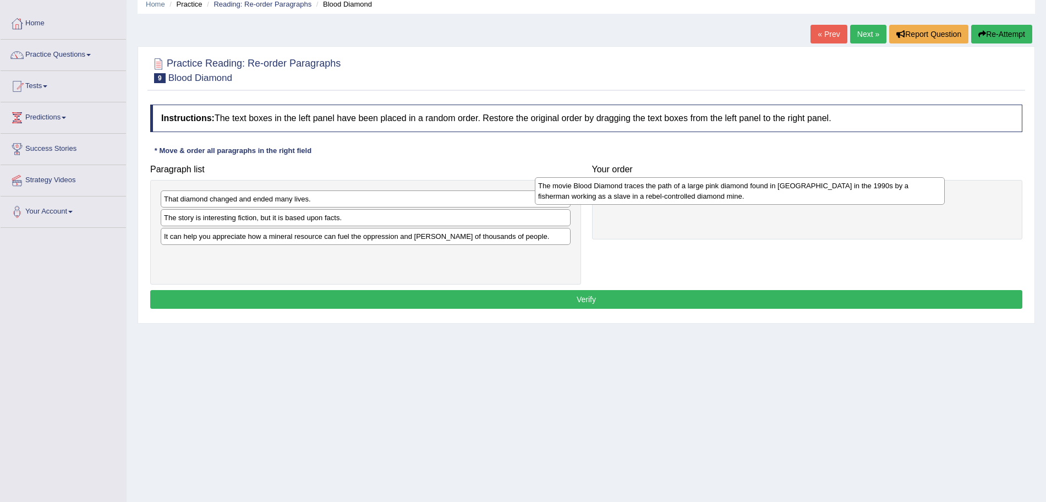
drag, startPoint x: 411, startPoint y: 248, endPoint x: 817, endPoint y: 201, distance: 408.7
click at [817, 201] on div "The movie Blood Diamond traces the path of a large pink diamond found in [GEOGR…" at bounding box center [740, 191] width 410 height 28
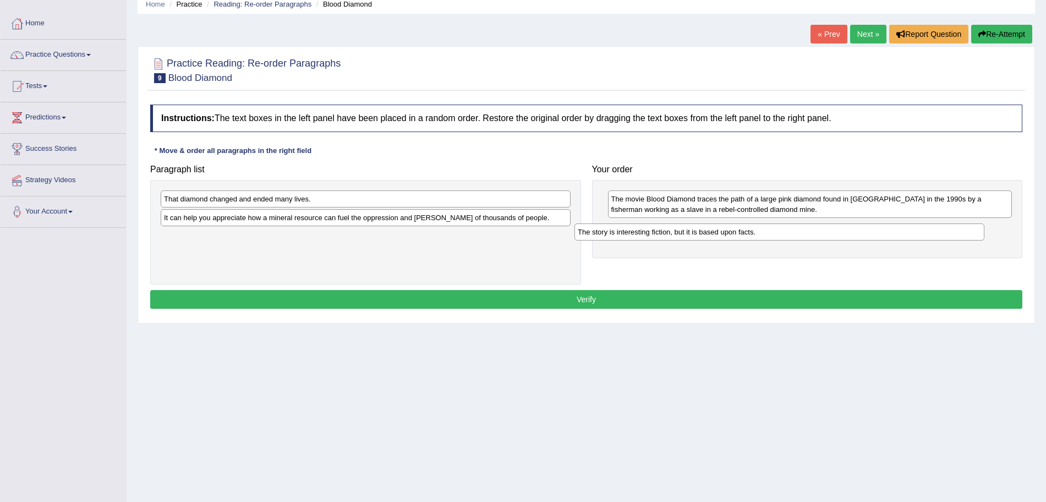
drag, startPoint x: 306, startPoint y: 219, endPoint x: 720, endPoint y: 233, distance: 414.0
click at [720, 233] on div "The story is interesting fiction, but it is based upon facts." at bounding box center [779, 231] width 410 height 17
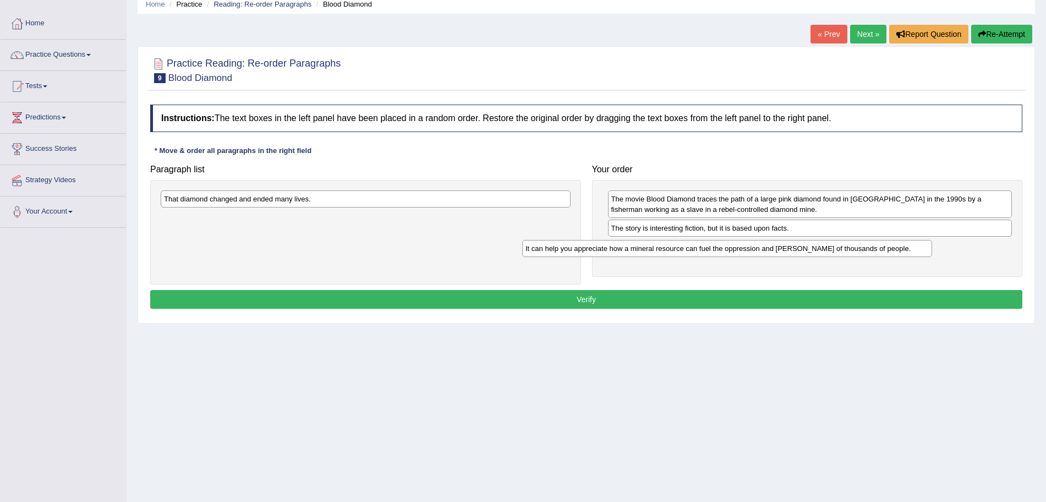
drag, startPoint x: 317, startPoint y: 220, endPoint x: 678, endPoint y: 250, distance: 362.8
click at [678, 250] on div "It can help you appreciate how a mineral resource can fuel the oppression and […" at bounding box center [727, 248] width 410 height 17
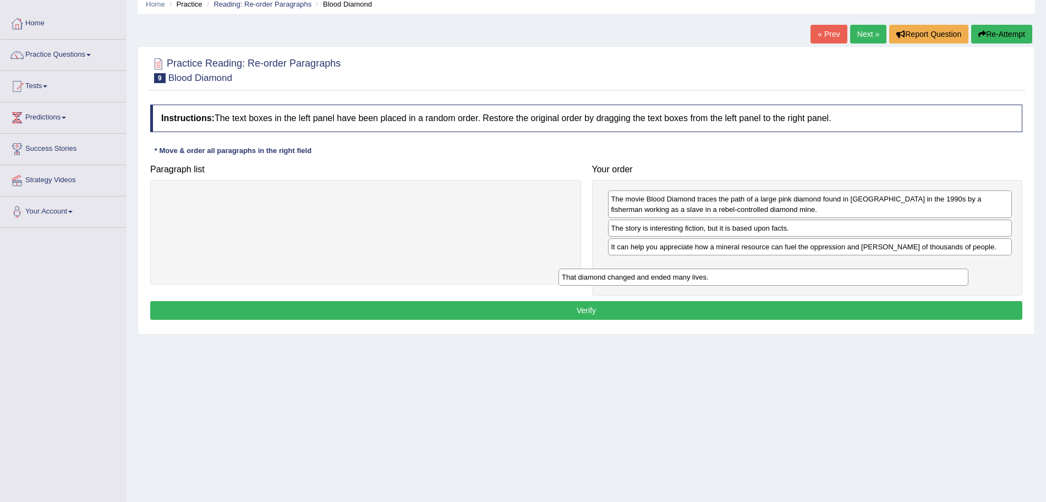
drag, startPoint x: 351, startPoint y: 198, endPoint x: 750, endPoint y: 277, distance: 407.1
click at [750, 277] on div "That diamond changed and ended many lives." at bounding box center [763, 276] width 410 height 17
click at [641, 307] on button "Verify" at bounding box center [586, 310] width 872 height 19
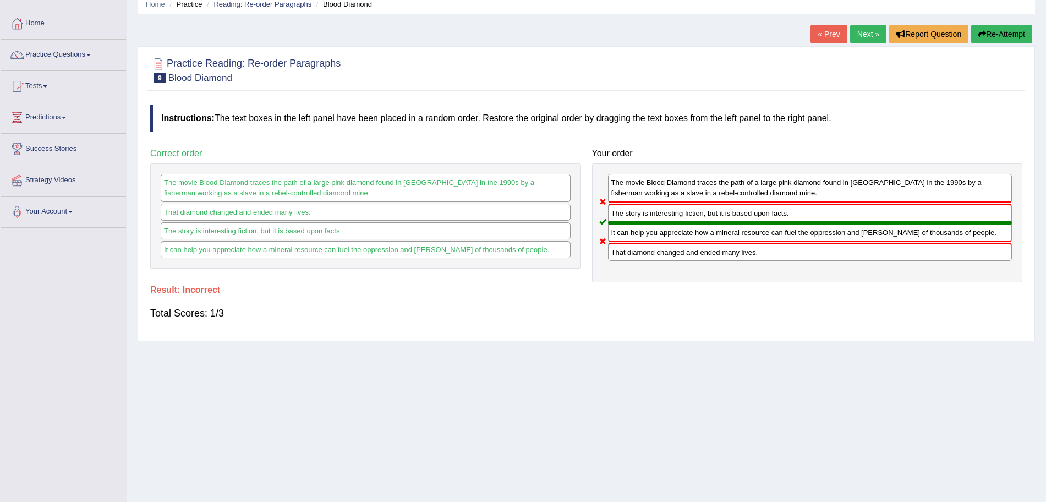
click at [865, 34] on link "Next »" at bounding box center [868, 34] width 36 height 19
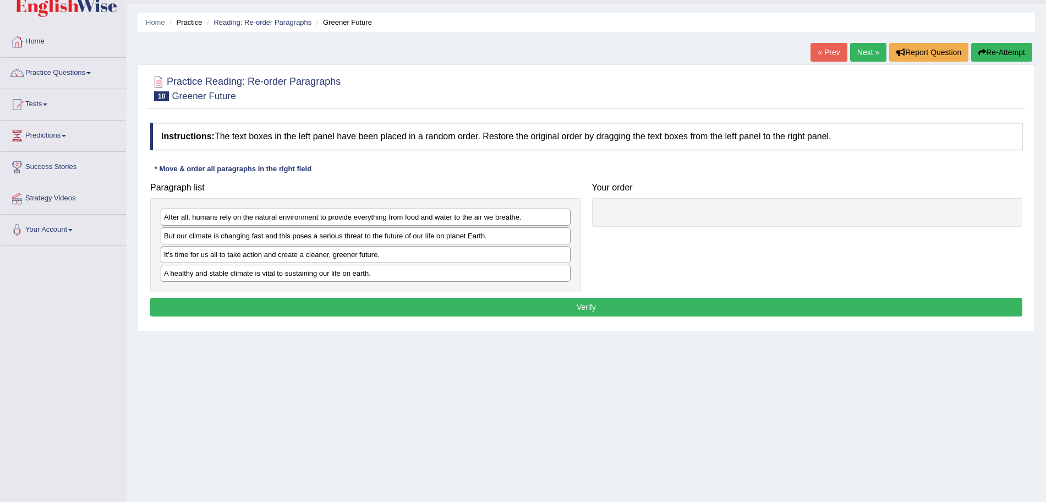
scroll to position [42, 0]
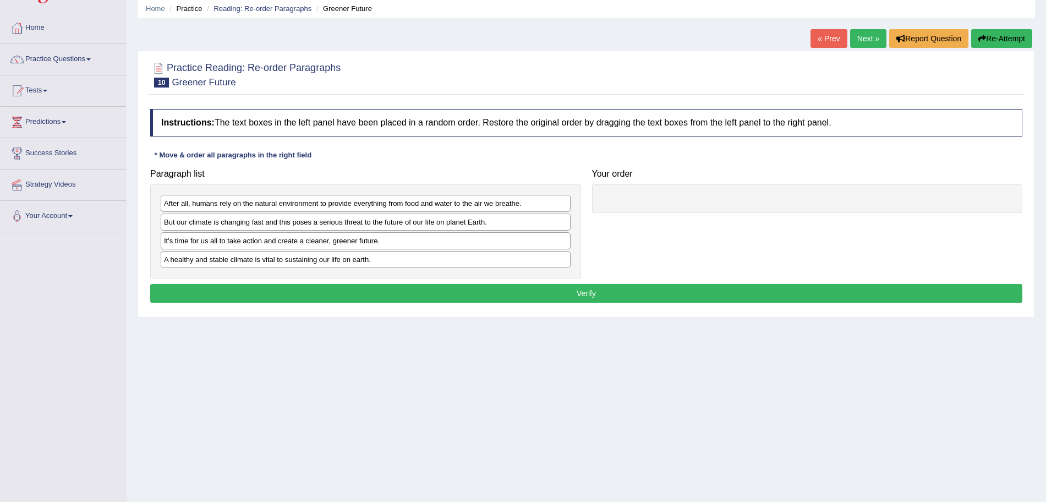
click at [1045, 140] on html "Toggle navigation Home Practice Questions Speaking Practice Read Aloud Repeat S…" at bounding box center [523, 209] width 1046 height 502
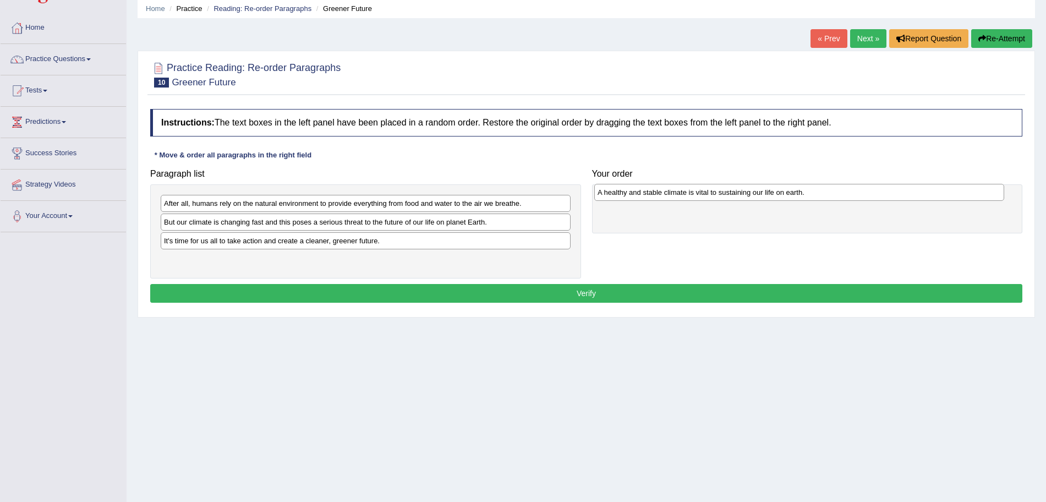
drag, startPoint x: 331, startPoint y: 257, endPoint x: 764, endPoint y: 190, distance: 438.7
click at [764, 190] on div "A healthy and stable climate is vital to sustaining our life on earth." at bounding box center [799, 192] width 410 height 17
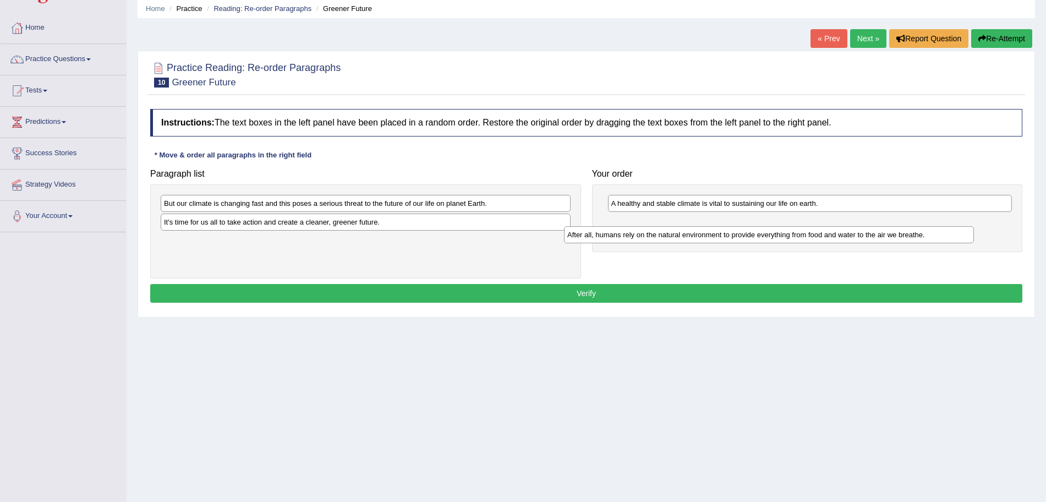
drag, startPoint x: 283, startPoint y: 203, endPoint x: 686, endPoint y: 234, distance: 404.0
click at [686, 234] on div "After all, humans rely on the natural environment to provide everything from fo…" at bounding box center [769, 234] width 410 height 17
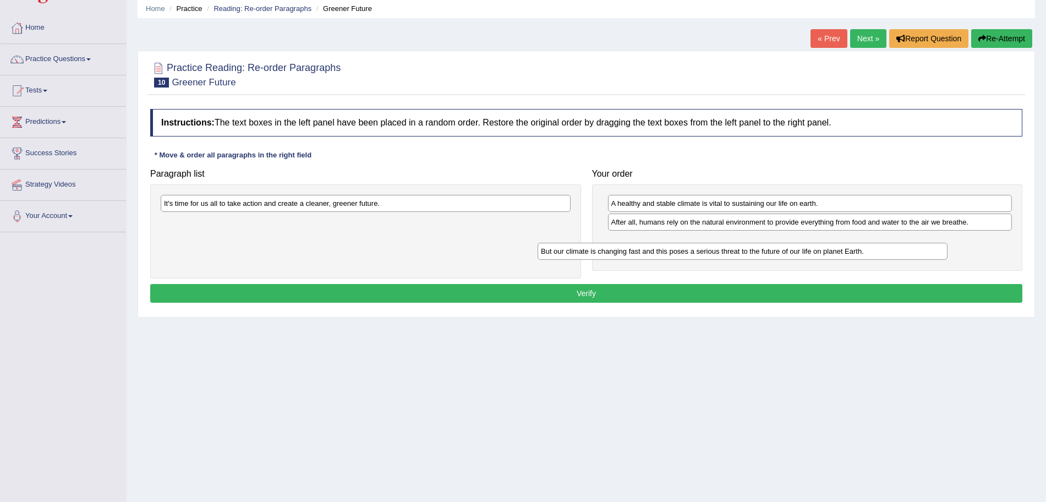
drag, startPoint x: 344, startPoint y: 203, endPoint x: 721, endPoint y: 251, distance: 379.9
click at [721, 251] on div "But our climate is changing fast and this poses a serious threat to the future …" at bounding box center [743, 251] width 410 height 17
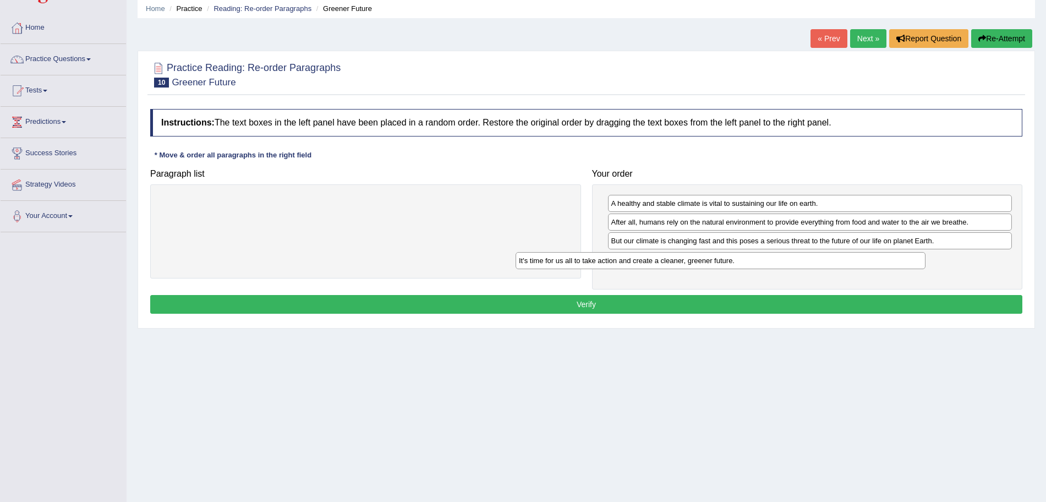
drag, startPoint x: 412, startPoint y: 205, endPoint x: 776, endPoint y: 267, distance: 369.9
click at [776, 267] on div "It's time for us all to take action and create a cleaner, greener future." at bounding box center [721, 260] width 410 height 17
click at [654, 303] on button "Verify" at bounding box center [586, 304] width 872 height 19
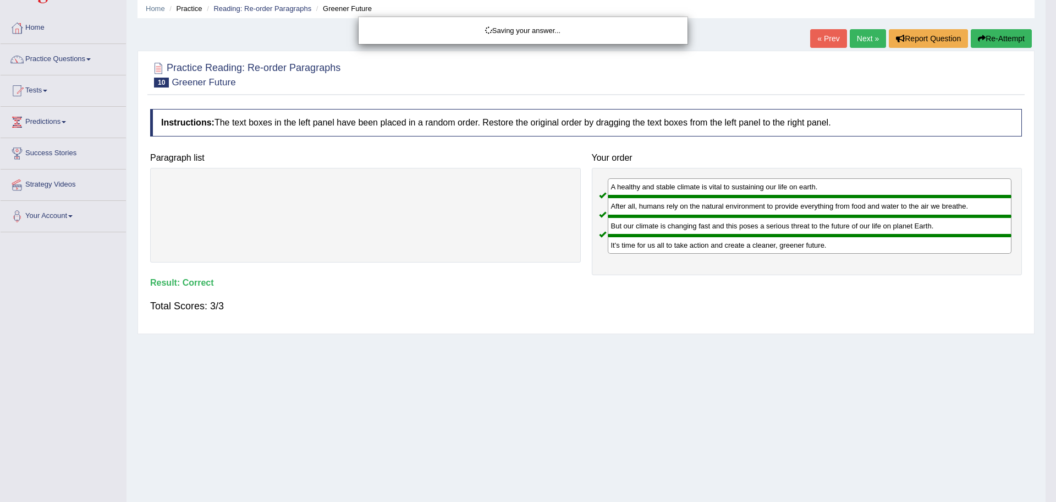
click at [859, 41] on div "Saving your answer..." at bounding box center [528, 251] width 1056 height 502
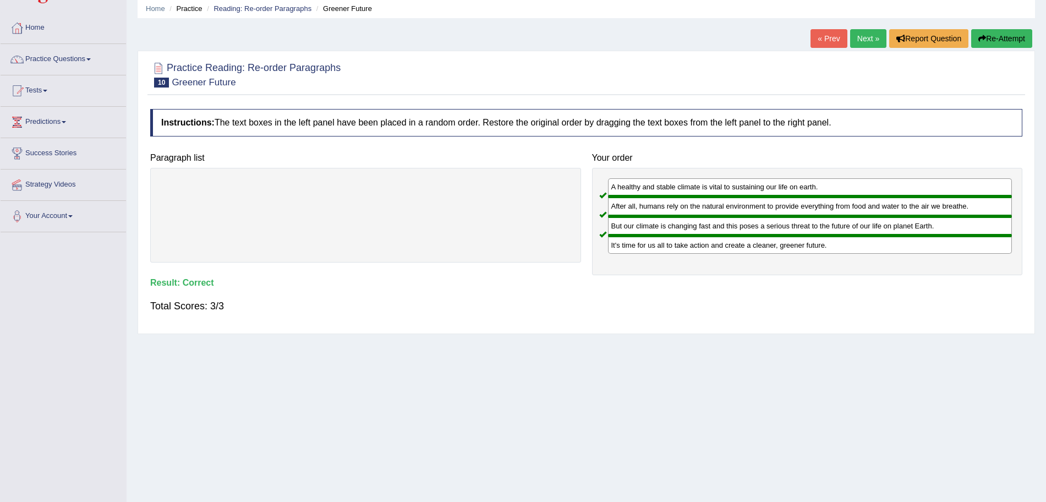
click at [859, 41] on link "Next »" at bounding box center [868, 38] width 36 height 19
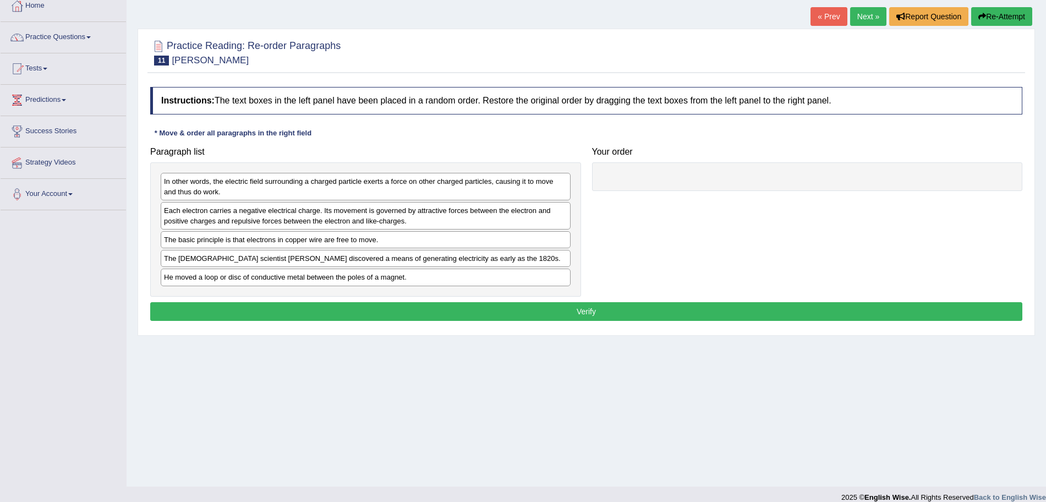
drag, startPoint x: 1056, startPoint y: 114, endPoint x: 1056, endPoint y: 167, distance: 53.4
click at [1045, 167] on html "Toggle navigation Home Practice Questions Speaking Practice Read Aloud Repeat S…" at bounding box center [523, 187] width 1046 height 502
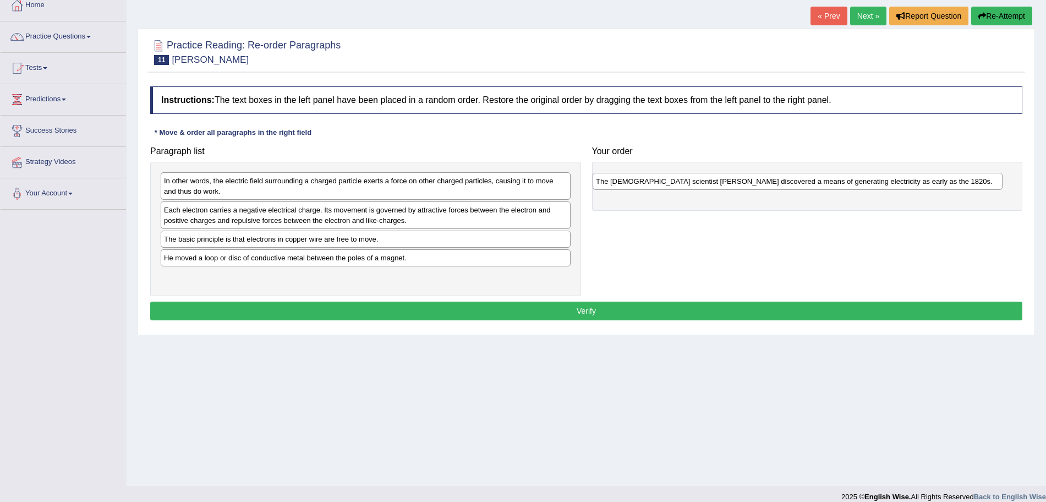
drag, startPoint x: 375, startPoint y: 261, endPoint x: 807, endPoint y: 185, distance: 438.6
click at [807, 185] on div "The British scientist Michael Faraday discovered a means of generating electric…" at bounding box center [798, 181] width 410 height 17
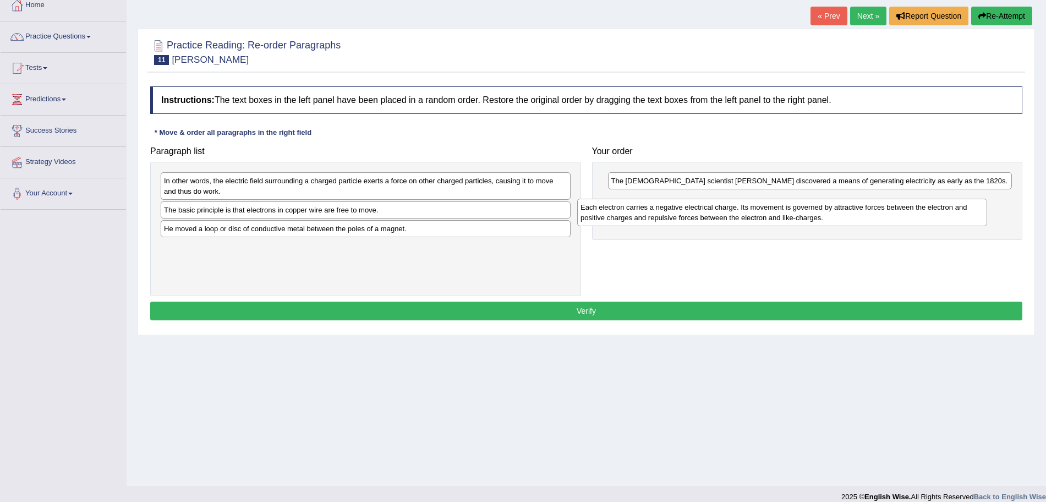
drag, startPoint x: 233, startPoint y: 218, endPoint x: 649, endPoint y: 215, distance: 416.5
click at [649, 215] on div "Each electron carries a negative electrical charge. Its movement is governed by…" at bounding box center [782, 213] width 410 height 28
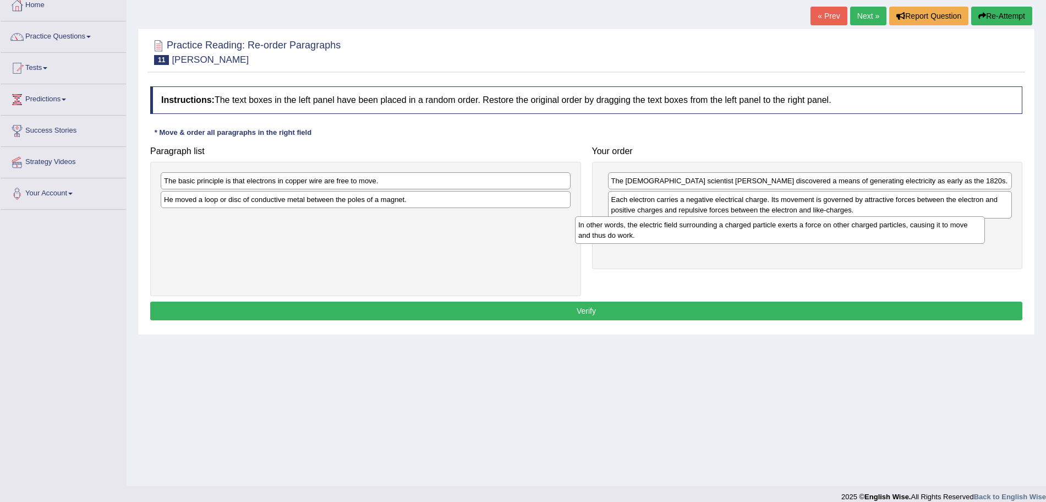
drag, startPoint x: 282, startPoint y: 186, endPoint x: 697, endPoint y: 231, distance: 417.8
click at [697, 231] on div "In other words, the electric field surrounding a charged particle exerts a forc…" at bounding box center [780, 230] width 410 height 28
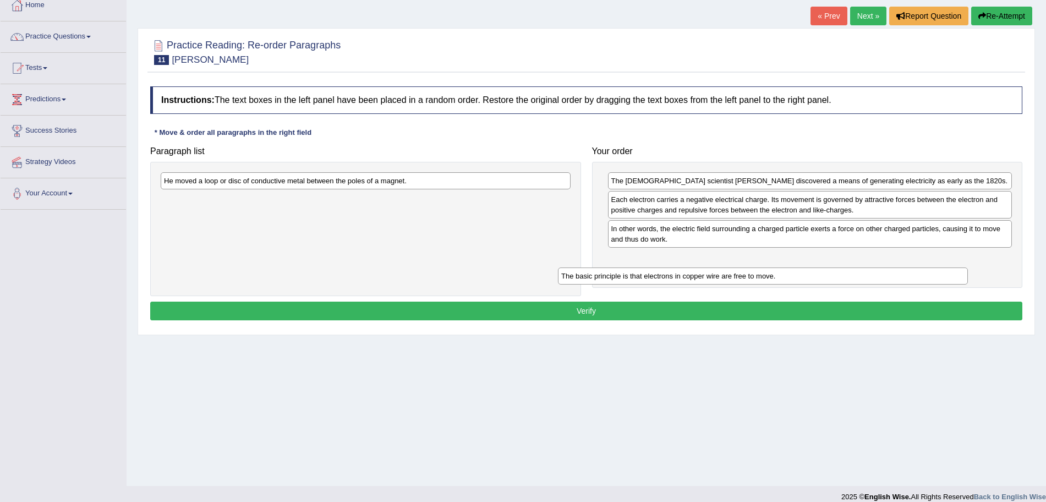
drag, startPoint x: 298, startPoint y: 181, endPoint x: 695, endPoint y: 276, distance: 408.5
click at [695, 276] on div "The basic principle is that electrons in copper wire are free to move." at bounding box center [763, 275] width 410 height 17
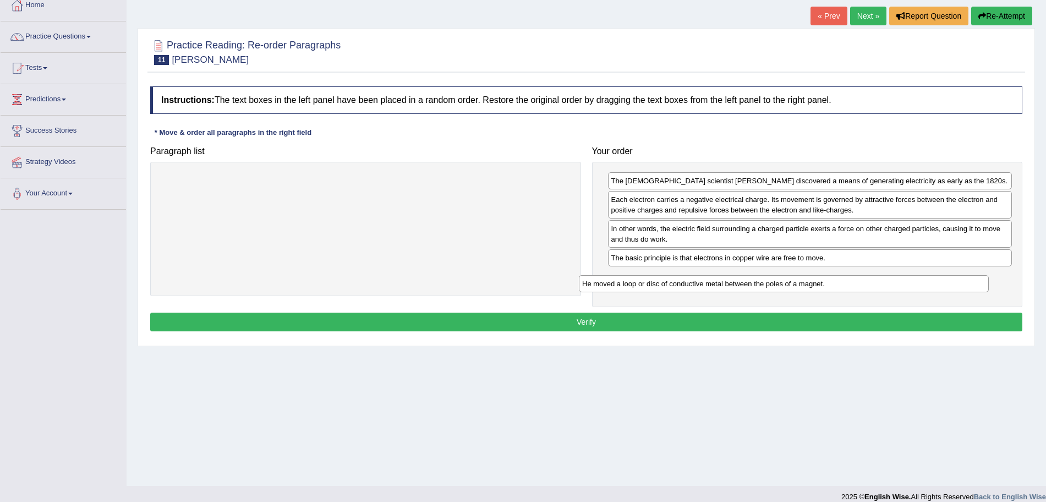
drag, startPoint x: 329, startPoint y: 178, endPoint x: 747, endPoint y: 281, distance: 430.6
click at [747, 281] on div "He moved a loop or disc of conductive metal between the poles of a magnet." at bounding box center [784, 283] width 410 height 17
click at [628, 329] on button "Verify" at bounding box center [586, 322] width 872 height 19
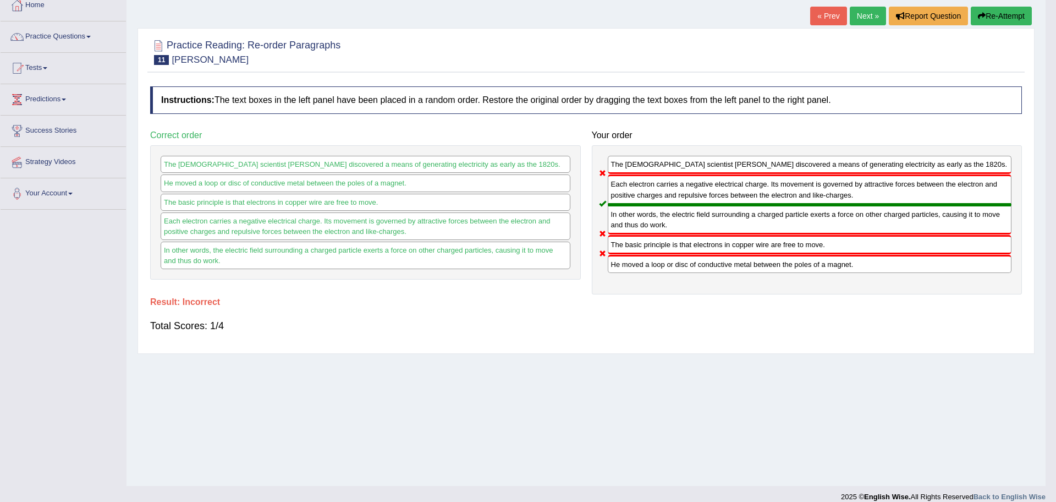
click at [861, 16] on body "Toggle navigation Home Practice Questions Speaking Practice Read Aloud Repeat S…" at bounding box center [528, 187] width 1056 height 502
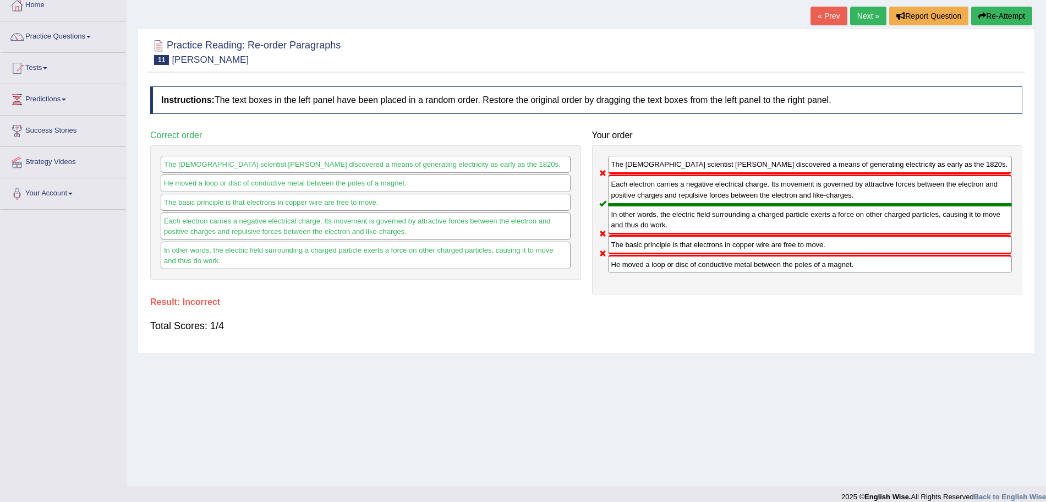
click at [861, 16] on link "Next »" at bounding box center [868, 16] width 36 height 19
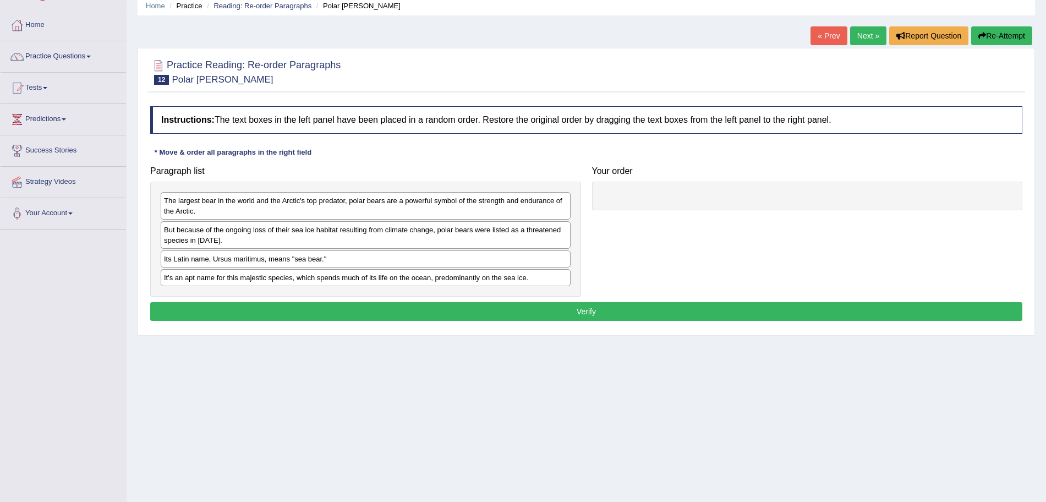
click at [1045, 139] on html "Toggle navigation Home Practice Questions Speaking Practice Read Aloud Repeat S…" at bounding box center [523, 206] width 1046 height 502
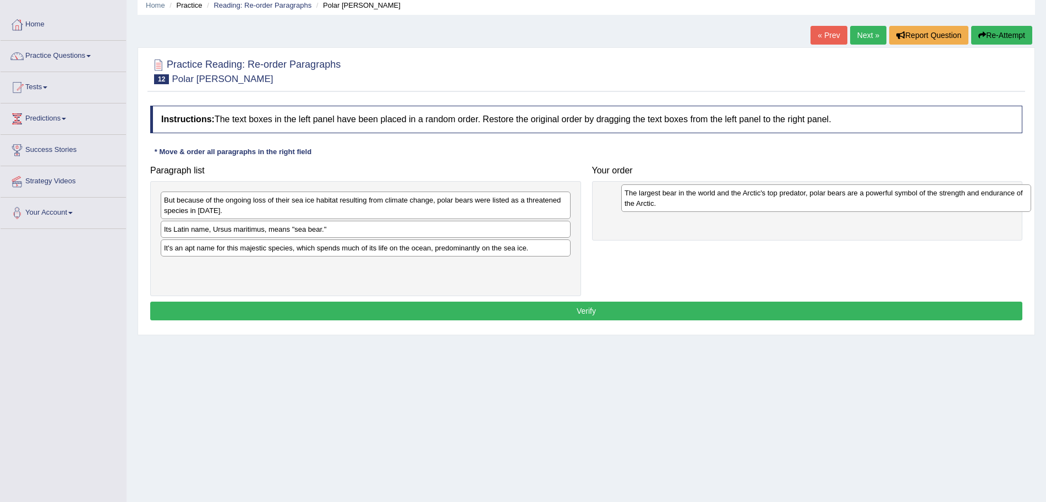
drag, startPoint x: 293, startPoint y: 212, endPoint x: 754, endPoint y: 204, distance: 461.1
click at [754, 204] on div "The largest bear in the world and the Arctic's top predator, polar bears are a …" at bounding box center [826, 198] width 410 height 28
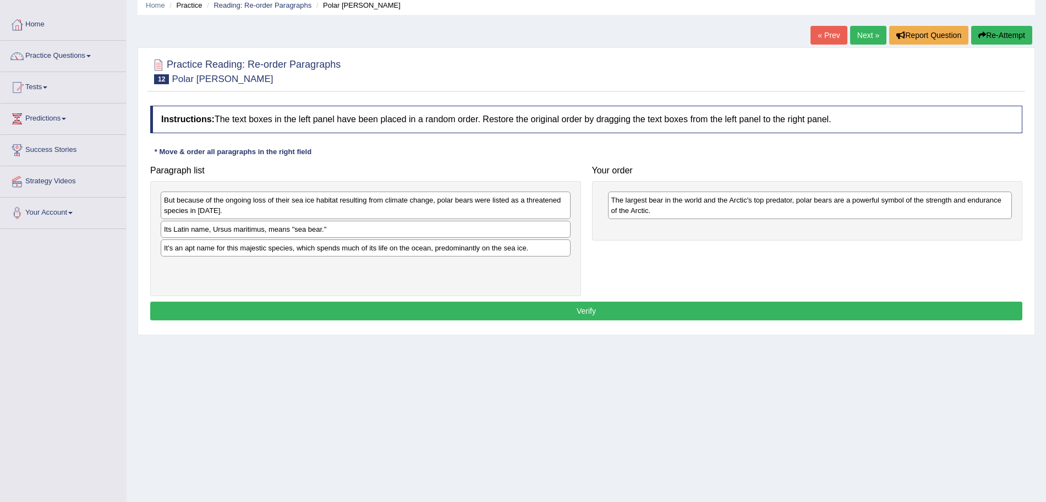
scroll to position [76, 0]
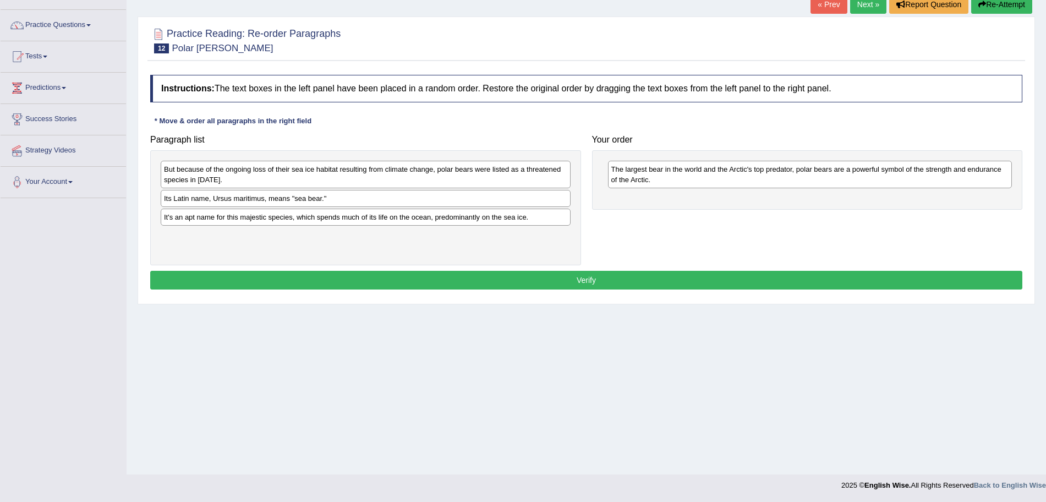
click at [775, 136] on h4 "Your order" at bounding box center [807, 140] width 431 height 10
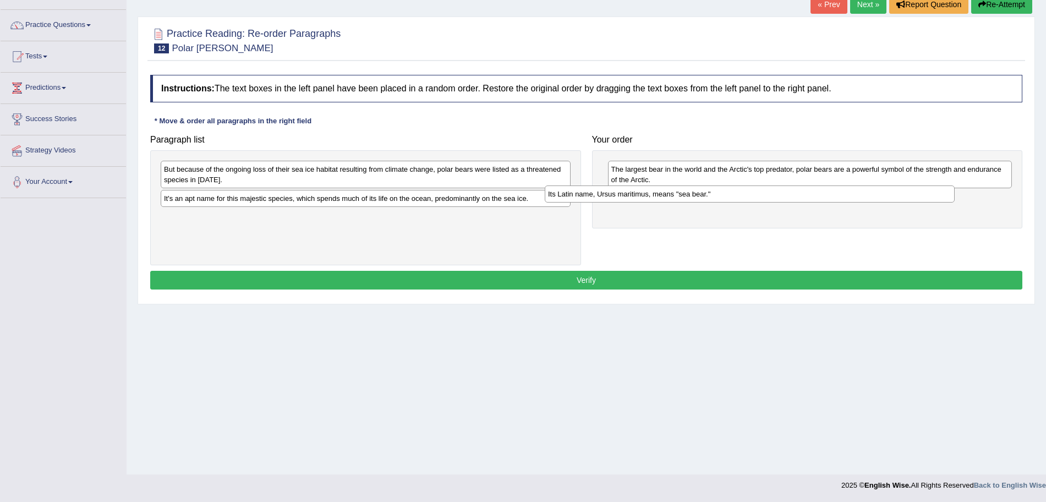
drag, startPoint x: 238, startPoint y: 197, endPoint x: 629, endPoint y: 196, distance: 391.7
click at [629, 196] on div "Its Latin name, Ursus maritimus, means "sea bear."" at bounding box center [750, 193] width 410 height 17
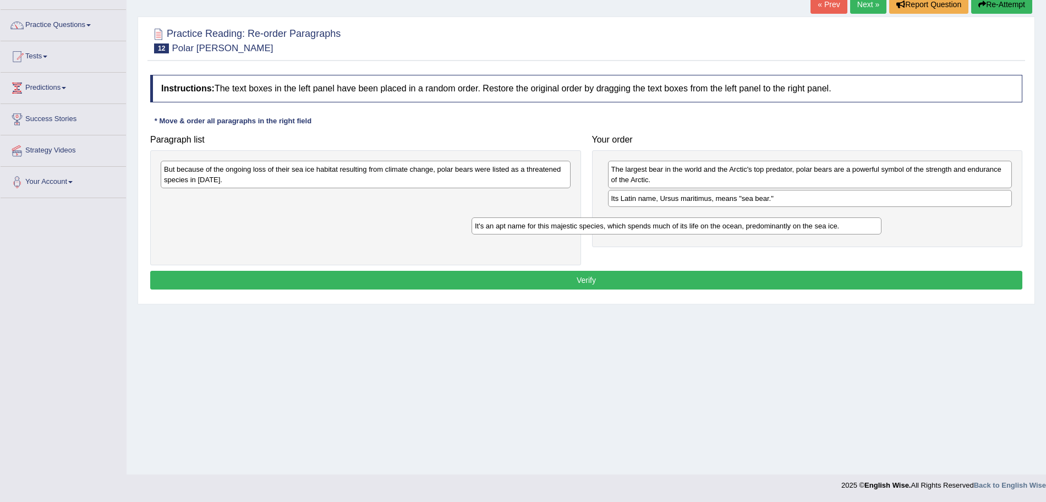
drag, startPoint x: 393, startPoint y: 198, endPoint x: 704, endPoint y: 225, distance: 312.6
click at [704, 225] on div "It's an apt name for this majestic species, which spends much of its life on th…" at bounding box center [677, 225] width 410 height 17
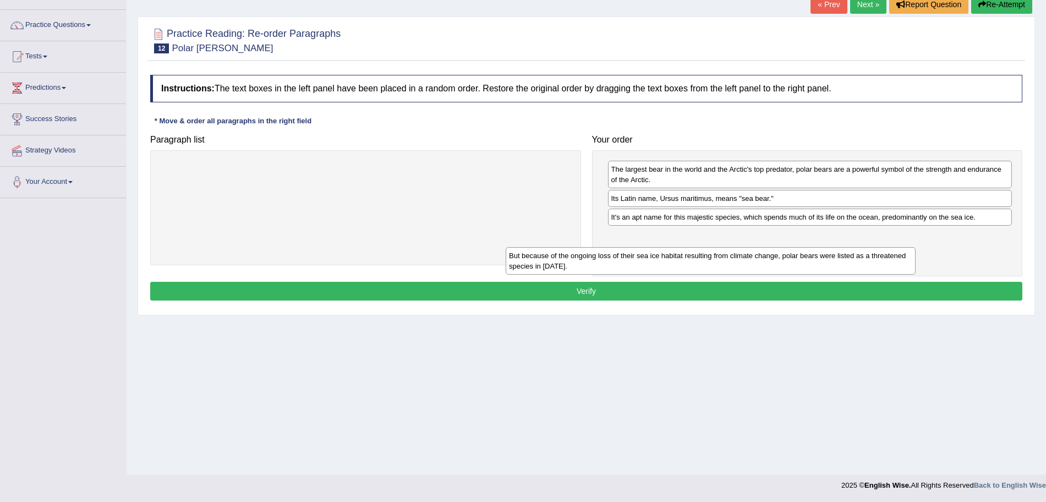
drag, startPoint x: 476, startPoint y: 171, endPoint x: 823, endPoint y: 257, distance: 357.2
click at [823, 257] on div "But because of the ongoing loss of their sea ice habitat resulting from climate…" at bounding box center [711, 261] width 410 height 28
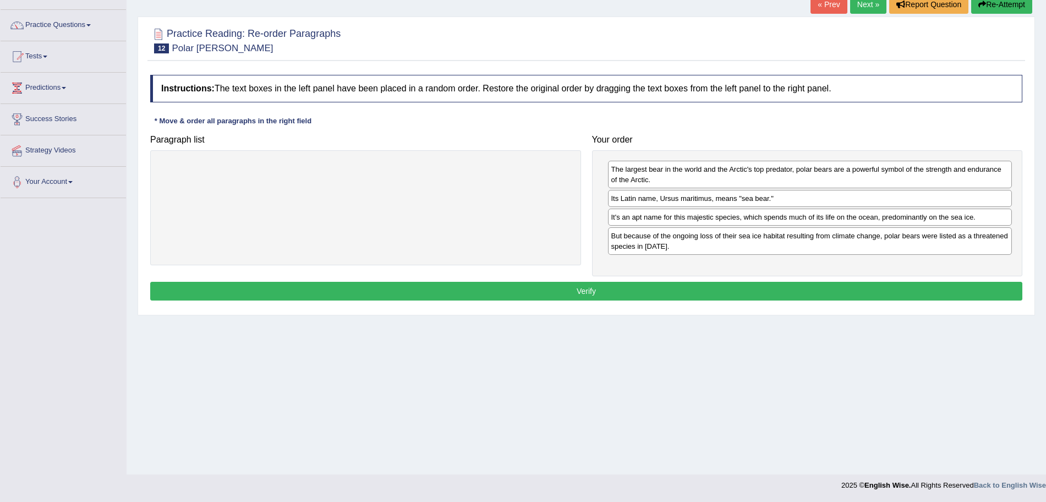
click at [670, 296] on button "Verify" at bounding box center [586, 291] width 872 height 19
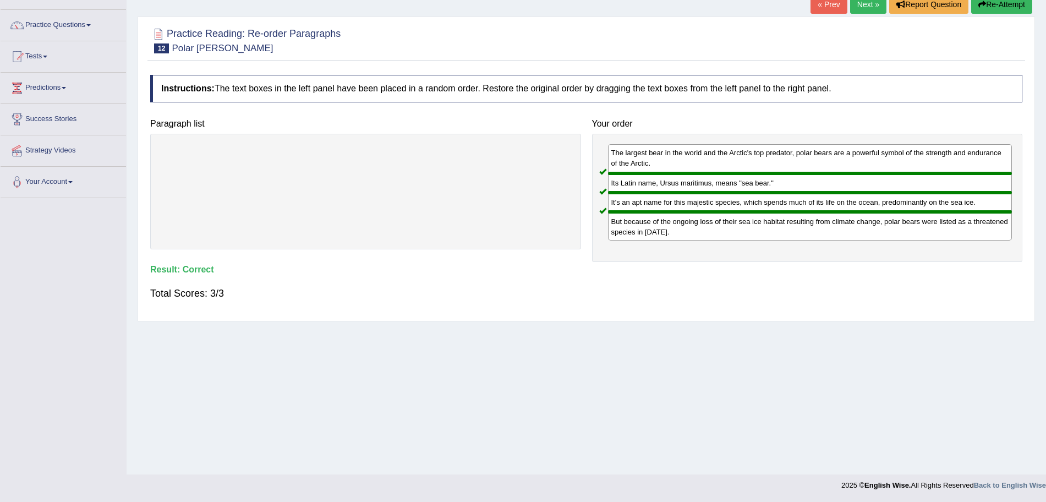
click at [869, 4] on link "Next »" at bounding box center [868, 4] width 36 height 19
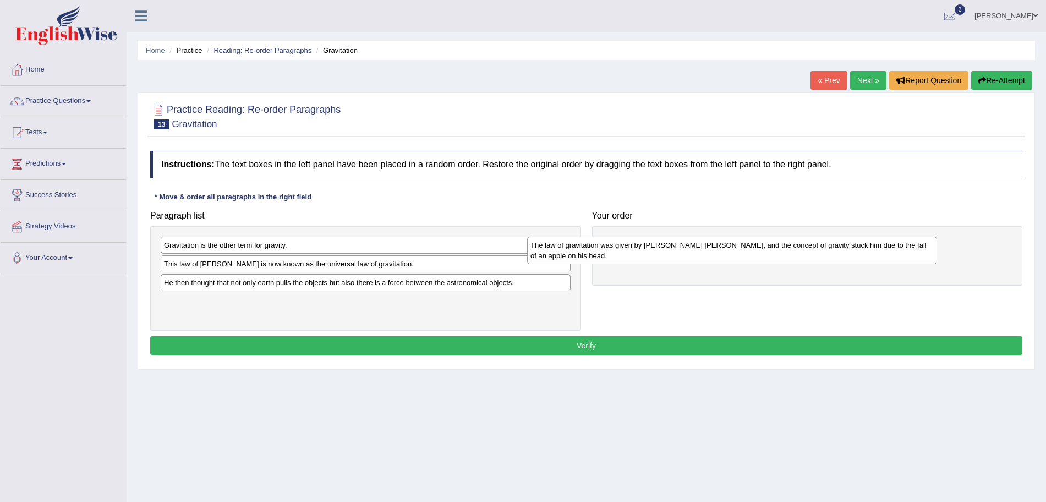
drag, startPoint x: 371, startPoint y: 290, endPoint x: 738, endPoint y: 253, distance: 369.4
click at [738, 253] on div "The law of gravitation was given by [PERSON_NAME] [PERSON_NAME], and the concep…" at bounding box center [732, 251] width 410 height 28
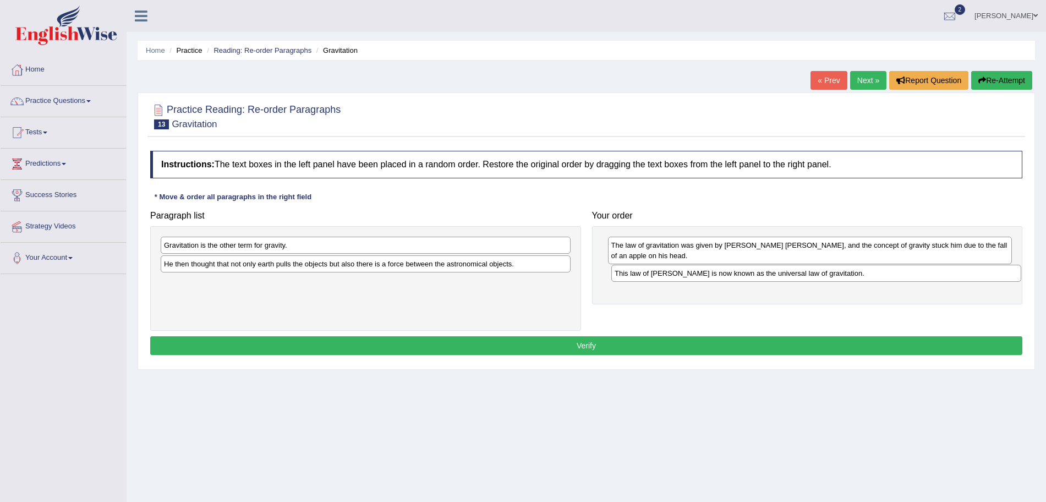
drag, startPoint x: 263, startPoint y: 266, endPoint x: 714, endPoint y: 276, distance: 450.7
click at [714, 276] on div "This law of [PERSON_NAME] is now known as the universal law of gravitation." at bounding box center [816, 273] width 410 height 17
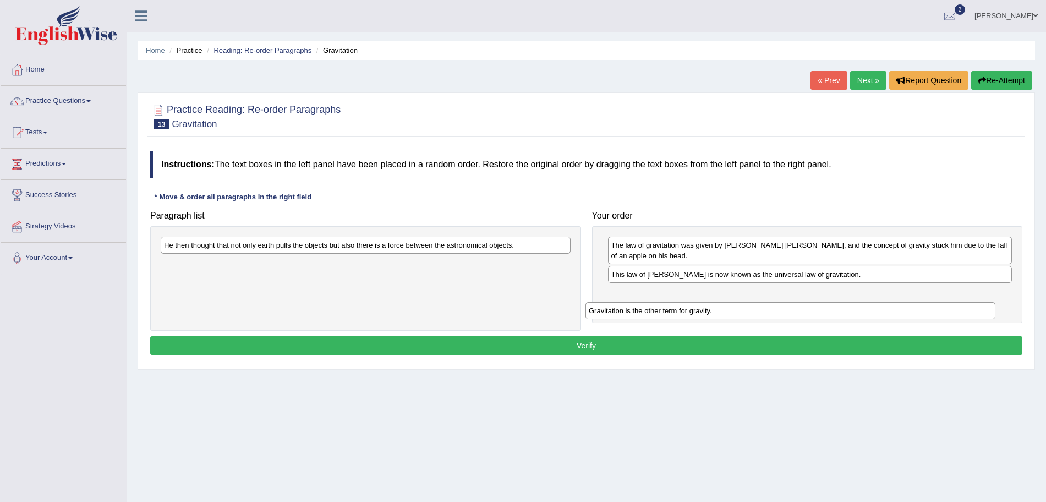
drag, startPoint x: 288, startPoint y: 244, endPoint x: 713, endPoint y: 309, distance: 429.8
click at [713, 309] on div "Gravitation is the other term for gravity." at bounding box center [790, 310] width 410 height 17
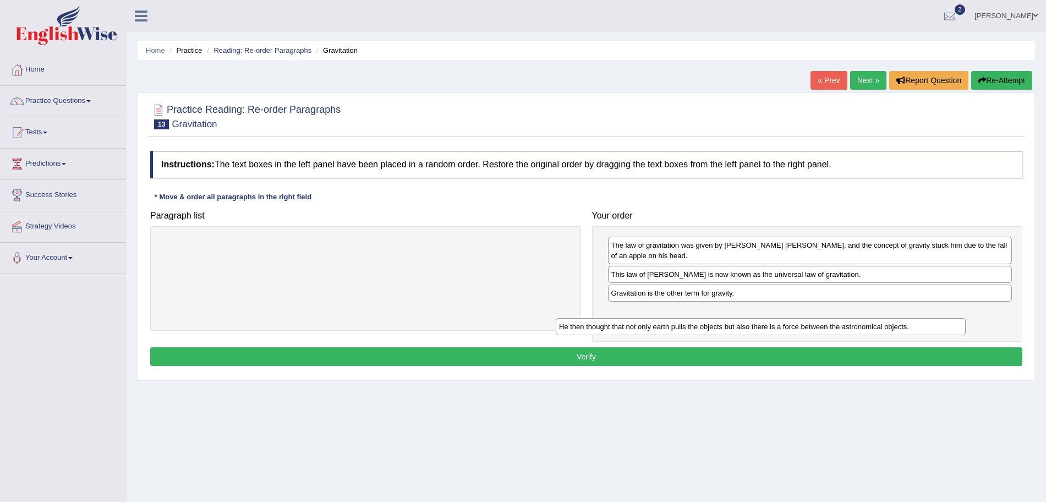
drag, startPoint x: 381, startPoint y: 243, endPoint x: 776, endPoint y: 324, distance: 403.3
click at [776, 324] on div "He then thought that not only earth pulls the objects but also there is a force…" at bounding box center [761, 326] width 410 height 17
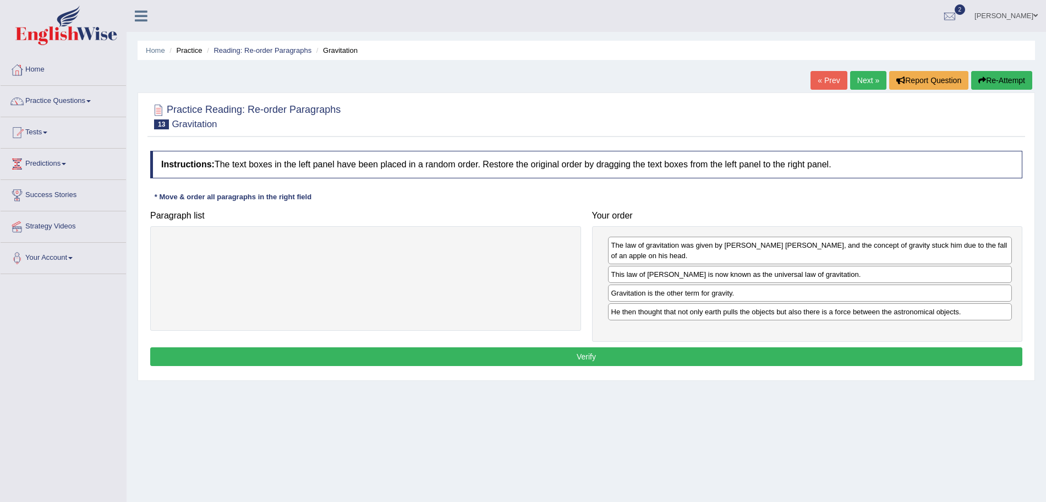
click at [648, 352] on button "Verify" at bounding box center [586, 356] width 872 height 19
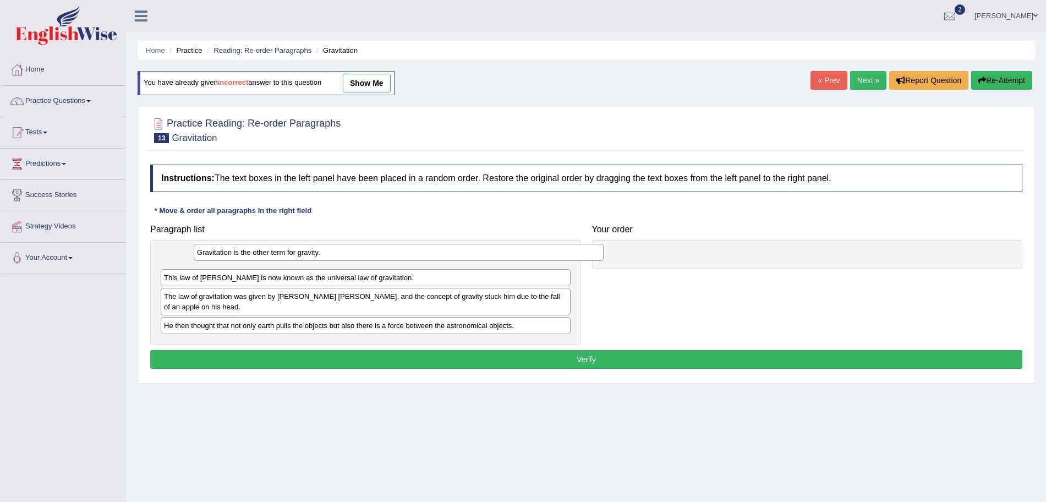
drag, startPoint x: 257, startPoint y: 261, endPoint x: 290, endPoint y: 254, distance: 33.7
click at [290, 254] on div "Gravitation is the other term for gravity." at bounding box center [399, 252] width 410 height 17
click at [856, 78] on link "Next »" at bounding box center [868, 80] width 36 height 19
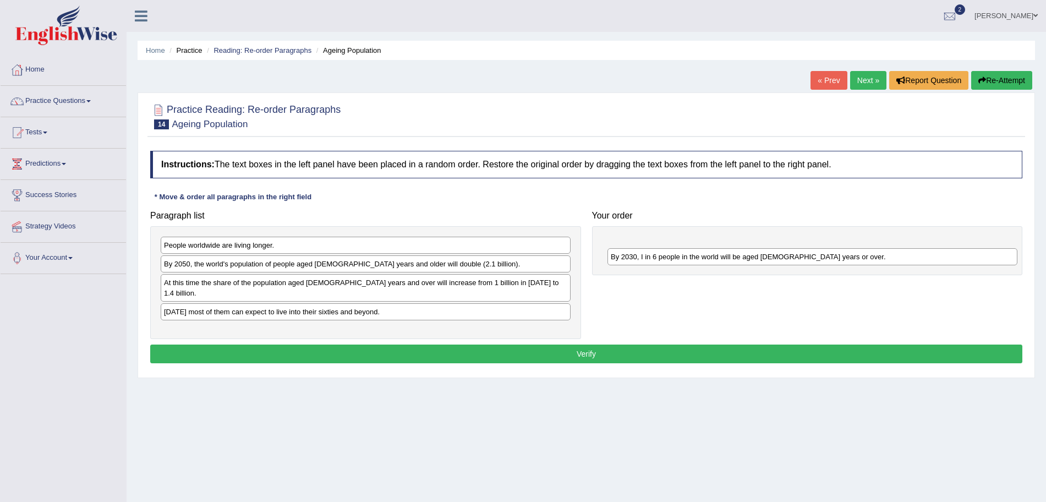
drag, startPoint x: 267, startPoint y: 267, endPoint x: 714, endPoint y: 260, distance: 446.3
click at [714, 260] on div "By 2030, I in 6 people in the world will be aged [DEMOGRAPHIC_DATA] years or ov…" at bounding box center [812, 256] width 410 height 17
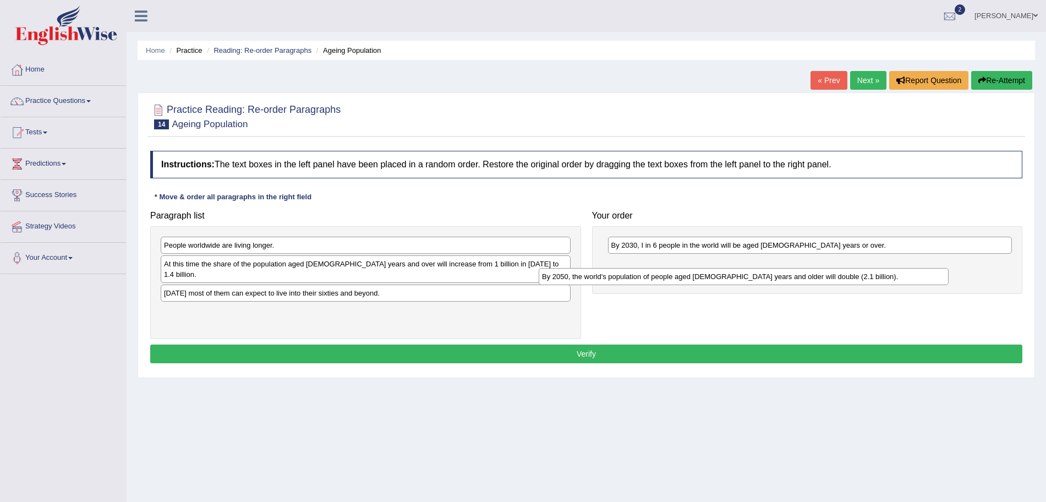
drag, startPoint x: 352, startPoint y: 262, endPoint x: 730, endPoint y: 275, distance: 378.2
click at [730, 275] on div "By 2050, the world's population of people aged 60 years and older will double (…" at bounding box center [744, 276] width 410 height 17
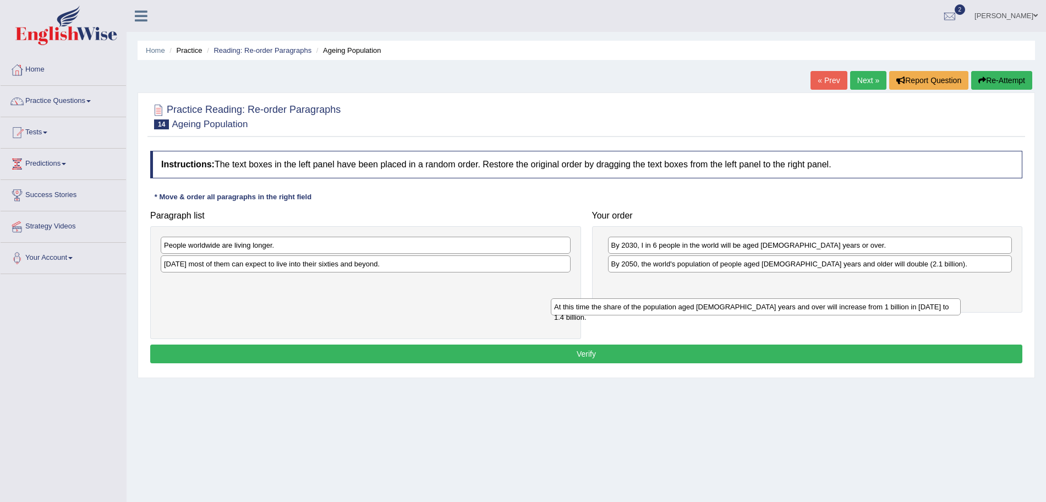
drag, startPoint x: 331, startPoint y: 264, endPoint x: 722, endPoint y: 306, distance: 393.5
click at [722, 306] on div "At this time the share of the population aged 60 years and over will increase f…" at bounding box center [756, 306] width 410 height 17
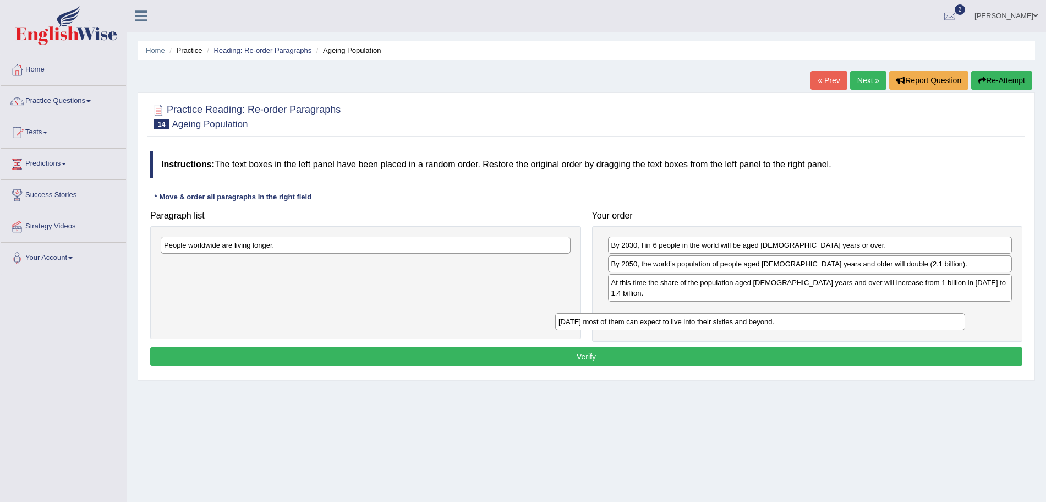
drag, startPoint x: 361, startPoint y: 265, endPoint x: 755, endPoint y: 323, distance: 398.8
click at [755, 323] on div "Today most of them can expect to live into their sixties and beyond." at bounding box center [760, 321] width 410 height 17
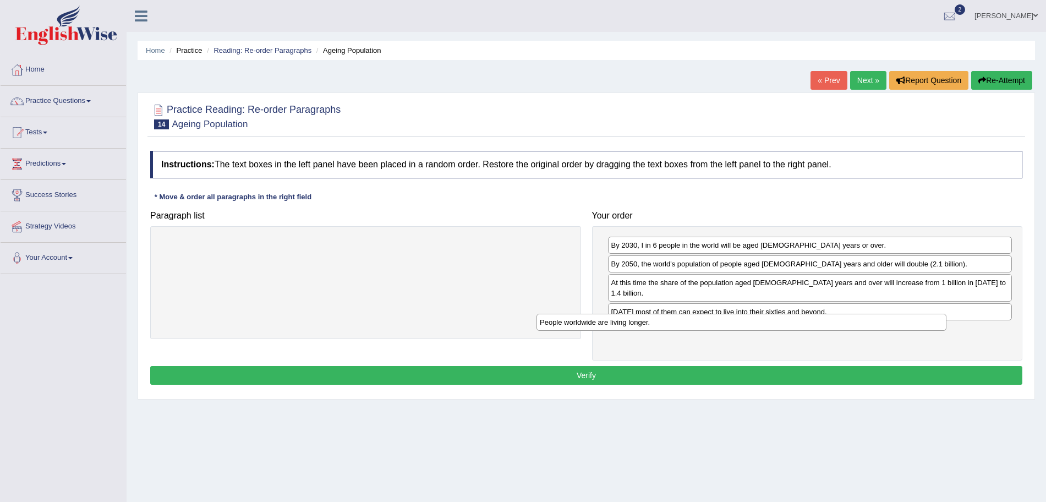
drag, startPoint x: 363, startPoint y: 243, endPoint x: 738, endPoint y: 320, distance: 383.6
click at [738, 320] on div "People worldwide are living longer." at bounding box center [741, 322] width 410 height 17
click at [600, 371] on button "Verify" at bounding box center [586, 375] width 872 height 19
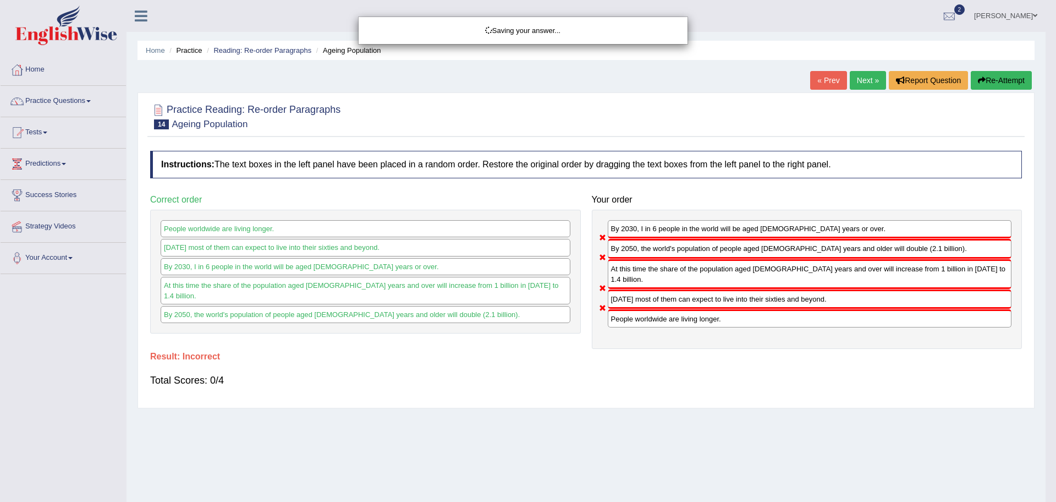
click at [868, 81] on div "Saving your answer..." at bounding box center [528, 251] width 1056 height 502
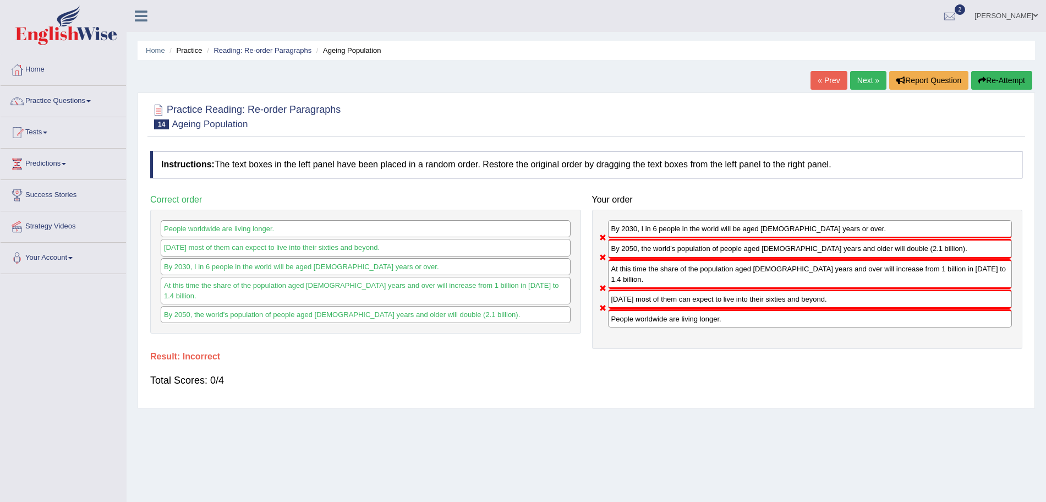
click at [868, 81] on link "Next »" at bounding box center [868, 80] width 36 height 19
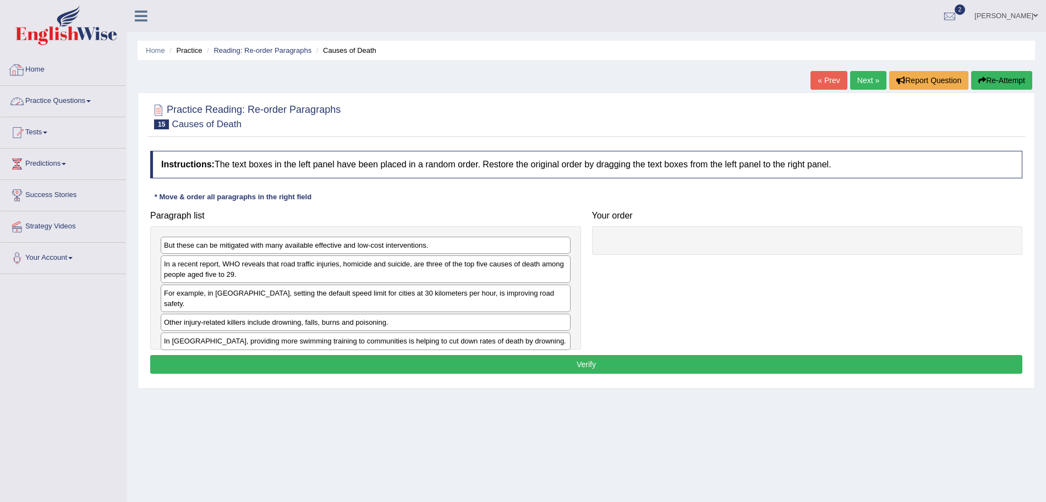
click at [57, 98] on link "Practice Questions" at bounding box center [63, 100] width 125 height 28
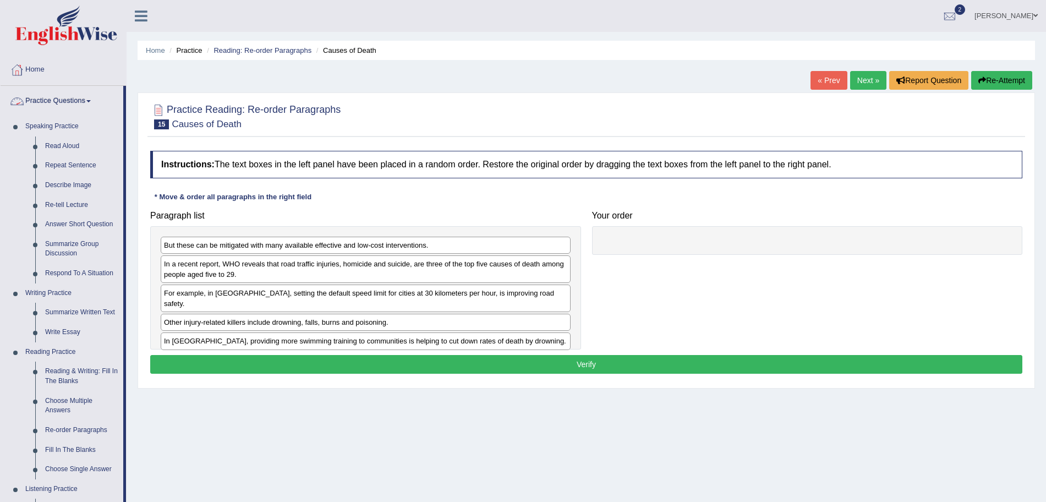
click at [57, 98] on link "Practice Questions" at bounding box center [62, 100] width 123 height 28
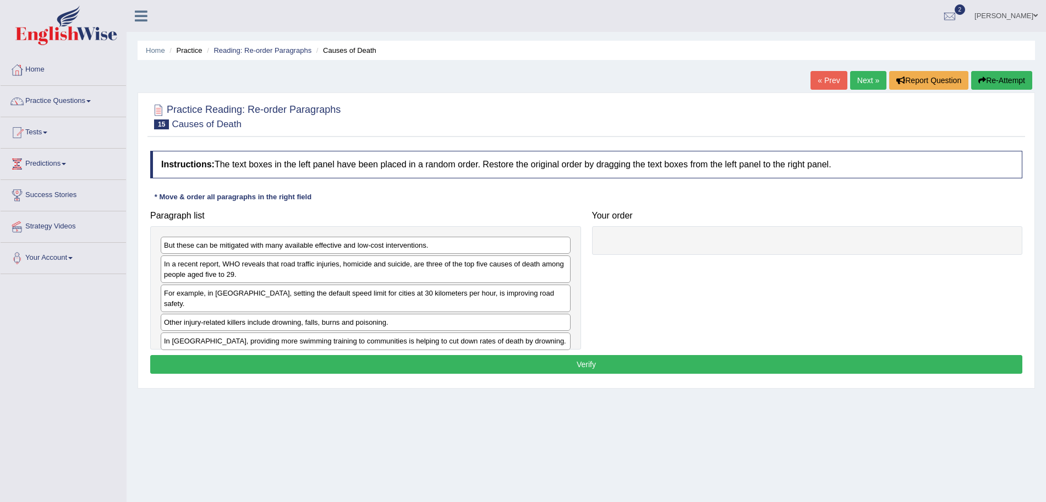
click at [854, 74] on link "Next »" at bounding box center [868, 80] width 36 height 19
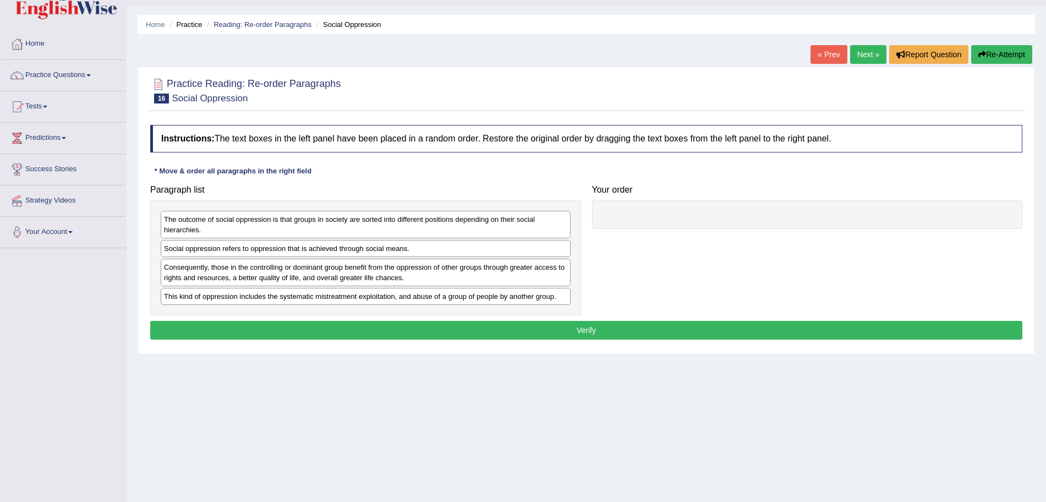
scroll to position [26, 0]
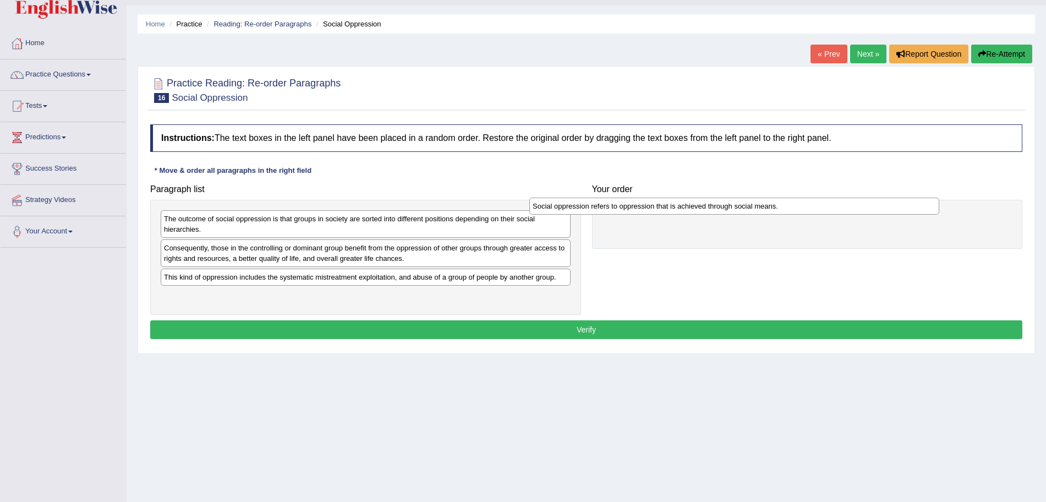
drag, startPoint x: 386, startPoint y: 248, endPoint x: 754, endPoint y: 206, distance: 370.4
click at [754, 206] on div "Social oppression refers to oppression that is achieved through social means." at bounding box center [734, 206] width 410 height 17
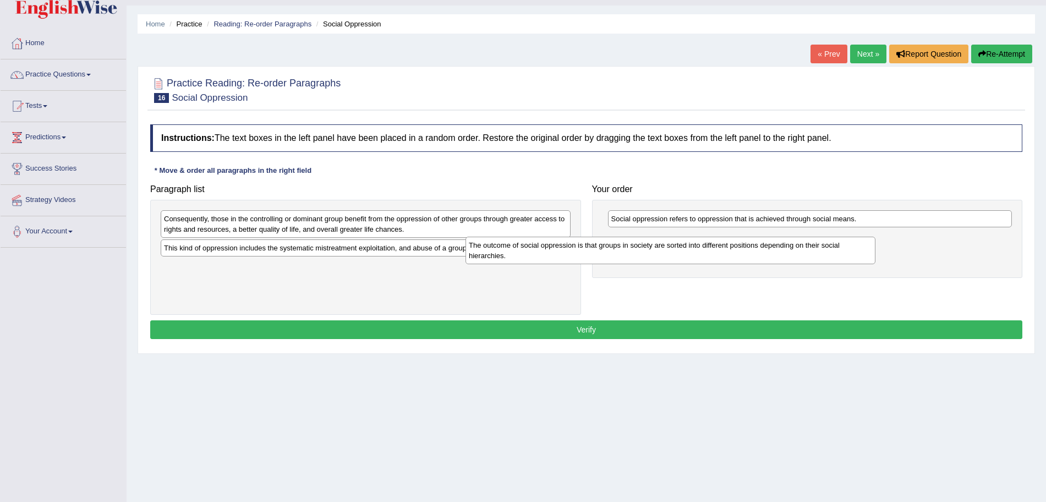
drag, startPoint x: 427, startPoint y: 219, endPoint x: 735, endPoint y: 245, distance: 308.7
click at [735, 245] on div "The outcome of social oppression is that groups in society are sorted into diff…" at bounding box center [670, 251] width 410 height 28
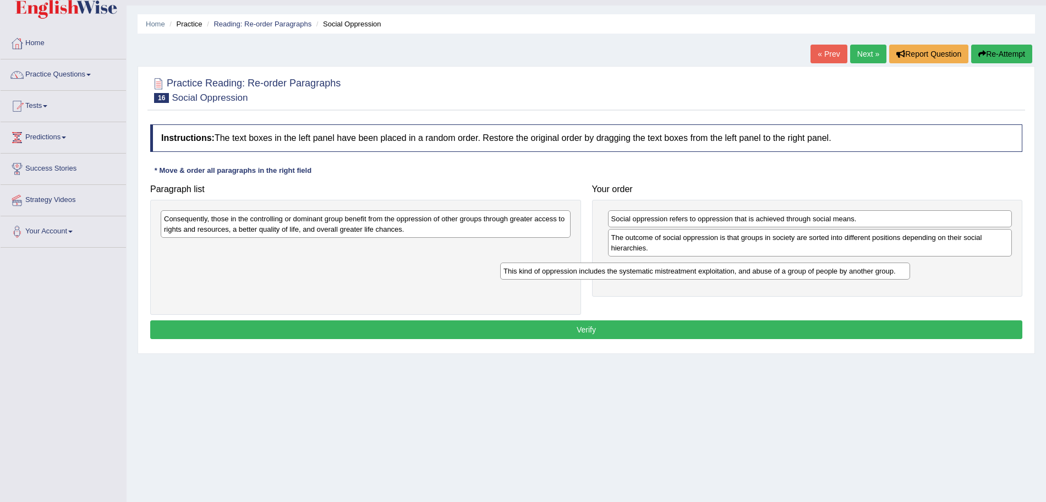
drag, startPoint x: 381, startPoint y: 249, endPoint x: 732, endPoint y: 276, distance: 351.5
click at [732, 276] on div "This kind of oppression includes the systematic mistreatment exploitation, and …" at bounding box center [705, 270] width 410 height 17
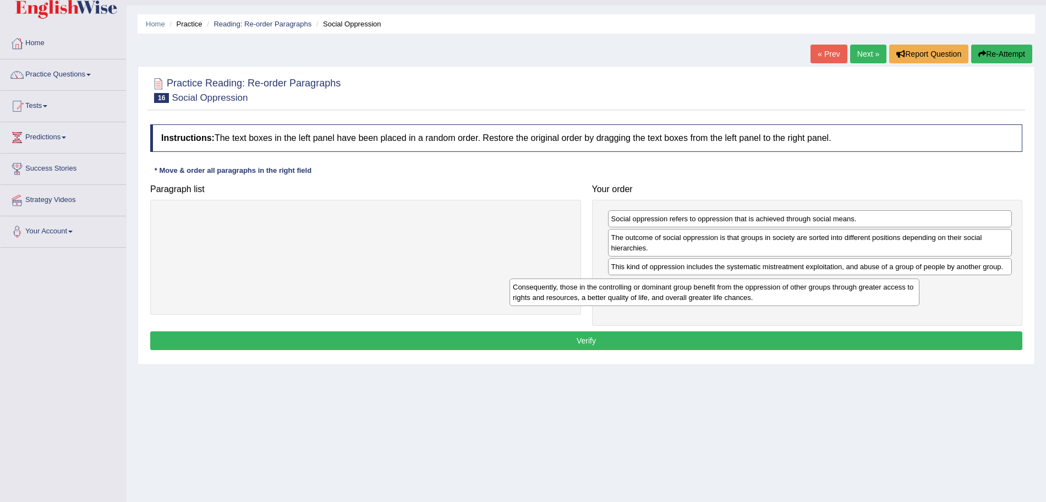
drag, startPoint x: 425, startPoint y: 231, endPoint x: 782, endPoint y: 301, distance: 364.4
click at [782, 301] on div "Consequently, those in the controlling or dominant group benefit from the oppre…" at bounding box center [714, 292] width 410 height 28
click at [675, 343] on button "Verify" at bounding box center [586, 340] width 872 height 19
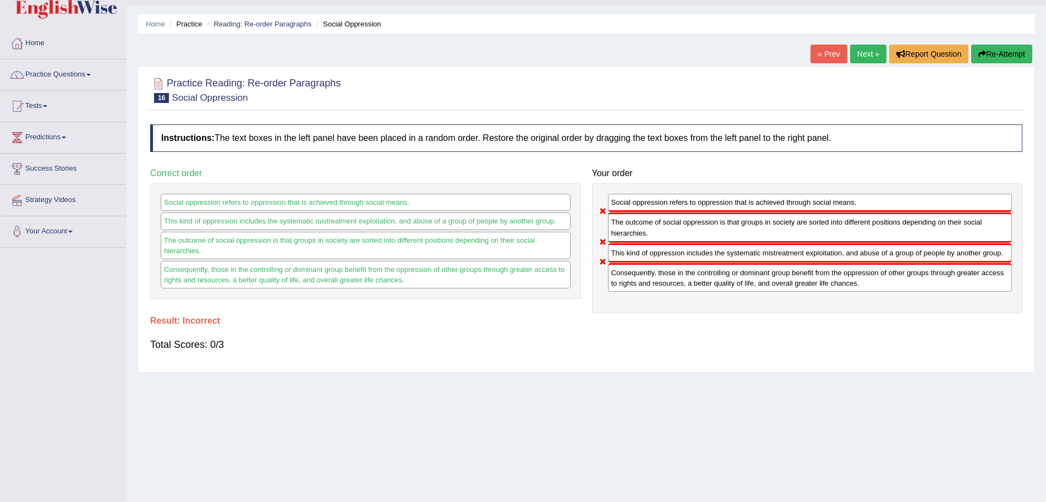
click at [865, 56] on link "Next »" at bounding box center [868, 54] width 36 height 19
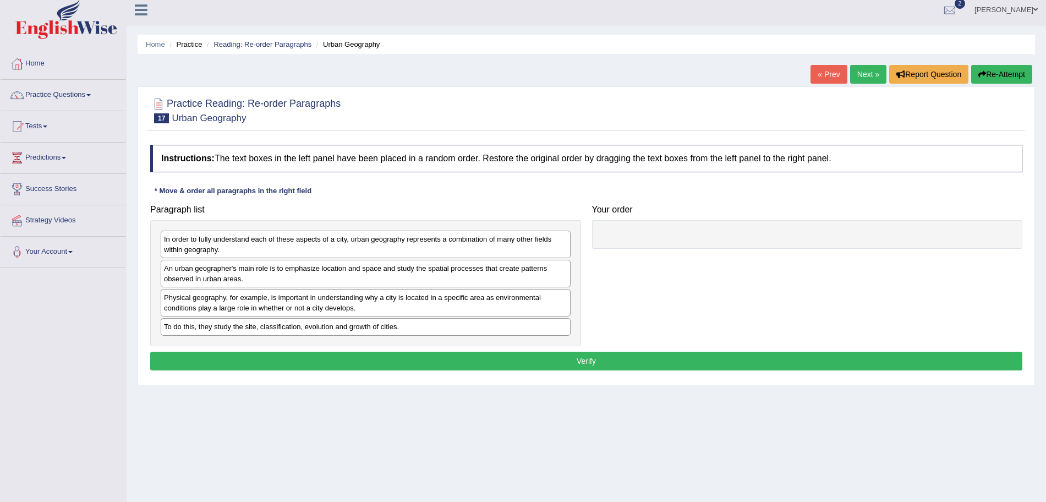
scroll to position [20, 0]
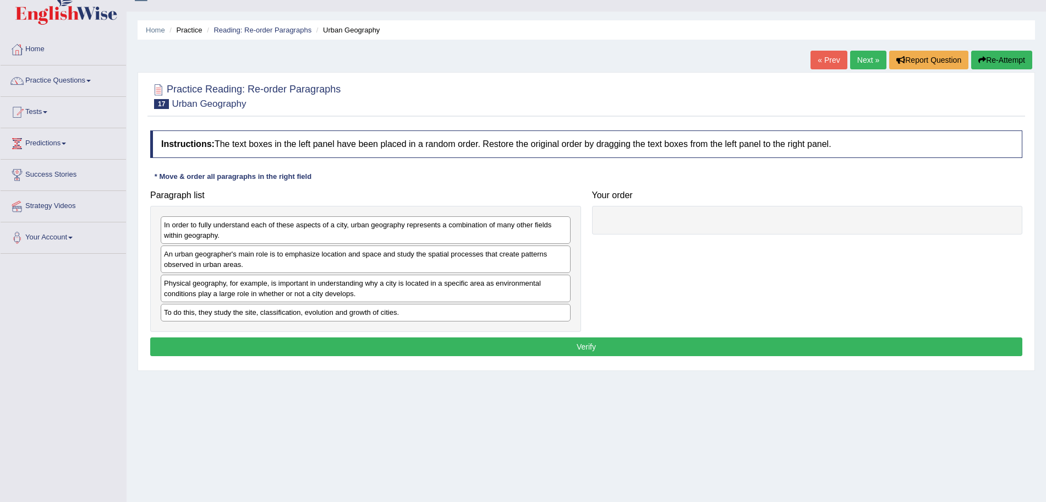
click at [1045, 124] on html "Toggle navigation Home Practice Questions Speaking Practice Read Aloud Repeat S…" at bounding box center [523, 231] width 1046 height 502
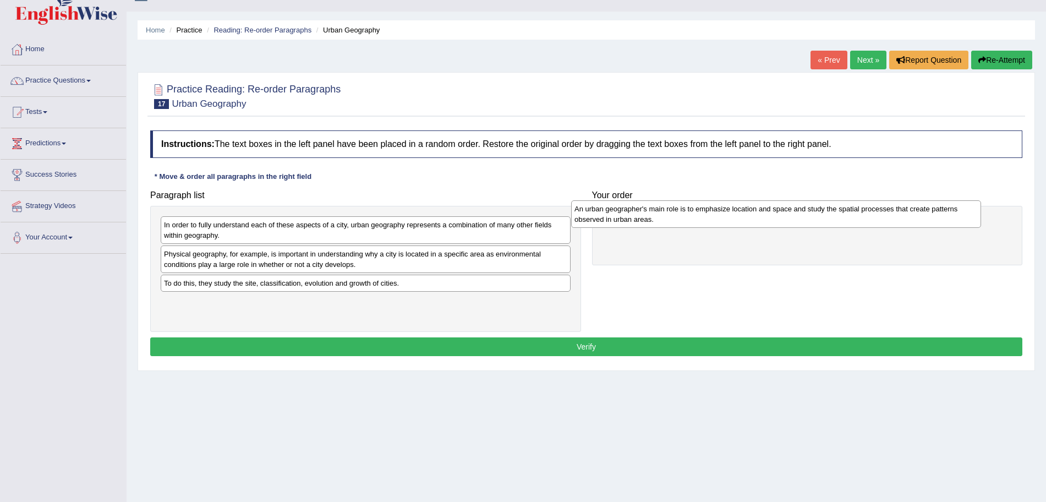
drag, startPoint x: 357, startPoint y: 262, endPoint x: 765, endPoint y: 221, distance: 410.4
click at [765, 221] on div "An urban geographer's main role is to emphasize location and space and study th…" at bounding box center [776, 214] width 410 height 28
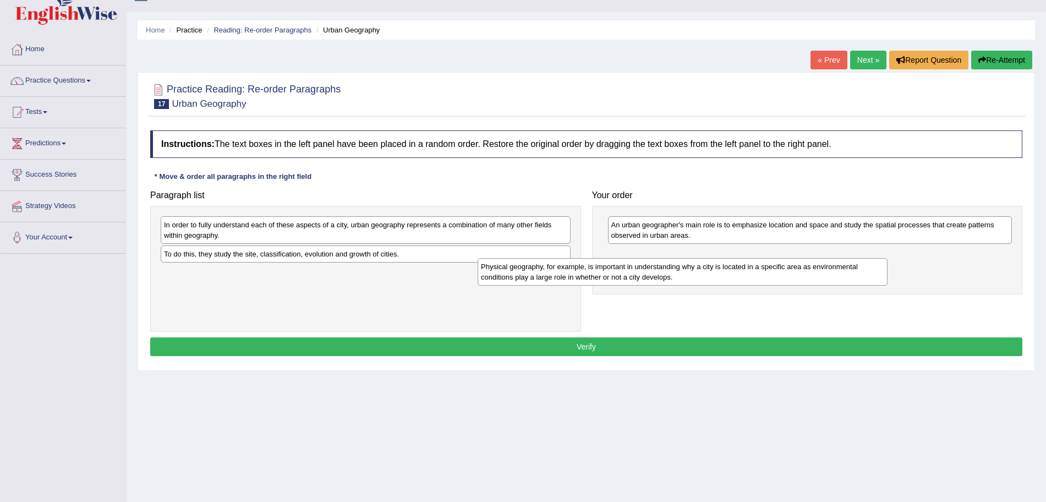
drag, startPoint x: 368, startPoint y: 257, endPoint x: 686, endPoint y: 270, distance: 318.3
click at [686, 270] on div "Physical geography, for example, is important in understanding why a city is lo…" at bounding box center [683, 272] width 410 height 28
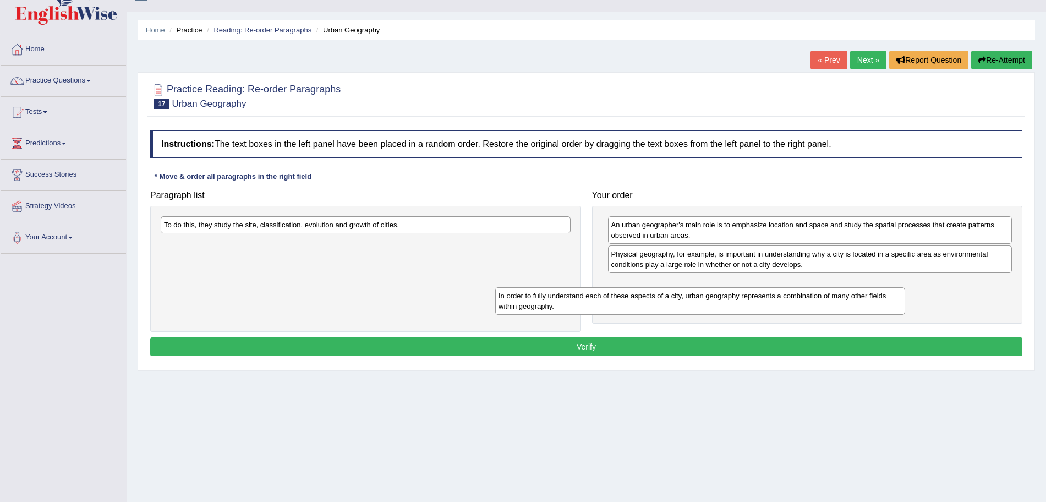
drag, startPoint x: 407, startPoint y: 235, endPoint x: 742, endPoint y: 306, distance: 342.5
click at [742, 306] on div "In order to fully understand each of these aspects of a city, urban geography r…" at bounding box center [700, 301] width 410 height 28
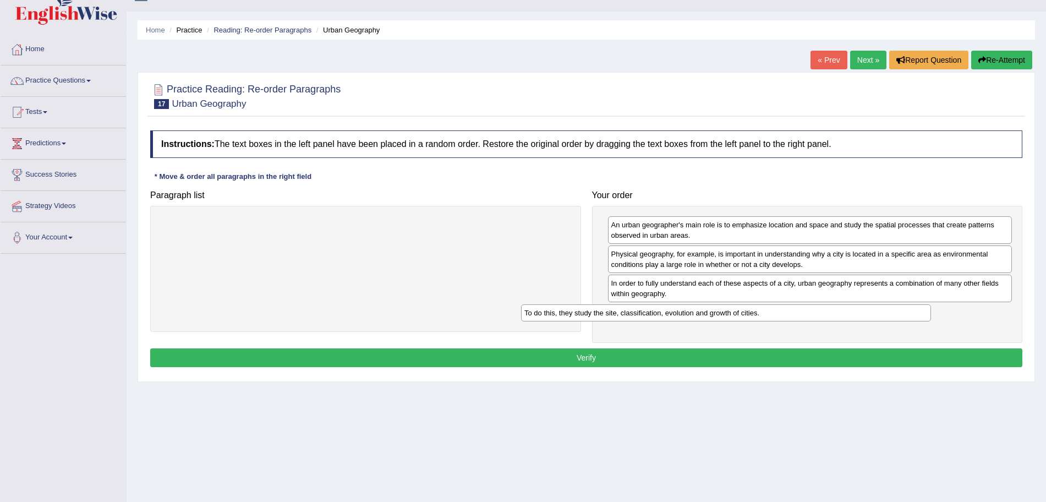
drag, startPoint x: 443, startPoint y: 223, endPoint x: 815, endPoint y: 316, distance: 382.8
click at [815, 316] on div "To do this, they study the site, classification, evolution and growth of cities." at bounding box center [726, 312] width 410 height 17
click at [666, 361] on button "Verify" at bounding box center [586, 357] width 872 height 19
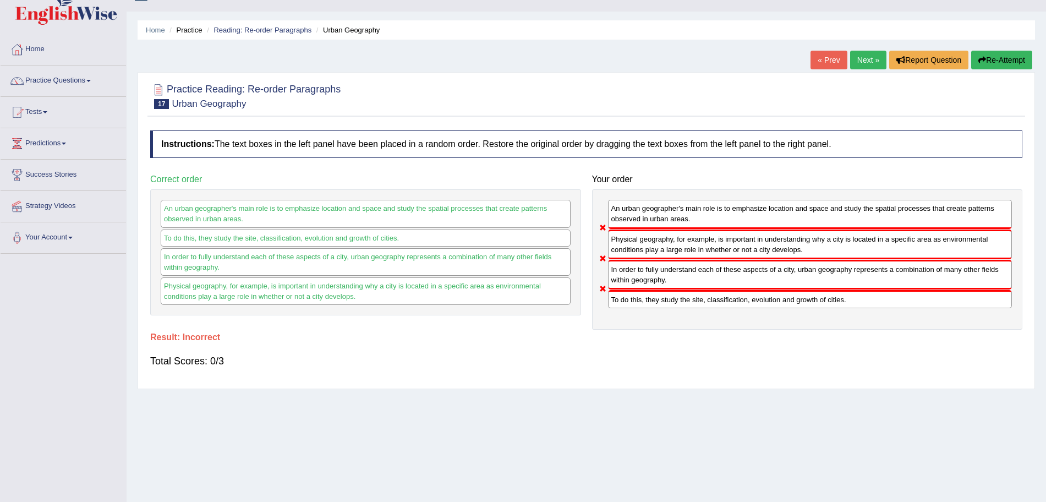
click at [862, 60] on link "Next »" at bounding box center [868, 60] width 36 height 19
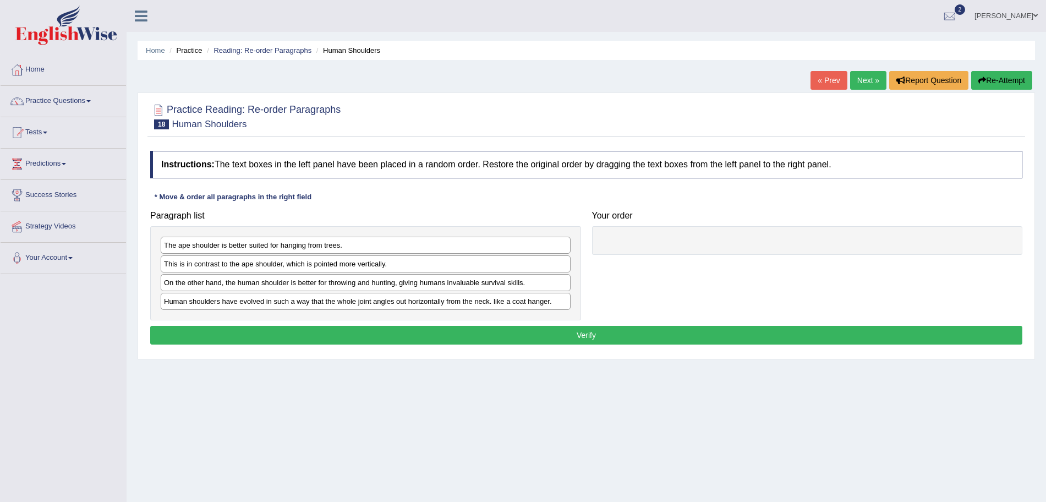
scroll to position [48, 0]
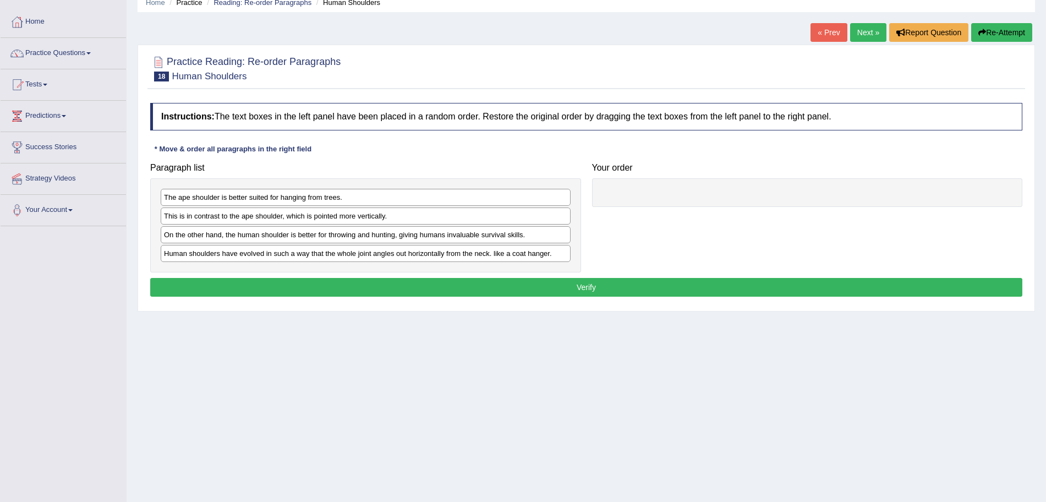
drag, startPoint x: 1056, startPoint y: 116, endPoint x: 1056, endPoint y: 156, distance: 39.6
click at [1045, 156] on html "Toggle navigation Home Practice Questions Speaking Practice Read Aloud Repeat S…" at bounding box center [523, 203] width 1046 height 502
click at [248, 191] on div "The ape shoulder is better suited for hanging from trees." at bounding box center [366, 197] width 410 height 17
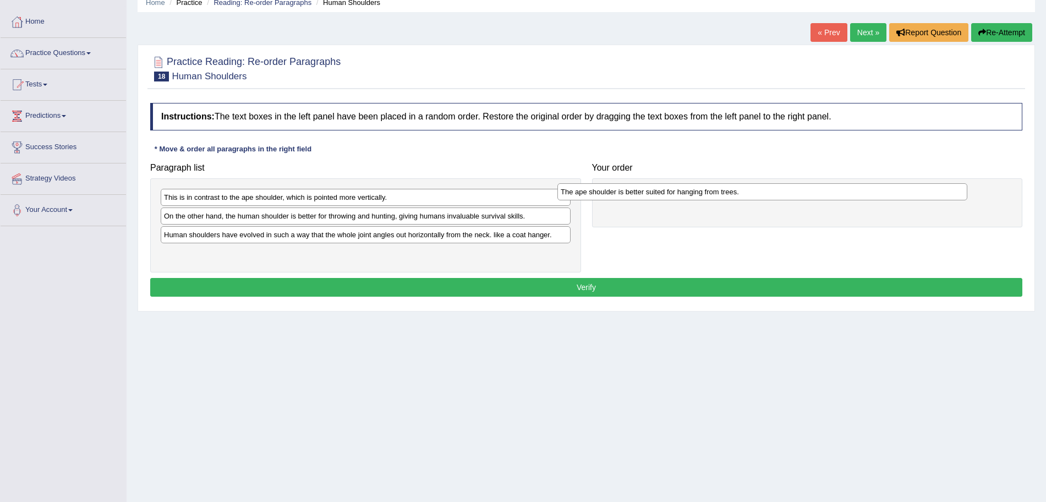
drag, startPoint x: 238, startPoint y: 201, endPoint x: 639, endPoint y: 197, distance: 401.1
click at [639, 197] on div "The ape shoulder is better suited for hanging from trees." at bounding box center [762, 191] width 410 height 17
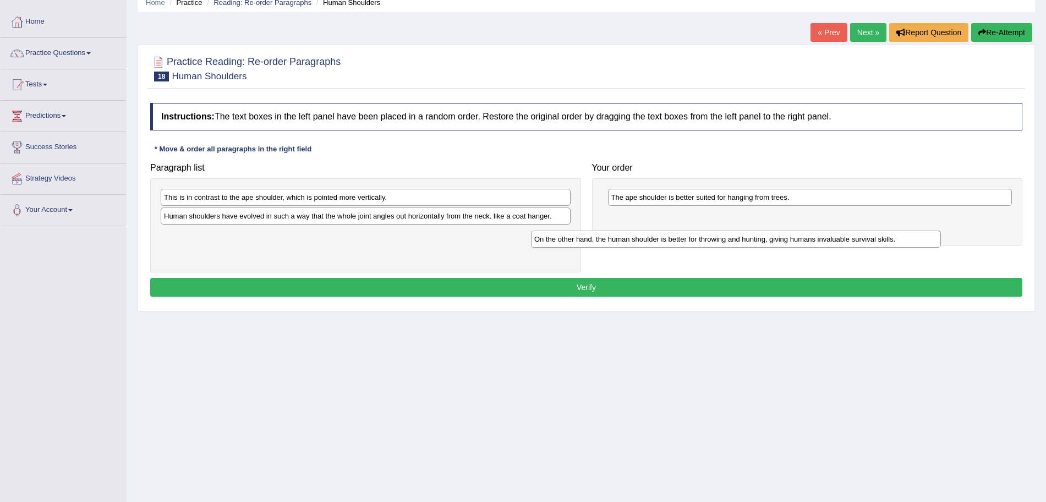
drag, startPoint x: 354, startPoint y: 218, endPoint x: 725, endPoint y: 240, distance: 371.0
click at [725, 240] on div "On the other hand, the human shoulder is better for throwing and hunting, givin…" at bounding box center [736, 239] width 410 height 17
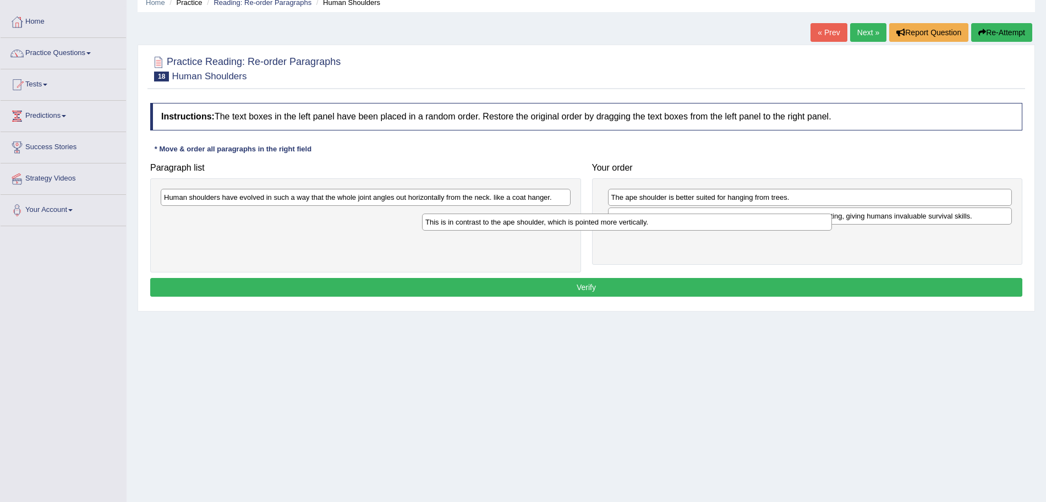
drag, startPoint x: 390, startPoint y: 195, endPoint x: 779, endPoint y: 245, distance: 391.6
click at [779, 231] on div "This is in contrast to the ape shoulder, which is pointed more vertically." at bounding box center [627, 221] width 410 height 17
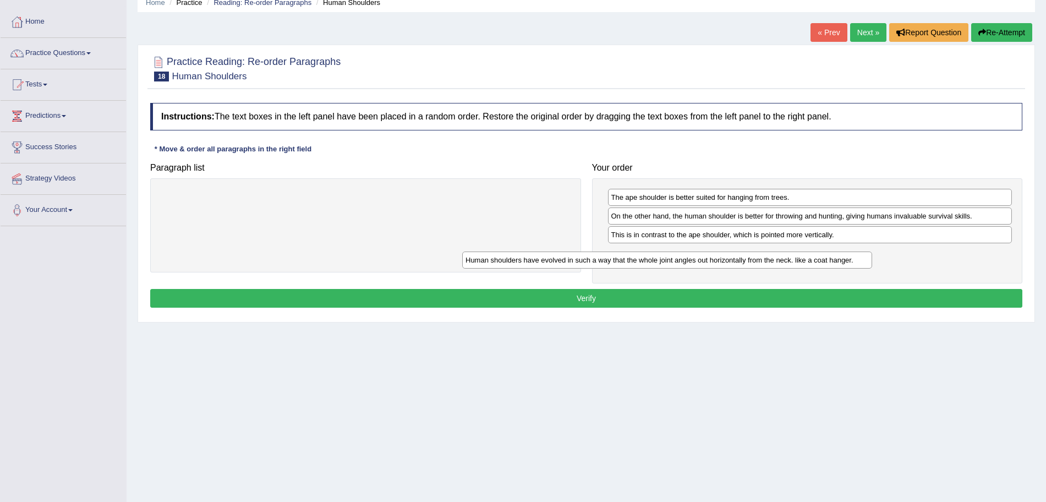
drag, startPoint x: 483, startPoint y: 199, endPoint x: 792, endPoint y: 263, distance: 316.4
click at [792, 263] on div "Human shoulders have evolved in such a way that the whole joint angles out hori…" at bounding box center [667, 259] width 410 height 17
click at [677, 301] on button "Verify" at bounding box center [586, 298] width 872 height 19
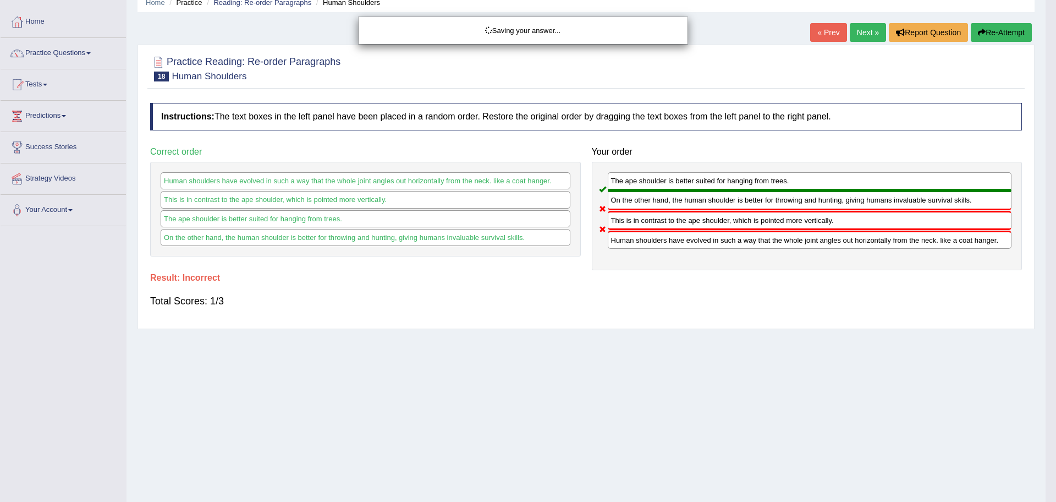
click at [865, 29] on div "Saving your answer..." at bounding box center [528, 251] width 1056 height 502
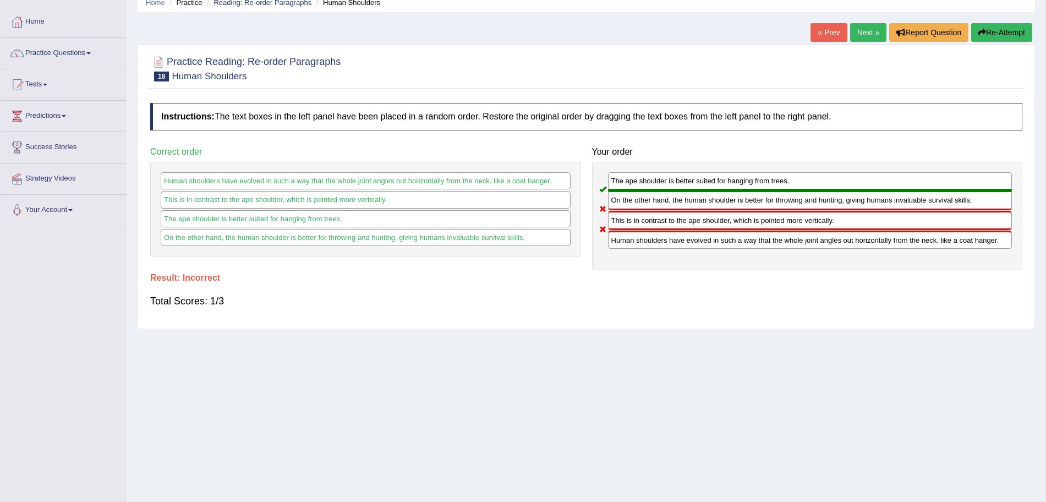
click at [860, 32] on link "Next »" at bounding box center [868, 32] width 36 height 19
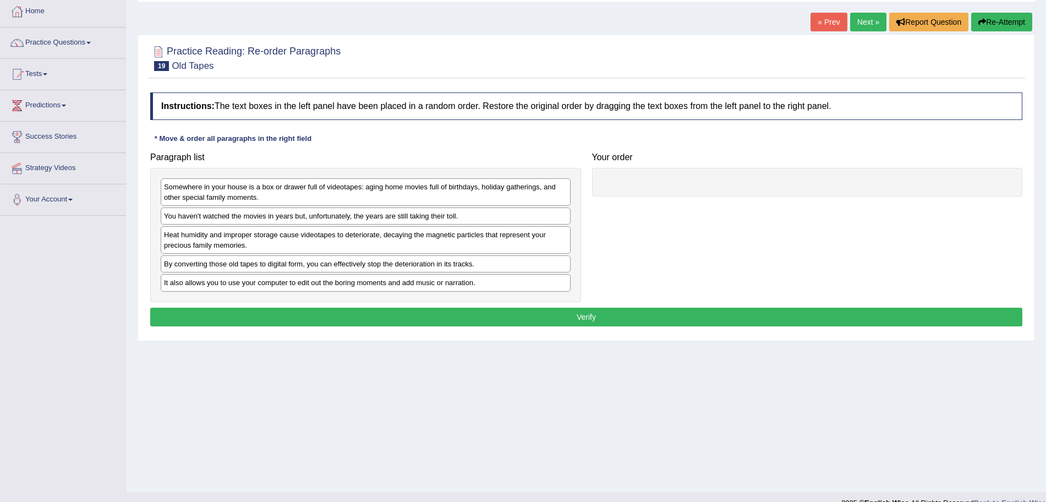
click at [1045, 180] on html "Toggle navigation Home Practice Questions Speaking Practice Read Aloud Repeat S…" at bounding box center [523, 193] width 1046 height 502
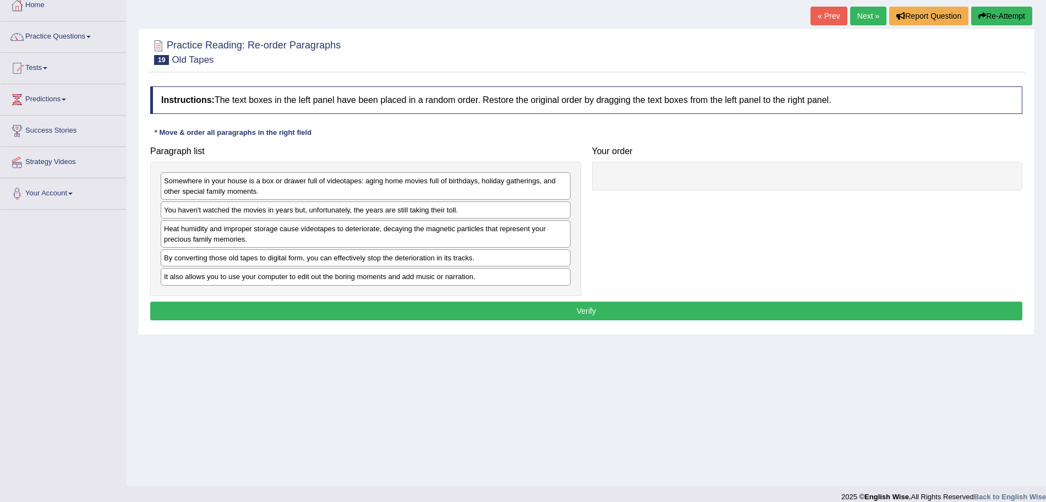
click at [859, 19] on link "Next »" at bounding box center [868, 16] width 36 height 19
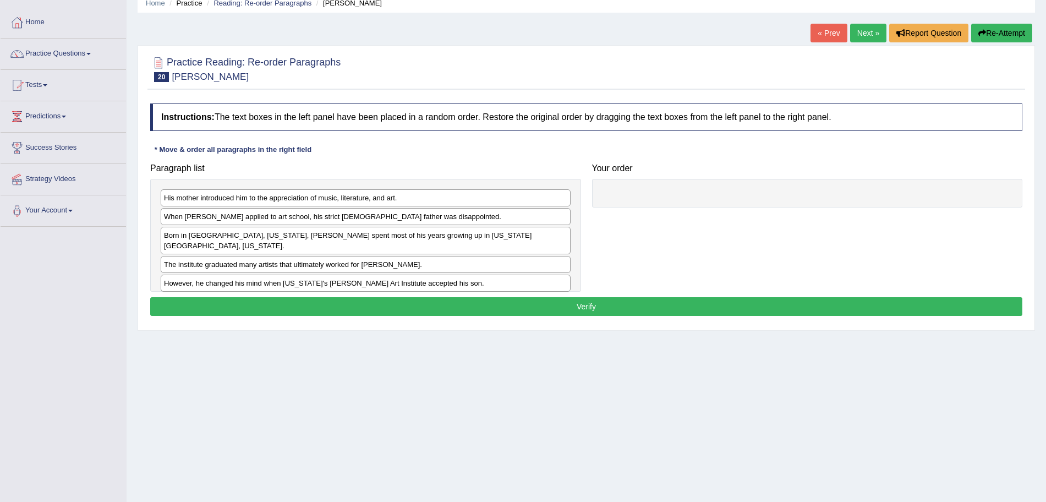
scroll to position [48, 0]
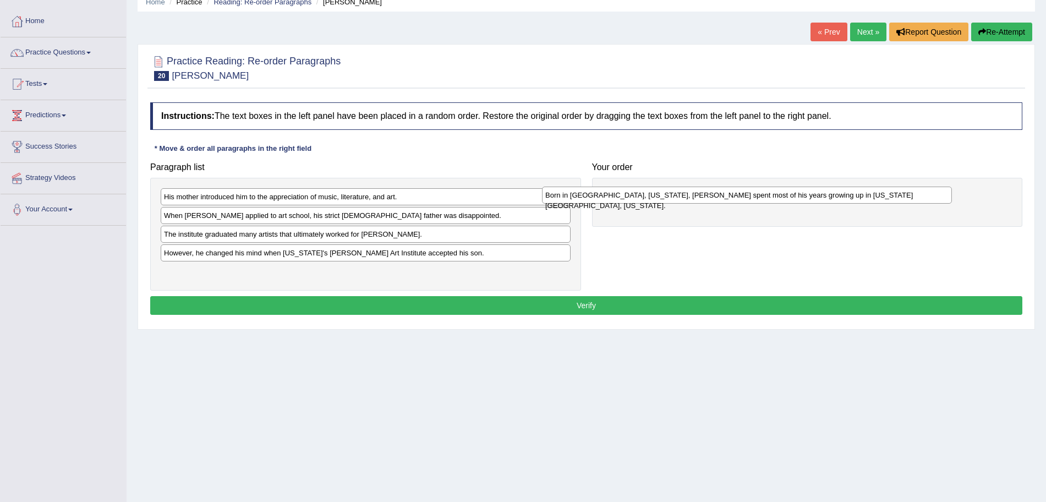
drag, startPoint x: 487, startPoint y: 234, endPoint x: 869, endPoint y: 195, distance: 383.8
click at [869, 195] on div "Born in Omaha, Nebraska, Ed Ruscha spent most of his years growing up in Oklaho…" at bounding box center [747, 195] width 410 height 17
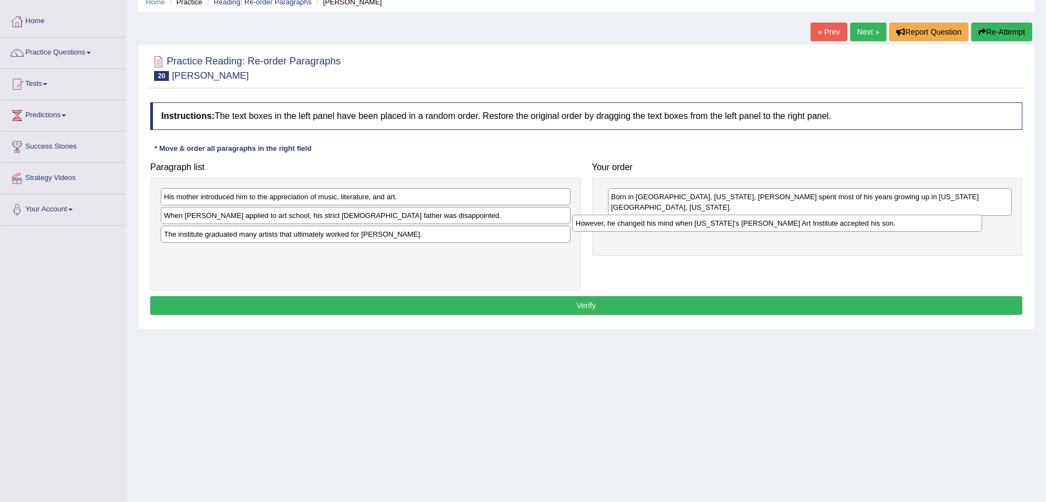
drag, startPoint x: 377, startPoint y: 253, endPoint x: 788, endPoint y: 223, distance: 412.6
click at [788, 223] on div "However, he changed his mind when California's Chouinard Art Institute accepted…" at bounding box center [777, 223] width 410 height 17
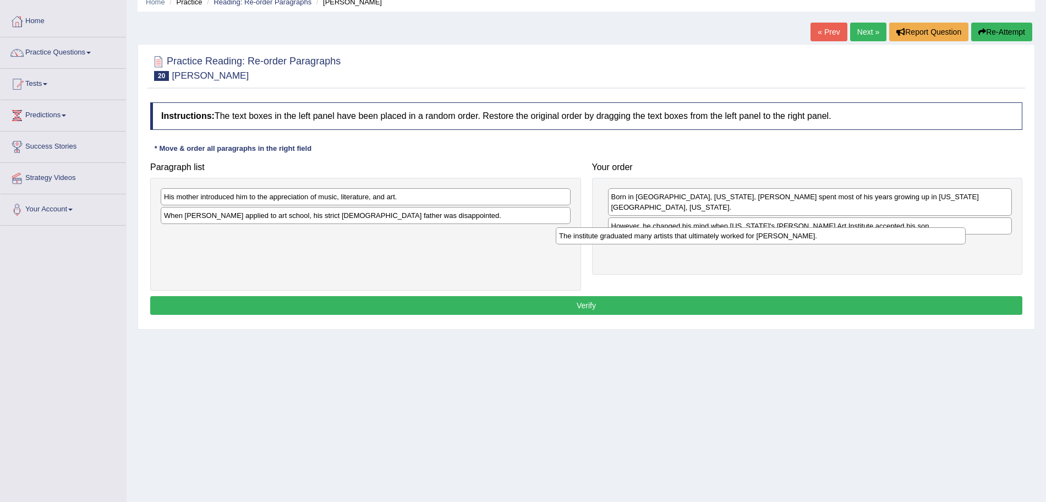
drag, startPoint x: 418, startPoint y: 238, endPoint x: 814, endPoint y: 240, distance: 396.2
click at [814, 240] on div "The institute graduated many artists that ultimately worked for Walt Disney." at bounding box center [761, 235] width 410 height 17
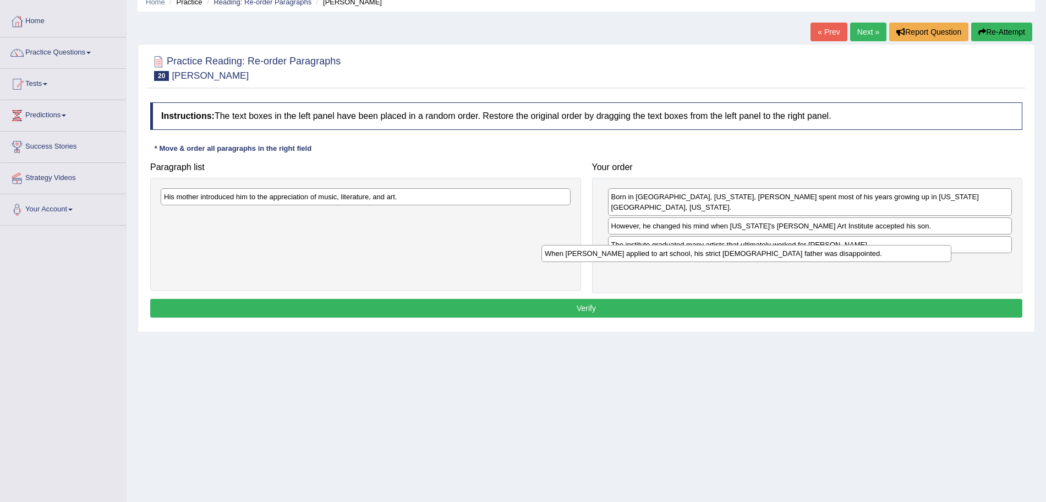
drag, startPoint x: 401, startPoint y: 219, endPoint x: 781, endPoint y: 257, distance: 382.6
click at [781, 257] on div "When Ed Ruscha applied to art school, his strict Roman Catholic father was disa…" at bounding box center [746, 253] width 410 height 17
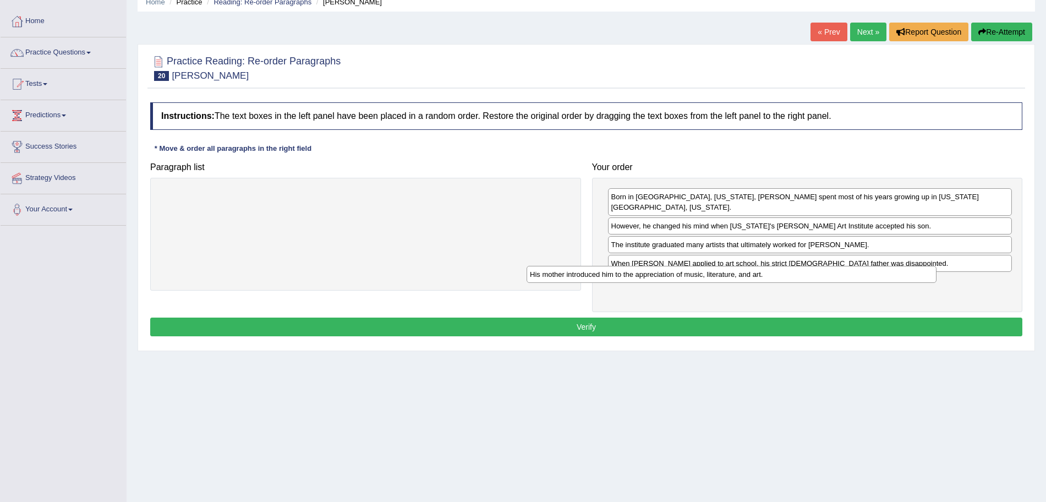
drag, startPoint x: 434, startPoint y: 199, endPoint x: 801, endPoint y: 277, distance: 375.2
click at [801, 277] on div "His mother introduced him to the appreciation of music, literature, and art." at bounding box center [732, 274] width 410 height 17
click at [675, 317] on button "Verify" at bounding box center [586, 326] width 872 height 19
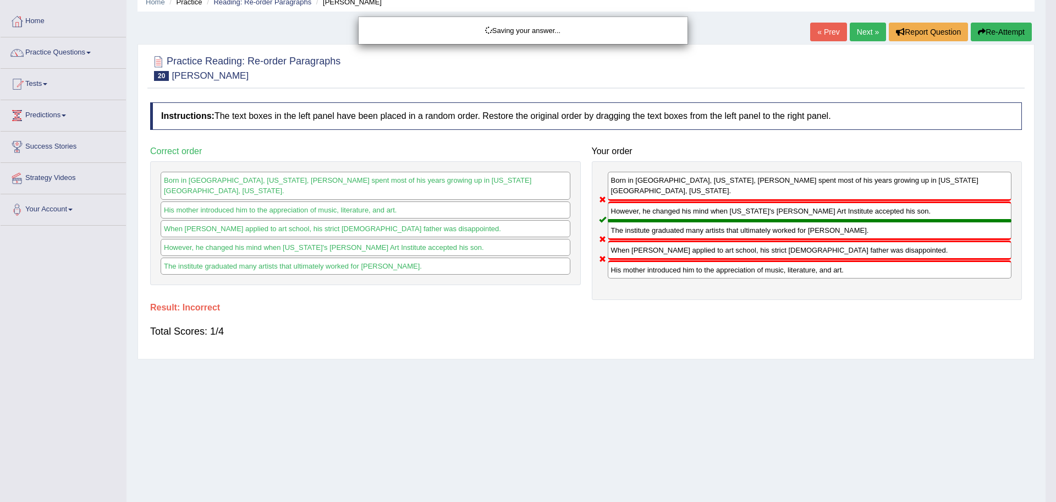
click at [858, 36] on div "Saving your answer..." at bounding box center [528, 251] width 1056 height 502
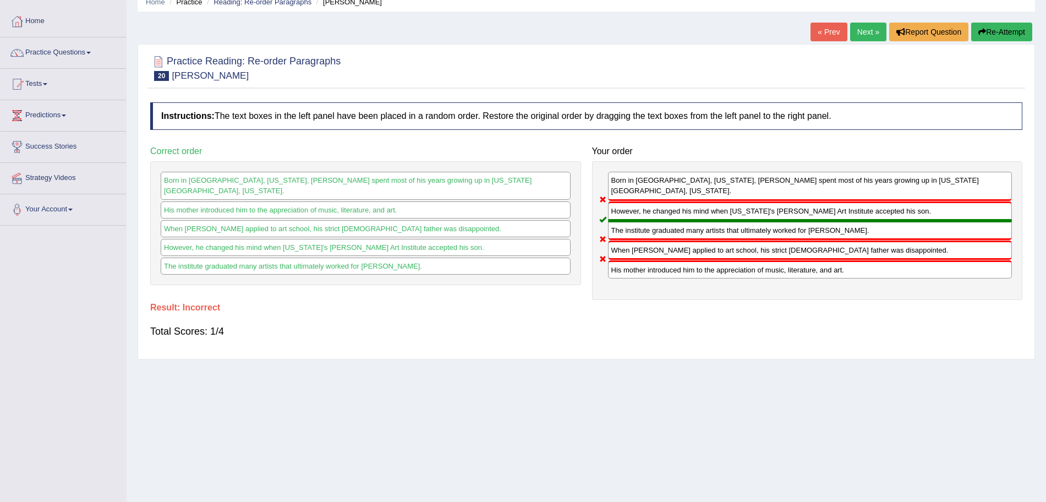
click at [858, 36] on link "Next »" at bounding box center [868, 32] width 36 height 19
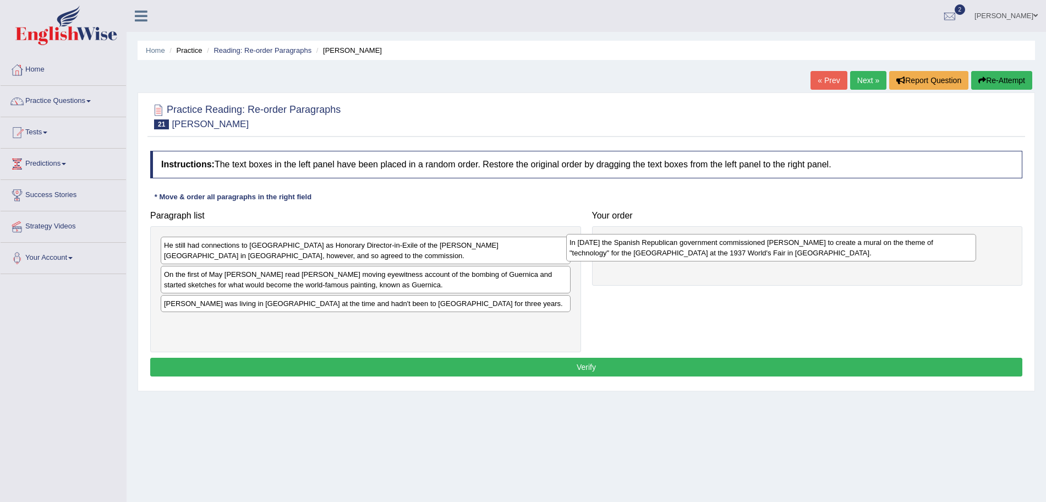
drag, startPoint x: 402, startPoint y: 257, endPoint x: 809, endPoint y: 256, distance: 407.7
click at [809, 256] on div "In [DATE] the Spanish Republican government commissioned [PERSON_NAME] to creat…" at bounding box center [771, 248] width 410 height 28
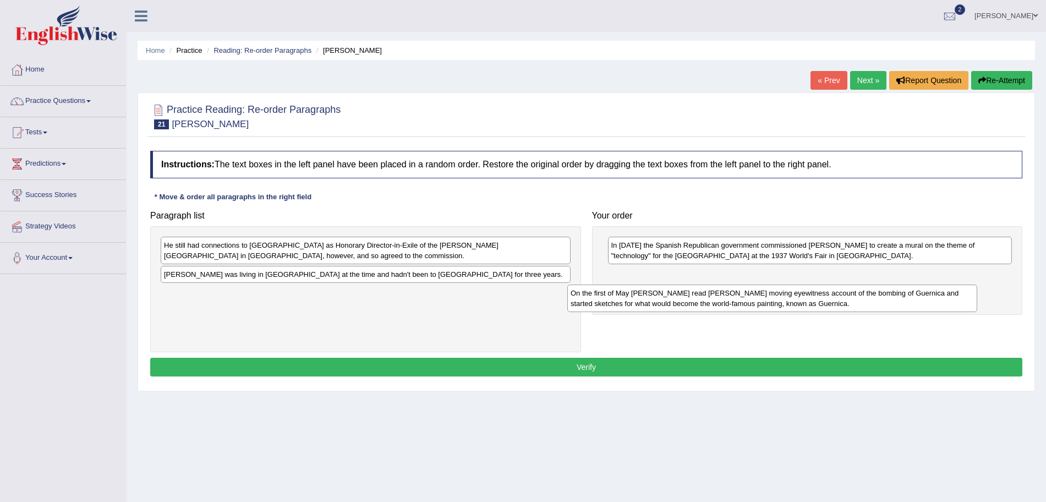
drag, startPoint x: 241, startPoint y: 286, endPoint x: 651, endPoint y: 306, distance: 410.4
click at [651, 306] on div "On the first of May [PERSON_NAME] read [PERSON_NAME] moving eyewitness account …" at bounding box center [772, 298] width 410 height 28
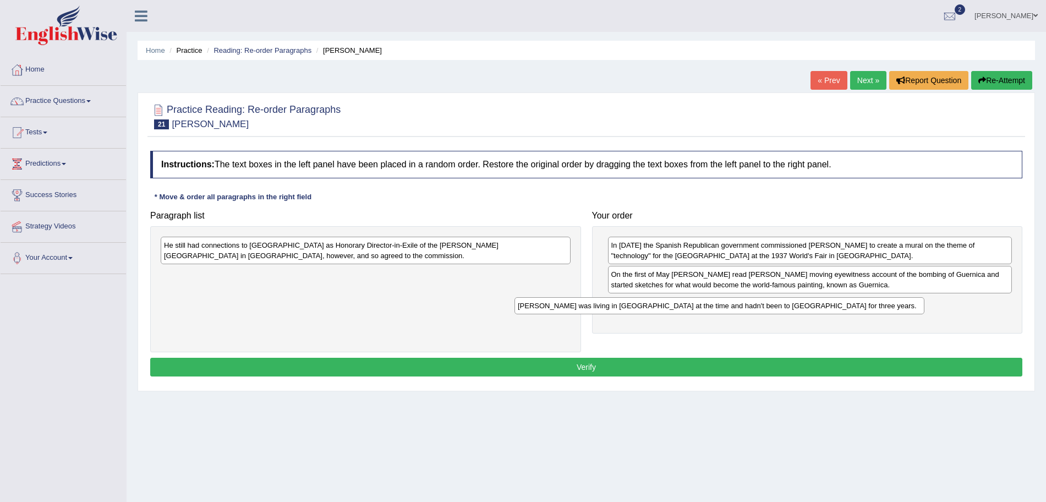
drag, startPoint x: 369, startPoint y: 276, endPoint x: 733, endPoint y: 313, distance: 365.5
click at [733, 313] on div "[PERSON_NAME] was living in [GEOGRAPHIC_DATA] at the time and hadn't been to [G…" at bounding box center [719, 305] width 410 height 17
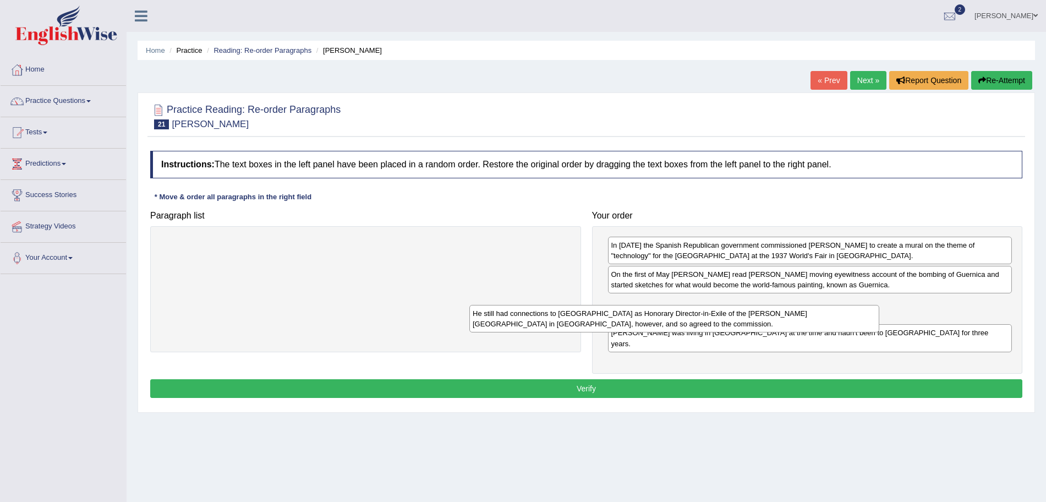
drag, startPoint x: 420, startPoint y: 246, endPoint x: 743, endPoint y: 316, distance: 330.3
click at [743, 316] on div "He still had connections to [GEOGRAPHIC_DATA] as Honorary Director-in-Exile of …" at bounding box center [674, 319] width 410 height 28
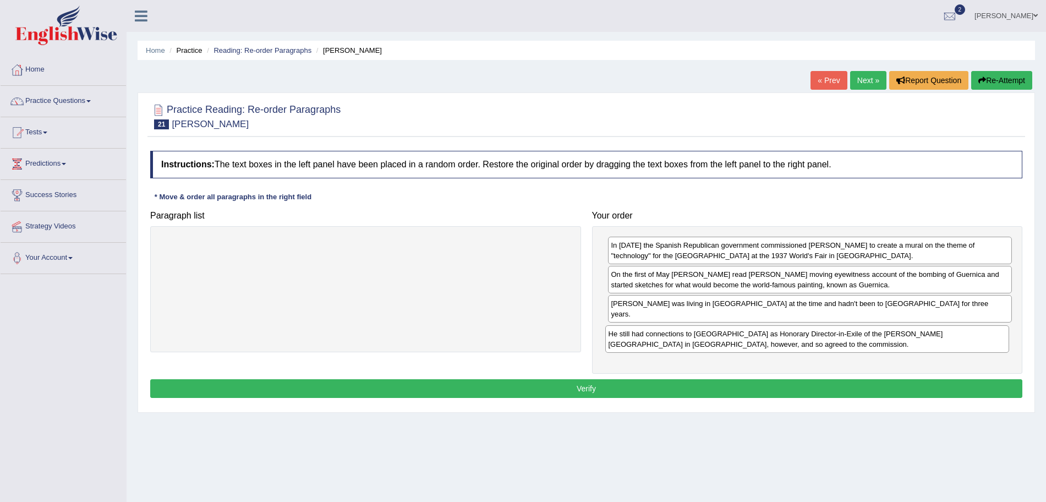
drag, startPoint x: 743, startPoint y: 316, endPoint x: 741, endPoint y: 347, distance: 31.5
click at [741, 347] on div "He still had connections to [GEOGRAPHIC_DATA] as Honorary Director-in-Exile of …" at bounding box center [807, 339] width 404 height 28
click at [670, 379] on button "Verify" at bounding box center [586, 388] width 872 height 19
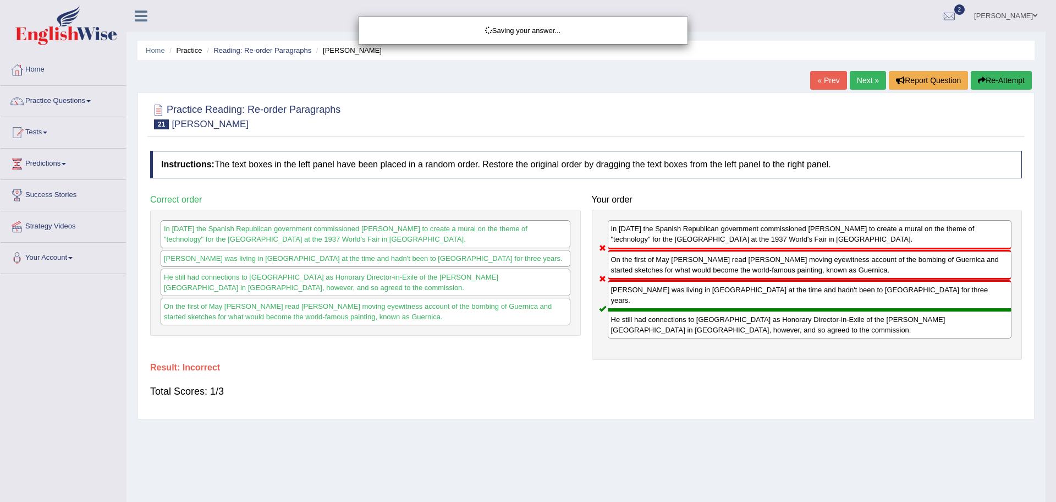
click at [862, 80] on div "Saving your answer..." at bounding box center [528, 251] width 1056 height 502
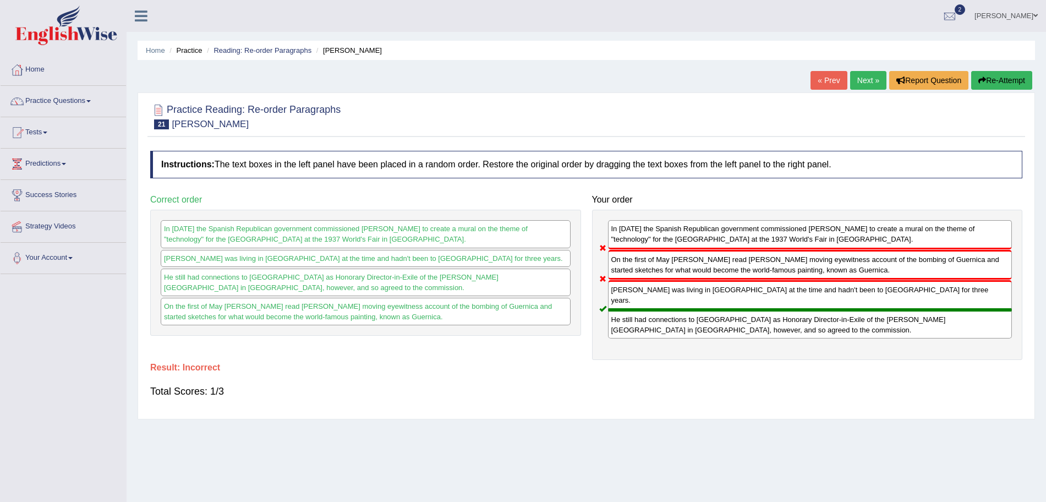
click at [862, 80] on link "Next »" at bounding box center [868, 80] width 36 height 19
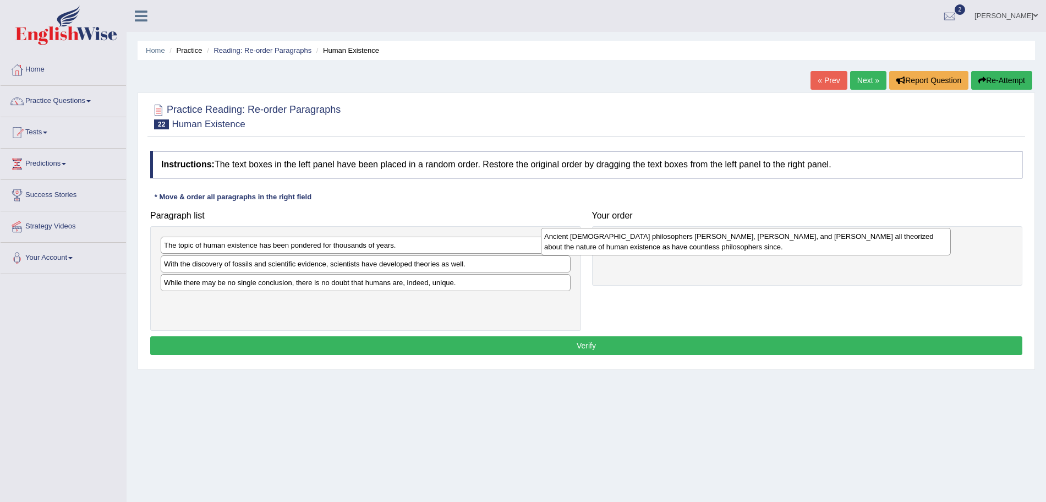
drag, startPoint x: 375, startPoint y: 272, endPoint x: 754, endPoint y: 244, distance: 380.6
click at [754, 244] on div "Ancient [DEMOGRAPHIC_DATA] philosophers [PERSON_NAME], [PERSON_NAME], and [PERS…" at bounding box center [746, 242] width 410 height 28
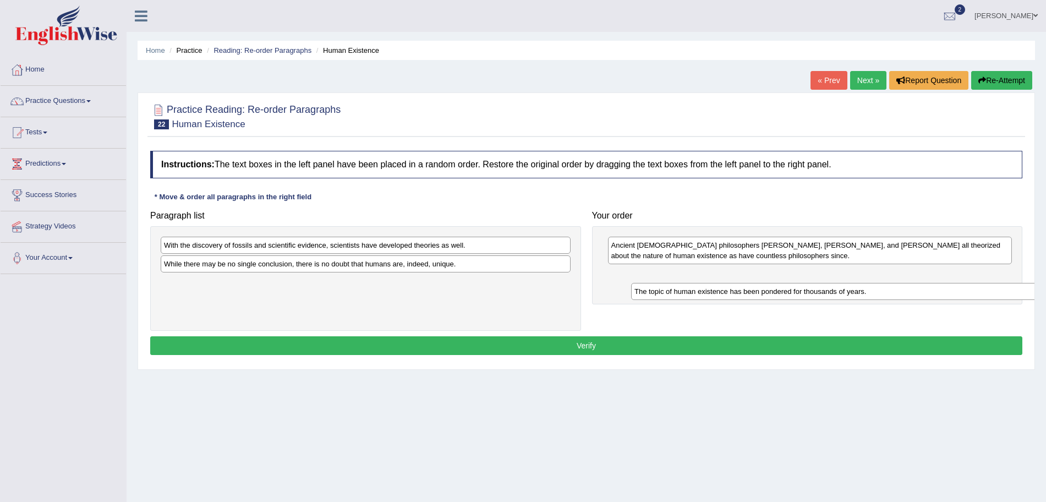
drag, startPoint x: 253, startPoint y: 248, endPoint x: 731, endPoint y: 292, distance: 480.1
click at [731, 292] on div "The topic of human existence has been pondered for thousands of years." at bounding box center [836, 291] width 410 height 17
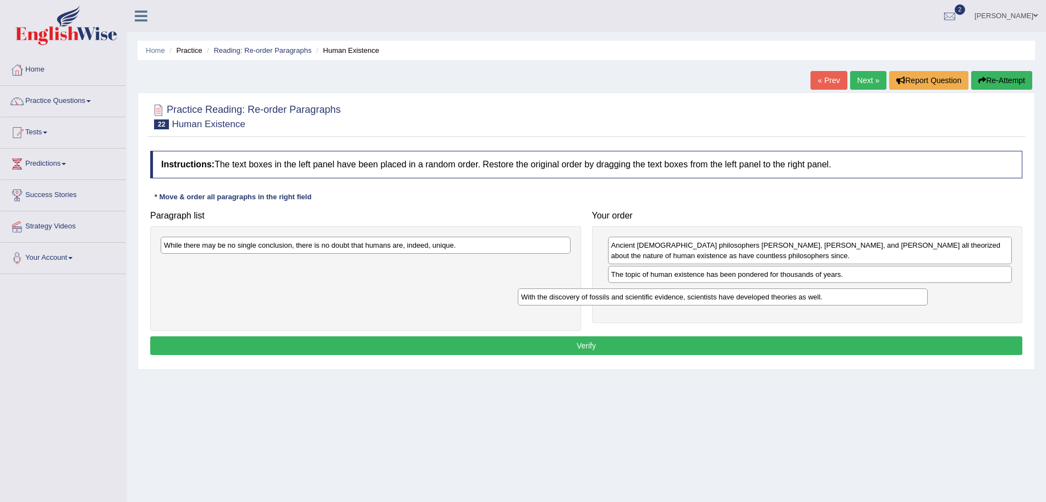
drag, startPoint x: 383, startPoint y: 246, endPoint x: 754, endPoint y: 301, distance: 374.9
click at [754, 301] on div "With the discovery of fossils and scientific evidence, scientists have develope…" at bounding box center [723, 296] width 410 height 17
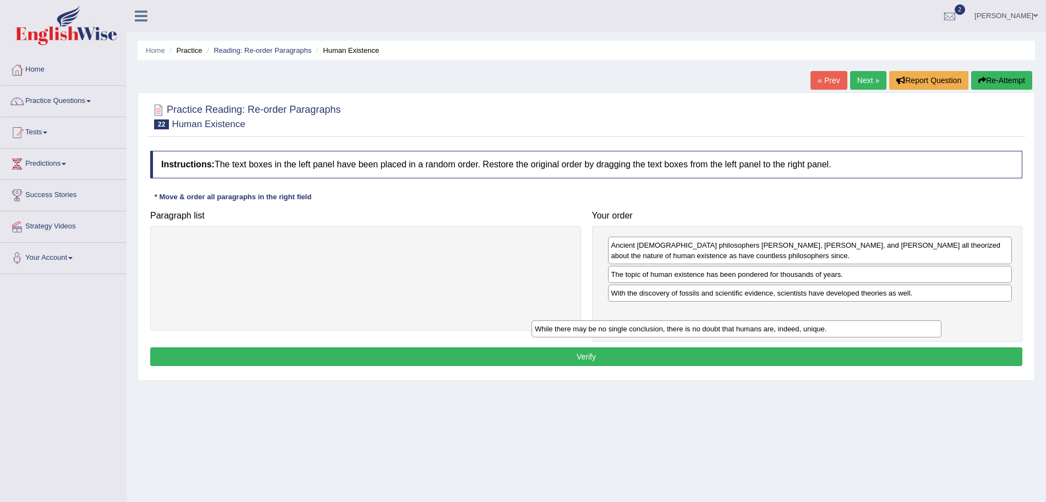
drag, startPoint x: 422, startPoint y: 246, endPoint x: 799, endPoint y: 328, distance: 386.2
click at [799, 328] on div "While there may be no single conclusion, there is no doubt that humans are, ind…" at bounding box center [736, 328] width 410 height 17
click at [683, 363] on button "Verify" at bounding box center [586, 356] width 872 height 19
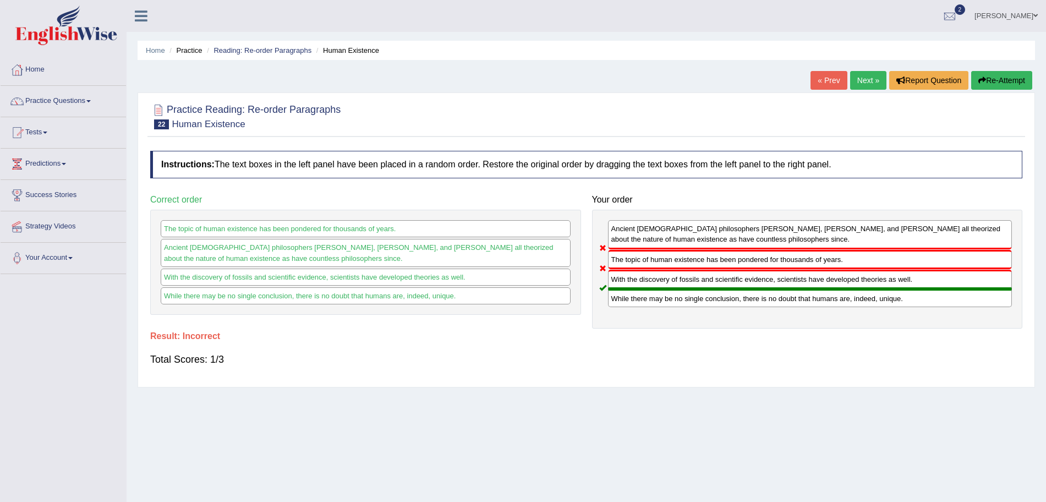
click at [872, 78] on link "Next »" at bounding box center [868, 80] width 36 height 19
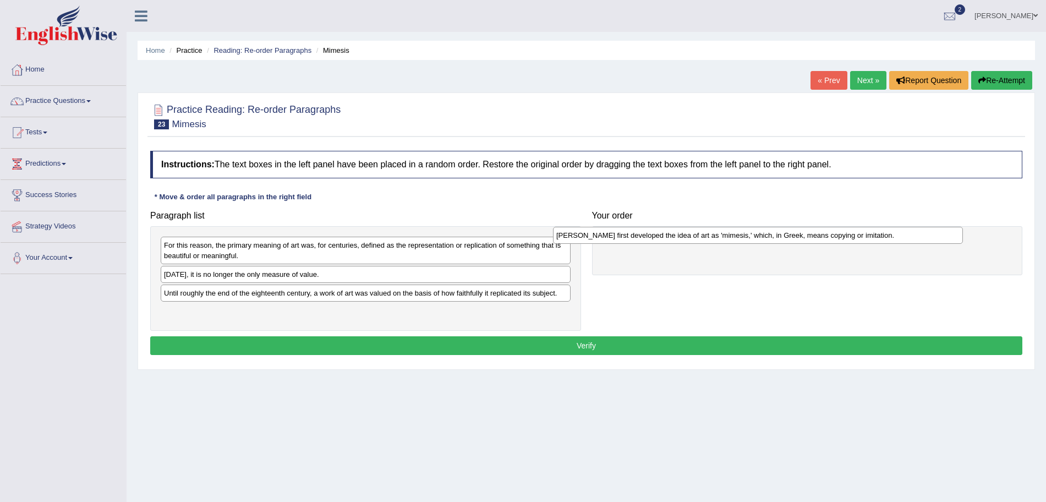
drag, startPoint x: 364, startPoint y: 277, endPoint x: 767, endPoint y: 238, distance: 404.7
click at [767, 238] on div "[PERSON_NAME] first developed the idea of art as 'mimesis,' which, in Greek, me…" at bounding box center [758, 235] width 410 height 17
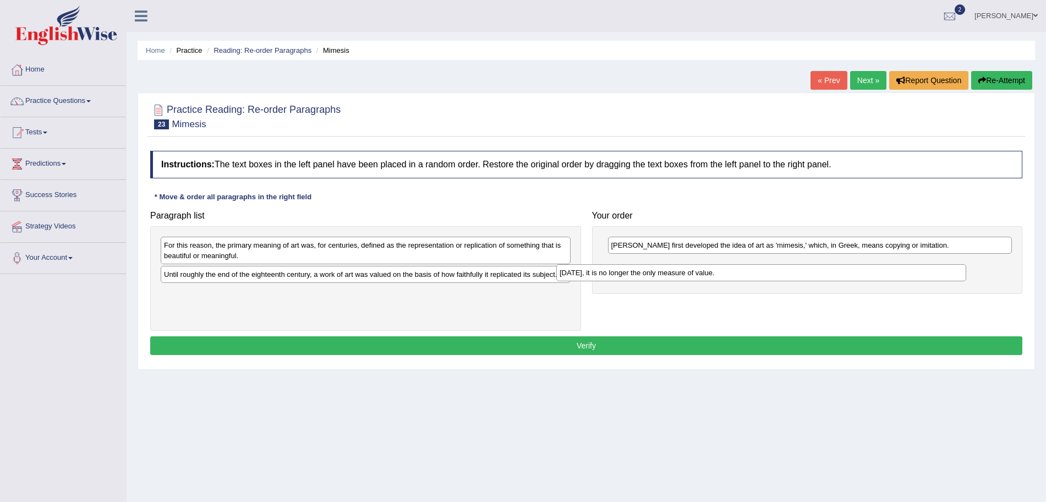
drag, startPoint x: 315, startPoint y: 280, endPoint x: 711, endPoint y: 278, distance: 395.6
click at [711, 278] on div "[DATE], it is no longer the only measure of value." at bounding box center [761, 272] width 410 height 17
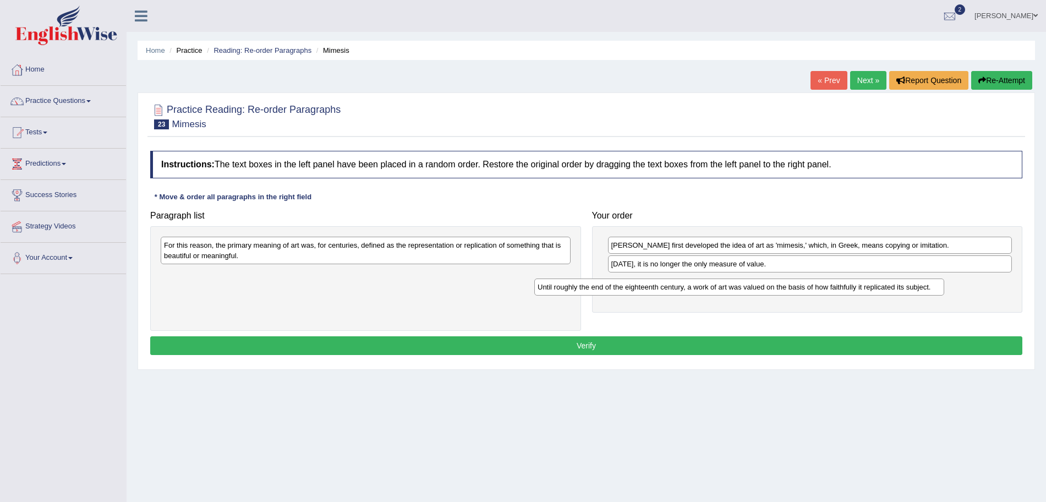
drag, startPoint x: 376, startPoint y: 277, endPoint x: 749, endPoint y: 290, distance: 373.8
click at [749, 290] on div "Until roughly the end of the eighteenth century, a work of art was valued on th…" at bounding box center [739, 286] width 410 height 17
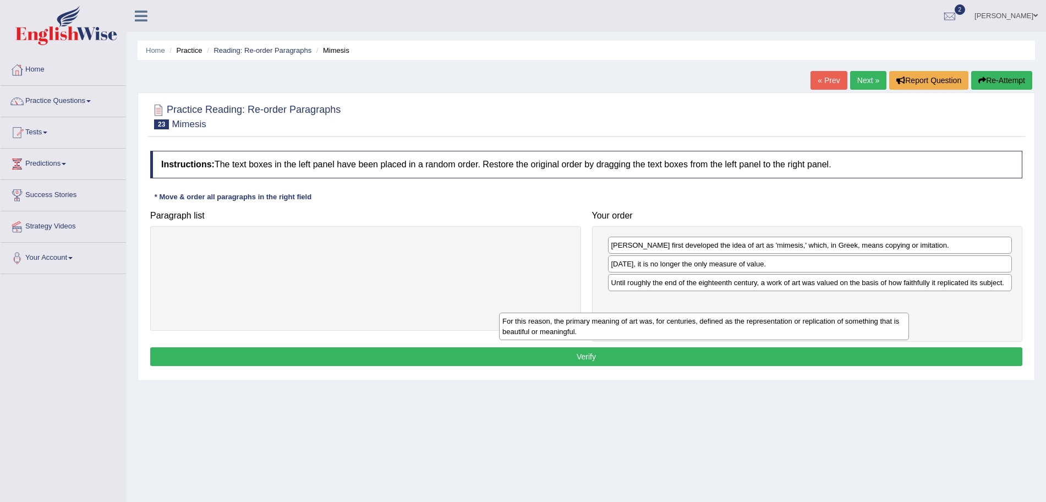
drag, startPoint x: 471, startPoint y: 260, endPoint x: 812, endPoint y: 337, distance: 349.1
click at [812, 337] on div "For this reason, the primary meaning of art was, for centuries, defined as the …" at bounding box center [704, 327] width 410 height 28
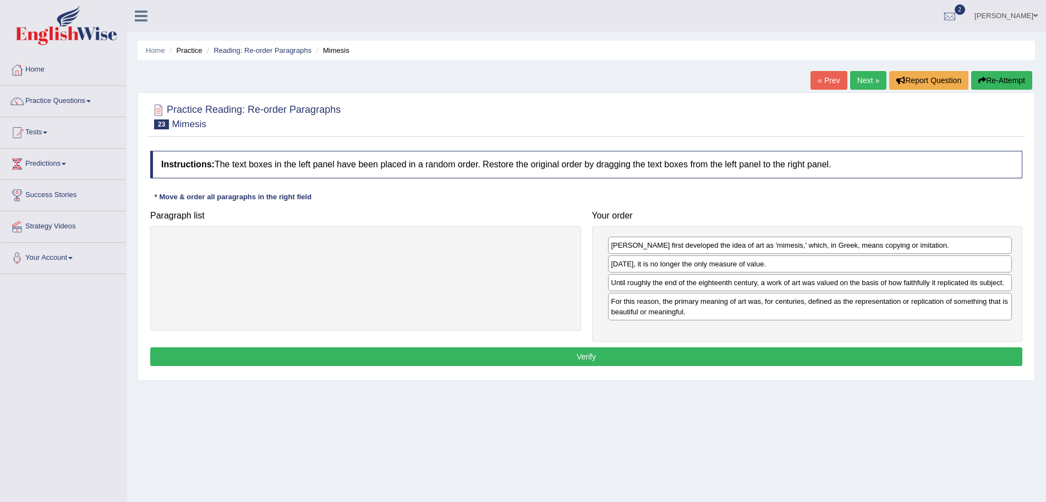
click at [683, 359] on button "Verify" at bounding box center [586, 356] width 872 height 19
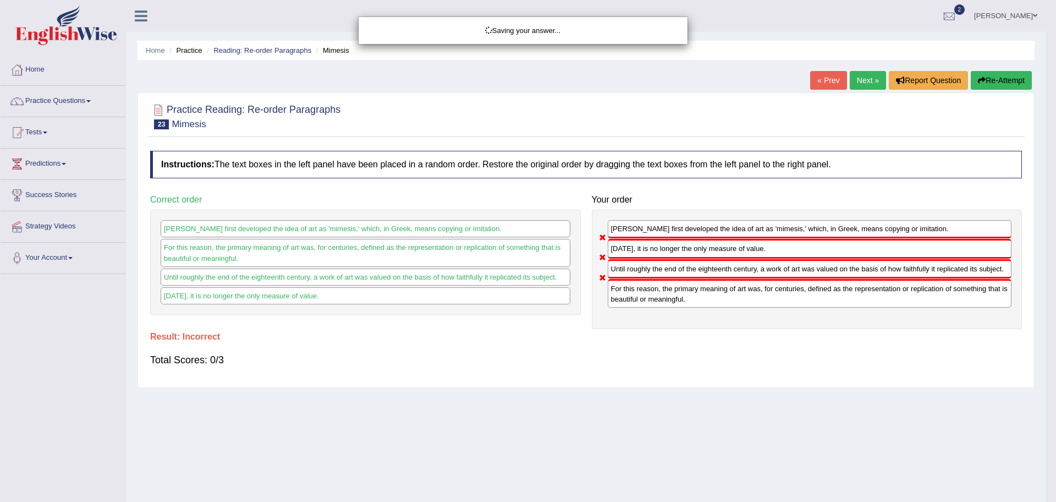
click at [860, 85] on div "Saving your answer..." at bounding box center [528, 251] width 1056 height 502
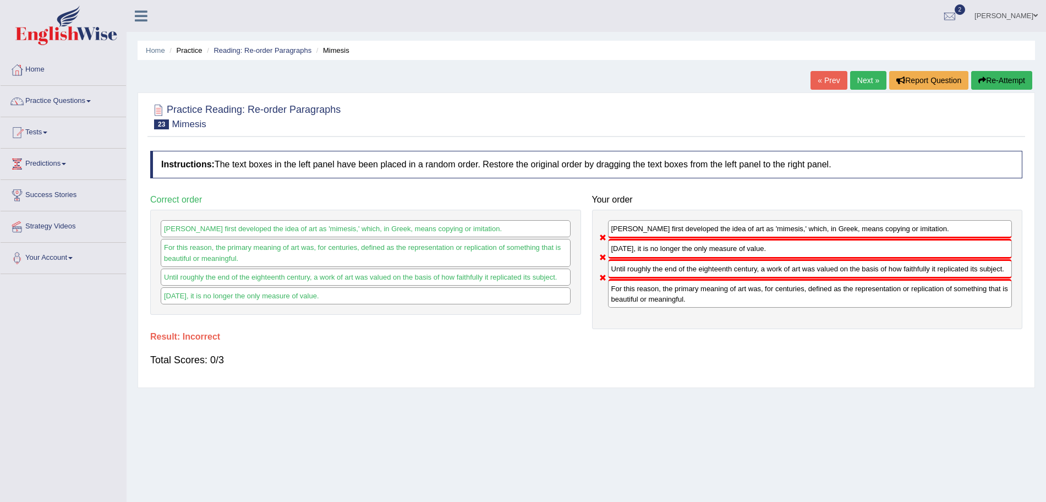
click at [865, 79] on link "Next »" at bounding box center [868, 80] width 36 height 19
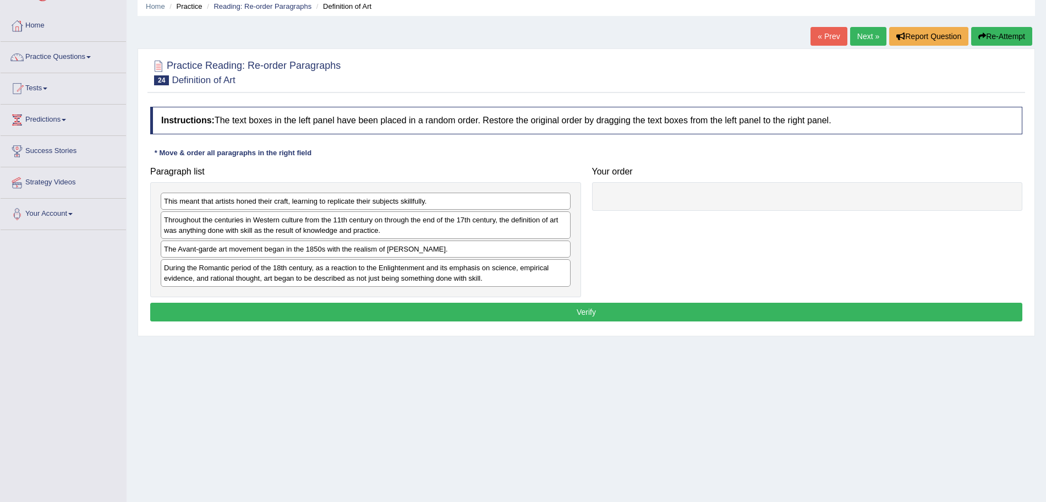
scroll to position [48, 0]
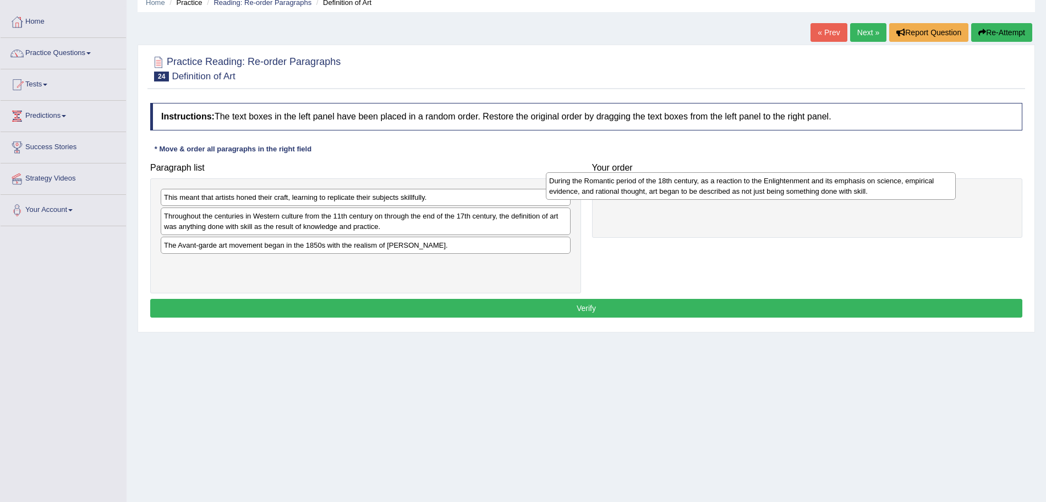
drag, startPoint x: 415, startPoint y: 273, endPoint x: 802, endPoint y: 191, distance: 395.9
click at [802, 191] on div "During the Romantic period of the 18th century, as a reaction to the Enlightenm…" at bounding box center [751, 186] width 410 height 28
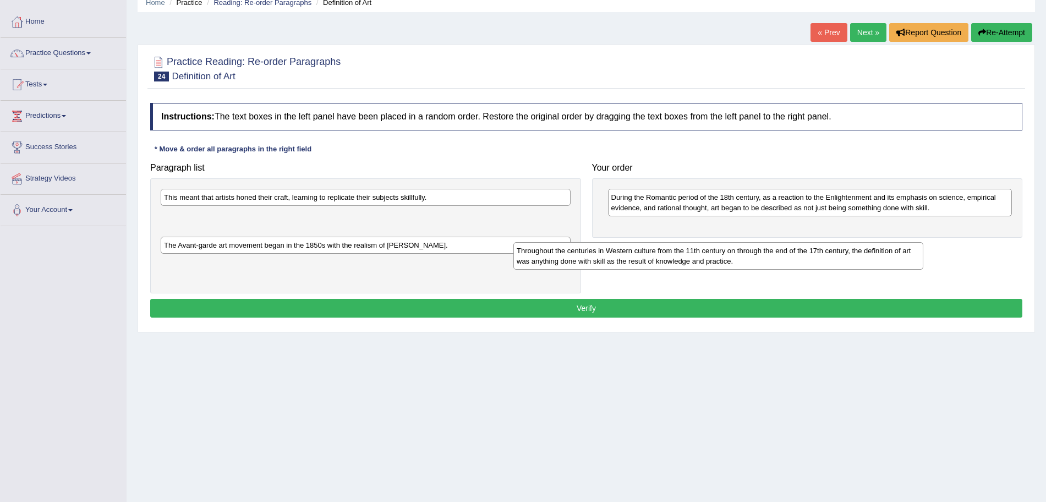
drag, startPoint x: 402, startPoint y: 225, endPoint x: 755, endPoint y: 259, distance: 354.3
click at [755, 259] on div "Throughout the centuries in Western culture from the 11th century on through th…" at bounding box center [718, 256] width 410 height 28
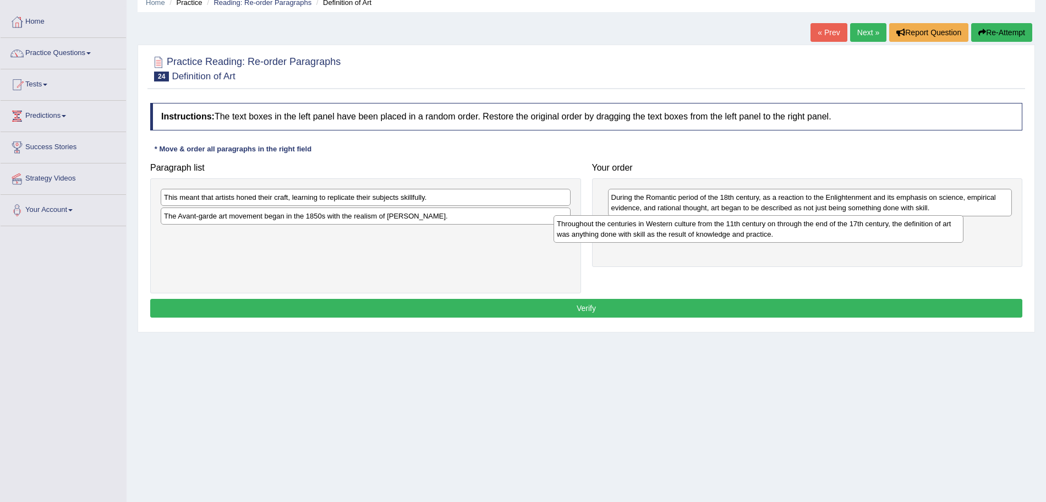
drag, startPoint x: 420, startPoint y: 218, endPoint x: 813, endPoint y: 226, distance: 392.9
click at [813, 226] on div "Throughout the centuries in Western culture from the 11th century on through th…" at bounding box center [758, 229] width 410 height 28
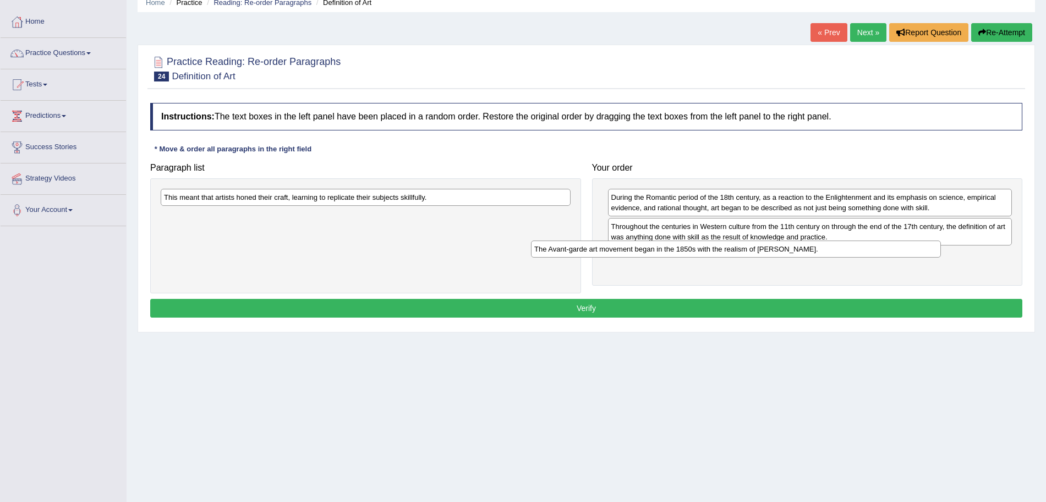
drag, startPoint x: 432, startPoint y: 215, endPoint x: 803, endPoint y: 248, distance: 371.8
click at [803, 248] on div "The Avant-garde art movement began in the 1850s with the realism of [PERSON_NAM…" at bounding box center [736, 248] width 410 height 17
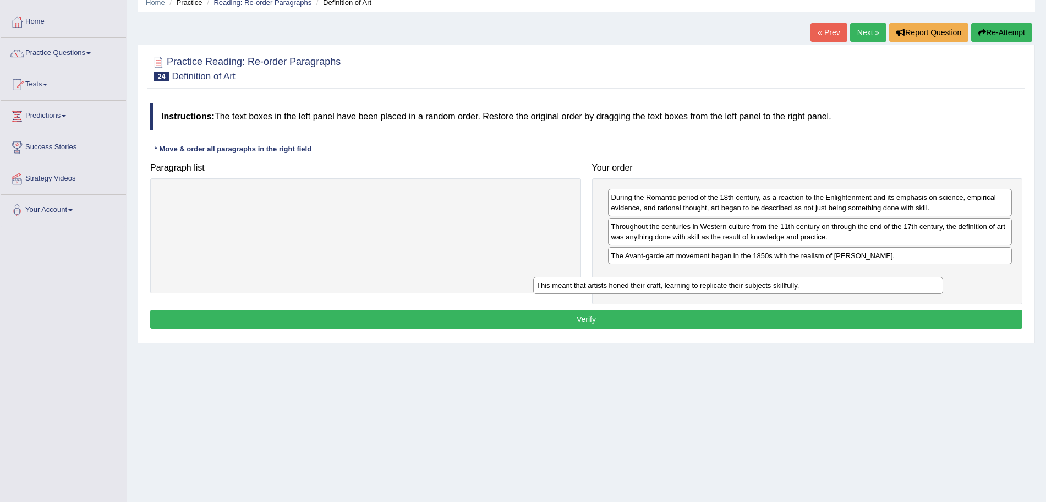
drag, startPoint x: 483, startPoint y: 198, endPoint x: 855, endPoint y: 286, distance: 382.7
click at [855, 286] on div "This meant that artists honed their craft, learning to replicate their subjects…" at bounding box center [738, 285] width 410 height 17
click at [693, 317] on button "Verify" at bounding box center [586, 319] width 872 height 19
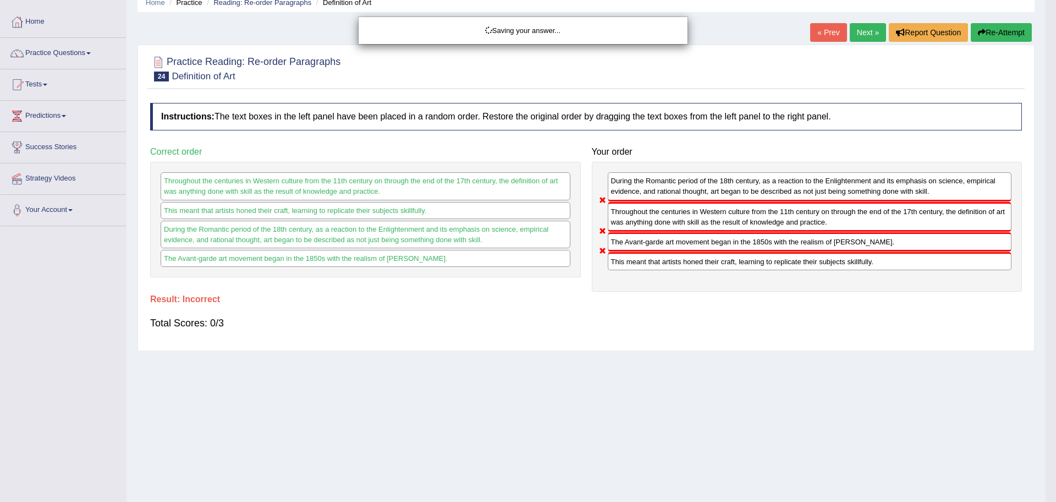
click at [865, 34] on div "Saving your answer..." at bounding box center [528, 251] width 1056 height 502
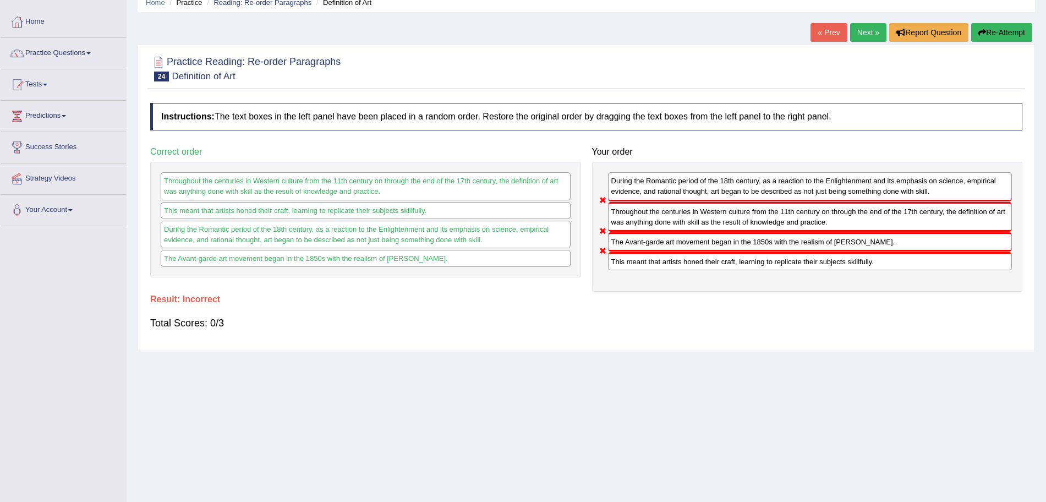
click at [864, 34] on link "Next »" at bounding box center [868, 32] width 36 height 19
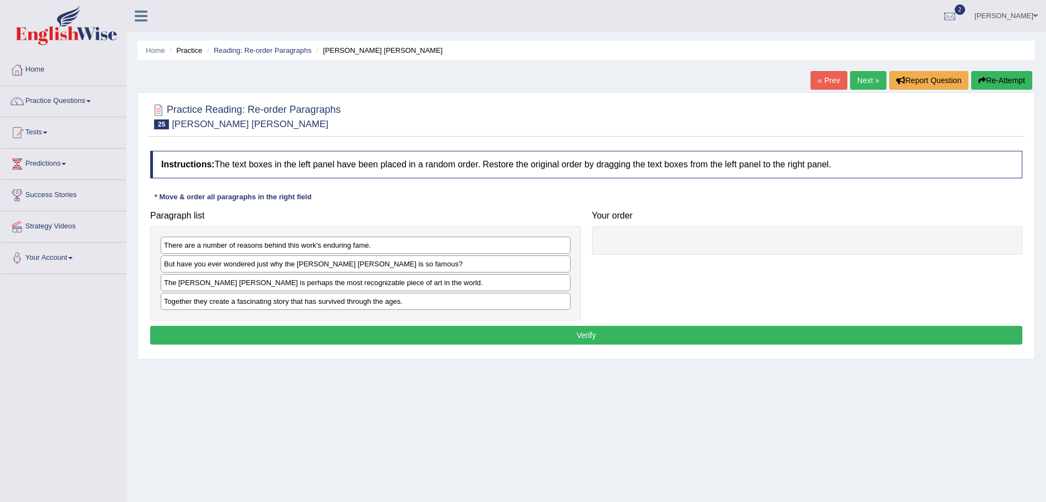
scroll to position [47, 0]
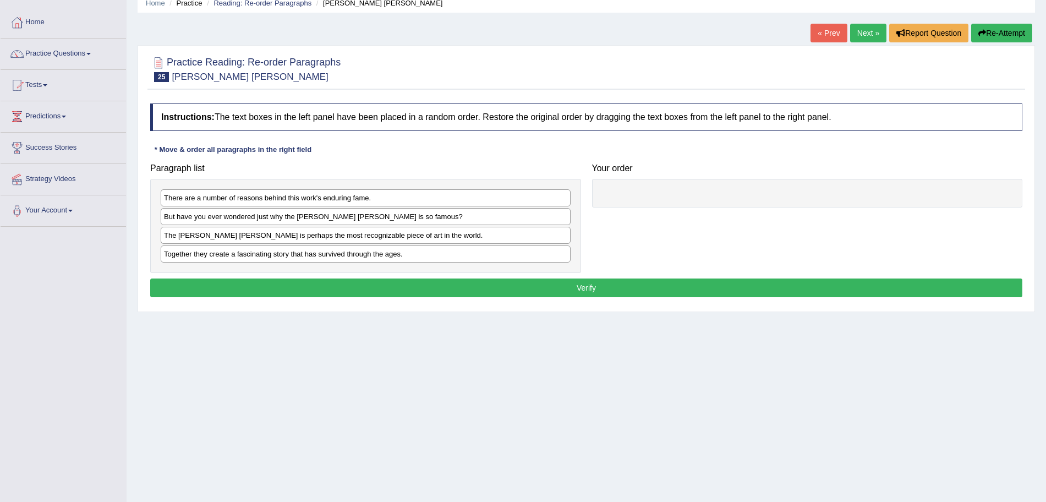
drag, startPoint x: 1056, startPoint y: 149, endPoint x: 1056, endPoint y: 189, distance: 39.6
click at [1045, 189] on html "Toggle navigation Home Practice Questions Speaking Practice Read Aloud Repeat S…" at bounding box center [523, 204] width 1046 height 502
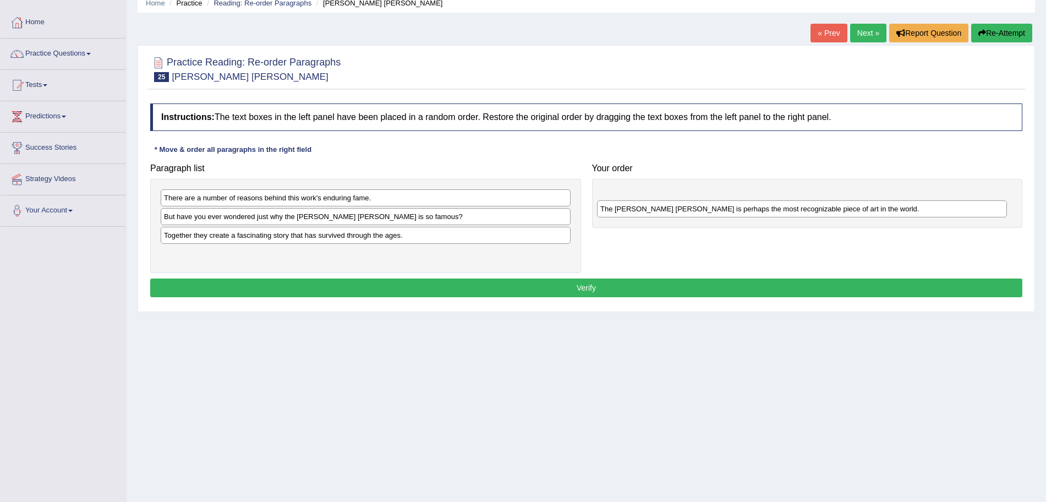
drag, startPoint x: 276, startPoint y: 240, endPoint x: 711, endPoint y: 213, distance: 436.6
click at [711, 213] on div "The Mona Lisa is perhaps the most recognizable piece of art in the world." at bounding box center [802, 208] width 410 height 17
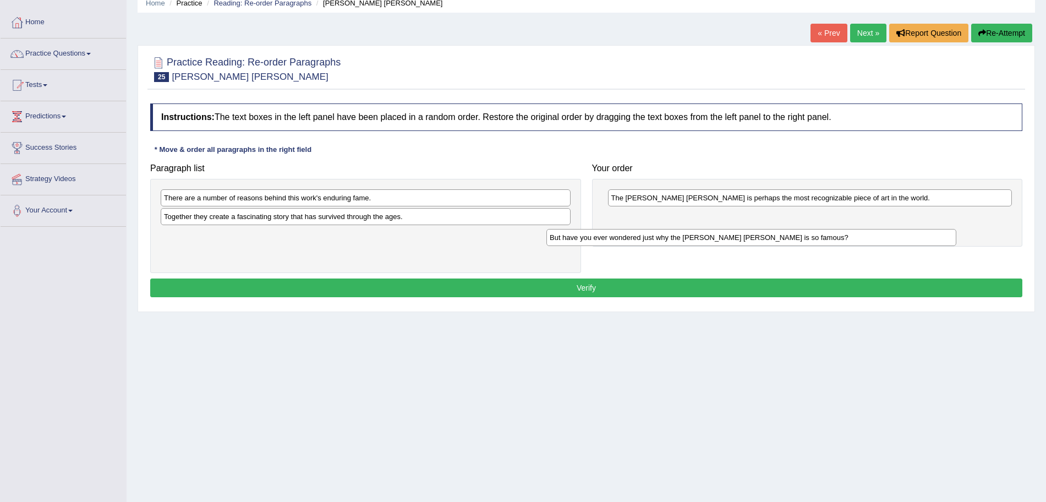
drag, startPoint x: 308, startPoint y: 216, endPoint x: 693, endPoint y: 237, distance: 386.3
click at [693, 237] on div "But have you ever wondered just why the Mona Lisa is so famous?" at bounding box center [751, 237] width 410 height 17
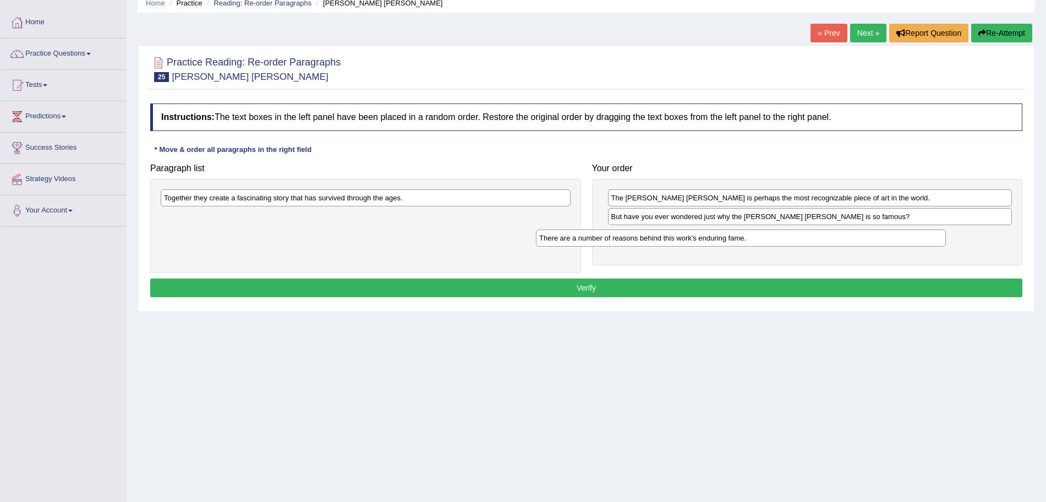
drag, startPoint x: 410, startPoint y: 200, endPoint x: 785, endPoint y: 240, distance: 376.8
click at [785, 240] on div "There are a number of reasons behind this work's enduring fame." at bounding box center [741, 237] width 410 height 17
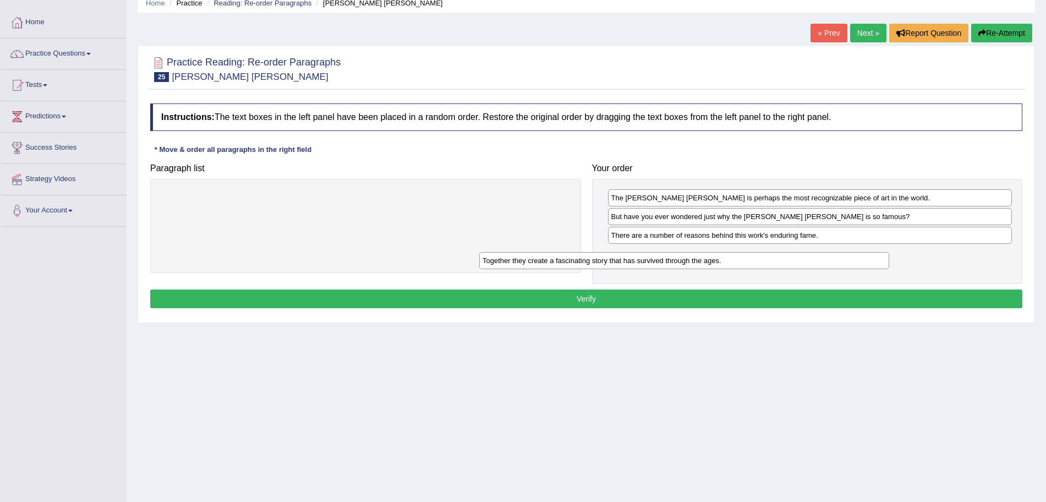
drag, startPoint x: 442, startPoint y: 194, endPoint x: 761, endPoint y: 257, distance: 325.2
click at [761, 257] on div "Together they create a fascinating story that has survived through the ages." at bounding box center [684, 260] width 410 height 17
click at [673, 291] on button "Verify" at bounding box center [586, 298] width 872 height 19
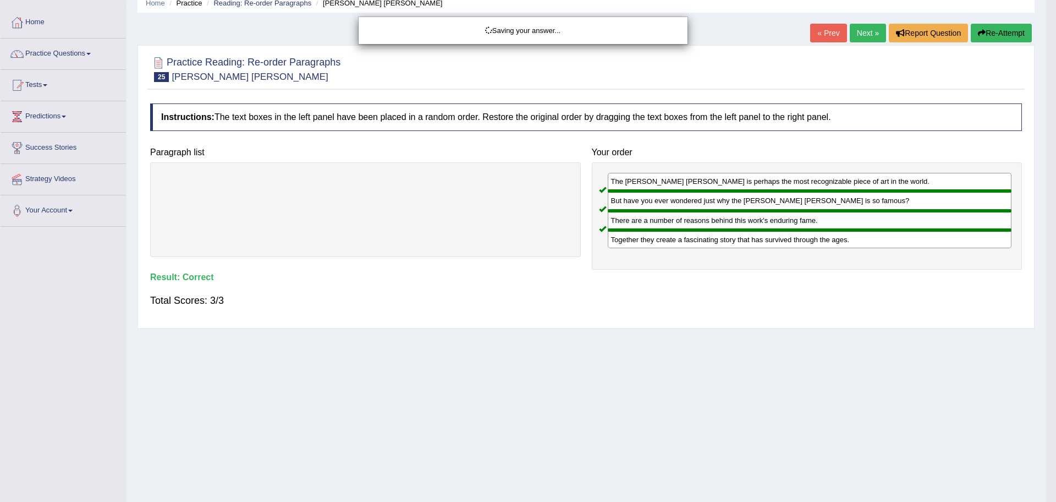
click at [853, 32] on div "Saving your answer..." at bounding box center [528, 251] width 1056 height 502
click at [861, 32] on div "Saving your answer..." at bounding box center [528, 251] width 1056 height 502
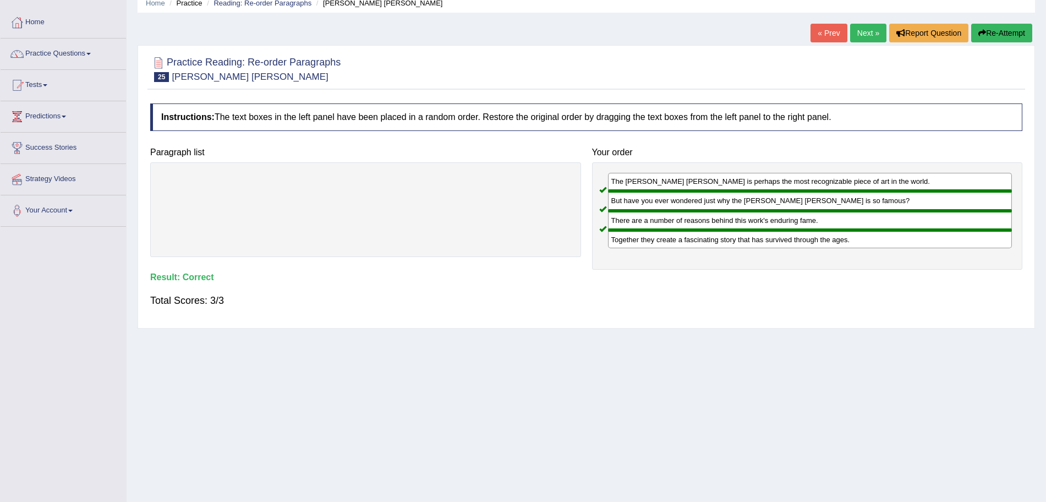
click at [861, 32] on link "Next »" at bounding box center [868, 33] width 36 height 19
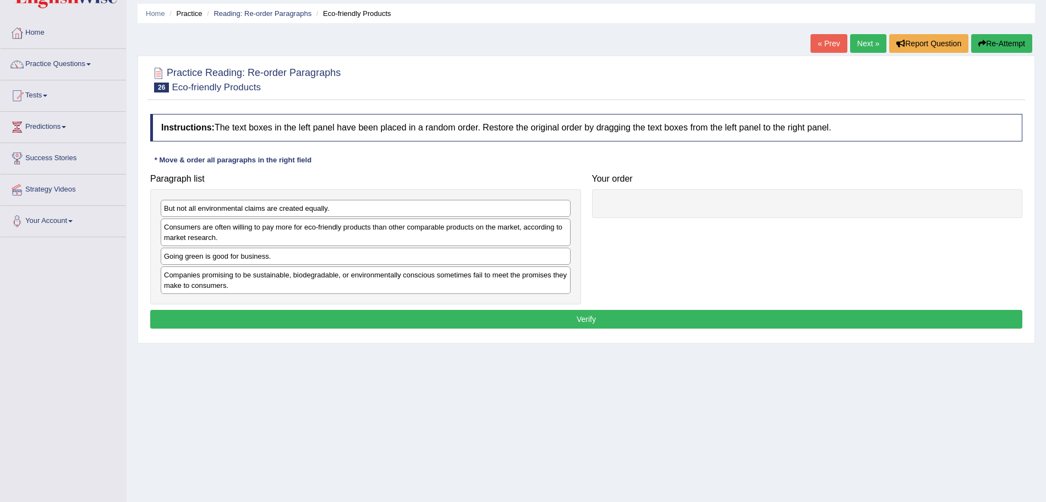
drag, startPoint x: 0, startPoint y: 0, endPoint x: 1056, endPoint y: 163, distance: 1068.3
click at [1046, 163] on html "Toggle navigation Home Practice Questions Speaking Practice Read Aloud Repeat S…" at bounding box center [523, 214] width 1046 height 502
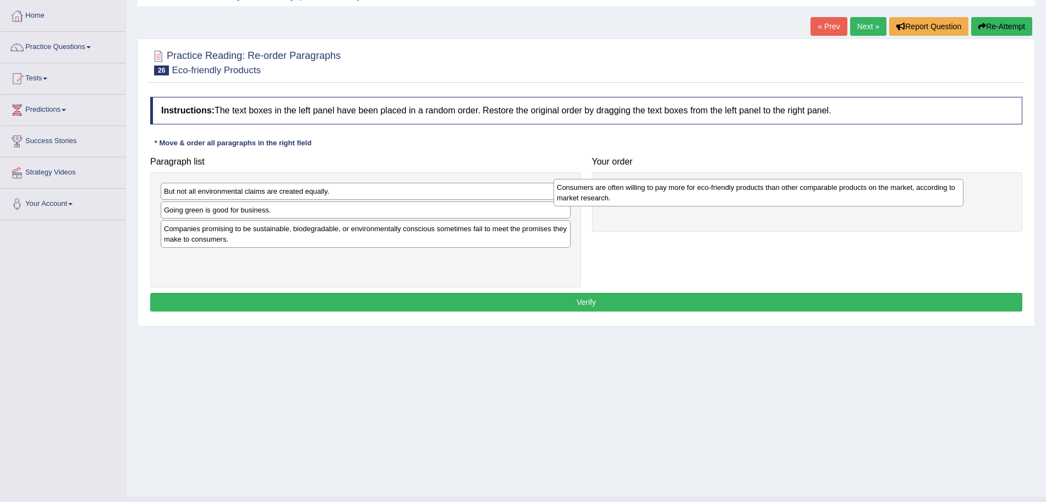
drag, startPoint x: 364, startPoint y: 218, endPoint x: 761, endPoint y: 198, distance: 397.8
click at [761, 198] on div "Consumers are often willing to pay more for eco-friendly products than other co…" at bounding box center [758, 193] width 410 height 28
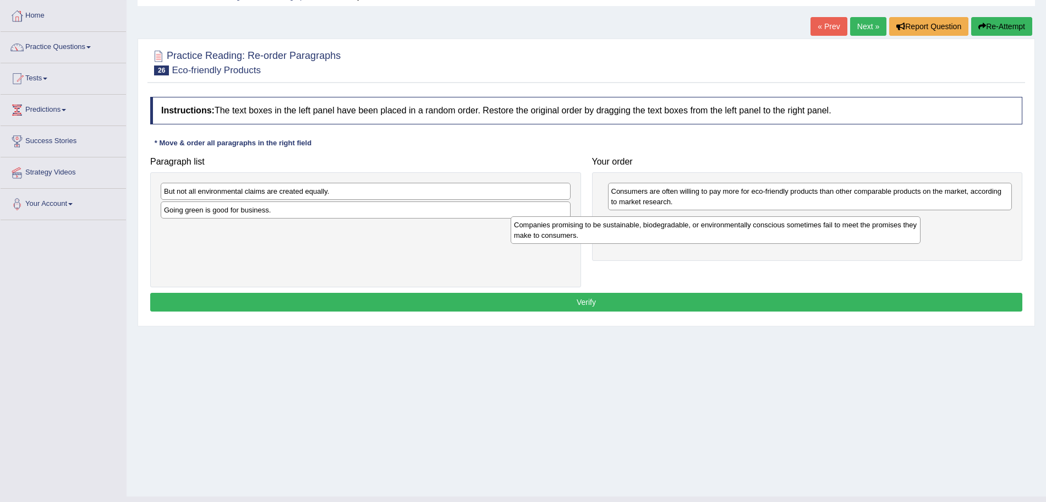
drag, startPoint x: 412, startPoint y: 235, endPoint x: 770, endPoint y: 231, distance: 358.7
click at [770, 231] on div "Companies promising to be sustainable, biodegradable, or environmentally consci…" at bounding box center [716, 230] width 410 height 28
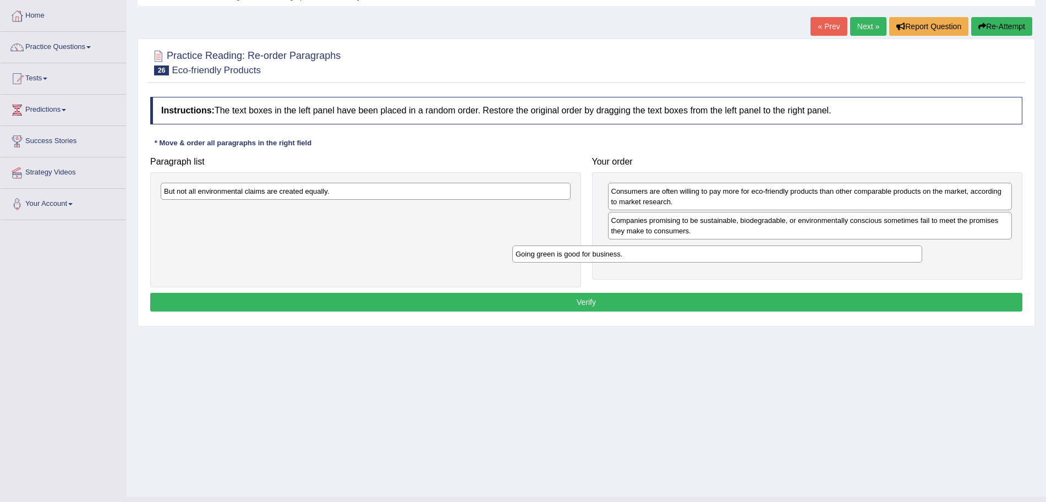
drag, startPoint x: 419, startPoint y: 212, endPoint x: 771, endPoint y: 256, distance: 355.4
click at [771, 256] on div "Going green is good for business." at bounding box center [717, 253] width 410 height 17
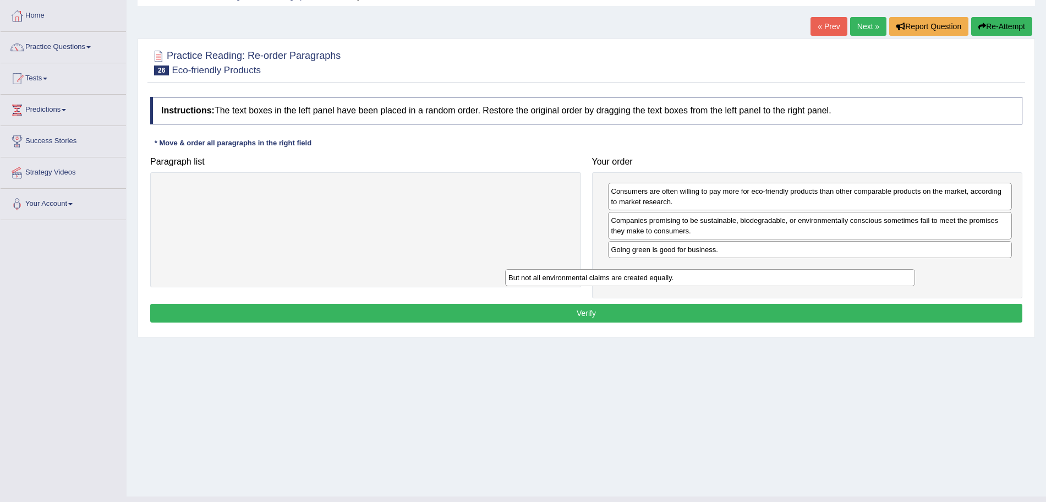
drag, startPoint x: 407, startPoint y: 194, endPoint x: 752, endPoint y: 282, distance: 355.4
click at [752, 282] on div "But not all environmental claims are created equally." at bounding box center [710, 277] width 410 height 17
click at [609, 317] on button "Verify" at bounding box center [586, 313] width 872 height 19
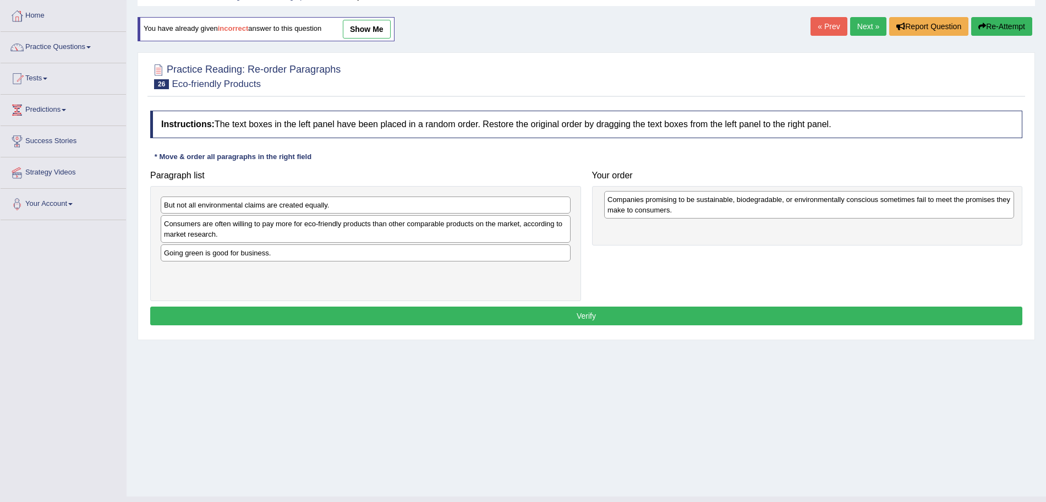
drag, startPoint x: 286, startPoint y: 271, endPoint x: 730, endPoint y: 199, distance: 449.8
click at [730, 199] on div "Companies promising to be sustainable, biodegradable, or environmentally consci…" at bounding box center [809, 205] width 410 height 28
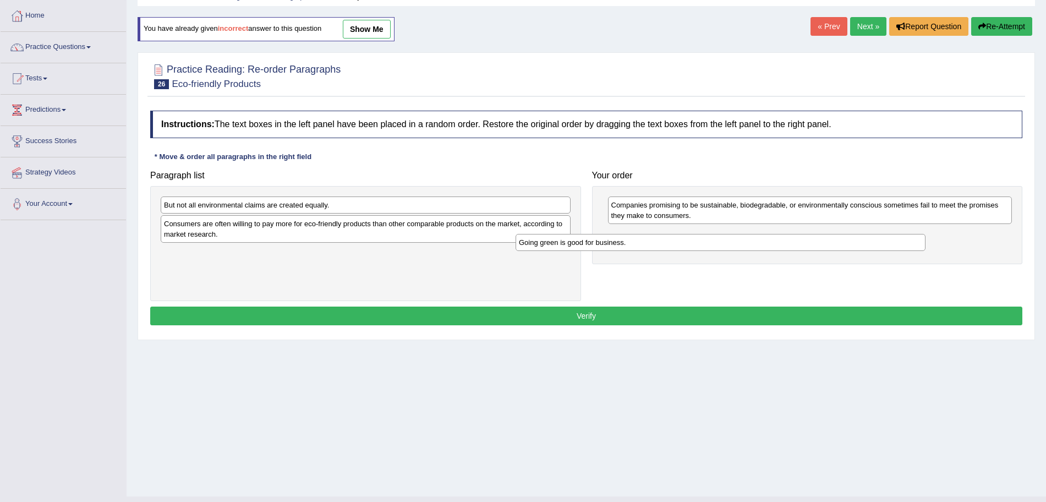
drag, startPoint x: 409, startPoint y: 249, endPoint x: 764, endPoint y: 238, distance: 355.6
click at [764, 238] on div "Going green is good for business." at bounding box center [721, 242] width 410 height 17
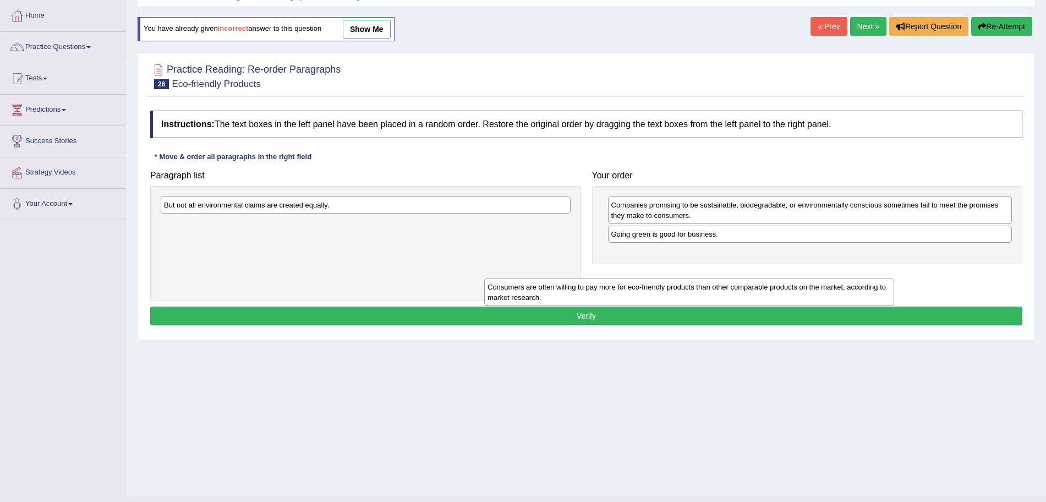
drag, startPoint x: 482, startPoint y: 234, endPoint x: 810, endPoint y: 297, distance: 333.9
click at [810, 297] on div "Consumers are often willing to pay more for eco-friendly products than other co…" at bounding box center [689, 292] width 410 height 28
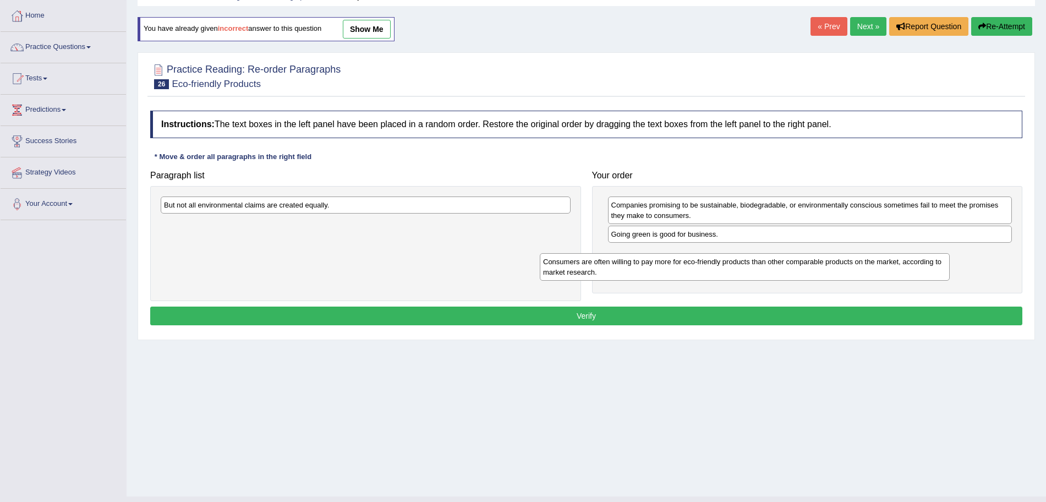
drag, startPoint x: 490, startPoint y: 234, endPoint x: 869, endPoint y: 272, distance: 381.0
click at [869, 272] on div "Consumers are often willing to pay more for eco-friendly products than other co…" at bounding box center [745, 267] width 410 height 28
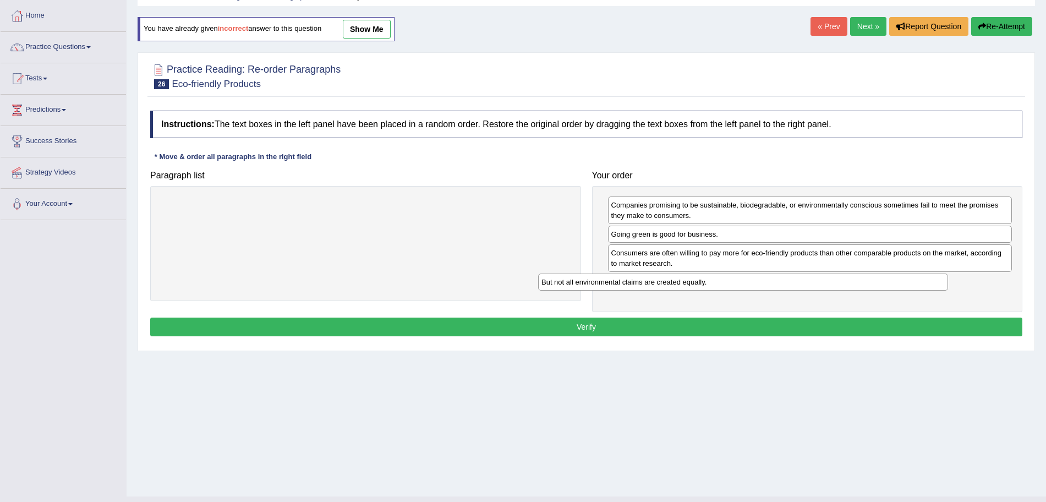
drag, startPoint x: 516, startPoint y: 206, endPoint x: 894, endPoint y: 283, distance: 385.2
click at [894, 283] on div "But not all environmental claims are created equally." at bounding box center [743, 281] width 410 height 17
click at [733, 327] on button "Verify" at bounding box center [586, 326] width 872 height 19
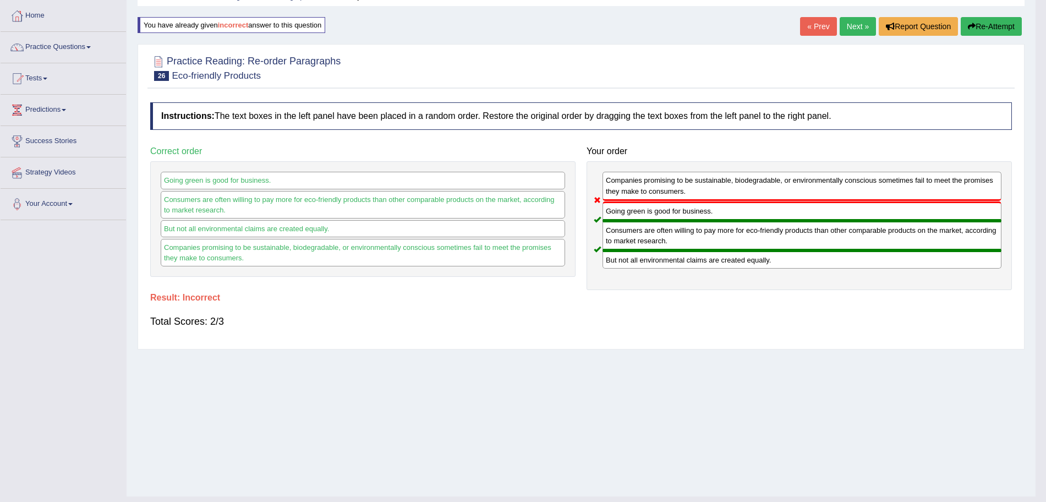
click at [859, 29] on link "Next »" at bounding box center [858, 26] width 36 height 19
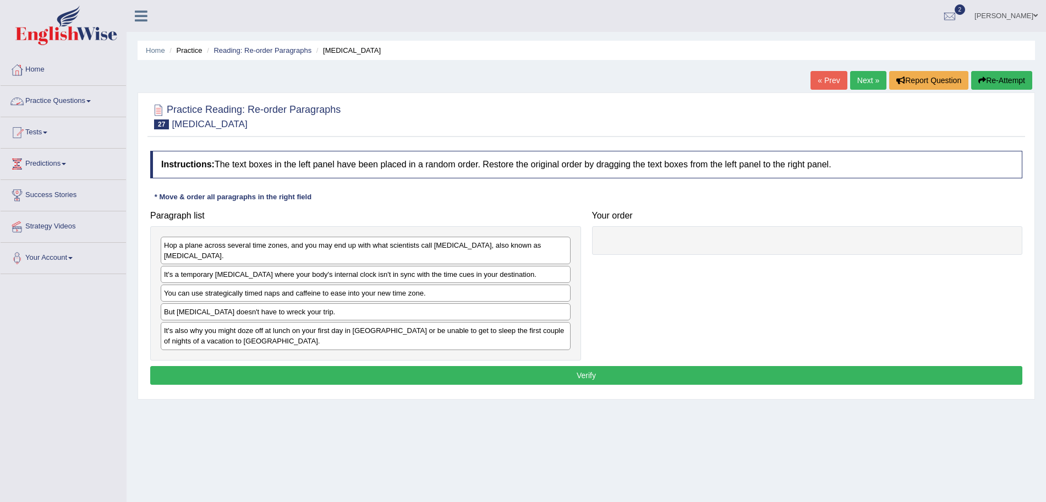
click at [57, 103] on link "Practice Questions" at bounding box center [63, 100] width 125 height 28
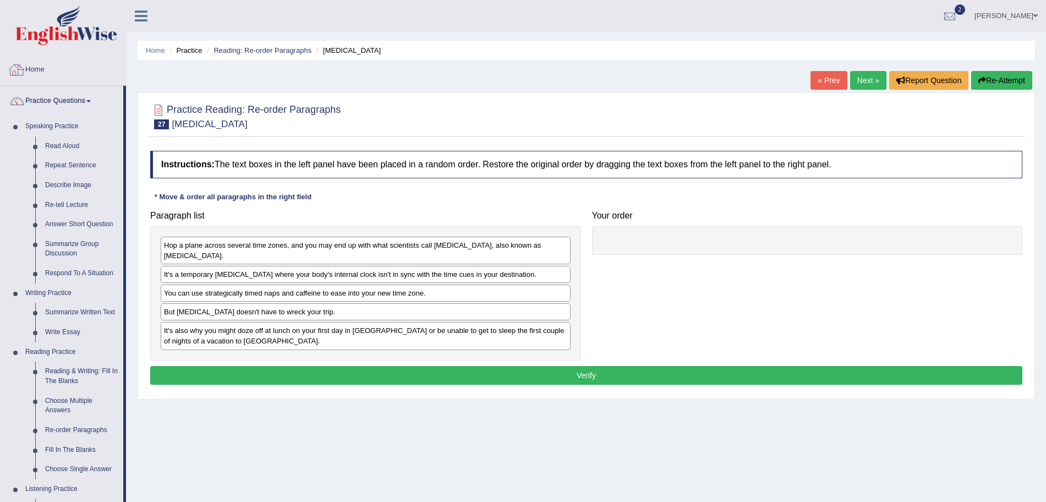
click at [71, 37] on img at bounding box center [66, 26] width 102 height 40
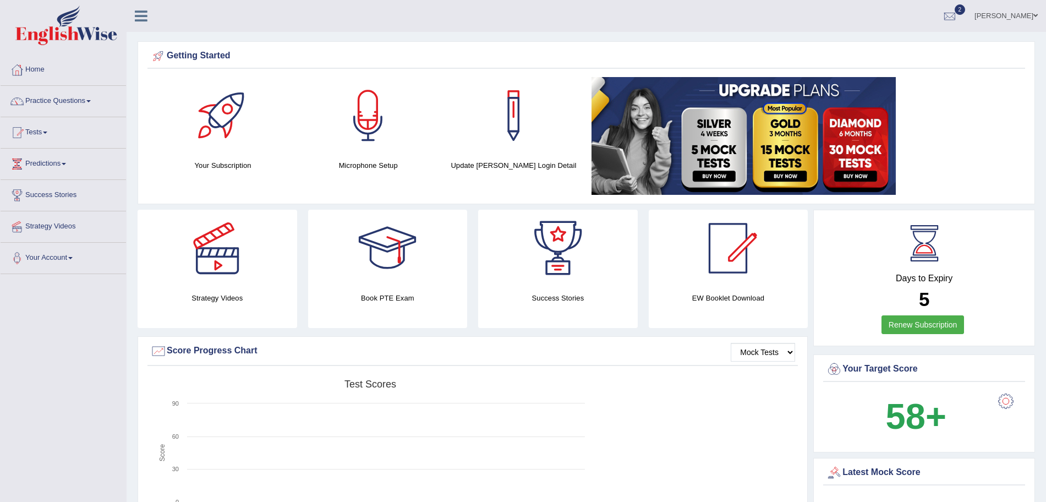
drag, startPoint x: 1056, startPoint y: 130, endPoint x: 1054, endPoint y: 54, distance: 76.5
click at [1045, 54] on html "Toggle navigation Home Practice Questions Speaking Practice Read Aloud Repeat S…" at bounding box center [523, 251] width 1046 height 502
click at [69, 101] on link "Practice Questions" at bounding box center [63, 100] width 125 height 28
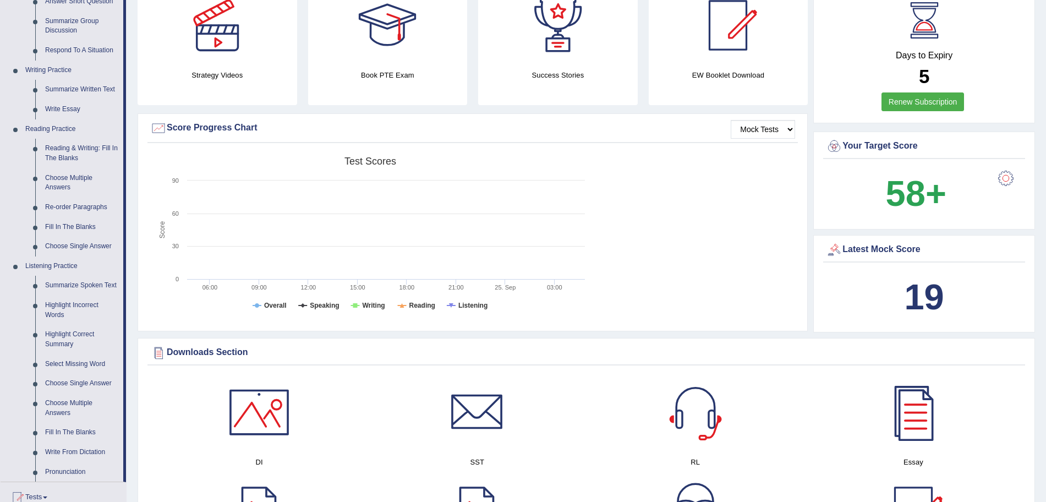
scroll to position [243, 0]
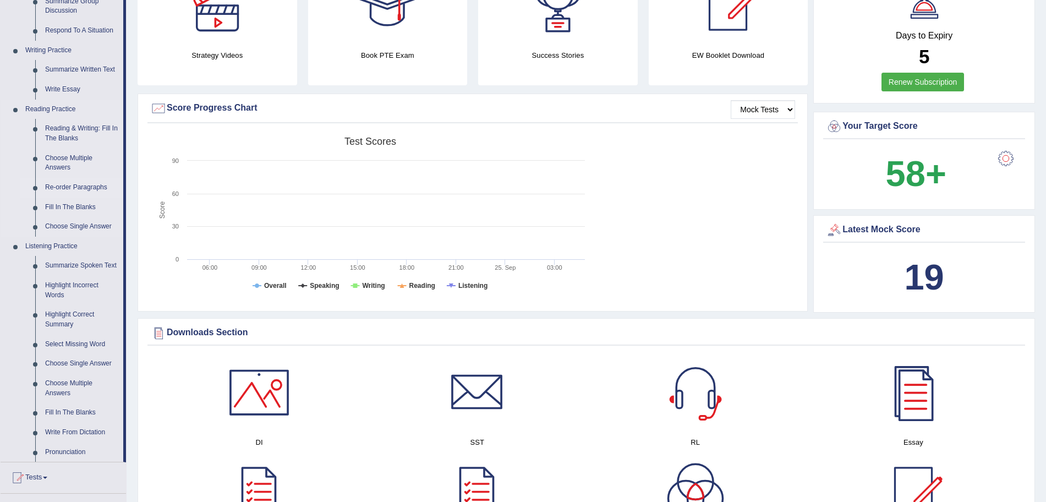
click at [62, 187] on link "Re-order Paragraphs" at bounding box center [81, 188] width 83 height 20
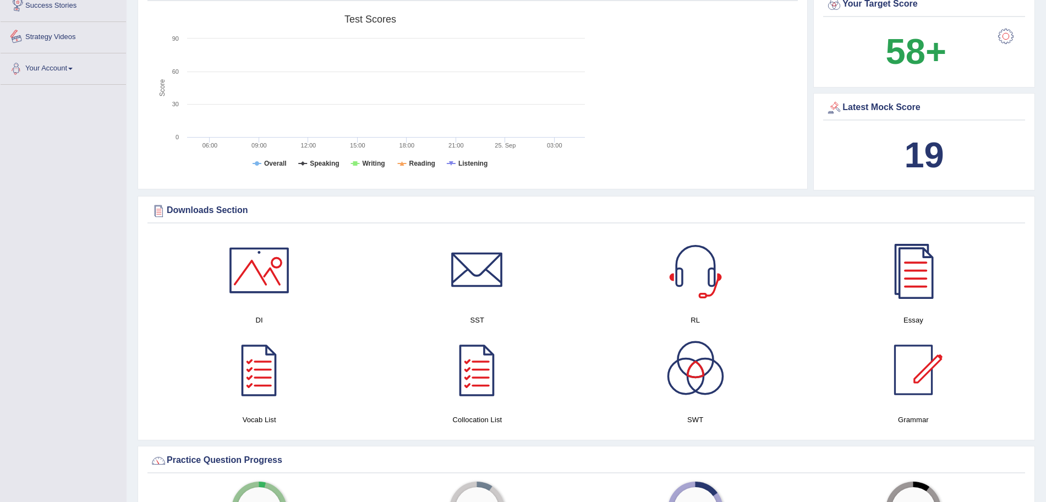
scroll to position [430, 0]
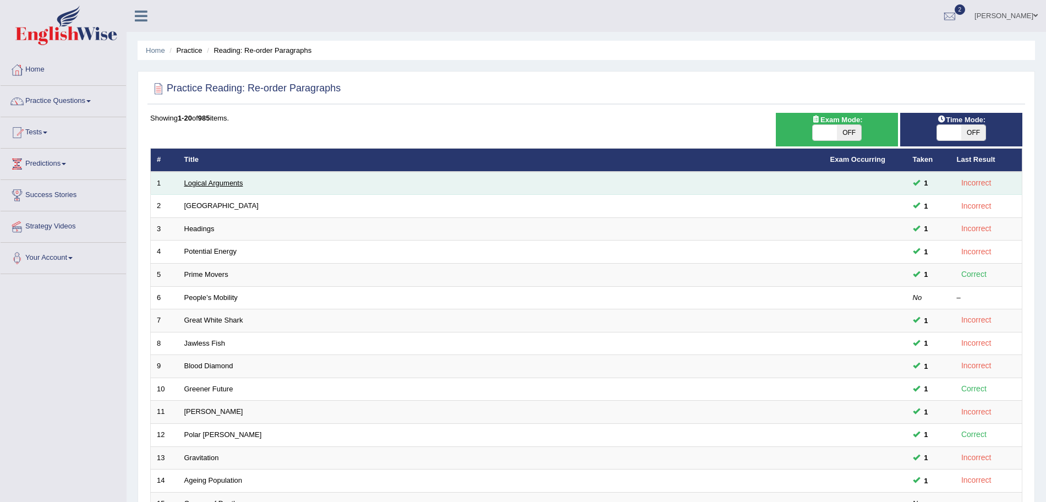
click at [207, 183] on link "Logical Arguments" at bounding box center [213, 183] width 59 height 8
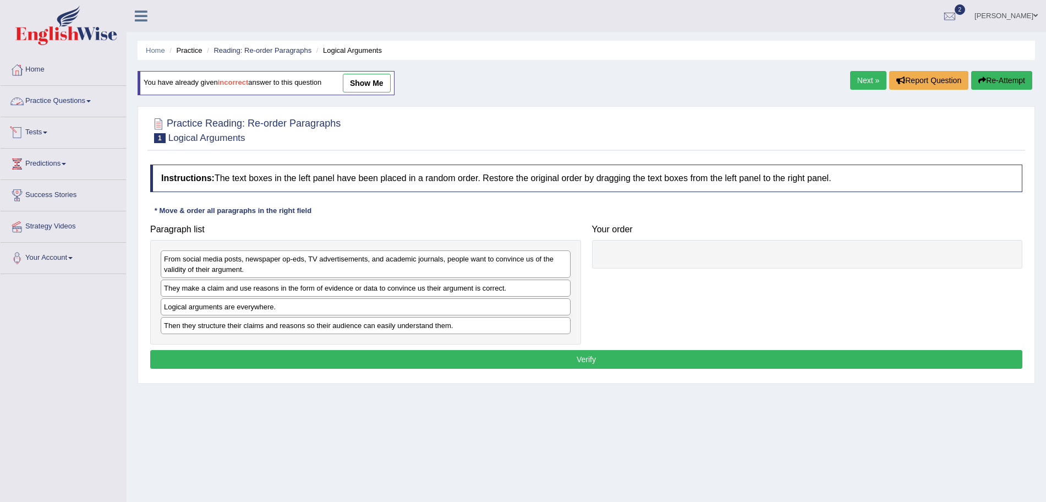
click at [72, 102] on link "Practice Questions" at bounding box center [63, 100] width 125 height 28
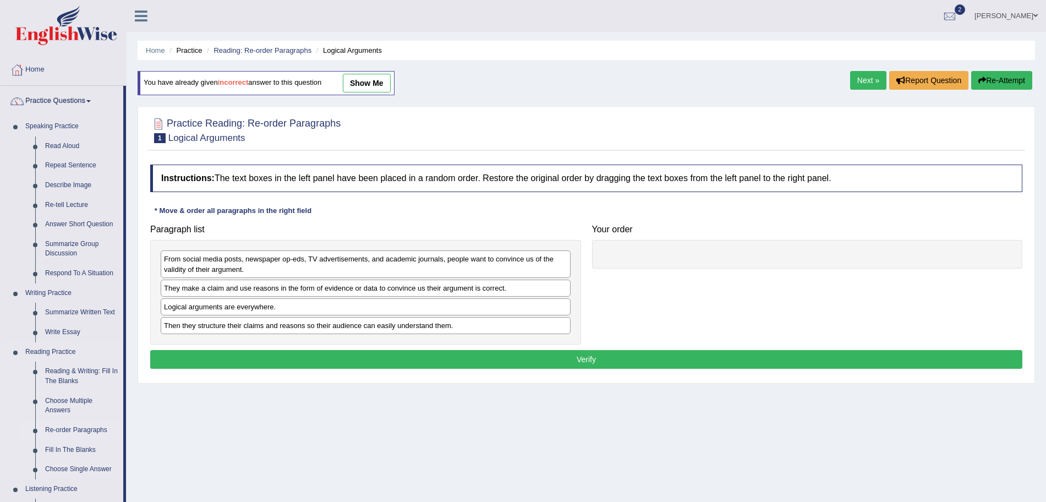
click at [62, 430] on link "Re-order Paragraphs" at bounding box center [81, 430] width 83 height 20
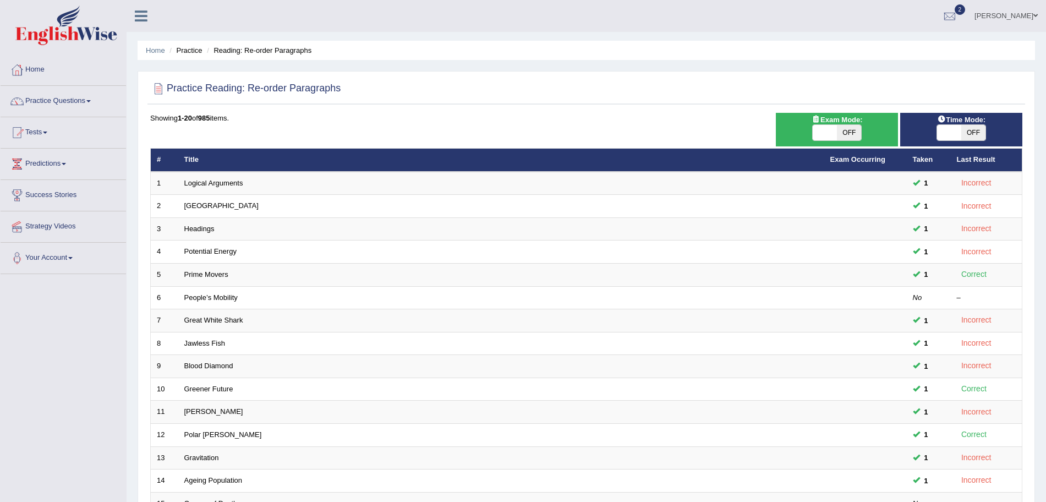
scroll to position [227, 0]
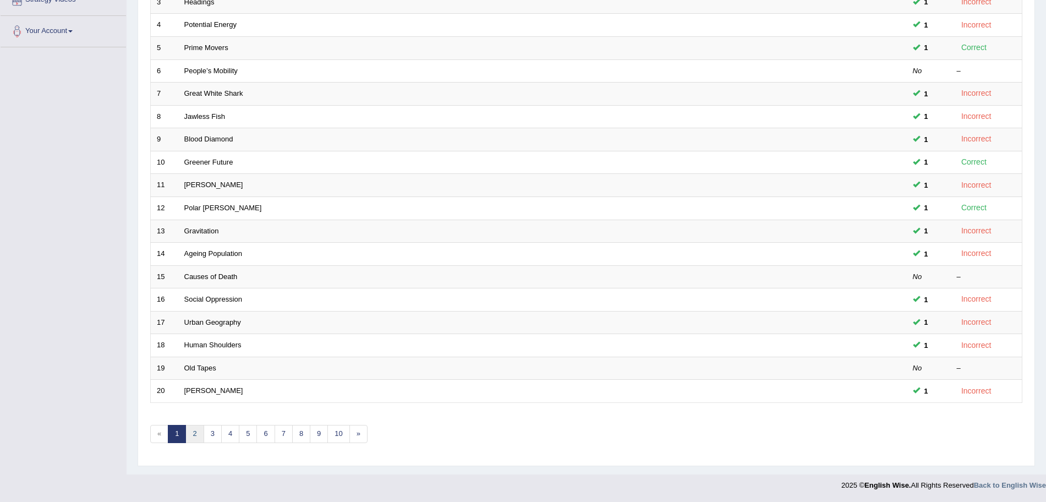
click at [193, 432] on link "2" at bounding box center [194, 434] width 18 height 18
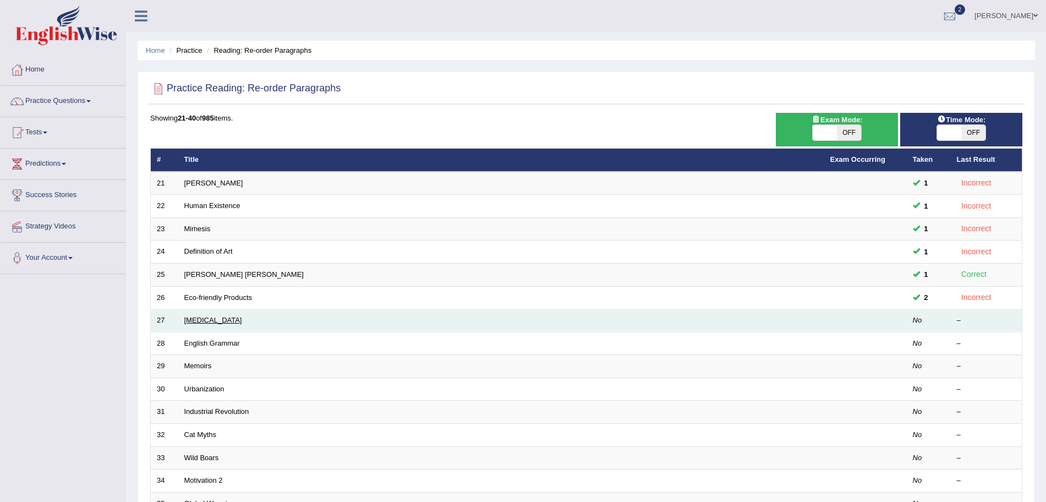
click at [196, 321] on link "[MEDICAL_DATA]" at bounding box center [213, 320] width 58 height 8
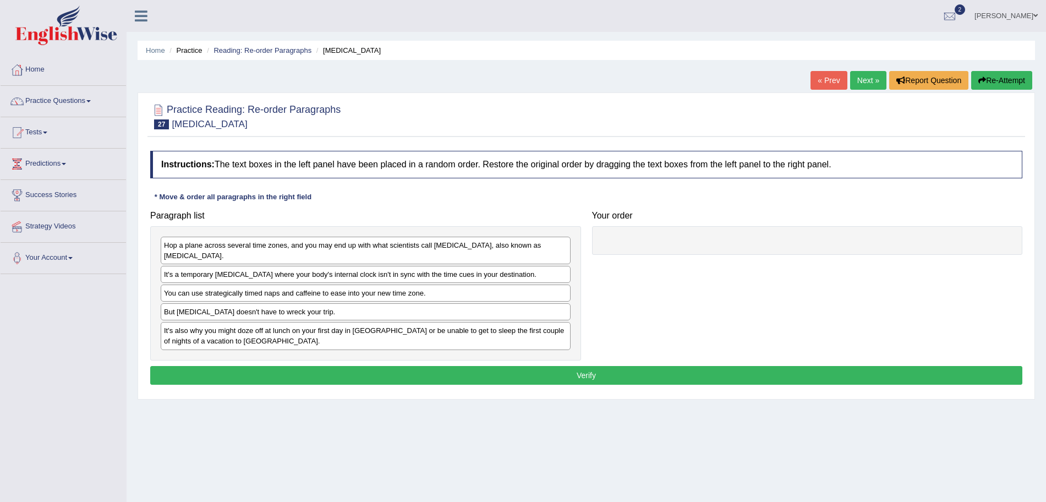
click at [340, 250] on div "Hop a plane across several time zones, and you may end up with what scientists …" at bounding box center [366, 251] width 410 height 28
click at [854, 82] on link "Next »" at bounding box center [868, 80] width 36 height 19
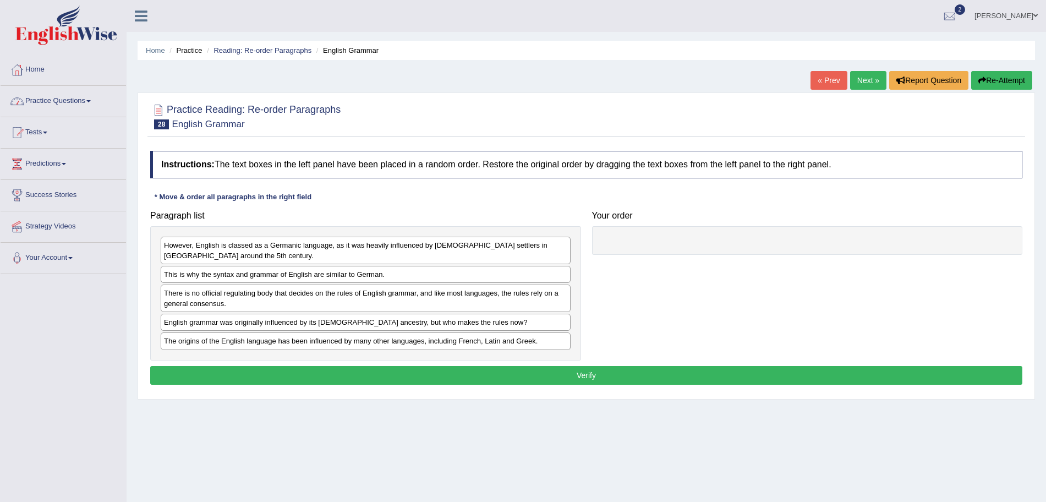
click at [94, 103] on link "Practice Questions" at bounding box center [63, 100] width 125 height 28
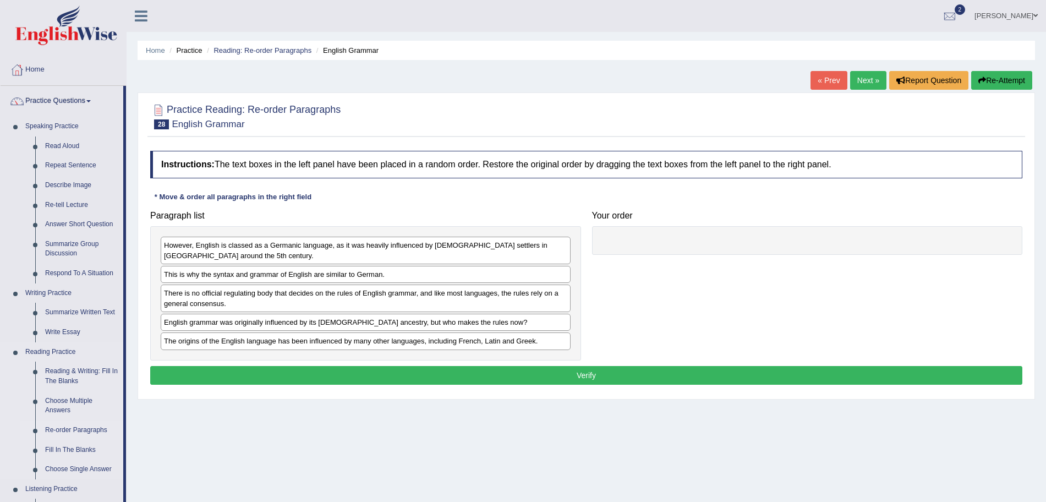
click at [59, 426] on link "Re-order Paragraphs" at bounding box center [81, 430] width 83 height 20
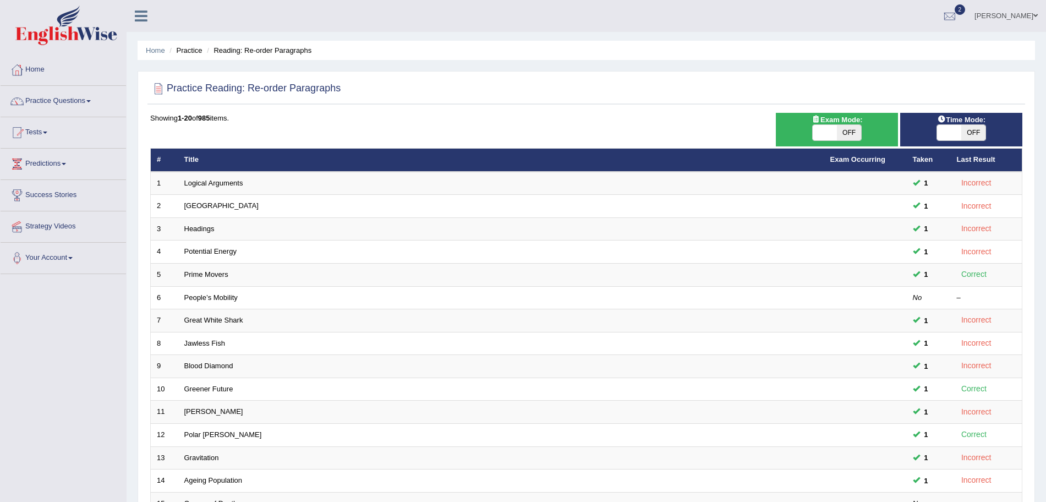
click at [838, 136] on span "OFF" at bounding box center [849, 132] width 24 height 15
checkbox input "true"
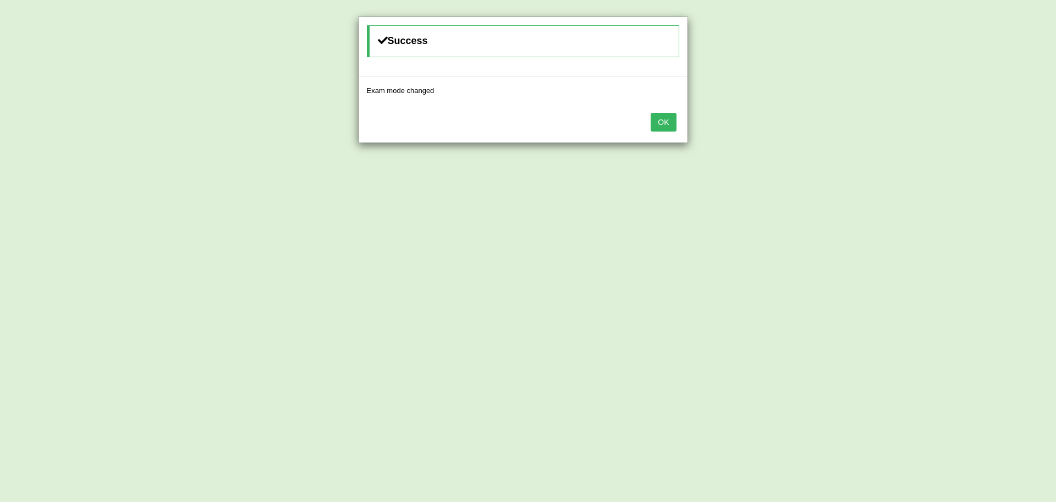
click at [670, 130] on button "OK" at bounding box center [663, 122] width 25 height 19
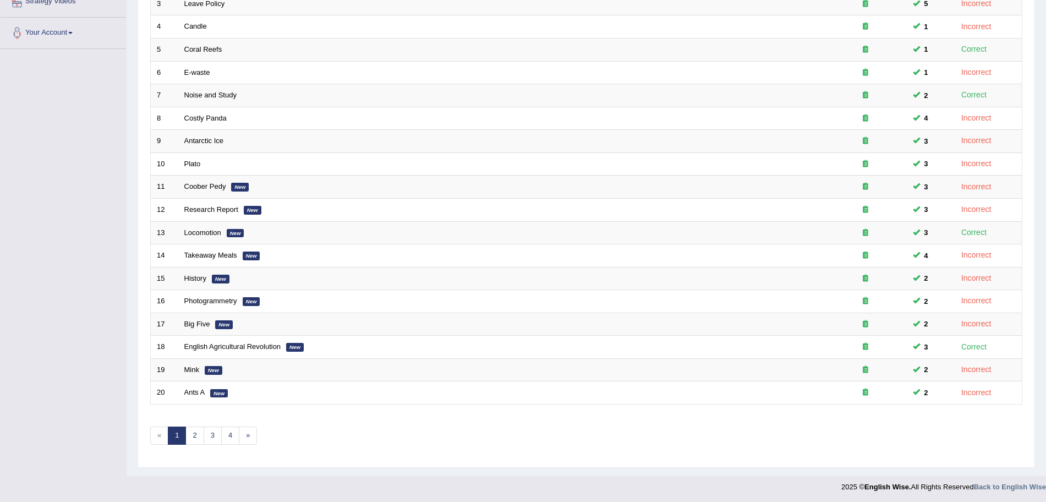
scroll to position [227, 0]
click at [193, 442] on link "2" at bounding box center [194, 434] width 18 height 18
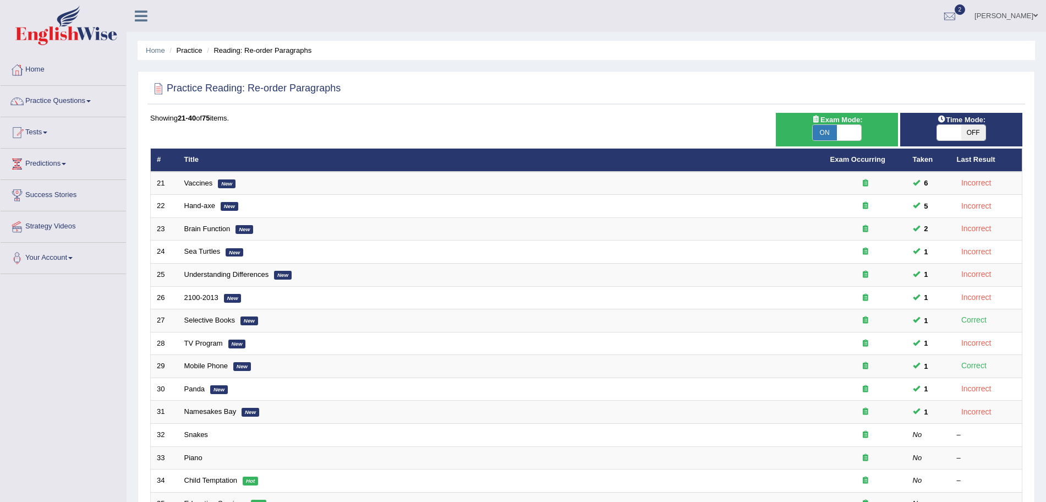
scroll to position [227, 0]
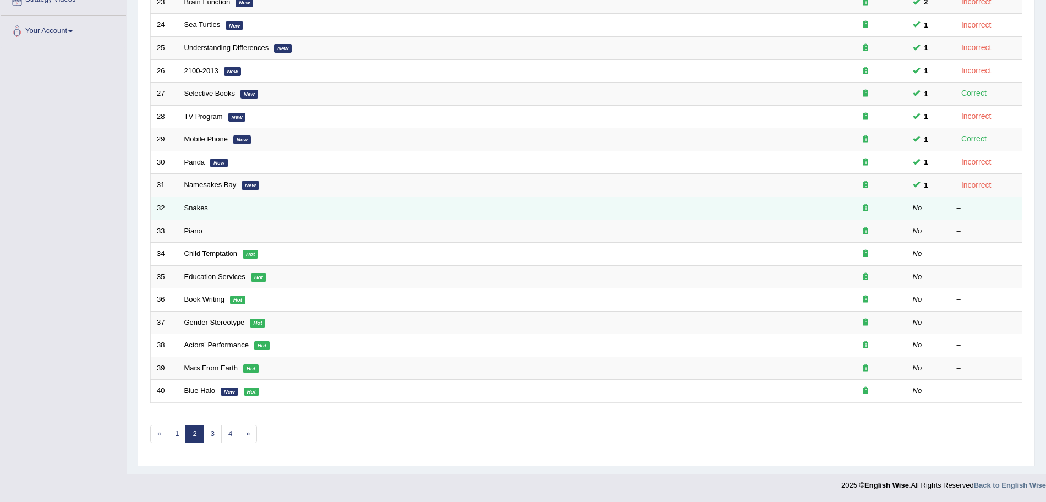
click at [194, 202] on td "Snakes" at bounding box center [501, 207] width 646 height 23
click at [195, 205] on link "Snakes" at bounding box center [196, 208] width 24 height 8
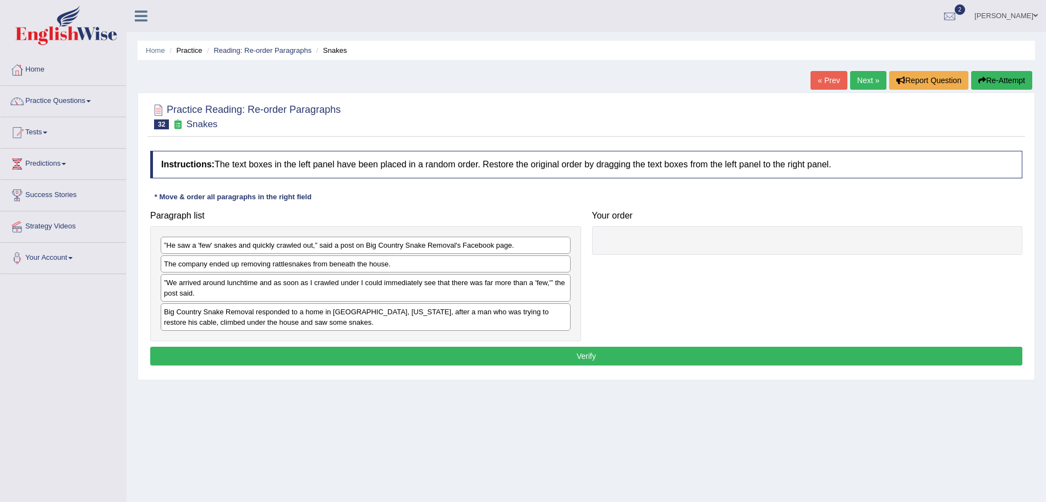
click at [863, 79] on link "Next »" at bounding box center [868, 80] width 36 height 19
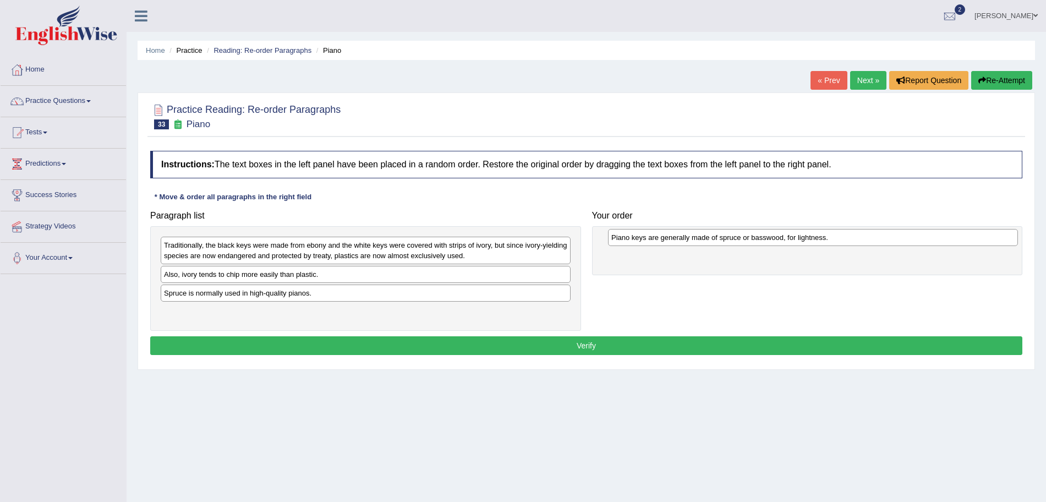
drag, startPoint x: 298, startPoint y: 294, endPoint x: 745, endPoint y: 239, distance: 450.7
click at [745, 239] on div "Piano keys are generally made of spruce or basswood, for lightness." at bounding box center [813, 237] width 410 height 17
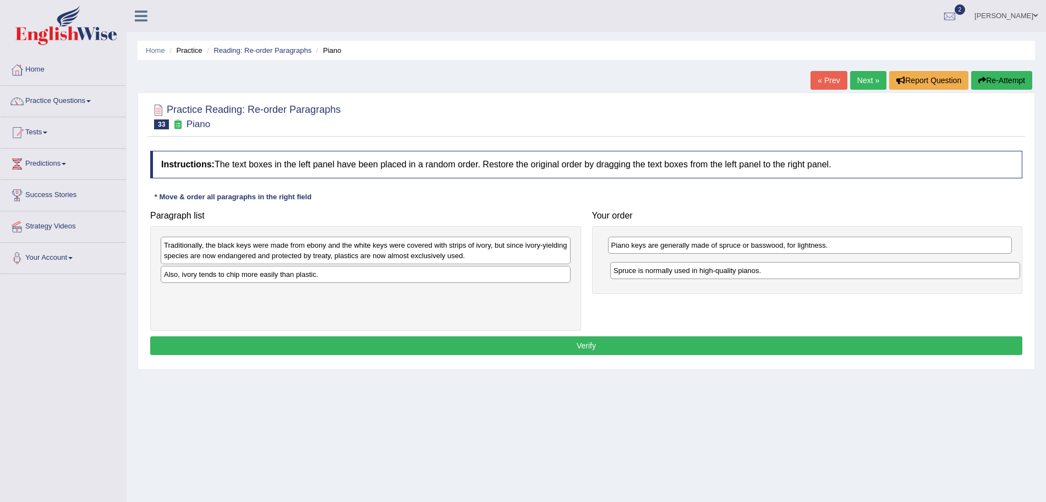
drag, startPoint x: 240, startPoint y: 294, endPoint x: 690, endPoint y: 272, distance: 450.1
click at [690, 272] on div "Spruce is normally used in high-quality pianos." at bounding box center [815, 270] width 410 height 17
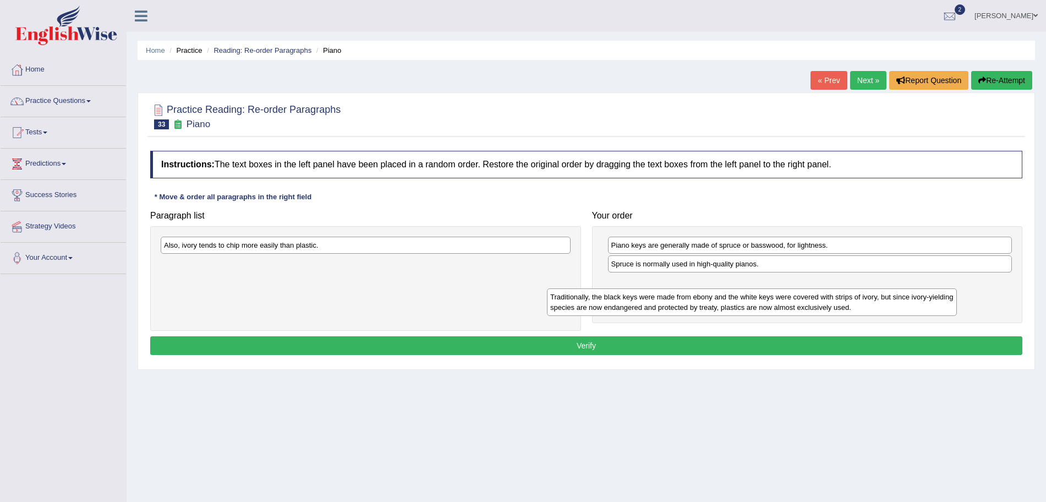
drag, startPoint x: 350, startPoint y: 253, endPoint x: 736, endPoint y: 305, distance: 389.7
click at [736, 305] on div "Traditionally, the black keys were made from ebony and the white keys were cove…" at bounding box center [752, 302] width 410 height 28
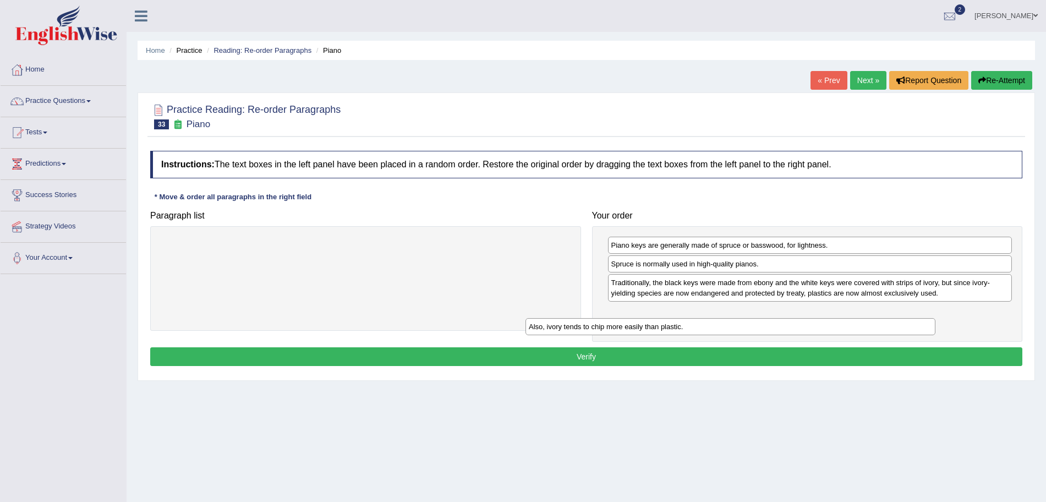
drag, startPoint x: 375, startPoint y: 243, endPoint x: 741, endPoint y: 324, distance: 374.3
click at [741, 324] on div "Also, ivory tends to chip more easily than plastic." at bounding box center [730, 326] width 410 height 17
click at [635, 361] on button "Verify" at bounding box center [586, 356] width 872 height 19
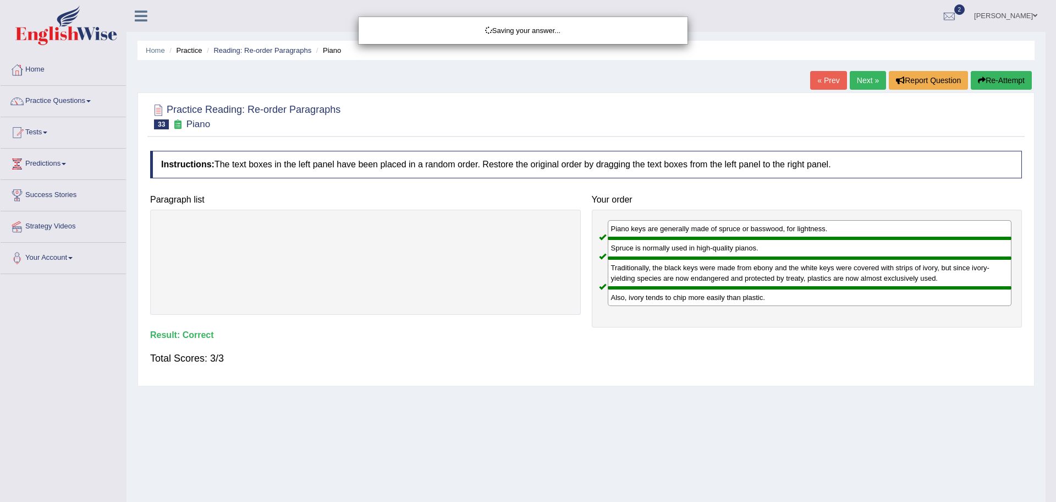
click at [858, 78] on div "Saving your answer..." at bounding box center [528, 251] width 1056 height 502
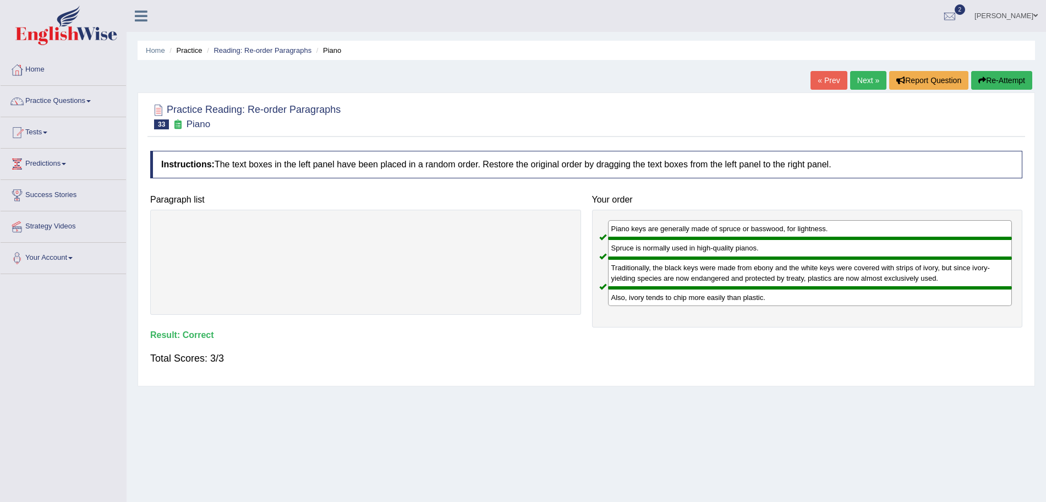
click at [859, 83] on link "Next »" at bounding box center [868, 80] width 36 height 19
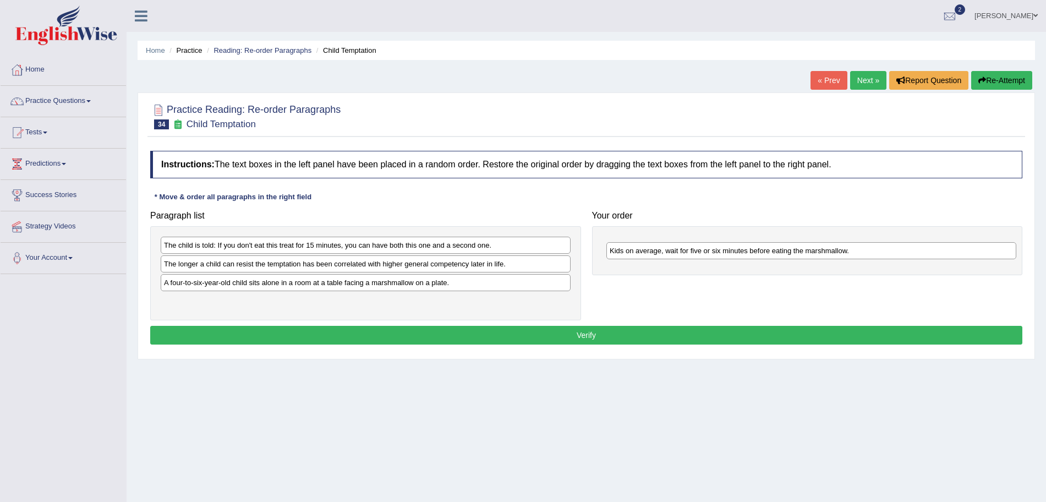
drag, startPoint x: 233, startPoint y: 284, endPoint x: 678, endPoint y: 253, distance: 446.8
click at [678, 253] on div "Kids on average, wait for five or six minutes before eating the marshmallow." at bounding box center [811, 250] width 410 height 17
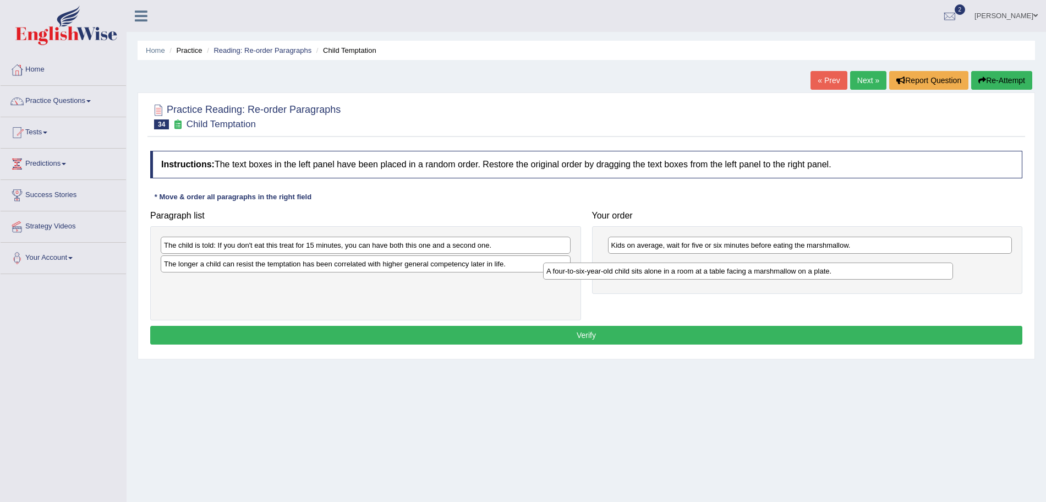
drag, startPoint x: 327, startPoint y: 282, endPoint x: 717, endPoint y: 270, distance: 390.3
click at [717, 270] on div "A four-to-six-year-old child sits alone in a room at a table facing a marshmall…" at bounding box center [748, 270] width 410 height 17
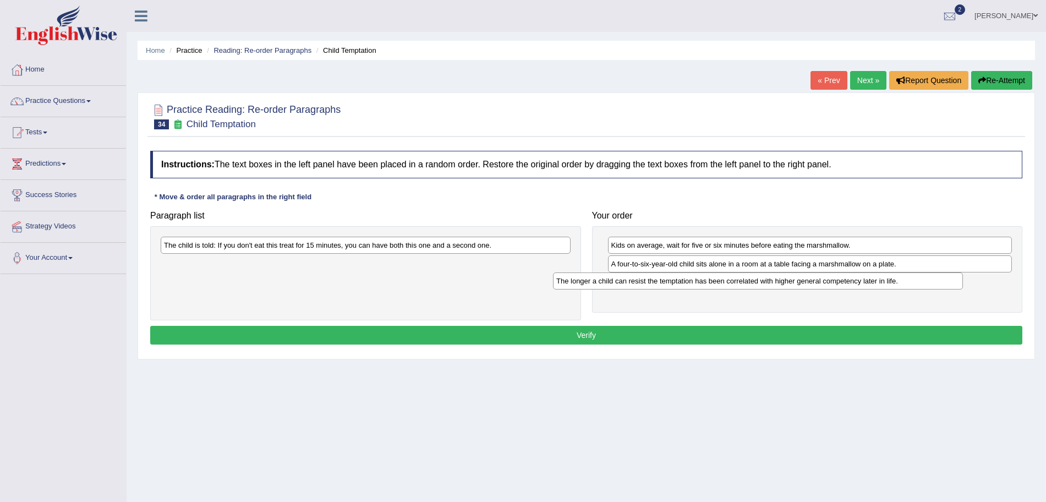
drag, startPoint x: 360, startPoint y: 271, endPoint x: 752, endPoint y: 288, distance: 392.7
click at [752, 288] on div "The longer a child can resist the temptation has been correlated with higher ge…" at bounding box center [758, 280] width 410 height 17
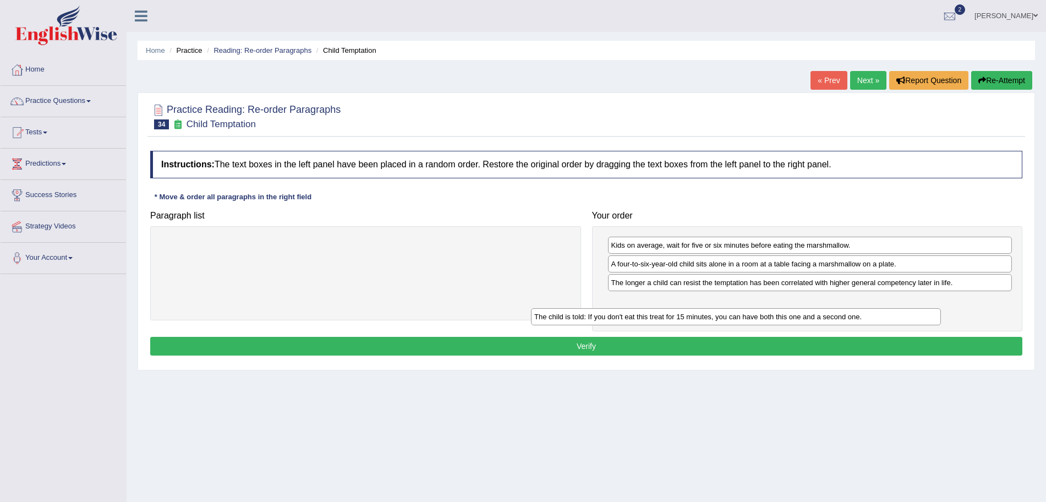
drag, startPoint x: 423, startPoint y: 248, endPoint x: 793, endPoint y: 319, distance: 377.1
click at [793, 319] on div "The child is told: If you don't eat this treat for 15 minutes, you can have bot…" at bounding box center [736, 316] width 410 height 17
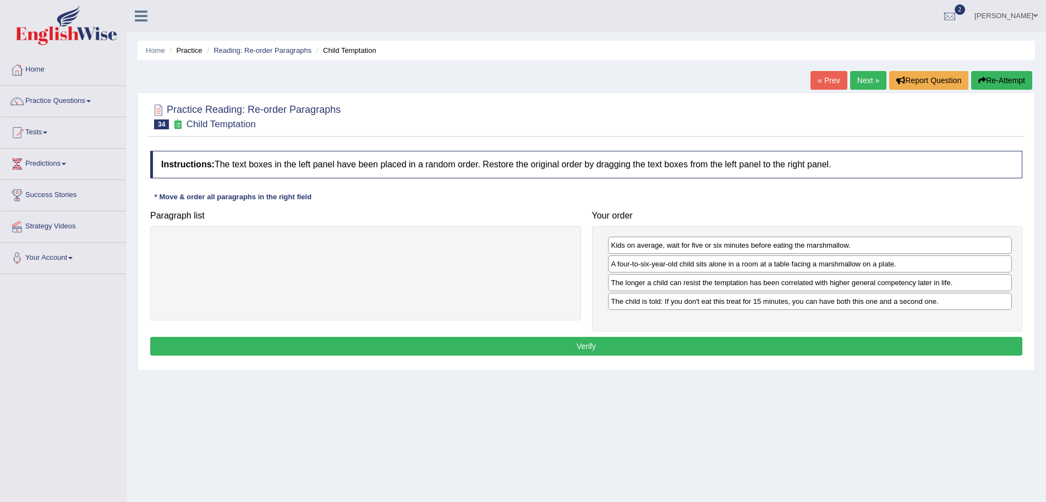
click at [656, 336] on div "Instructions: The text boxes in the left panel have been placed in a random ord…" at bounding box center [586, 254] width 878 height 219
click at [642, 348] on button "Verify" at bounding box center [586, 346] width 872 height 19
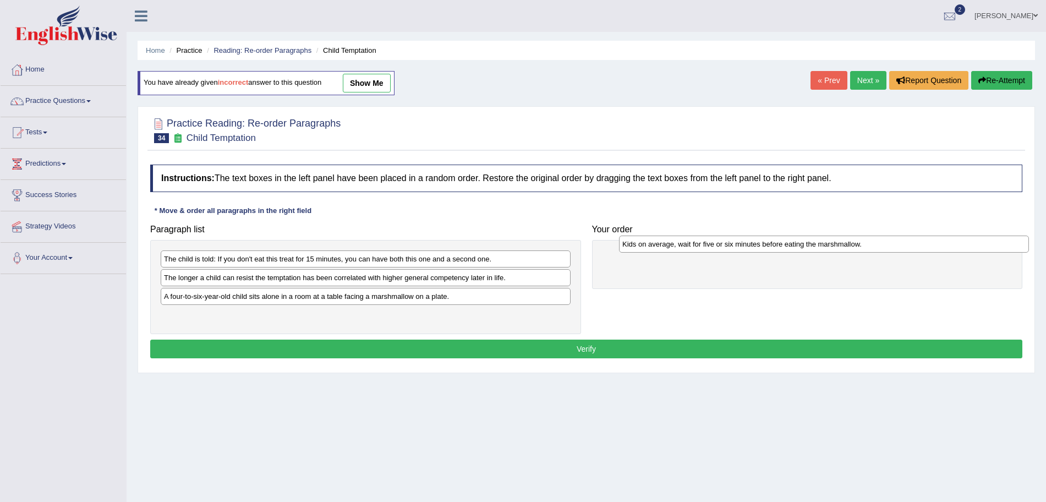
drag, startPoint x: 330, startPoint y: 299, endPoint x: 789, endPoint y: 254, distance: 461.1
click at [789, 253] on div "Kids on average, wait for five or six minutes before eating the marshmallow." at bounding box center [824, 243] width 410 height 17
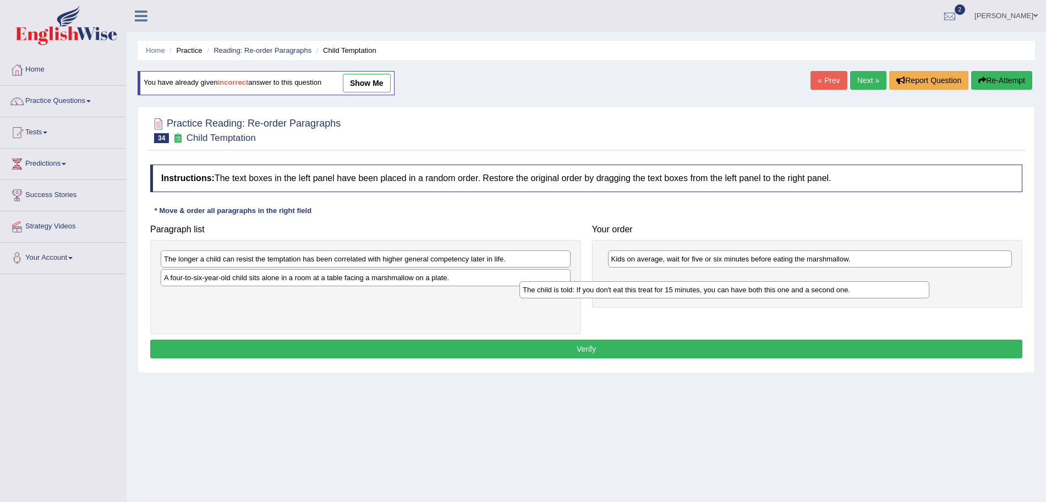
drag, startPoint x: 414, startPoint y: 262, endPoint x: 777, endPoint y: 294, distance: 365.0
click at [777, 294] on div "The child is told: If you don't eat this treat for 15 minutes, you can have bot…" at bounding box center [724, 289] width 410 height 17
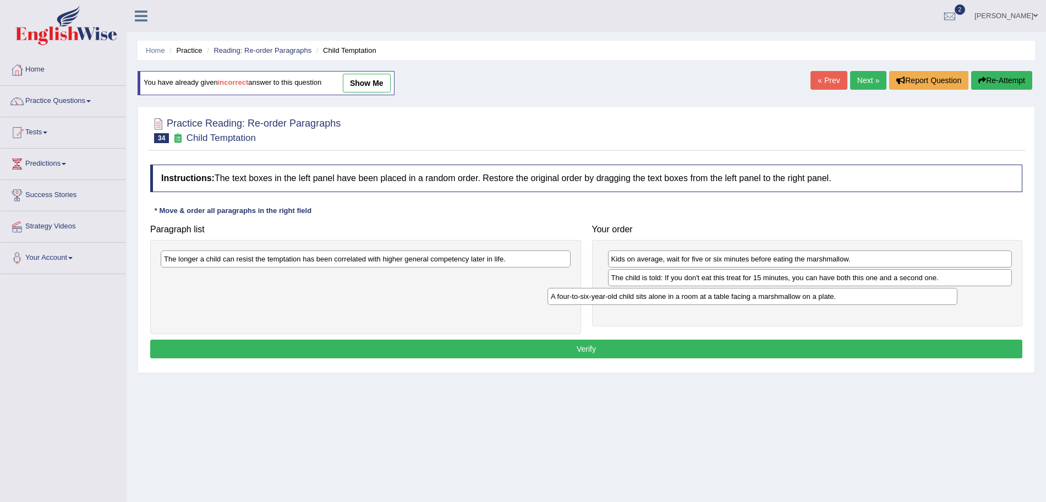
drag, startPoint x: 449, startPoint y: 277, endPoint x: 836, endPoint y: 295, distance: 387.2
click at [836, 295] on div "A four-to-six-year-old child sits alone in a room at a table facing a marshmall…" at bounding box center [752, 296] width 410 height 17
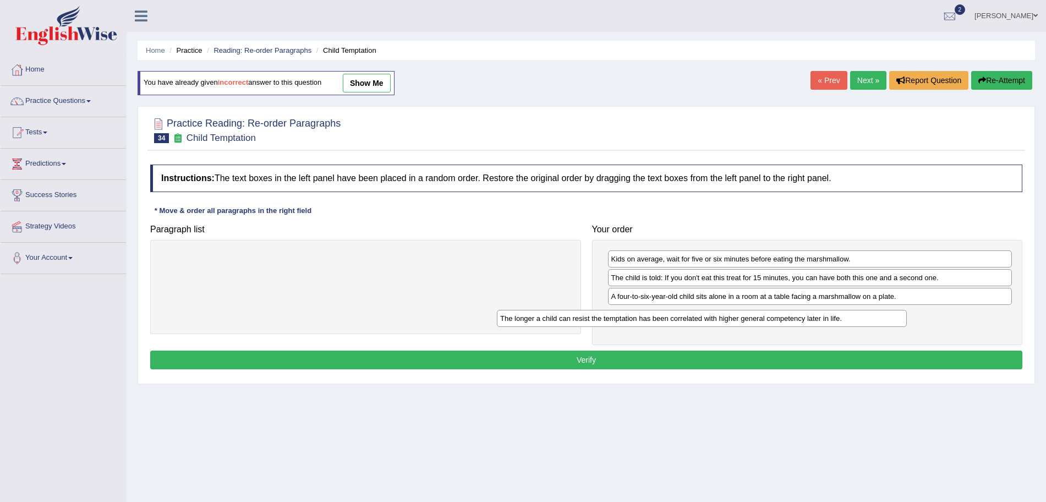
drag, startPoint x: 477, startPoint y: 260, endPoint x: 814, endPoint y: 320, distance: 342.6
click at [814, 320] on div "The longer a child can resist the temptation has been correlated with higher ge…" at bounding box center [702, 318] width 410 height 17
click at [634, 360] on button "Verify" at bounding box center [586, 359] width 872 height 19
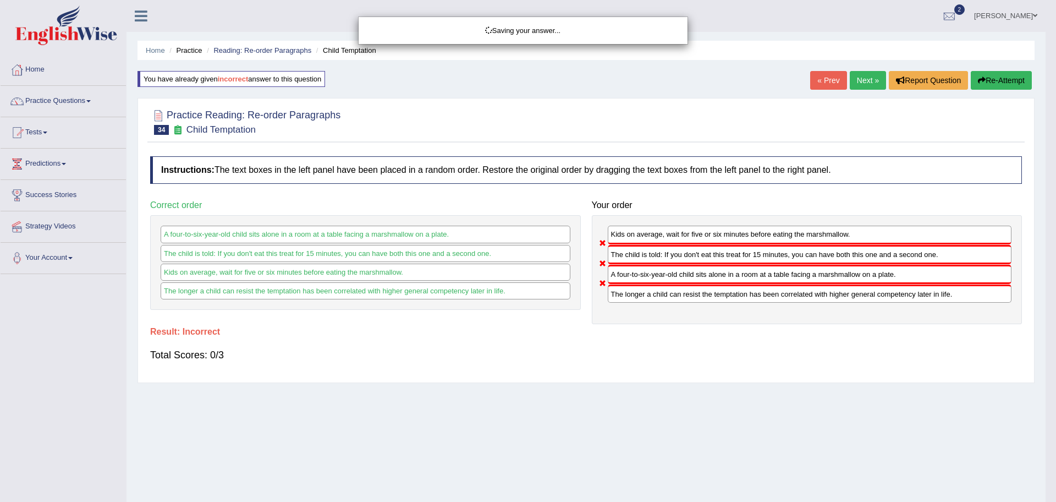
click at [862, 86] on div "Saving your answer..." at bounding box center [528, 251] width 1056 height 502
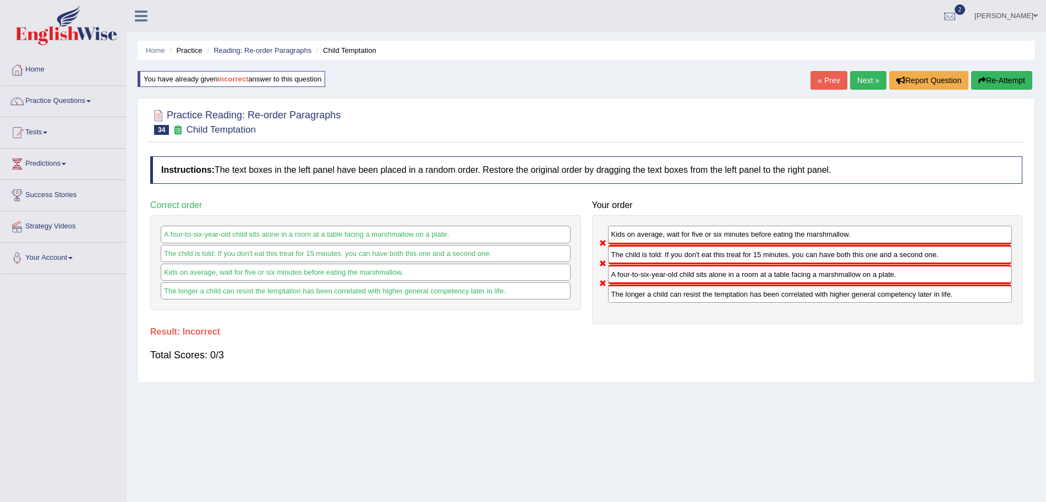
click at [863, 83] on link "Next »" at bounding box center [868, 80] width 36 height 19
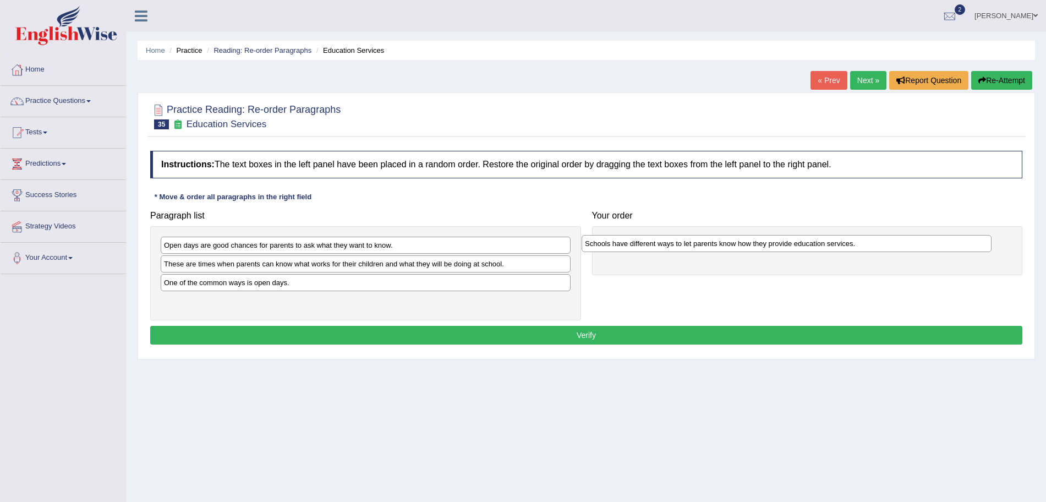
drag, startPoint x: 283, startPoint y: 304, endPoint x: 704, endPoint y: 246, distance: 424.8
click at [704, 246] on div "Schools have different ways to let parents know how they provide education serv…" at bounding box center [787, 243] width 410 height 17
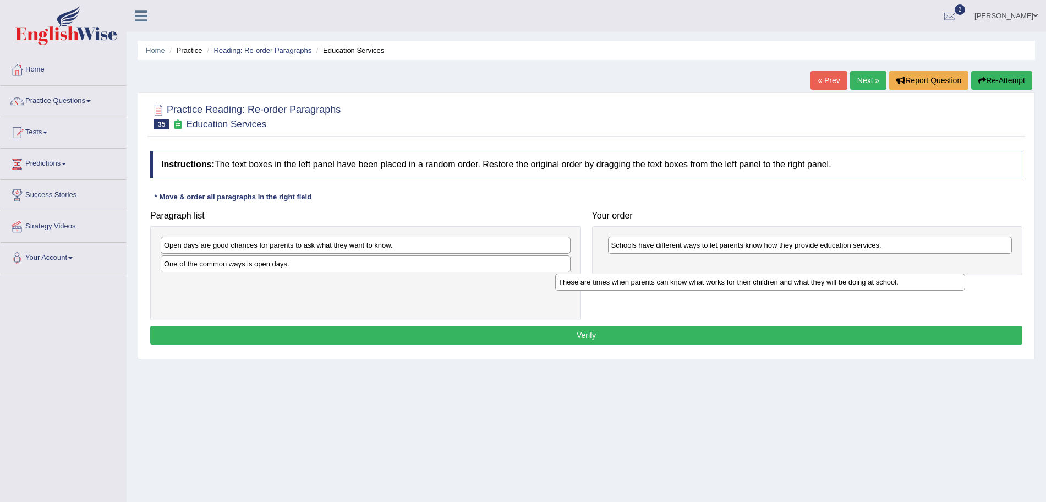
drag, startPoint x: 304, startPoint y: 265, endPoint x: 699, endPoint y: 283, distance: 394.9
click at [699, 283] on div "These are times when parents can know what works for their children and what th…" at bounding box center [760, 281] width 410 height 17
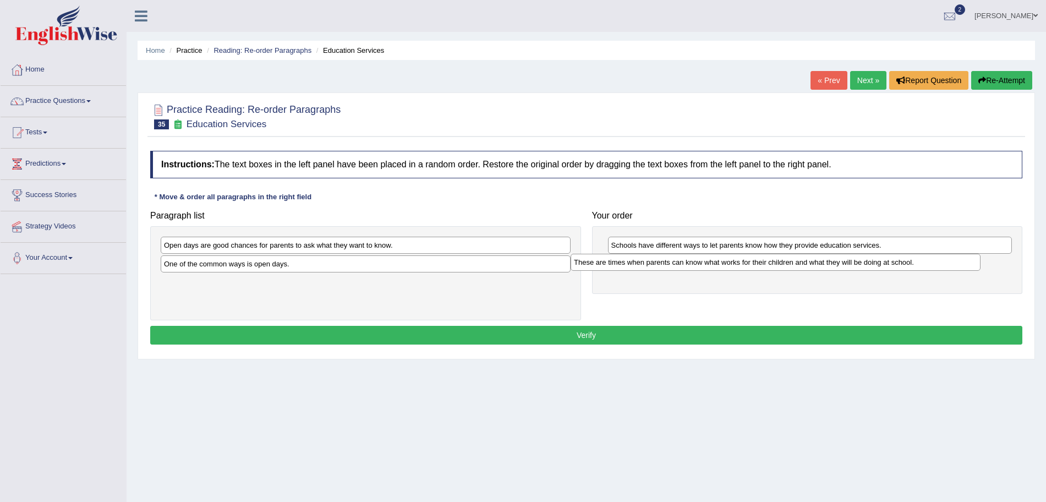
drag, startPoint x: 317, startPoint y: 283, endPoint x: 727, endPoint y: 262, distance: 410.4
click at [727, 262] on div "These are times when parents can know what works for their children and what th…" at bounding box center [776, 262] width 410 height 17
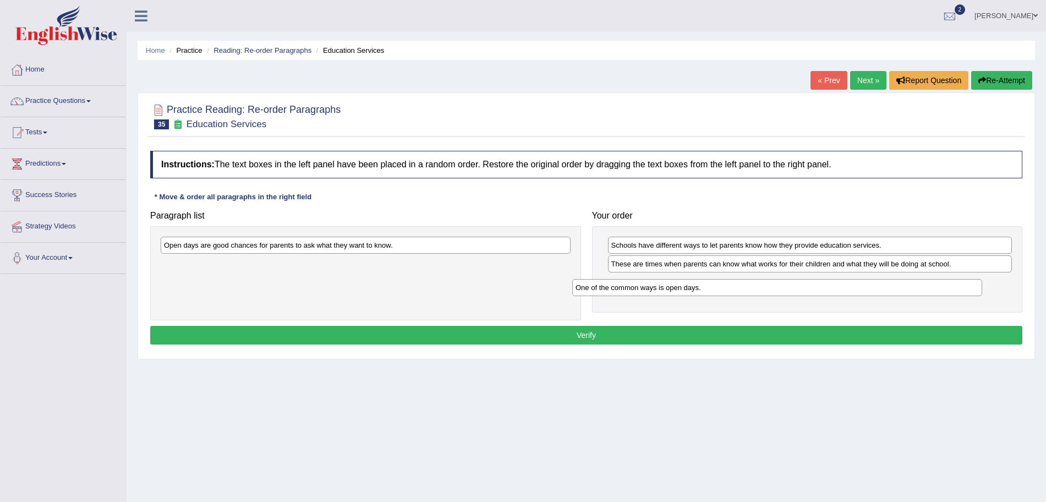
drag, startPoint x: 327, startPoint y: 266, endPoint x: 738, endPoint y: 290, distance: 412.2
click at [738, 290] on div "One of the common ways is open days." at bounding box center [777, 287] width 410 height 17
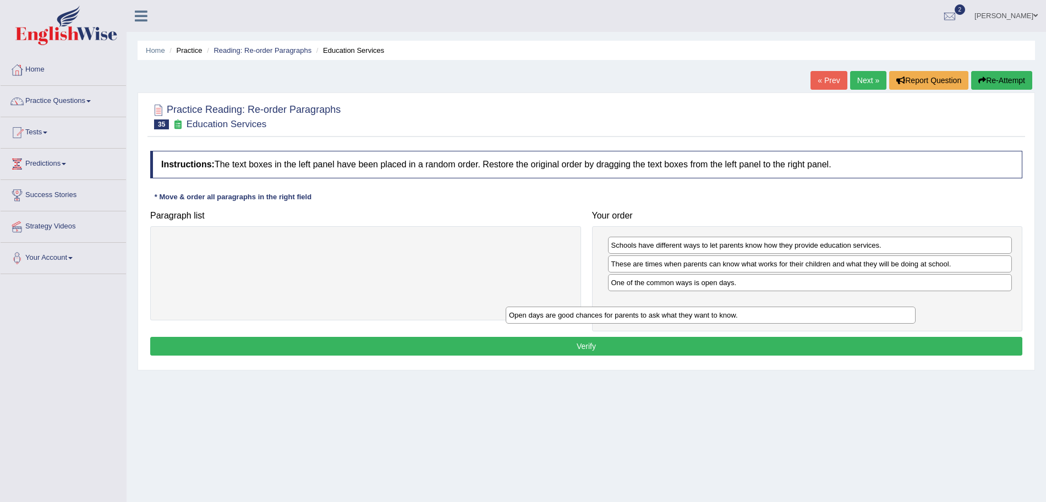
drag, startPoint x: 370, startPoint y: 248, endPoint x: 727, endPoint y: 314, distance: 362.6
click at [727, 314] on div "Open days are good chances for parents to ask what they want to know." at bounding box center [711, 314] width 410 height 17
click at [638, 339] on button "Verify" at bounding box center [586, 346] width 872 height 19
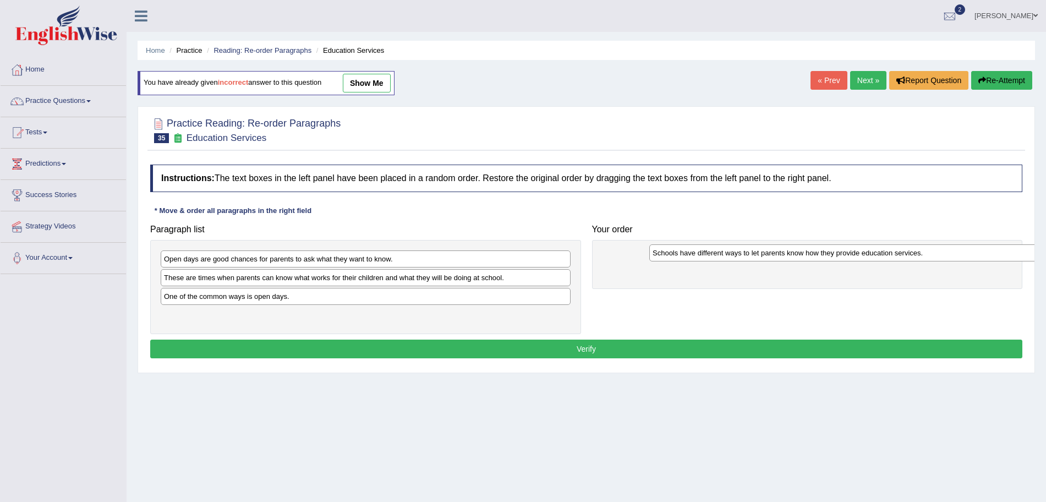
drag, startPoint x: 254, startPoint y: 319, endPoint x: 744, endPoint y: 255, distance: 494.3
click at [744, 255] on div "Schools have different ways to let parents know how they provide education serv…" at bounding box center [854, 252] width 410 height 17
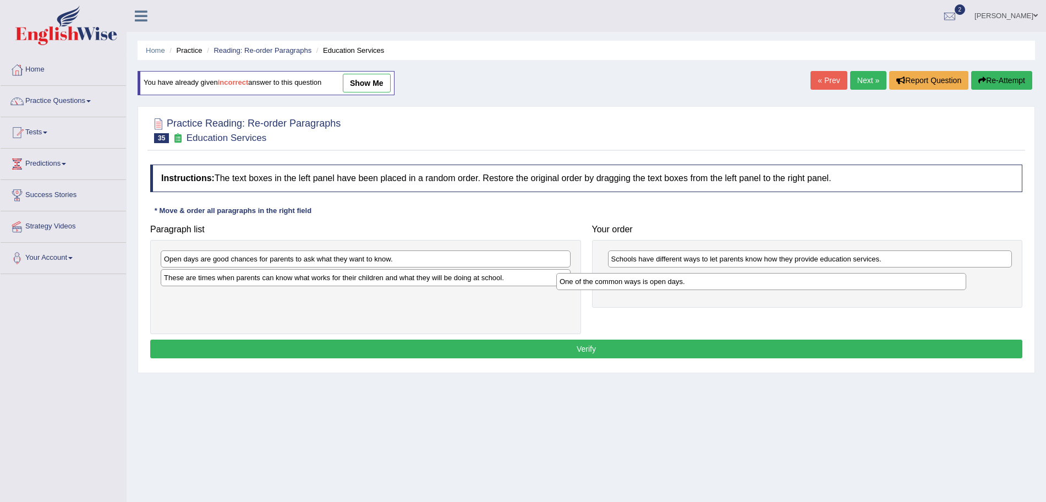
drag, startPoint x: 295, startPoint y: 297, endPoint x: 690, endPoint y: 282, distance: 395.3
click at [690, 282] on div "One of the common ways is open days." at bounding box center [761, 281] width 410 height 17
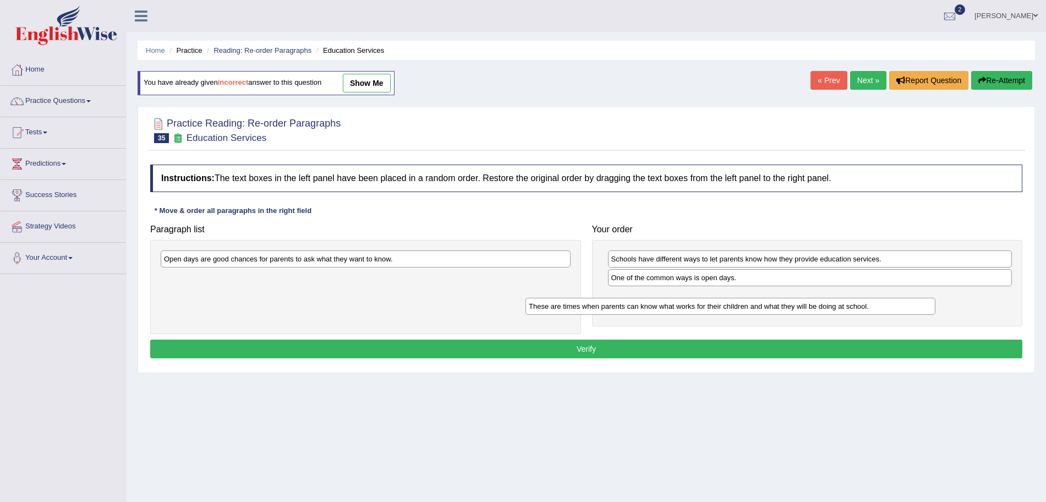
drag, startPoint x: 428, startPoint y: 279, endPoint x: 793, endPoint y: 308, distance: 365.9
click at [793, 308] on div "These are times when parents can know what works for their children and what th…" at bounding box center [730, 306] width 410 height 17
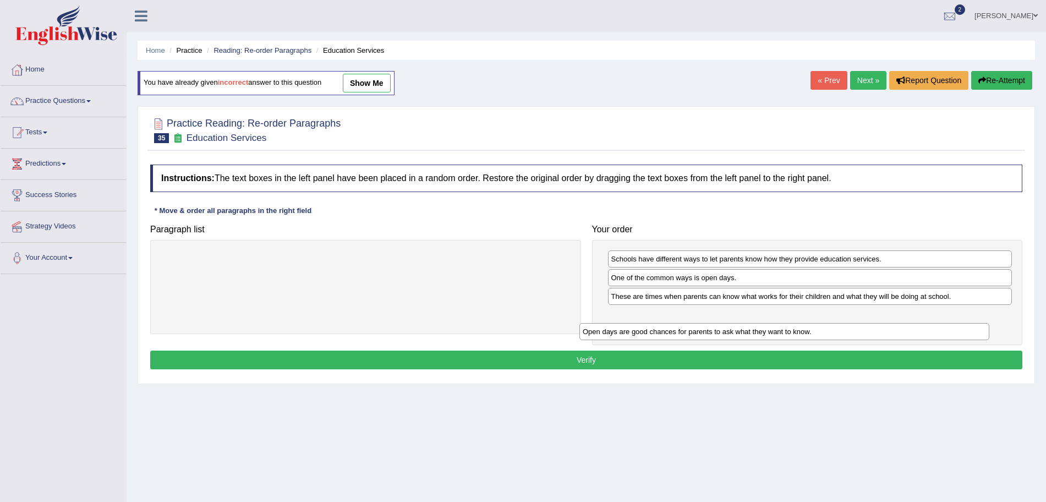
drag, startPoint x: 383, startPoint y: 261, endPoint x: 802, endPoint y: 333, distance: 425.0
click at [802, 333] on div "Open days are good chances for parents to ask what they want to know." at bounding box center [784, 331] width 410 height 17
click at [686, 369] on button "Verify" at bounding box center [586, 359] width 872 height 19
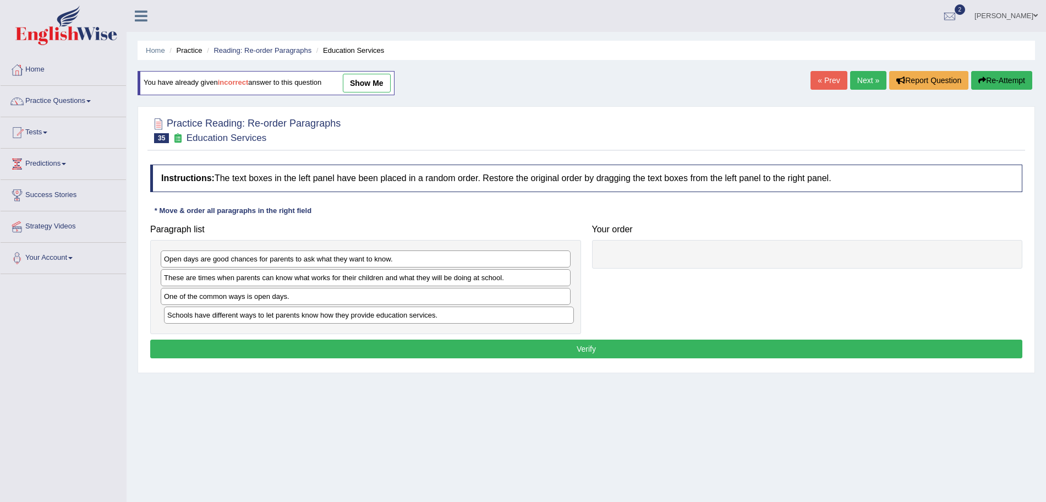
click at [284, 317] on div "Schools have different ways to let parents know how they provide education serv…" at bounding box center [369, 314] width 410 height 17
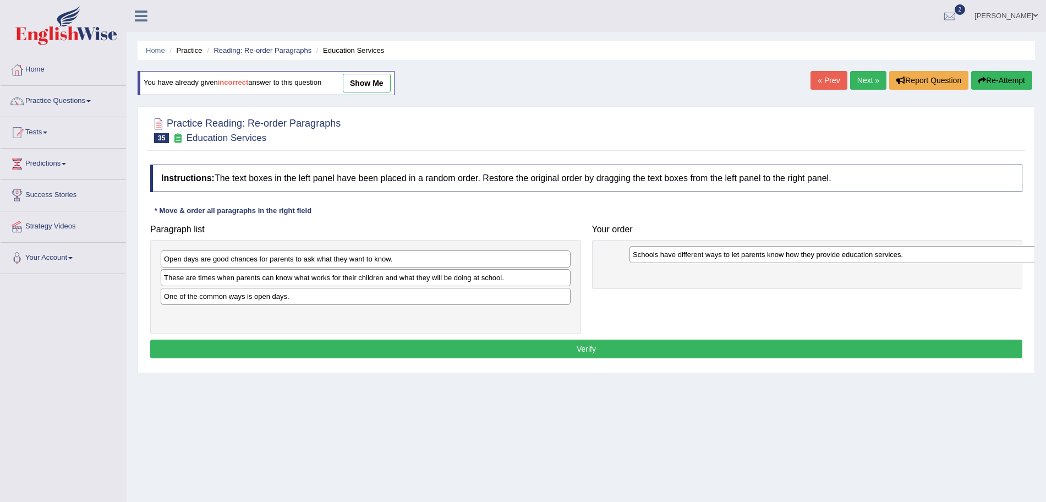
drag, startPoint x: 284, startPoint y: 317, endPoint x: 751, endPoint y: 257, distance: 471.0
click at [751, 257] on div "Schools have different ways to let parents know how they provide education serv…" at bounding box center [834, 254] width 410 height 17
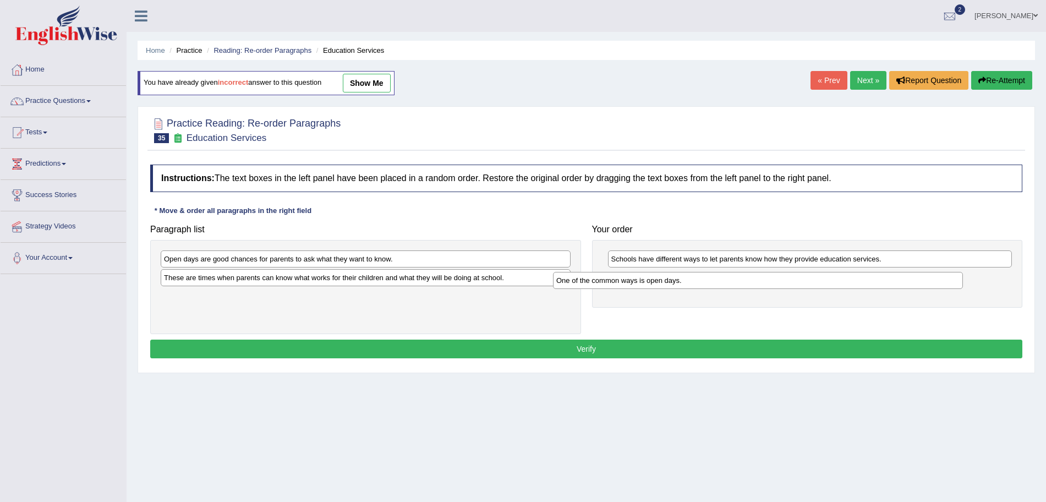
drag, startPoint x: 337, startPoint y: 299, endPoint x: 735, endPoint y: 283, distance: 398.7
click at [735, 283] on div "One of the common ways is open days." at bounding box center [758, 280] width 410 height 17
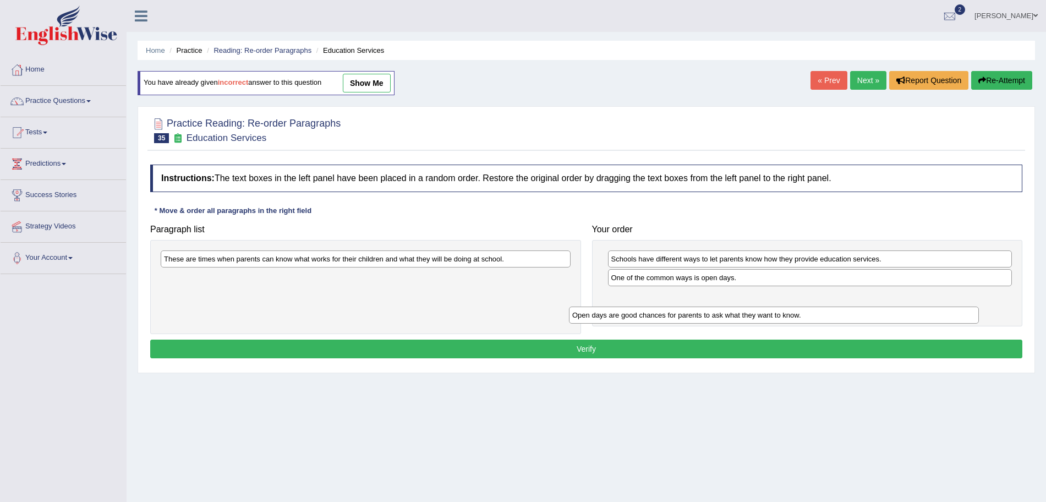
drag, startPoint x: 423, startPoint y: 263, endPoint x: 831, endPoint y: 319, distance: 412.1
click at [831, 319] on div "Open days are good chances for parents to ask what they want to know." at bounding box center [774, 314] width 410 height 17
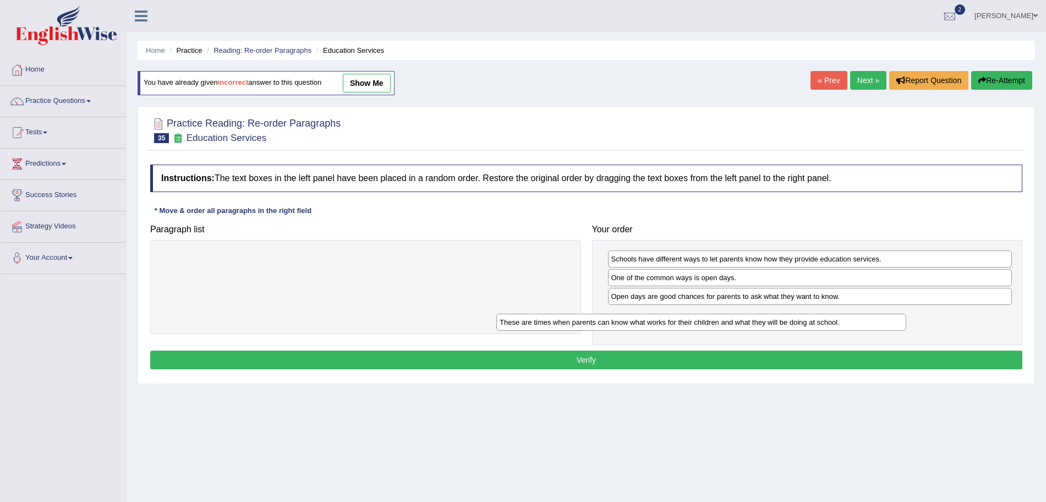
drag, startPoint x: 470, startPoint y: 259, endPoint x: 807, endPoint y: 322, distance: 342.6
click at [807, 322] on div "These are times when parents can know what works for their children and what th…" at bounding box center [701, 322] width 410 height 17
click at [691, 357] on button "Verify" at bounding box center [586, 359] width 872 height 19
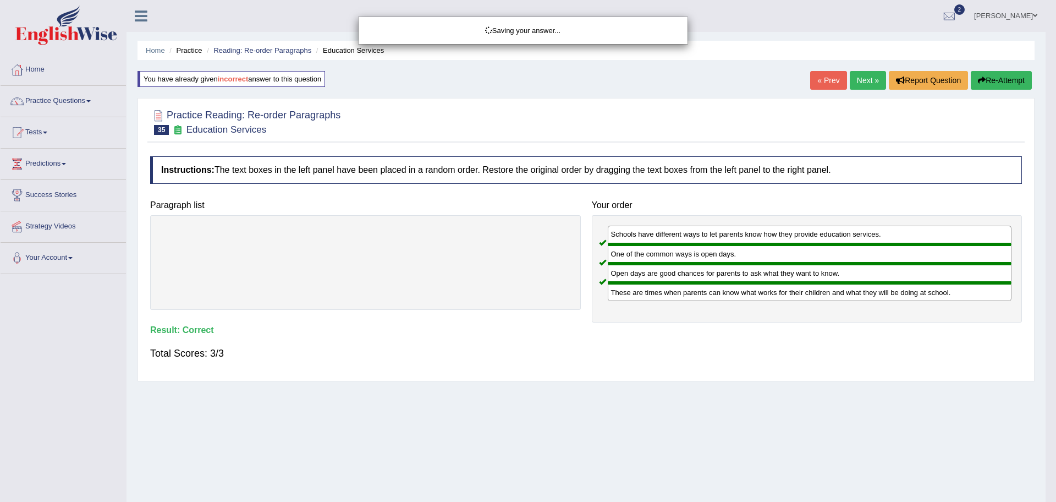
click at [856, 80] on div "Saving your answer..." at bounding box center [528, 251] width 1056 height 502
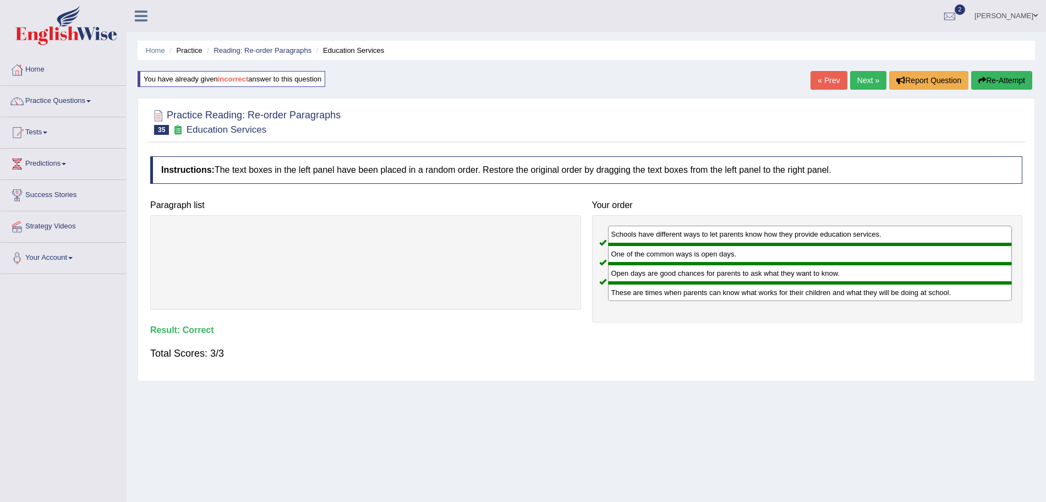
click at [856, 80] on link "Next »" at bounding box center [868, 80] width 36 height 19
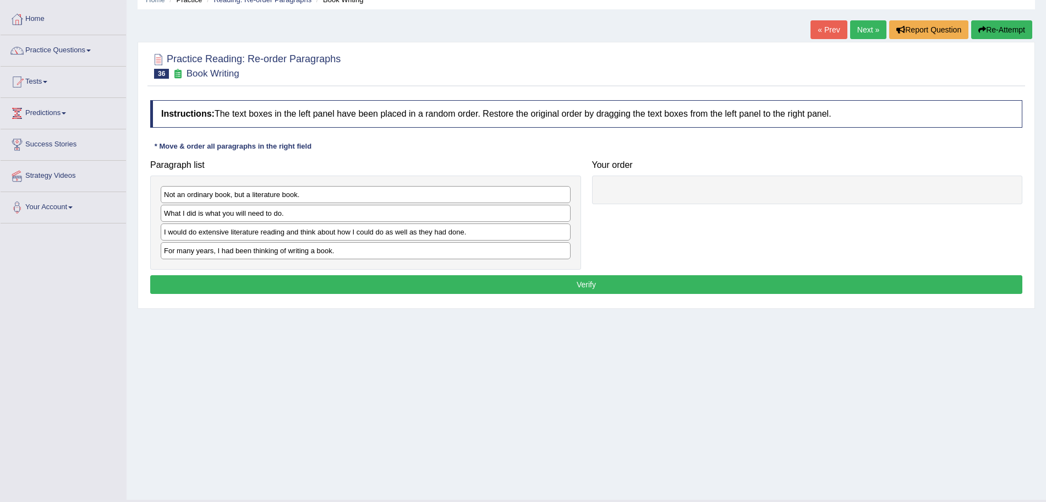
scroll to position [57, 0]
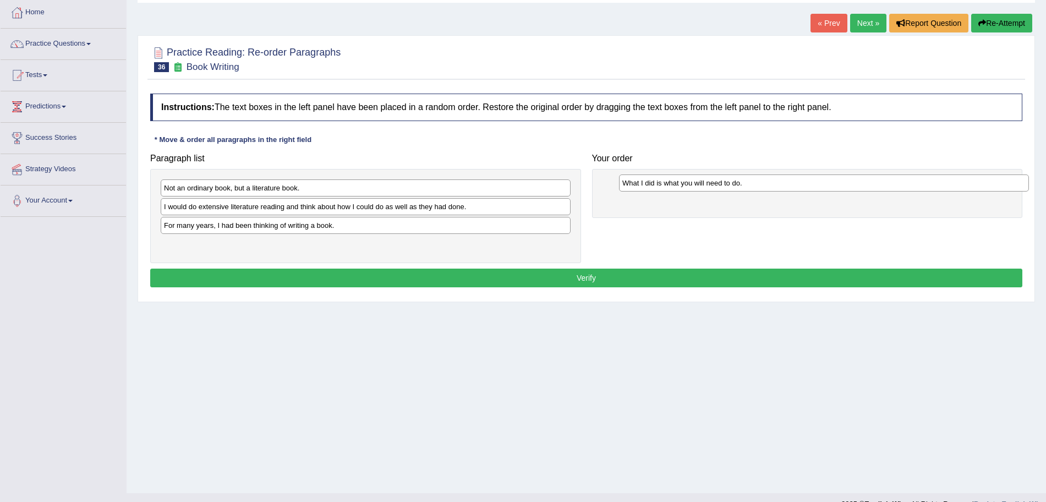
drag, startPoint x: 212, startPoint y: 209, endPoint x: 671, endPoint y: 185, distance: 458.9
click at [671, 185] on div "What I did is what you will need to do." at bounding box center [824, 182] width 410 height 17
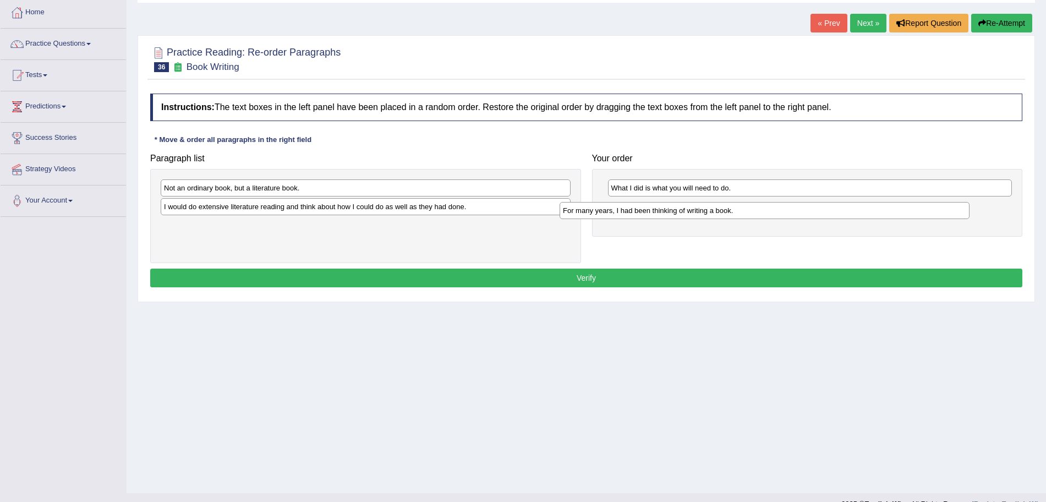
drag, startPoint x: 290, startPoint y: 227, endPoint x: 689, endPoint y: 212, distance: 399.2
click at [689, 212] on div "For many years, I had been thinking of writing a book." at bounding box center [765, 210] width 410 height 17
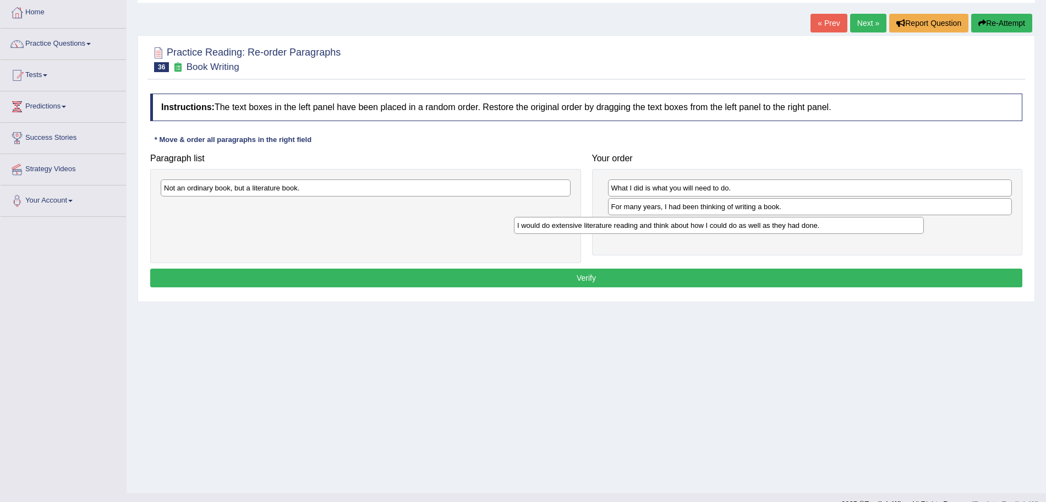
drag, startPoint x: 377, startPoint y: 207, endPoint x: 738, endPoint y: 226, distance: 361.4
click at [738, 226] on div "I would do extensive literature reading and think about how I could do as well …" at bounding box center [719, 225] width 410 height 17
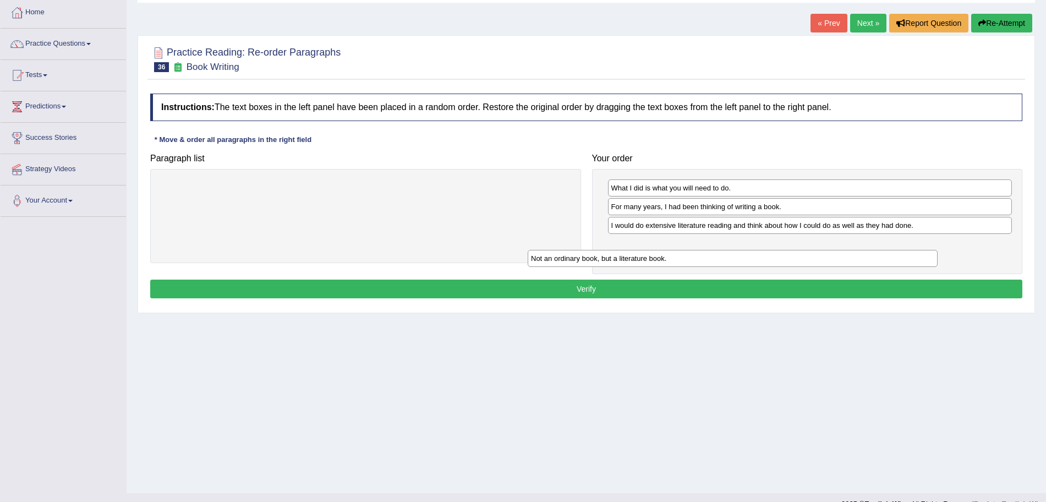
drag, startPoint x: 379, startPoint y: 192, endPoint x: 746, endPoint y: 262, distance: 374.1
click at [746, 262] on div "Not an ordinary book, but a literature book." at bounding box center [733, 258] width 410 height 17
click at [657, 288] on button "Verify" at bounding box center [586, 289] width 872 height 19
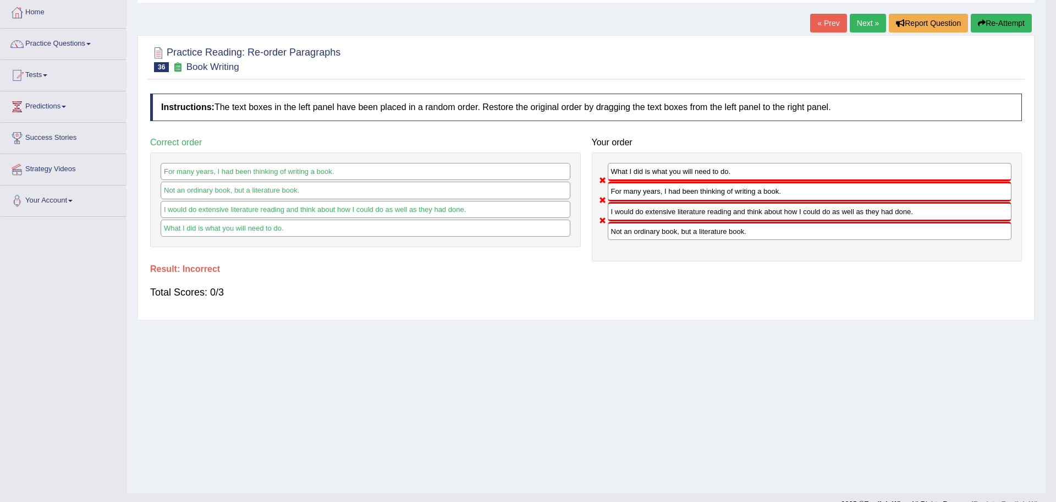
click at [1056, 116] on html "Toggle navigation Home Practice Questions Speaking Practice Read Aloud Repeat S…" at bounding box center [528, 194] width 1056 height 502
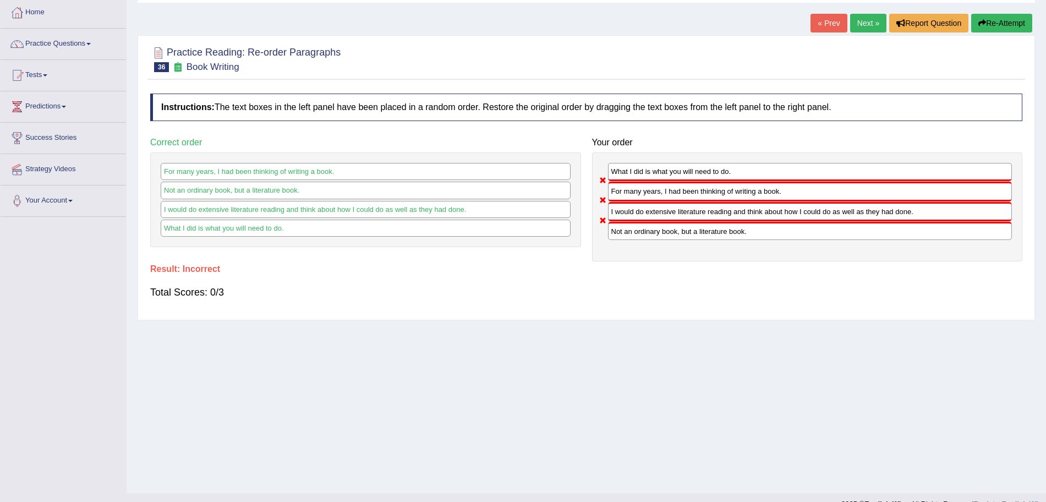
scroll to position [6, 0]
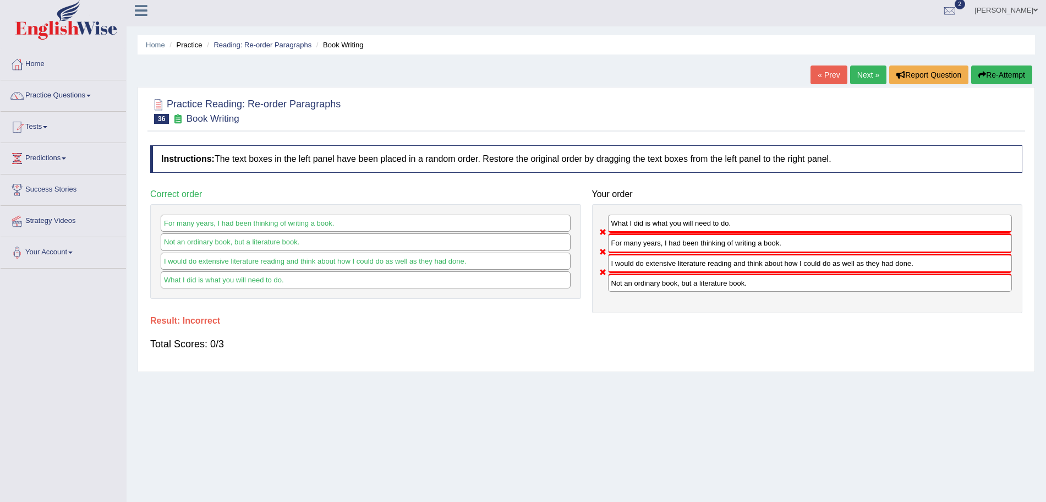
click at [861, 71] on link "Next »" at bounding box center [868, 74] width 36 height 19
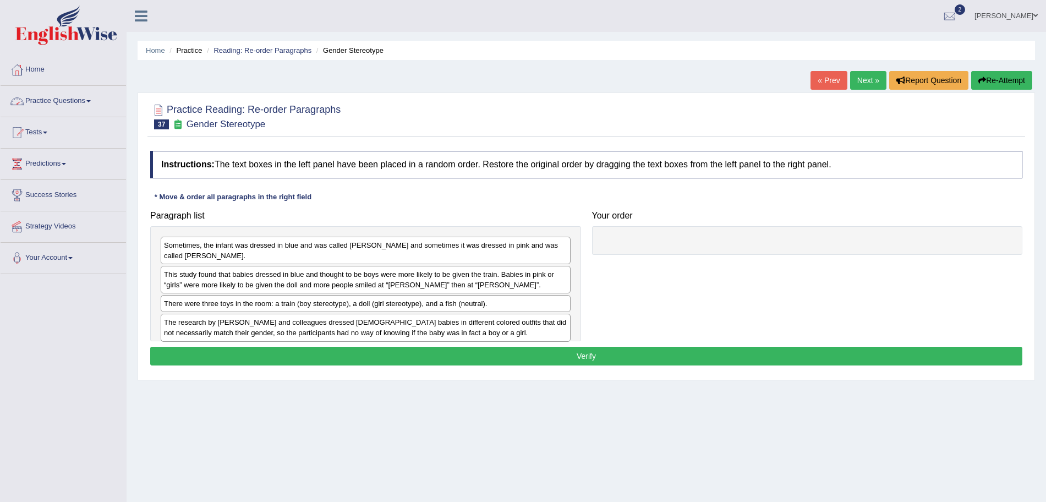
click at [80, 106] on link "Practice Questions" at bounding box center [63, 100] width 125 height 28
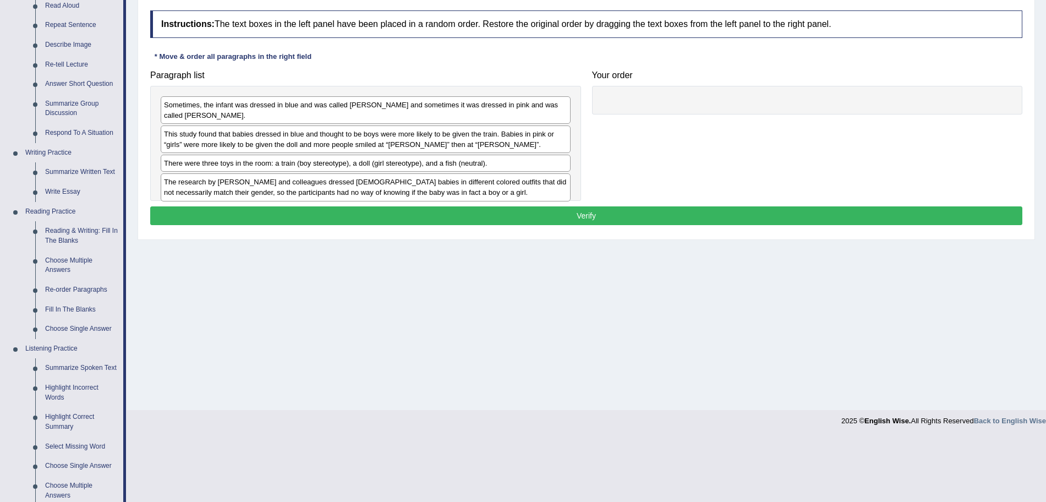
scroll to position [139, 0]
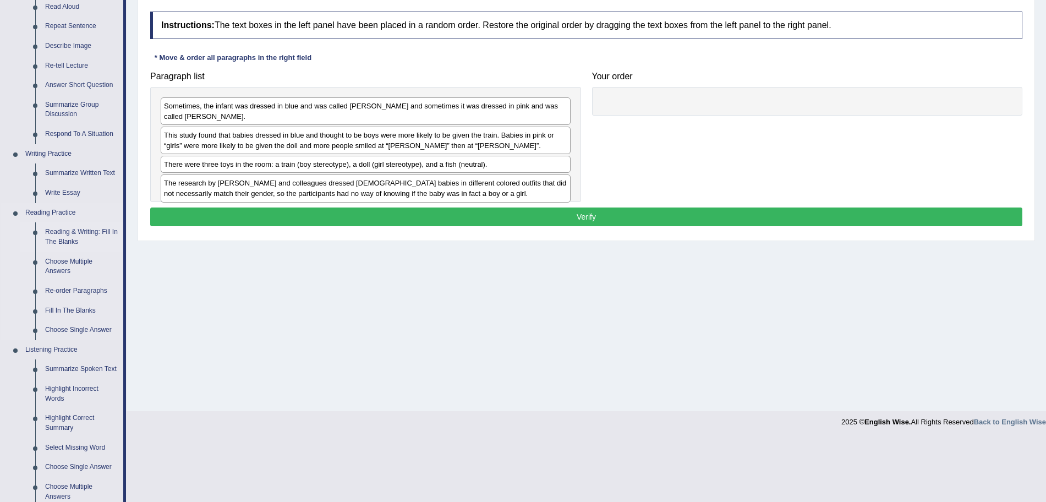
click at [54, 237] on link "Reading & Writing: Fill In The Blanks" at bounding box center [81, 236] width 83 height 29
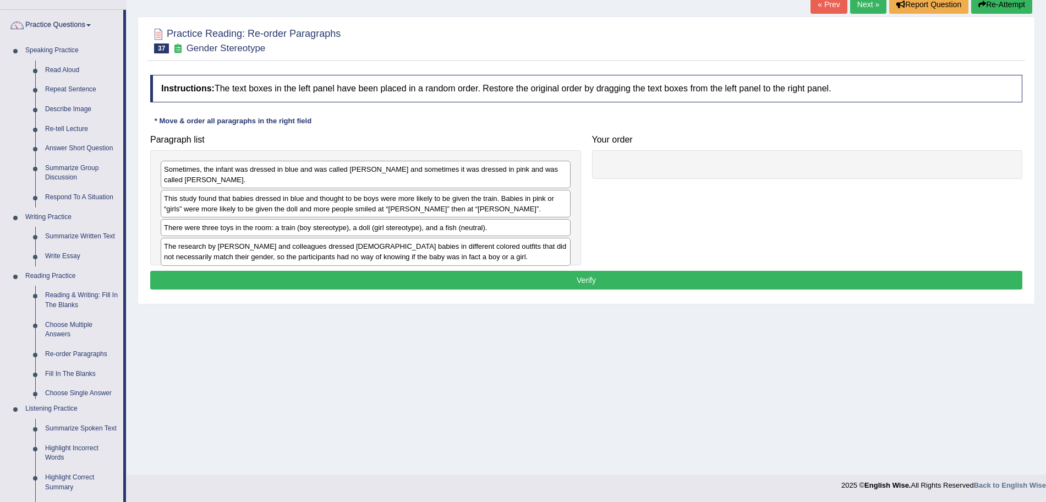
scroll to position [83, 0]
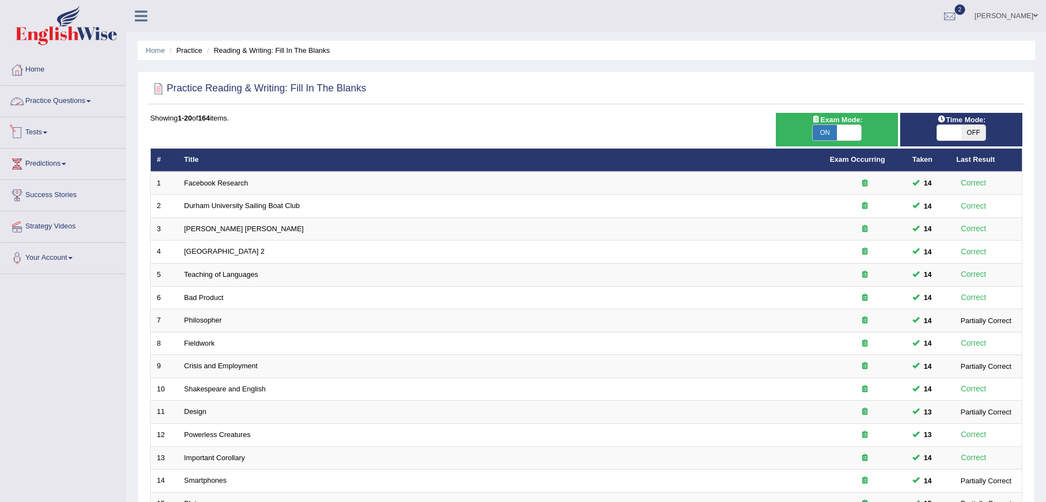
click at [76, 102] on link "Practice Questions" at bounding box center [63, 100] width 125 height 28
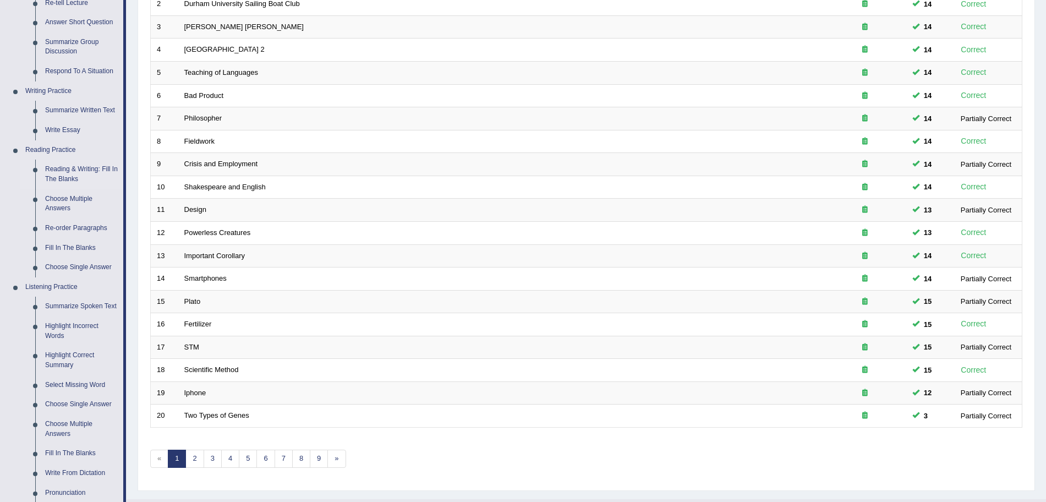
scroll to position [205, 0]
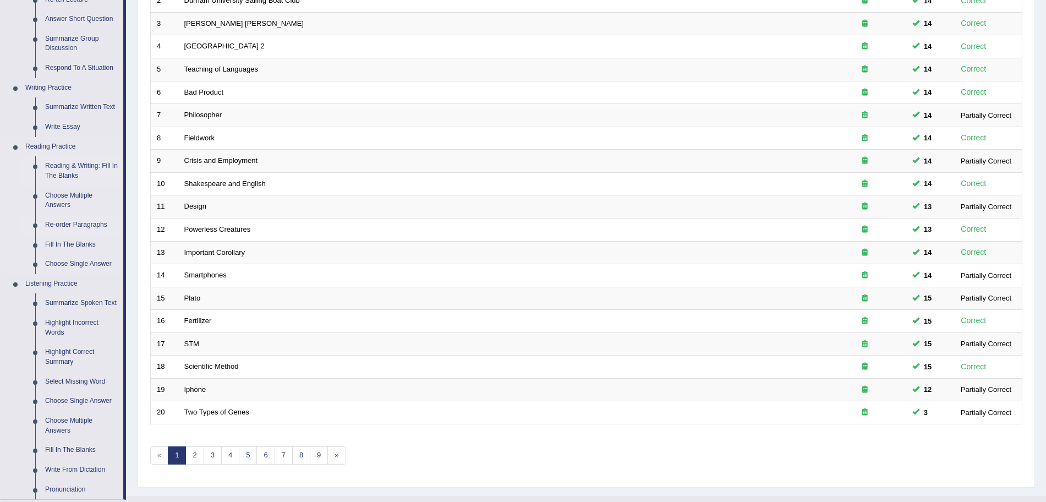
click at [83, 227] on link "Re-order Paragraphs" at bounding box center [81, 225] width 83 height 20
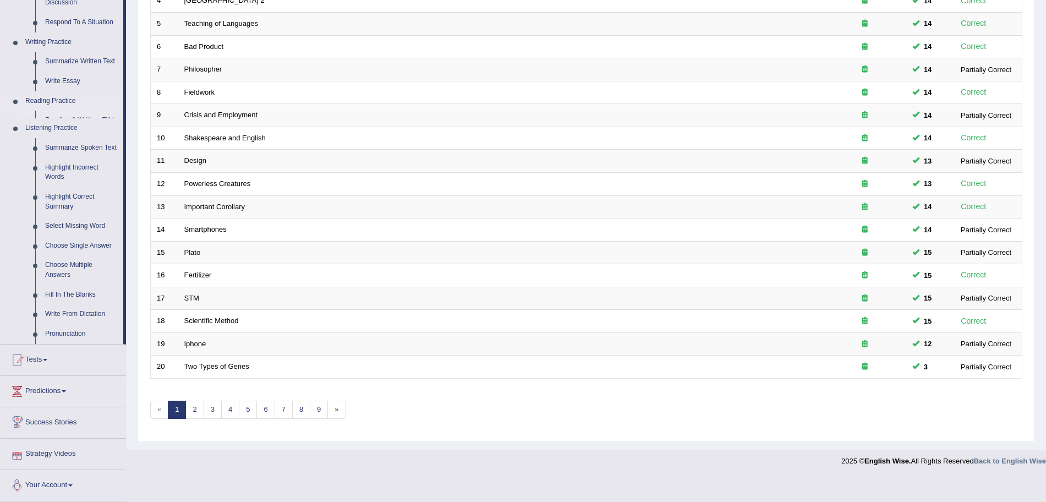
scroll to position [247, 0]
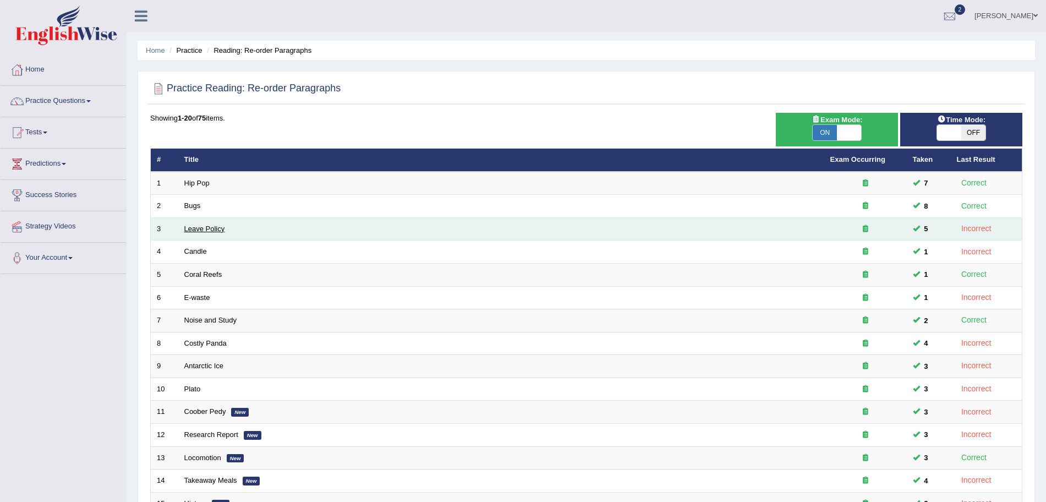
click at [206, 229] on link "Leave Policy" at bounding box center [204, 228] width 41 height 8
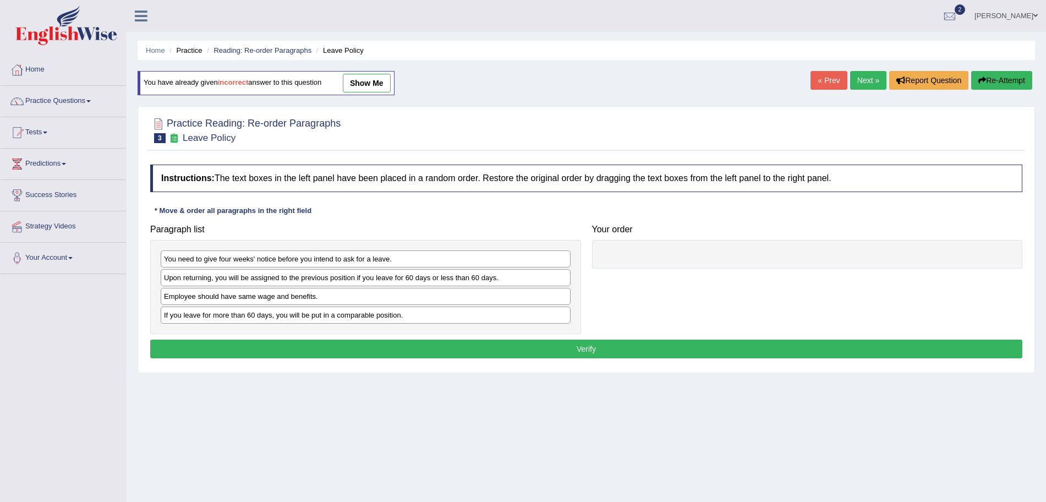
scroll to position [76, 0]
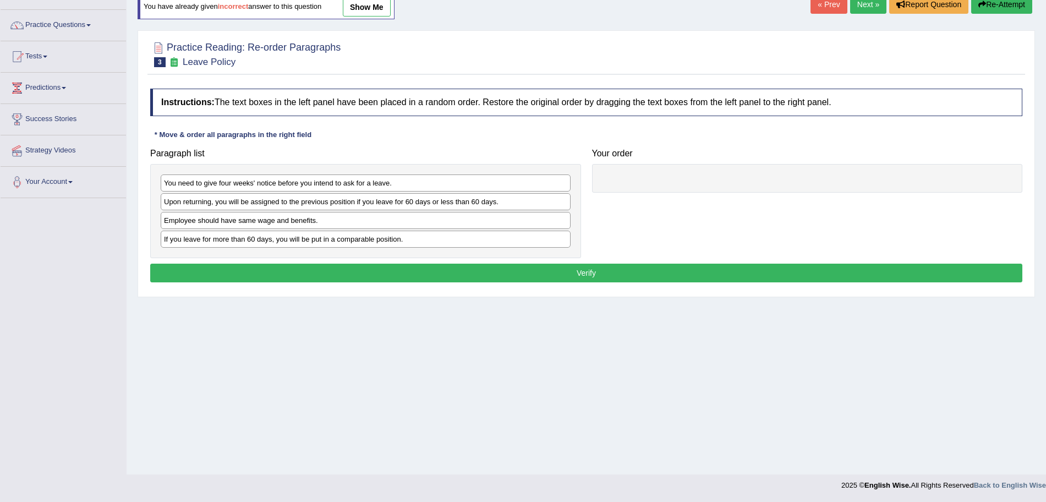
click at [1045, 306] on html "Toggle navigation Home Practice Questions Speaking Practice Read Aloud Repeat S…" at bounding box center [523, 175] width 1046 height 502
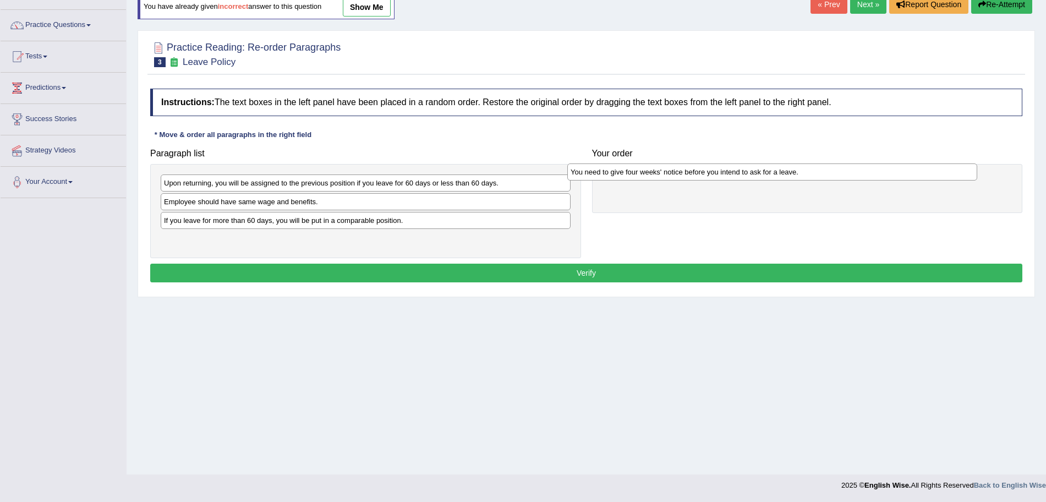
drag, startPoint x: 288, startPoint y: 188, endPoint x: 715, endPoint y: 186, distance: 427.0
click at [715, 180] on div "You need to give four weeks' notice before you intend to ask for a leave." at bounding box center [772, 171] width 410 height 17
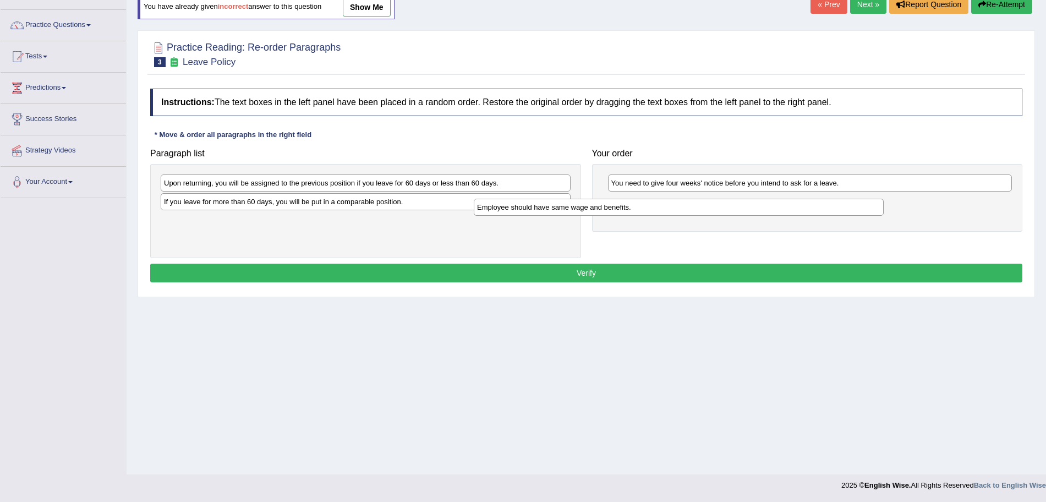
drag, startPoint x: 322, startPoint y: 198, endPoint x: 741, endPoint y: 211, distance: 418.9
click at [741, 211] on div "Employee should have same wage and benefits." at bounding box center [679, 207] width 410 height 17
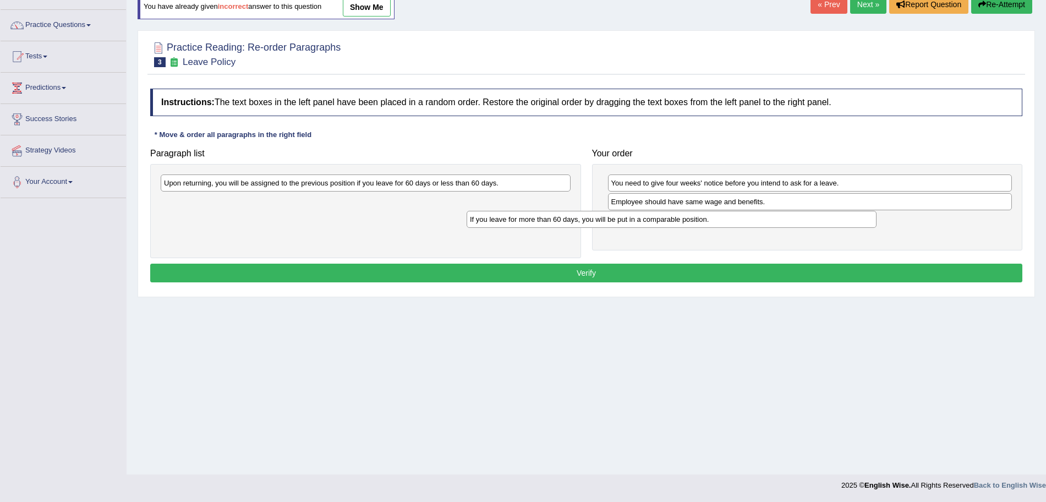
drag, startPoint x: 377, startPoint y: 198, endPoint x: 769, endPoint y: 228, distance: 392.9
click at [769, 228] on div "If you leave for more than 60 days, you will be put in a comparable position." at bounding box center [672, 219] width 410 height 17
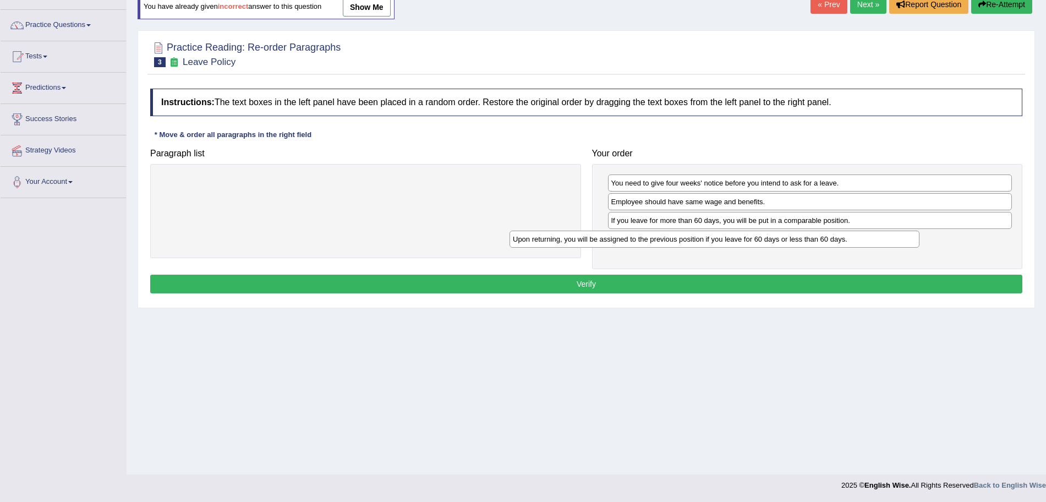
drag, startPoint x: 432, startPoint y: 182, endPoint x: 791, endPoint y: 239, distance: 362.7
click at [791, 239] on div "Upon returning, you will be assigned to the previous position if you leave for …" at bounding box center [714, 239] width 410 height 17
click at [666, 284] on button "Verify" at bounding box center [586, 284] width 872 height 19
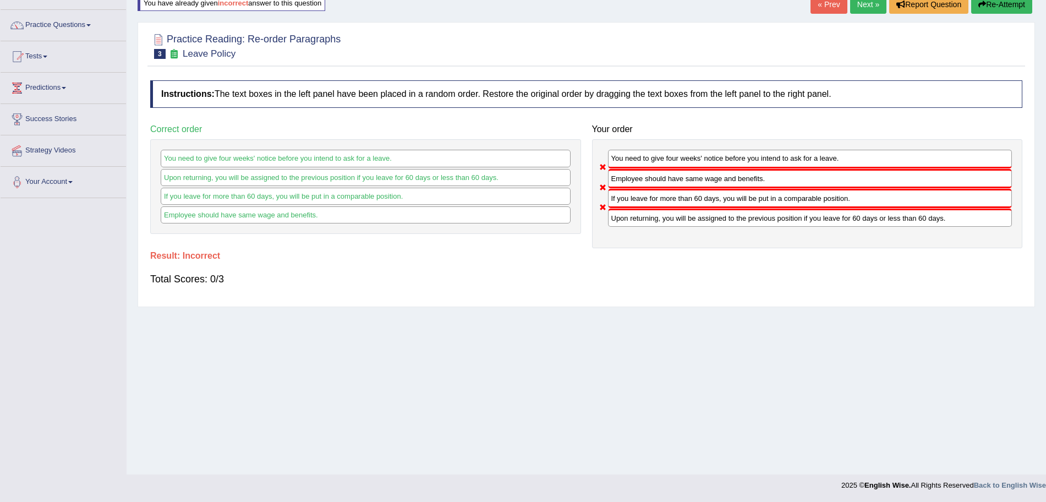
scroll to position [19, 0]
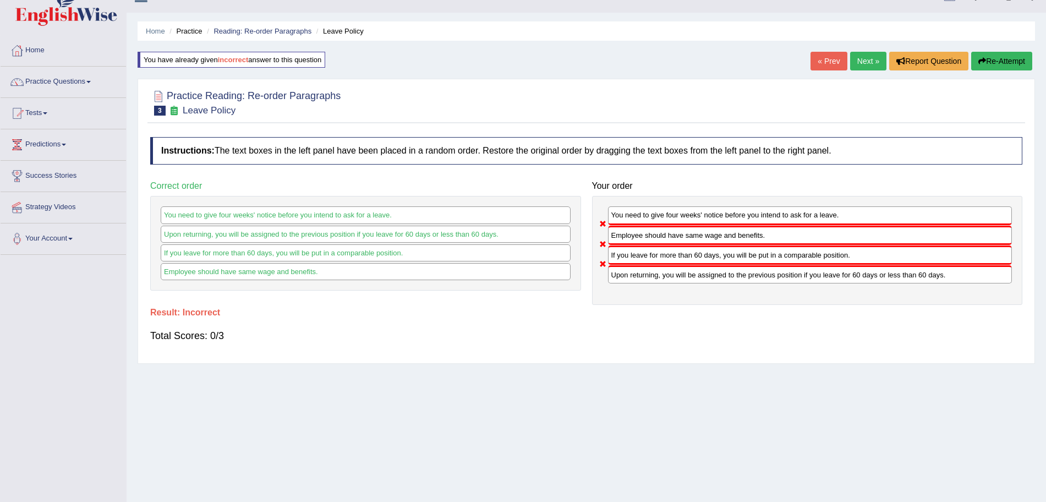
click at [853, 64] on link "Next »" at bounding box center [868, 61] width 36 height 19
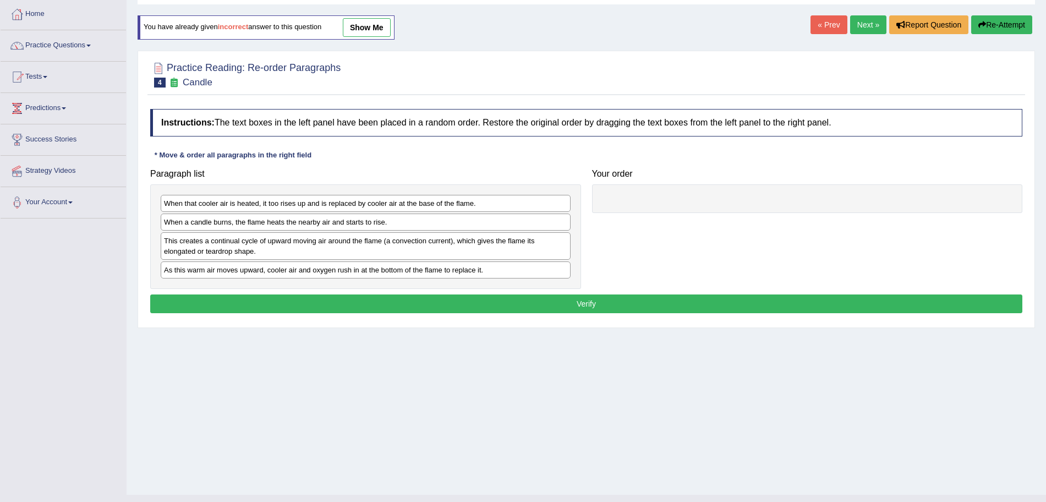
scroll to position [60, 0]
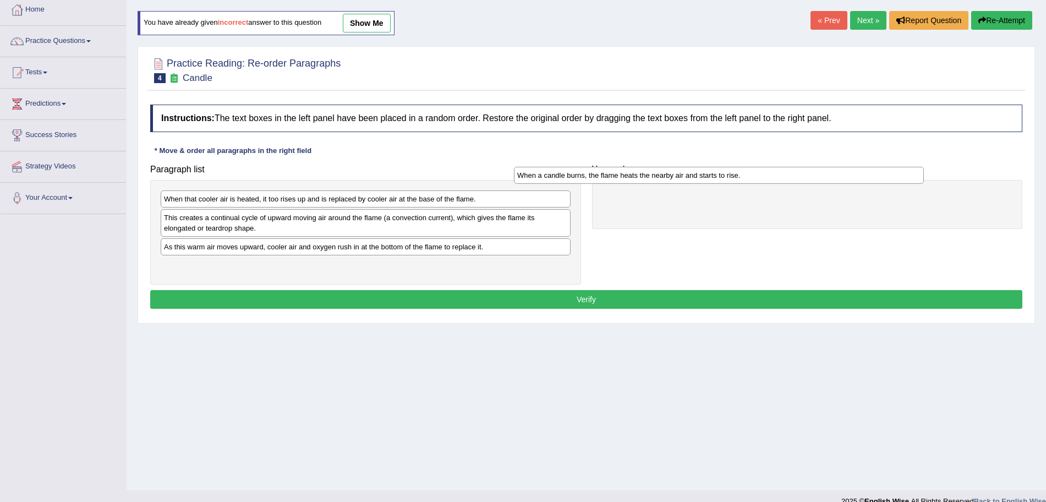
drag, startPoint x: 379, startPoint y: 211, endPoint x: 739, endPoint y: 169, distance: 362.8
click at [739, 169] on div "When a candle burns, the flame heats the nearby air and starts to rise." at bounding box center [719, 175] width 410 height 17
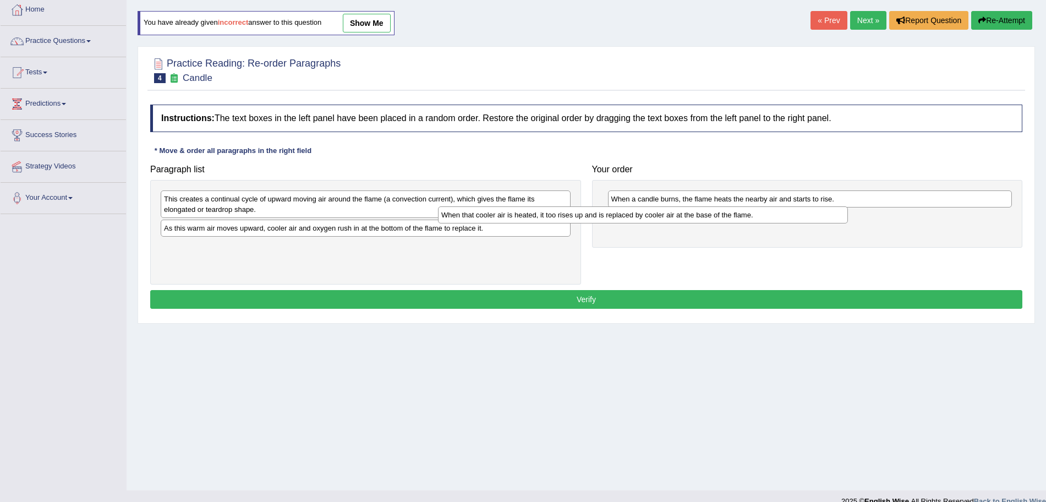
drag, startPoint x: 405, startPoint y: 194, endPoint x: 771, endPoint y: 230, distance: 368.2
click at [771, 223] on div "When that cooler air is heated, it too rises up and is replaced by cooler air a…" at bounding box center [643, 214] width 410 height 17
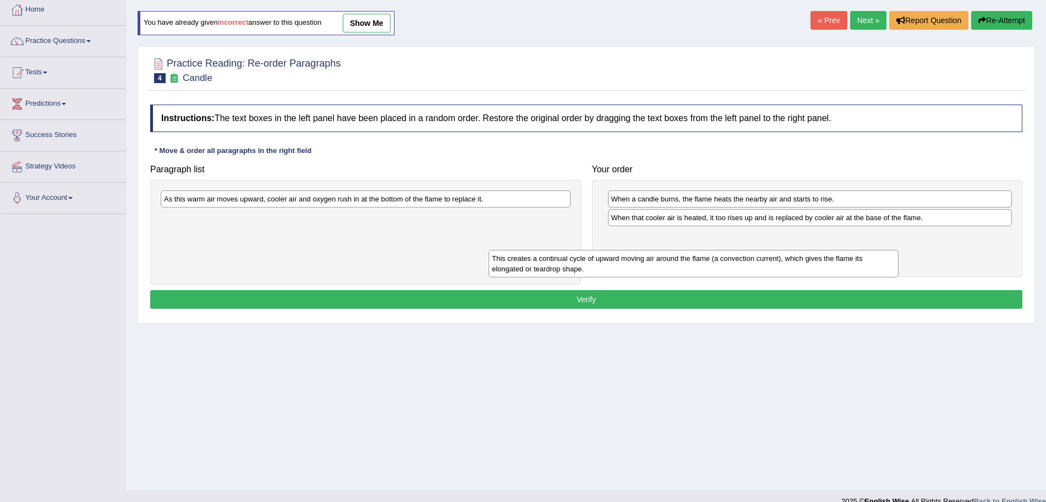
drag, startPoint x: 404, startPoint y: 203, endPoint x: 767, endPoint y: 262, distance: 367.4
click at [767, 262] on div "This creates a continual cycle of upward moving air around the flame (a convect…" at bounding box center [694, 264] width 410 height 28
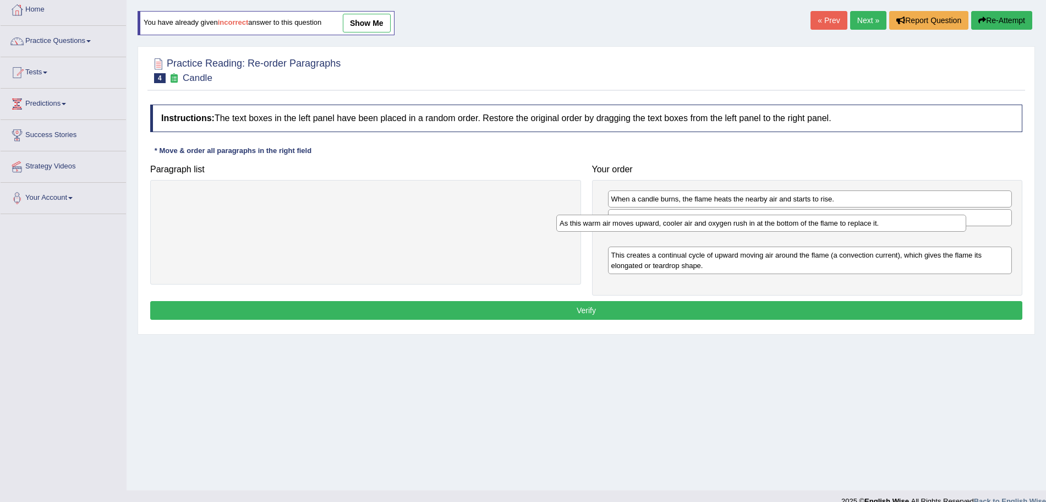
drag, startPoint x: 424, startPoint y: 196, endPoint x: 820, endPoint y: 220, distance: 396.3
click at [820, 220] on div "As this warm air moves upward, cooler air and oxygen rush in at the bottom of t…" at bounding box center [761, 223] width 410 height 17
click at [638, 305] on button "Verify" at bounding box center [586, 310] width 872 height 19
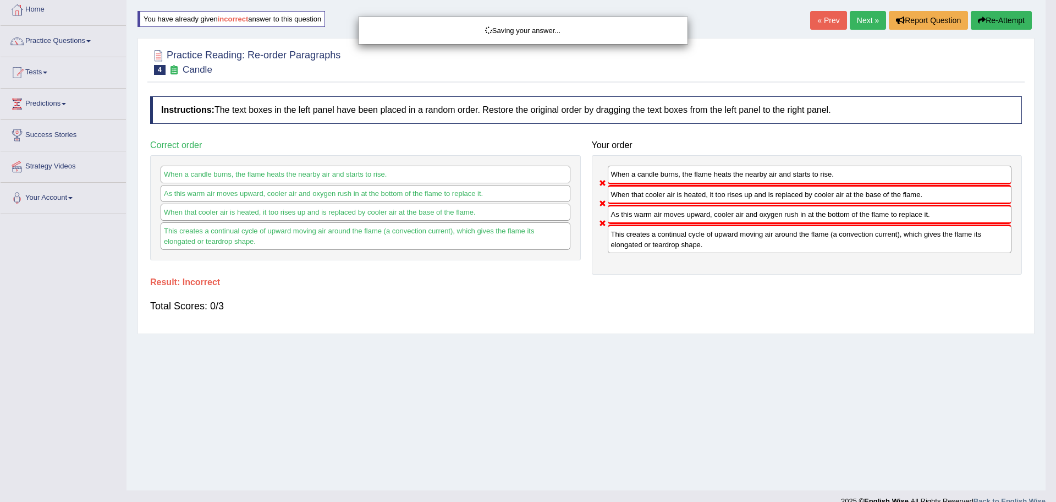
click at [858, 23] on div "Saving your answer..." at bounding box center [528, 251] width 1056 height 502
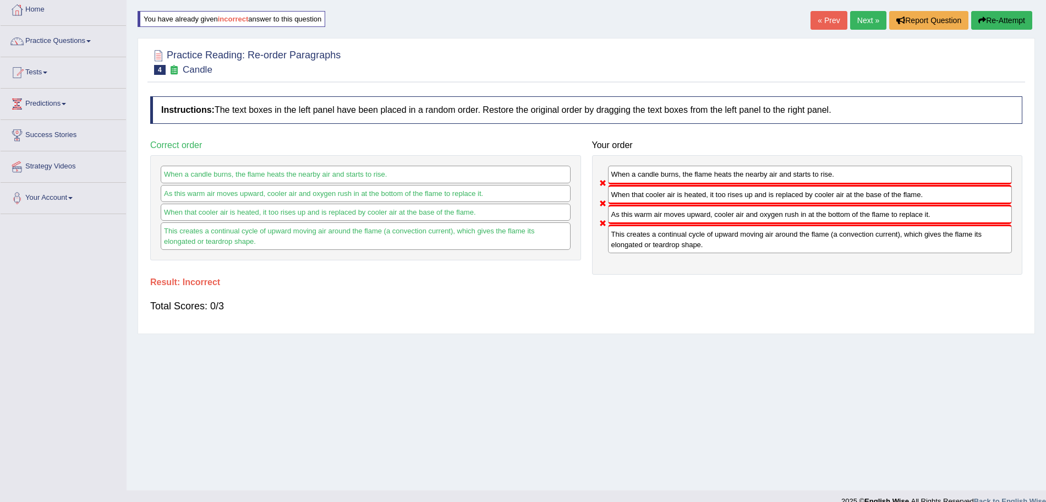
click at [858, 23] on link "Next »" at bounding box center [868, 20] width 36 height 19
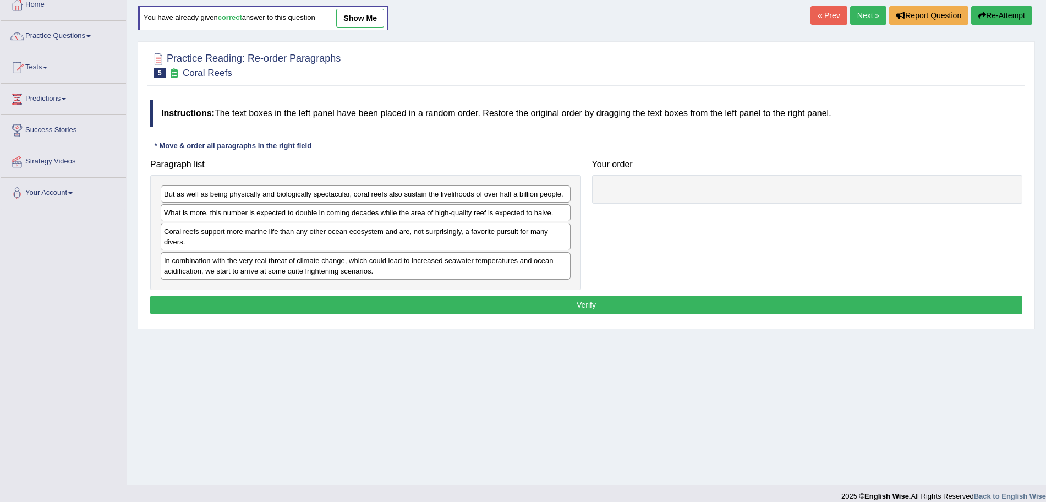
drag, startPoint x: 1056, startPoint y: 147, endPoint x: 1056, endPoint y: 205, distance: 57.8
click at [1045, 205] on html "Toggle navigation Home Practice Questions Speaking Practice Read Aloud Repeat S…" at bounding box center [523, 186] width 1046 height 502
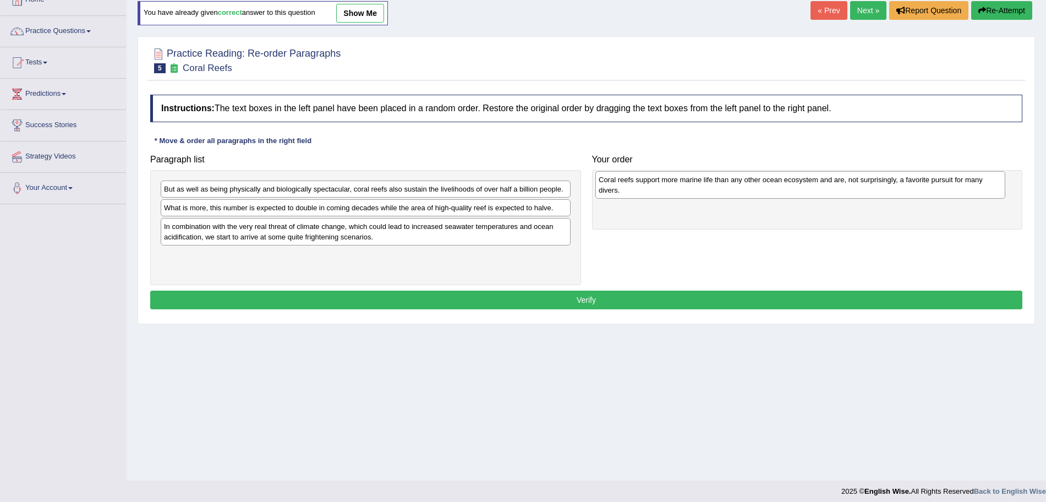
drag, startPoint x: 291, startPoint y: 234, endPoint x: 727, endPoint y: 188, distance: 438.2
click at [727, 188] on div "Coral reefs support more marine life than any other ocean ecosystem and are, no…" at bounding box center [800, 185] width 410 height 28
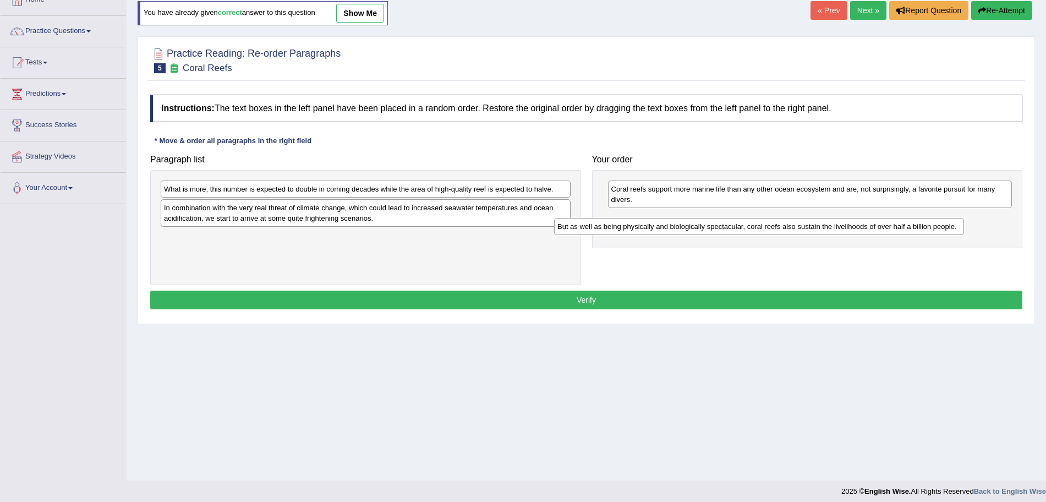
drag, startPoint x: 478, startPoint y: 189, endPoint x: 871, endPoint y: 226, distance: 395.2
click at [871, 226] on div "But as well as being physically and biologically spectacular, coral reefs also …" at bounding box center [759, 226] width 410 height 17
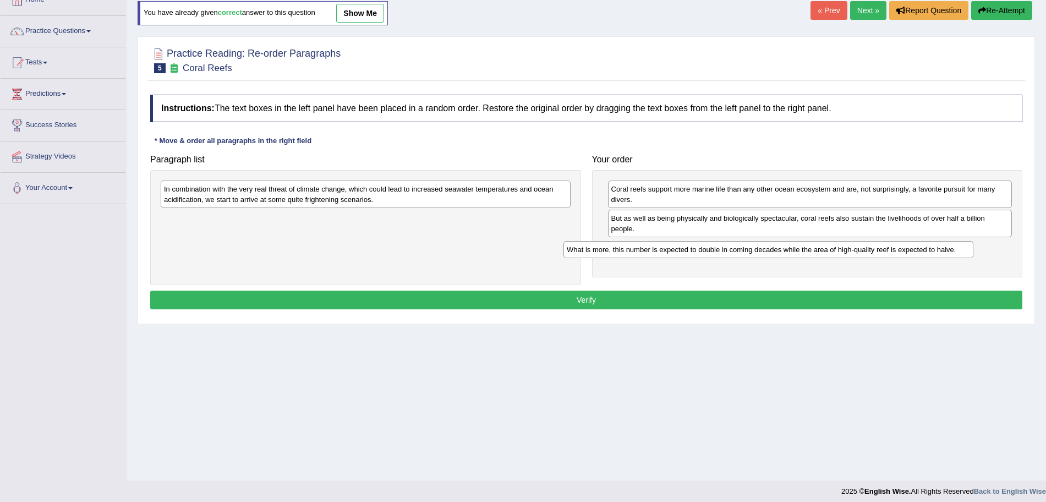
drag, startPoint x: 330, startPoint y: 192, endPoint x: 732, endPoint y: 251, distance: 407.1
click at [732, 251] on div "What is more, this number is expected to double in coming decades while the are…" at bounding box center [768, 249] width 410 height 17
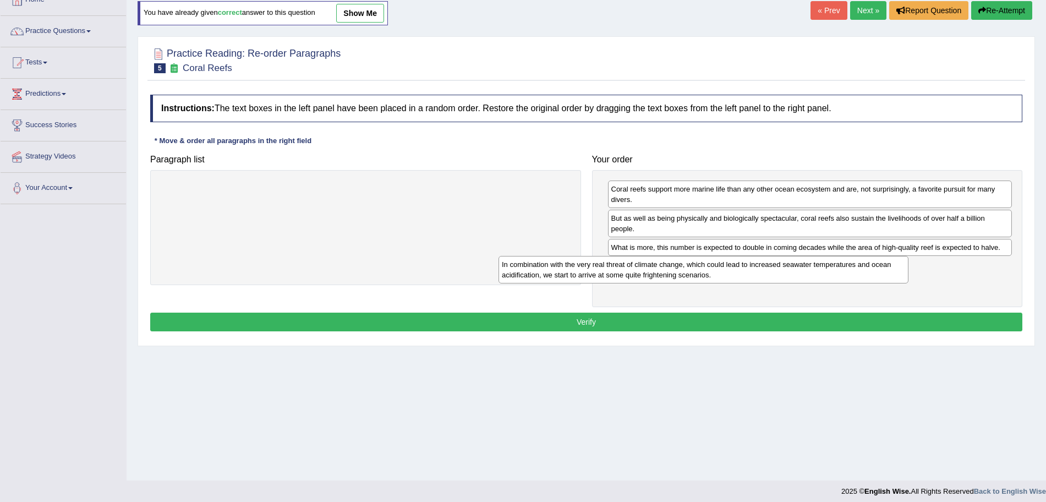
drag, startPoint x: 402, startPoint y: 196, endPoint x: 742, endPoint y: 271, distance: 348.3
click at [742, 271] on div "In combination with the very real threat of climate change, which could lead to…" at bounding box center [703, 270] width 410 height 28
click at [654, 318] on button "Verify" at bounding box center [586, 322] width 872 height 19
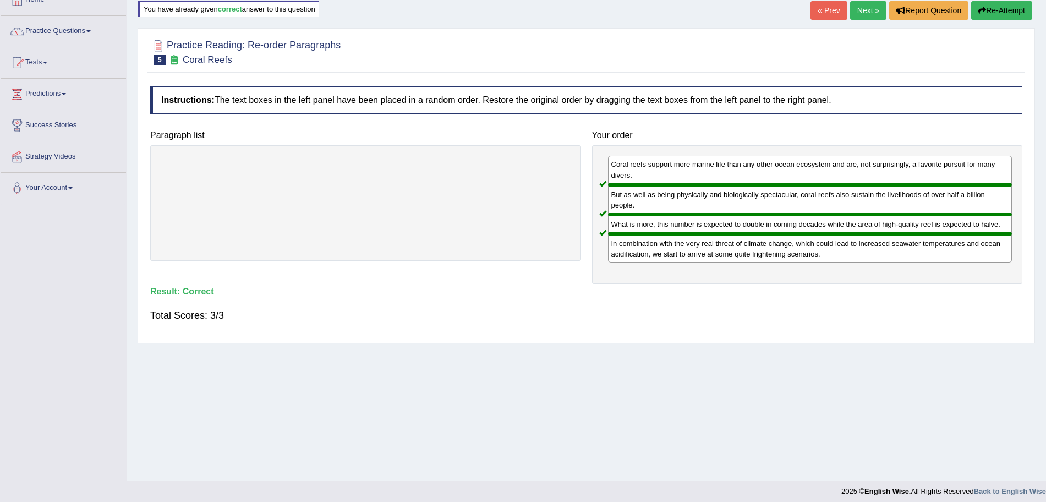
click at [1045, 31] on html "Toggle navigation Home Practice Questions Speaking Practice Read Aloud Repeat S…" at bounding box center [523, 181] width 1046 height 502
click at [870, 12] on link "Next »" at bounding box center [868, 10] width 36 height 19
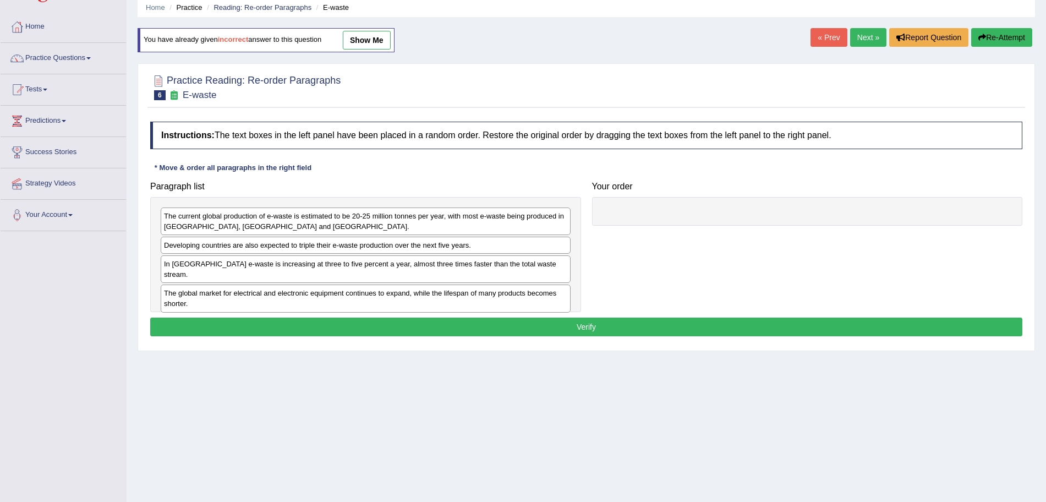
drag, startPoint x: 0, startPoint y: 0, endPoint x: 1056, endPoint y: 165, distance: 1068.7
click at [1046, 165] on html "Toggle navigation Home Practice Questions Speaking Practice Read Aloud Repeat S…" at bounding box center [523, 208] width 1046 height 502
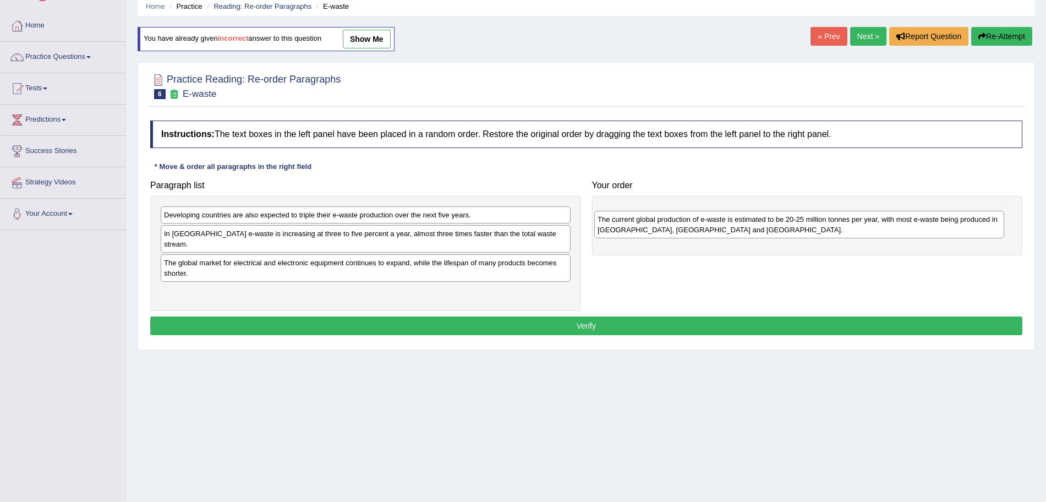
drag, startPoint x: 248, startPoint y: 214, endPoint x: 701, endPoint y: 223, distance: 452.9
click at [701, 223] on div "The current global production of e-waste is estimated to be 20-25 million tonne…" at bounding box center [799, 225] width 410 height 28
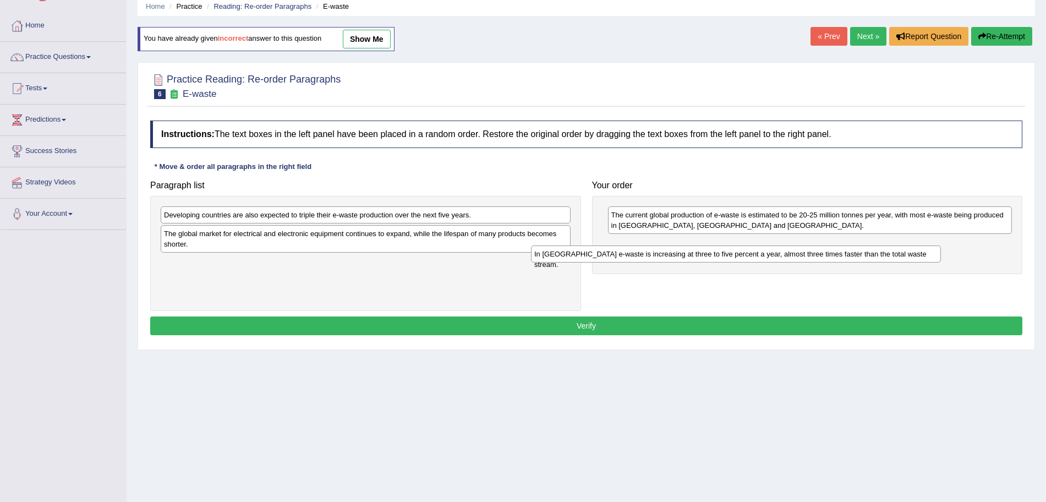
drag, startPoint x: 378, startPoint y: 232, endPoint x: 749, endPoint y: 252, distance: 371.9
click at [749, 252] on div "In Europe e-waste is increasing at three to five percent a year, almost three t…" at bounding box center [736, 253] width 410 height 17
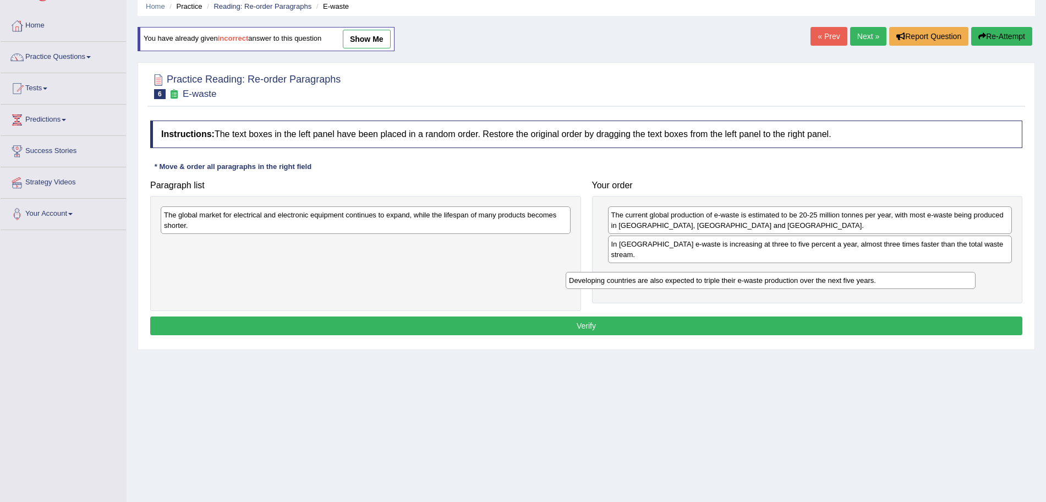
drag, startPoint x: 372, startPoint y: 215, endPoint x: 778, endPoint y: 280, distance: 410.7
click at [778, 280] on div "Developing countries are also expected to triple their e-waste production over …" at bounding box center [771, 280] width 410 height 17
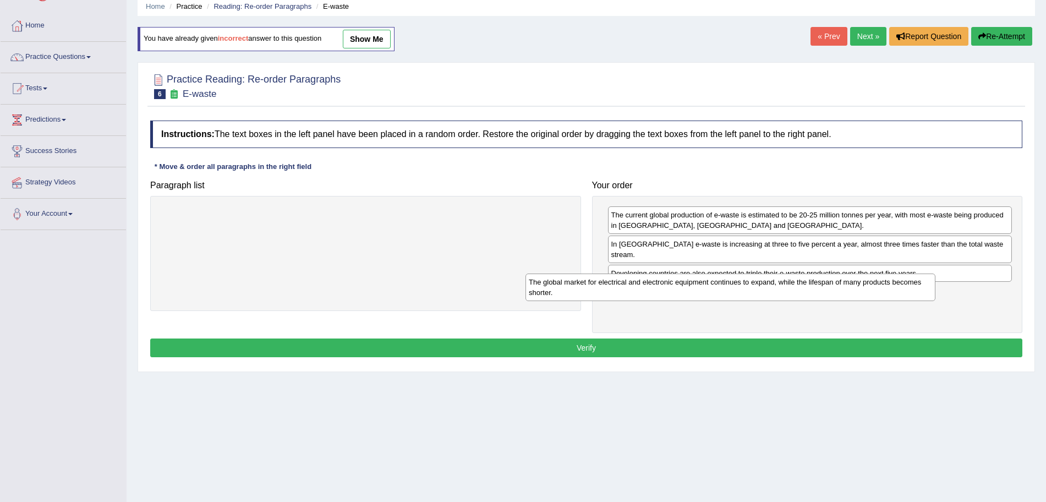
drag, startPoint x: 446, startPoint y: 229, endPoint x: 810, endPoint y: 296, distance: 370.9
click at [810, 296] on div "The global market for electrical and electronic equipment continues to expand, …" at bounding box center [730, 287] width 410 height 28
click at [693, 341] on button "Verify" at bounding box center [586, 347] width 872 height 19
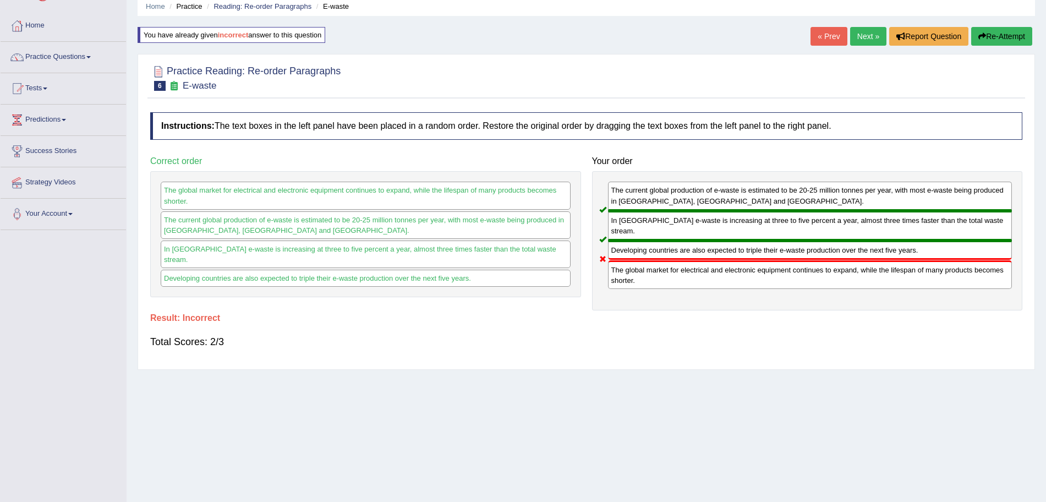
click at [868, 36] on link "Next »" at bounding box center [868, 36] width 36 height 19
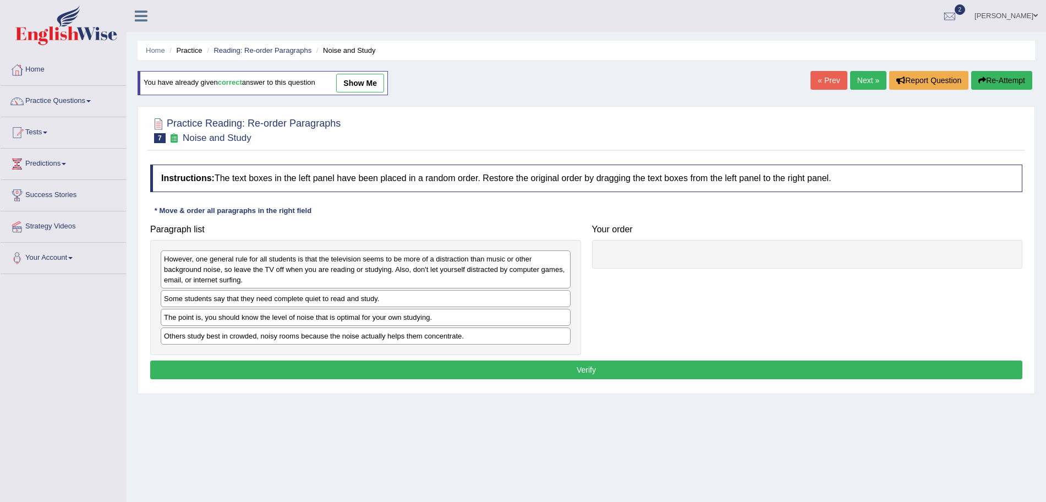
click at [1045, 168] on html "Toggle navigation Home Practice Questions Speaking Practice Read Aloud Repeat S…" at bounding box center [523, 251] width 1046 height 502
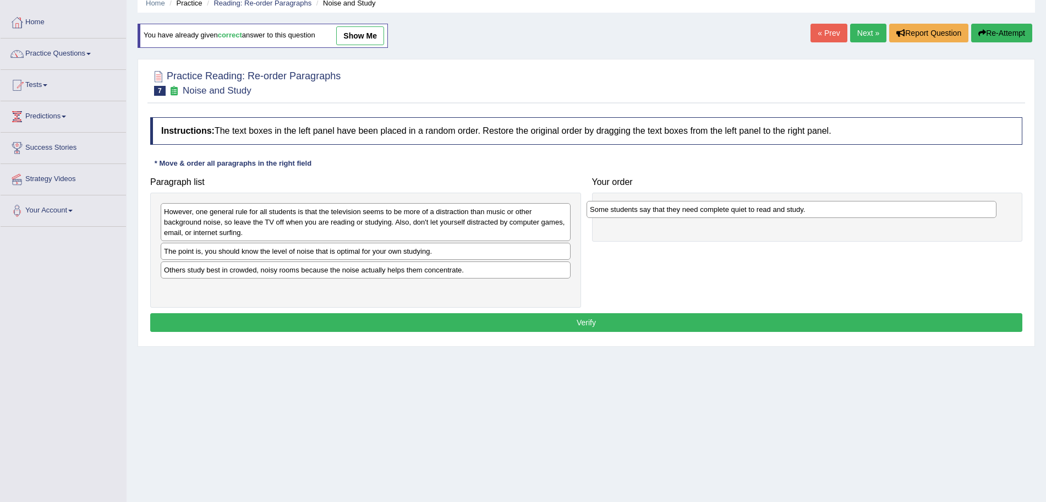
drag, startPoint x: 350, startPoint y: 251, endPoint x: 776, endPoint y: 210, distance: 427.9
click at [776, 210] on div "Some students say that they need complete quiet to read and study." at bounding box center [792, 209] width 410 height 17
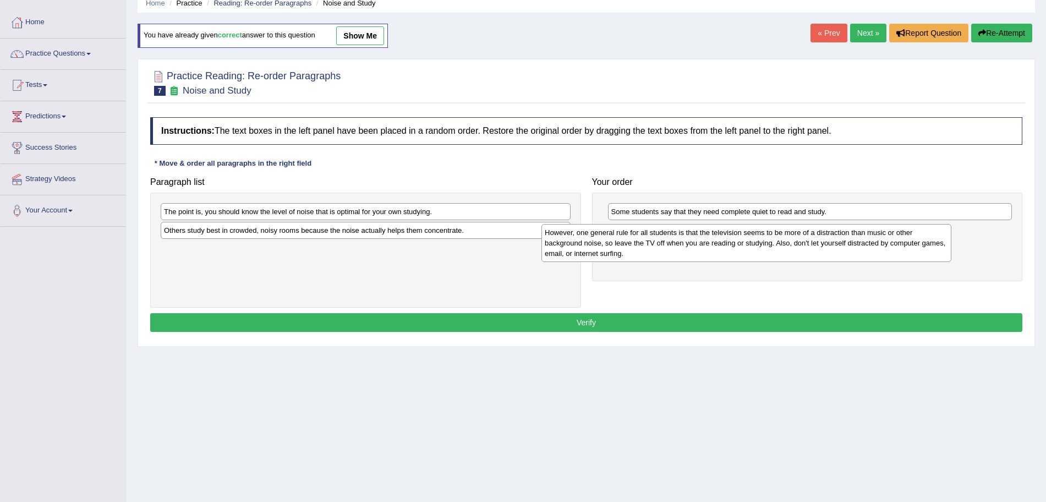
drag, startPoint x: 391, startPoint y: 222, endPoint x: 772, endPoint y: 243, distance: 381.3
click at [772, 243] on div "However, one general rule for all students is that the television seems to be m…" at bounding box center [746, 243] width 410 height 38
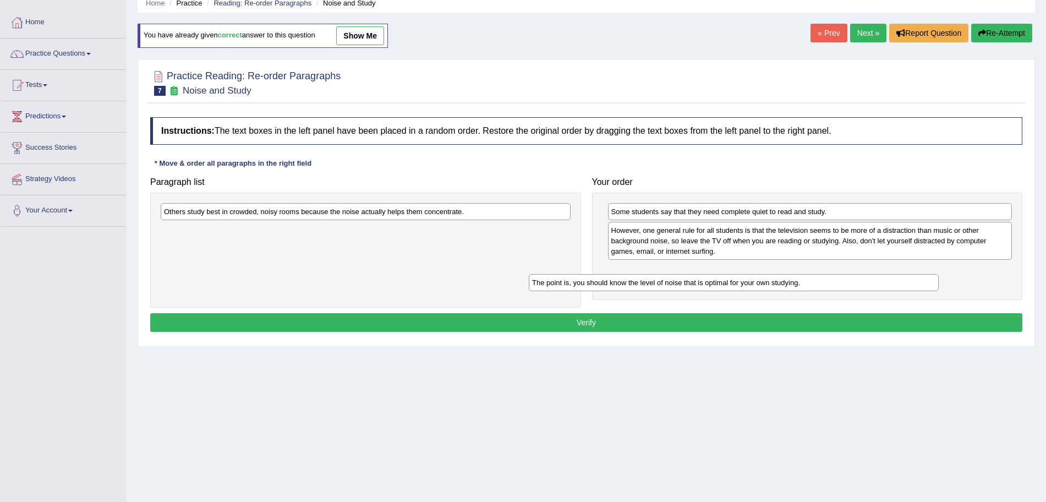
drag, startPoint x: 295, startPoint y: 212, endPoint x: 664, endPoint y: 282, distance: 375.7
click at [664, 282] on div "The point is, you should know the level of noise that is optimal for your own s…" at bounding box center [734, 282] width 410 height 17
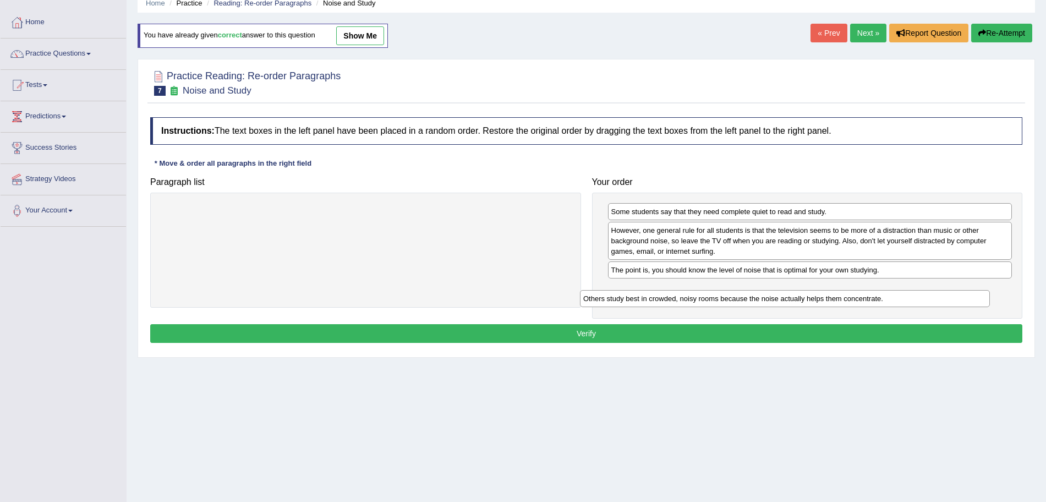
drag, startPoint x: 296, startPoint y: 210, endPoint x: 716, endPoint y: 297, distance: 428.6
click at [716, 297] on div "Others study best in crowded, noisy rooms because the noise actually helps them…" at bounding box center [785, 298] width 410 height 17
click at [609, 337] on button "Verify" at bounding box center [586, 333] width 872 height 19
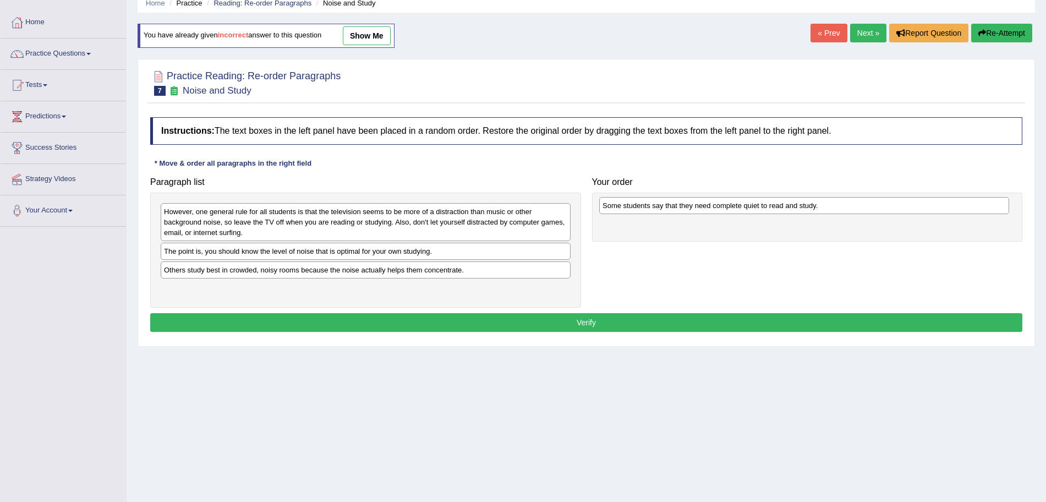
drag, startPoint x: 273, startPoint y: 255, endPoint x: 711, endPoint y: 209, distance: 440.9
click at [711, 209] on div "Some students say that they need complete quiet to read and study." at bounding box center [804, 205] width 410 height 17
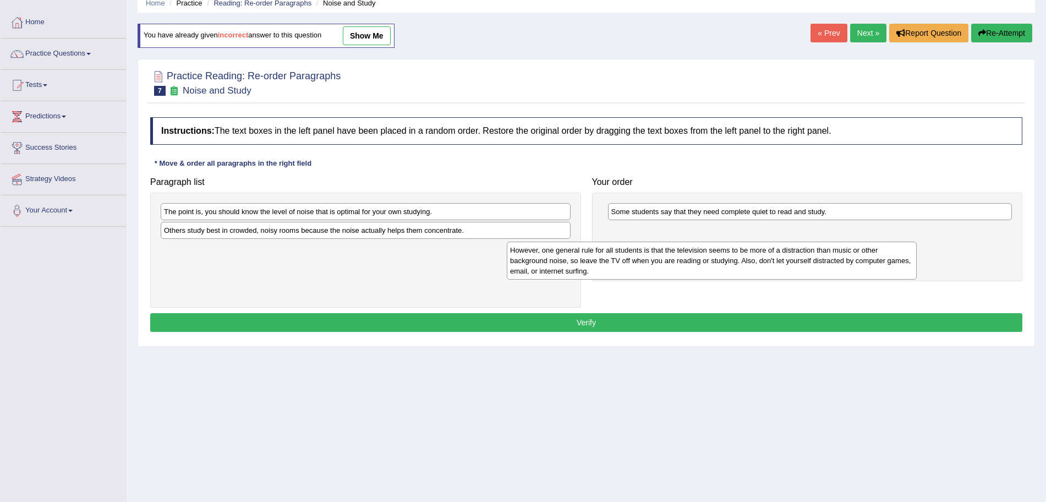
drag, startPoint x: 389, startPoint y: 224, endPoint x: 735, endPoint y: 263, distance: 348.2
click at [735, 263] on div "However, one general rule for all students is that the television seems to be m…" at bounding box center [712, 261] width 410 height 38
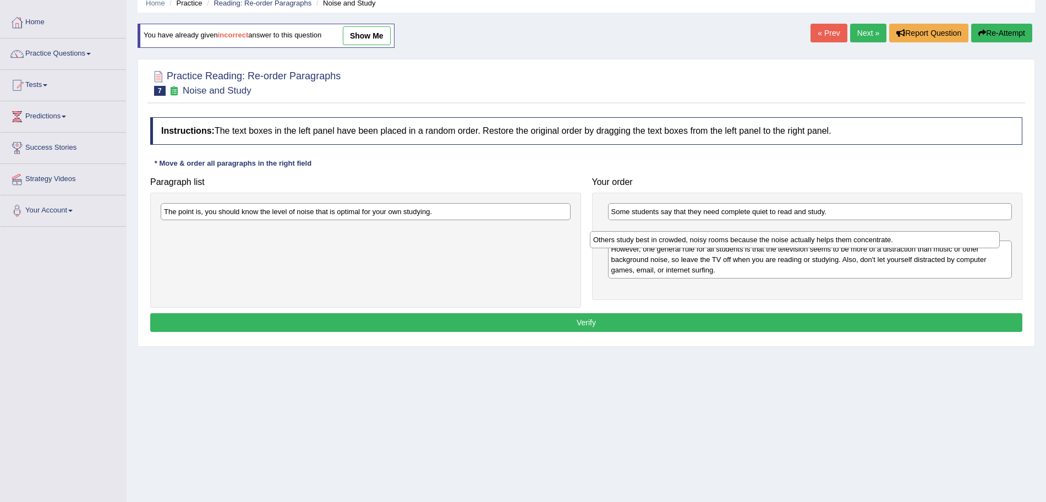
drag, startPoint x: 345, startPoint y: 231, endPoint x: 774, endPoint y: 240, distance: 429.3
click at [774, 240] on div "Others study best in crowded, noisy rooms because the noise actually helps them…" at bounding box center [795, 239] width 410 height 17
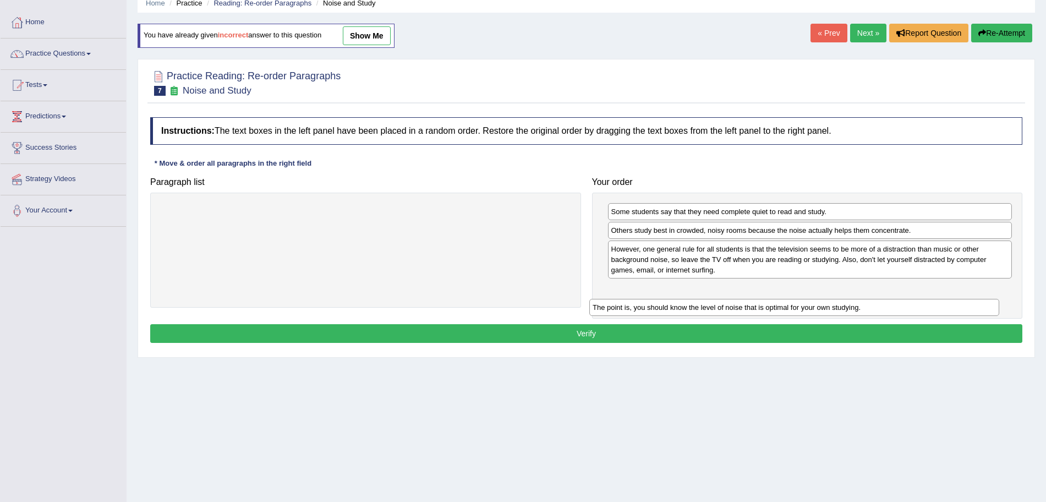
drag, startPoint x: 334, startPoint y: 211, endPoint x: 763, endPoint y: 307, distance: 439.2
click at [763, 307] on div "The point is, you should know the level of noise that is optimal for your own s…" at bounding box center [794, 307] width 410 height 17
click at [676, 337] on button "Verify" at bounding box center [586, 333] width 872 height 19
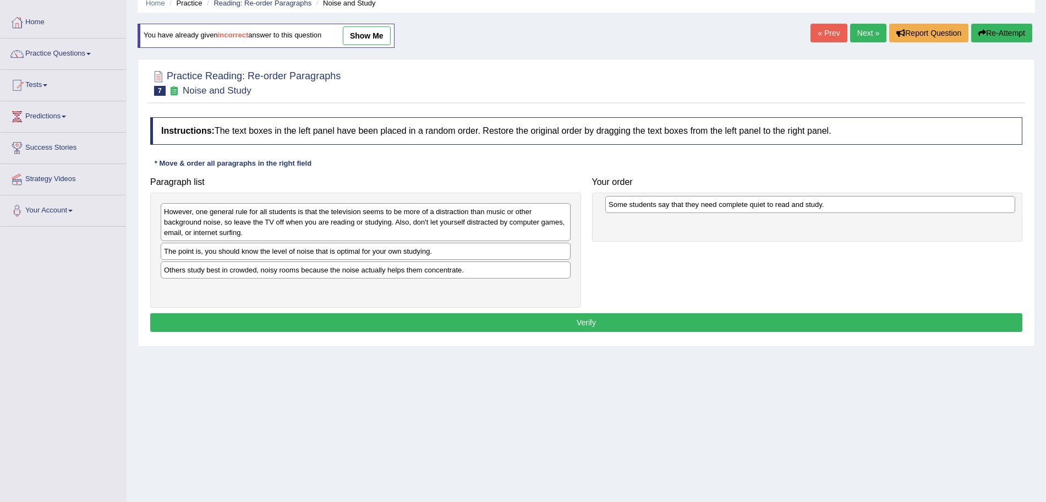
drag, startPoint x: 288, startPoint y: 253, endPoint x: 733, endPoint y: 208, distance: 446.8
click at [733, 208] on div "Some students say that they need complete quiet to read and study." at bounding box center [810, 204] width 410 height 17
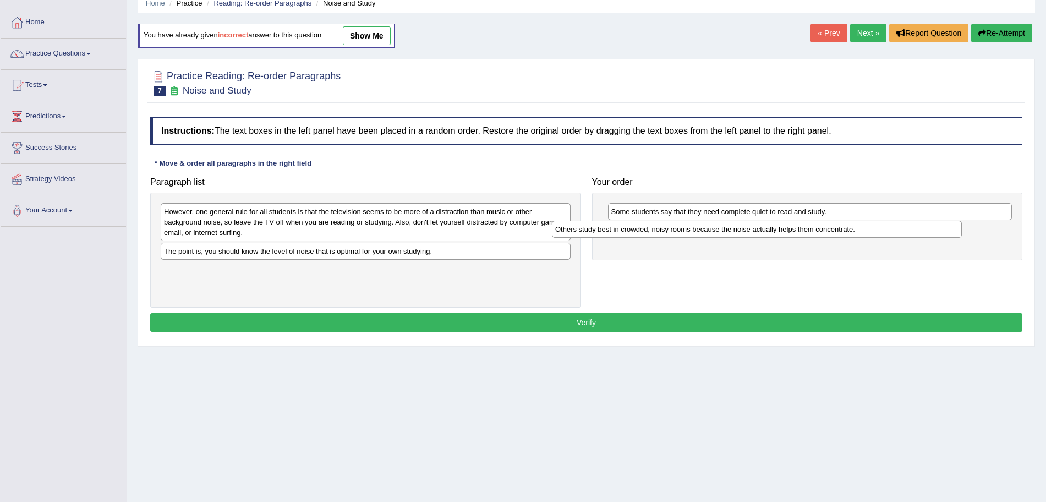
drag, startPoint x: 415, startPoint y: 275, endPoint x: 806, endPoint y: 234, distance: 393.3
click at [806, 234] on div "Others study best in crowded, noisy rooms because the noise actually helps them…" at bounding box center [757, 229] width 410 height 17
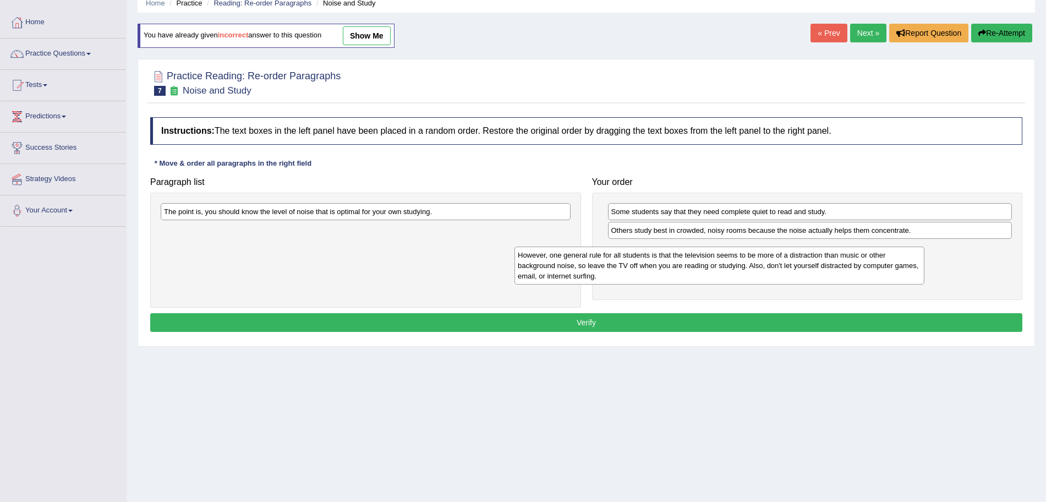
drag, startPoint x: 482, startPoint y: 223, endPoint x: 842, endPoint y: 269, distance: 362.7
click at [842, 269] on div "However, one general rule for all students is that the television seems to be m…" at bounding box center [719, 265] width 410 height 38
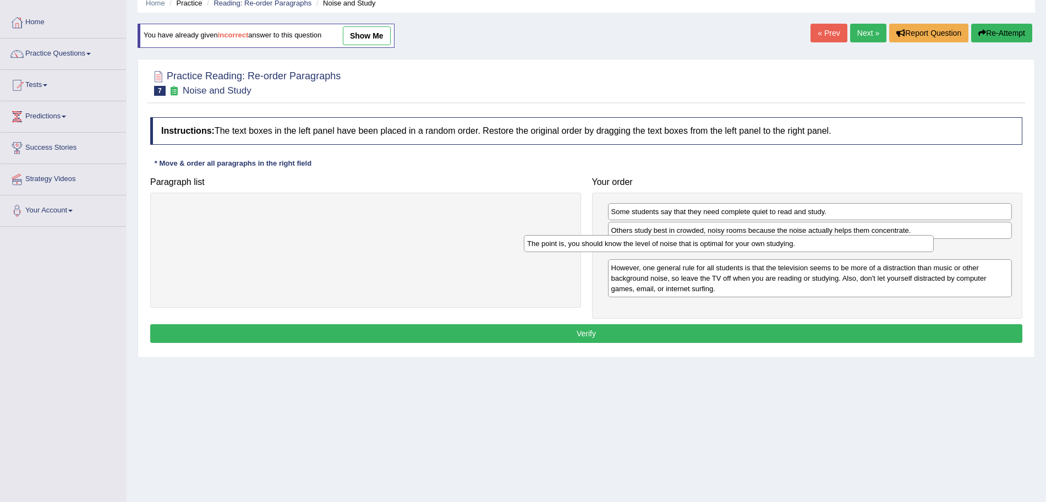
drag, startPoint x: 445, startPoint y: 214, endPoint x: 814, endPoint y: 249, distance: 371.4
click at [814, 249] on div "The point is, you should know the level of noise that is optimal for your own s…" at bounding box center [729, 243] width 410 height 17
click at [711, 336] on button "Verify" at bounding box center [586, 333] width 872 height 19
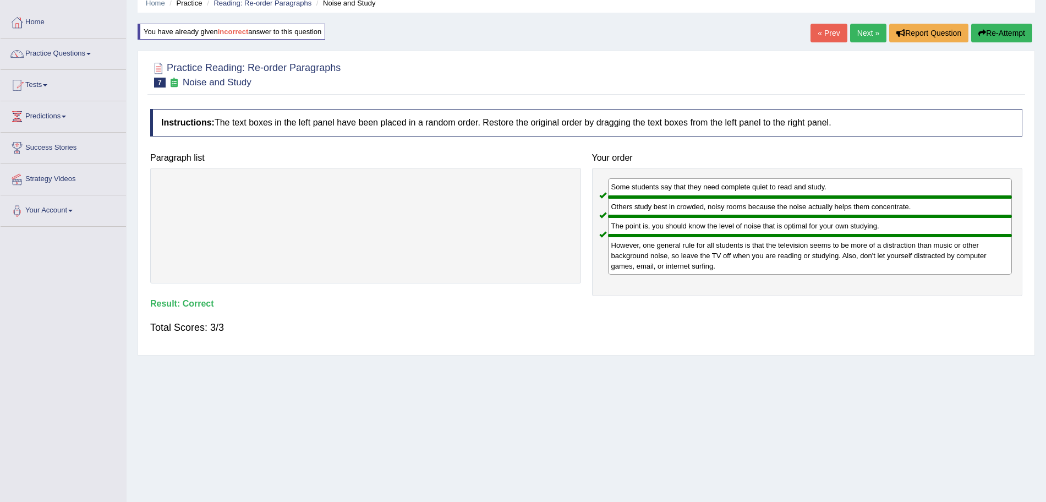
click at [864, 39] on link "Next »" at bounding box center [868, 33] width 36 height 19
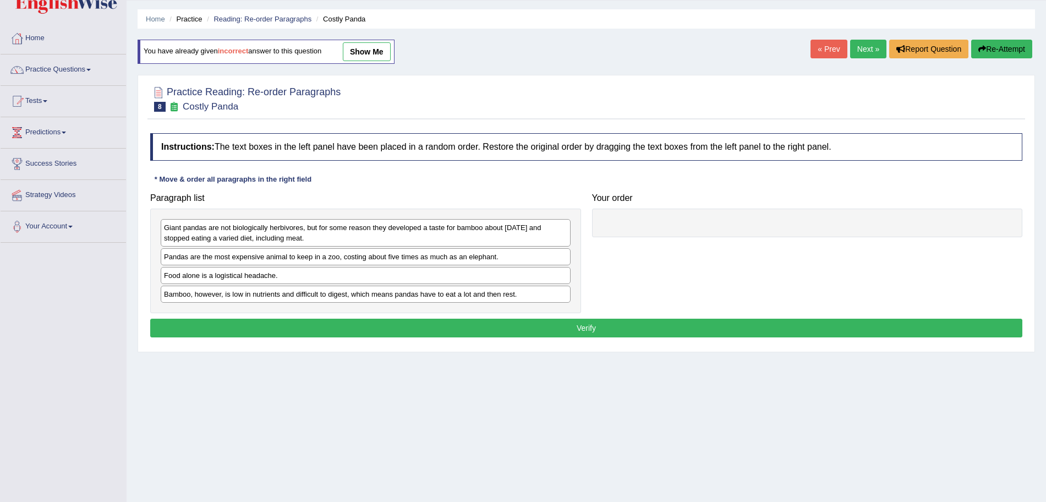
scroll to position [34, 0]
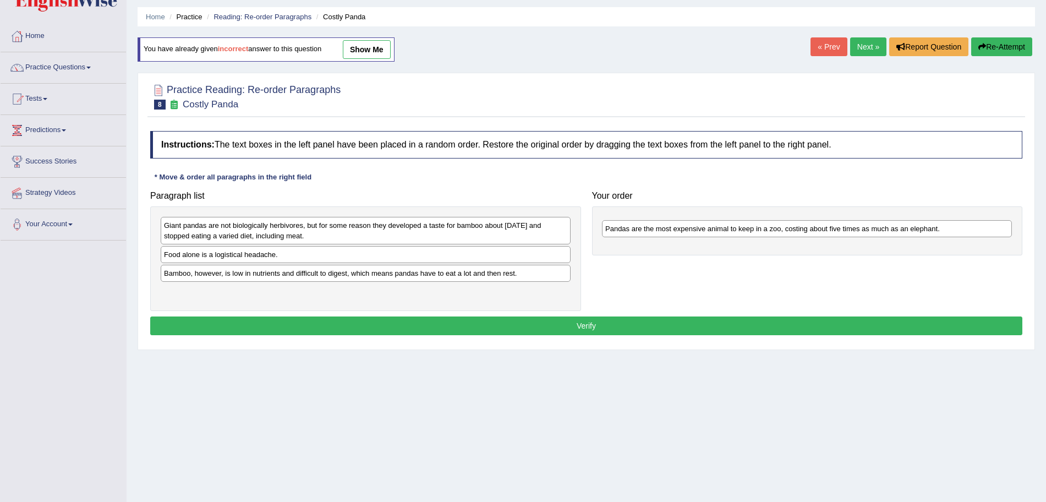
drag, startPoint x: 241, startPoint y: 256, endPoint x: 682, endPoint y: 230, distance: 442.0
click at [682, 230] on div "Pandas are the most expensive animal to keep in a zoo, costing about five times…" at bounding box center [807, 228] width 410 height 17
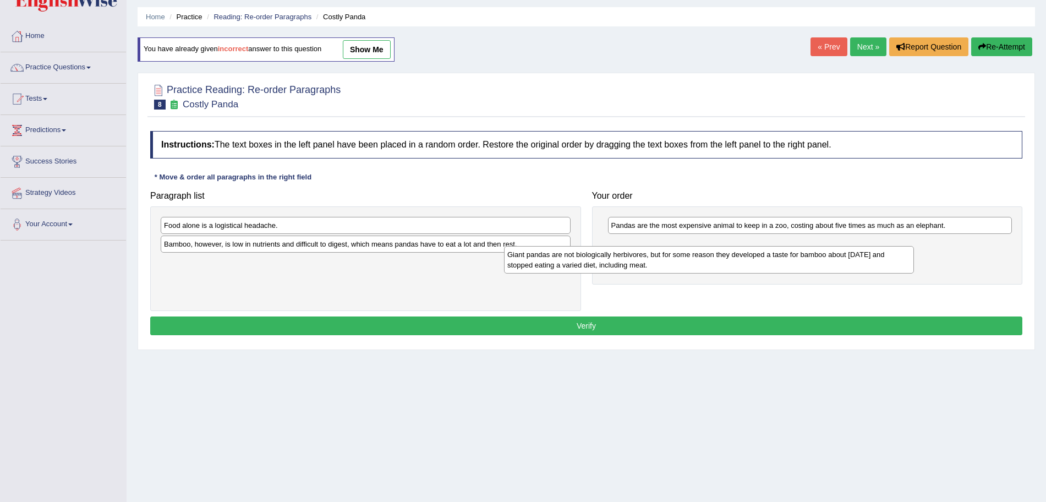
drag, startPoint x: 353, startPoint y: 232, endPoint x: 696, endPoint y: 261, distance: 344.6
click at [696, 261] on div "Giant pandas are not biologically herbivores, but for some reason they develope…" at bounding box center [709, 260] width 410 height 28
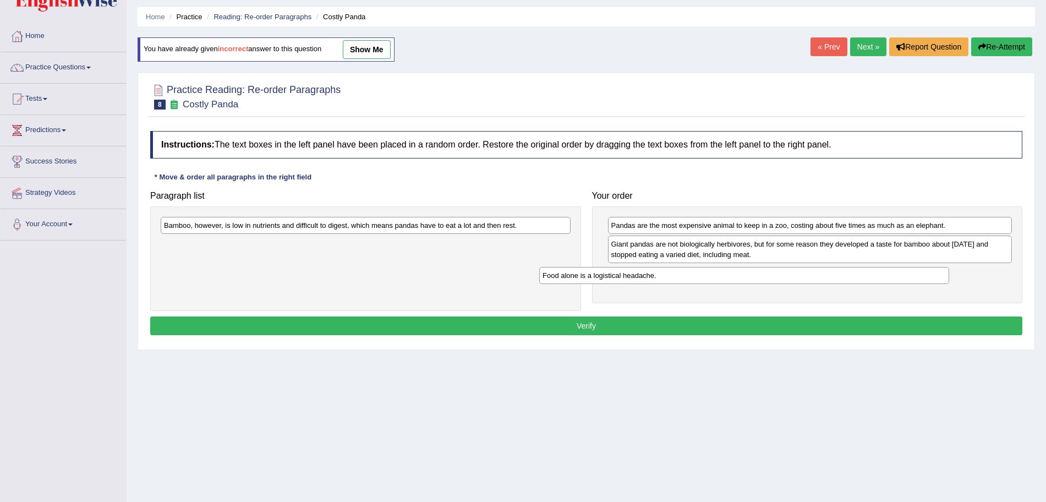
drag, startPoint x: 361, startPoint y: 222, endPoint x: 740, endPoint y: 272, distance: 381.8
click at [740, 272] on div "Food alone is a logistical headache." at bounding box center [744, 275] width 410 height 17
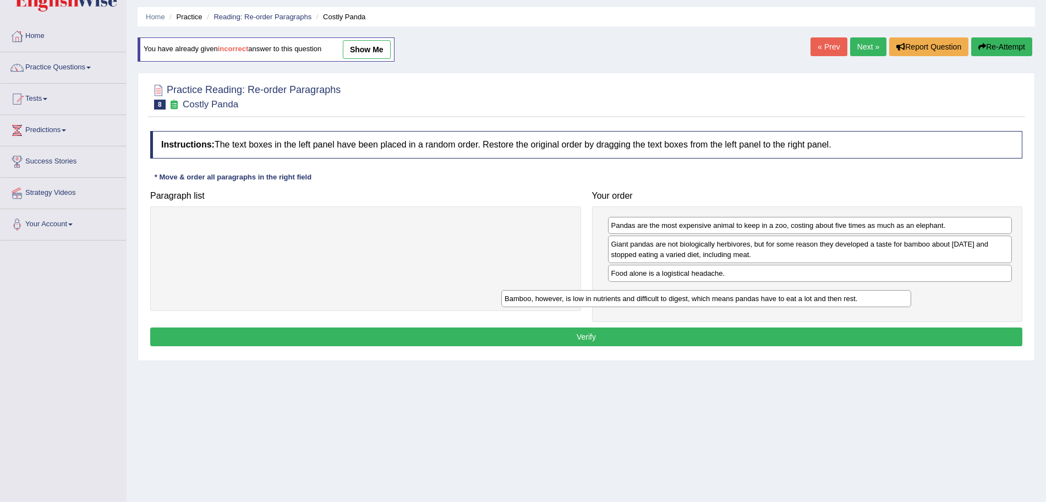
drag, startPoint x: 398, startPoint y: 225, endPoint x: 739, endPoint y: 299, distance: 349.0
click at [739, 299] on div "Bamboo, however, is low in nutrients and difficult to digest, which means panda…" at bounding box center [706, 298] width 410 height 17
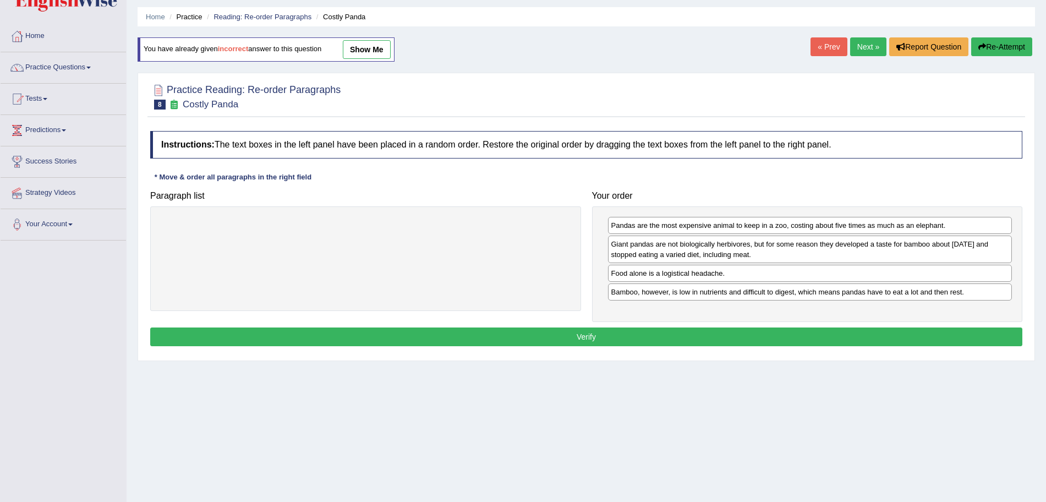
click at [618, 332] on button "Verify" at bounding box center [586, 336] width 872 height 19
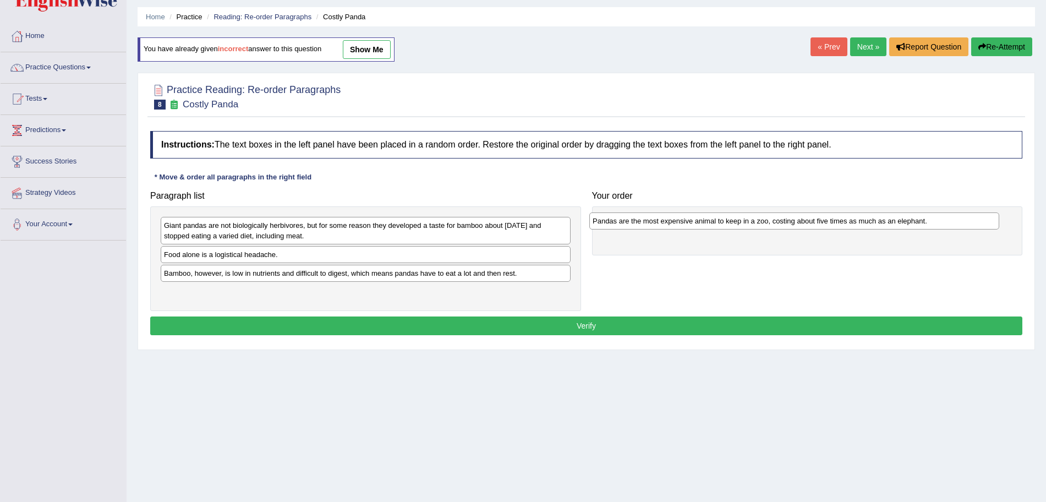
drag, startPoint x: 331, startPoint y: 259, endPoint x: 759, endPoint y: 226, distance: 429.3
click at [759, 226] on div "Pandas are the most expensive animal to keep in a zoo, costing about five times…" at bounding box center [794, 220] width 410 height 17
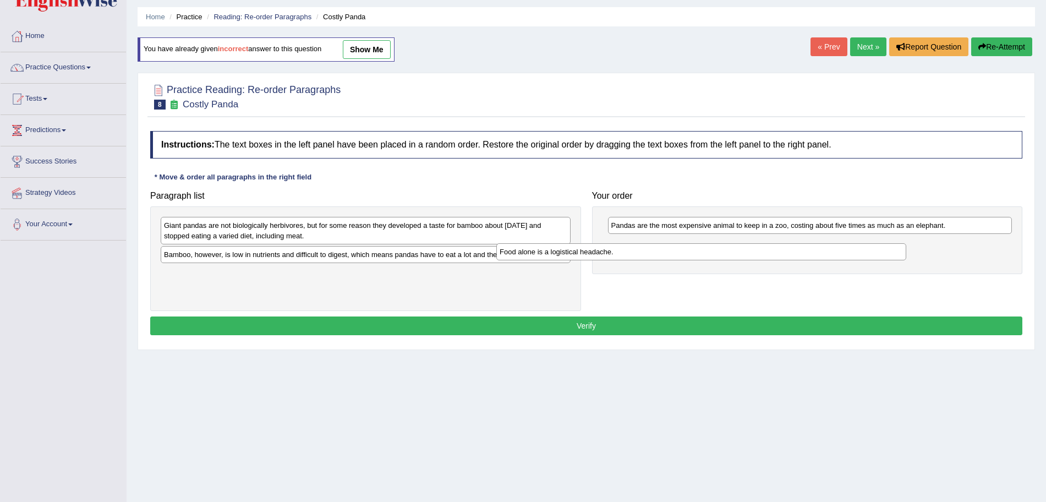
drag, startPoint x: 368, startPoint y: 260, endPoint x: 709, endPoint y: 260, distance: 341.7
click at [709, 260] on div "Food alone is a logistical headache." at bounding box center [701, 251] width 410 height 17
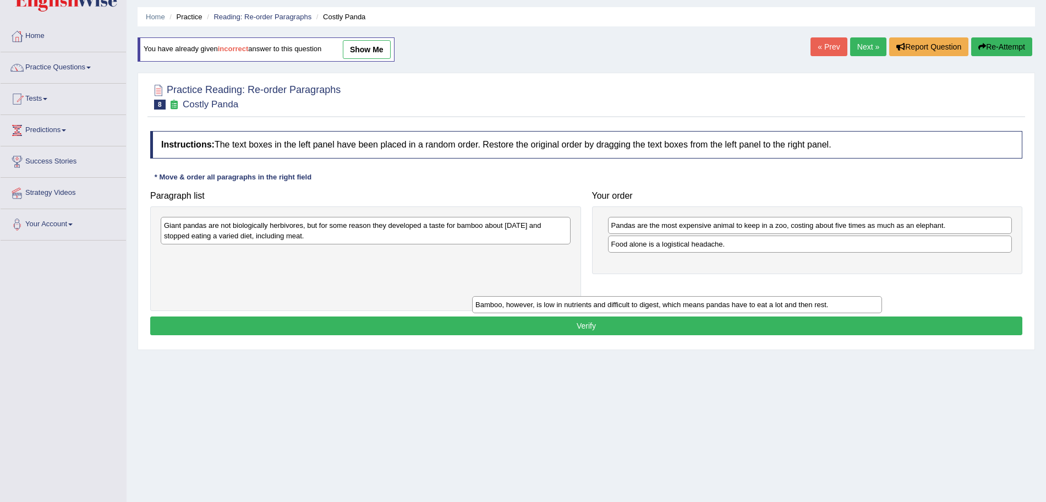
drag, startPoint x: 478, startPoint y: 256, endPoint x: 790, endPoint y: 307, distance: 315.5
click at [790, 307] on div "Bamboo, however, is low in nutrients and difficult to digest, which means panda…" at bounding box center [677, 304] width 410 height 17
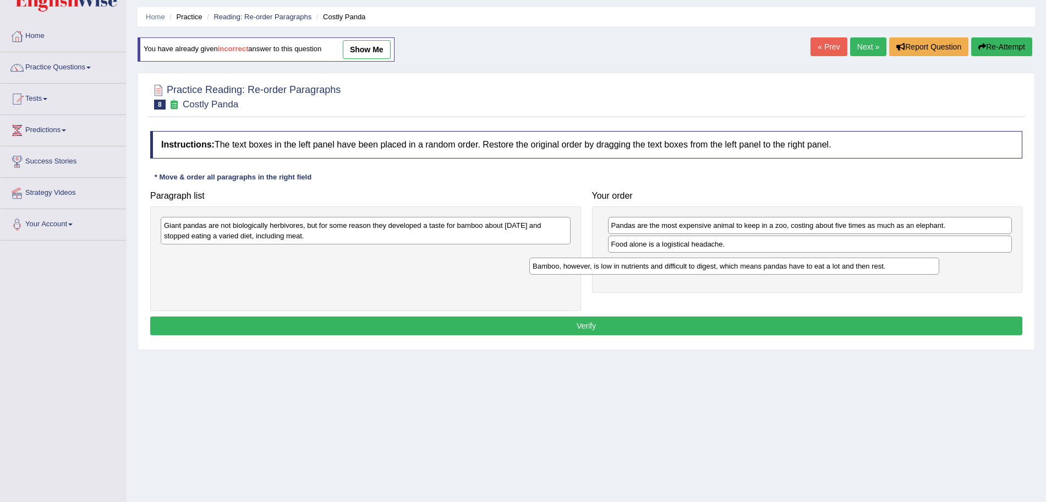
drag, startPoint x: 475, startPoint y: 257, endPoint x: 845, endPoint y: 269, distance: 370.5
click at [845, 269] on div "Bamboo, however, is low in nutrients and difficult to digest, which means panda…" at bounding box center [734, 265] width 410 height 17
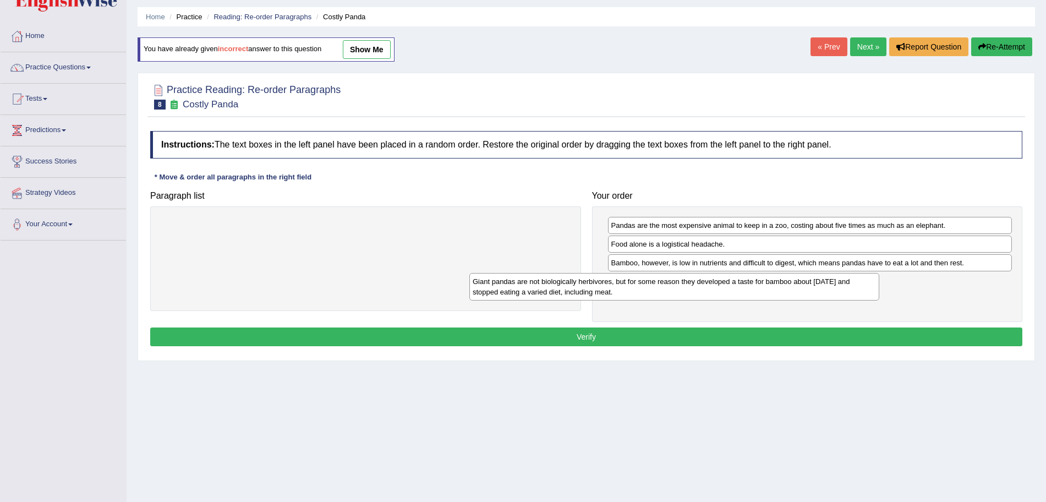
drag, startPoint x: 536, startPoint y: 229, endPoint x: 845, endPoint y: 285, distance: 314.3
click at [845, 285] on div "Giant pandas are not biologically herbivores, but for some reason they develope…" at bounding box center [674, 287] width 410 height 28
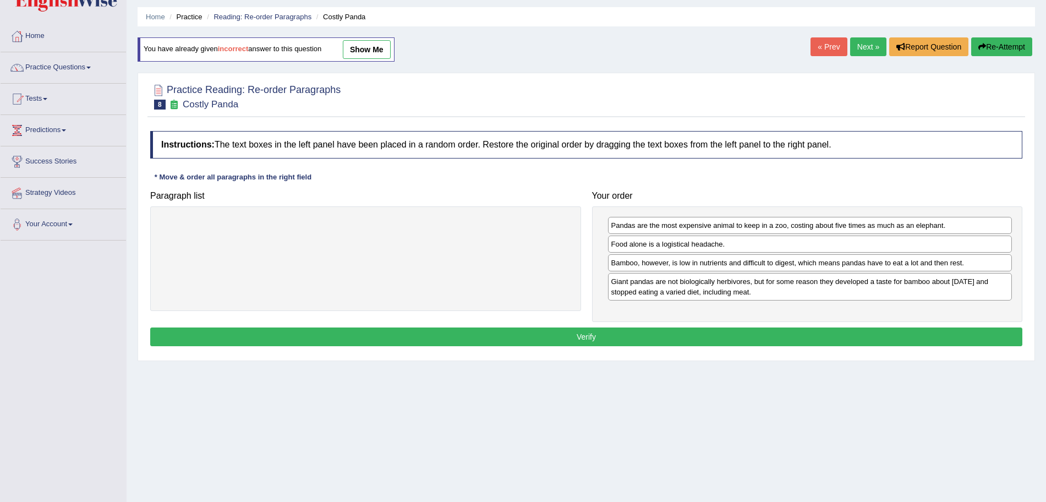
click at [717, 330] on button "Verify" at bounding box center [586, 336] width 872 height 19
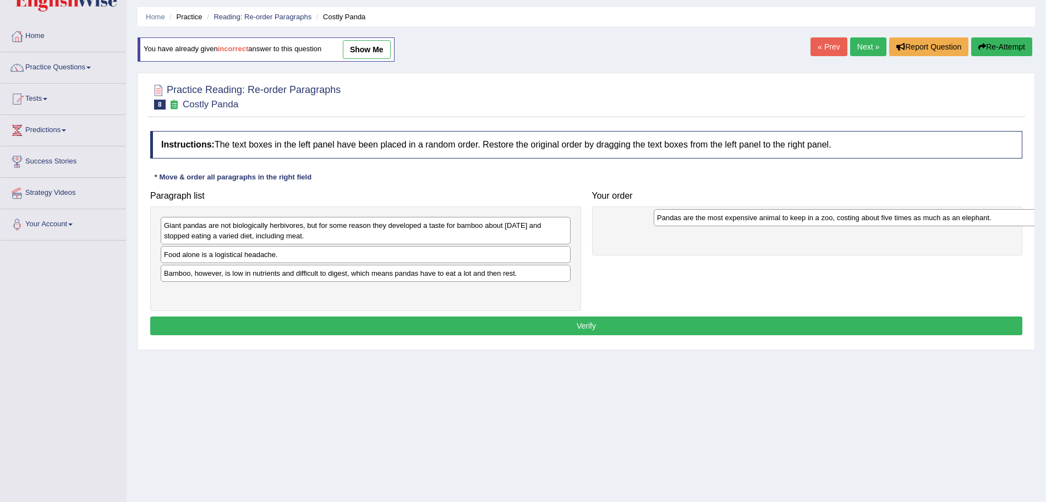
drag, startPoint x: 243, startPoint y: 258, endPoint x: 736, endPoint y: 221, distance: 494.4
click at [736, 221] on div "Pandas are the most expensive animal to keep in a zoo, costing about five times…" at bounding box center [859, 217] width 410 height 17
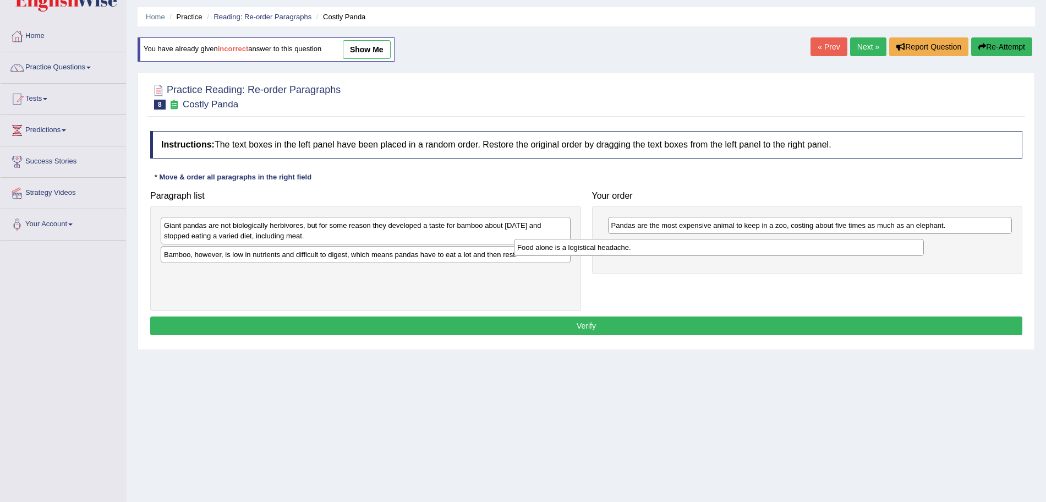
drag, startPoint x: 411, startPoint y: 257, endPoint x: 765, endPoint y: 250, distance: 353.8
click at [765, 250] on div "Food alone is a logistical headache." at bounding box center [719, 247] width 410 height 17
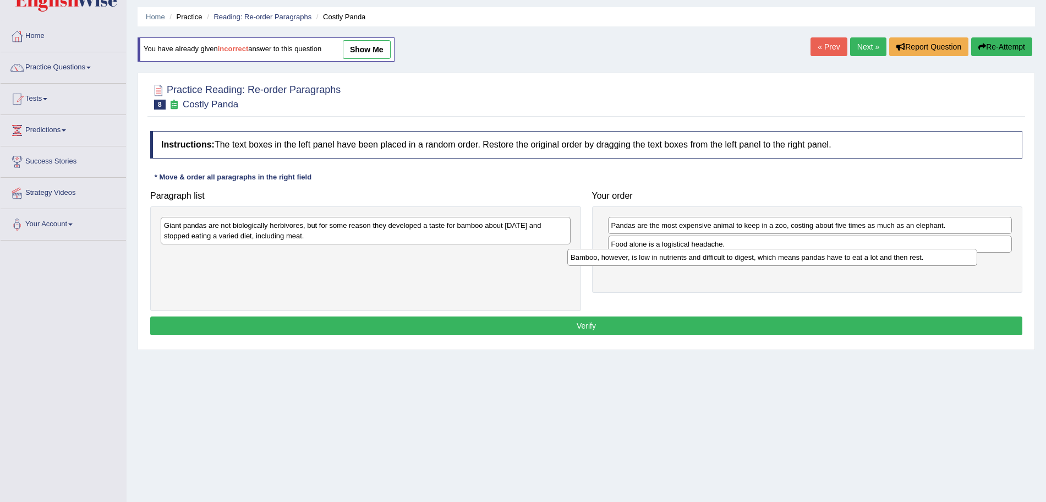
drag, startPoint x: 376, startPoint y: 257, endPoint x: 784, endPoint y: 260, distance: 407.7
click at [784, 260] on div "Bamboo, however, is low in nutrients and difficult to digest, which means panda…" at bounding box center [772, 257] width 410 height 17
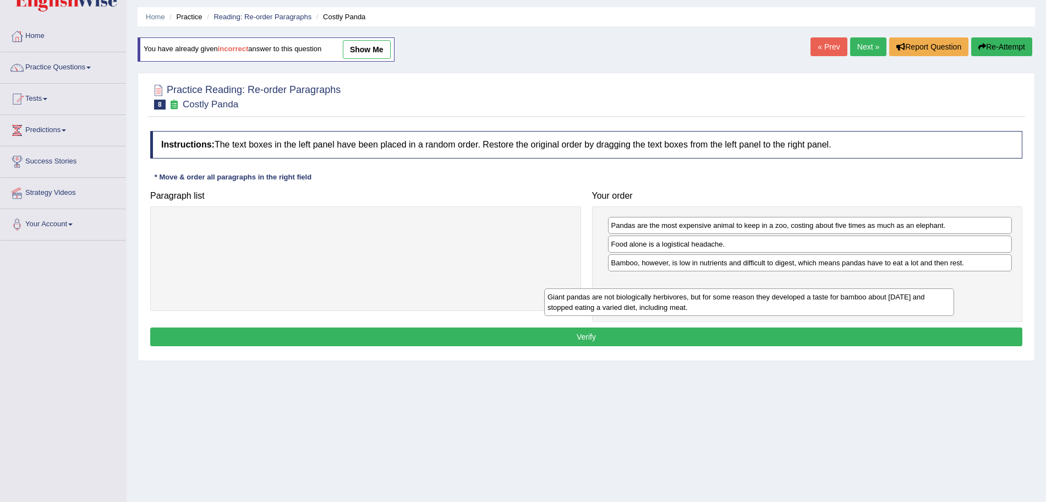
drag, startPoint x: 409, startPoint y: 225, endPoint x: 793, endPoint y: 297, distance: 390.6
click at [793, 297] on div "Giant pandas are not biologically herbivores, but for some reason they develope…" at bounding box center [749, 302] width 410 height 28
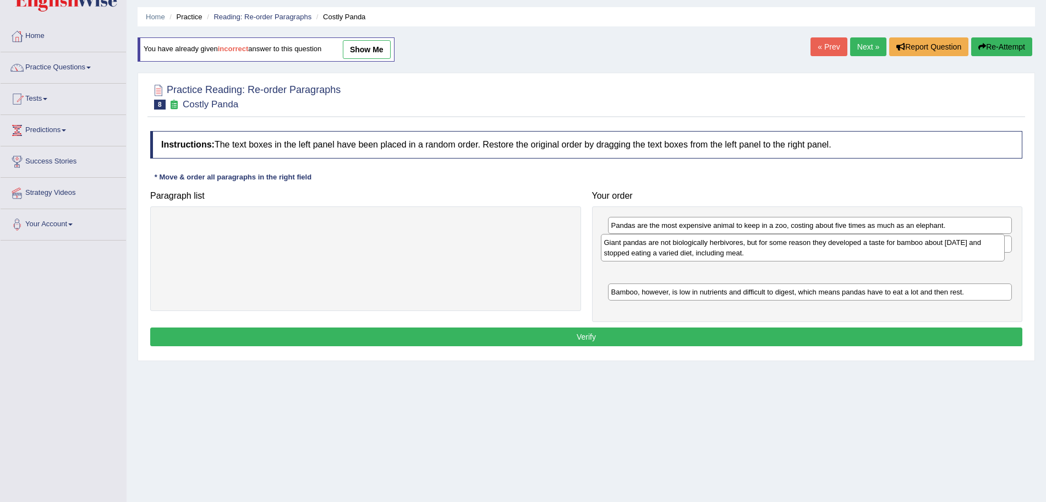
drag, startPoint x: 793, startPoint y: 297, endPoint x: 786, endPoint y: 257, distance: 39.7
click at [786, 257] on div "Giant pandas are not biologically herbivores, but for some reason they develope…" at bounding box center [803, 248] width 404 height 28
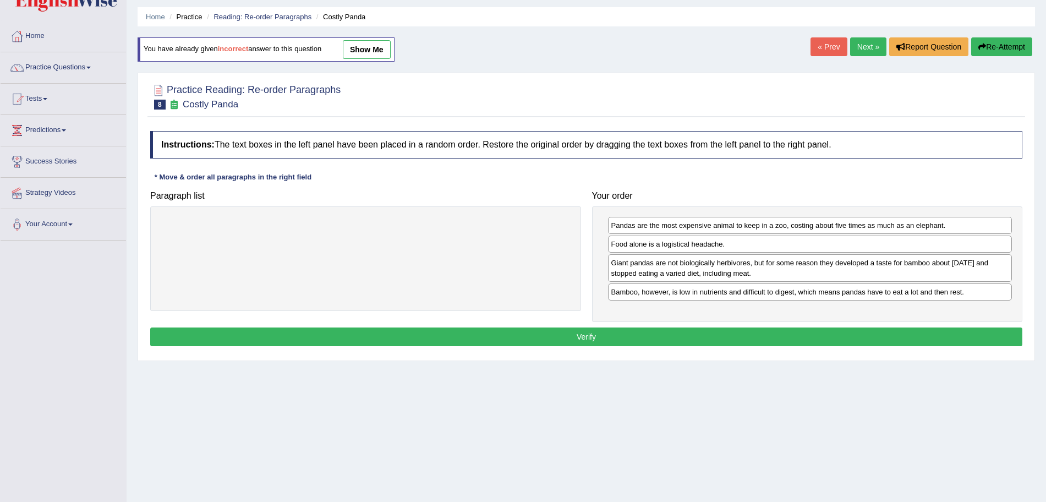
click at [689, 332] on button "Verify" at bounding box center [586, 336] width 872 height 19
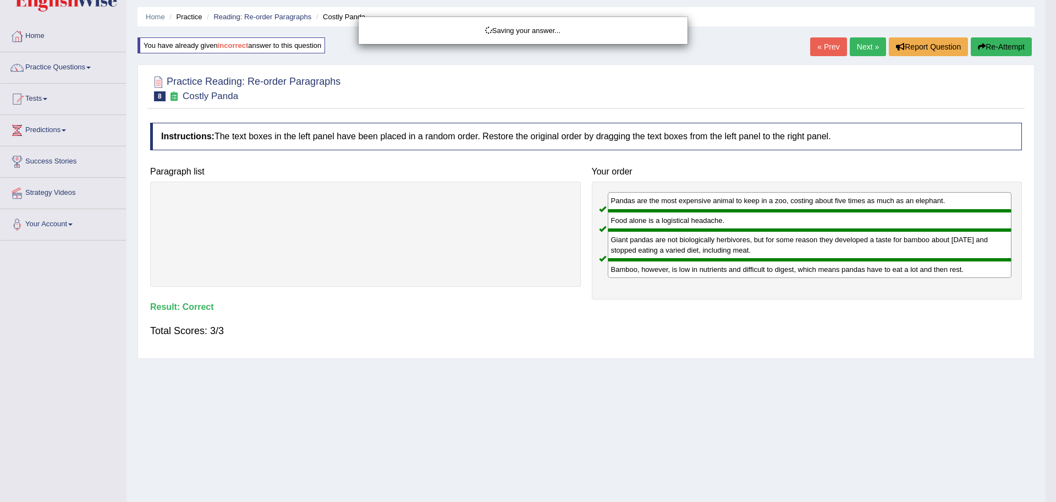
click at [861, 46] on div "Saving your answer..." at bounding box center [528, 251] width 1056 height 502
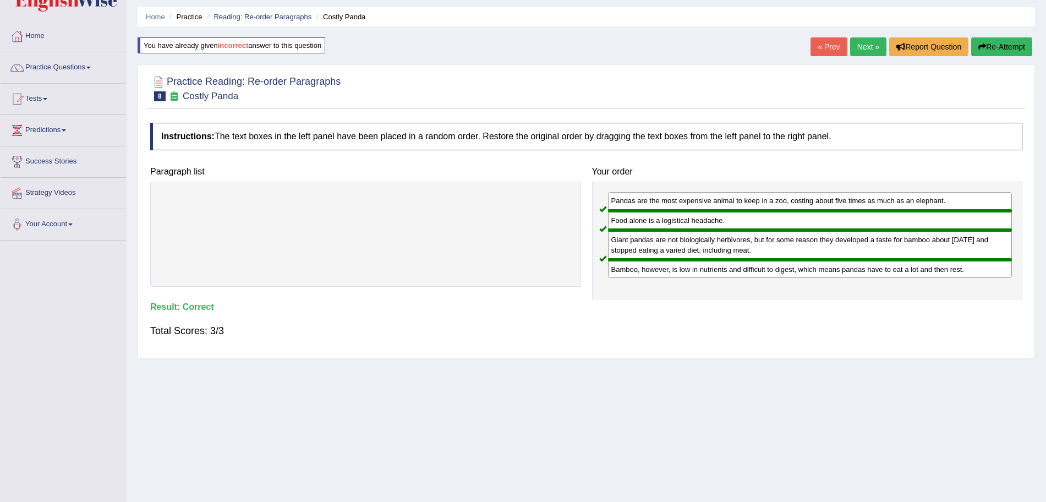
click at [861, 46] on link "Next »" at bounding box center [868, 46] width 36 height 19
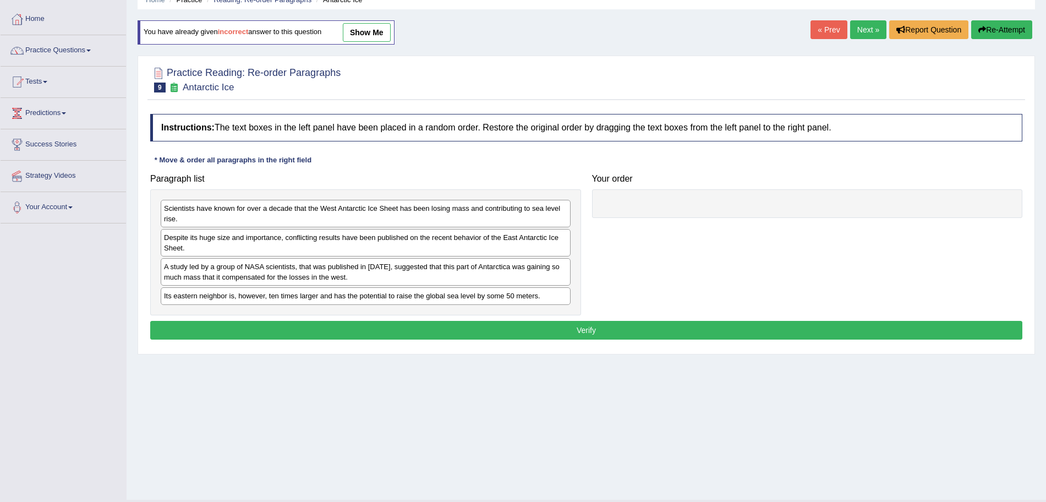
scroll to position [52, 0]
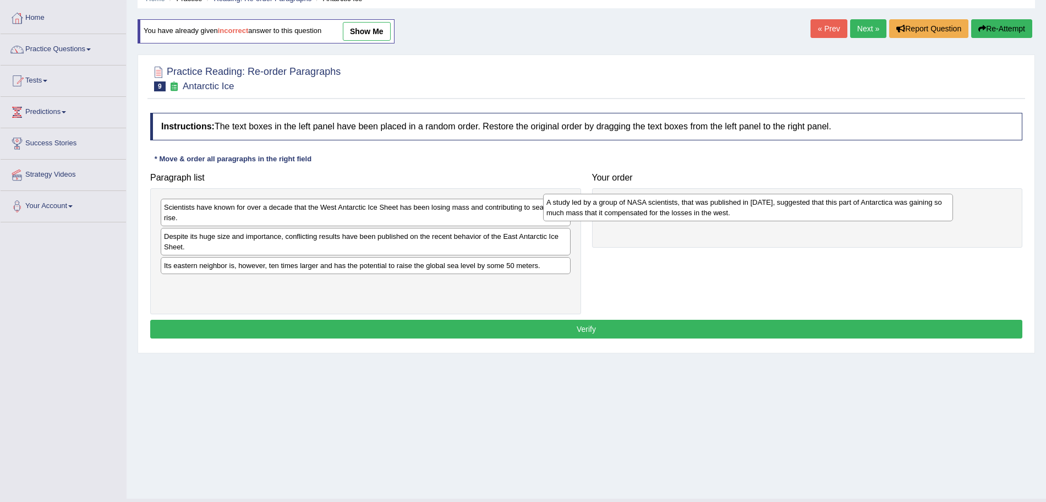
drag, startPoint x: 300, startPoint y: 267, endPoint x: 683, endPoint y: 204, distance: 388.7
click at [683, 204] on div "A study led by a group of NASA scientists, that was published in [DATE], sugges…" at bounding box center [748, 208] width 410 height 28
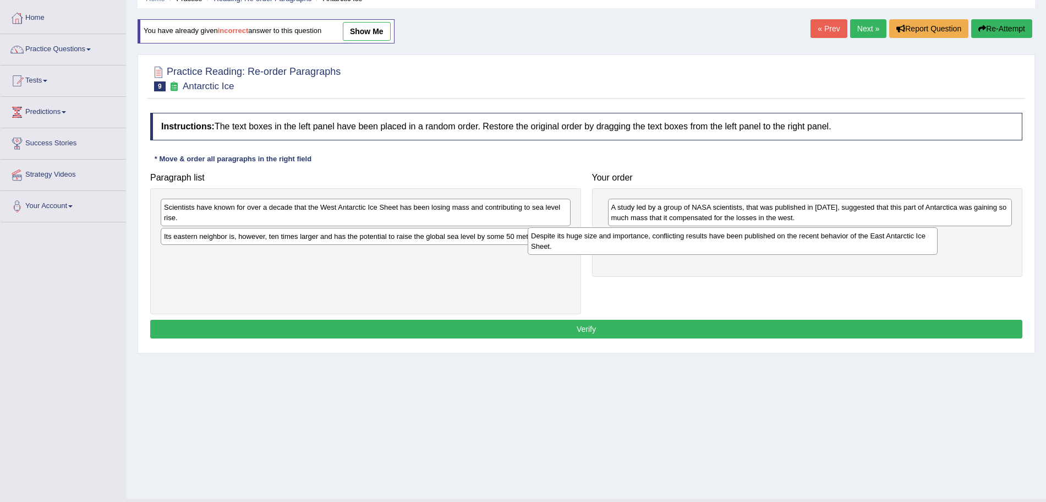
drag, startPoint x: 430, startPoint y: 245, endPoint x: 798, endPoint y: 244, distance: 368.1
click at [798, 244] on div "Despite its huge size and importance, conflicting results have been published o…" at bounding box center [733, 241] width 410 height 28
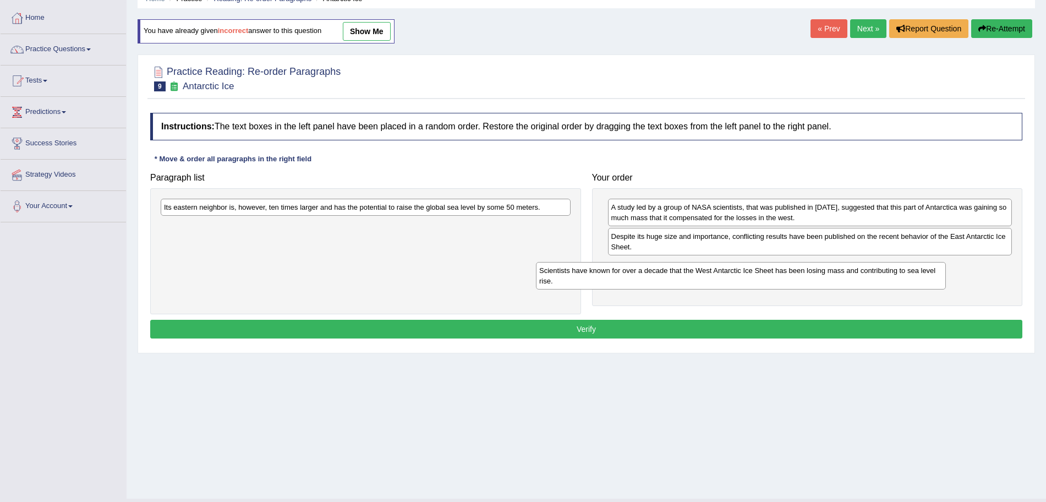
drag, startPoint x: 454, startPoint y: 214, endPoint x: 831, endPoint y: 278, distance: 382.3
click at [831, 278] on div "Scientists have known for over a decade that the West Antarctic Ice Sheet has b…" at bounding box center [741, 276] width 410 height 28
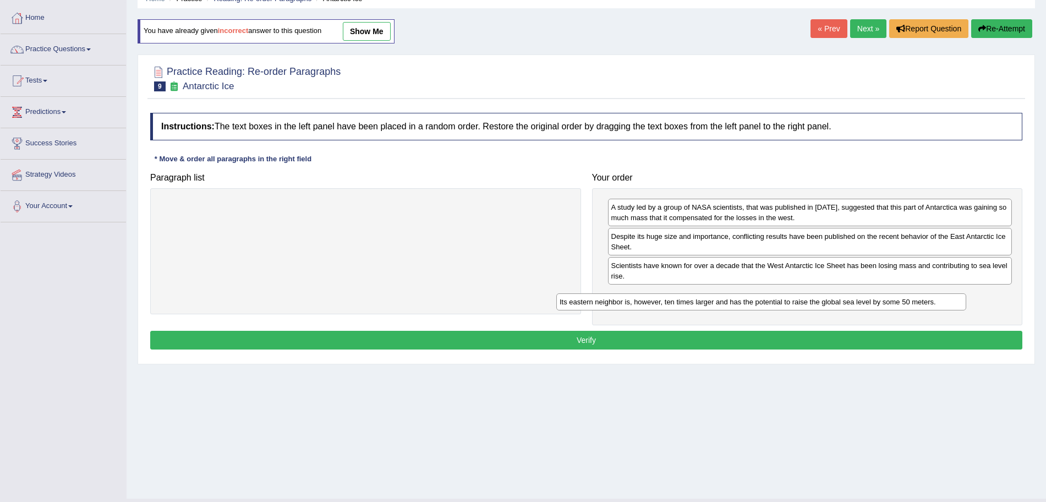
drag, startPoint x: 447, startPoint y: 204, endPoint x: 842, endPoint y: 299, distance: 406.8
click at [842, 299] on div "Its eastern neighbor is, however, ten times larger and has the potential to rai…" at bounding box center [761, 301] width 410 height 17
click at [678, 335] on button "Verify" at bounding box center [586, 340] width 872 height 19
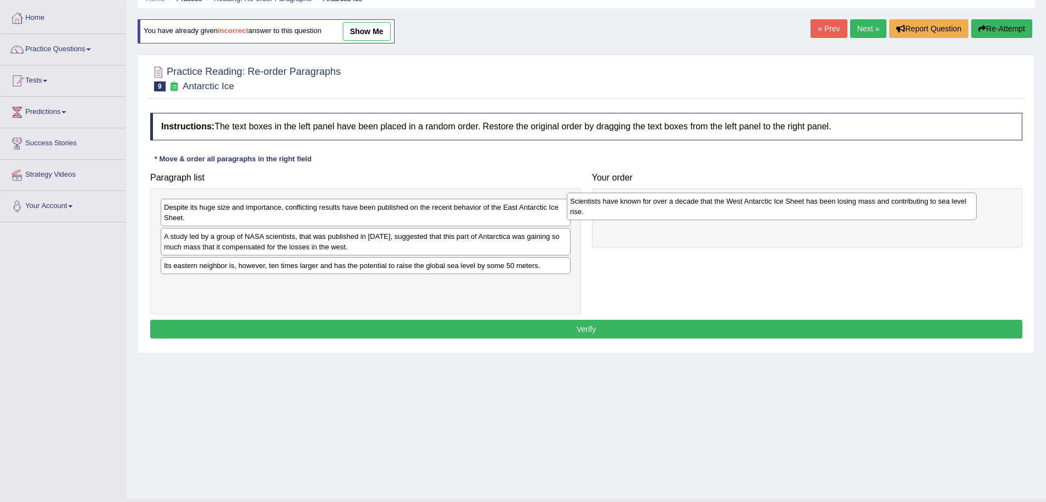
drag, startPoint x: 310, startPoint y: 201, endPoint x: 716, endPoint y: 195, distance: 406.1
click at [716, 195] on div "Scientists have known for over a decade that the West Antarctic Ice Sheet has b…" at bounding box center [772, 207] width 410 height 28
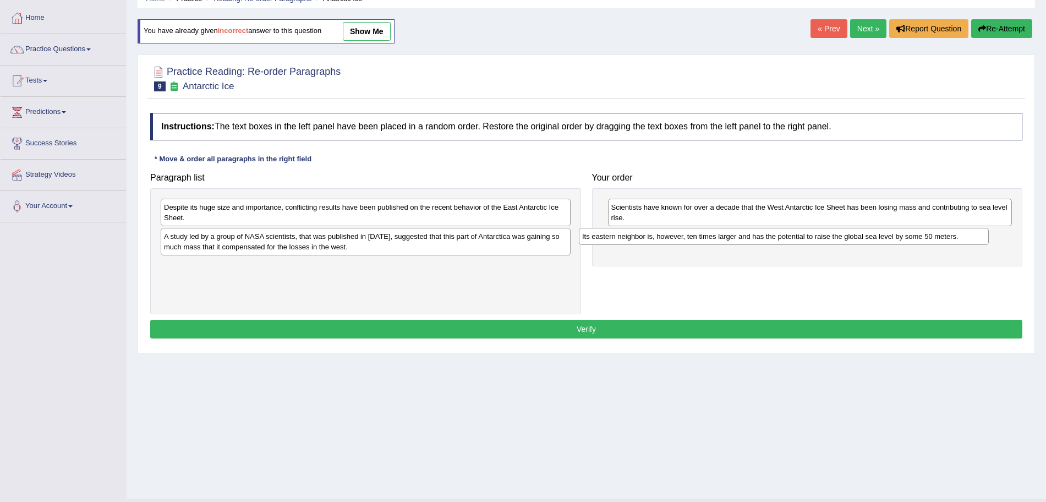
drag, startPoint x: 243, startPoint y: 271, endPoint x: 666, endPoint y: 242, distance: 424.1
click at [666, 242] on div "Its eastern neighbor is, however, ten times larger and has the potential to rai…" at bounding box center [784, 236] width 410 height 17
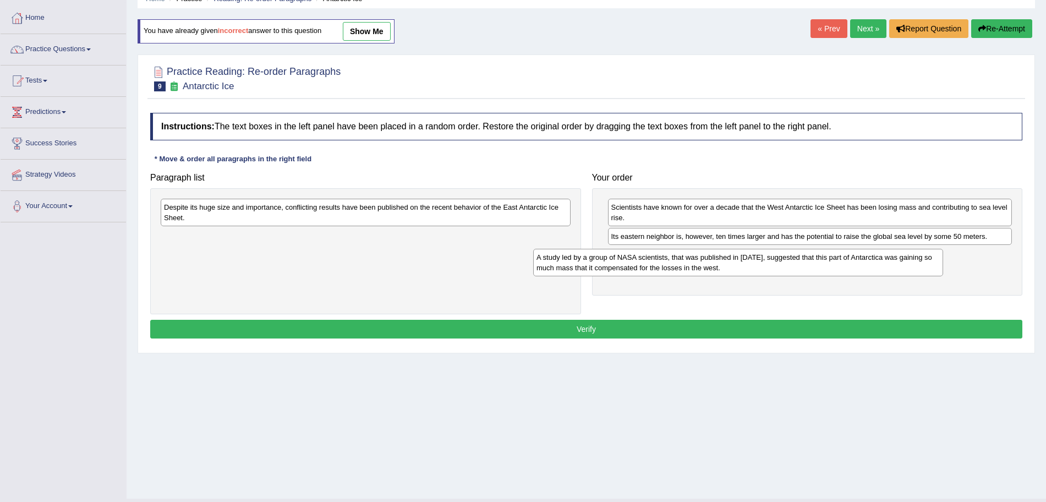
drag, startPoint x: 350, startPoint y: 244, endPoint x: 724, endPoint y: 265, distance: 374.2
click at [724, 265] on div "A study led by a group of NASA scientists, that was published in 2015, suggeste…" at bounding box center [738, 263] width 410 height 28
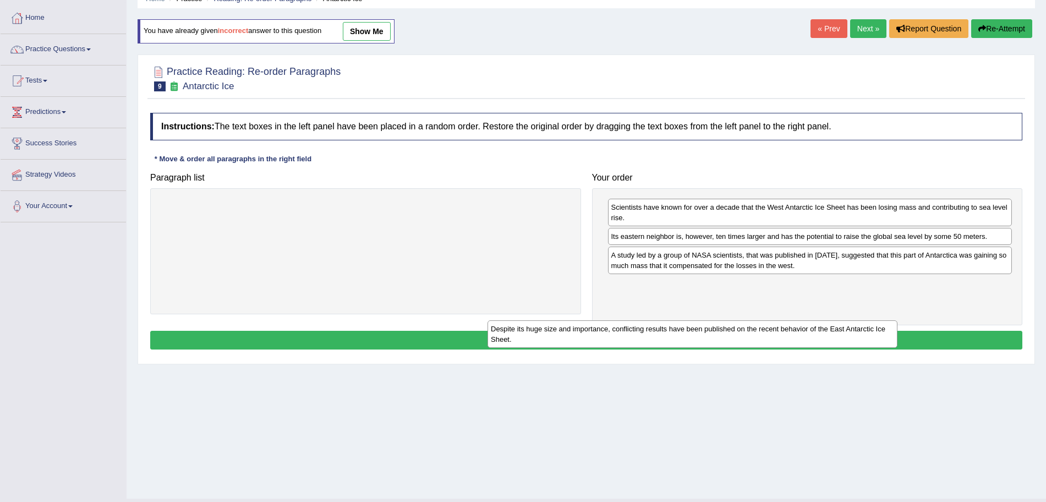
drag, startPoint x: 459, startPoint y: 212, endPoint x: 786, endPoint y: 335, distance: 348.9
click at [786, 335] on div "Despite its huge size and importance, conflicting results have been published o…" at bounding box center [692, 334] width 410 height 28
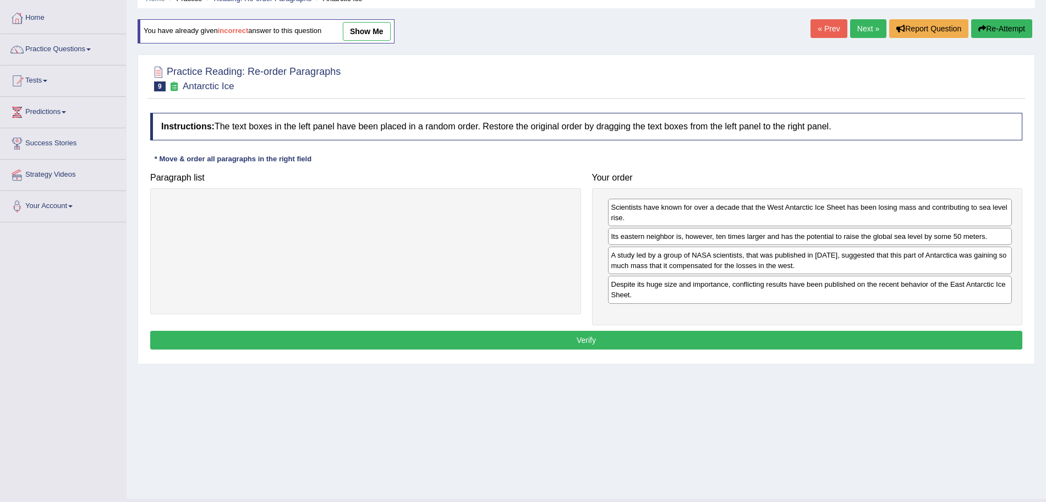
click at [715, 343] on button "Verify" at bounding box center [586, 340] width 872 height 19
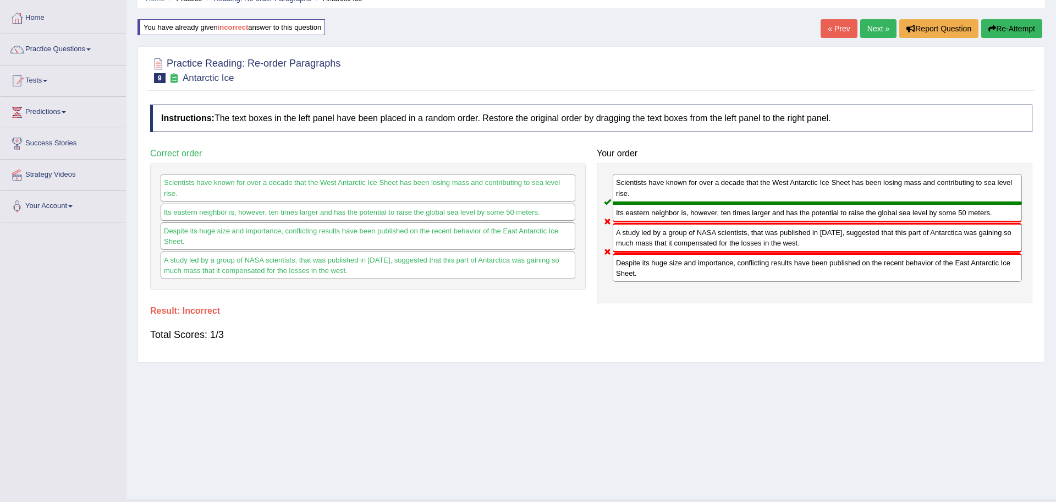
click at [861, 31] on link "Next »" at bounding box center [879, 28] width 36 height 19
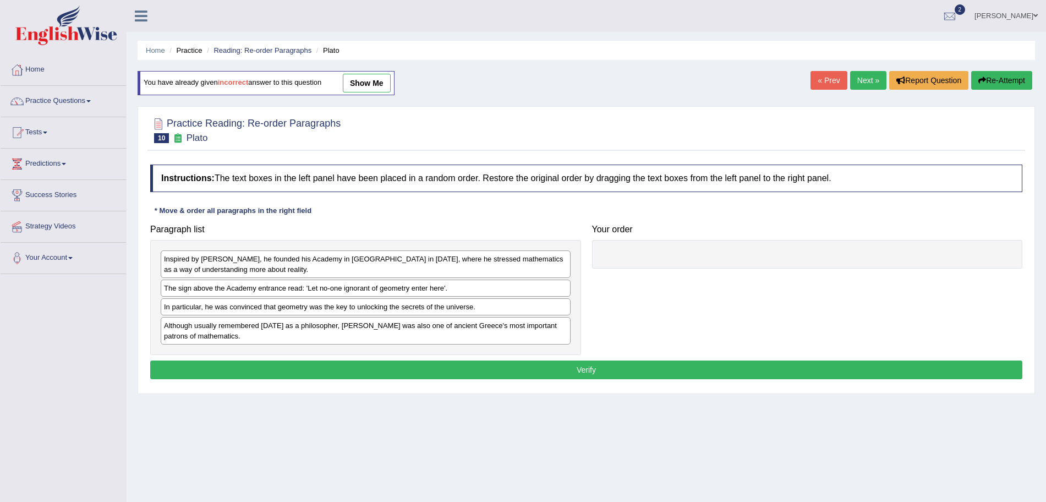
click at [284, 269] on div "Inspired by [PERSON_NAME], he founded his Academy in [GEOGRAPHIC_DATA] in [DATE…" at bounding box center [366, 264] width 410 height 28
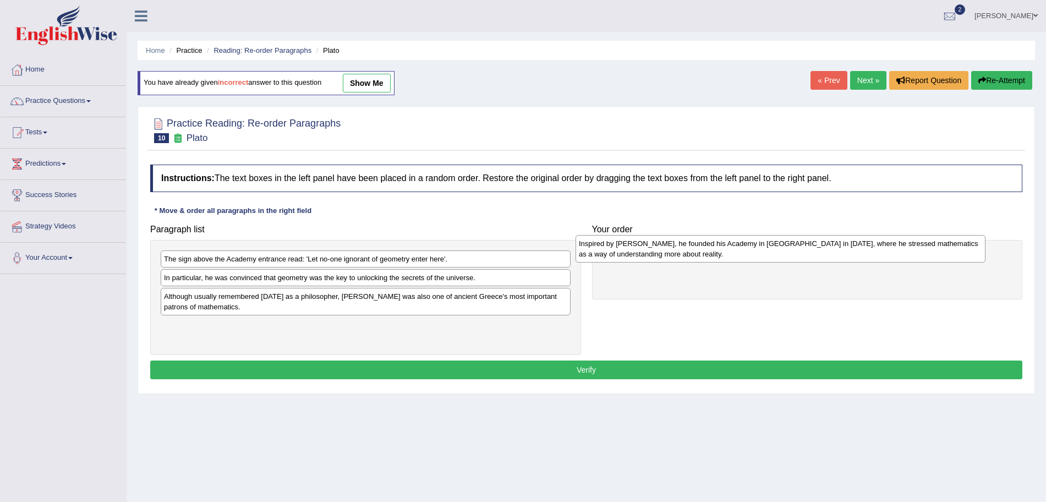
drag, startPoint x: 260, startPoint y: 259, endPoint x: 675, endPoint y: 244, distance: 415.1
click at [675, 244] on div "Inspired by [PERSON_NAME], he founded his Academy in [GEOGRAPHIC_DATA] in [DATE…" at bounding box center [781, 249] width 410 height 28
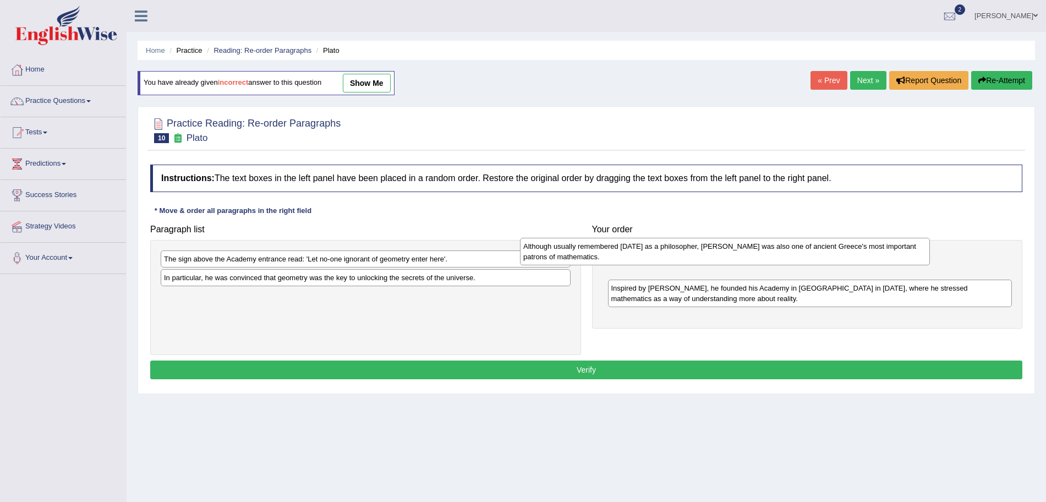
drag, startPoint x: 467, startPoint y: 309, endPoint x: 826, endPoint y: 259, distance: 362.8
click at [826, 259] on div "Although usually remembered [DATE] as a philosopher, [PERSON_NAME] was also one…" at bounding box center [725, 252] width 410 height 28
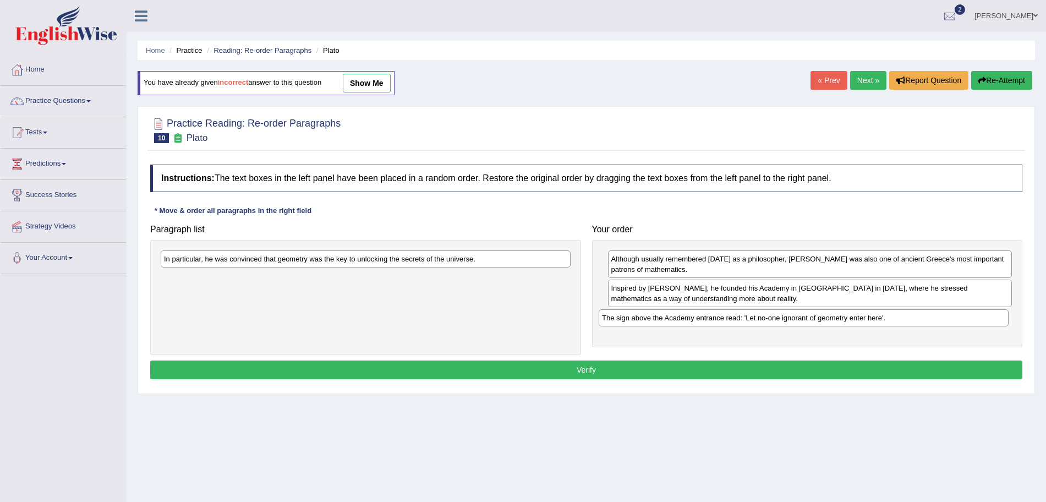
drag, startPoint x: 235, startPoint y: 262, endPoint x: 673, endPoint y: 321, distance: 442.0
click at [673, 321] on div "The sign above the Academy entrance read: 'Let no-one ignorant of geometry ente…" at bounding box center [804, 317] width 410 height 17
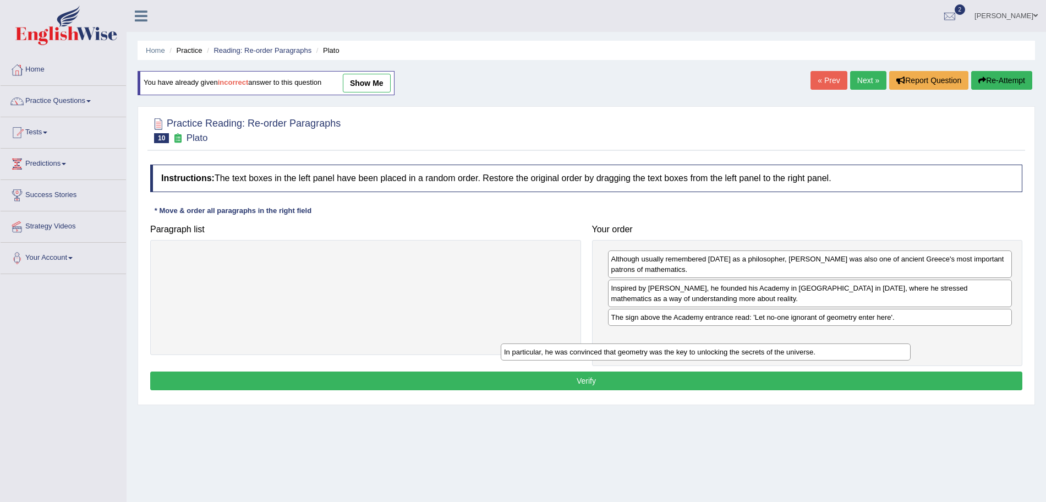
drag, startPoint x: 366, startPoint y: 261, endPoint x: 726, endPoint y: 349, distance: 369.8
click at [726, 349] on div "In particular, he was convinced that geometry was the key to unlocking the secr…" at bounding box center [706, 351] width 410 height 17
click at [638, 389] on button "Verify" at bounding box center [586, 380] width 872 height 19
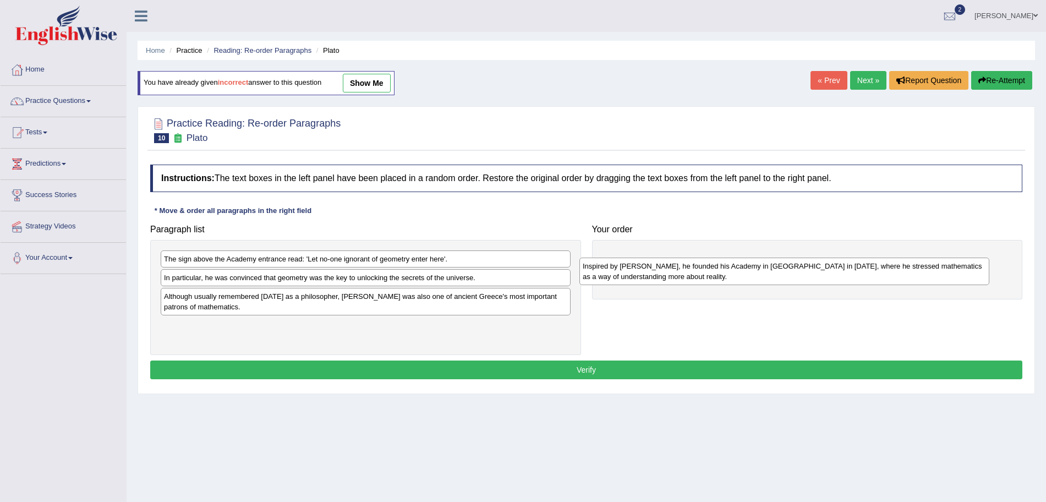
drag, startPoint x: 244, startPoint y: 266, endPoint x: 663, endPoint y: 273, distance: 418.8
click at [663, 273] on div "Inspired by [PERSON_NAME], he founded his Academy in [GEOGRAPHIC_DATA] in [DATE…" at bounding box center [784, 271] width 410 height 28
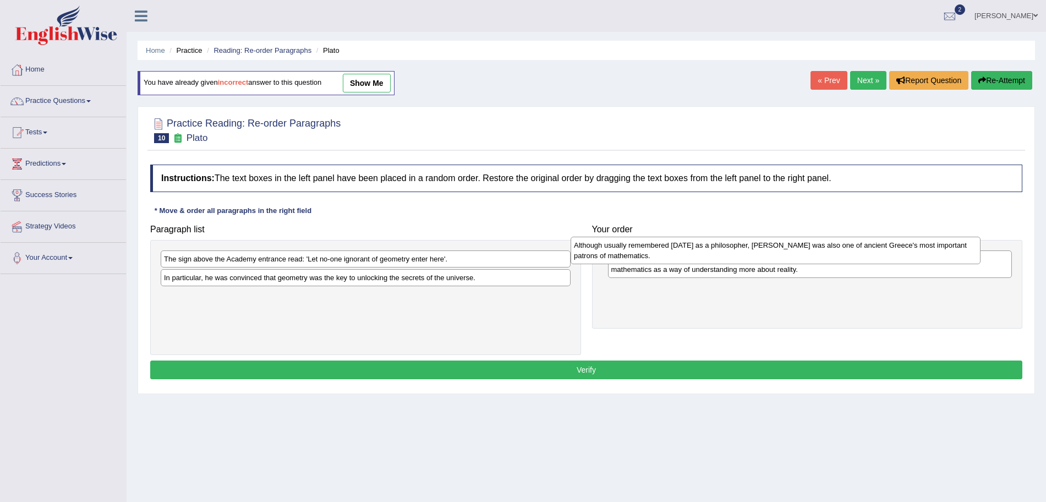
drag, startPoint x: 415, startPoint y: 310, endPoint x: 829, endPoint y: 250, distance: 418.7
click at [829, 250] on div "Although usually remembered [DATE] as a philosopher, [PERSON_NAME] was also one…" at bounding box center [776, 251] width 410 height 28
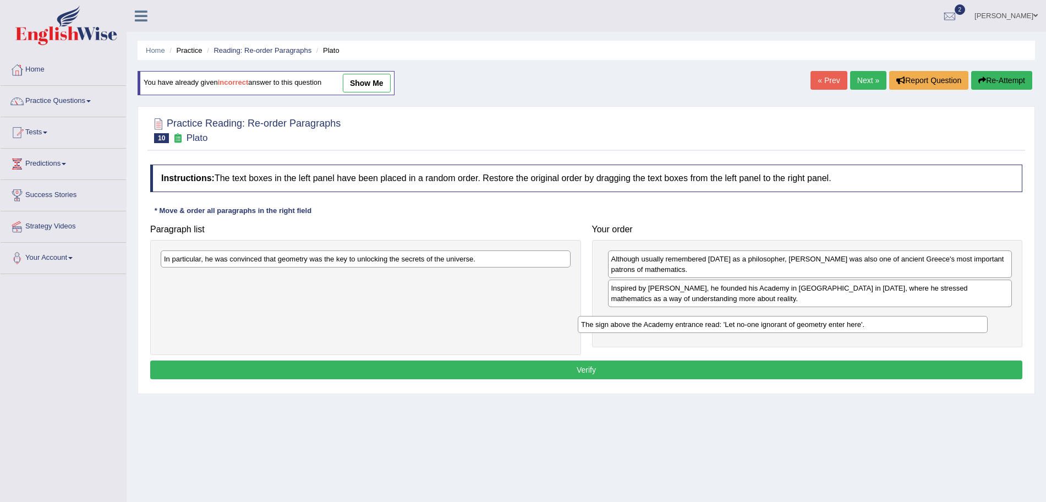
drag, startPoint x: 247, startPoint y: 264, endPoint x: 664, endPoint y: 330, distance: 422.2
click at [664, 330] on div "The sign above the Academy entrance read: 'Let no-one ignorant of geometry ente…" at bounding box center [783, 324] width 410 height 17
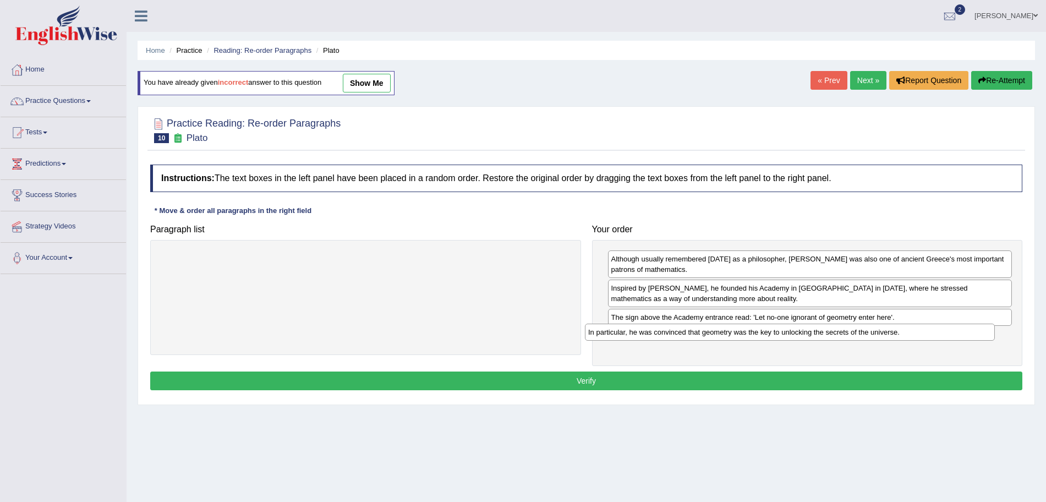
drag, startPoint x: 350, startPoint y: 259, endPoint x: 775, endPoint y: 332, distance: 430.5
click at [775, 332] on div "In particular, he was convinced that geometry was the key to unlocking the secr…" at bounding box center [790, 332] width 410 height 17
click at [641, 381] on button "Verify" at bounding box center [586, 380] width 872 height 19
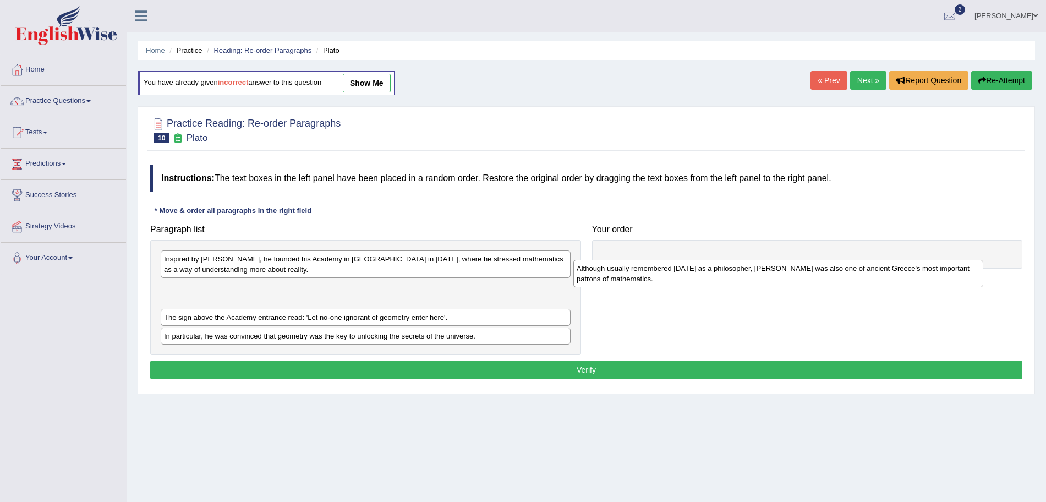
drag, startPoint x: 284, startPoint y: 328, endPoint x: 698, endPoint y: 271, distance: 417.7
click at [698, 271] on div "Although usually remembered today as a philosopher, Plato was also one of ancie…" at bounding box center [778, 274] width 410 height 28
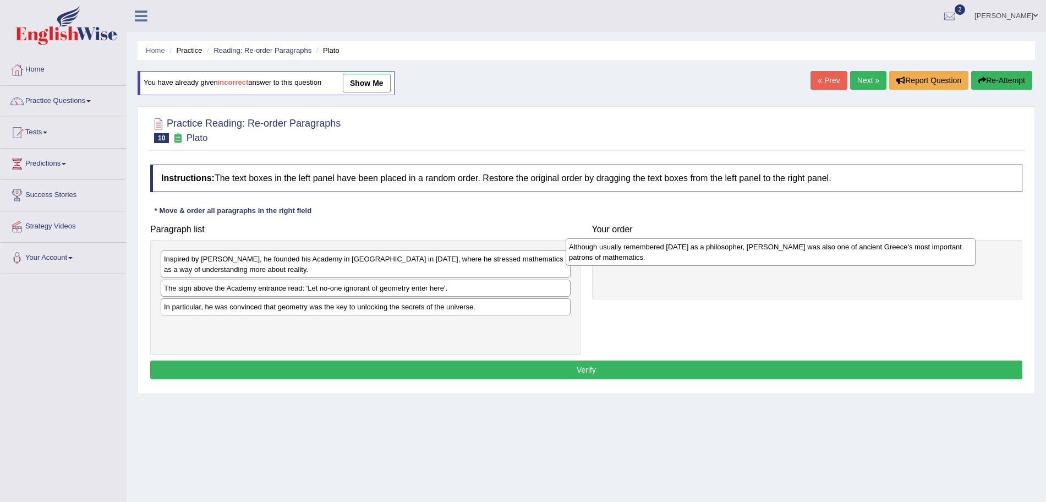
drag, startPoint x: 400, startPoint y: 289, endPoint x: 805, endPoint y: 248, distance: 407.0
click at [805, 248] on div "Although usually remembered today as a philosopher, Plato was also one of ancie…" at bounding box center [771, 252] width 410 height 28
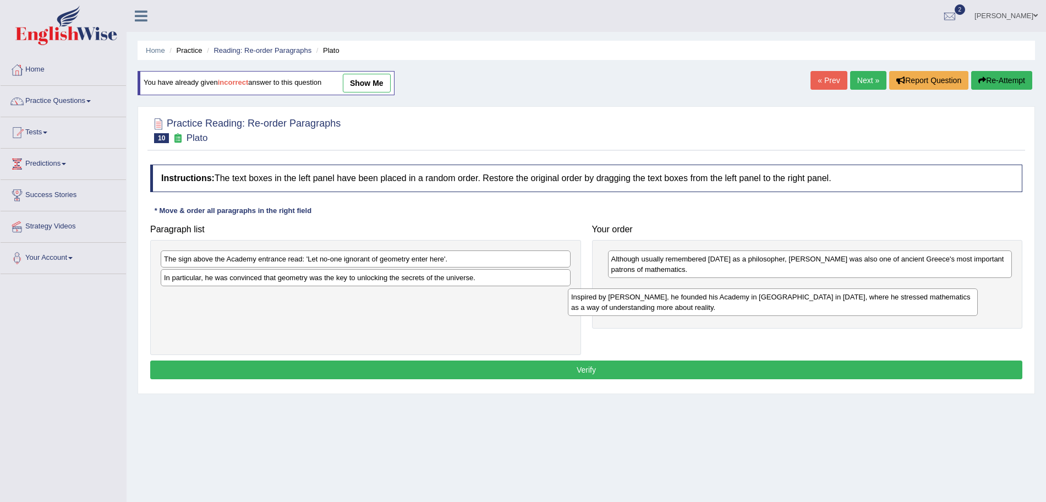
drag, startPoint x: 450, startPoint y: 264, endPoint x: 863, endPoint y: 301, distance: 414.9
click at [863, 301] on div "Inspired by Pythagoras, he founded his Academy in Athens in 387 BC, where he st…" at bounding box center [773, 302] width 410 height 28
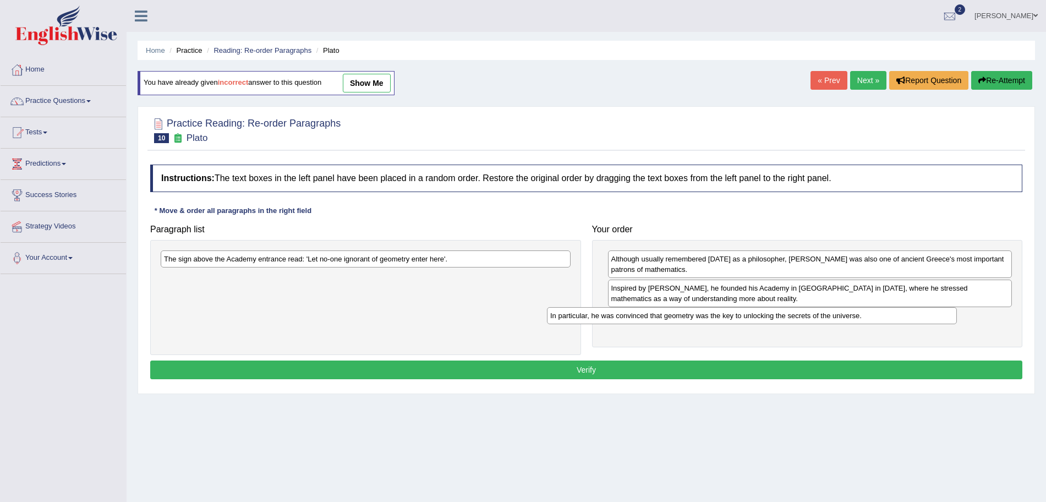
drag, startPoint x: 490, startPoint y: 283, endPoint x: 876, endPoint y: 321, distance: 388.1
click at [876, 321] on div "In particular, he was convinced that geometry was the key to unlocking the secr…" at bounding box center [752, 315] width 410 height 17
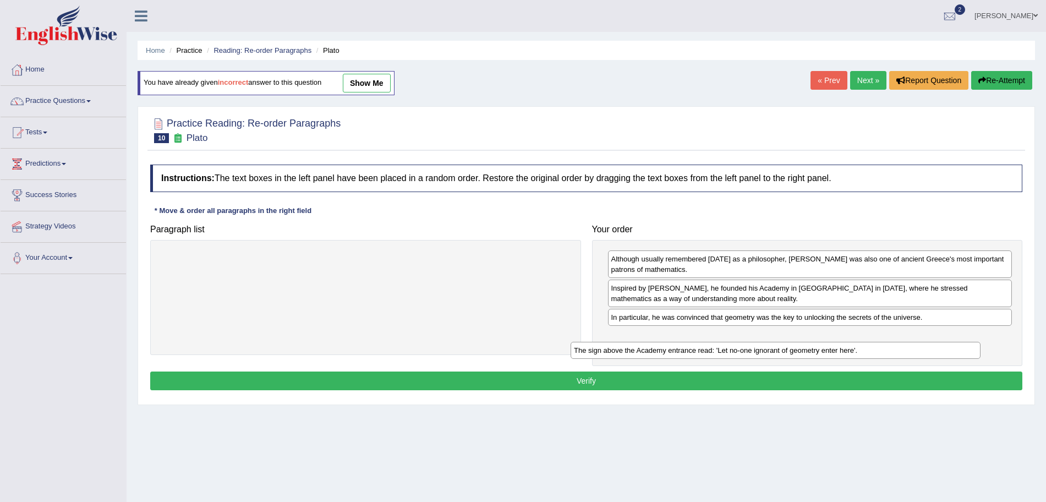
drag, startPoint x: 428, startPoint y: 256, endPoint x: 837, endPoint y: 347, distance: 419.9
click at [837, 347] on div "The sign above the Academy entrance read: 'Let no-one ignorant of geometry ente…" at bounding box center [776, 350] width 410 height 17
click at [693, 390] on button "Verify" at bounding box center [586, 380] width 872 height 19
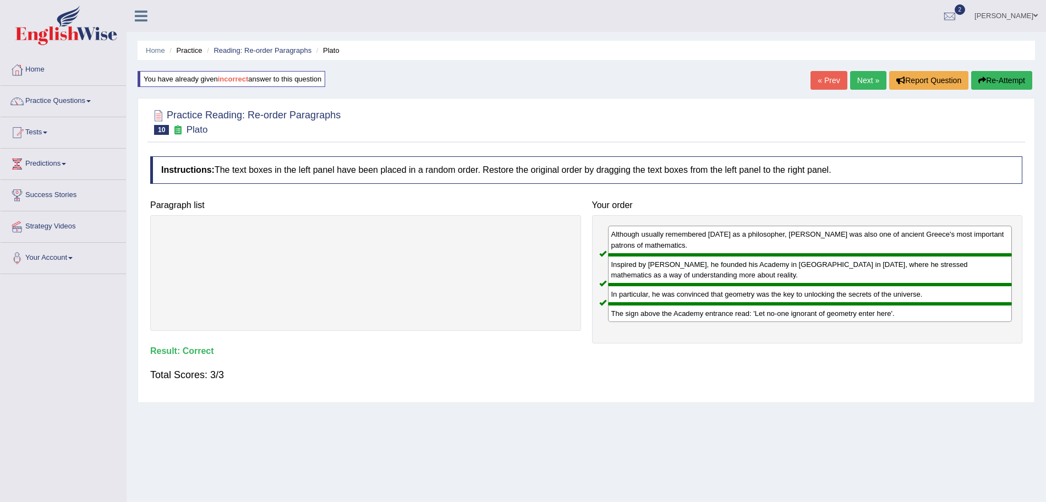
click at [864, 76] on link "Next »" at bounding box center [868, 80] width 36 height 19
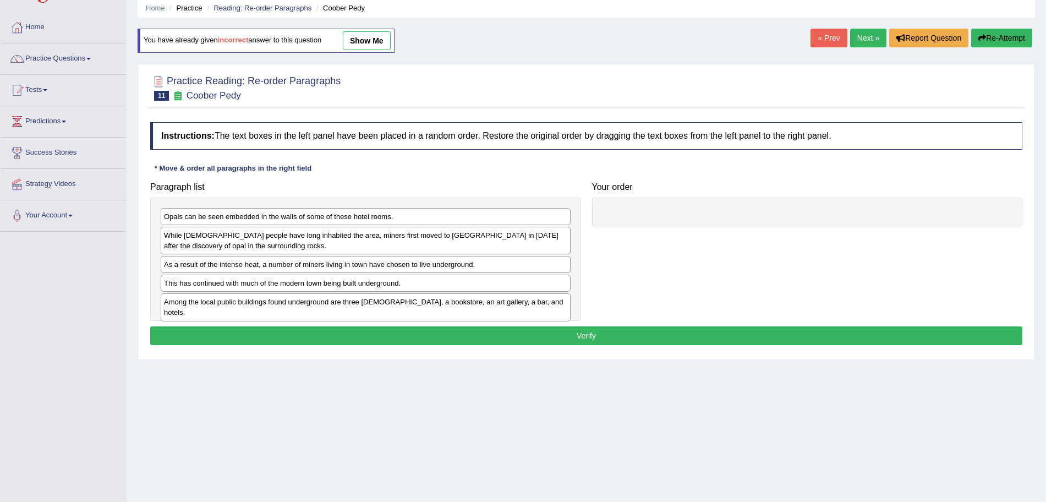
scroll to position [57, 0]
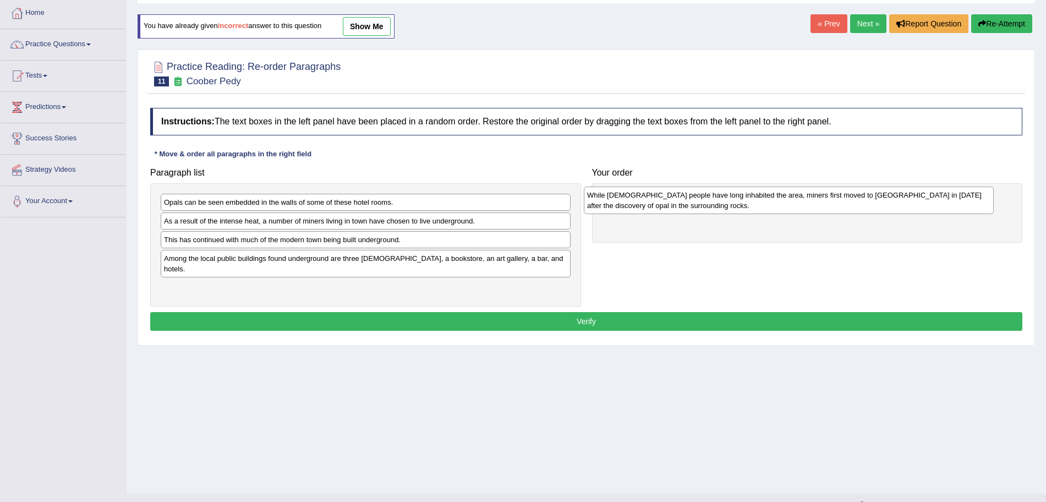
drag, startPoint x: 311, startPoint y: 228, endPoint x: 735, endPoint y: 202, distance: 424.4
click at [735, 202] on div "While Aboriginal people have long inhabited the area, miners first moved to Coo…" at bounding box center [789, 201] width 410 height 28
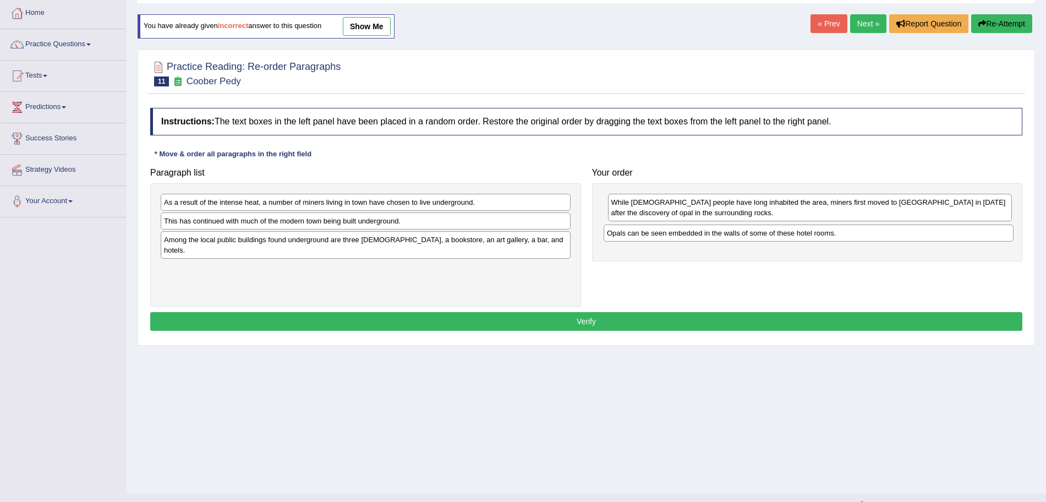
drag, startPoint x: 285, startPoint y: 199, endPoint x: 728, endPoint y: 229, distance: 444.0
click at [728, 229] on div "Opals can be seen embedded in the walls of some of these hotel rooms." at bounding box center [809, 232] width 410 height 17
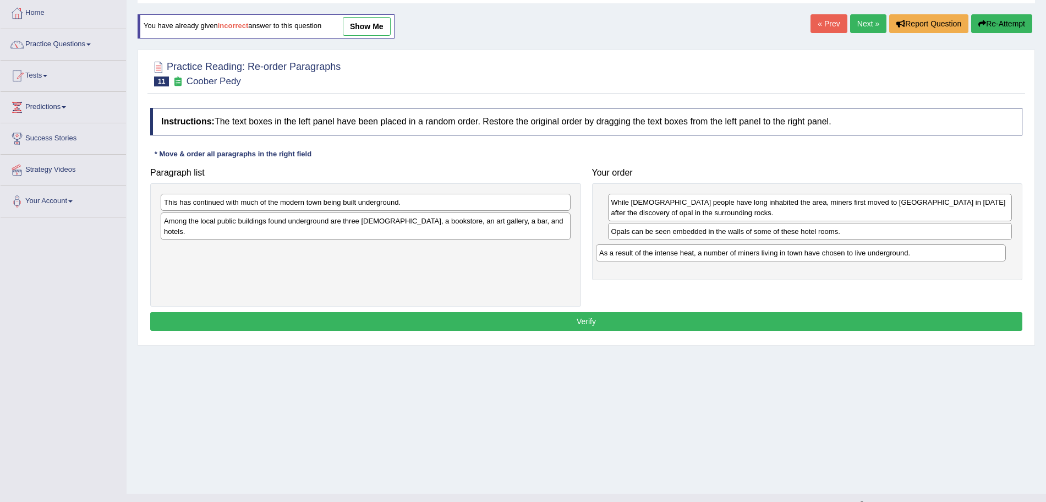
drag, startPoint x: 270, startPoint y: 203, endPoint x: 706, endPoint y: 256, distance: 438.9
click at [706, 256] on div "As a result of the intense heat, a number of miners living in town have chosen …" at bounding box center [801, 252] width 410 height 17
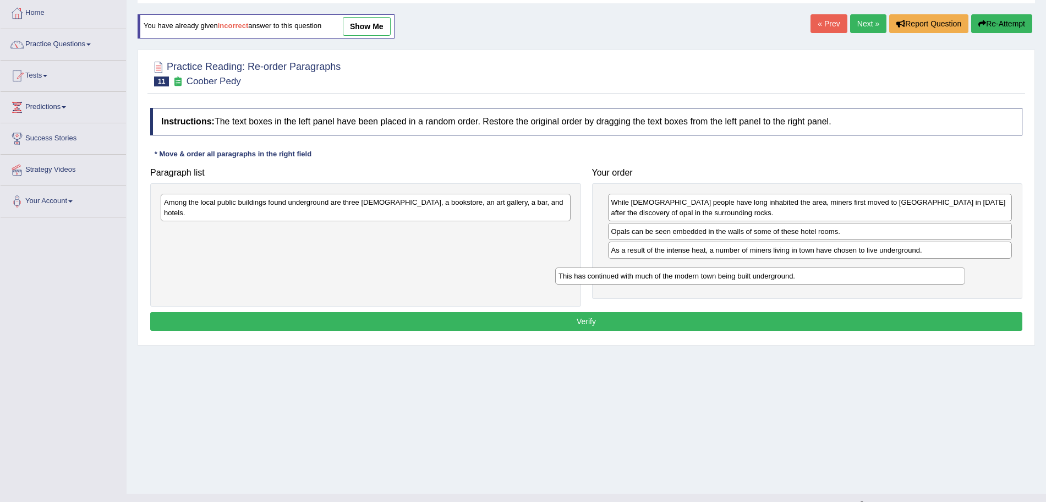
drag, startPoint x: 306, startPoint y: 196, endPoint x: 705, endPoint y: 273, distance: 406.3
click at [705, 273] on div "This has continued with much of the modern town being built underground." at bounding box center [760, 275] width 410 height 17
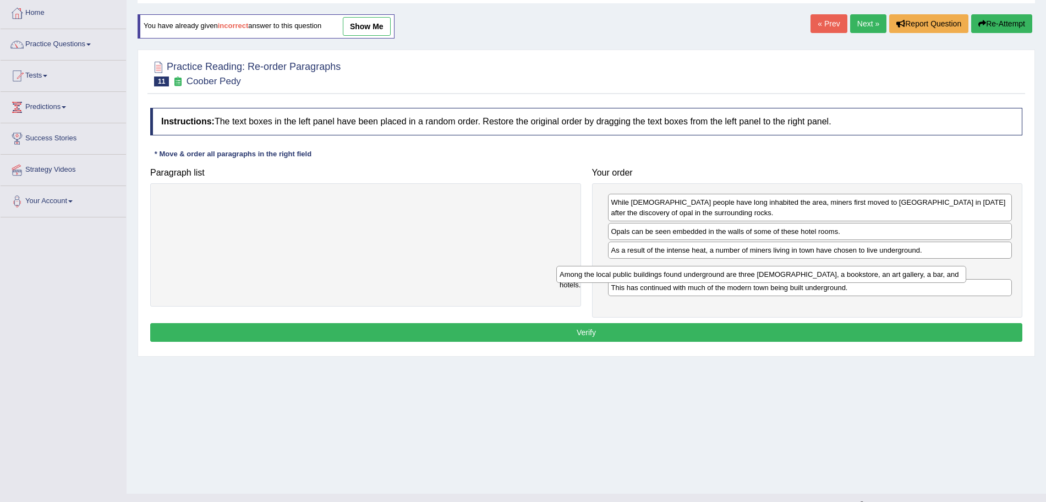
drag, startPoint x: 343, startPoint y: 205, endPoint x: 738, endPoint y: 277, distance: 402.1
click at [738, 277] on div "Among the local public buildings found underground are three churches, a bookst…" at bounding box center [761, 274] width 410 height 17
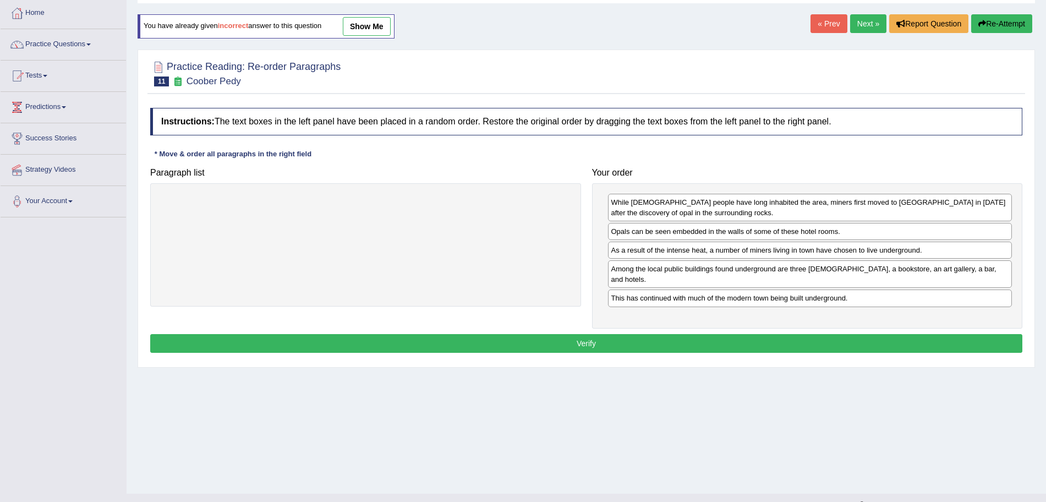
click at [565, 334] on button "Verify" at bounding box center [586, 343] width 872 height 19
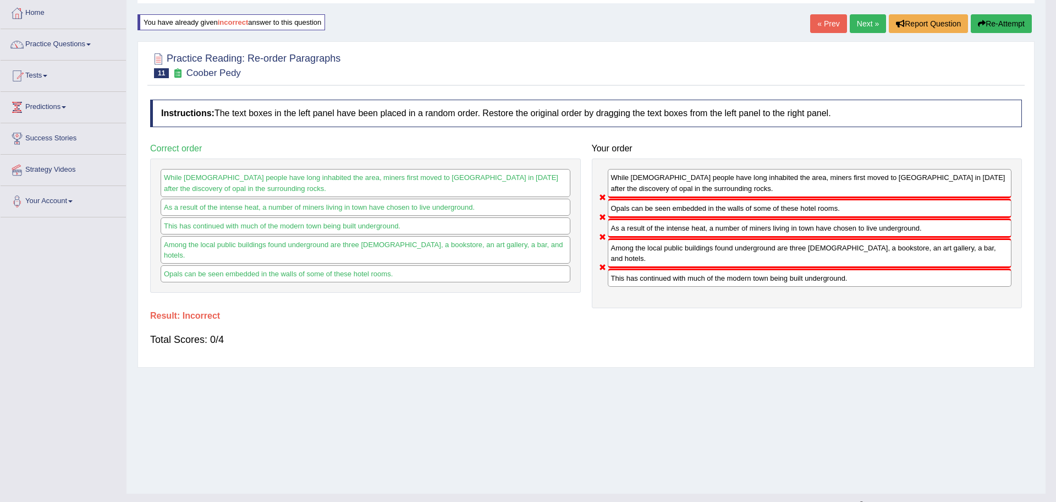
click at [861, 23] on body "Toggle navigation Home Practice Questions Speaking Practice Read Aloud Repeat S…" at bounding box center [528, 194] width 1056 height 502
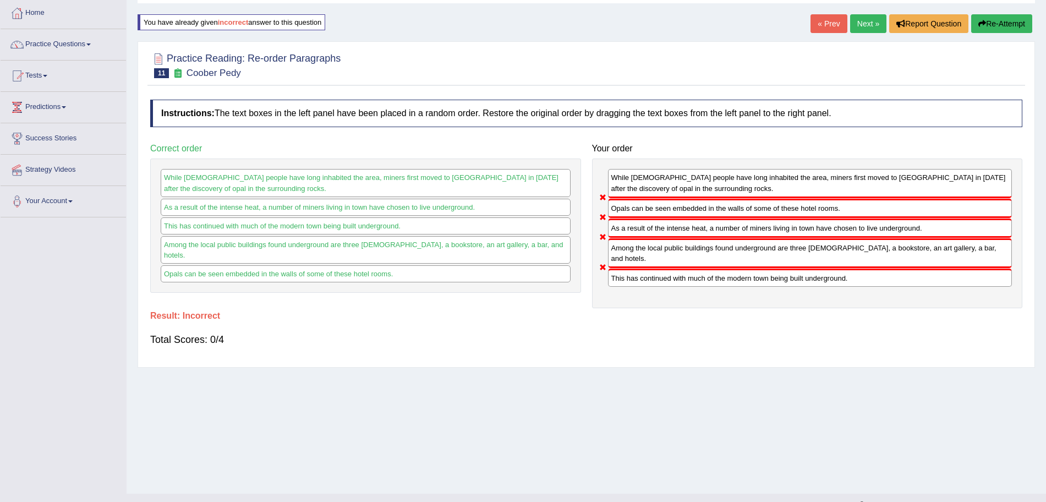
click at [861, 23] on link "Next »" at bounding box center [868, 23] width 36 height 19
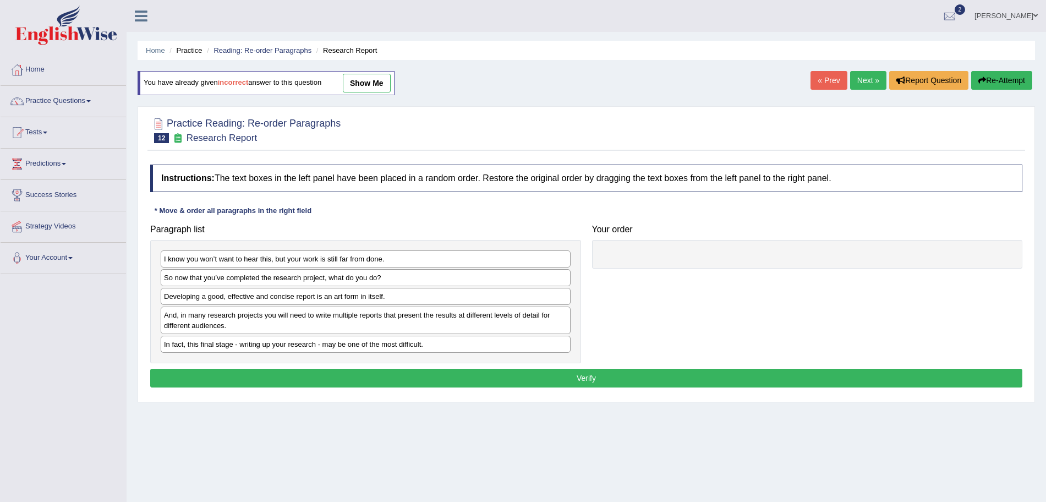
scroll to position [66, 0]
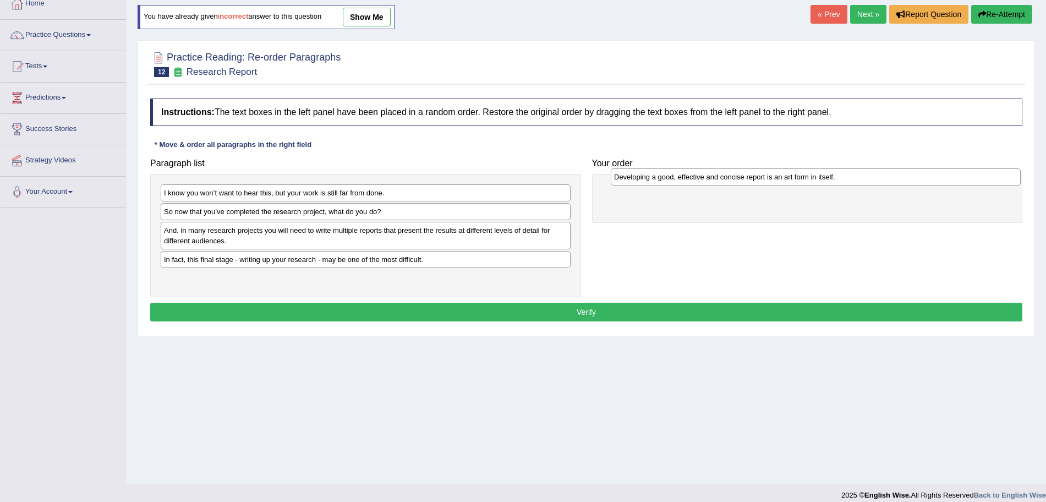
drag, startPoint x: 365, startPoint y: 230, endPoint x: 815, endPoint y: 178, distance: 453.0
click at [815, 178] on div "Developing a good, effective and concise report is an art form in itself." at bounding box center [816, 176] width 410 height 17
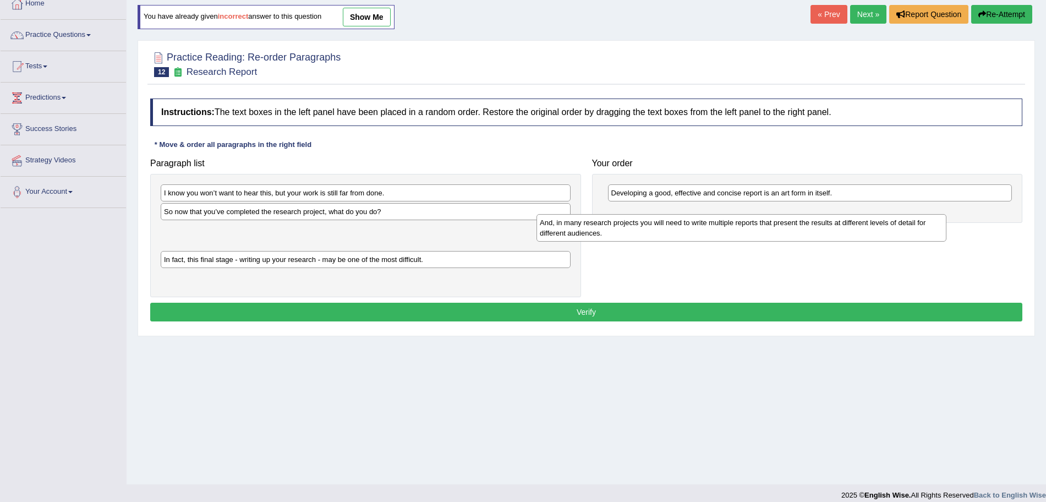
drag, startPoint x: 396, startPoint y: 240, endPoint x: 772, endPoint y: 232, distance: 375.9
click at [772, 232] on div "And, in many research projects you will need to write multiple reports that pre…" at bounding box center [741, 228] width 410 height 28
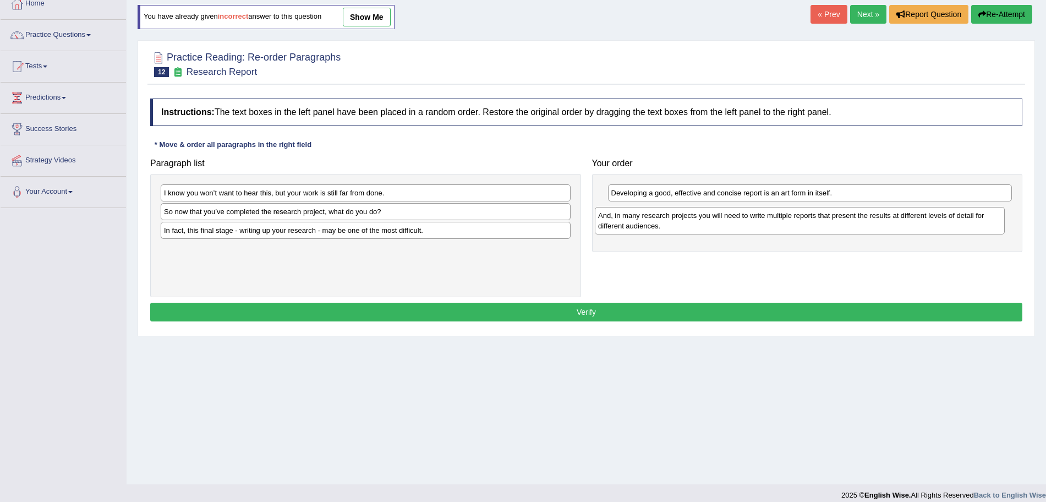
drag, startPoint x: 428, startPoint y: 233, endPoint x: 866, endPoint y: 220, distance: 438.2
click at [866, 220] on div "And, in many research projects you will need to write multiple reports that pre…" at bounding box center [800, 221] width 410 height 28
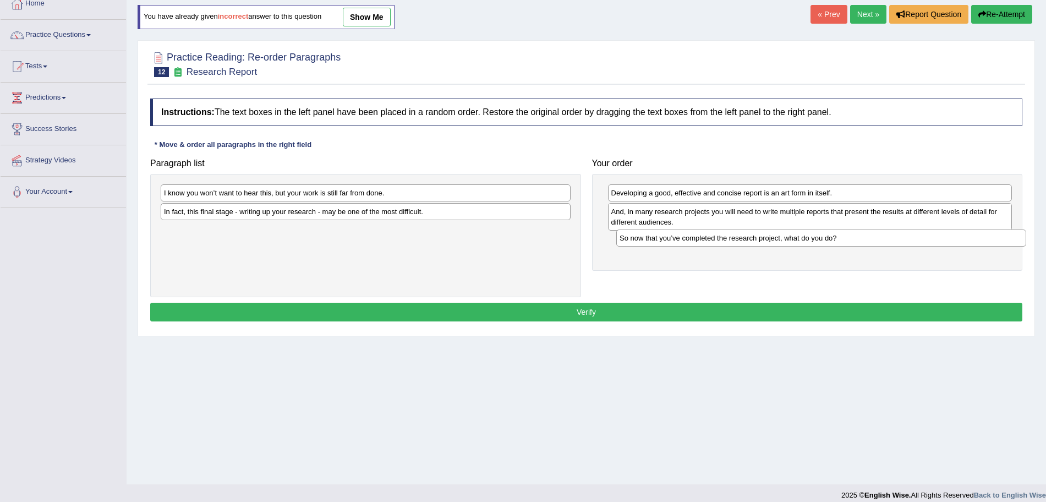
drag, startPoint x: 335, startPoint y: 211, endPoint x: 780, endPoint y: 236, distance: 445.8
click at [780, 236] on div "So now that you’ve completed the research project, what do you do?" at bounding box center [821, 237] width 410 height 17
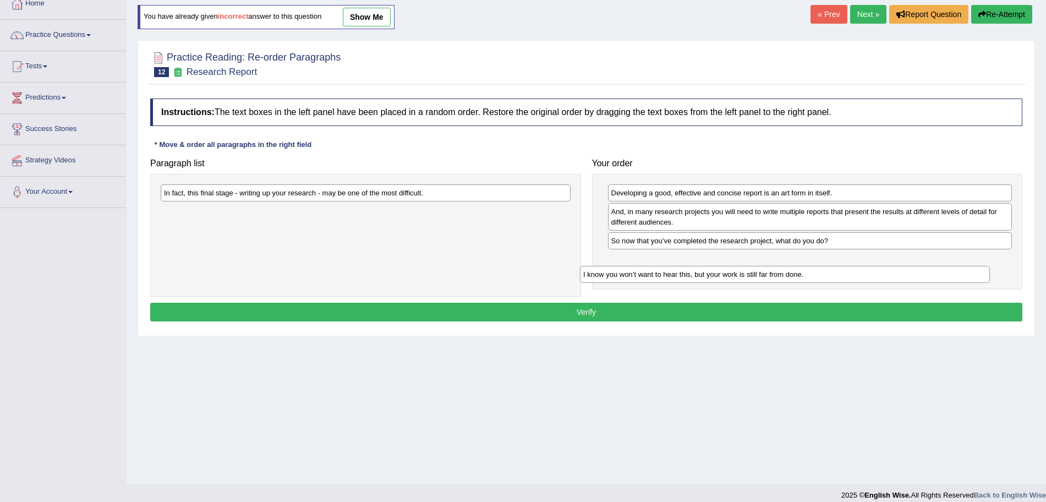
drag, startPoint x: 354, startPoint y: 193, endPoint x: 769, endPoint y: 266, distance: 420.7
click at [769, 266] on div "I know you won’t want to hear this, but your work is still far from done." at bounding box center [785, 274] width 410 height 17
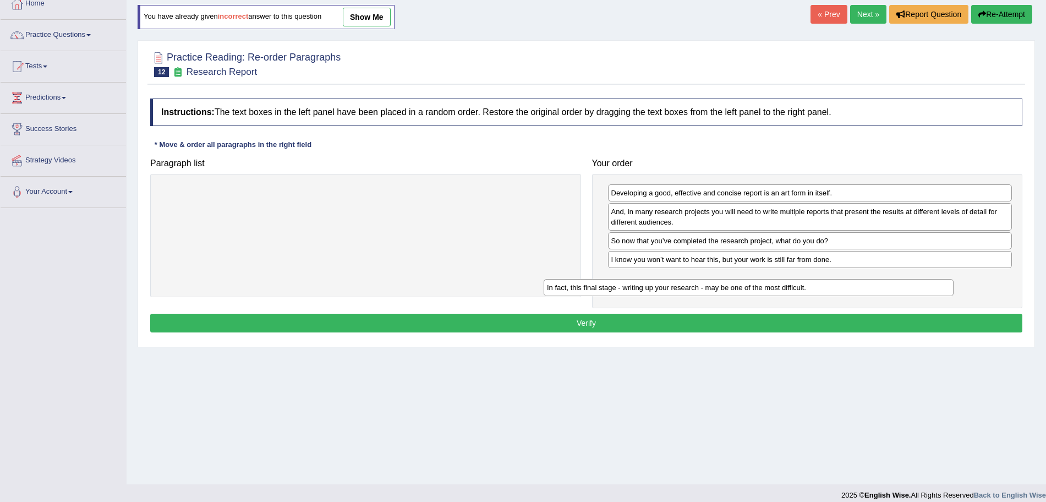
drag, startPoint x: 383, startPoint y: 196, endPoint x: 766, endPoint y: 292, distance: 395.3
click at [766, 292] on div "In fact, this final stage - writing up your research - may be one of the most d…" at bounding box center [749, 287] width 410 height 17
click at [667, 326] on button "Verify" at bounding box center [586, 323] width 872 height 19
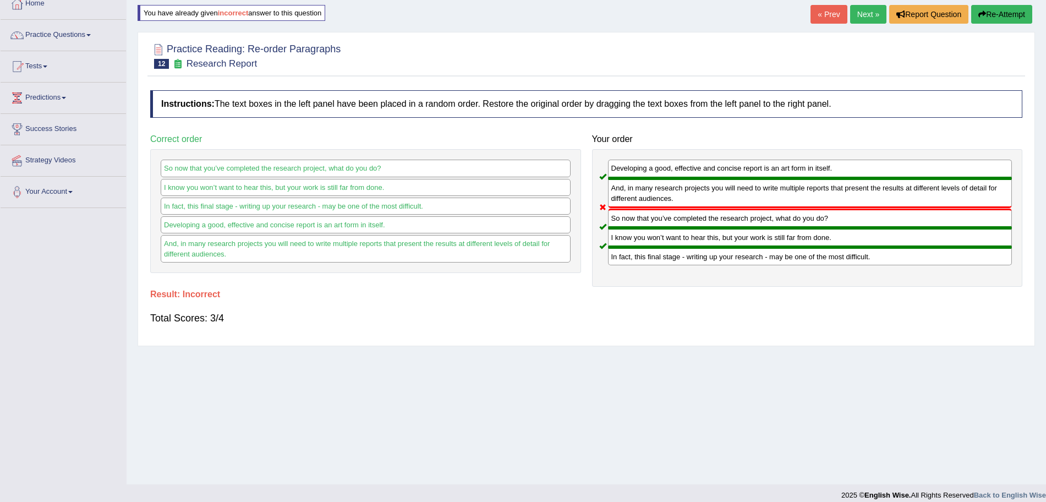
click at [861, 14] on link "Next »" at bounding box center [868, 14] width 36 height 19
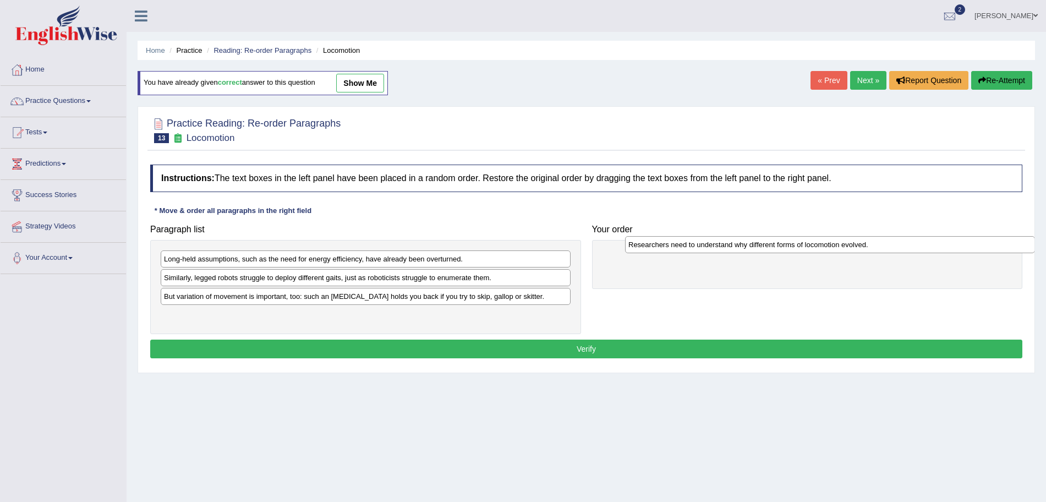
drag, startPoint x: 264, startPoint y: 298, endPoint x: 745, endPoint y: 252, distance: 483.1
click at [745, 252] on div "Researchers need to understand why different forms of locomotion evolved." at bounding box center [830, 244] width 410 height 17
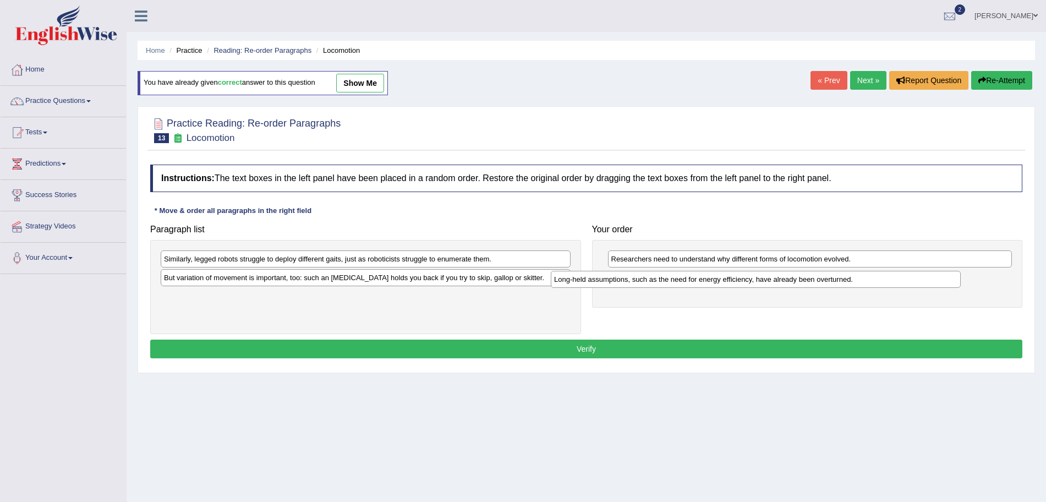
drag, startPoint x: 240, startPoint y: 259, endPoint x: 632, endPoint y: 280, distance: 392.3
click at [632, 280] on div "Long-held assumptions, such as the need for energy efficiency, have already bee…" at bounding box center [756, 279] width 410 height 17
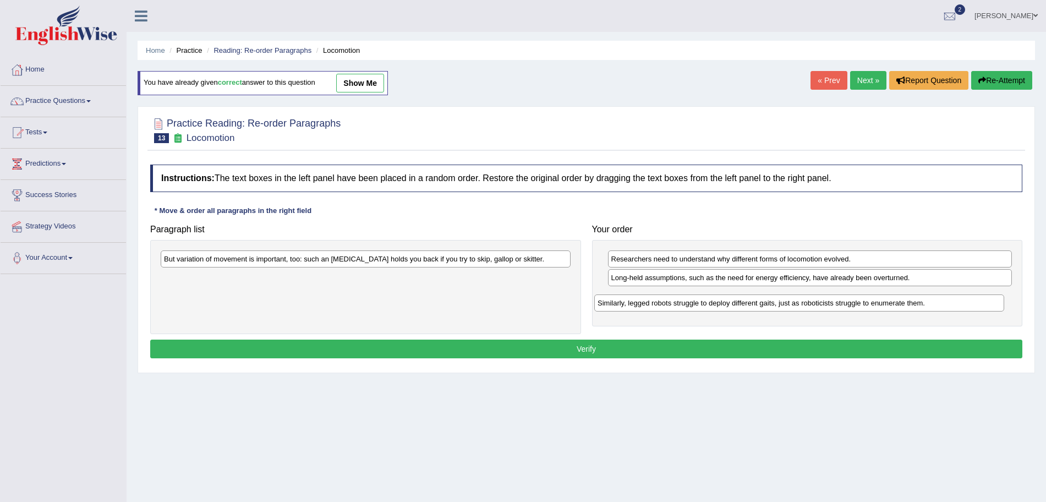
drag, startPoint x: 342, startPoint y: 253, endPoint x: 775, endPoint y: 297, distance: 435.8
click at [775, 297] on div "Similarly, legged robots struggle to deploy different gaits, just as roboticist…" at bounding box center [799, 302] width 410 height 17
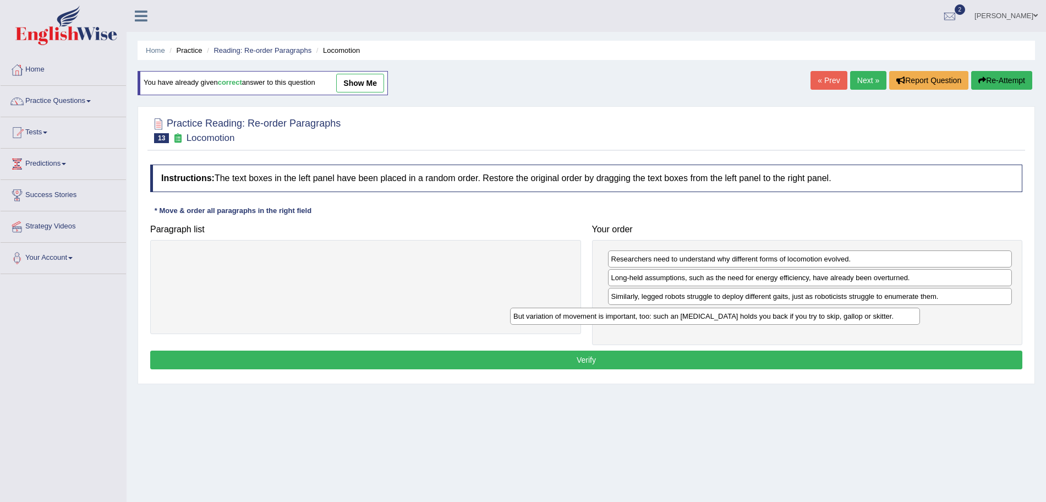
drag, startPoint x: 383, startPoint y: 261, endPoint x: 739, endPoint y: 319, distance: 361.2
click at [739, 319] on div "But variation of movement is important, too: such an [MEDICAL_DATA] holds you b…" at bounding box center [715, 316] width 410 height 17
click at [607, 371] on div "Instructions: The text boxes in the left panel have been placed in a random ord…" at bounding box center [586, 268] width 878 height 219
click at [602, 369] on div "Instructions: The text boxes in the left panel have been placed in a random ord…" at bounding box center [586, 268] width 878 height 219
drag, startPoint x: 688, startPoint y: 295, endPoint x: 689, endPoint y: 321, distance: 26.5
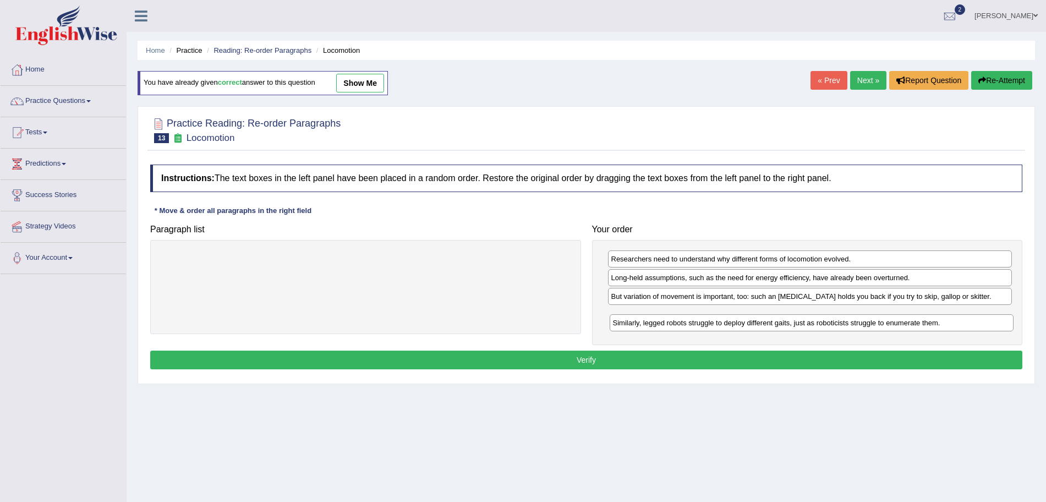
click at [689, 321] on div "Similarly, legged robots struggle to deploy different gaits, just as roboticist…" at bounding box center [812, 322] width 404 height 17
click at [607, 358] on button "Verify" at bounding box center [586, 359] width 872 height 19
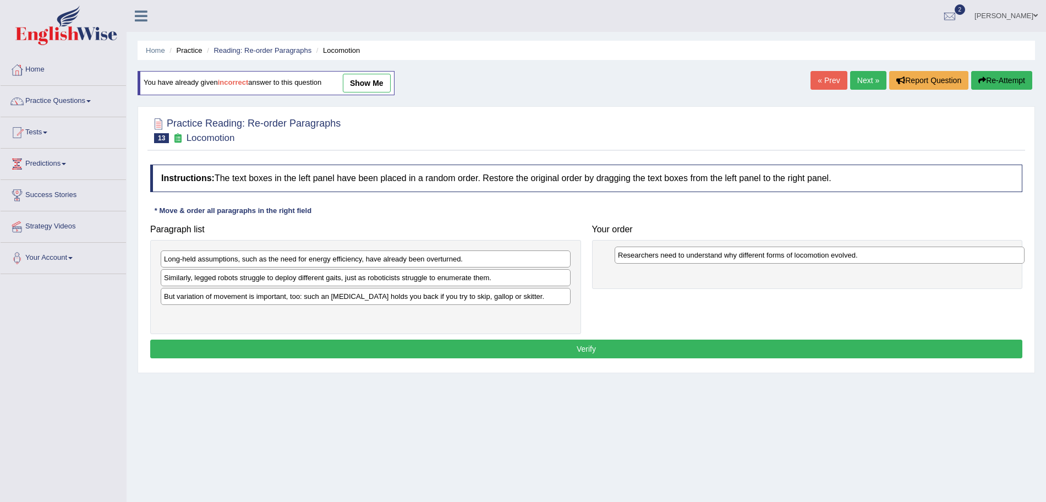
drag, startPoint x: 237, startPoint y: 295, endPoint x: 691, endPoint y: 254, distance: 455.8
click at [691, 254] on div "Researchers need to understand why different forms of locomotion evolved." at bounding box center [820, 254] width 410 height 17
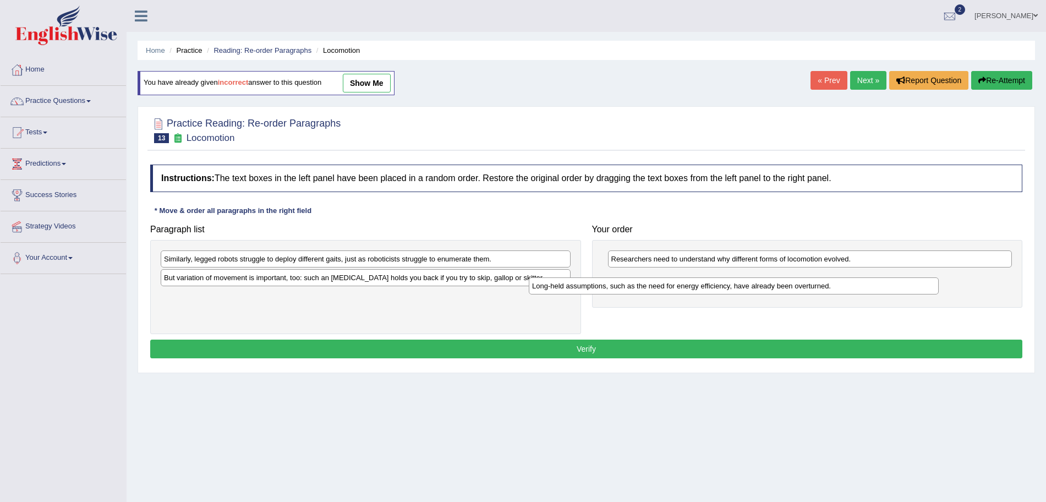
drag, startPoint x: 343, startPoint y: 263, endPoint x: 711, endPoint y: 290, distance: 369.1
click at [711, 290] on div "Long-held assumptions, such as the need for energy efficiency, have already bee…" at bounding box center [734, 285] width 410 height 17
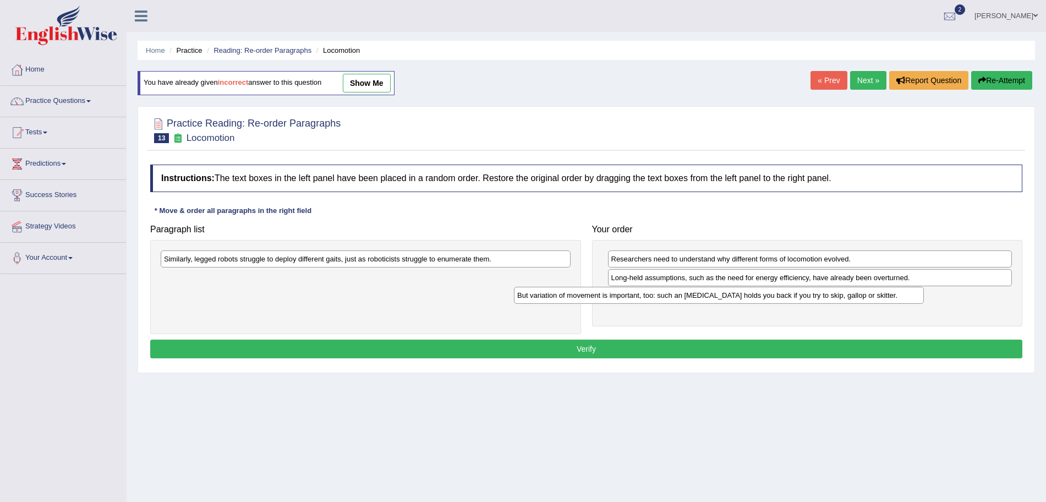
drag, startPoint x: 365, startPoint y: 275, endPoint x: 719, endPoint y: 292, distance: 353.7
click at [719, 292] on div "But variation of movement is important, too: such an ankle brace holds you back…" at bounding box center [719, 295] width 410 height 17
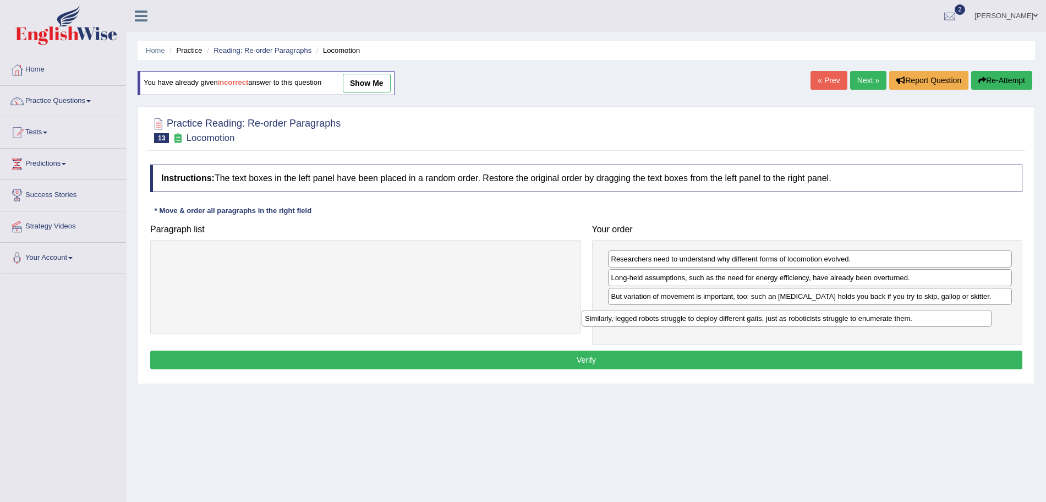
drag, startPoint x: 404, startPoint y: 255, endPoint x: 825, endPoint y: 315, distance: 425.1
click at [825, 315] on div "Similarly, legged robots struggle to deploy different gaits, just as roboticist…" at bounding box center [787, 318] width 410 height 17
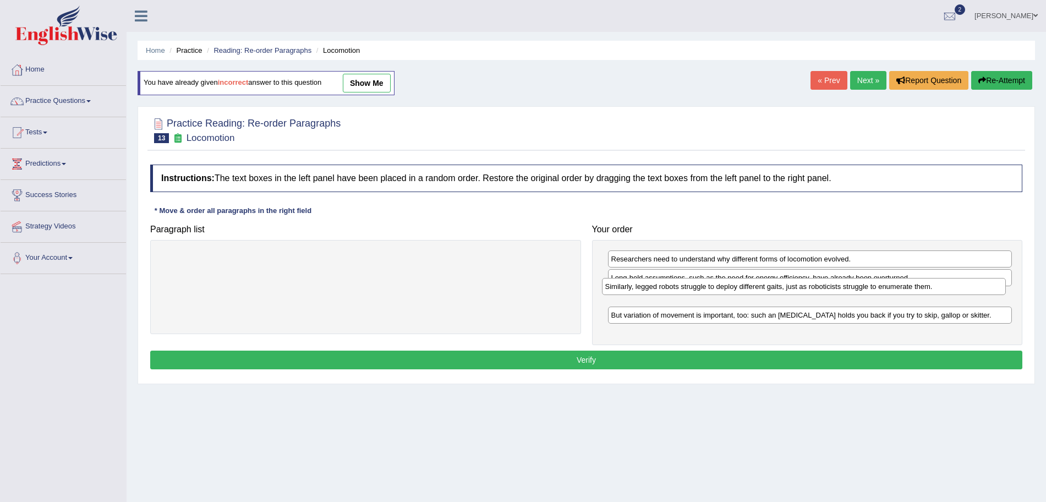
drag, startPoint x: 741, startPoint y: 317, endPoint x: 735, endPoint y: 288, distance: 29.2
click at [735, 288] on div "Similarly, legged robots struggle to deploy different gaits, just as roboticist…" at bounding box center [804, 286] width 404 height 17
click at [626, 357] on button "Verify" at bounding box center [586, 359] width 872 height 19
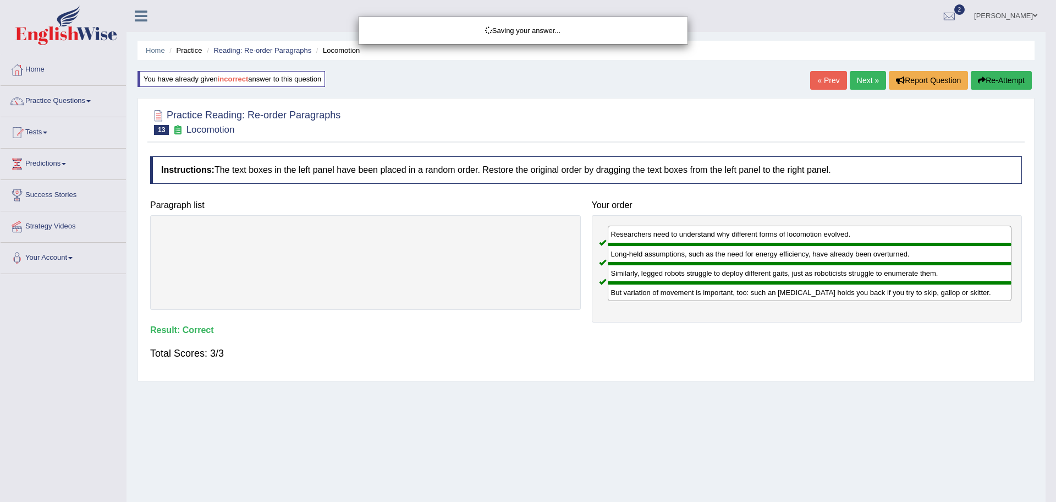
click at [863, 80] on div "Saving your answer..." at bounding box center [528, 251] width 1056 height 502
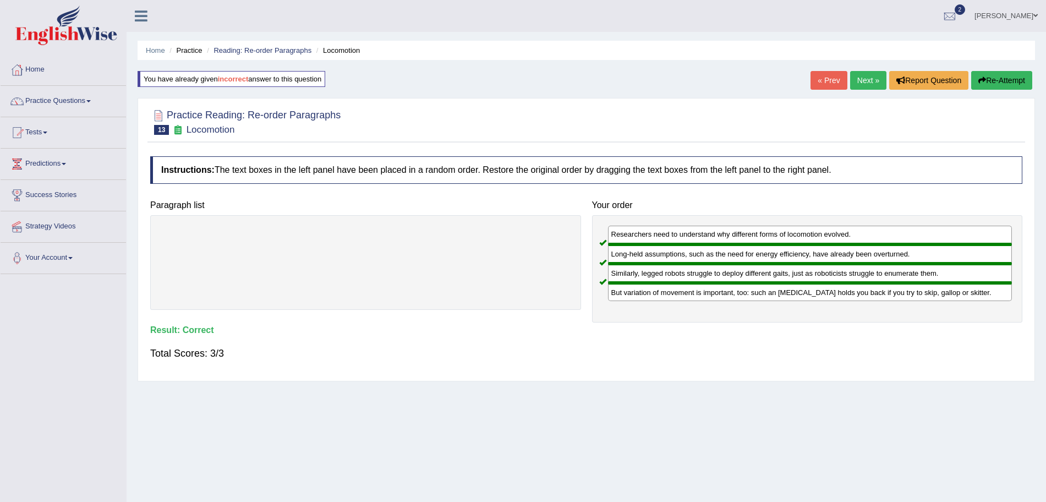
click at [863, 80] on link "Next »" at bounding box center [868, 80] width 36 height 19
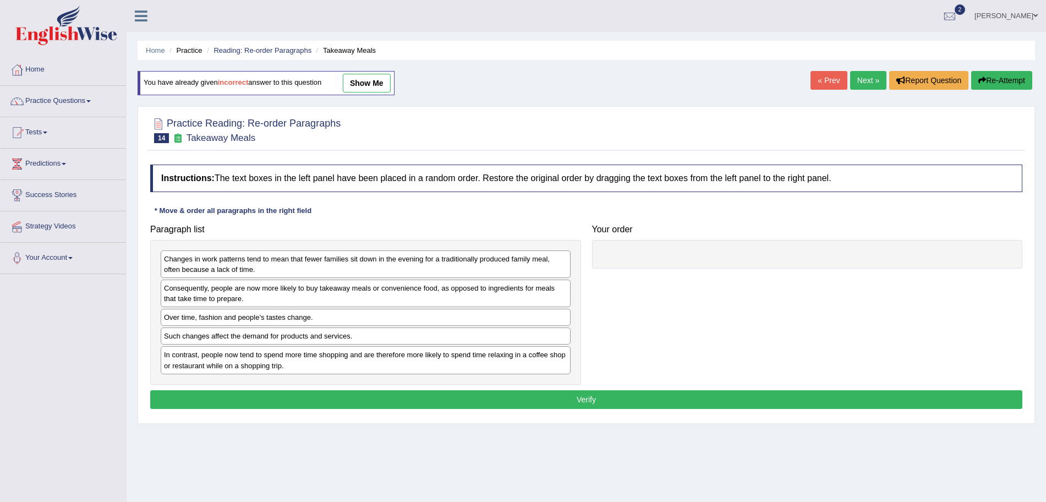
scroll to position [67, 0]
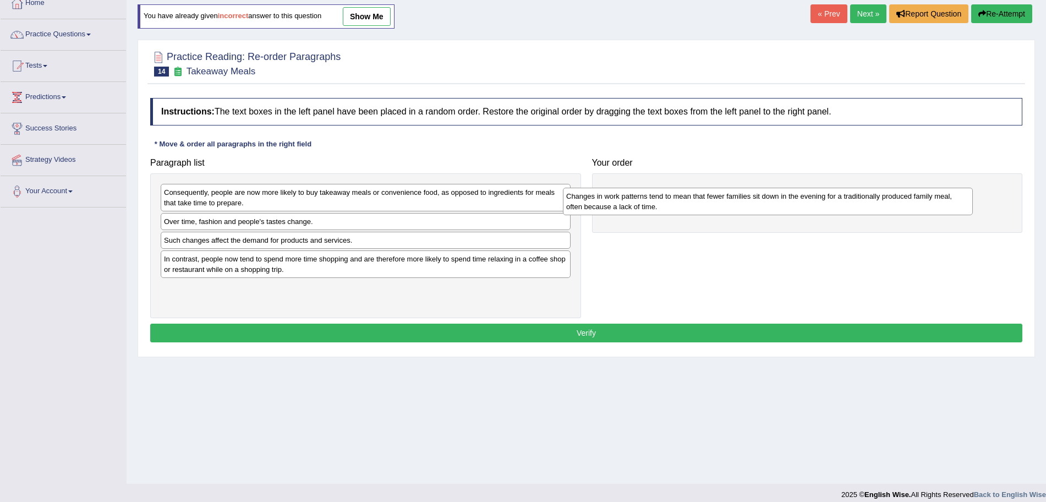
drag, startPoint x: 293, startPoint y: 201, endPoint x: 695, endPoint y: 205, distance: 402.2
click at [695, 205] on div "Changes in work patterns tend to mean that fewer families sit down in the eveni…" at bounding box center [768, 202] width 410 height 28
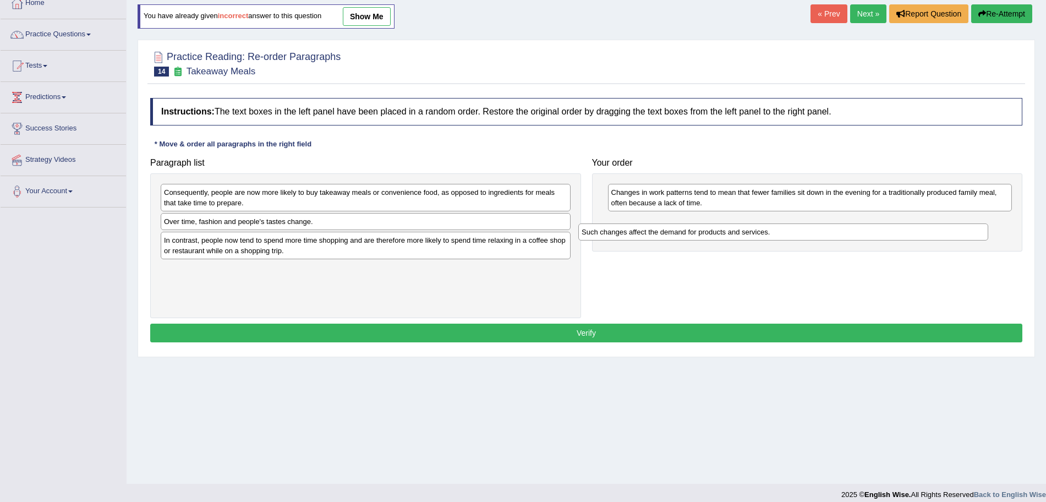
drag, startPoint x: 328, startPoint y: 241, endPoint x: 747, endPoint y: 232, distance: 418.8
click at [747, 232] on div "Such changes affect the demand for products and services." at bounding box center [783, 231] width 410 height 17
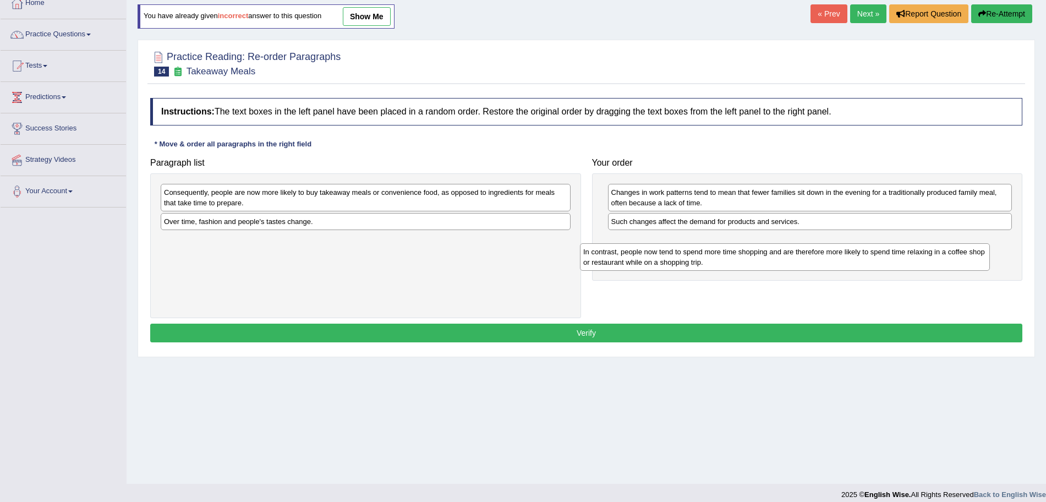
drag, startPoint x: 405, startPoint y: 248, endPoint x: 824, endPoint y: 259, distance: 418.9
click at [824, 259] on div "In contrast, people now tend to spend more time shopping and are therefore more…" at bounding box center [785, 257] width 410 height 28
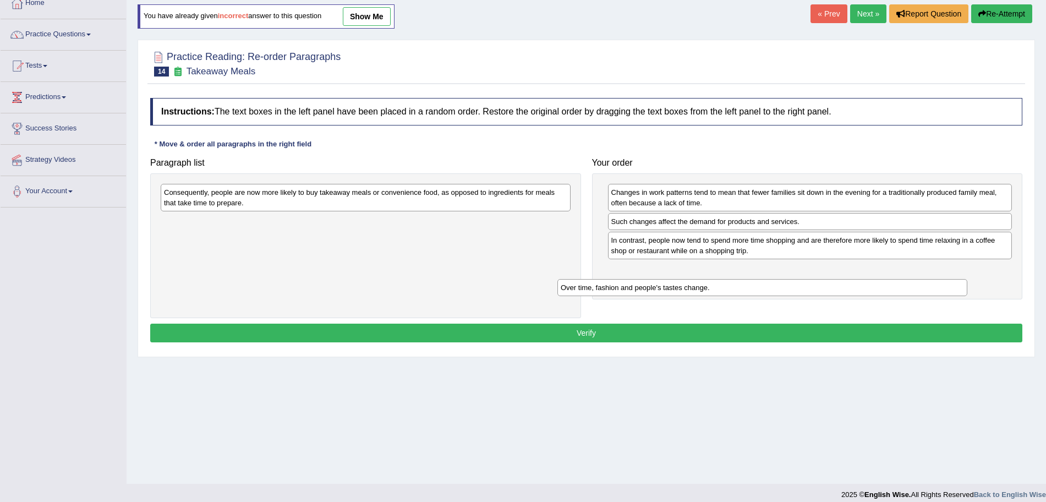
drag, startPoint x: 413, startPoint y: 224, endPoint x: 812, endPoint y: 291, distance: 405.0
click at [812, 291] on div "Over time, fashion and people's tastes change." at bounding box center [762, 287] width 410 height 17
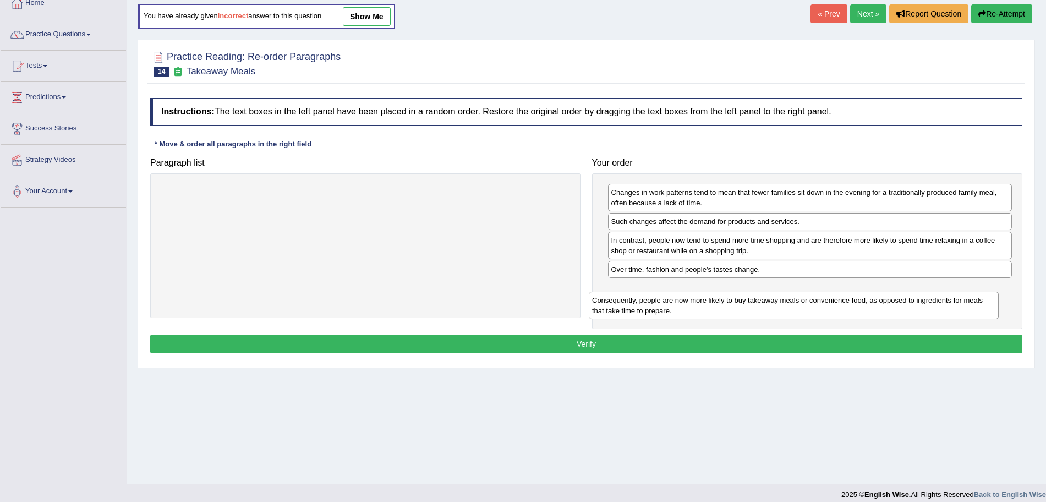
drag, startPoint x: 364, startPoint y: 205, endPoint x: 792, endPoint y: 313, distance: 441.4
click at [792, 313] on div "Consequently, people are now more likely to buy takeaway meals or convenience f…" at bounding box center [794, 306] width 410 height 28
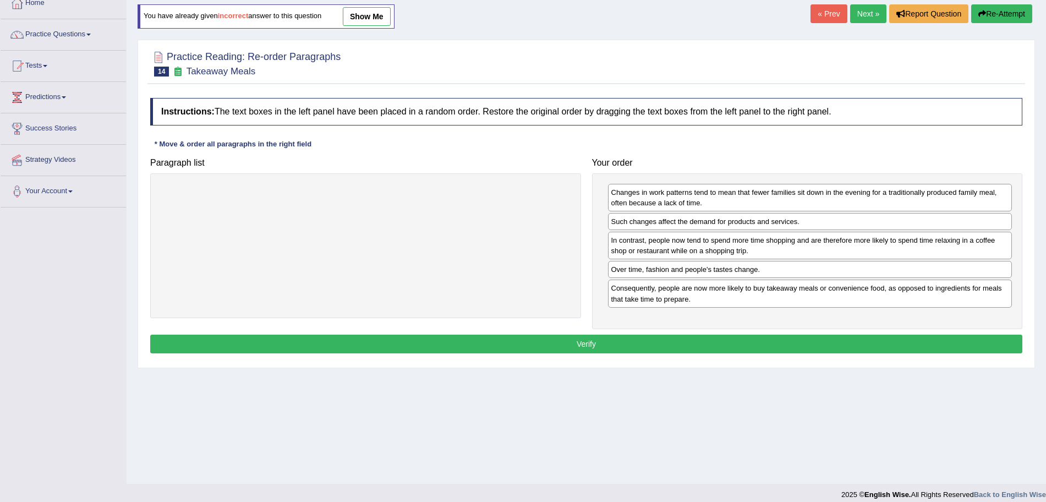
click at [654, 346] on button "Verify" at bounding box center [586, 344] width 872 height 19
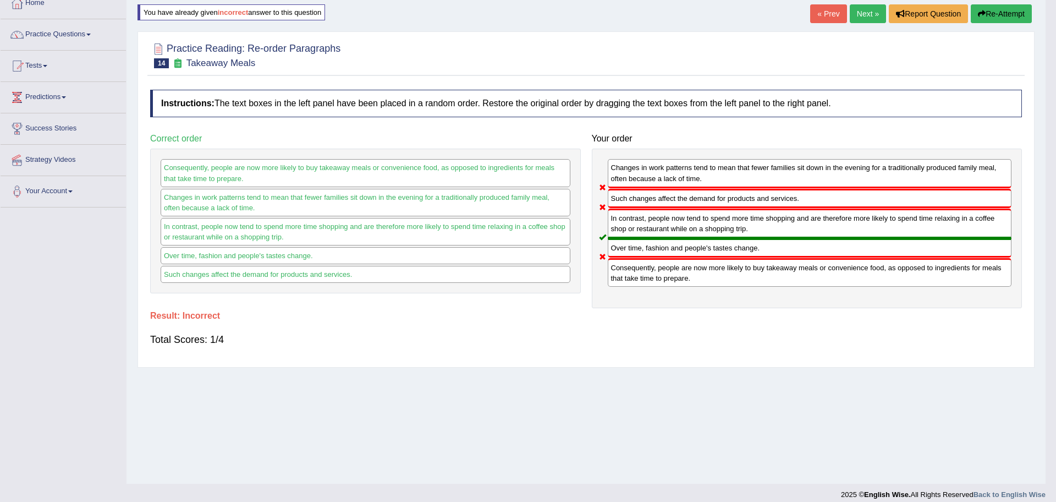
click at [864, 14] on div "Saving your answer..." at bounding box center [528, 251] width 1056 height 502
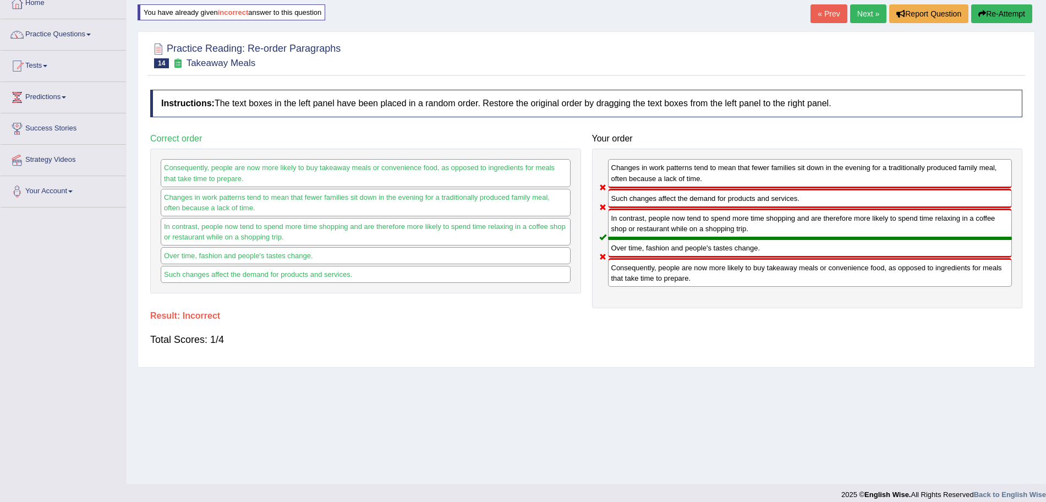
click at [864, 14] on link "Next »" at bounding box center [868, 13] width 36 height 19
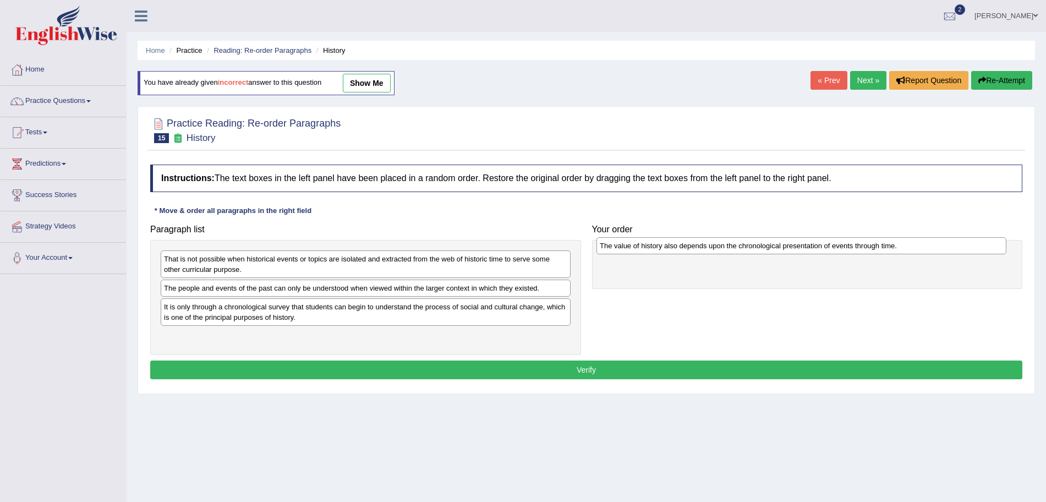
drag, startPoint x: 276, startPoint y: 339, endPoint x: 713, endPoint y: 252, distance: 445.4
click at [713, 252] on div "The value of history also depends upon the chronological presentation of events…" at bounding box center [801, 245] width 410 height 17
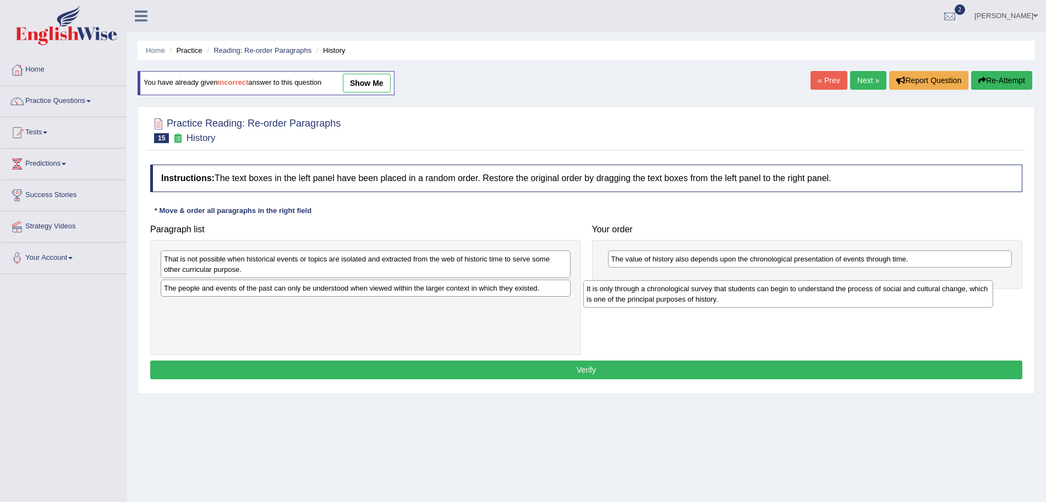
drag, startPoint x: 320, startPoint y: 312, endPoint x: 743, endPoint y: 294, distance: 422.9
click at [743, 294] on div "It is only through a chronological survey that students can begin to understand…" at bounding box center [788, 294] width 410 height 28
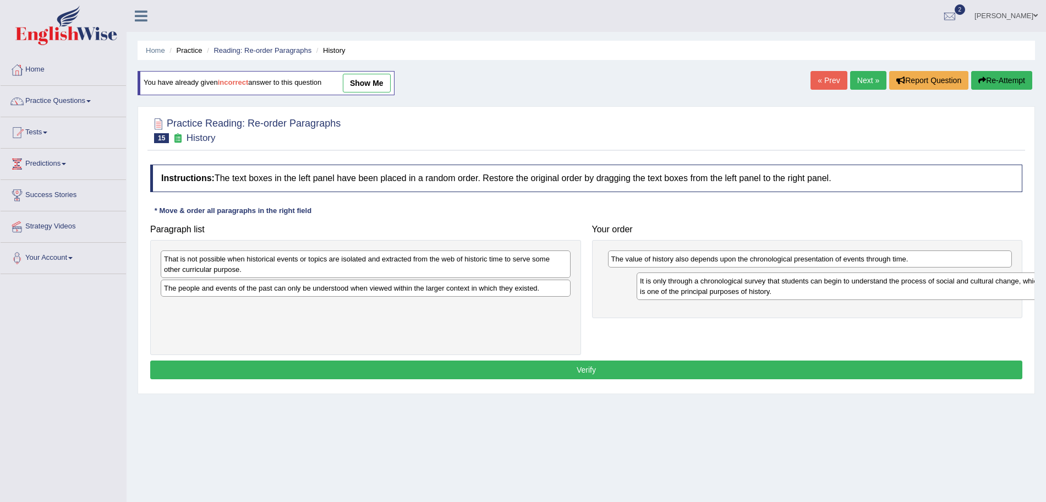
drag, startPoint x: 336, startPoint y: 318, endPoint x: 808, endPoint y: 295, distance: 472.1
click at [808, 295] on div "It is only through a chronological survey that students can begin to understand…" at bounding box center [842, 286] width 410 height 28
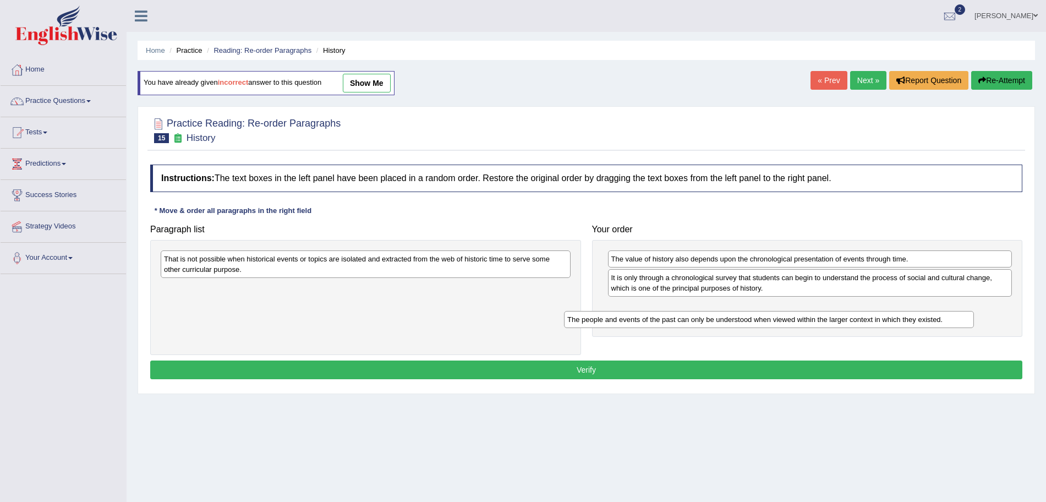
drag, startPoint x: 432, startPoint y: 291, endPoint x: 850, endPoint y: 322, distance: 419.3
click at [850, 322] on div "The people and events of the past can only be understood when viewed within the…" at bounding box center [769, 319] width 410 height 17
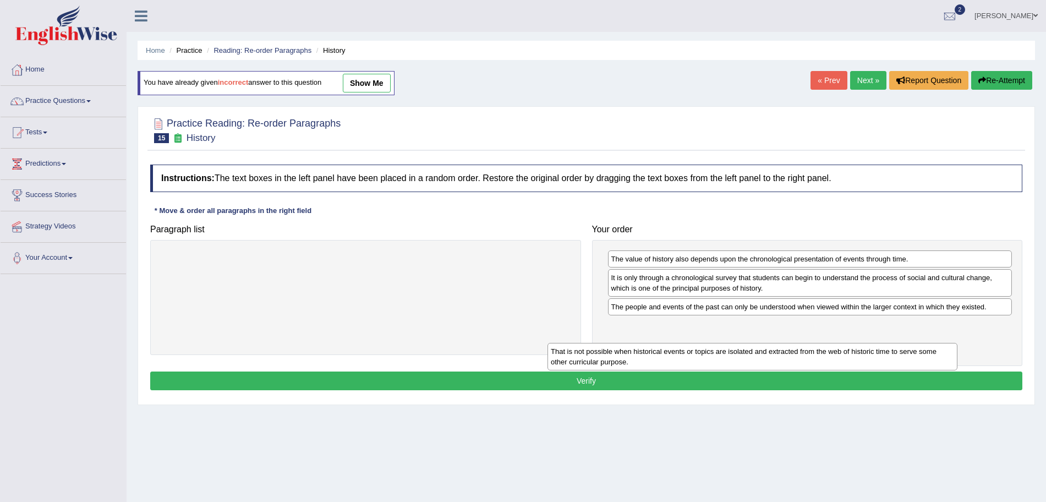
drag, startPoint x: 432, startPoint y: 270, endPoint x: 819, endPoint y: 363, distance: 397.7
click at [819, 363] on div "That is not possible when historical events or topics are isolated and extracte…" at bounding box center [752, 357] width 410 height 28
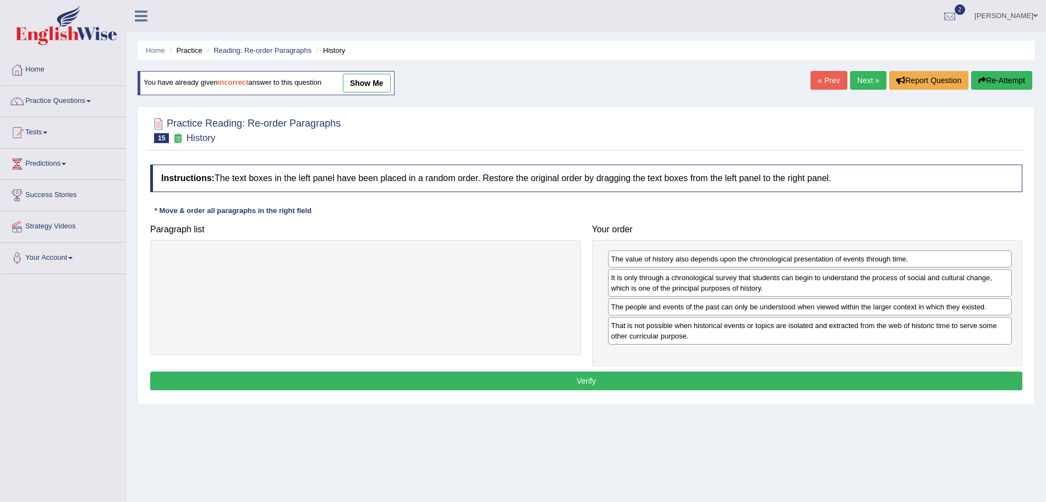
click at [709, 375] on button "Verify" at bounding box center [586, 380] width 872 height 19
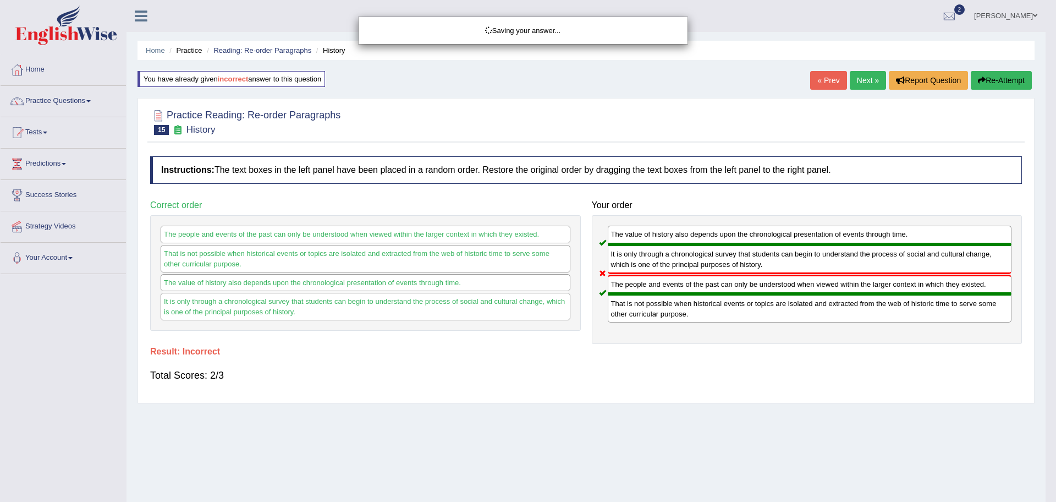
click at [864, 78] on div "Saving your answer..." at bounding box center [528, 251] width 1056 height 502
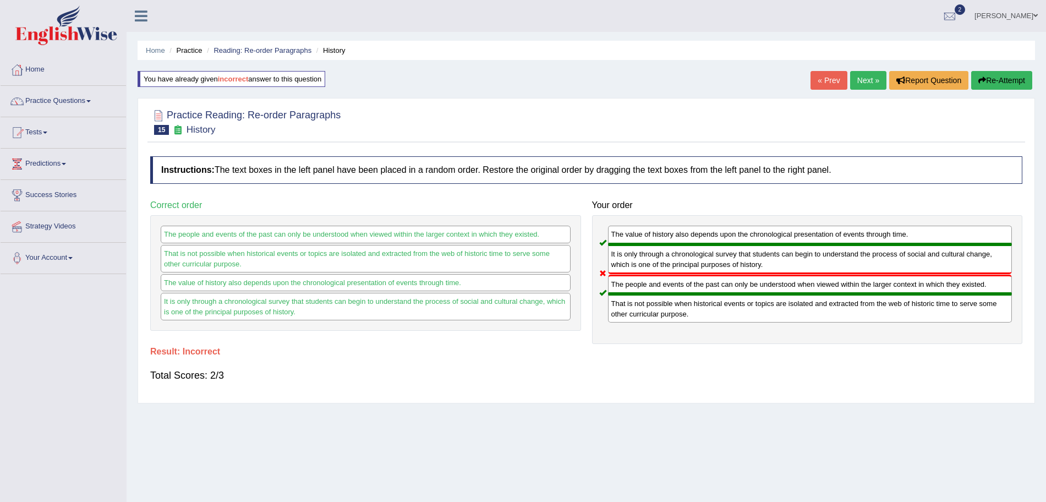
click at [864, 78] on link "Next »" at bounding box center [868, 80] width 36 height 19
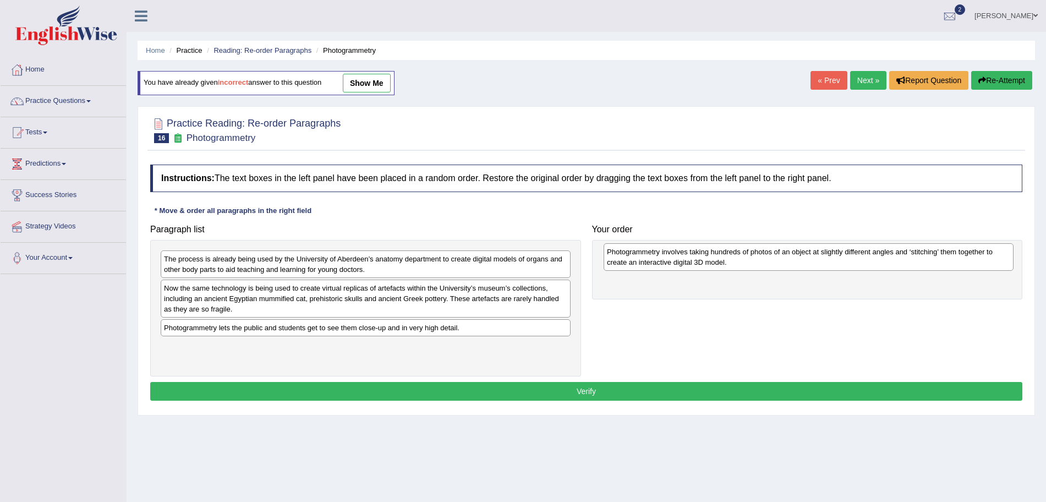
drag, startPoint x: 249, startPoint y: 292, endPoint x: 706, endPoint y: 256, distance: 458.1
click at [706, 256] on div "Photogrammetry involves taking hundreds of photos of an object at slightly diff…" at bounding box center [809, 257] width 410 height 28
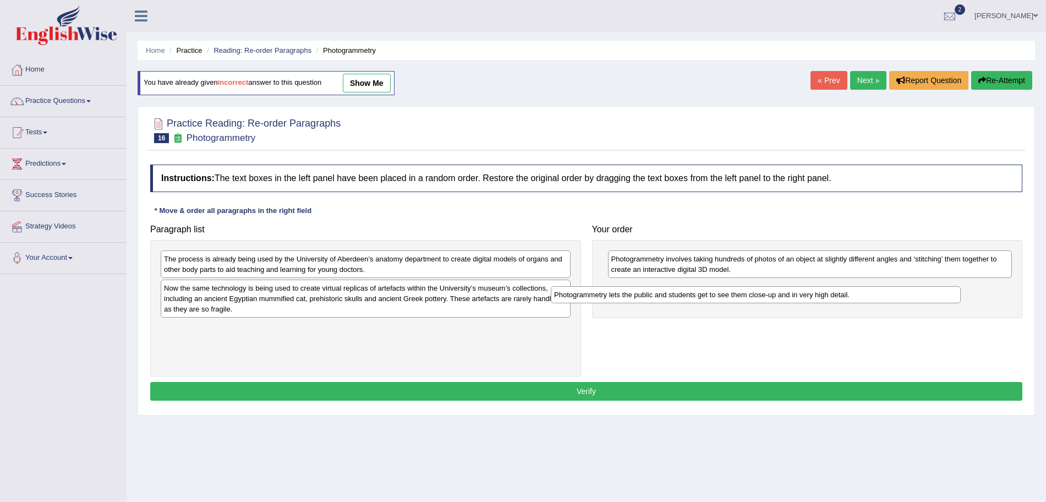
drag, startPoint x: 420, startPoint y: 335, endPoint x: 812, endPoint y: 302, distance: 393.7
click at [812, 302] on div "Photogrammetry lets the public and students get to see them close-up and in ver…" at bounding box center [756, 294] width 410 height 17
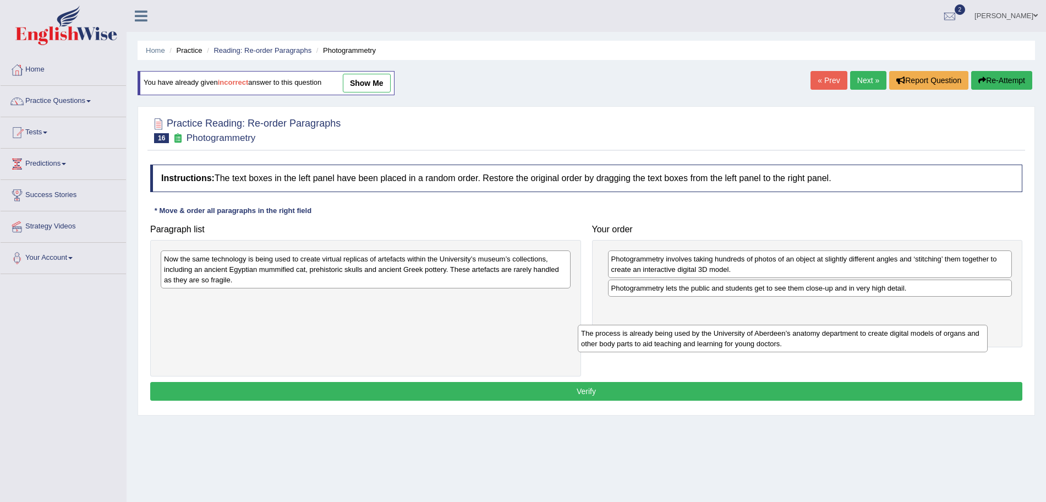
drag, startPoint x: 404, startPoint y: 268, endPoint x: 821, endPoint y: 343, distance: 423.6
click at [821, 343] on div "The process is already being used by the University of Aberdeen’s anatomy depar…" at bounding box center [783, 339] width 410 height 28
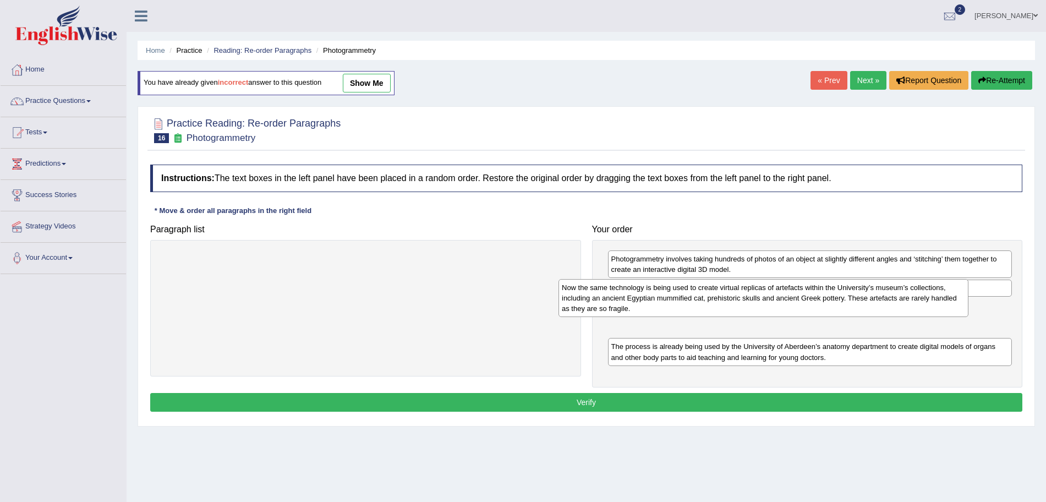
drag, startPoint x: 392, startPoint y: 268, endPoint x: 790, endPoint y: 298, distance: 398.9
click at [790, 298] on div "Now the same technology is being used to create virtual replicas of artefacts w…" at bounding box center [763, 298] width 410 height 38
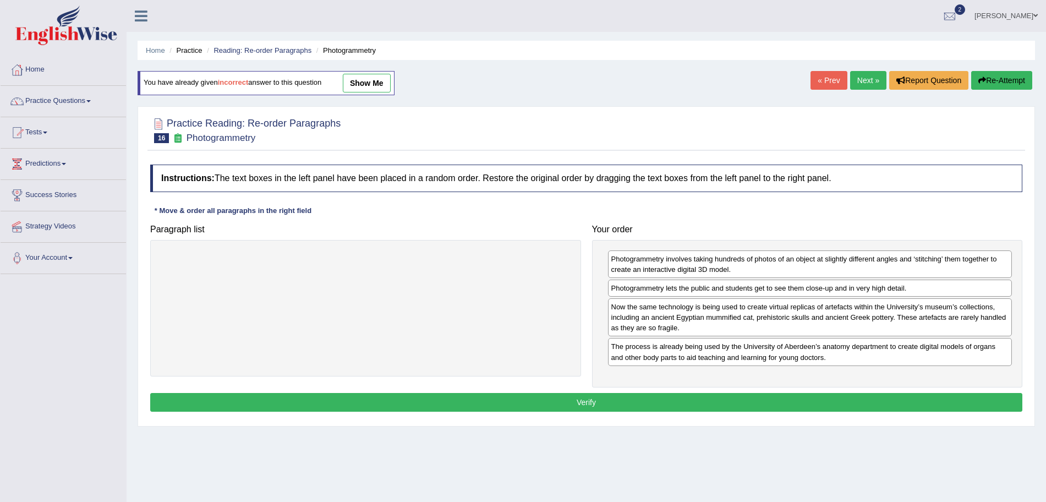
click at [590, 397] on button "Verify" at bounding box center [586, 402] width 872 height 19
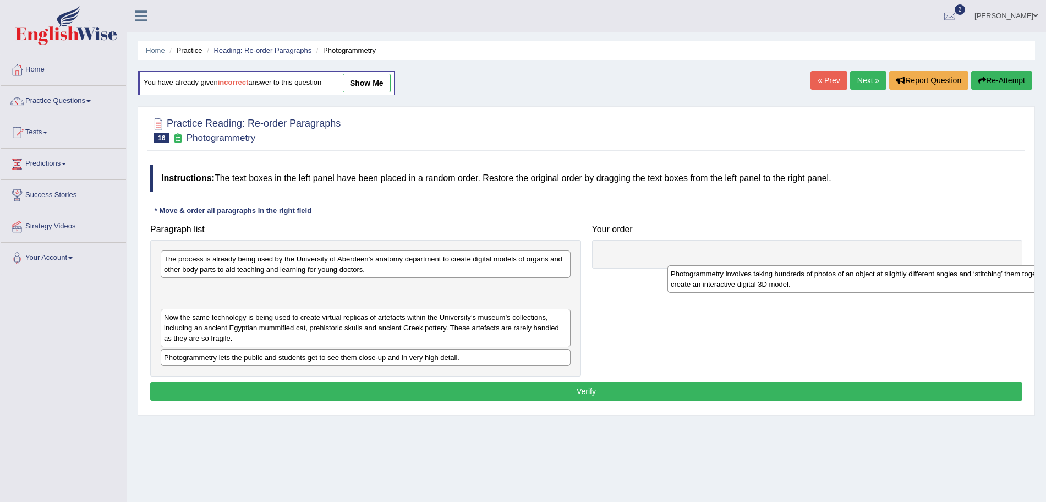
drag, startPoint x: 240, startPoint y: 296, endPoint x: 772, endPoint y: 276, distance: 531.9
click at [772, 276] on div "Photogrammetry involves taking hundreds of photos of an object at slightly diff…" at bounding box center [872, 279] width 410 height 28
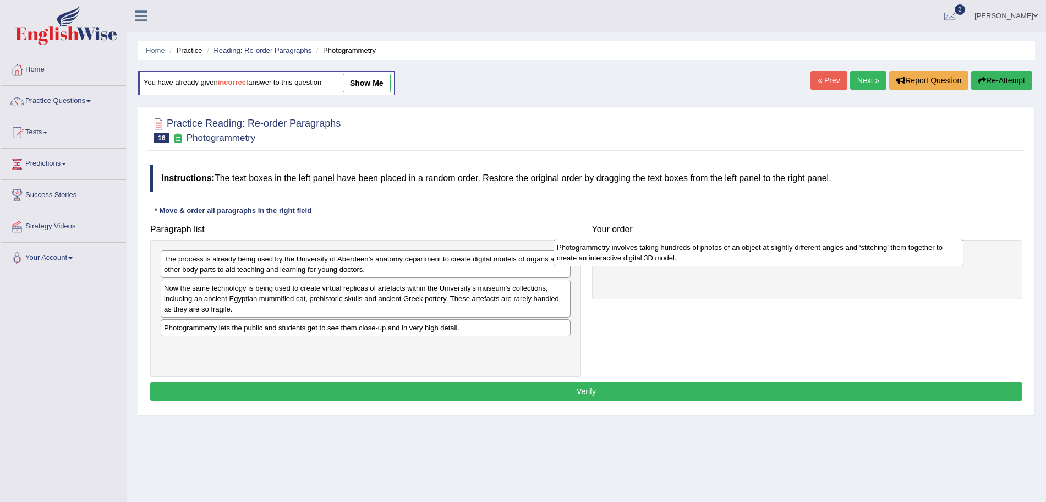
drag, startPoint x: 446, startPoint y: 292, endPoint x: 839, endPoint y: 251, distance: 394.9
click at [839, 251] on div "Photogrammetry involves taking hundreds of photos of an object at slightly diff…" at bounding box center [758, 253] width 410 height 28
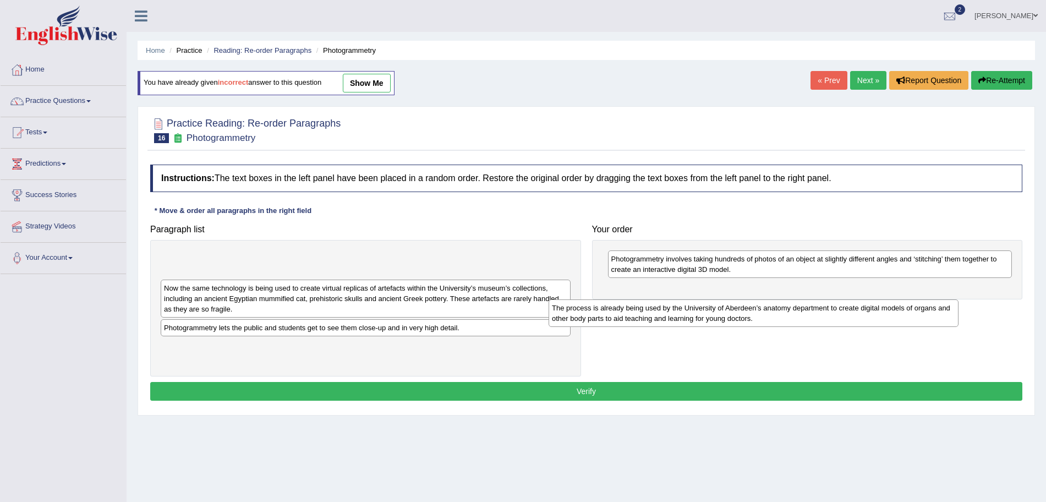
drag, startPoint x: 388, startPoint y: 261, endPoint x: 796, endPoint y: 302, distance: 410.3
click at [796, 302] on div "The process is already being used by the University of Aberdeen’s anatomy depar…" at bounding box center [754, 313] width 410 height 28
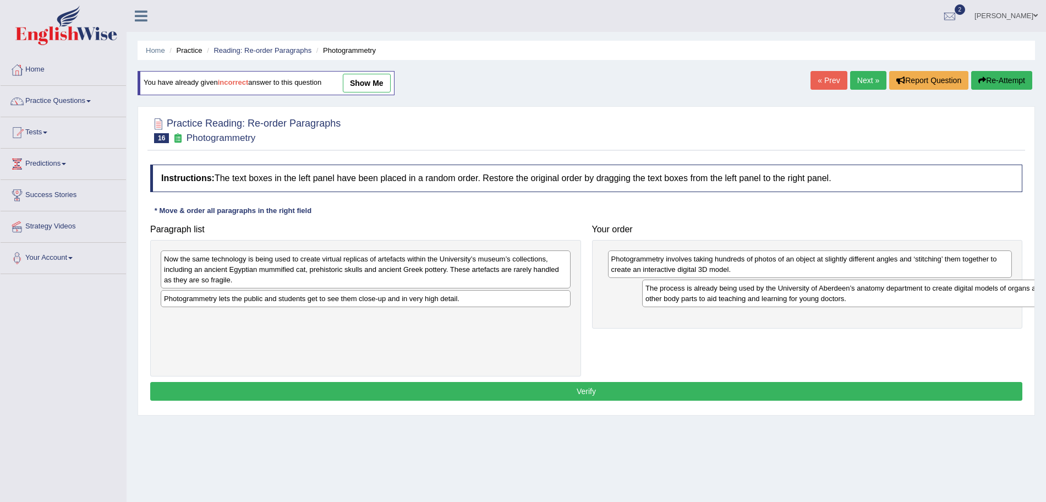
drag, startPoint x: 281, startPoint y: 267, endPoint x: 763, endPoint y: 295, distance: 482.8
click at [763, 295] on div "The process is already being used by the University of Aberdeen’s anatomy depar…" at bounding box center [847, 294] width 410 height 28
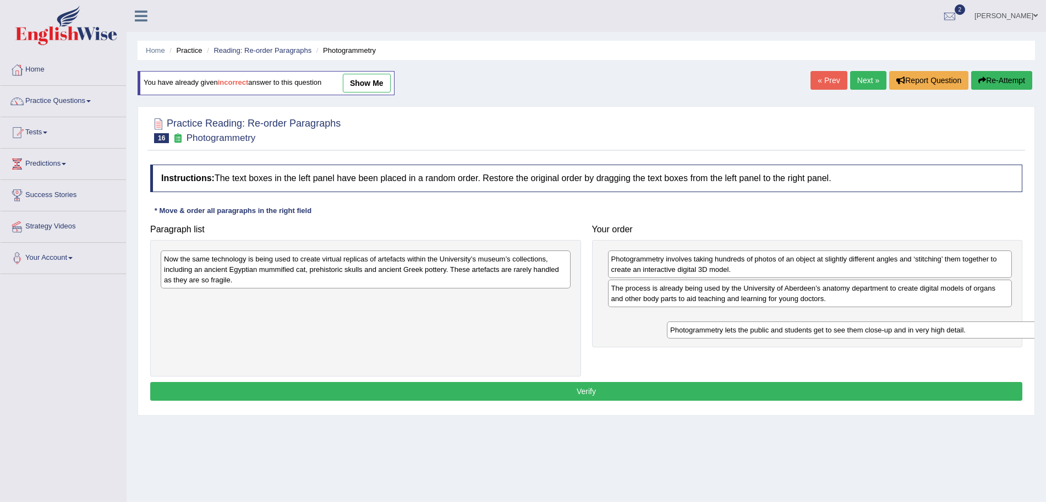
drag, startPoint x: 207, startPoint y: 303, endPoint x: 706, endPoint y: 331, distance: 499.8
click at [706, 331] on div "Photogrammetry lets the public and students get to see them close-up and in ver…" at bounding box center [872, 329] width 410 height 17
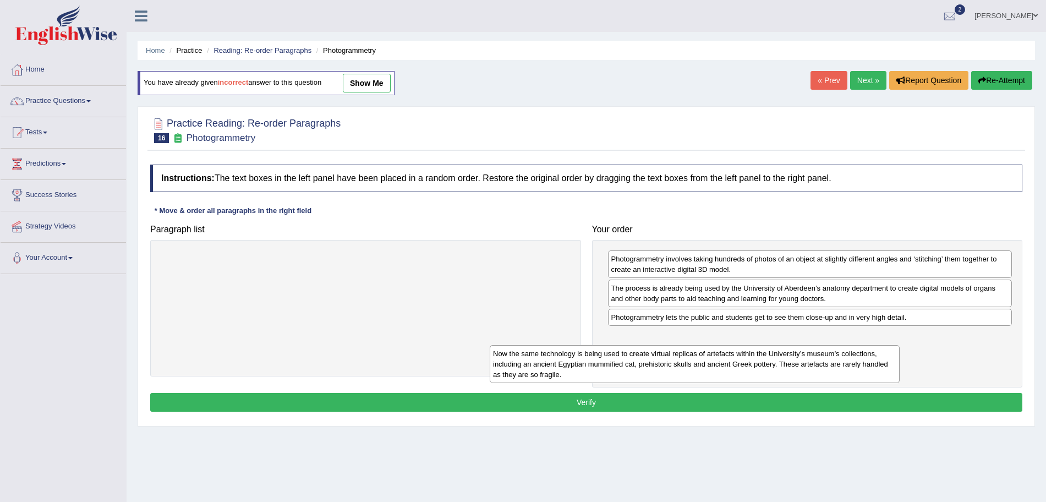
drag, startPoint x: 412, startPoint y: 260, endPoint x: 747, endPoint y: 353, distance: 347.6
click at [747, 353] on div "Now the same technology is being used to create virtual replicas of artefacts w…" at bounding box center [695, 364] width 410 height 38
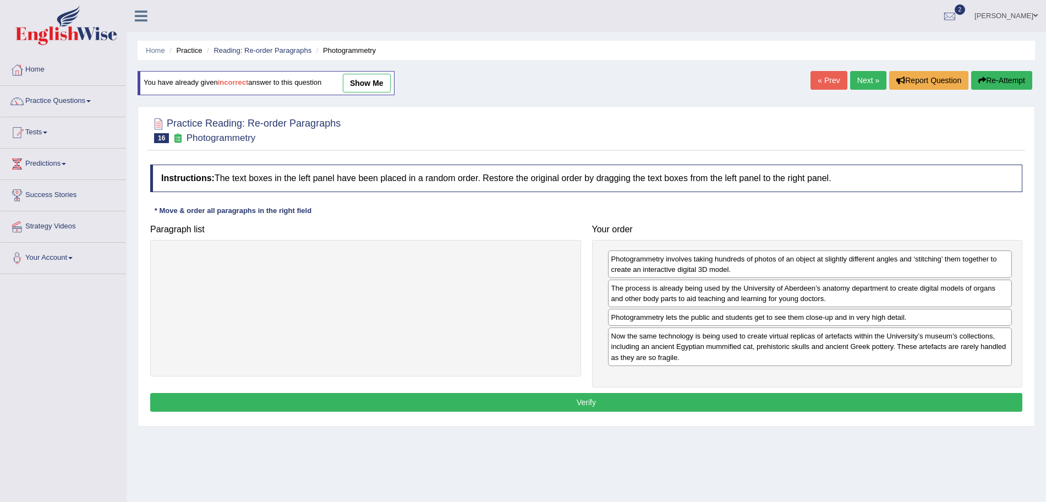
click at [620, 406] on button "Verify" at bounding box center [586, 402] width 872 height 19
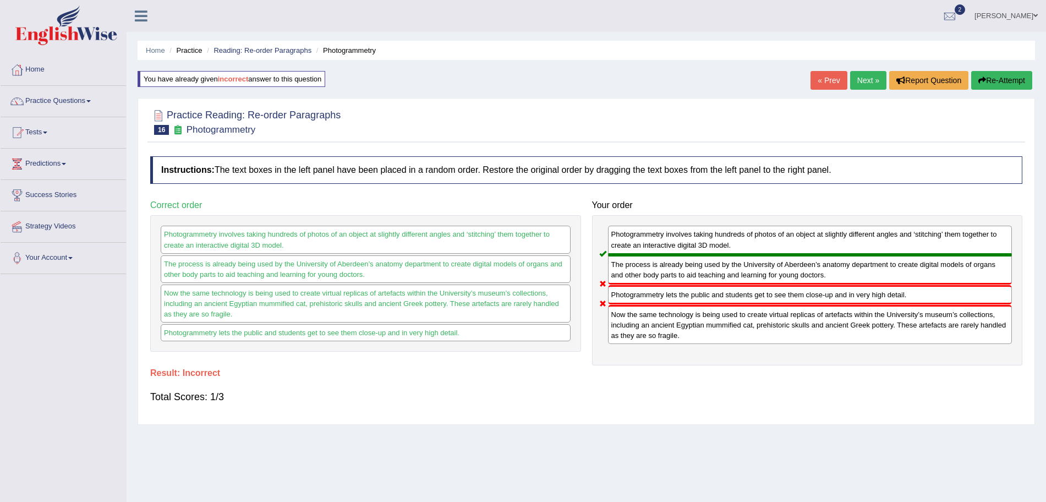
click at [865, 78] on link "Next »" at bounding box center [868, 80] width 36 height 19
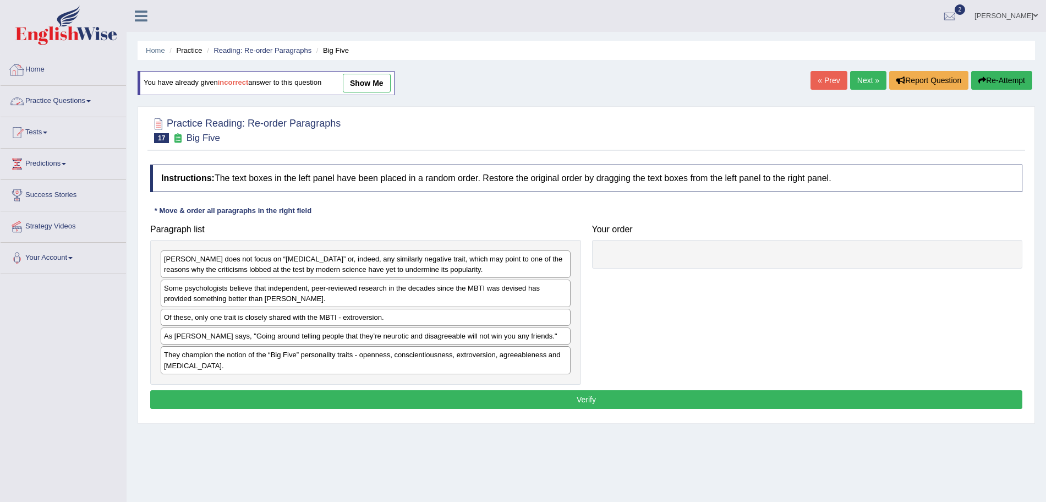
click at [81, 94] on link "Practice Questions" at bounding box center [63, 100] width 125 height 28
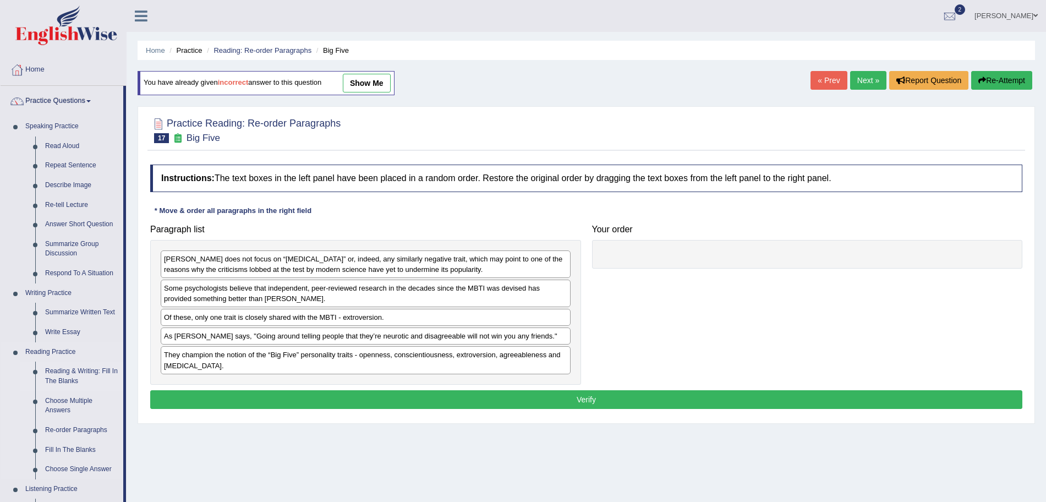
click at [59, 372] on link "Reading & Writing: Fill In The Blanks" at bounding box center [81, 375] width 83 height 29
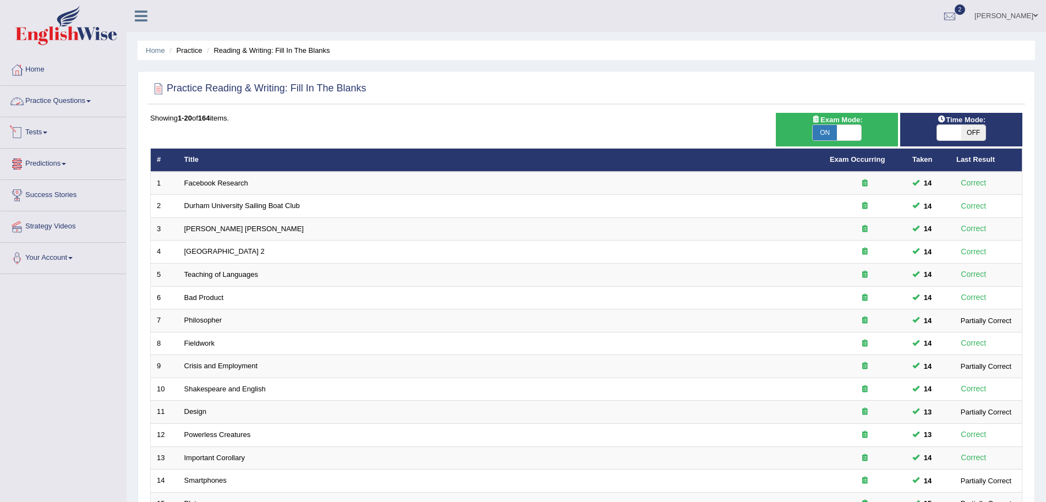
click at [60, 91] on link "Practice Questions" at bounding box center [63, 100] width 125 height 28
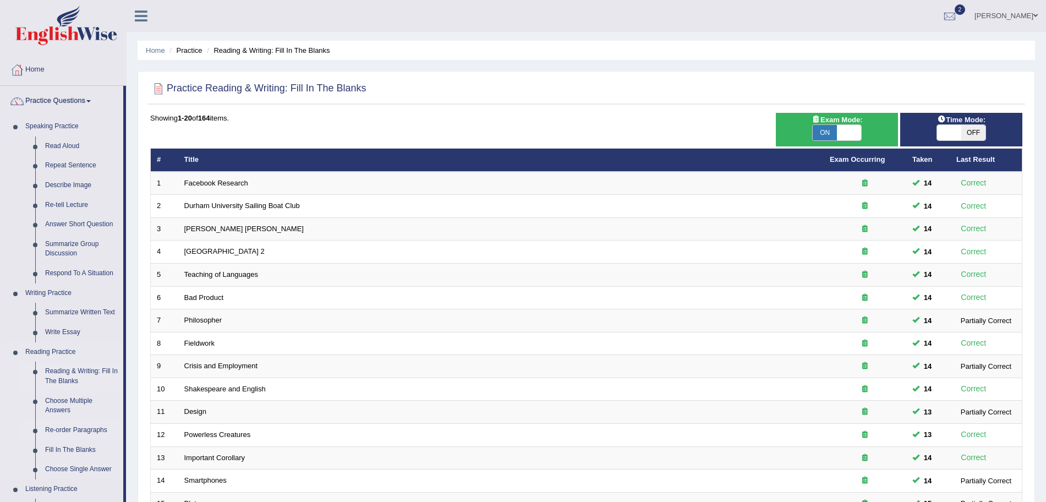
click at [76, 426] on link "Re-order Paragraphs" at bounding box center [81, 430] width 83 height 20
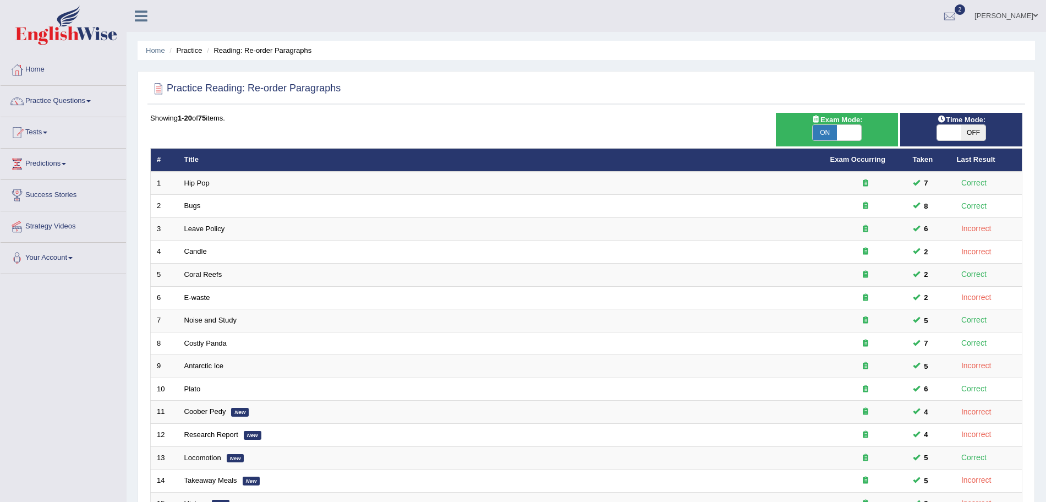
scroll to position [227, 0]
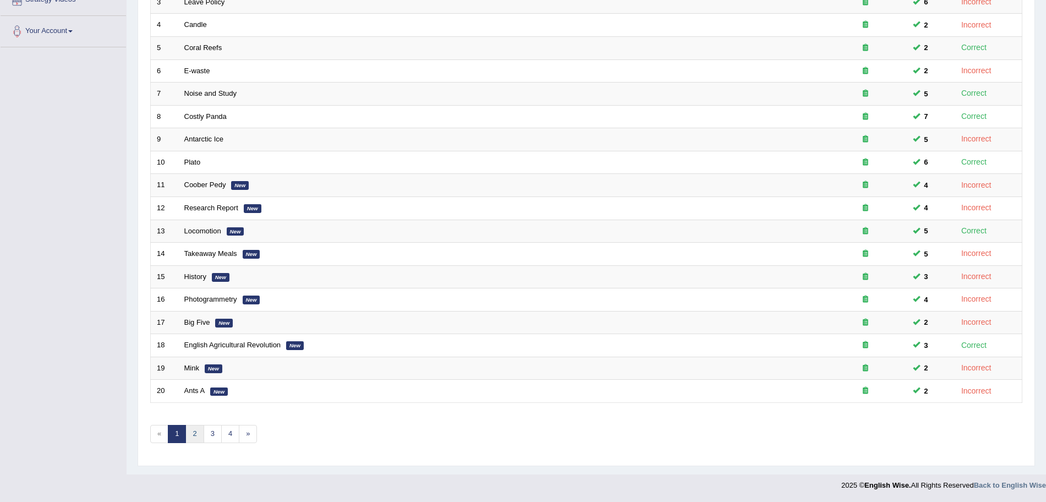
click at [189, 430] on link "2" at bounding box center [194, 434] width 18 height 18
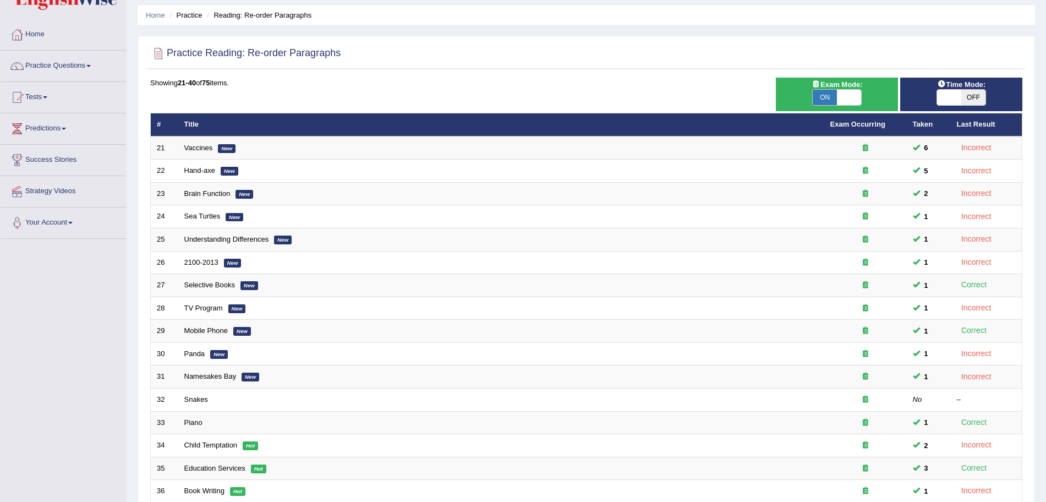
scroll to position [31, 0]
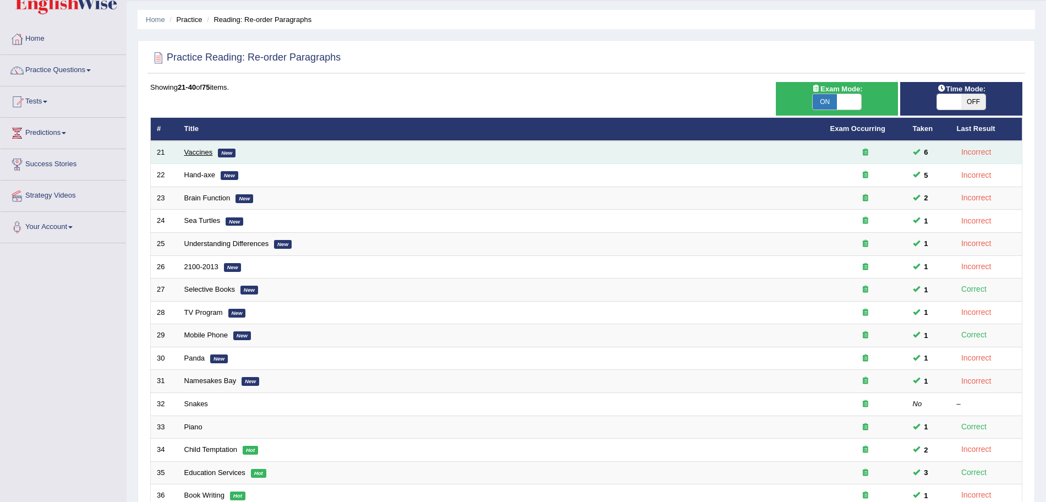
click at [193, 152] on link "Vaccines" at bounding box center [198, 152] width 29 height 8
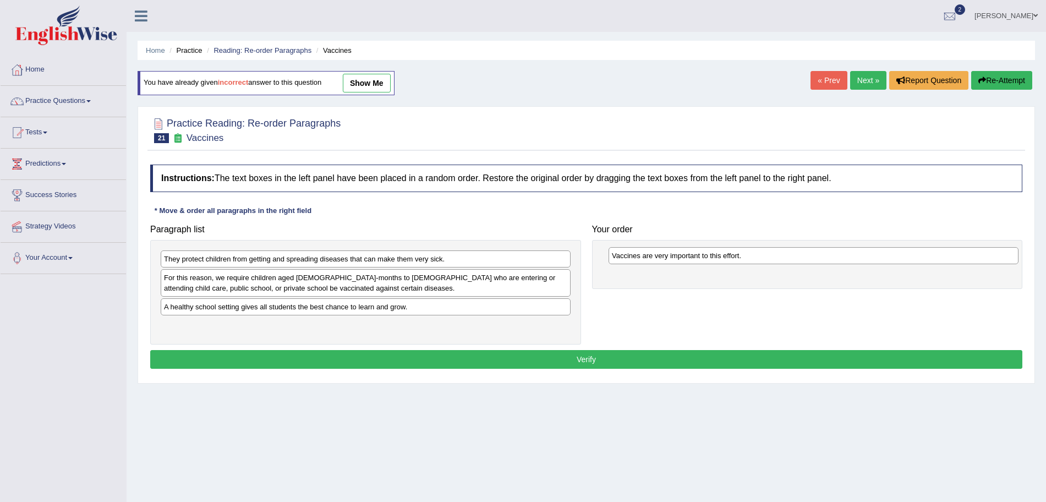
drag, startPoint x: 324, startPoint y: 327, endPoint x: 774, endPoint y: 257, distance: 455.5
click at [774, 257] on div "Vaccines are very important to this effort." at bounding box center [814, 255] width 410 height 17
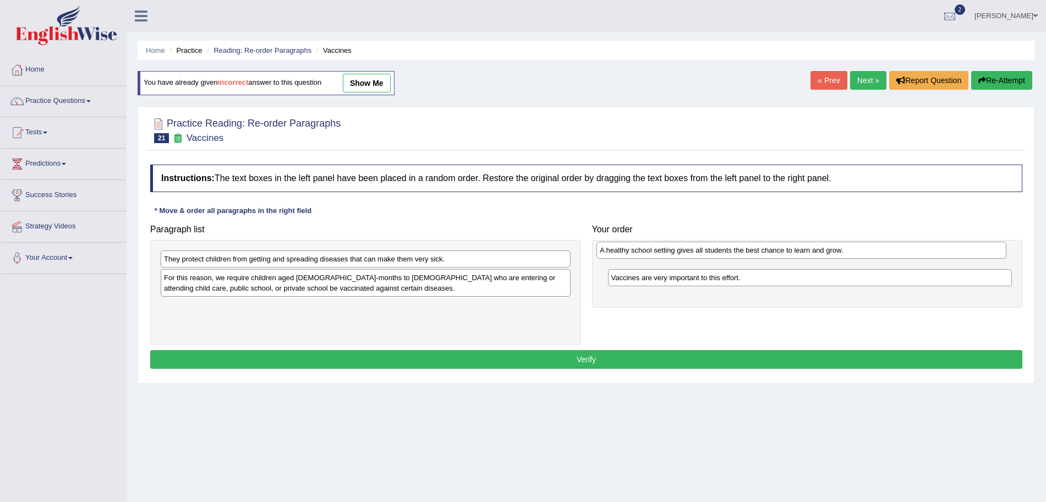
drag, startPoint x: 354, startPoint y: 306, endPoint x: 790, endPoint y: 250, distance: 439.4
click at [790, 250] on div "A healthy school setting gives all students the best chance to learn and grow." at bounding box center [801, 250] width 410 height 17
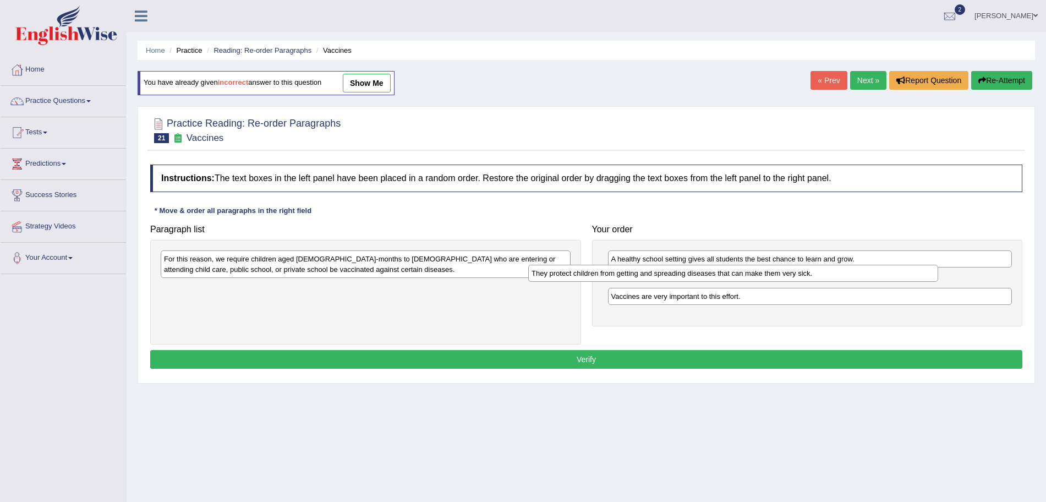
drag, startPoint x: 426, startPoint y: 256, endPoint x: 794, endPoint y: 270, distance: 367.8
click at [794, 270] on div "They protect children from getting and spreading diseases that can make them ve…" at bounding box center [733, 273] width 410 height 17
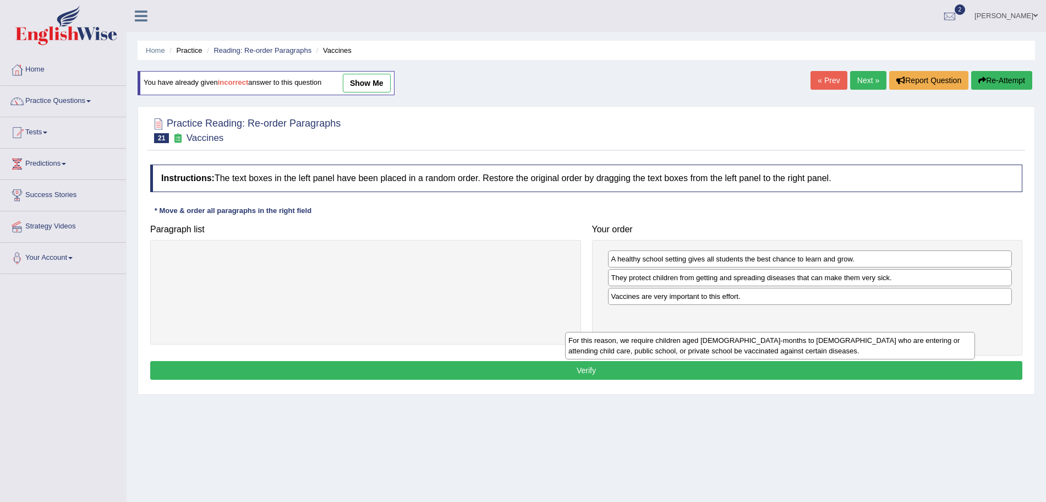
drag, startPoint x: 346, startPoint y: 259, endPoint x: 749, endPoint y: 336, distance: 409.9
click at [749, 336] on div "For this reason, we require children aged 2-months to 18-years old who are ente…" at bounding box center [770, 346] width 410 height 28
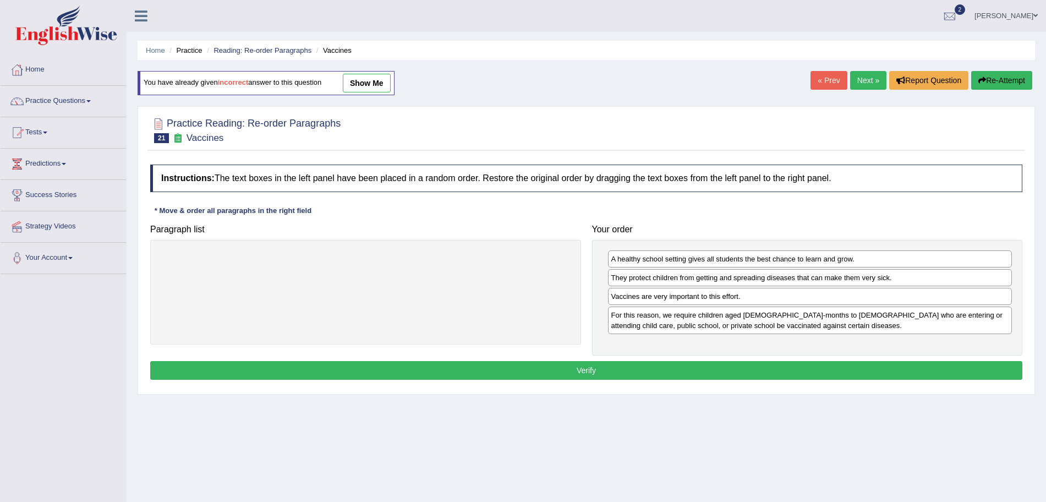
click at [585, 372] on button "Verify" at bounding box center [586, 370] width 872 height 19
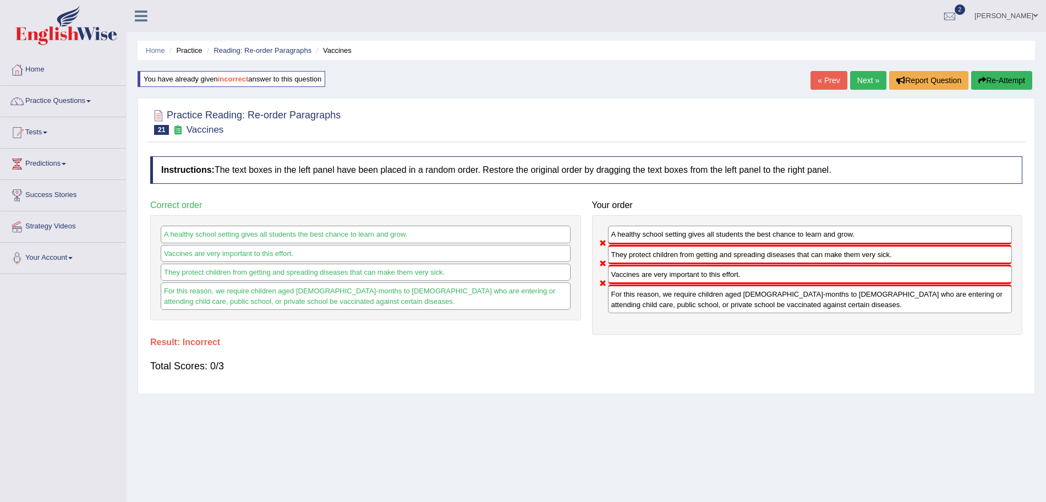
click at [860, 75] on link "Next »" at bounding box center [868, 80] width 36 height 19
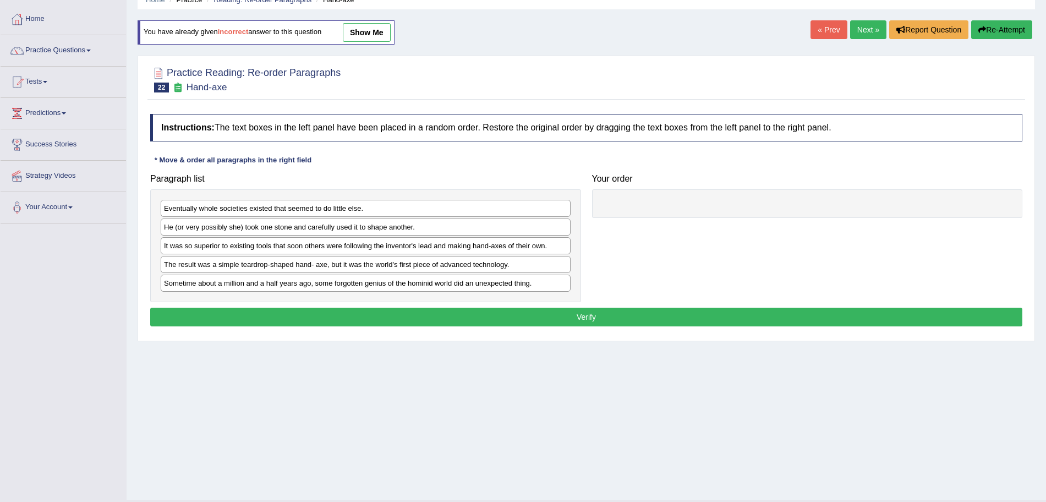
drag, startPoint x: 1056, startPoint y: 131, endPoint x: 1056, endPoint y: 174, distance: 42.4
click at [1045, 174] on html "Toggle navigation Home Practice Questions Speaking Practice Read Aloud Repeat S…" at bounding box center [523, 200] width 1046 height 502
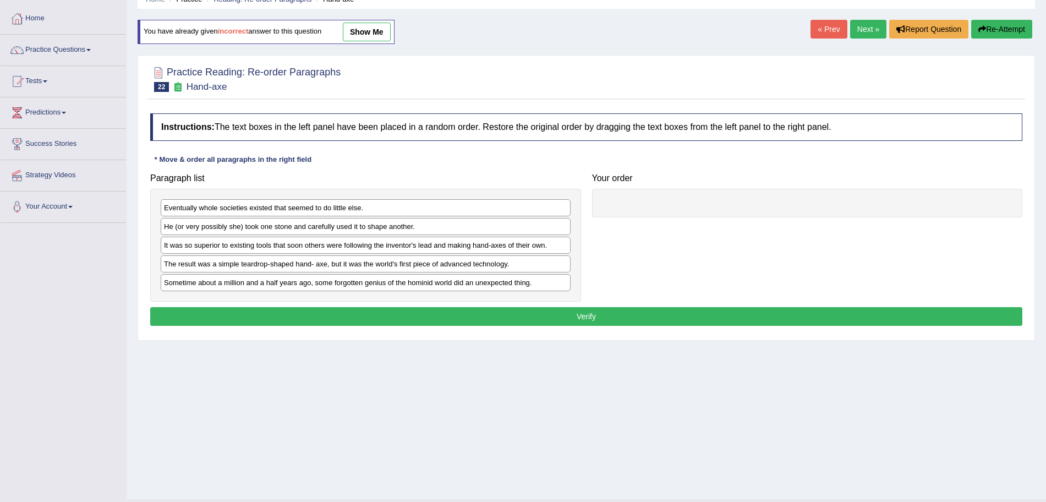
click at [861, 30] on link "Next »" at bounding box center [868, 29] width 36 height 19
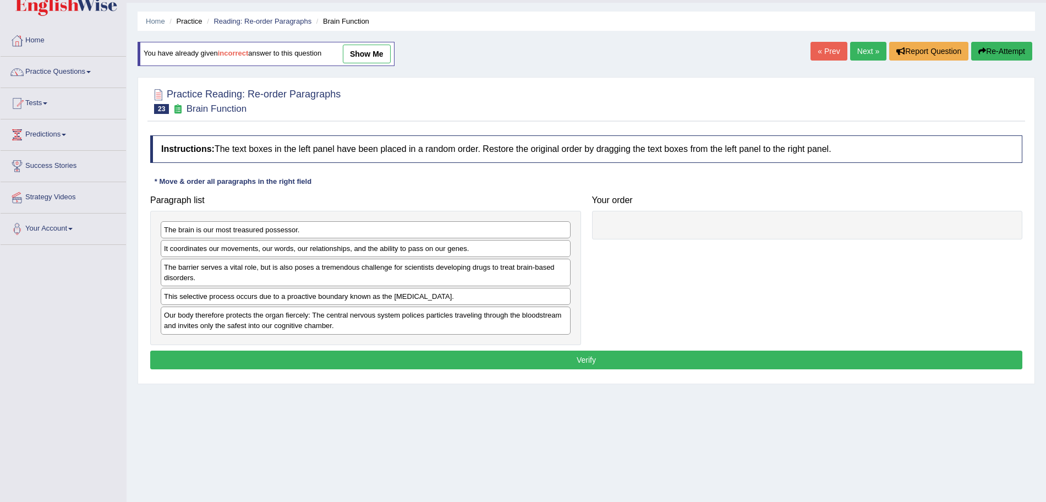
scroll to position [30, 0]
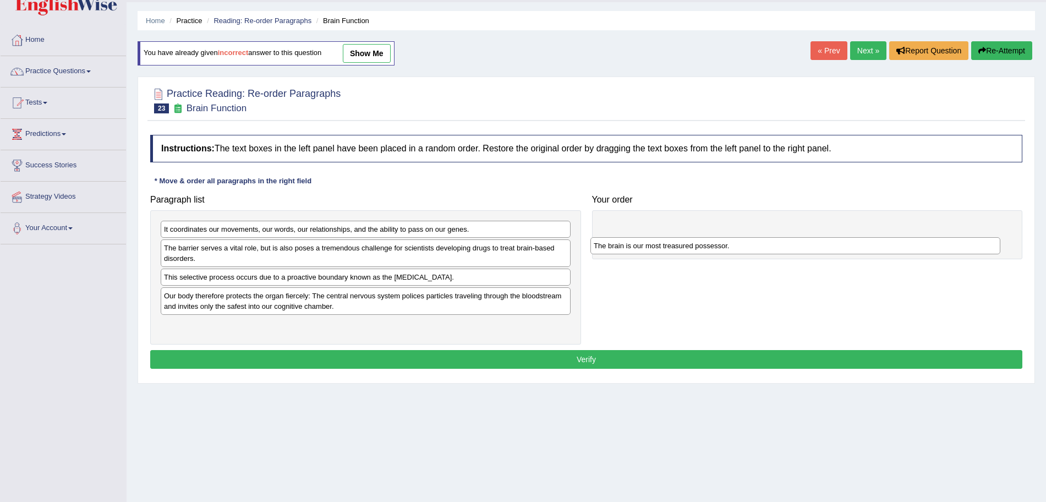
drag, startPoint x: 292, startPoint y: 234, endPoint x: 727, endPoint y: 243, distance: 435.3
click at [727, 243] on div "The brain is our most treasured possessor." at bounding box center [795, 245] width 410 height 17
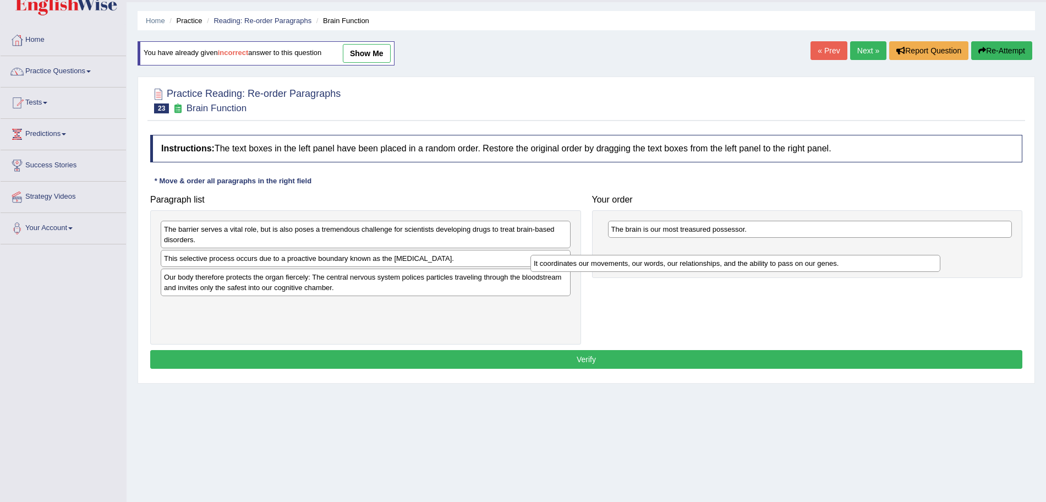
drag, startPoint x: 319, startPoint y: 231, endPoint x: 696, endPoint y: 263, distance: 378.8
click at [696, 263] on div "It coordinates our movements, our words, our relationships, and the ability to …" at bounding box center [735, 263] width 410 height 17
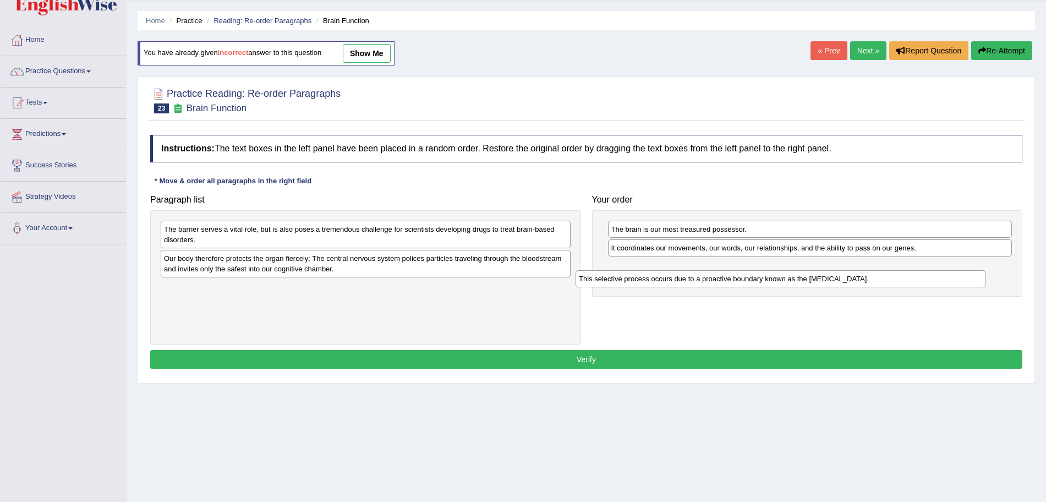
drag, startPoint x: 353, startPoint y: 256, endPoint x: 787, endPoint y: 284, distance: 434.4
click at [787, 284] on div "This selective process occurs due to a proactive boundary known as the blood-br…" at bounding box center [781, 278] width 410 height 17
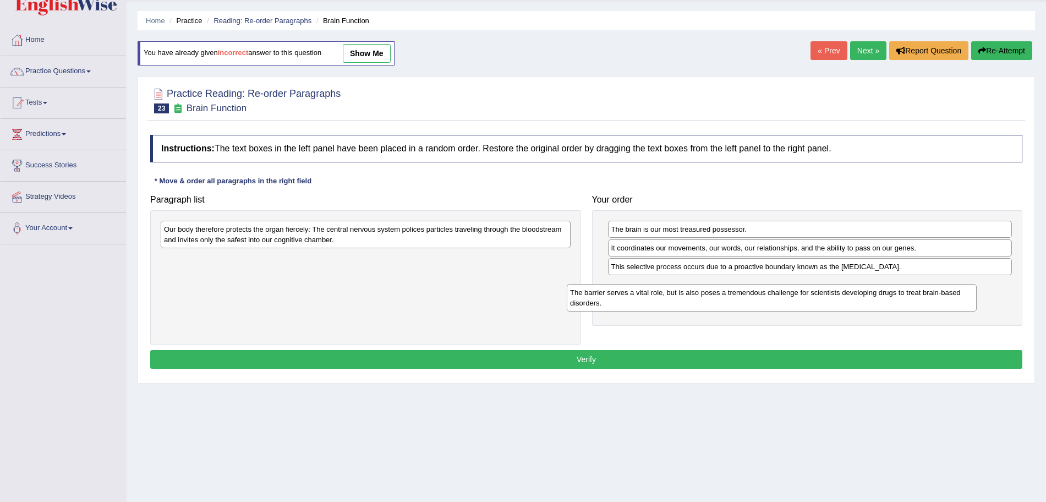
drag, startPoint x: 419, startPoint y: 237, endPoint x: 824, endPoint y: 300, distance: 410.4
click at [824, 300] on div "The barrier serves a vital role, but is also poses a tremendous challenge for s…" at bounding box center [772, 298] width 410 height 28
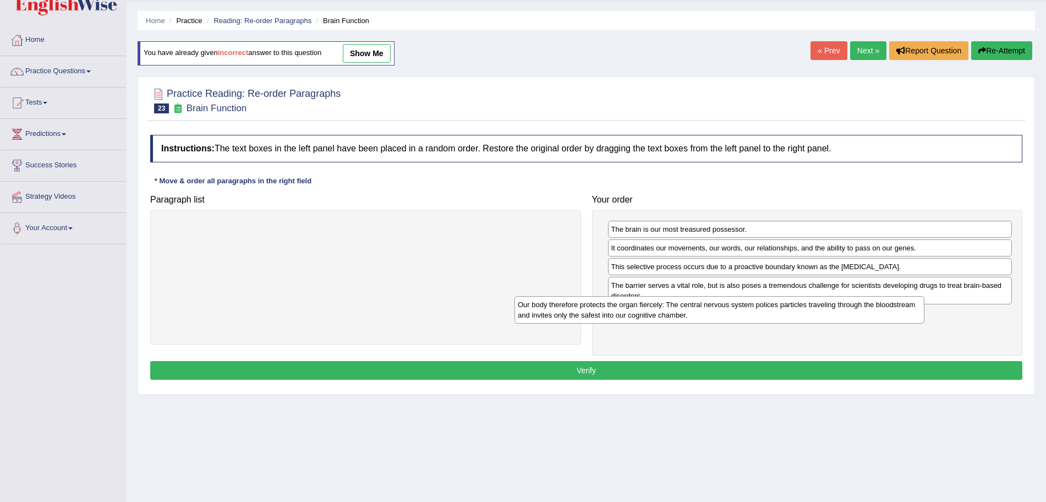
drag, startPoint x: 490, startPoint y: 245, endPoint x: 863, endPoint y: 330, distance: 382.4
click at [863, 324] on div "Our body therefore protects the organ fiercely: The central nervous system poli…" at bounding box center [719, 310] width 410 height 28
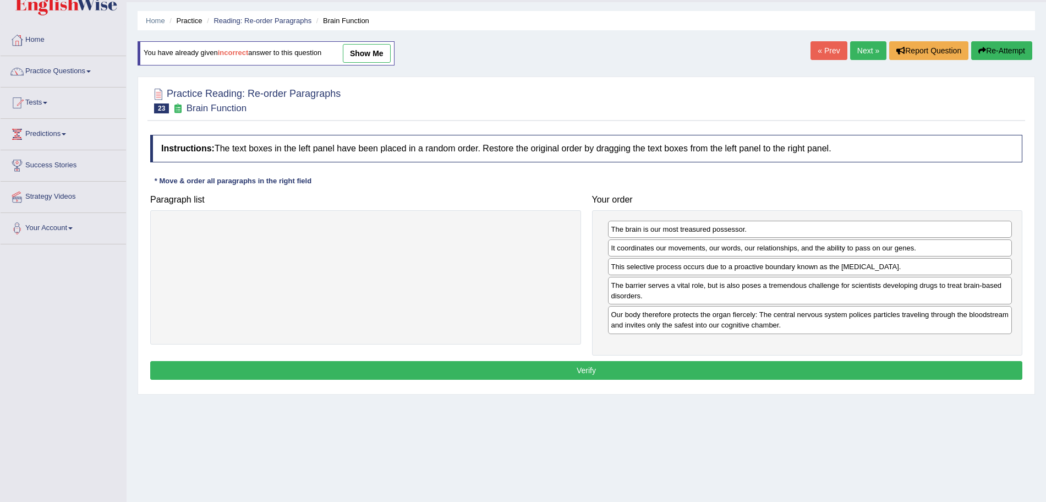
click at [679, 365] on button "Verify" at bounding box center [586, 370] width 872 height 19
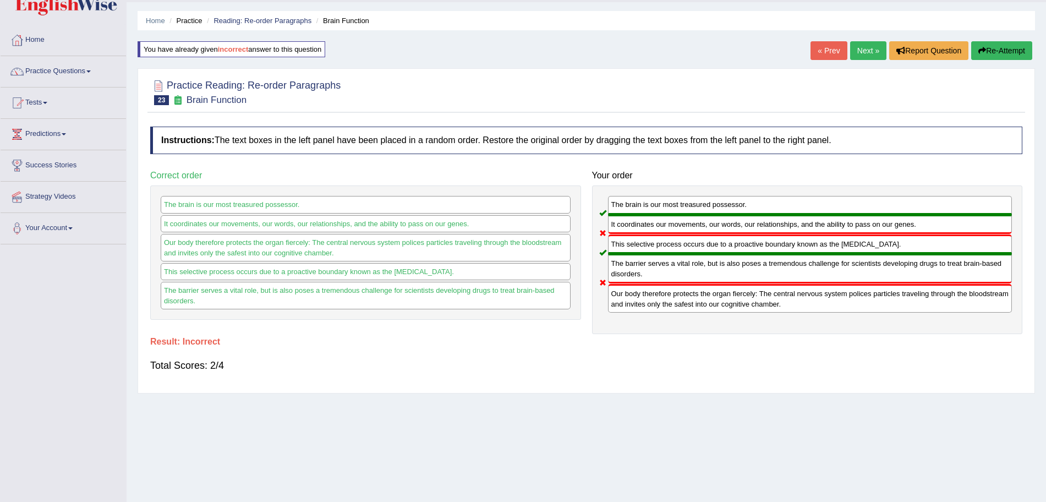
click at [858, 56] on link "Next »" at bounding box center [868, 50] width 36 height 19
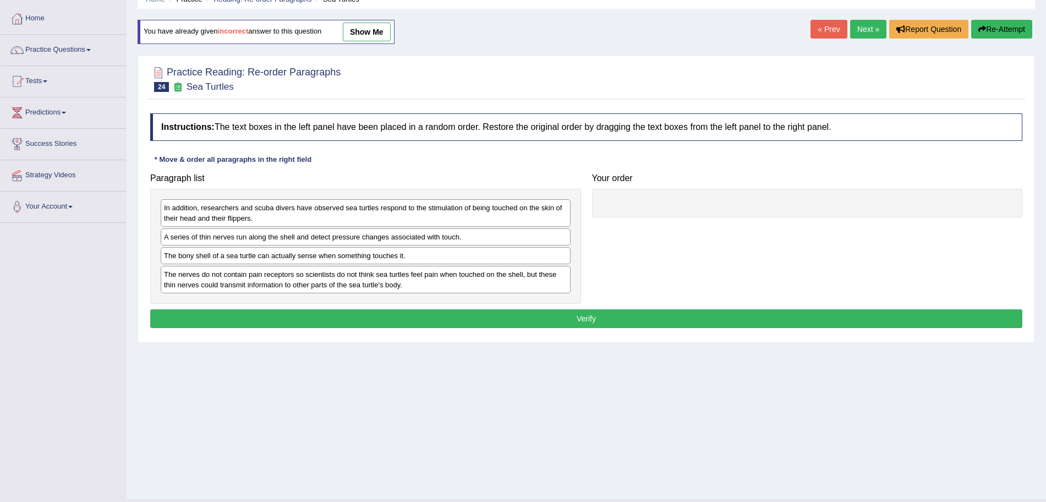
scroll to position [70, 0]
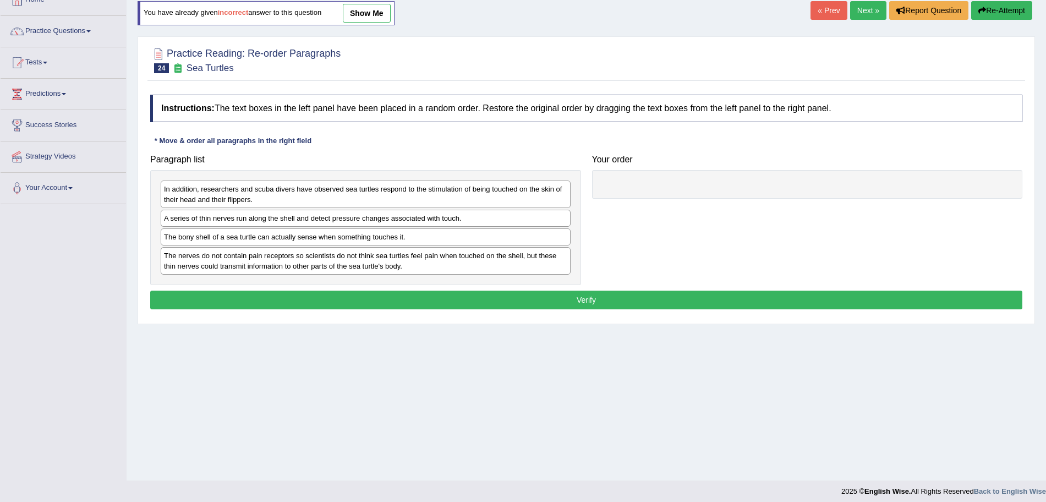
drag, startPoint x: 1056, startPoint y: 180, endPoint x: 1056, endPoint y: 238, distance: 58.3
click at [1046, 238] on html "Toggle navigation Home Practice Questions Speaking Practice Read Aloud Repeat S…" at bounding box center [523, 181] width 1046 height 502
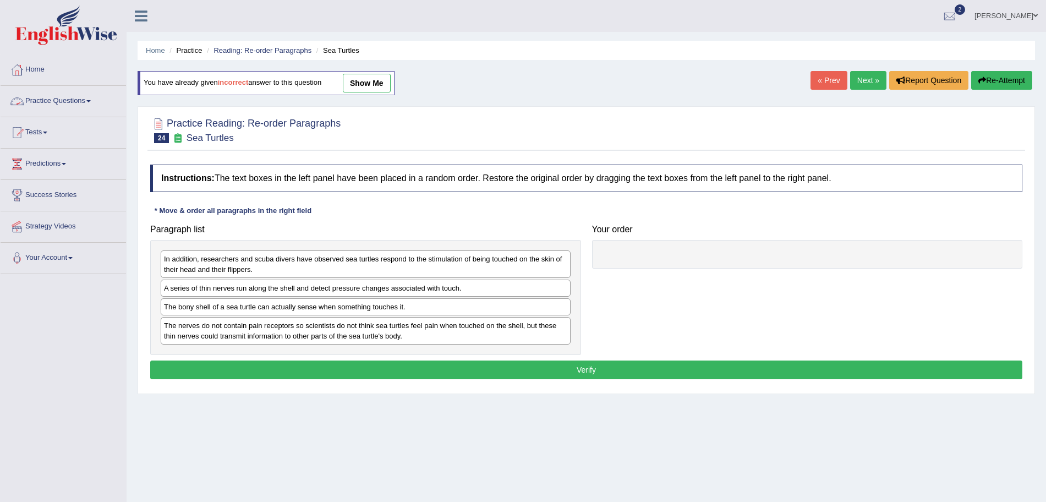
click at [72, 105] on link "Practice Questions" at bounding box center [63, 100] width 125 height 28
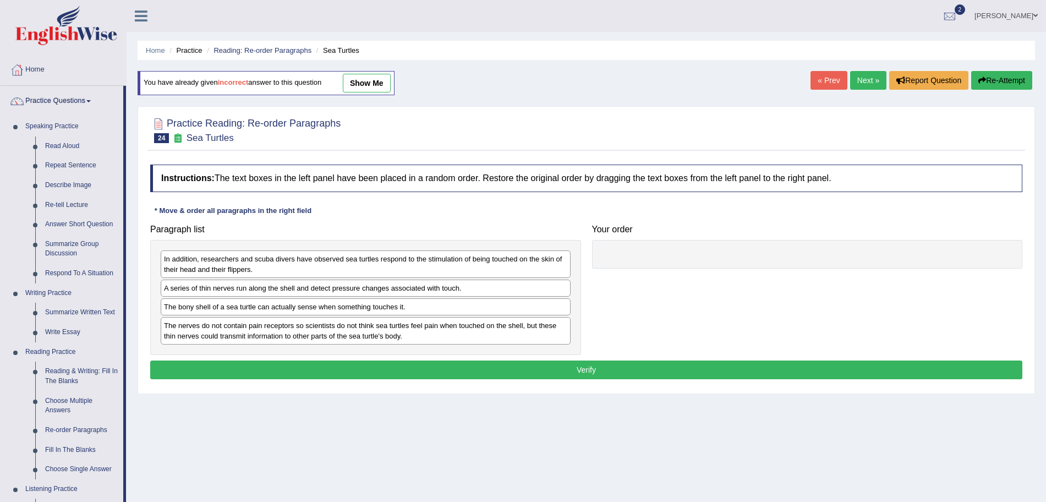
scroll to position [78, 0]
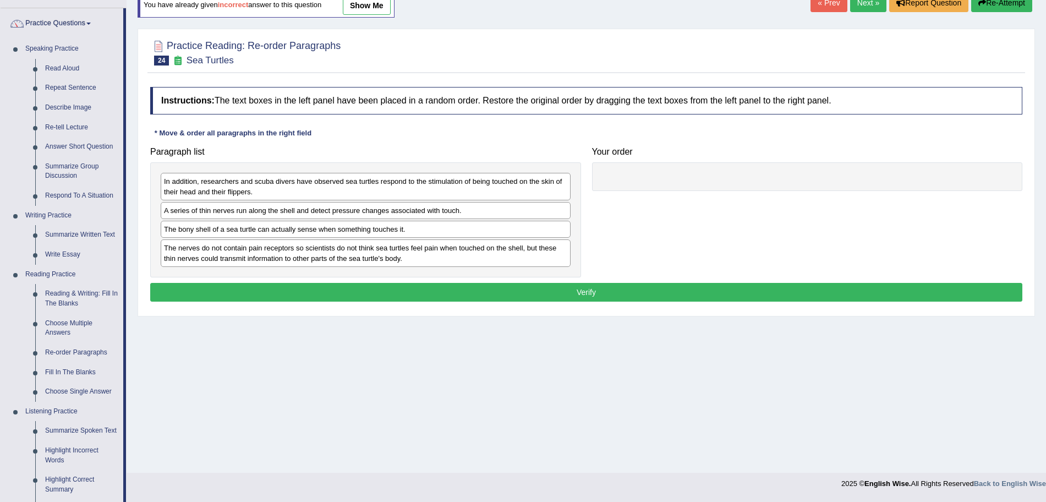
click at [748, 427] on div "Home Practice Reading: Re-order Paragraphs Sea Turtles You have already given i…" at bounding box center [586, 197] width 919 height 550
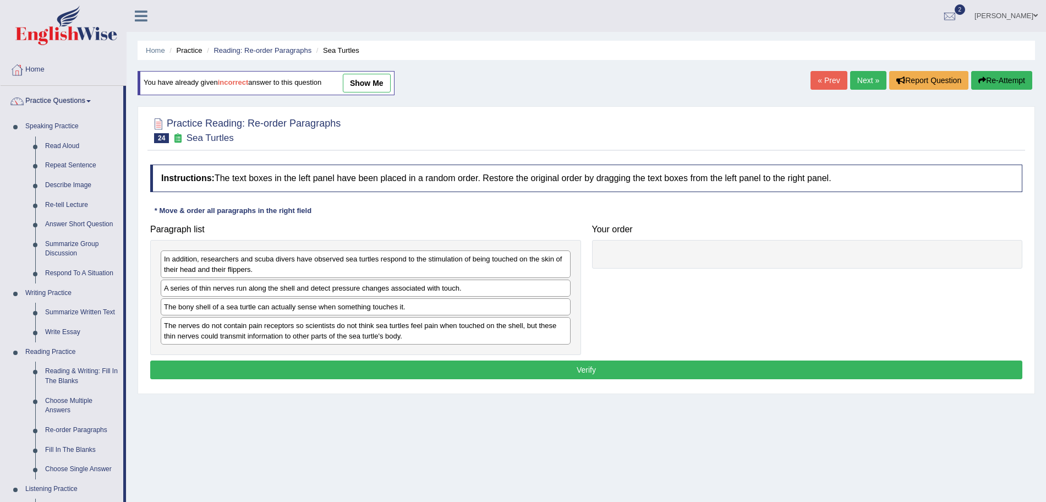
click at [864, 84] on link "Next »" at bounding box center [868, 80] width 36 height 19
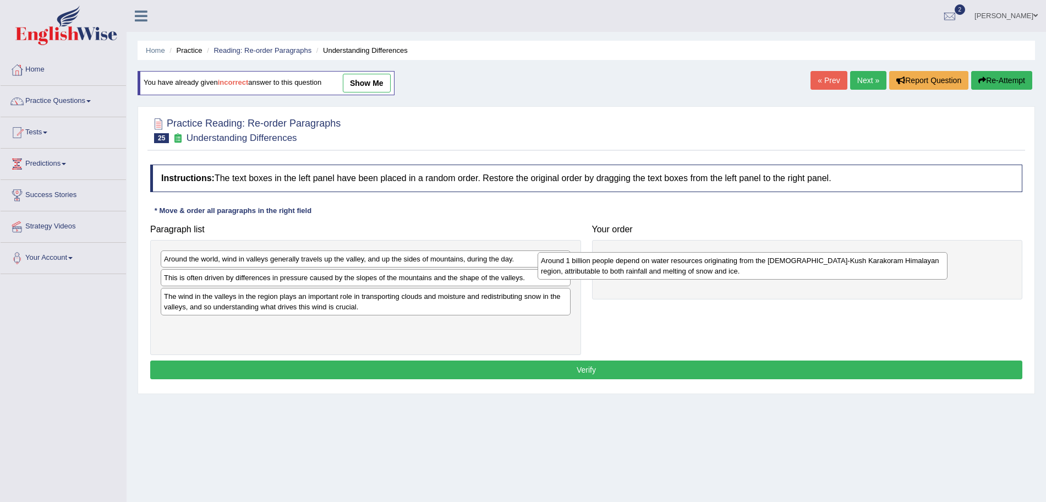
drag, startPoint x: 398, startPoint y: 308, endPoint x: 787, endPoint y: 264, distance: 391.5
click at [787, 264] on div "Around 1 billion people depend on water resources originating from the [DEMOGRA…" at bounding box center [743, 266] width 410 height 28
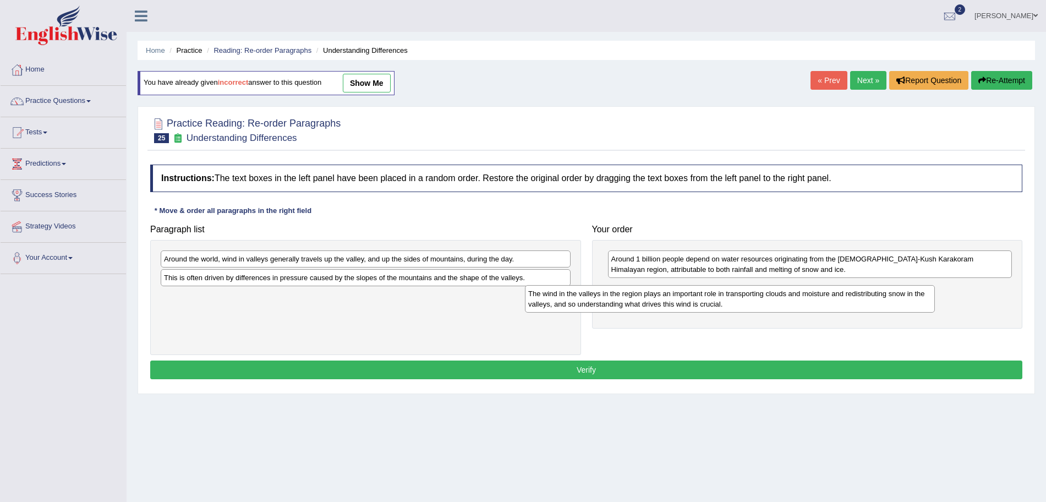
drag, startPoint x: 492, startPoint y: 305, endPoint x: 864, endPoint y: 303, distance: 372.5
click at [864, 303] on div "The wind in the valleys in the region plays an important role in transporting c…" at bounding box center [730, 299] width 410 height 28
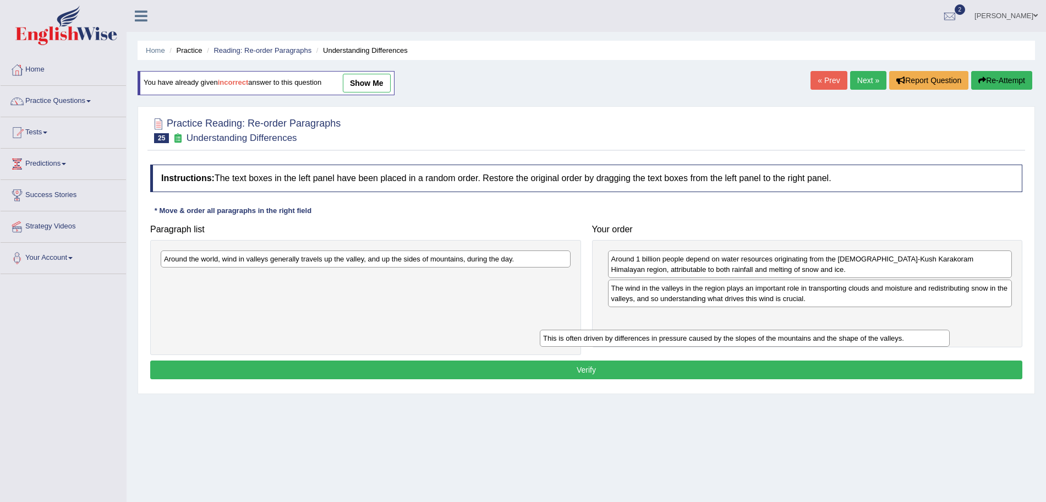
drag, startPoint x: 324, startPoint y: 281, endPoint x: 703, endPoint y: 341, distance: 383.9
click at [703, 341] on div "This is often driven by differences in pressure caused by the slopes of the mou…" at bounding box center [745, 338] width 410 height 17
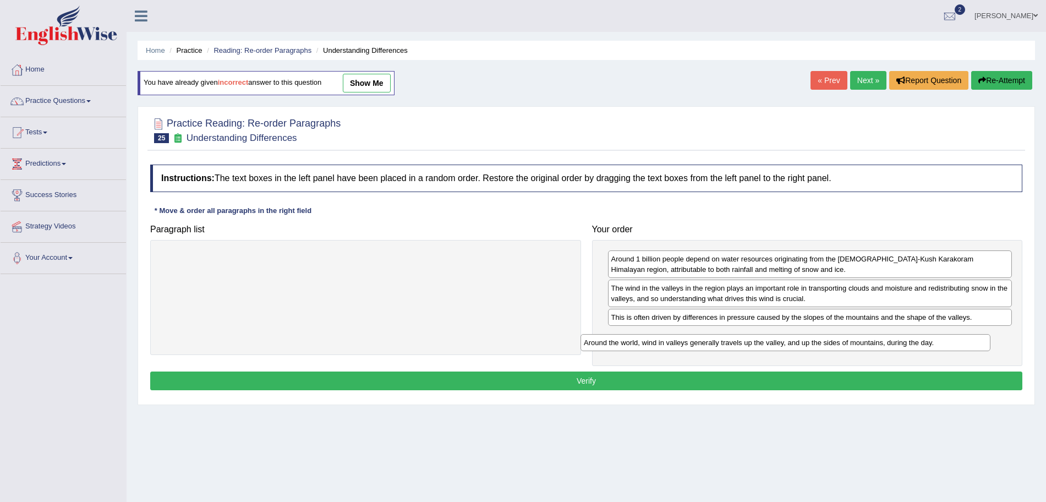
drag, startPoint x: 326, startPoint y: 258, endPoint x: 746, endPoint y: 342, distance: 428.2
click at [746, 342] on div "Around the world, wind in valleys generally travels up the valley, and up the s…" at bounding box center [785, 342] width 410 height 17
click at [590, 378] on button "Verify" at bounding box center [586, 380] width 872 height 19
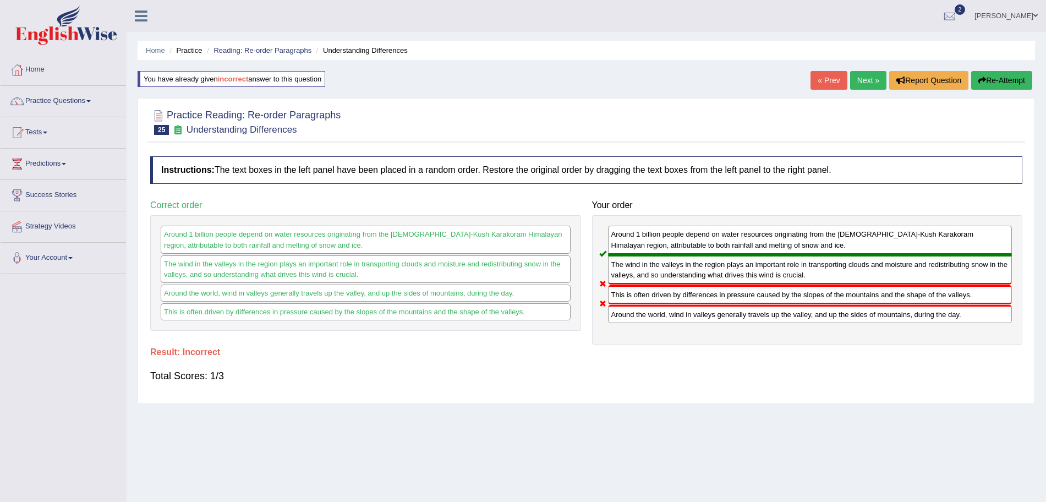
click at [872, 77] on link "Next »" at bounding box center [868, 80] width 36 height 19
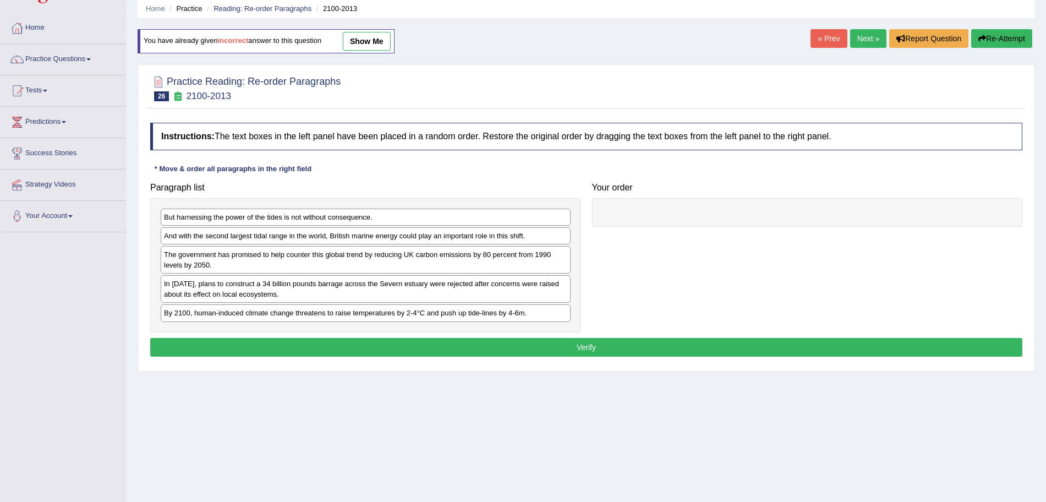
scroll to position [44, 0]
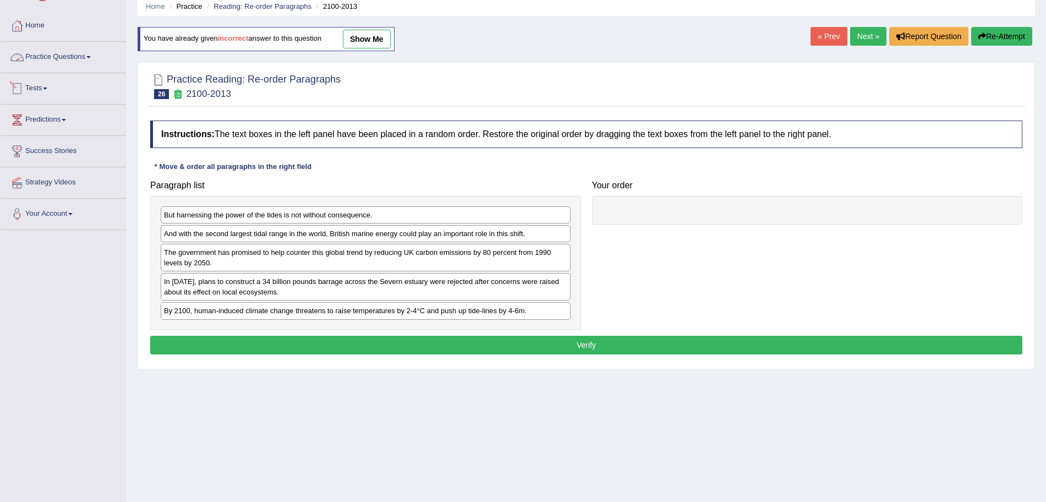
click at [61, 56] on link "Practice Questions" at bounding box center [63, 56] width 125 height 28
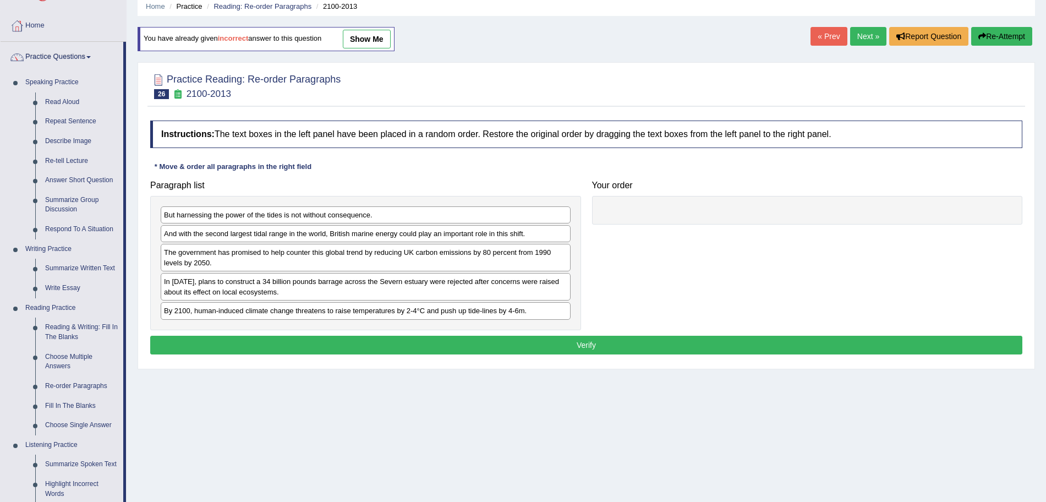
scroll to position [118, 0]
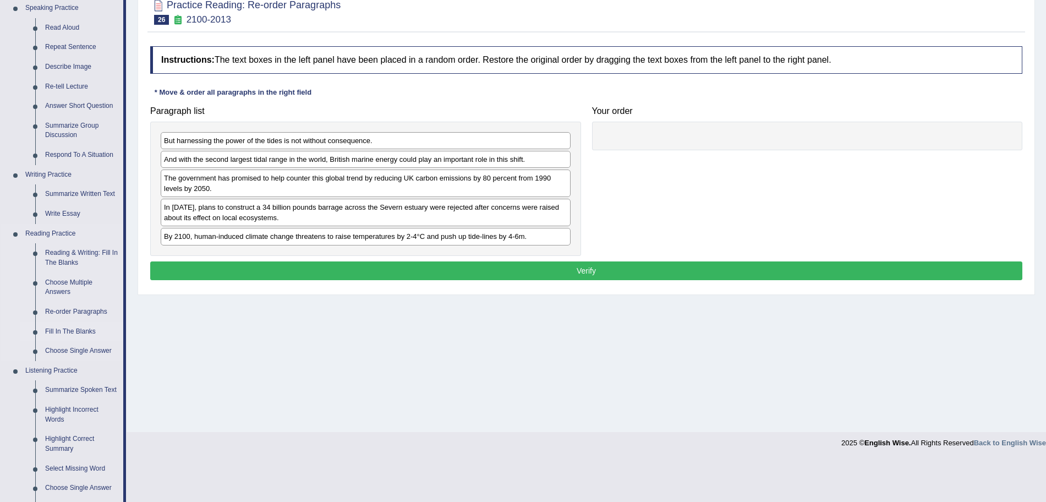
click at [65, 327] on link "Fill In The Blanks" at bounding box center [81, 332] width 83 height 20
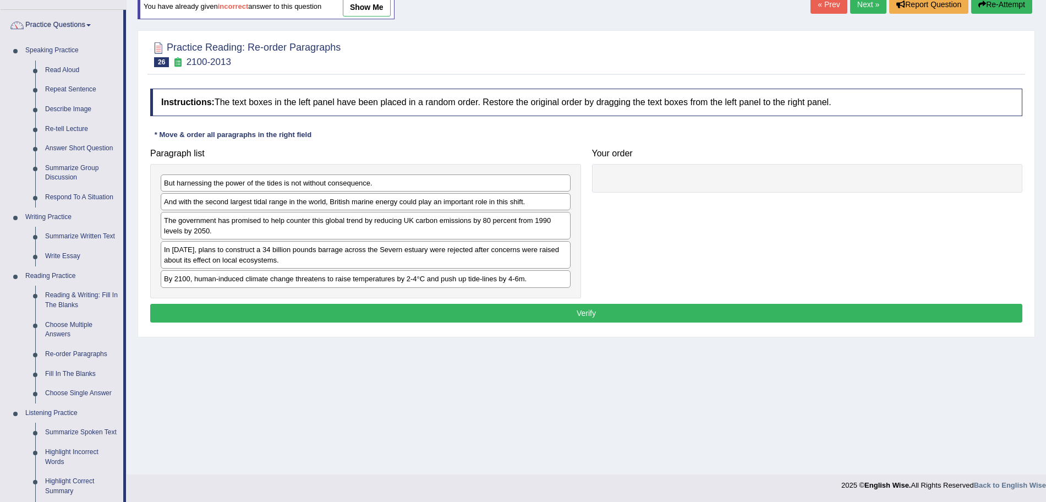
scroll to position [78, 0]
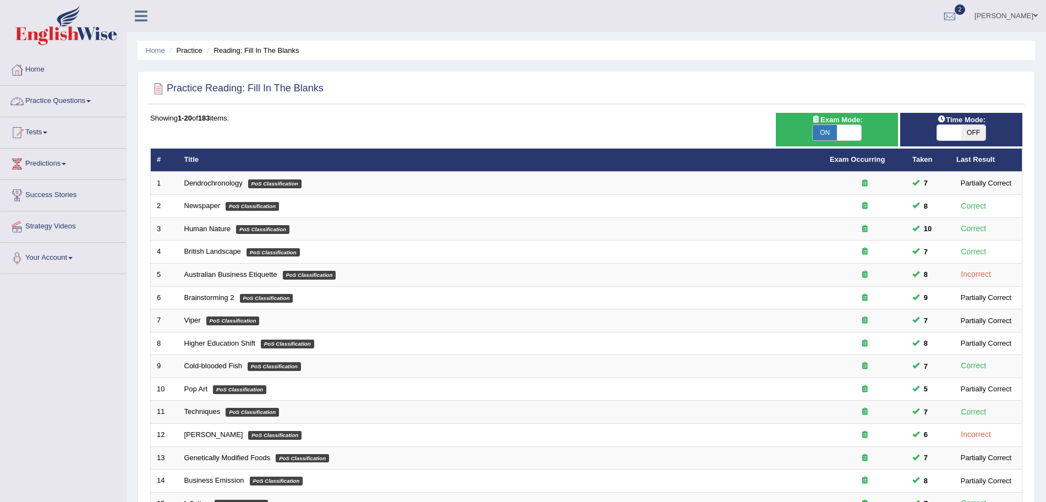
click at [70, 98] on link "Practice Questions" at bounding box center [63, 100] width 125 height 28
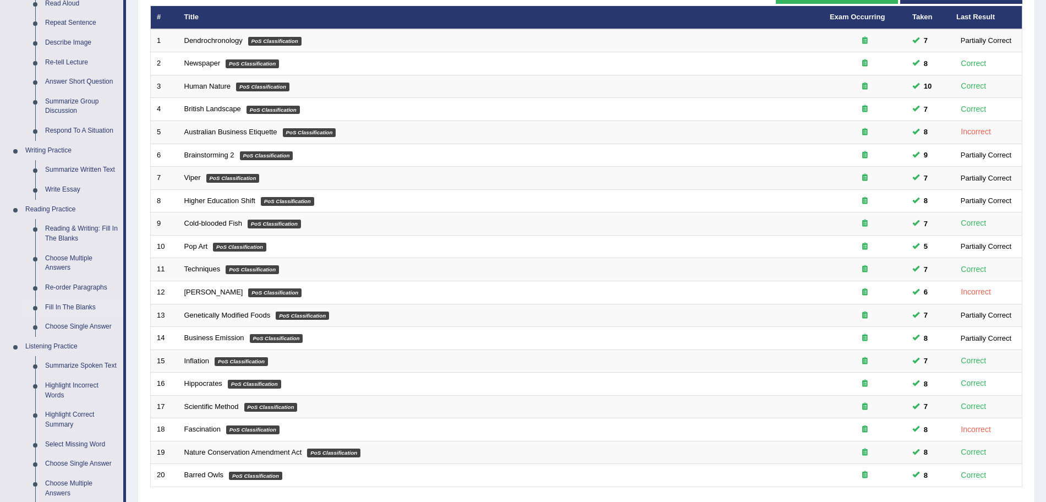
scroll to position [144, 0]
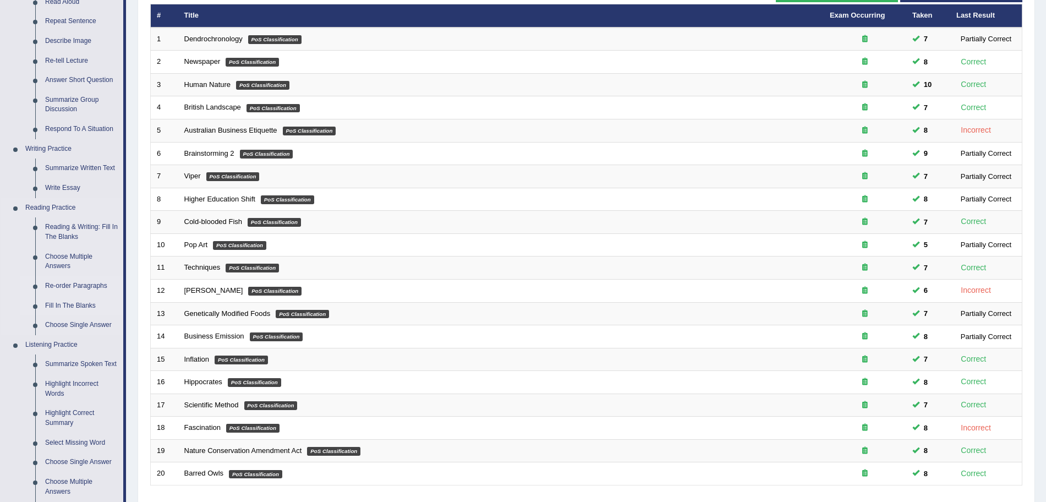
click at [87, 287] on link "Re-order Paragraphs" at bounding box center [81, 286] width 83 height 20
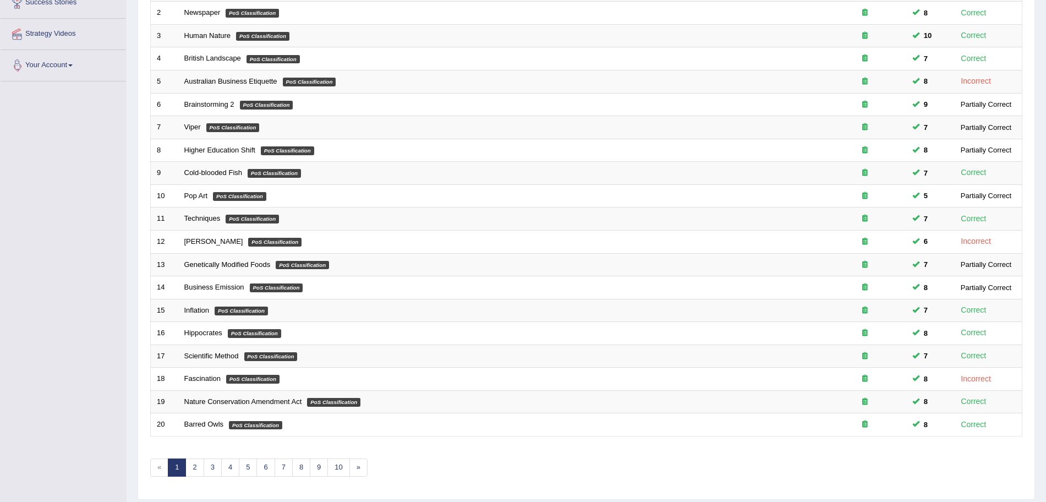
scroll to position [227, 0]
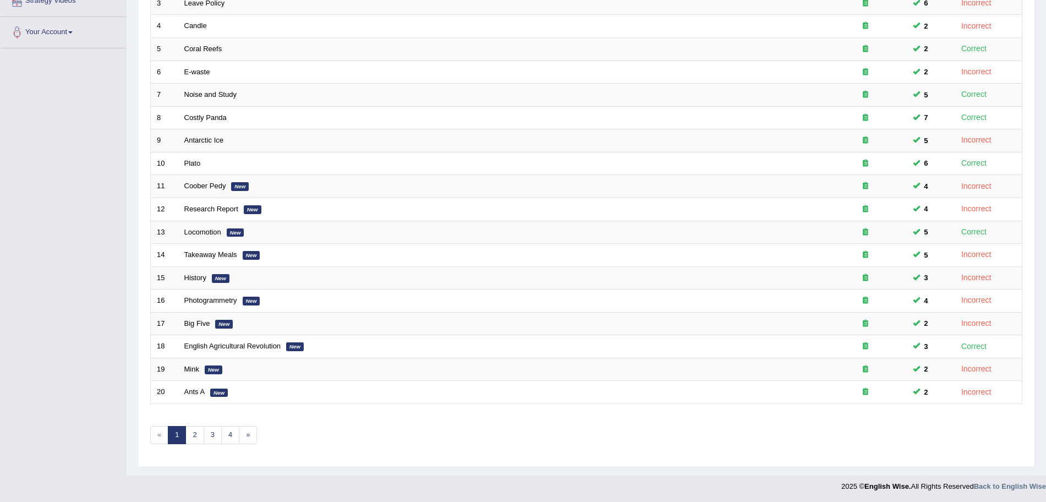
drag, startPoint x: 1056, startPoint y: 201, endPoint x: 1044, endPoint y: 404, distance: 203.4
click at [1044, 276] on html "Toggle navigation Home Practice Questions Speaking Practice Read Aloud Repeat S…" at bounding box center [523, 25] width 1046 height 502
click at [196, 437] on link "2" at bounding box center [194, 434] width 18 height 18
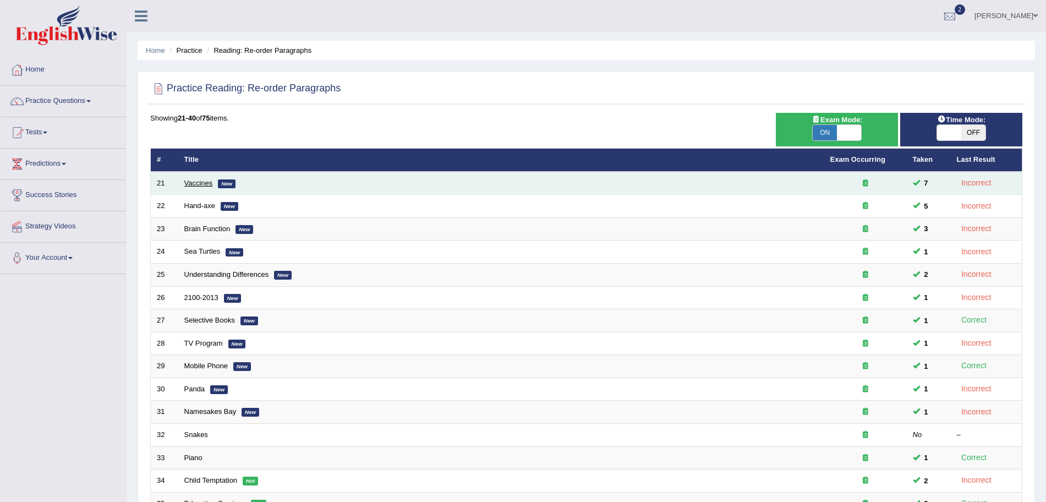
click at [197, 185] on link "Vaccines" at bounding box center [198, 183] width 29 height 8
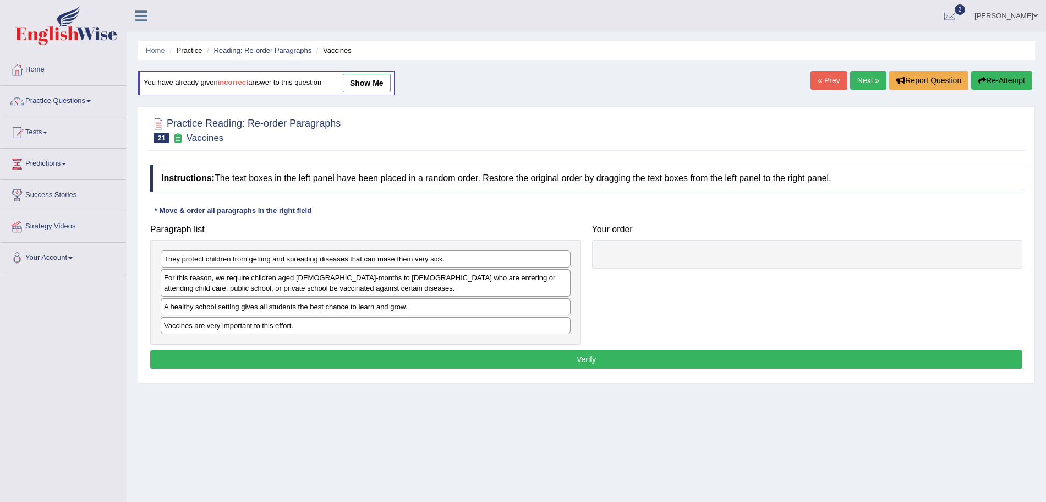
scroll to position [17, 0]
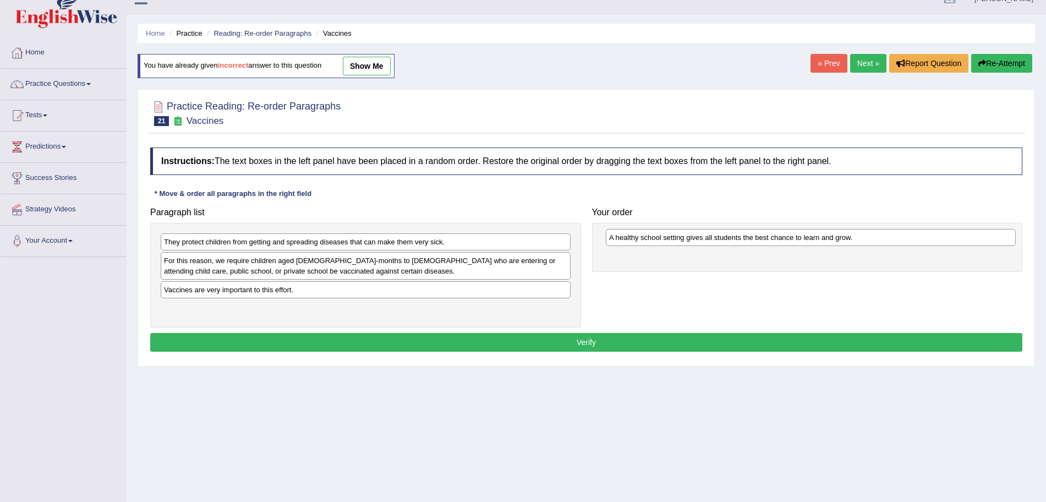
drag, startPoint x: 288, startPoint y: 293, endPoint x: 733, endPoint y: 241, distance: 448.2
click at [733, 241] on div "A healthy school setting gives all students the best chance to learn and grow." at bounding box center [811, 237] width 410 height 17
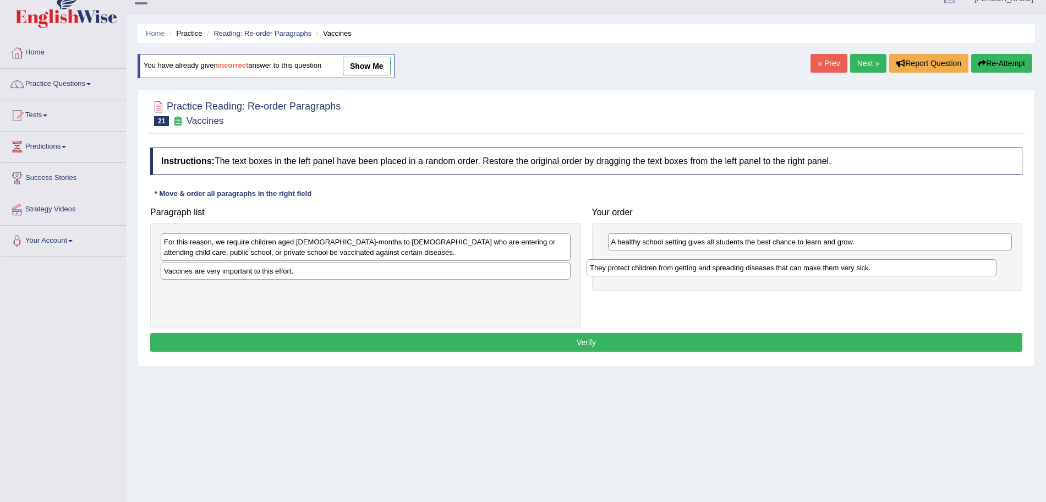
drag, startPoint x: 332, startPoint y: 241, endPoint x: 758, endPoint y: 266, distance: 426.1
click at [758, 266] on div "They protect children from getting and spreading diseases that can make them ve…" at bounding box center [792, 267] width 410 height 17
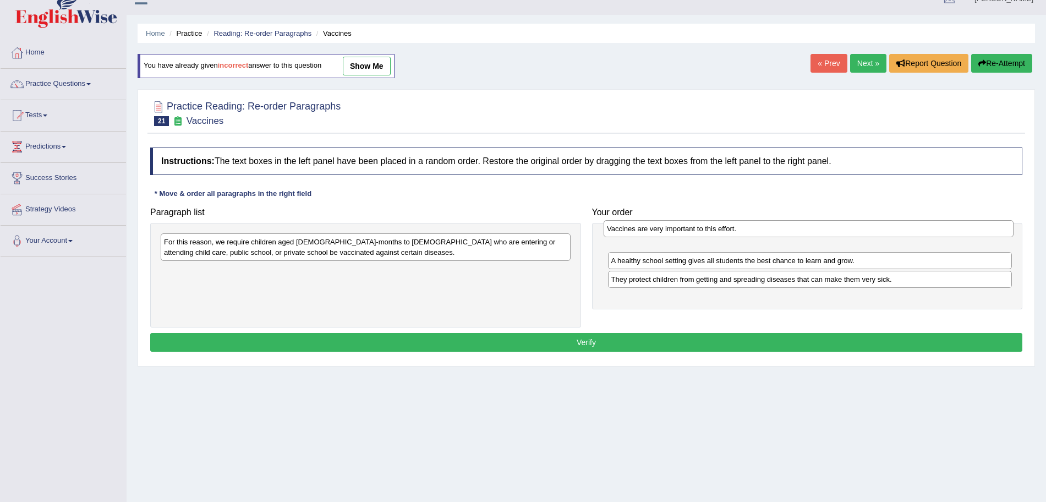
drag, startPoint x: 316, startPoint y: 277, endPoint x: 759, endPoint y: 237, distance: 444.7
click at [759, 237] on div "Vaccines are very important to this effort." at bounding box center [809, 228] width 410 height 17
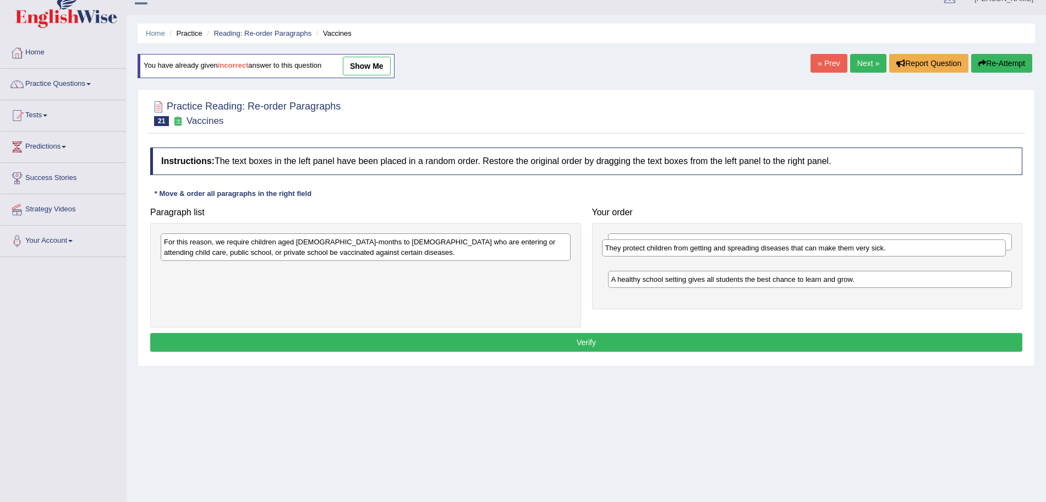
drag, startPoint x: 737, startPoint y: 280, endPoint x: 733, endPoint y: 251, distance: 28.8
click at [733, 251] on div "They protect children from getting and spreading diseases that can make them ve…" at bounding box center [804, 247] width 404 height 17
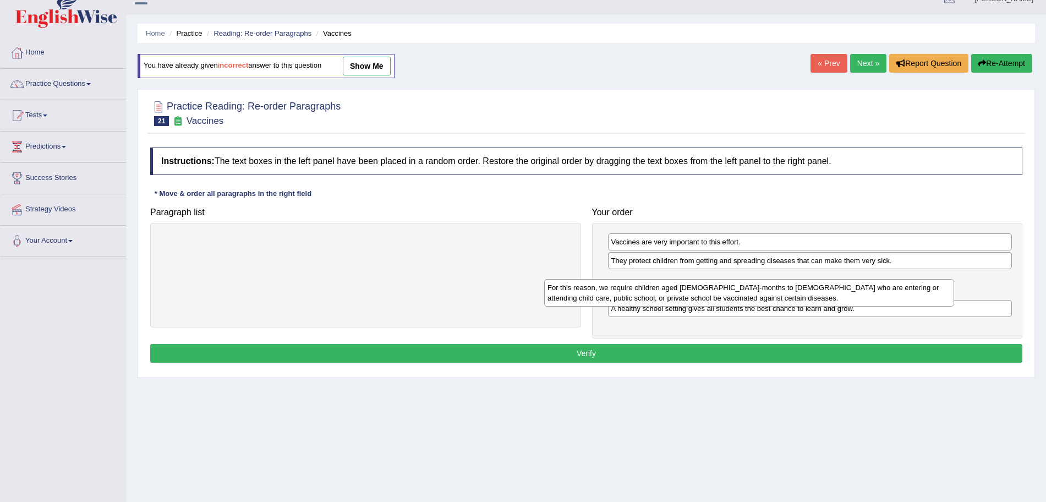
drag, startPoint x: 351, startPoint y: 253, endPoint x: 741, endPoint y: 291, distance: 391.4
click at [741, 291] on div "For this reason, we require children aged 2-months to 18-years old who are ente…" at bounding box center [749, 293] width 410 height 28
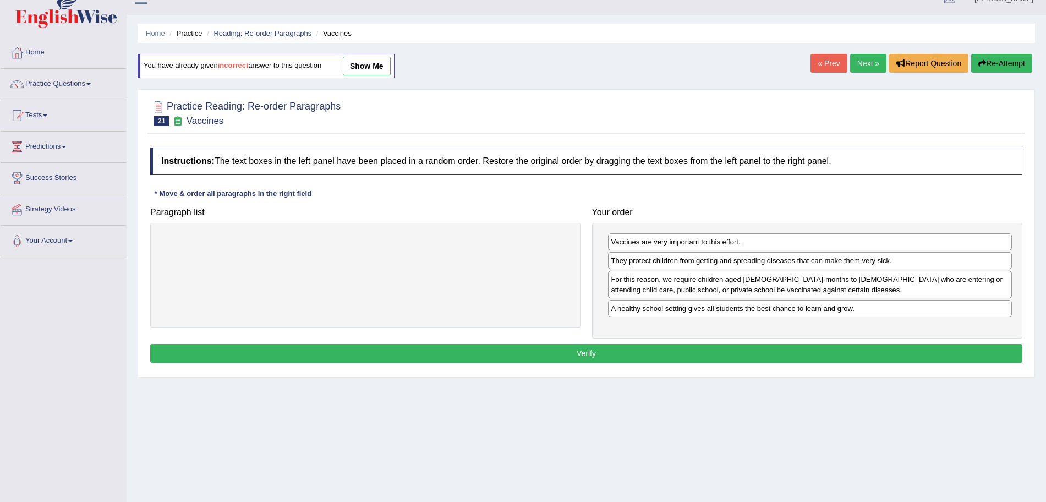
click at [619, 357] on button "Verify" at bounding box center [586, 353] width 872 height 19
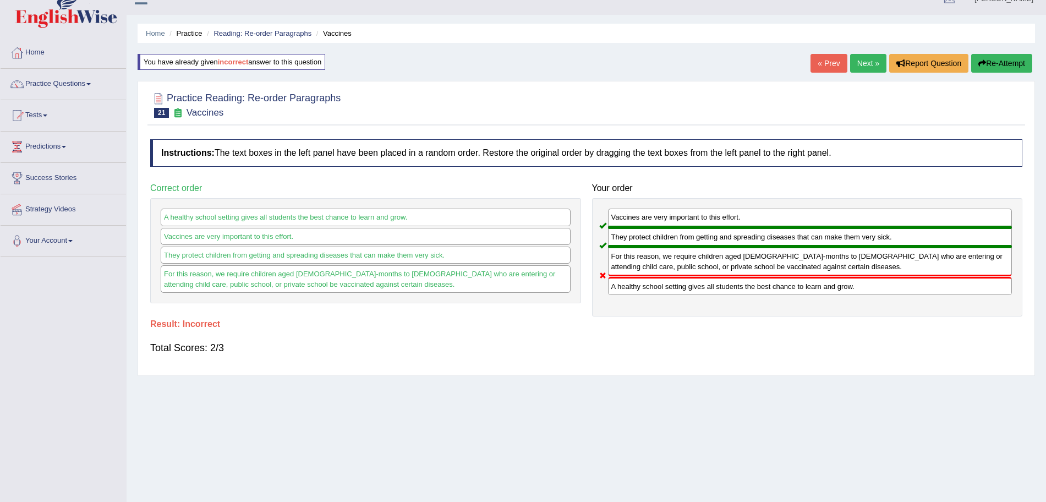
click at [867, 61] on link "Next »" at bounding box center [868, 63] width 36 height 19
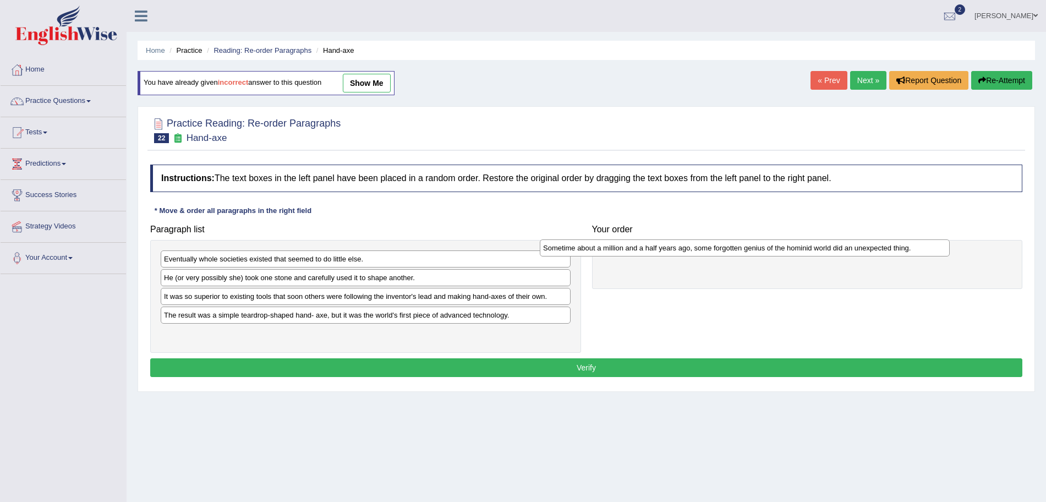
drag, startPoint x: 397, startPoint y: 334, endPoint x: 778, endPoint y: 250, distance: 390.5
click at [778, 250] on div "Sometime about a million and a half years ago, some forgotten genius of the hom…" at bounding box center [745, 247] width 410 height 17
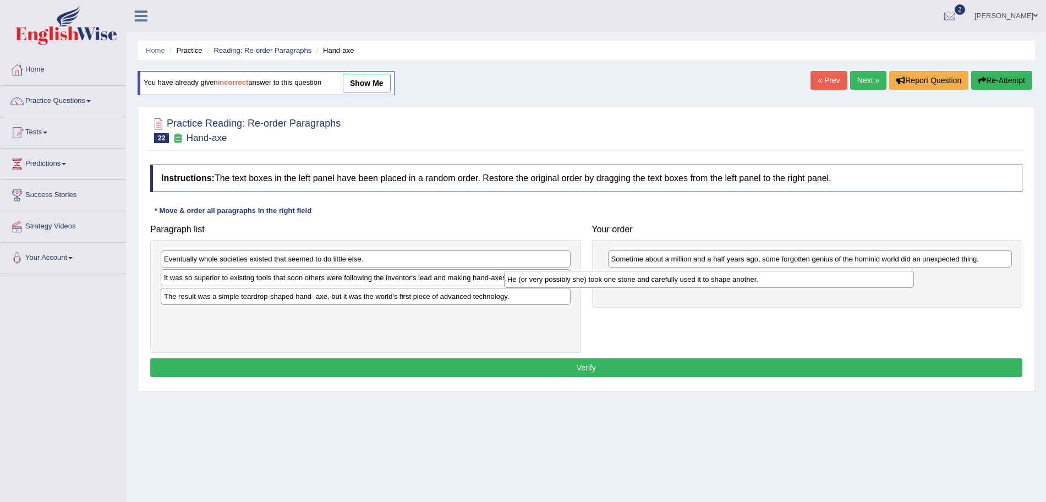
drag, startPoint x: 452, startPoint y: 281, endPoint x: 813, endPoint y: 281, distance: 360.4
click at [813, 281] on div "He (or very possibly she) took one stone and carefully used it to shape another." at bounding box center [709, 279] width 410 height 17
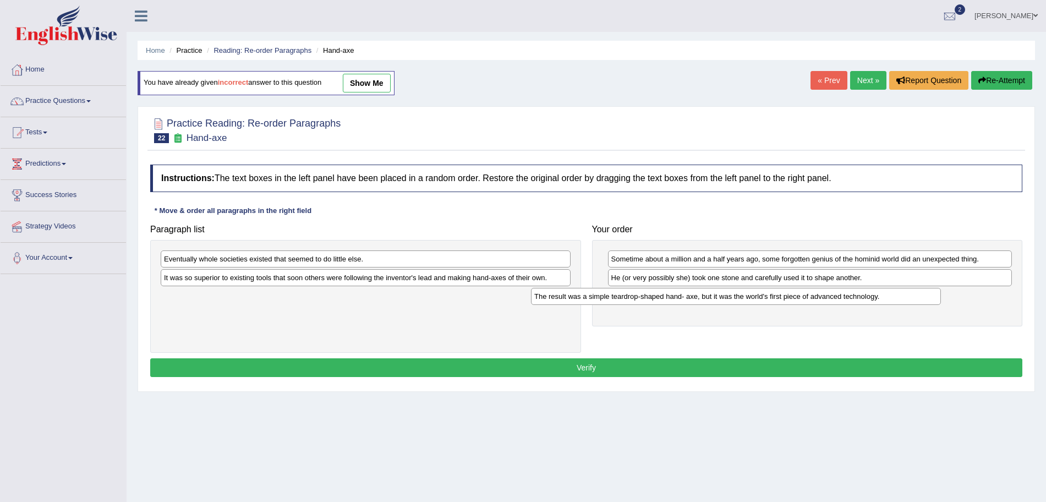
drag, startPoint x: 446, startPoint y: 302, endPoint x: 816, endPoint y: 302, distance: 370.3
click at [816, 302] on div "The result was a simple teardrop-shaped hand- axe, but it was the world's first…" at bounding box center [736, 296] width 410 height 17
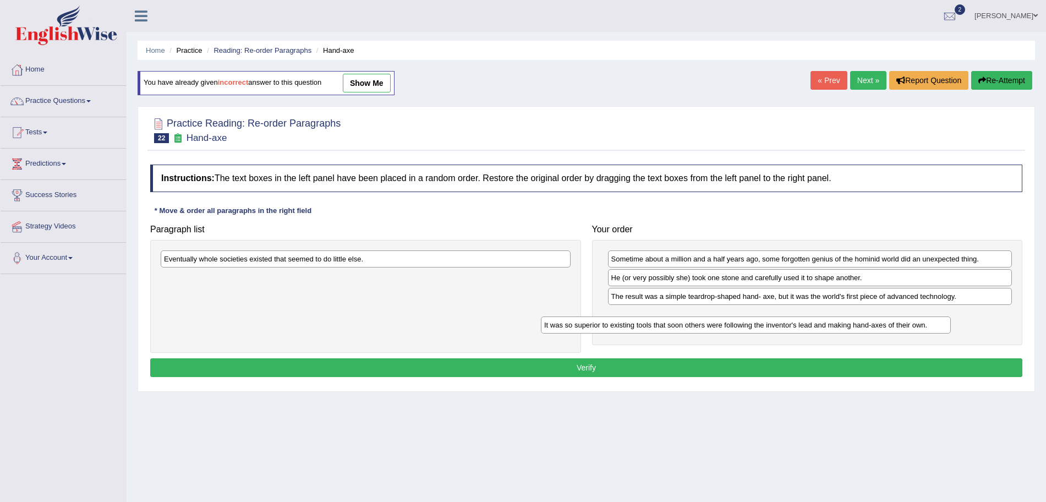
drag, startPoint x: 435, startPoint y: 280, endPoint x: 815, endPoint y: 327, distance: 383.1
click at [815, 327] on div "It was so superior to existing tools that soon others were following the invent…" at bounding box center [746, 324] width 410 height 17
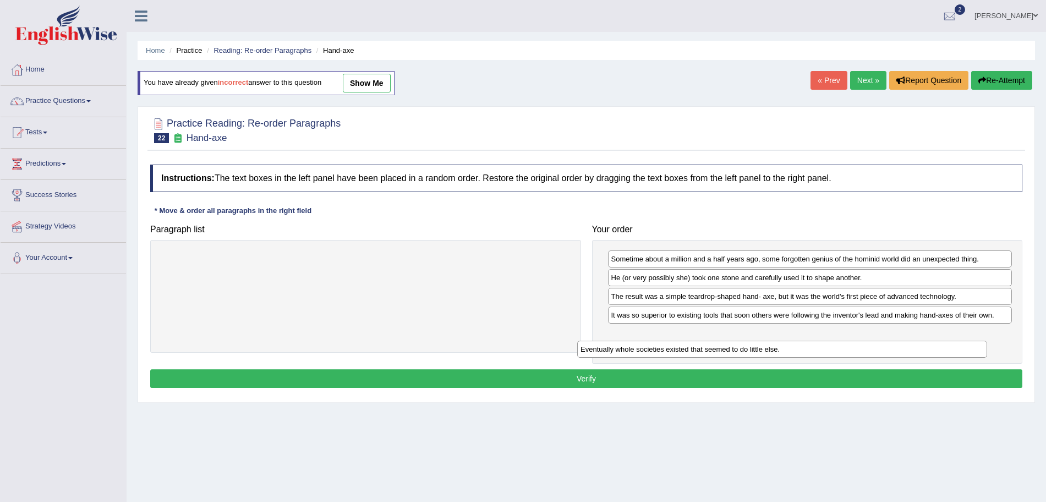
drag, startPoint x: 402, startPoint y: 260, endPoint x: 818, endPoint y: 350, distance: 426.2
click at [818, 350] on div "Eventually whole societies existed that seemed to do little else." at bounding box center [782, 349] width 410 height 17
click at [704, 381] on button "Verify" at bounding box center [586, 378] width 872 height 19
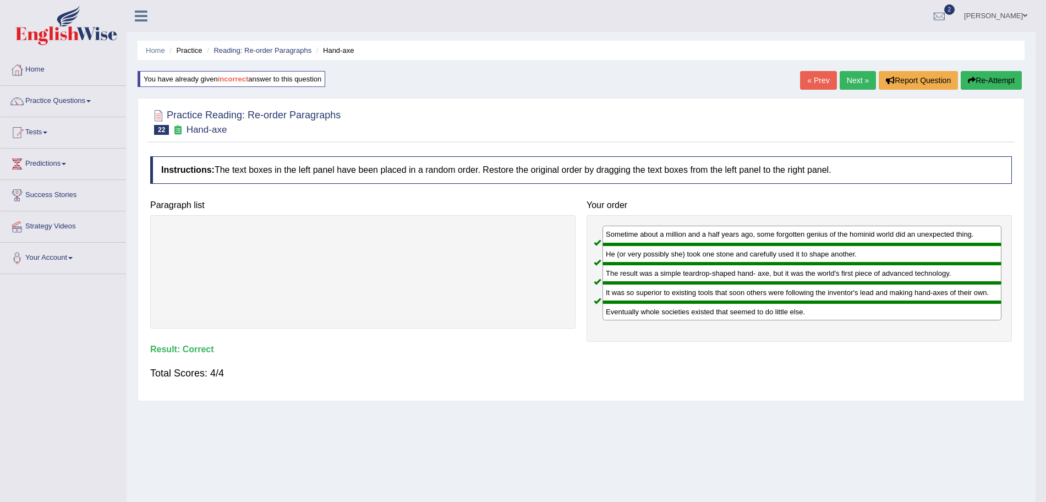
click at [869, 81] on link "Next »" at bounding box center [858, 80] width 36 height 19
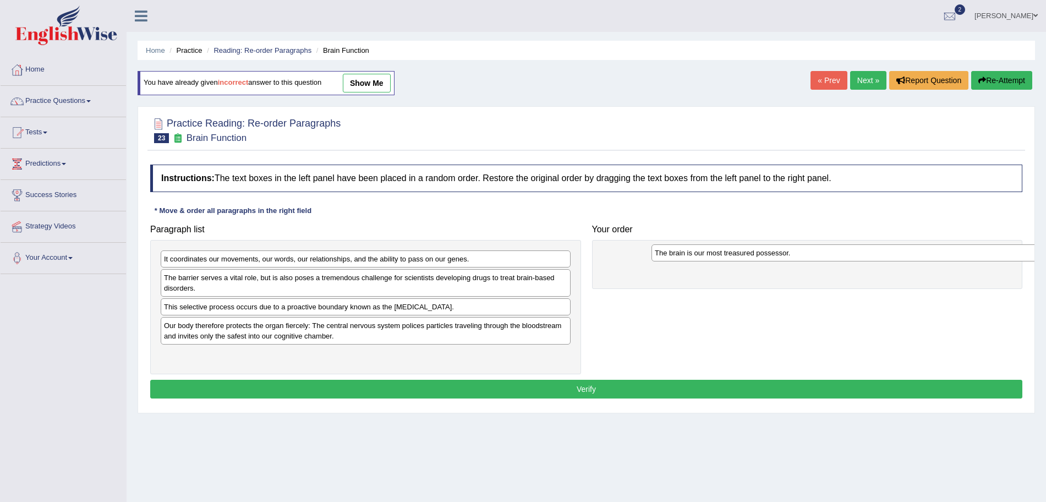
drag, startPoint x: 232, startPoint y: 256, endPoint x: 730, endPoint y: 250, distance: 498.0
click at [730, 250] on div "The brain is our most treasured possessor." at bounding box center [856, 252] width 410 height 17
click at [650, 331] on div "Paragraph list It coordinates our movements, our words, our relationships, and …" at bounding box center [586, 296] width 883 height 155
click at [603, 385] on button "Verify" at bounding box center [586, 389] width 872 height 19
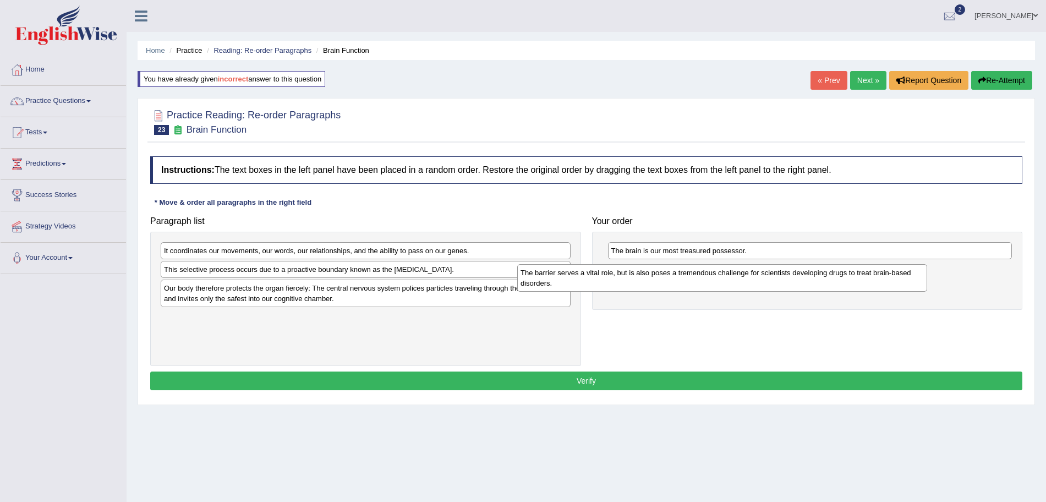
drag, startPoint x: 417, startPoint y: 270, endPoint x: 774, endPoint y: 273, distance: 356.5
click at [774, 273] on div "The barrier serves a vital role, but is also poses a tremendous challenge for s…" at bounding box center [722, 278] width 410 height 28
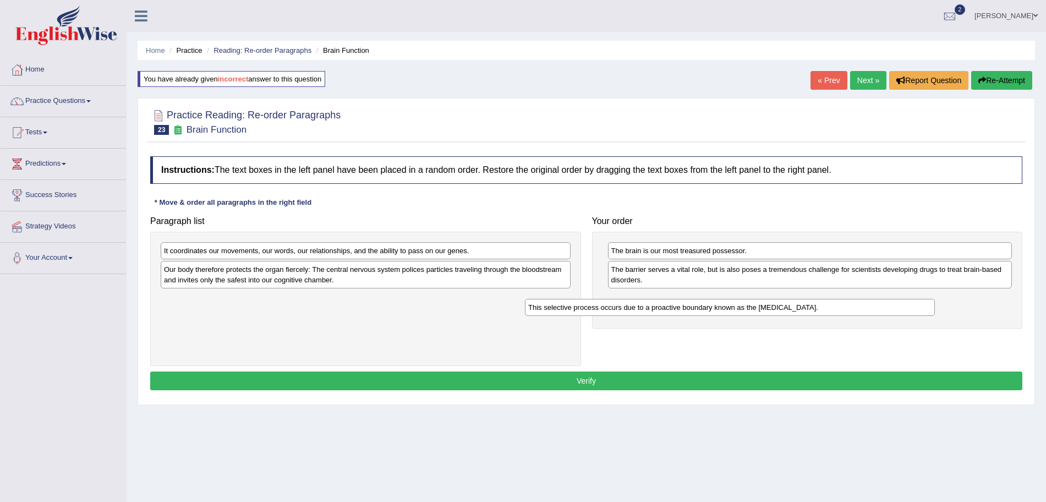
drag, startPoint x: 419, startPoint y: 269, endPoint x: 793, endPoint y: 304, distance: 376.3
click at [793, 304] on div "This selective process occurs due to a proactive boundary known as the blood-br…" at bounding box center [730, 307] width 410 height 17
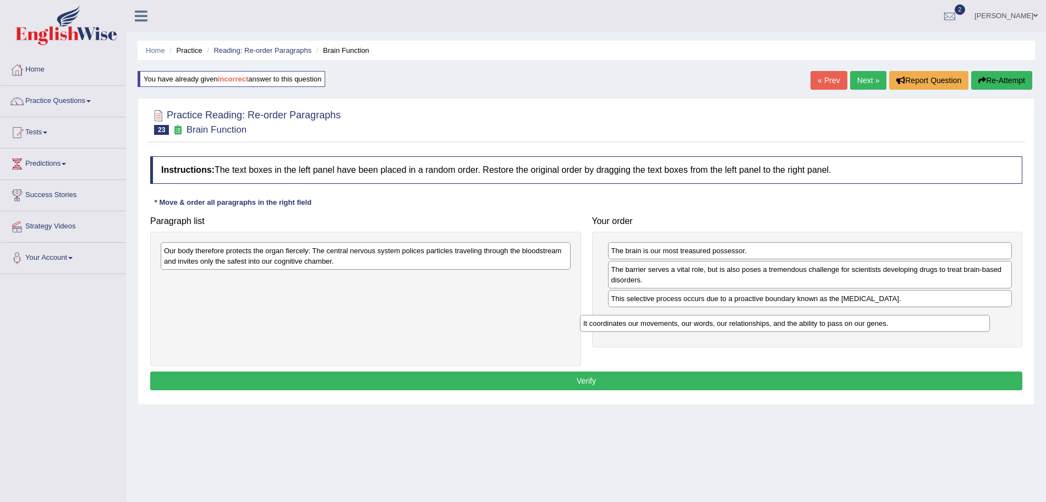
drag, startPoint x: 412, startPoint y: 246, endPoint x: 831, endPoint y: 319, distance: 425.5
click at [831, 319] on div "It coordinates our movements, our words, our relationships, and the ability to …" at bounding box center [785, 323] width 410 height 17
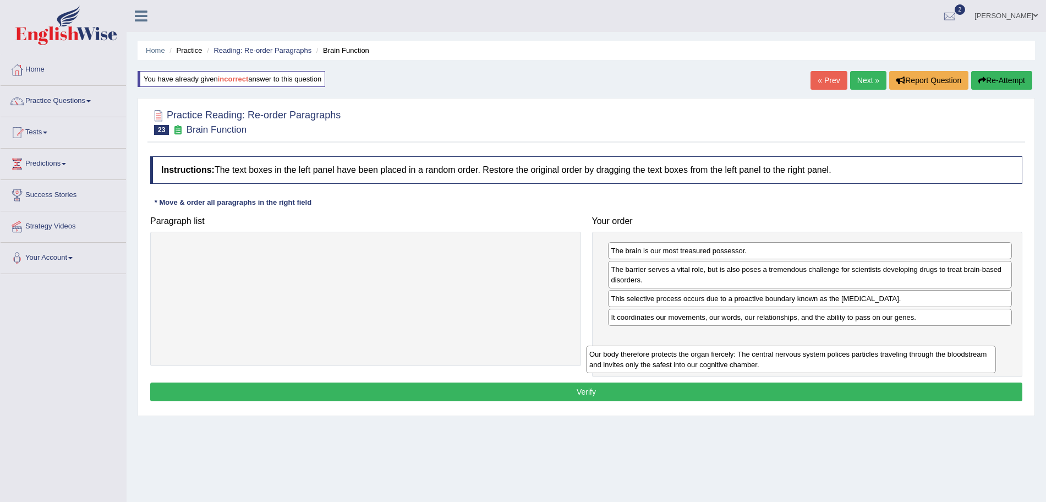
drag, startPoint x: 402, startPoint y: 257, endPoint x: 827, endPoint y: 358, distance: 436.4
click at [827, 358] on div "Our body therefore protects the organ fiercely: The central nervous system poli…" at bounding box center [791, 360] width 410 height 28
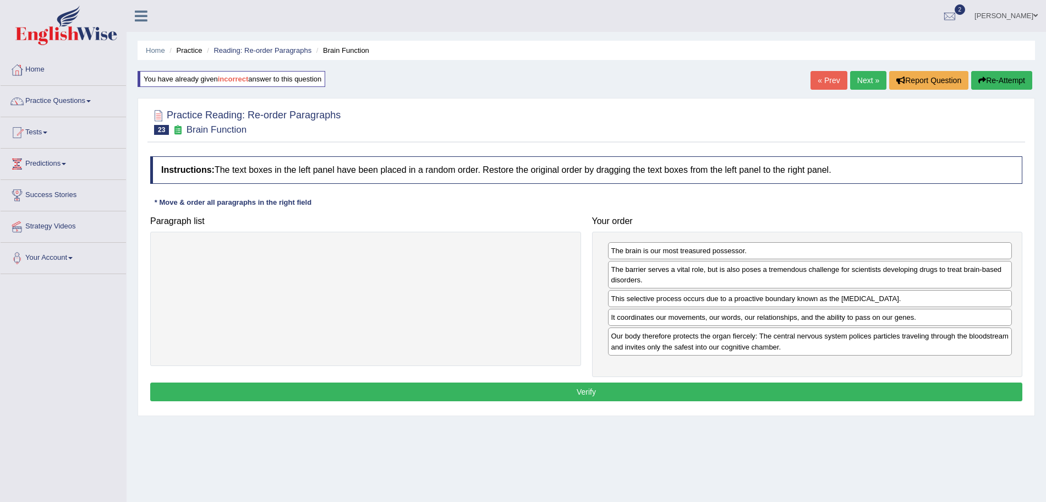
click at [715, 381] on div "Instructions: The text boxes in the left panel have been placed in a random ord…" at bounding box center [586, 280] width 878 height 259
click at [708, 388] on button "Verify" at bounding box center [586, 391] width 872 height 19
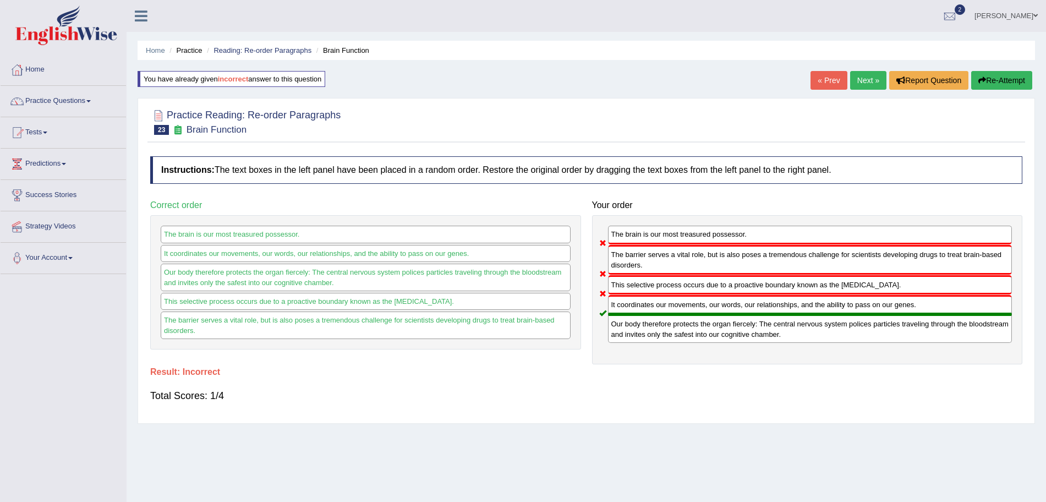
click at [858, 79] on link "Next »" at bounding box center [868, 80] width 36 height 19
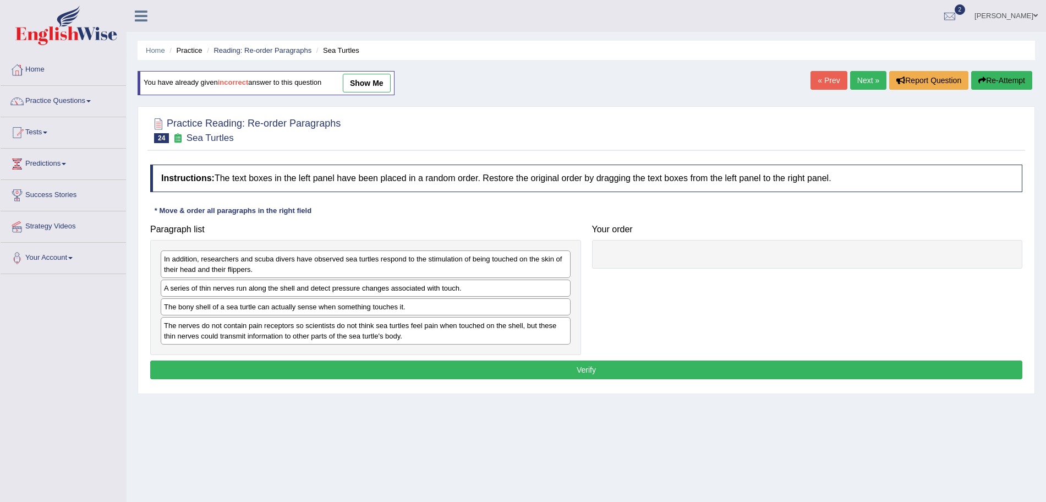
click at [858, 79] on link "Next »" at bounding box center [868, 80] width 36 height 19
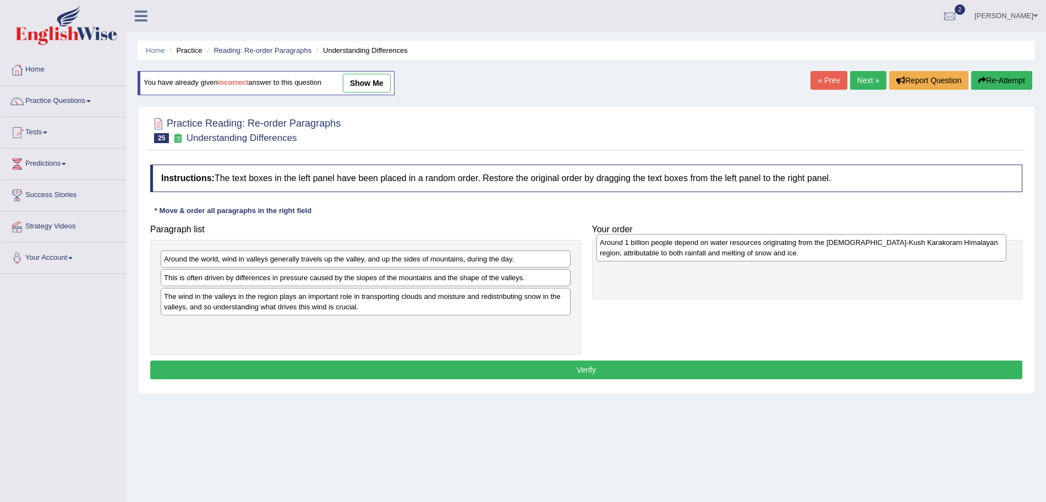
drag, startPoint x: 332, startPoint y: 307, endPoint x: 768, endPoint y: 259, distance: 438.4
click at [768, 259] on div "Around 1 billion people depend on water resources originating from the Hindu-Ku…" at bounding box center [801, 248] width 410 height 28
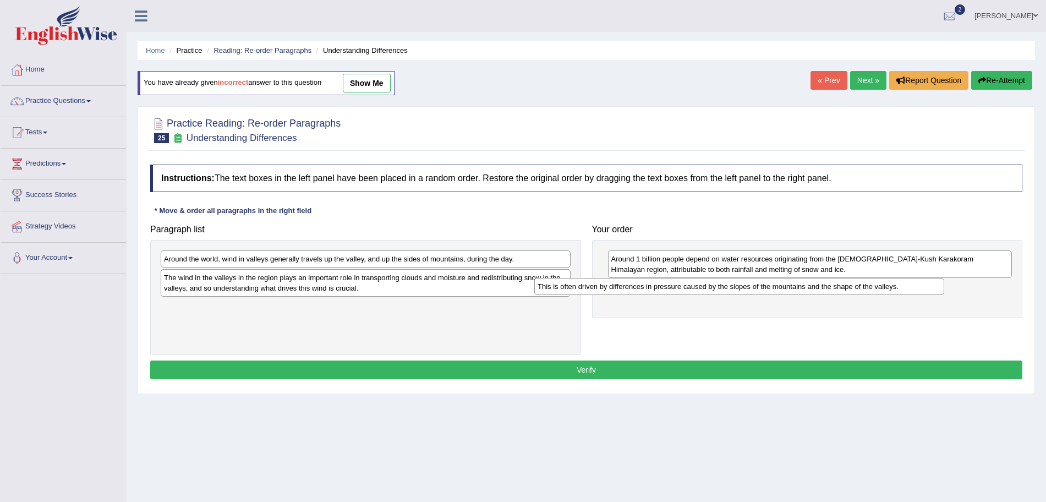
drag, startPoint x: 438, startPoint y: 277, endPoint x: 813, endPoint y: 286, distance: 375.3
click at [813, 286] on div "This is often driven by differences in pressure caused by the slopes of the mou…" at bounding box center [739, 286] width 410 height 17
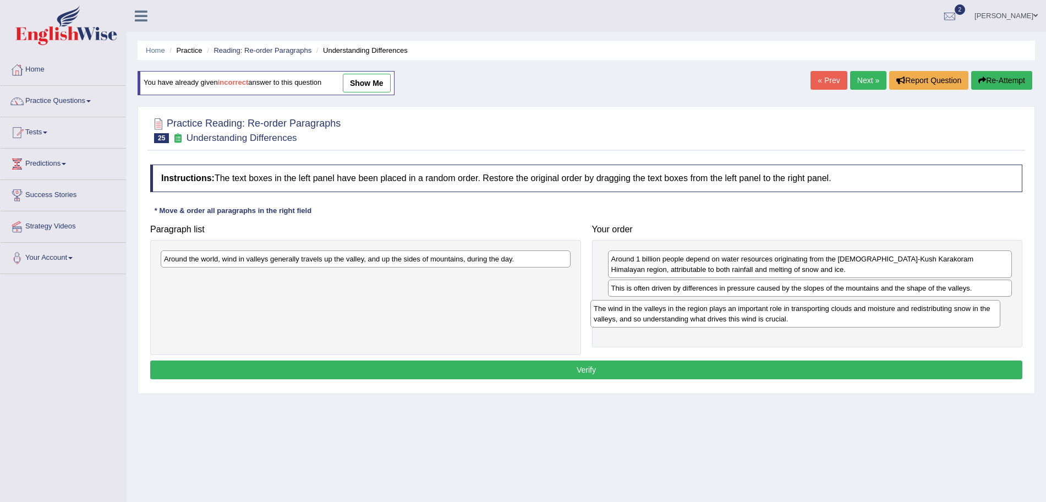
drag, startPoint x: 387, startPoint y: 289, endPoint x: 817, endPoint y: 323, distance: 431.0
click at [817, 323] on div "The wind in the valleys in the region plays an important role in transporting c…" at bounding box center [795, 314] width 410 height 28
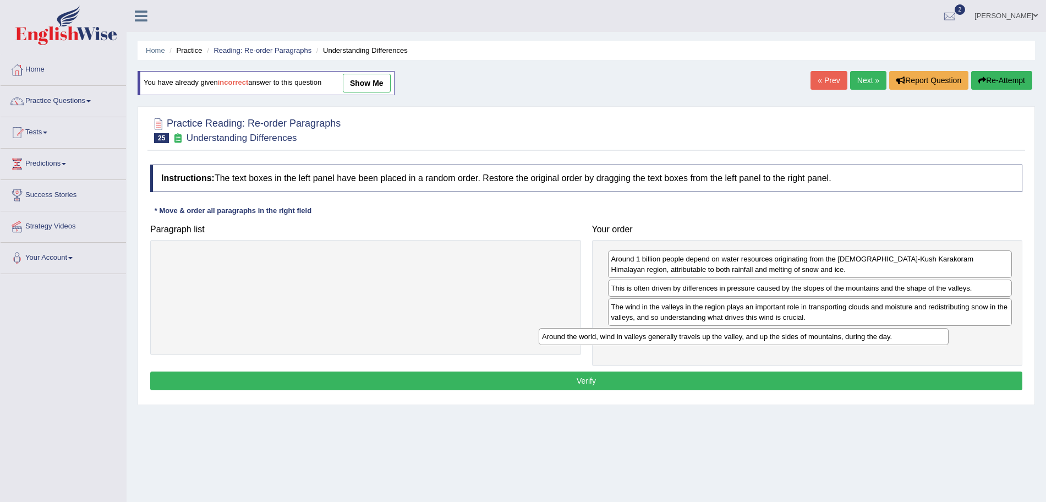
drag, startPoint x: 403, startPoint y: 257, endPoint x: 782, endPoint y: 336, distance: 387.1
click at [782, 336] on div "Around the world, wind in valleys generally travels up the valley, and up the s…" at bounding box center [744, 336] width 410 height 17
click at [662, 380] on button "Verify" at bounding box center [586, 380] width 872 height 19
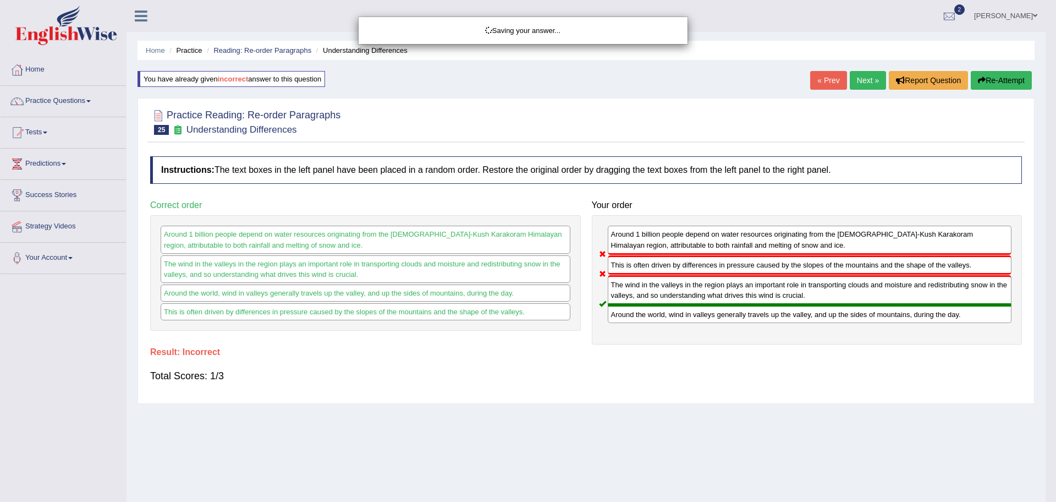
click at [865, 79] on div "Saving your answer..." at bounding box center [528, 251] width 1056 height 502
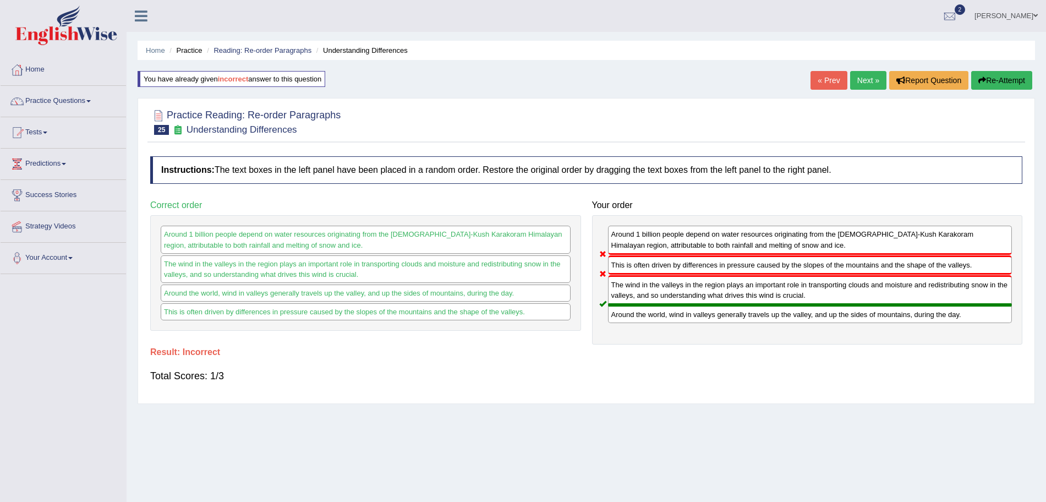
click at [865, 79] on link "Next »" at bounding box center [868, 80] width 36 height 19
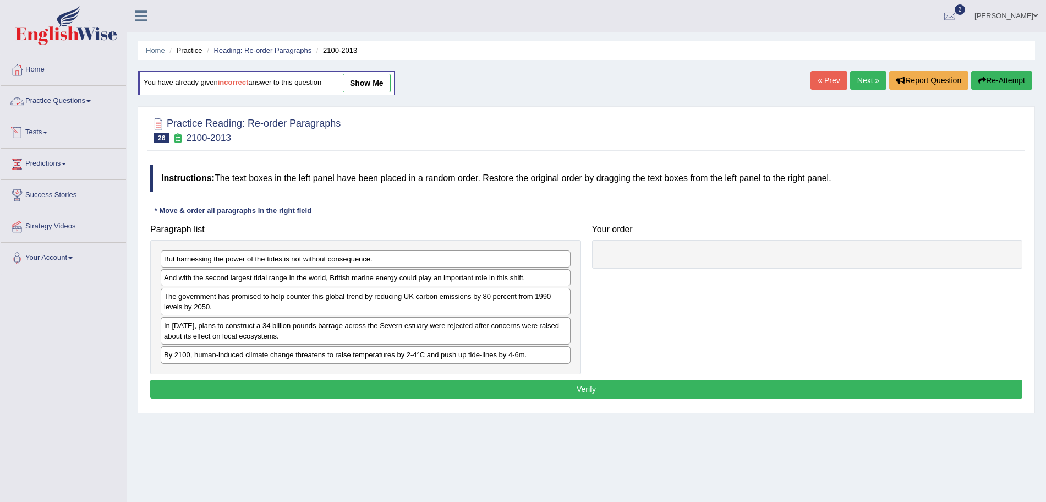
click at [51, 106] on link "Practice Questions" at bounding box center [63, 100] width 125 height 28
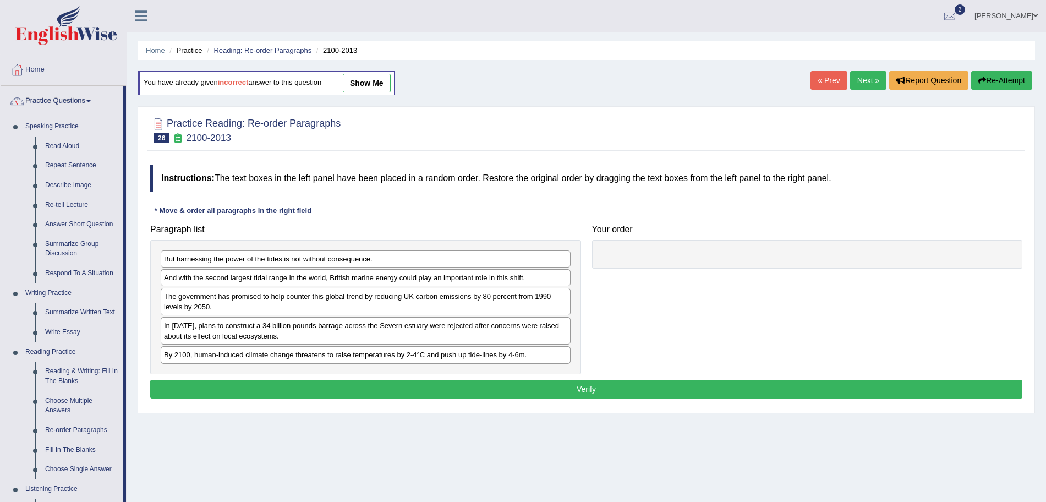
scroll to position [122, 0]
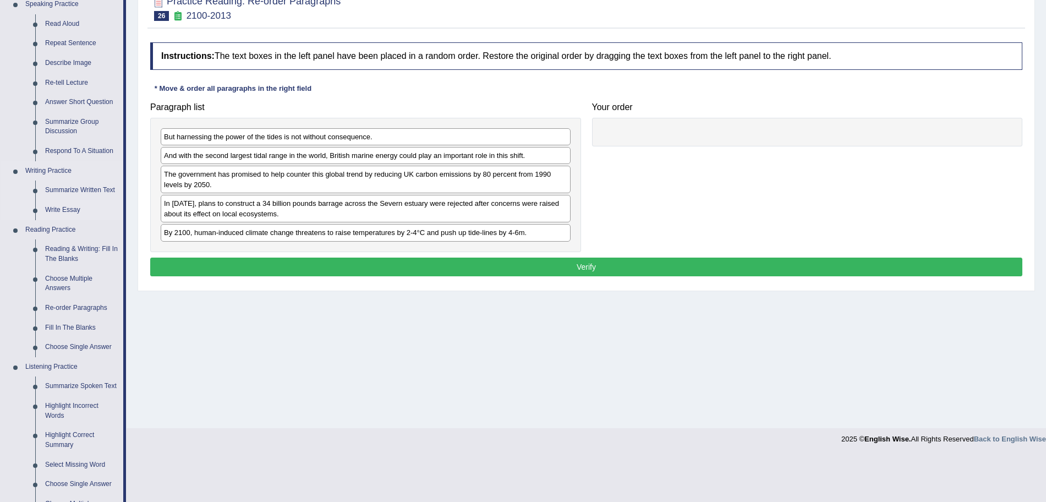
click at [58, 207] on link "Write Essay" at bounding box center [81, 210] width 83 height 20
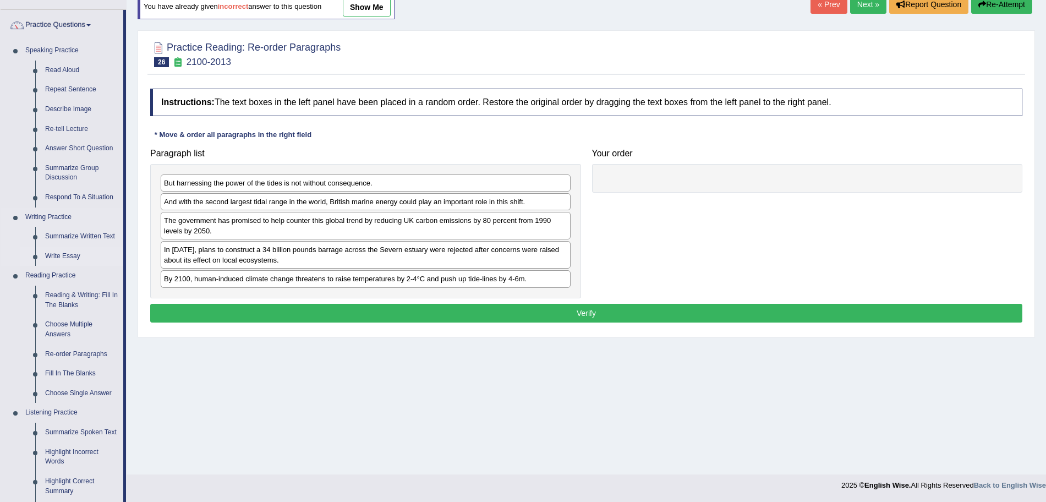
scroll to position [108, 0]
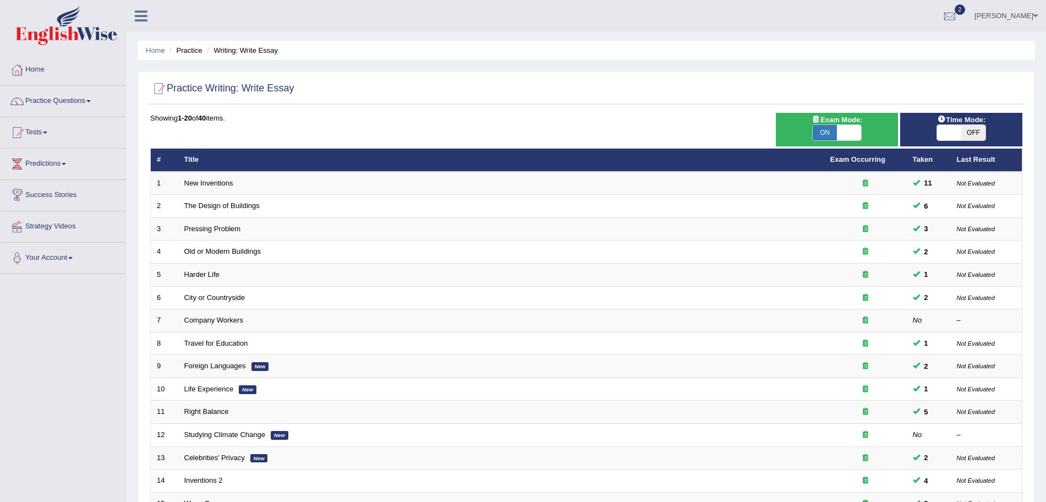
scroll to position [227, 0]
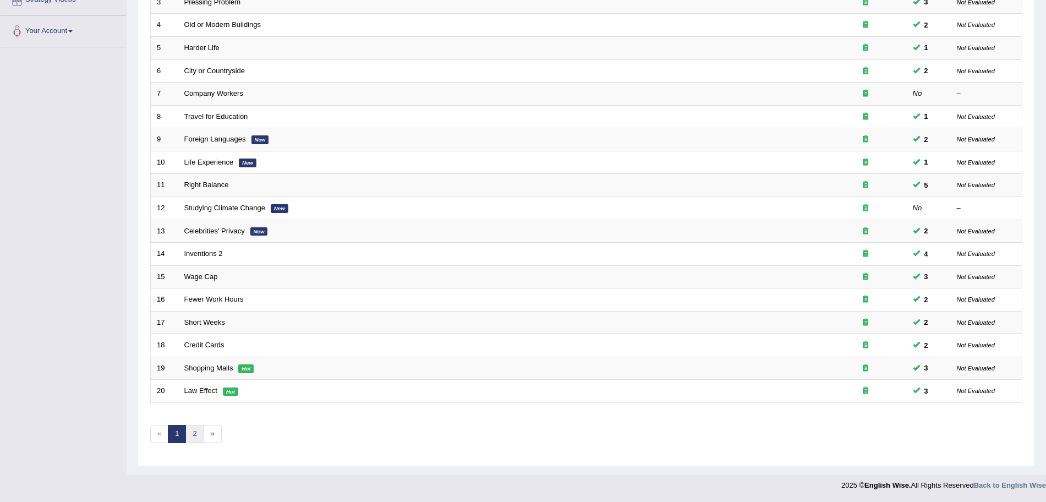
click at [193, 431] on link "2" at bounding box center [194, 434] width 18 height 18
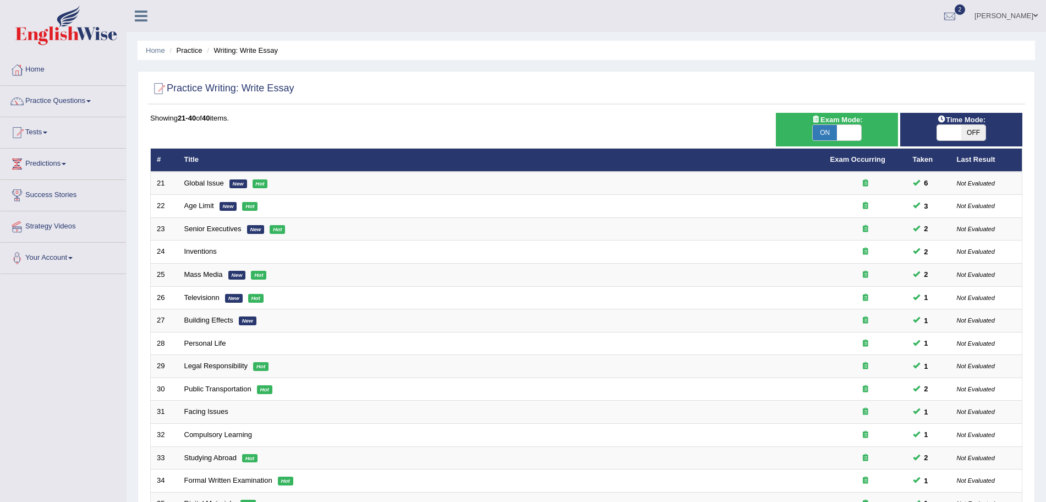
scroll to position [227, 0]
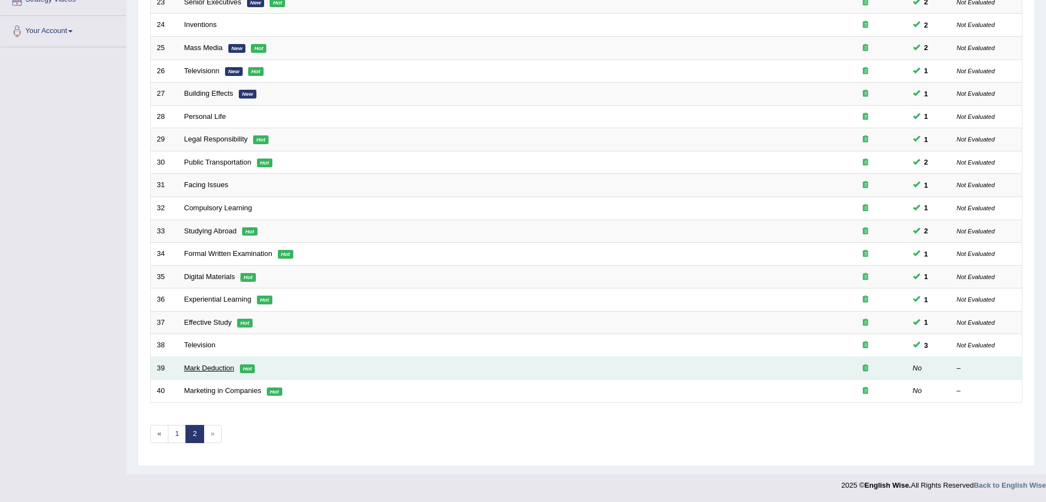
click at [207, 371] on link "Mark Deduction" at bounding box center [209, 368] width 50 height 8
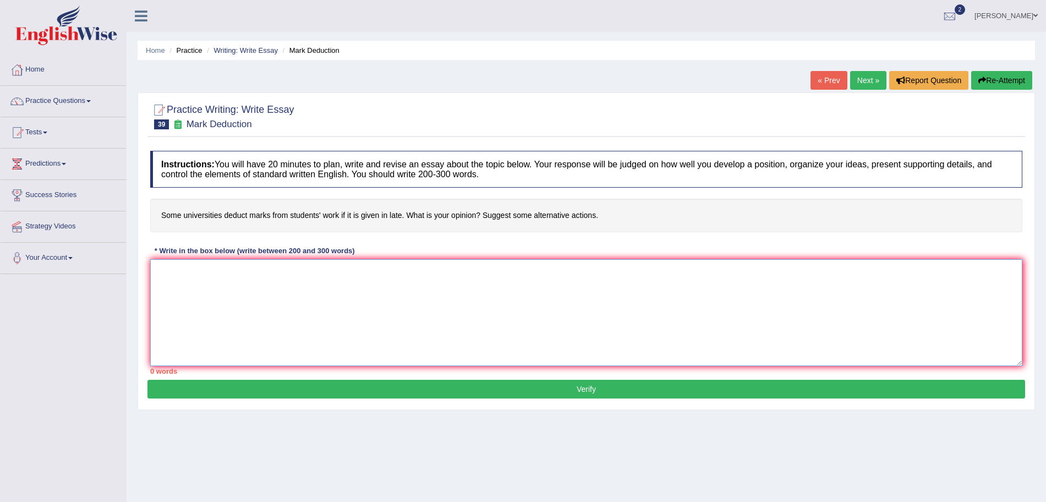
click at [325, 295] on textarea at bounding box center [586, 312] width 872 height 107
type textarea "The increasinf i"
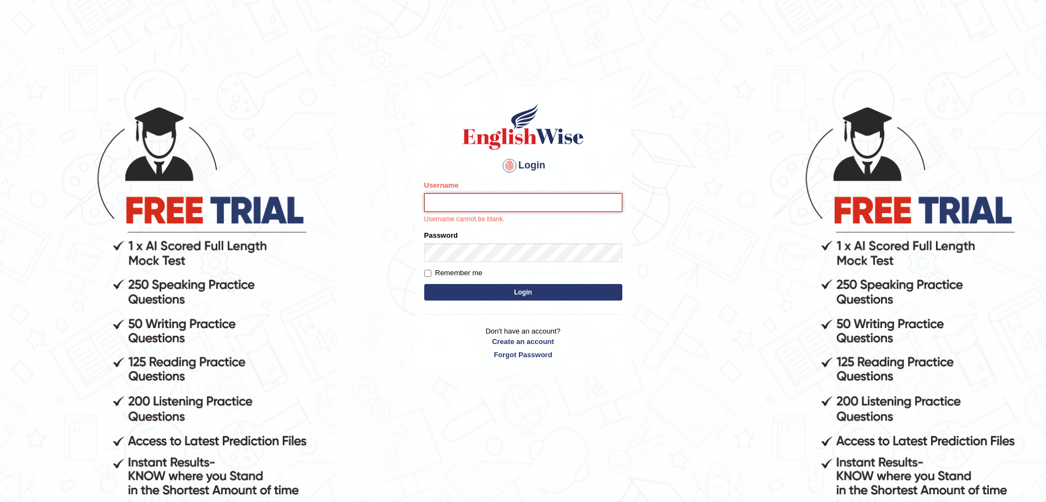
type input "[DEMOGRAPHIC_DATA]"
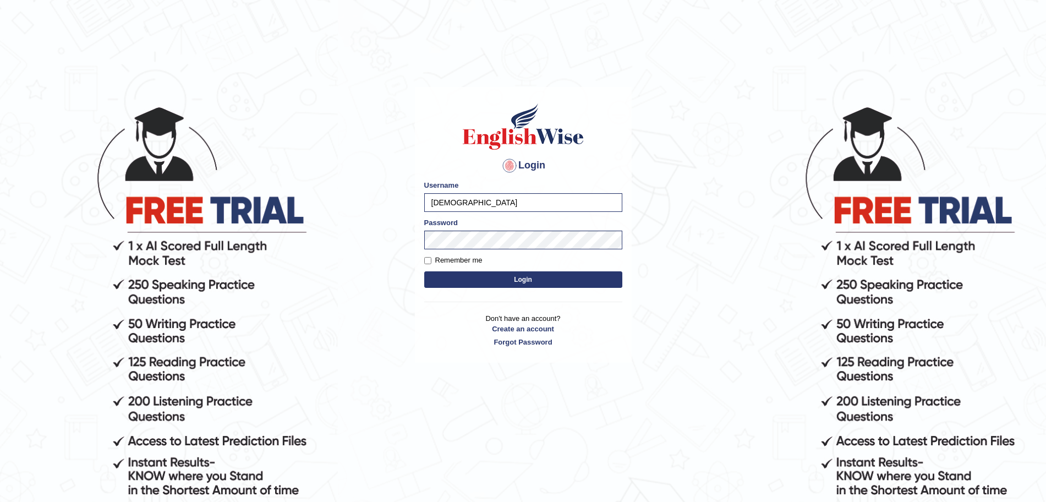
click at [517, 281] on button "Login" at bounding box center [523, 279] width 198 height 17
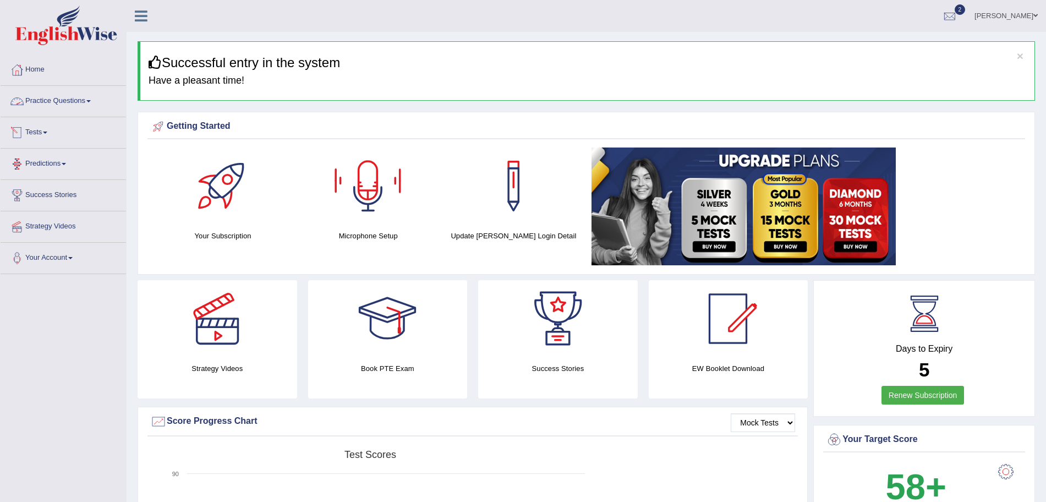
click at [61, 109] on link "Practice Questions" at bounding box center [63, 100] width 125 height 28
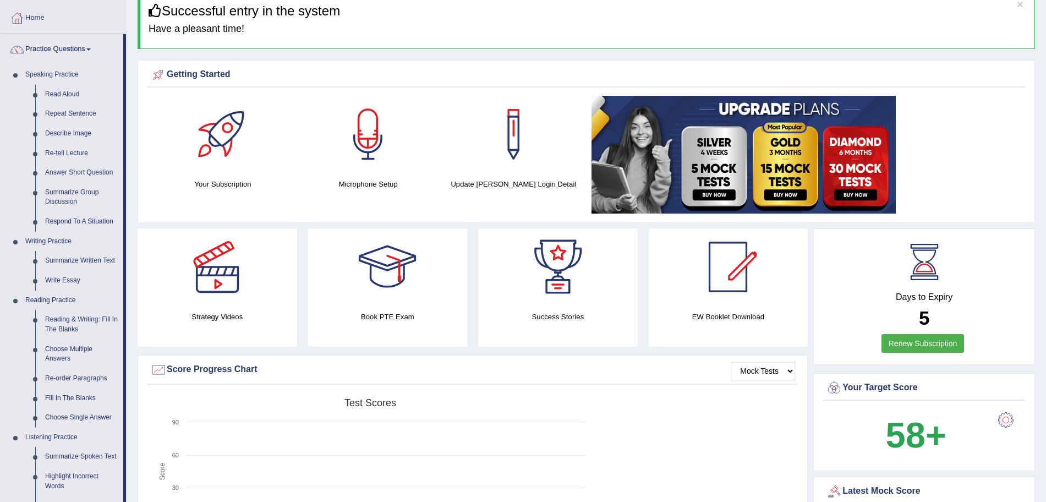
scroll to position [50, 0]
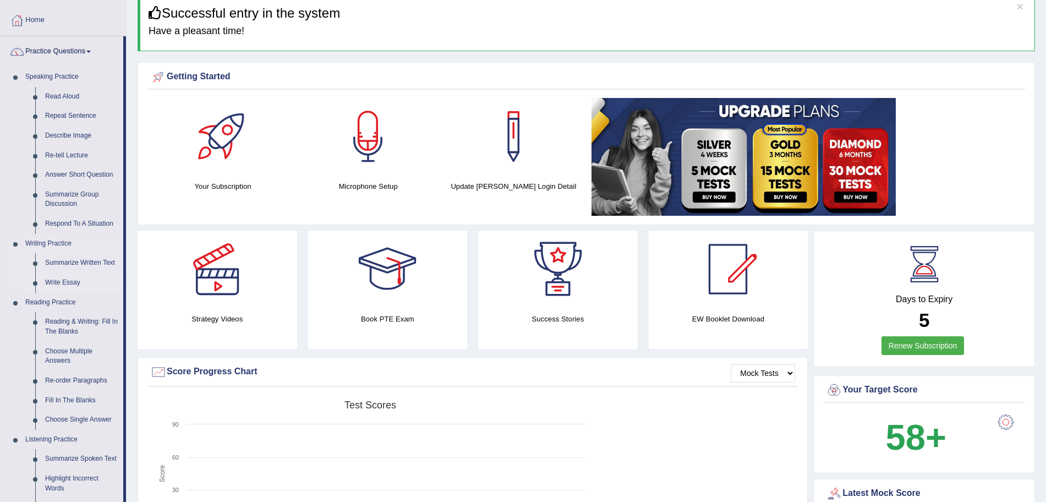
click at [67, 280] on link "Write Essay" at bounding box center [81, 283] width 83 height 20
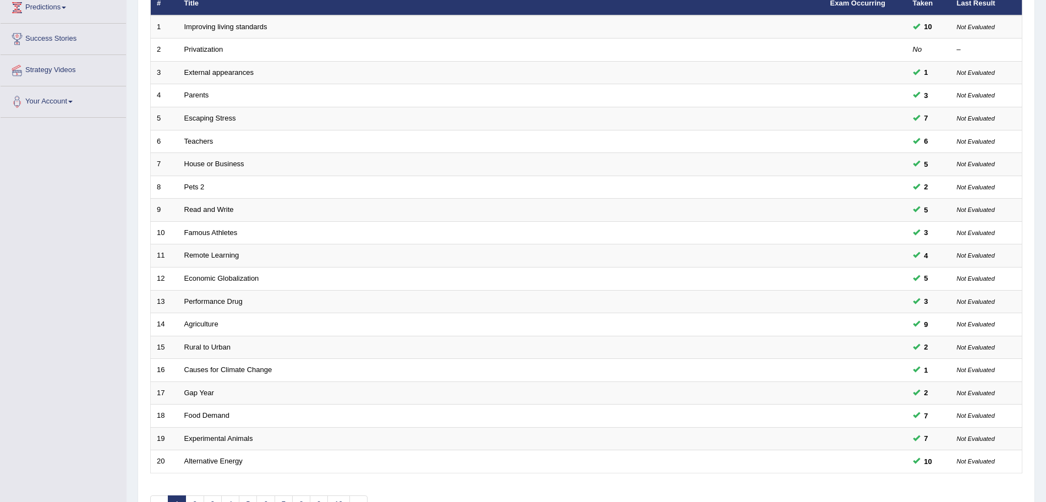
scroll to position [227, 0]
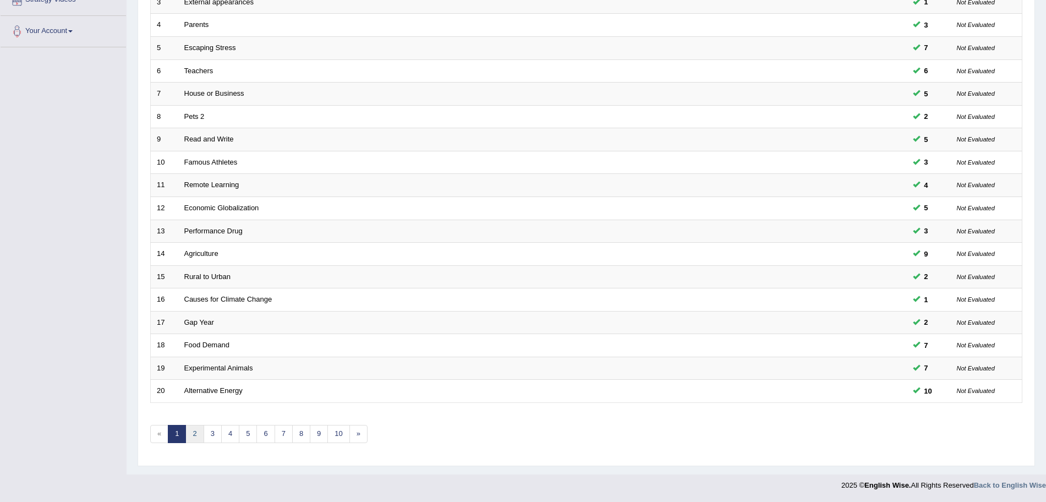
click at [196, 439] on link "2" at bounding box center [194, 434] width 18 height 18
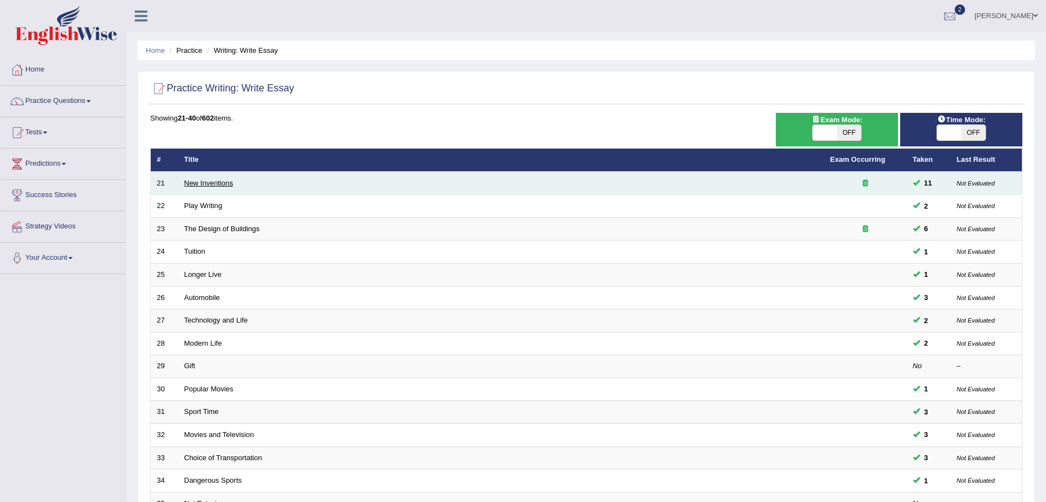
click at [199, 184] on link "New Inventions" at bounding box center [208, 183] width 49 height 8
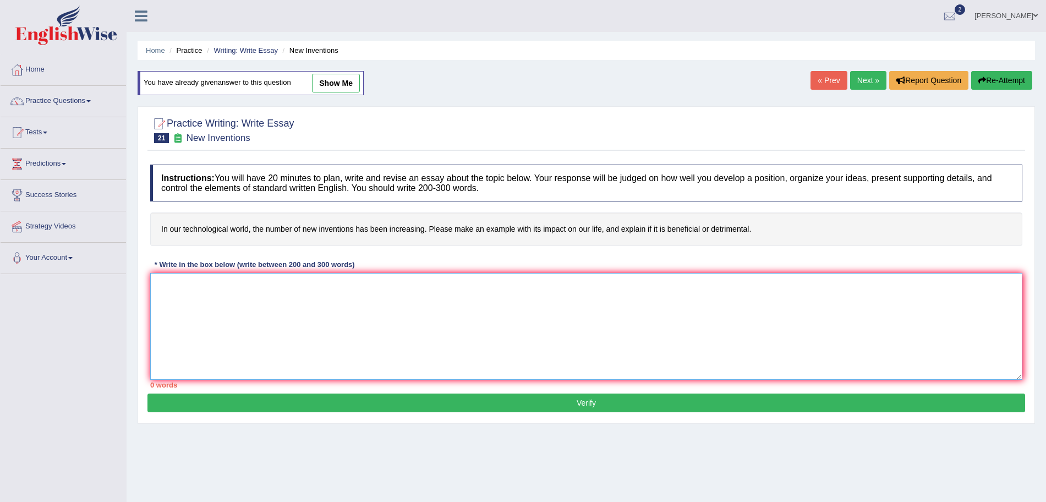
click at [278, 299] on textarea at bounding box center [586, 326] width 872 height 107
click at [326, 291] on textarea "The increasing influence of new inventions on" at bounding box center [586, 326] width 872 height 107
type textarea "The increasing influence of new inventions on our lives has ignited numerous di…"
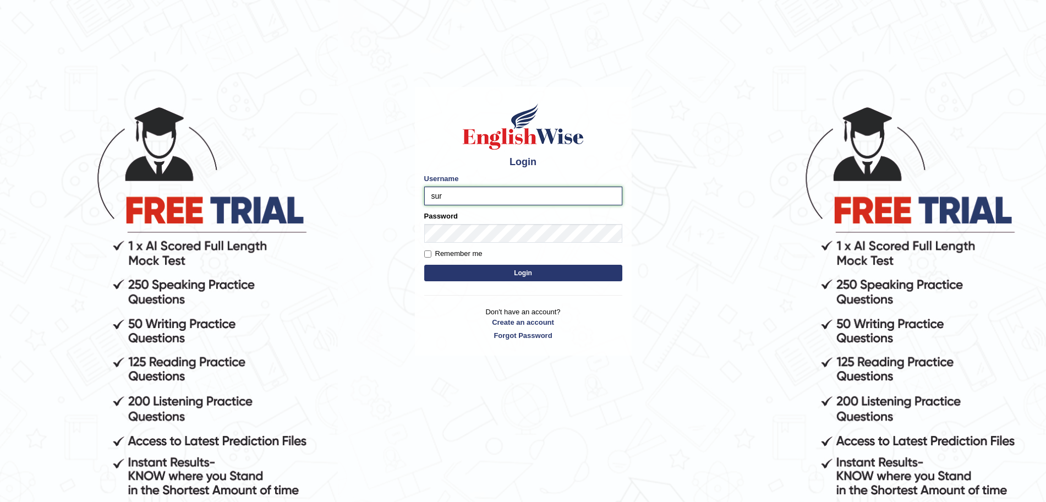
type input "surajshrestha100"
click at [490, 277] on button "Login" at bounding box center [523, 273] width 198 height 17
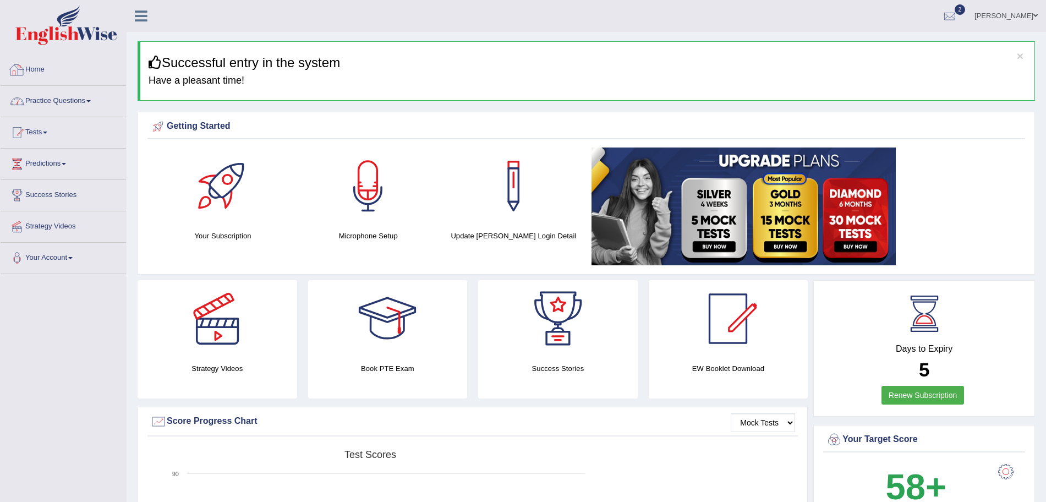
click at [81, 94] on link "Practice Questions" at bounding box center [63, 100] width 125 height 28
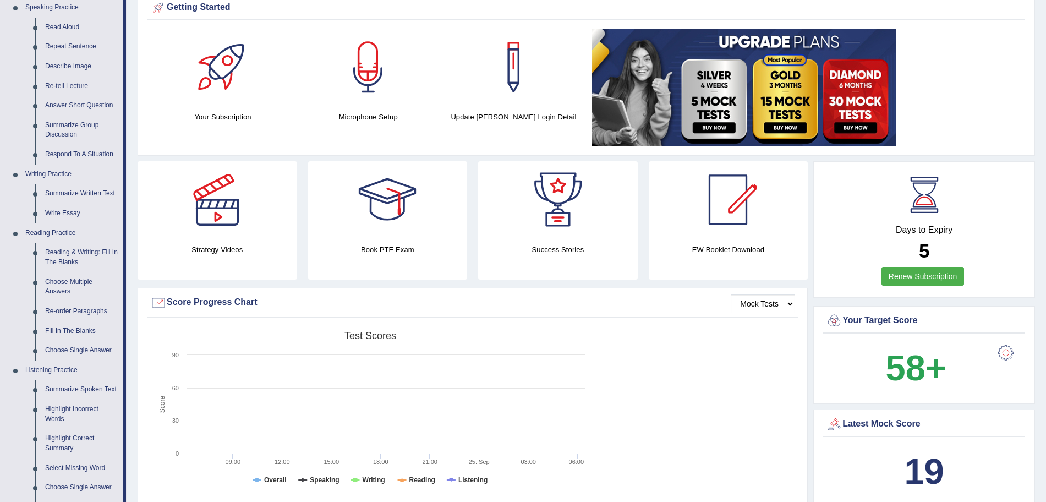
scroll to position [115, 0]
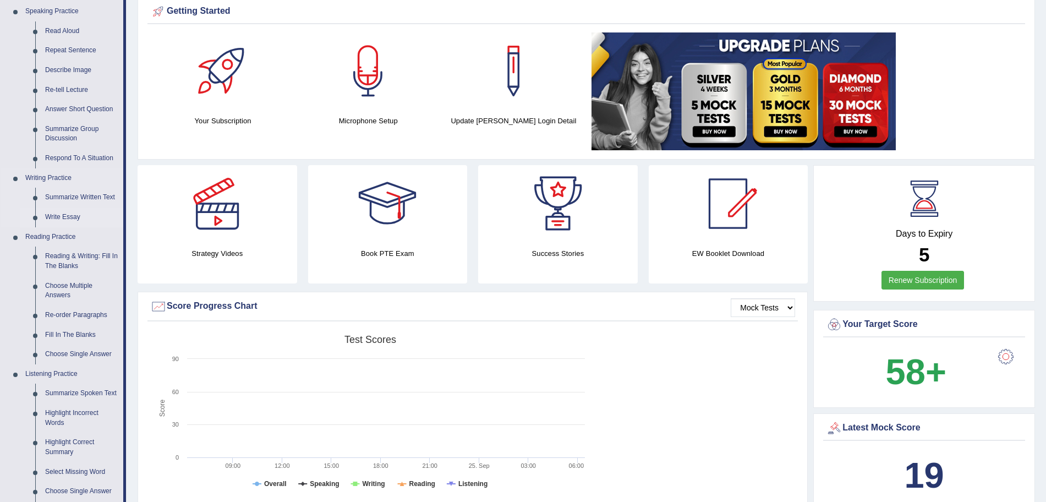
click at [67, 212] on link "Write Essay" at bounding box center [81, 217] width 83 height 20
